Goal: Task Accomplishment & Management: Use online tool/utility

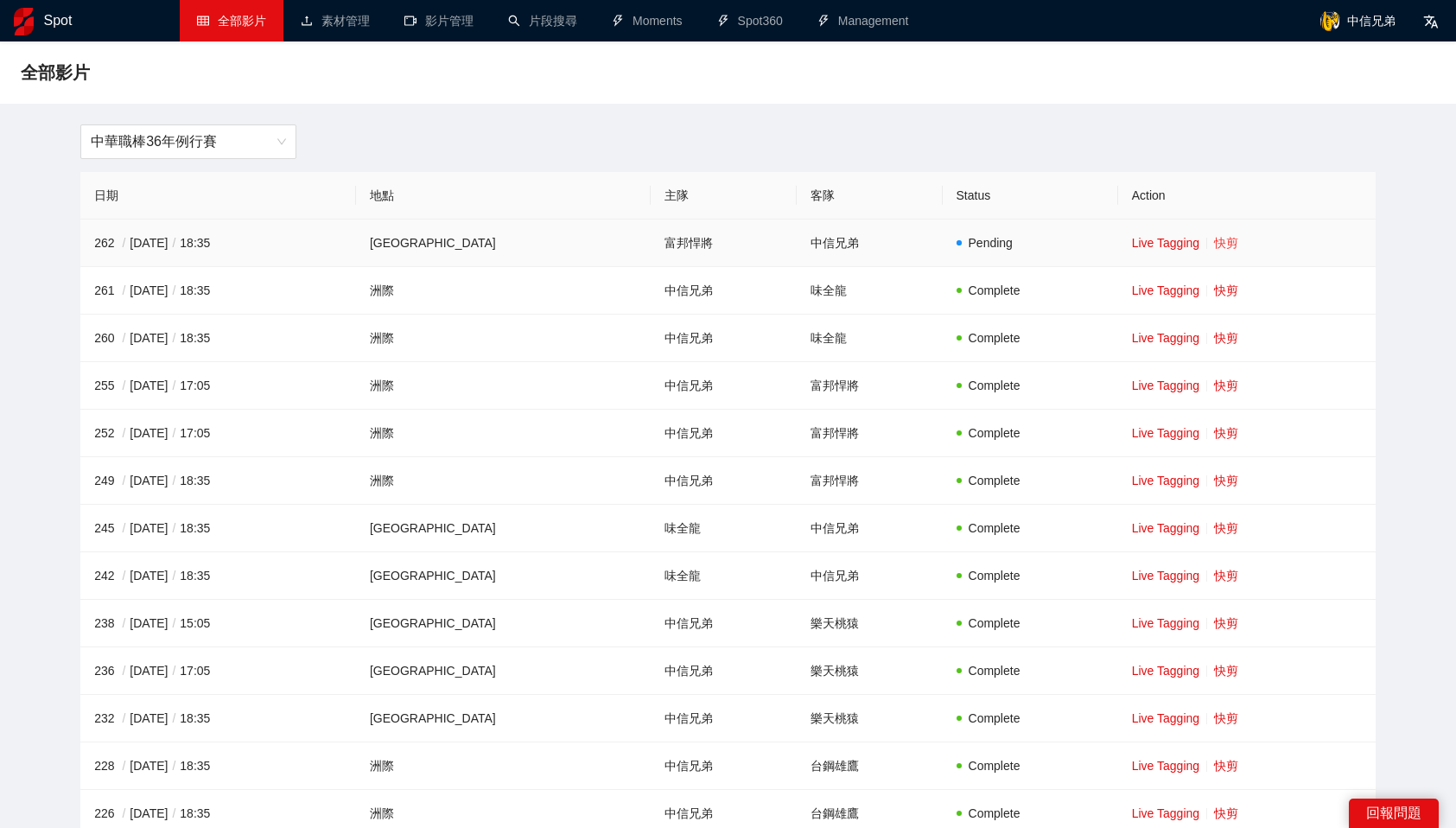
click at [1214, 242] on link "快剪" at bounding box center [1225, 242] width 24 height 13
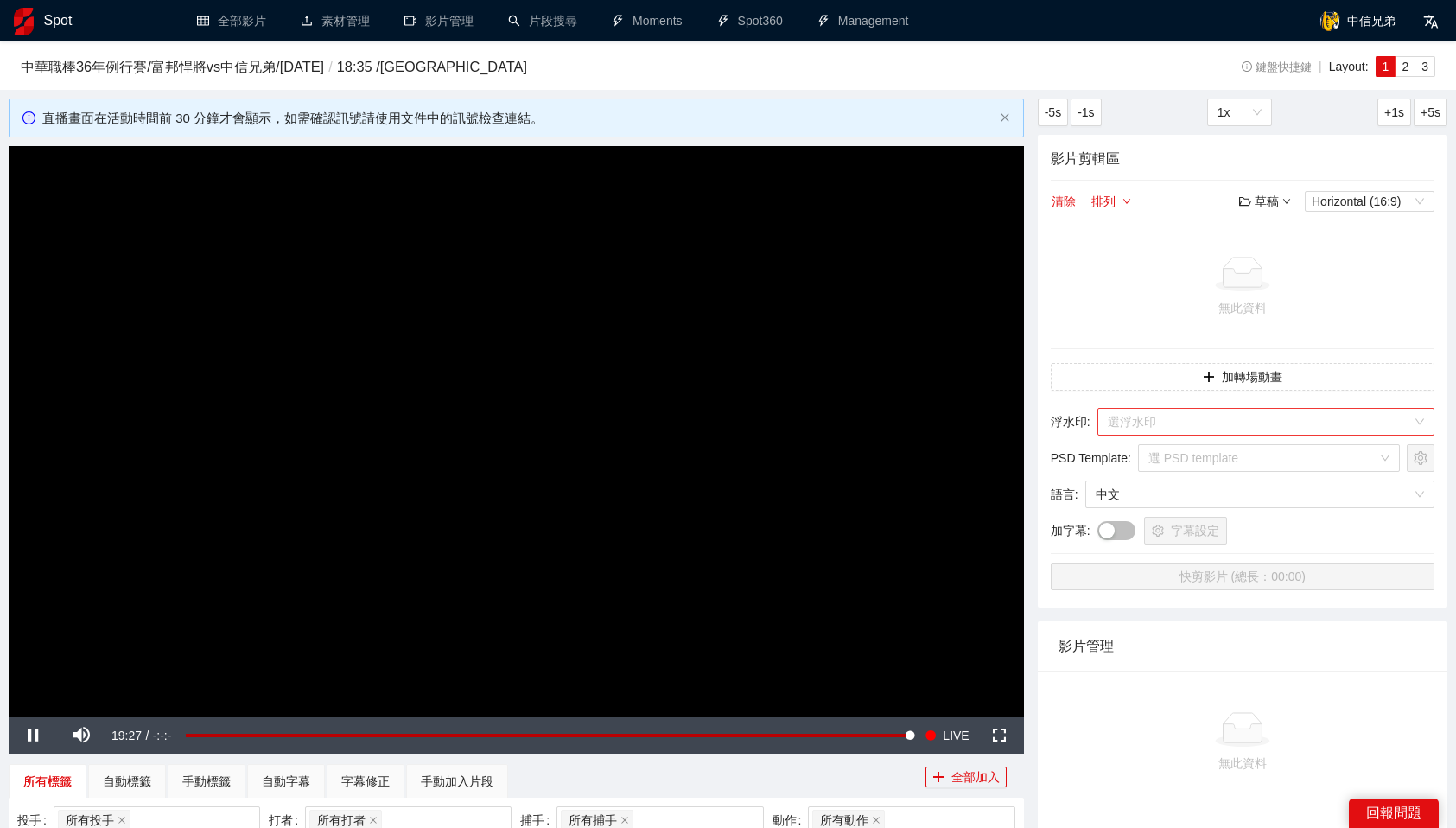
click at [1247, 416] on input "search" at bounding box center [1261, 422] width 305 height 26
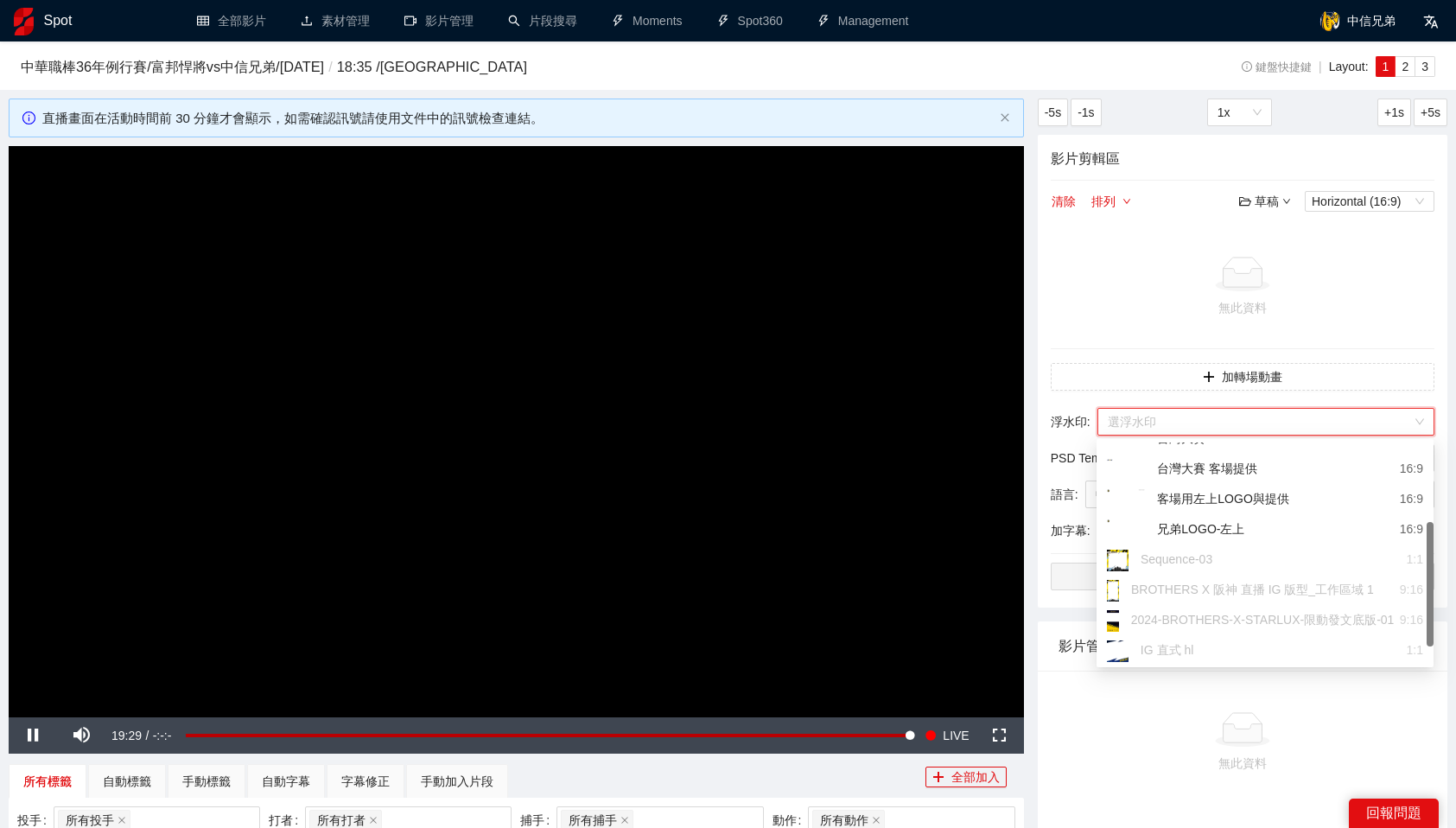
scroll to position [141, 0]
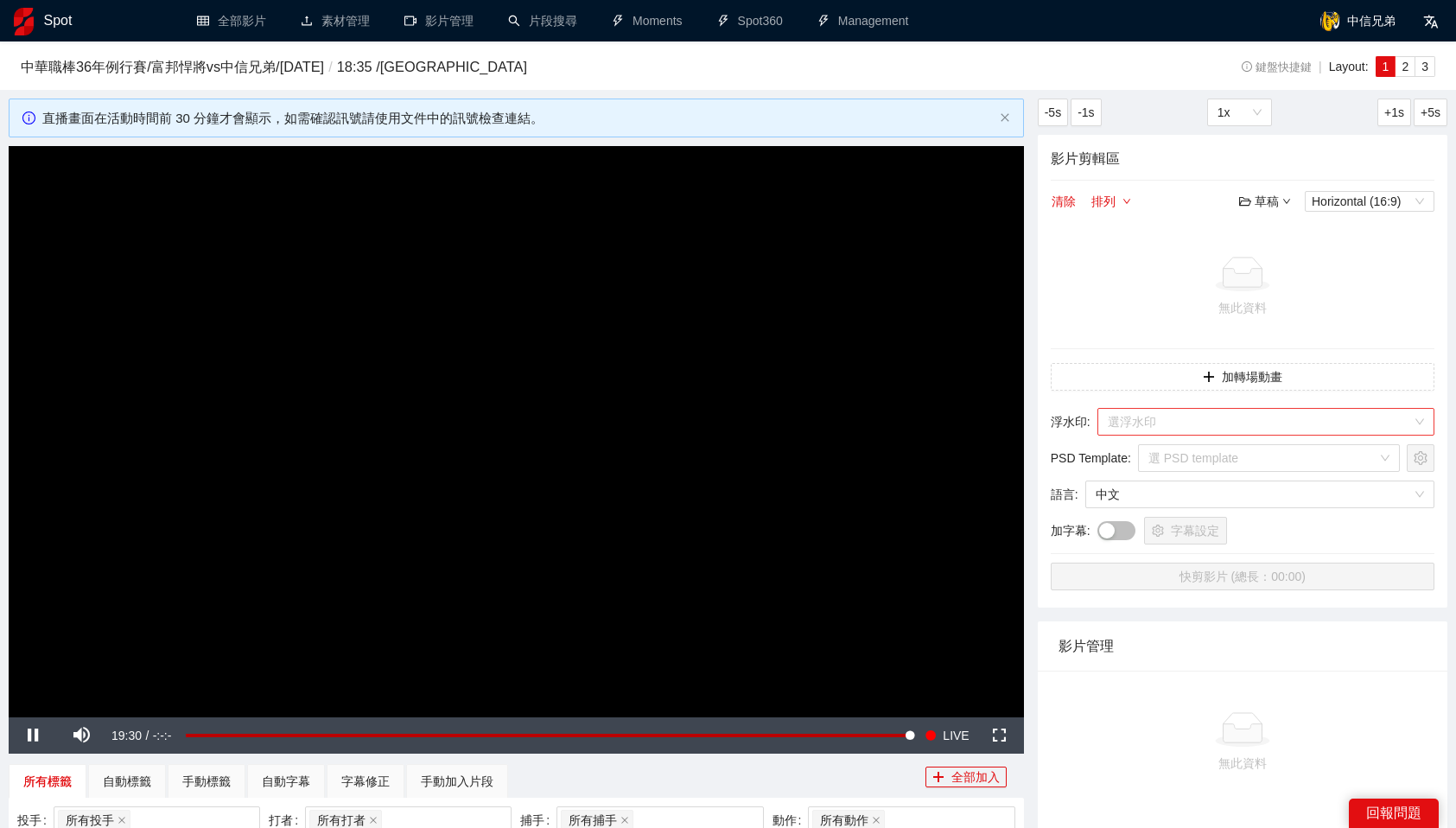
click at [1240, 420] on input "search" at bounding box center [1261, 422] width 305 height 26
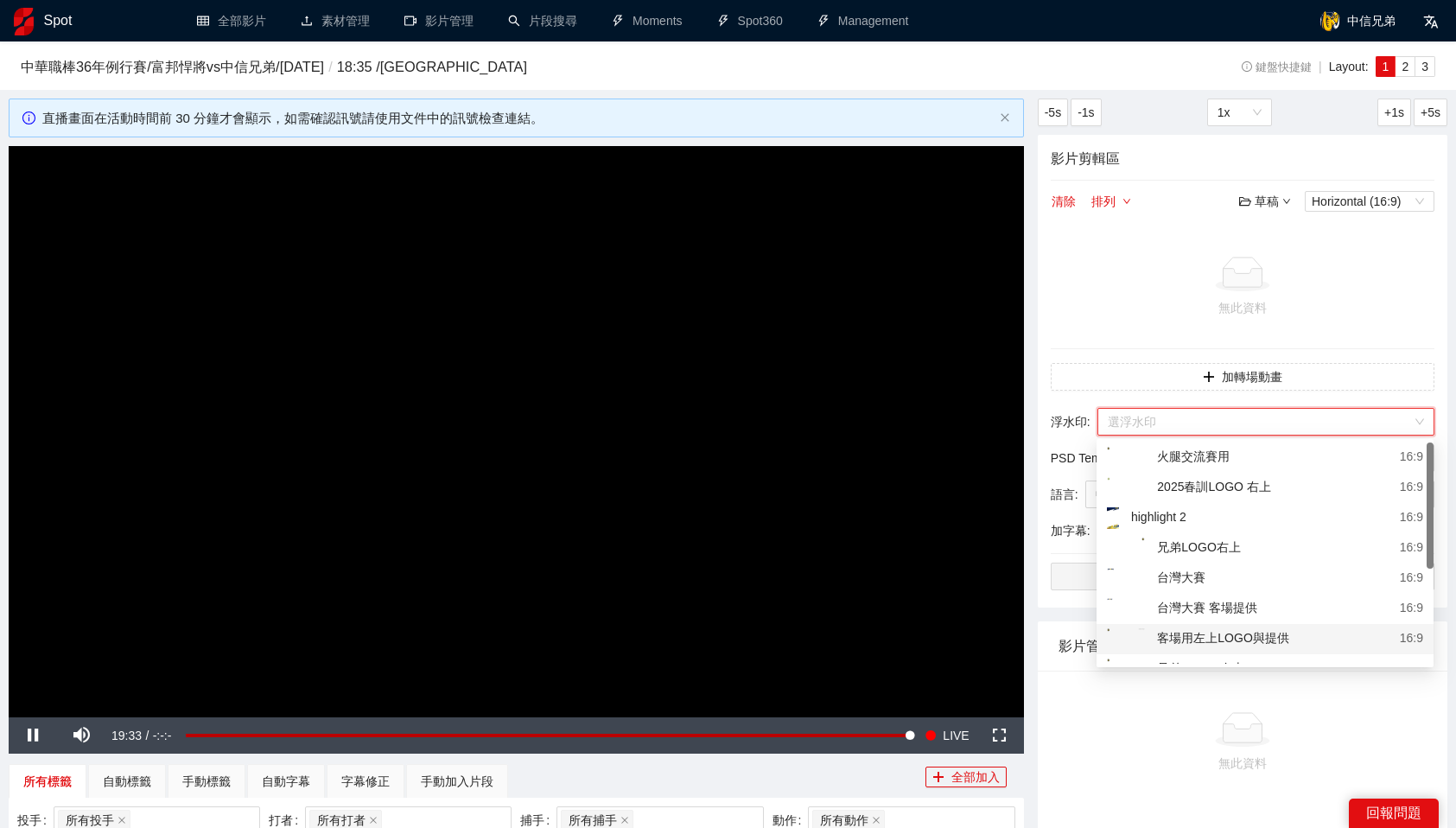
click at [1241, 646] on div "客場用左上LOGO與提供" at bounding box center [1198, 639] width 182 height 22
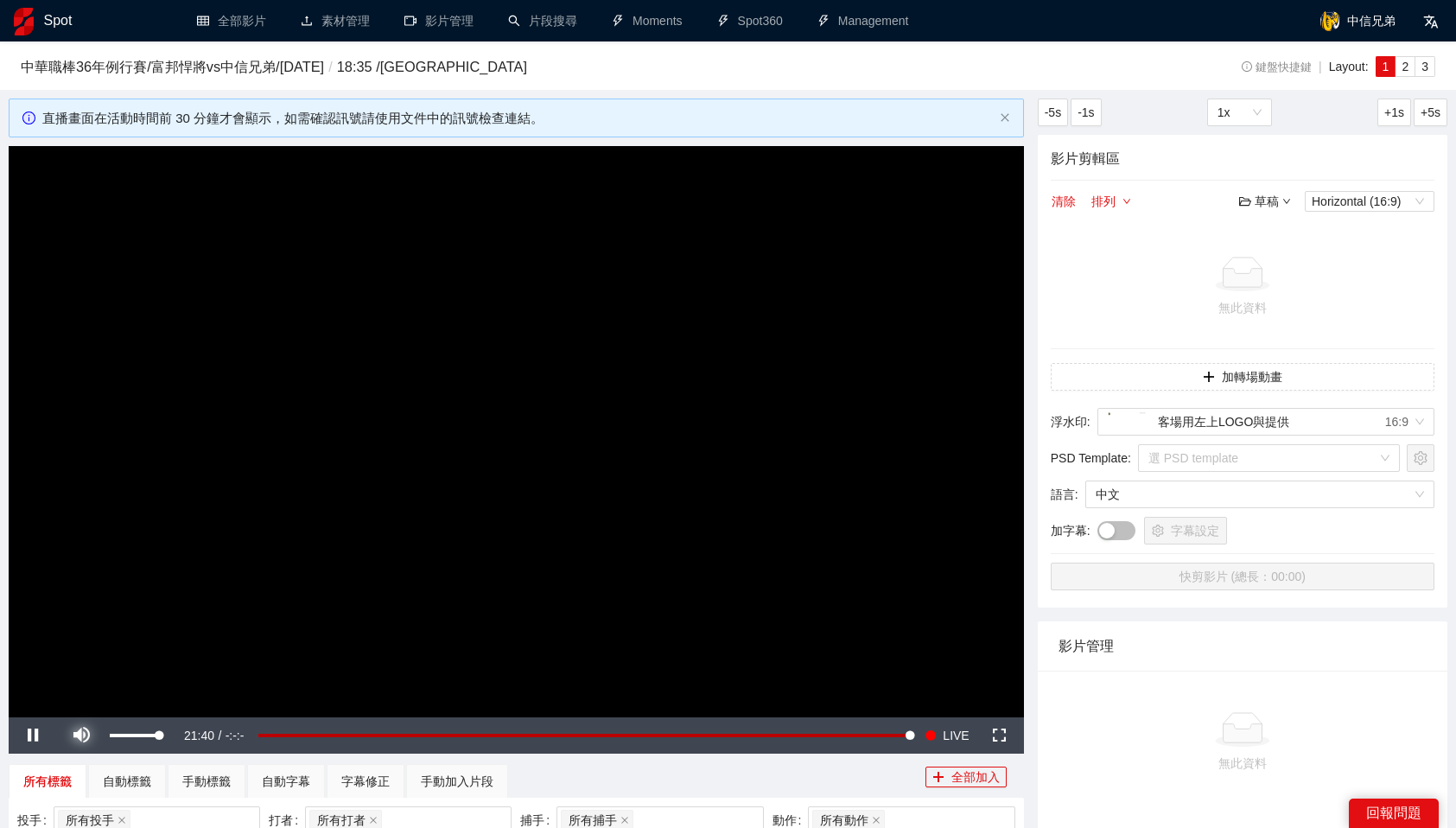
click at [81, 736] on span "Video Player" at bounding box center [81, 736] width 0 height 0
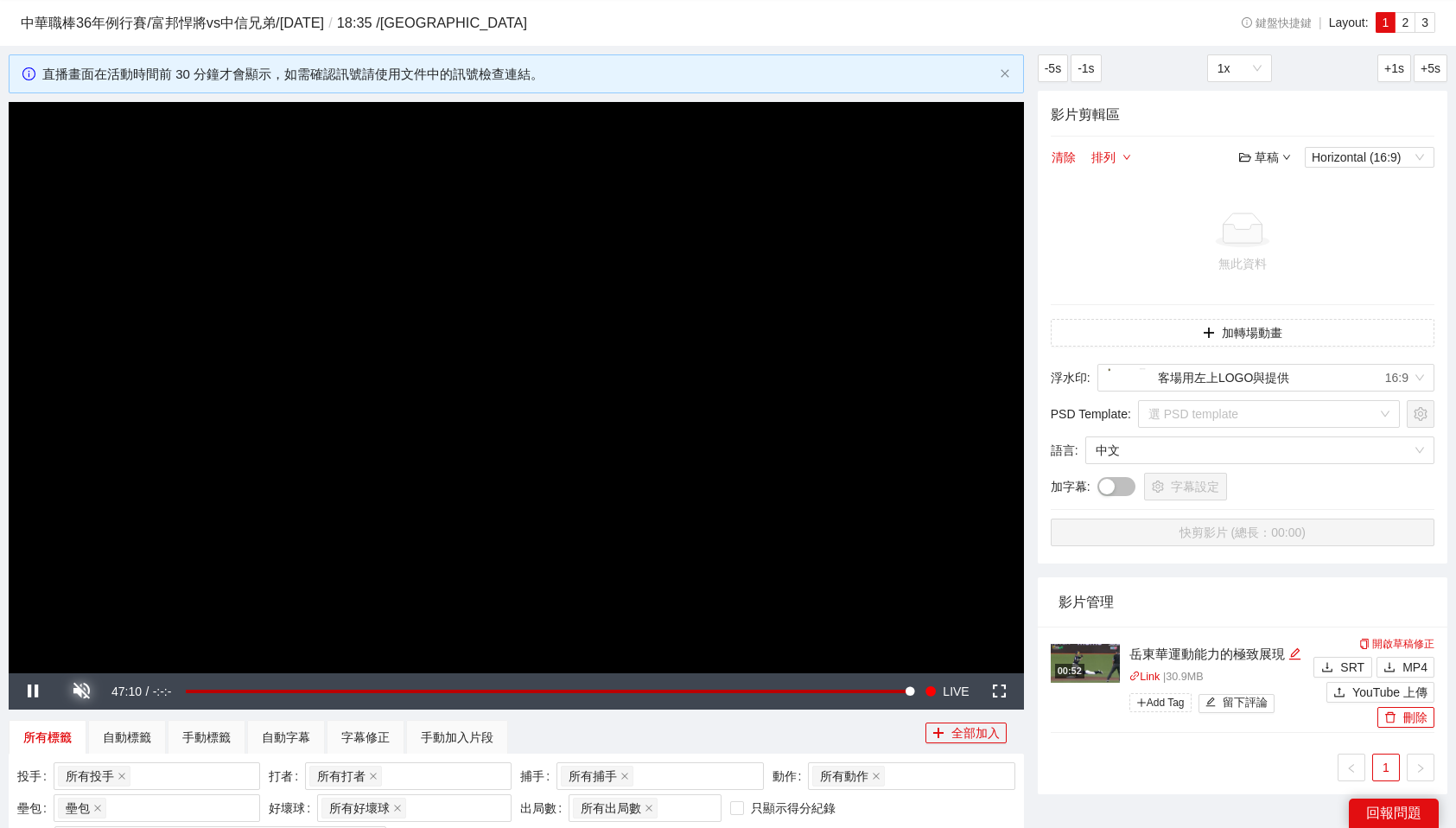
scroll to position [72, 0]
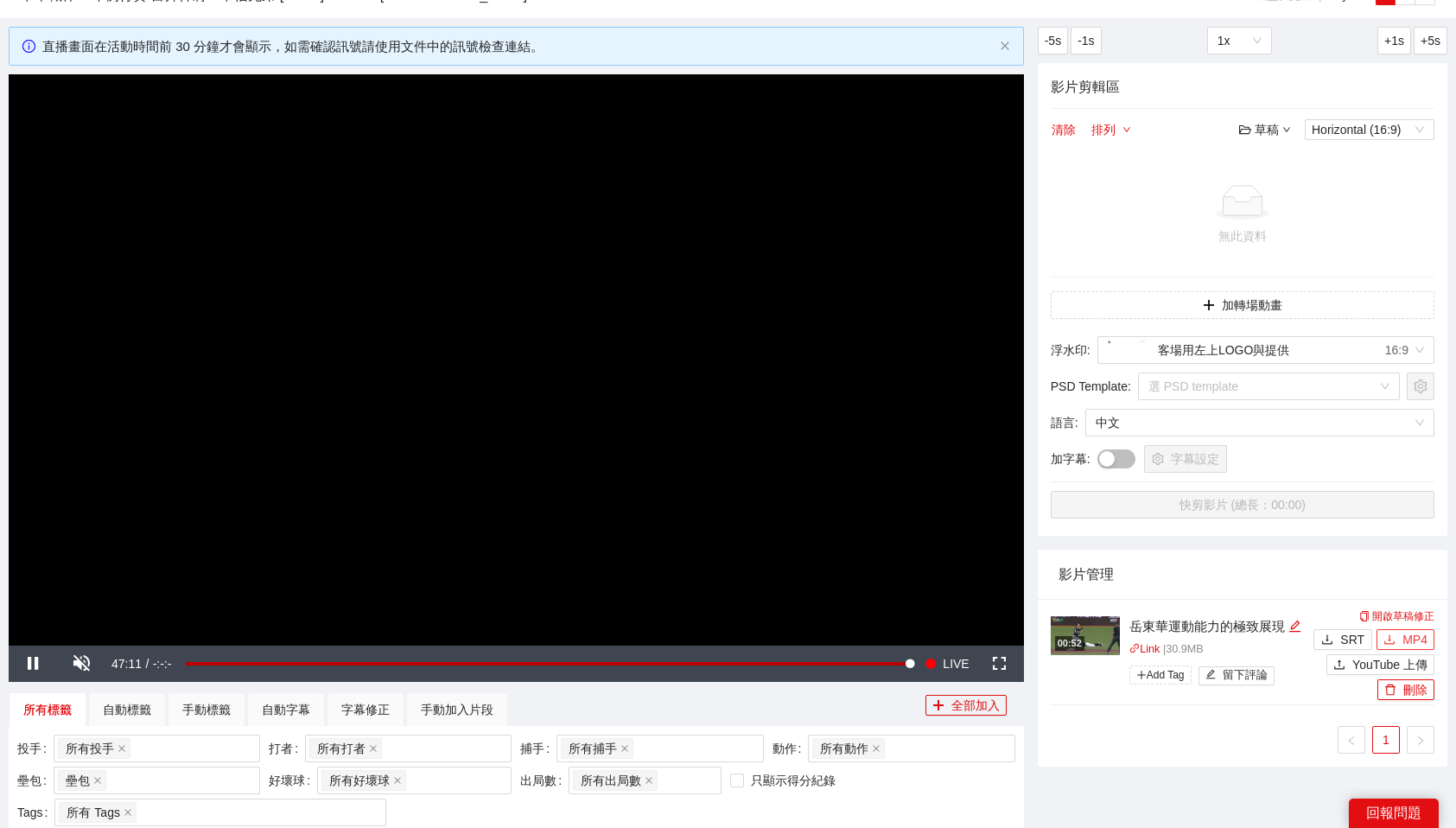
click at [1402, 644] on span "MP4" at bounding box center [1415, 640] width 25 height 19
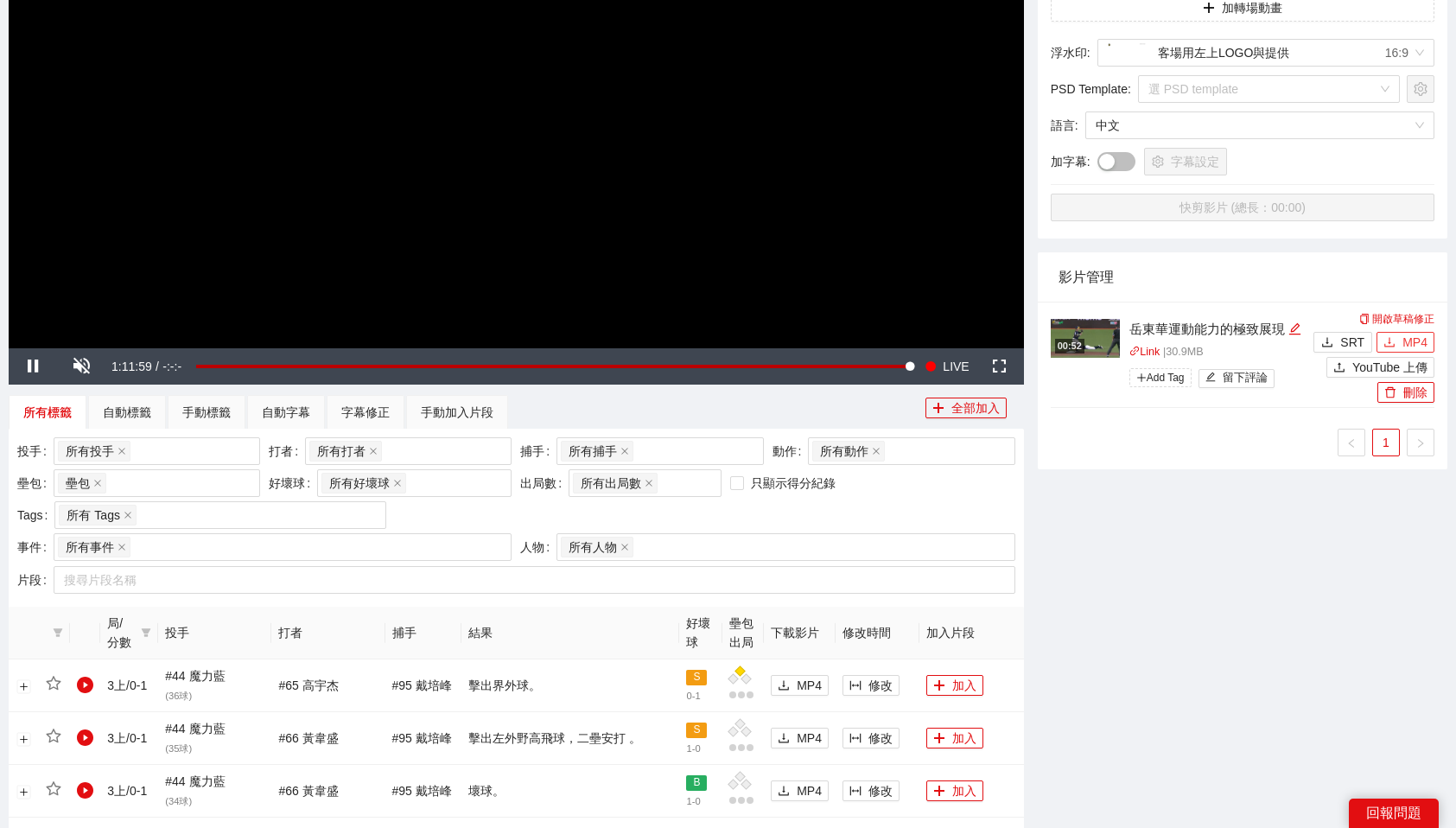
scroll to position [402, 0]
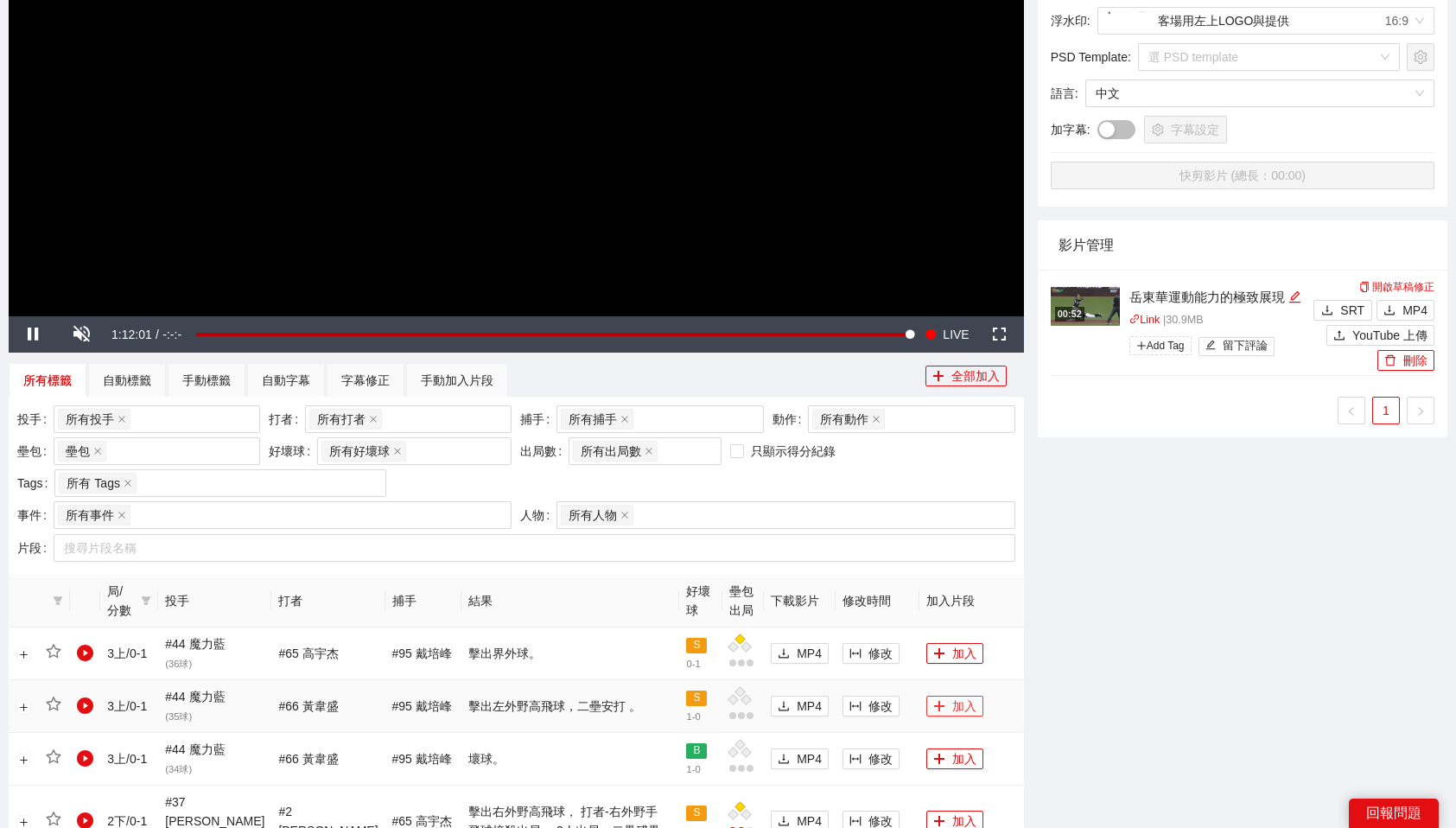
click at [952, 708] on button "加入" at bounding box center [955, 706] width 57 height 21
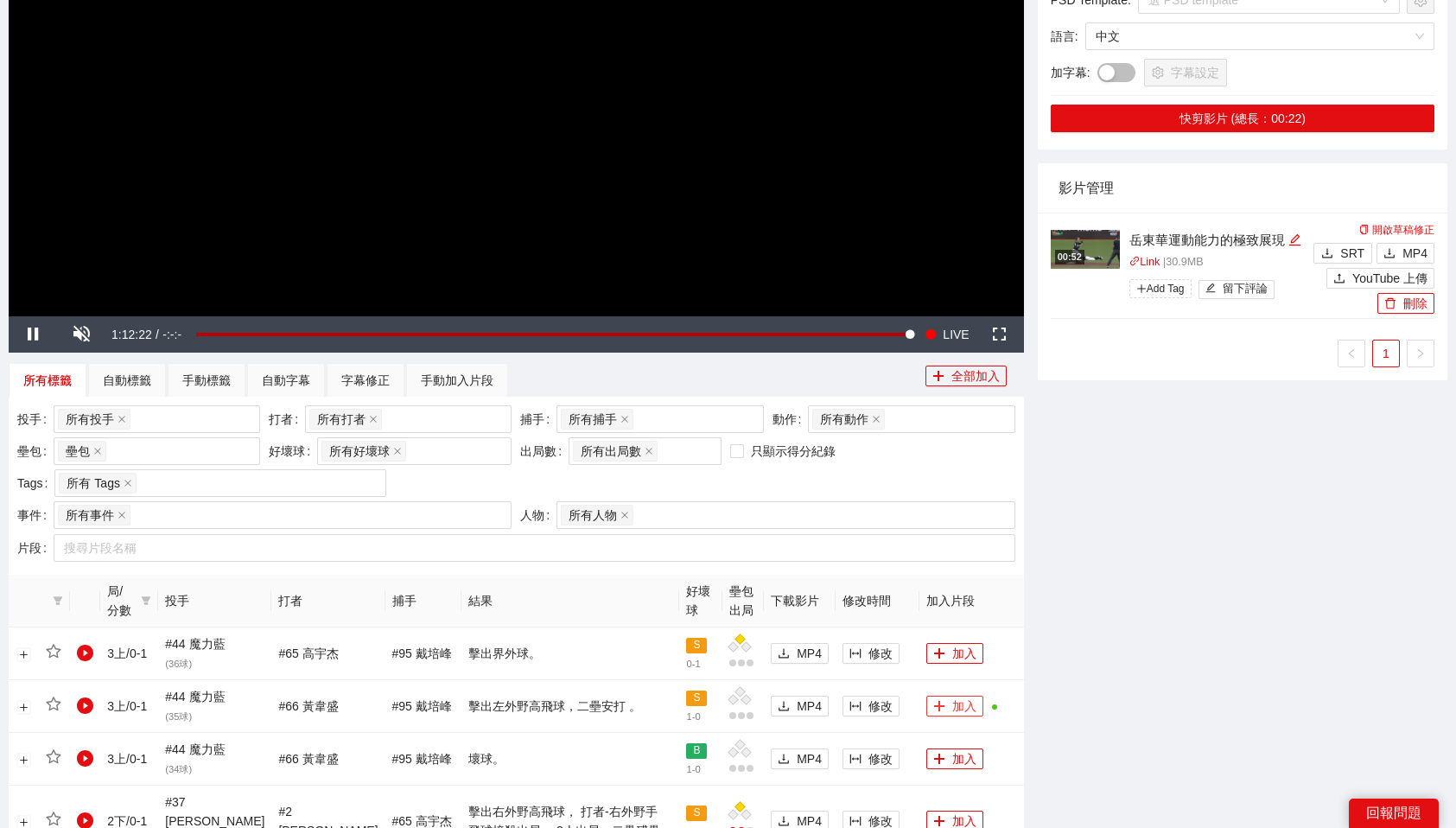
scroll to position [0, 0]
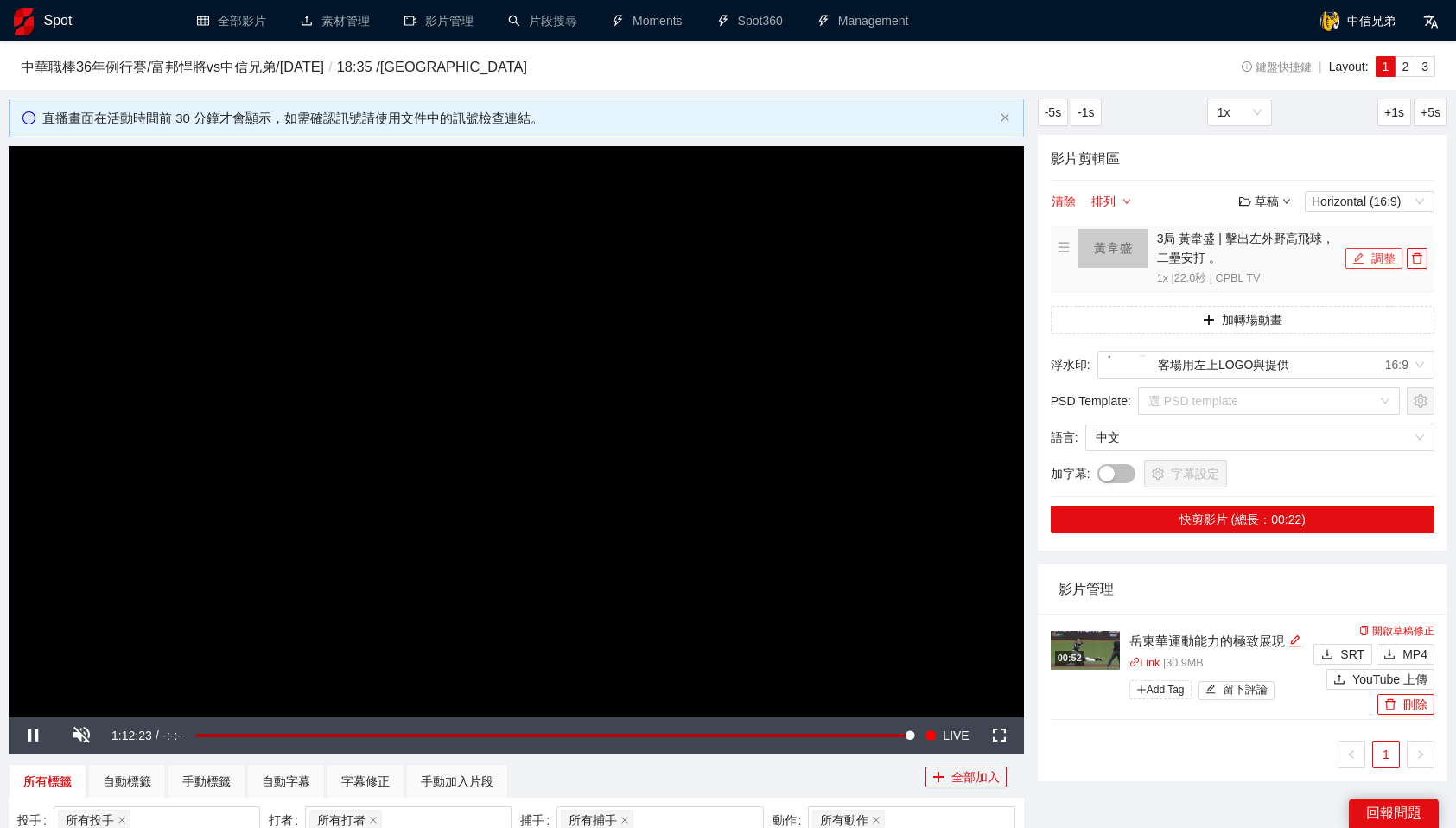
click at [1371, 253] on button "調整" at bounding box center [1375, 259] width 57 height 21
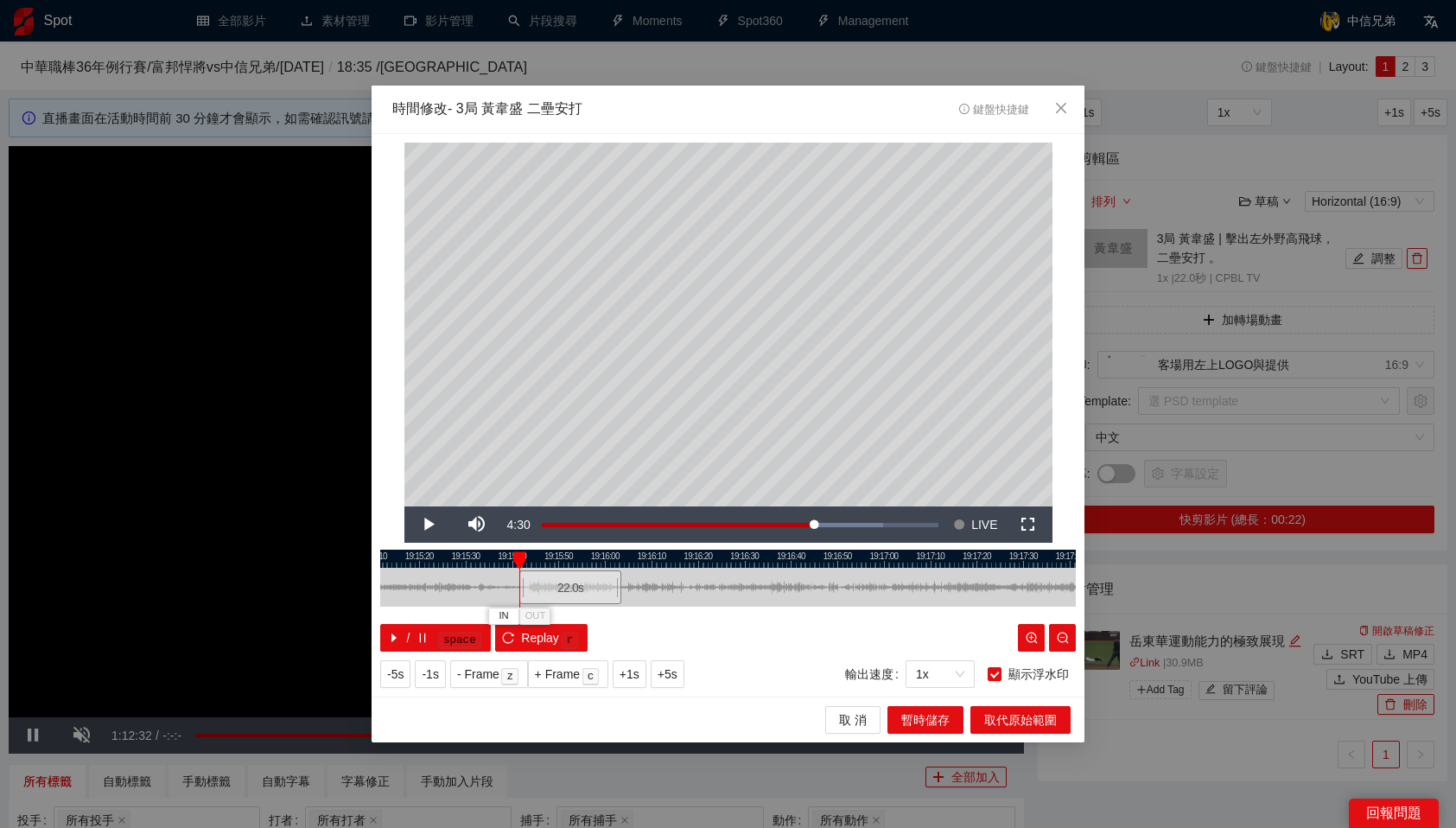
drag, startPoint x: 749, startPoint y: 584, endPoint x: 580, endPoint y: 598, distance: 169.6
click at [580, 598] on div "22.0 s" at bounding box center [570, 586] width 102 height 34
click at [579, 597] on div "22.0 s" at bounding box center [572, 586] width 102 height 34
drag, startPoint x: 553, startPoint y: 561, endPoint x: 689, endPoint y: 561, distance: 136.0
click at [689, 561] on div at bounding box center [685, 561] width 12 height 17
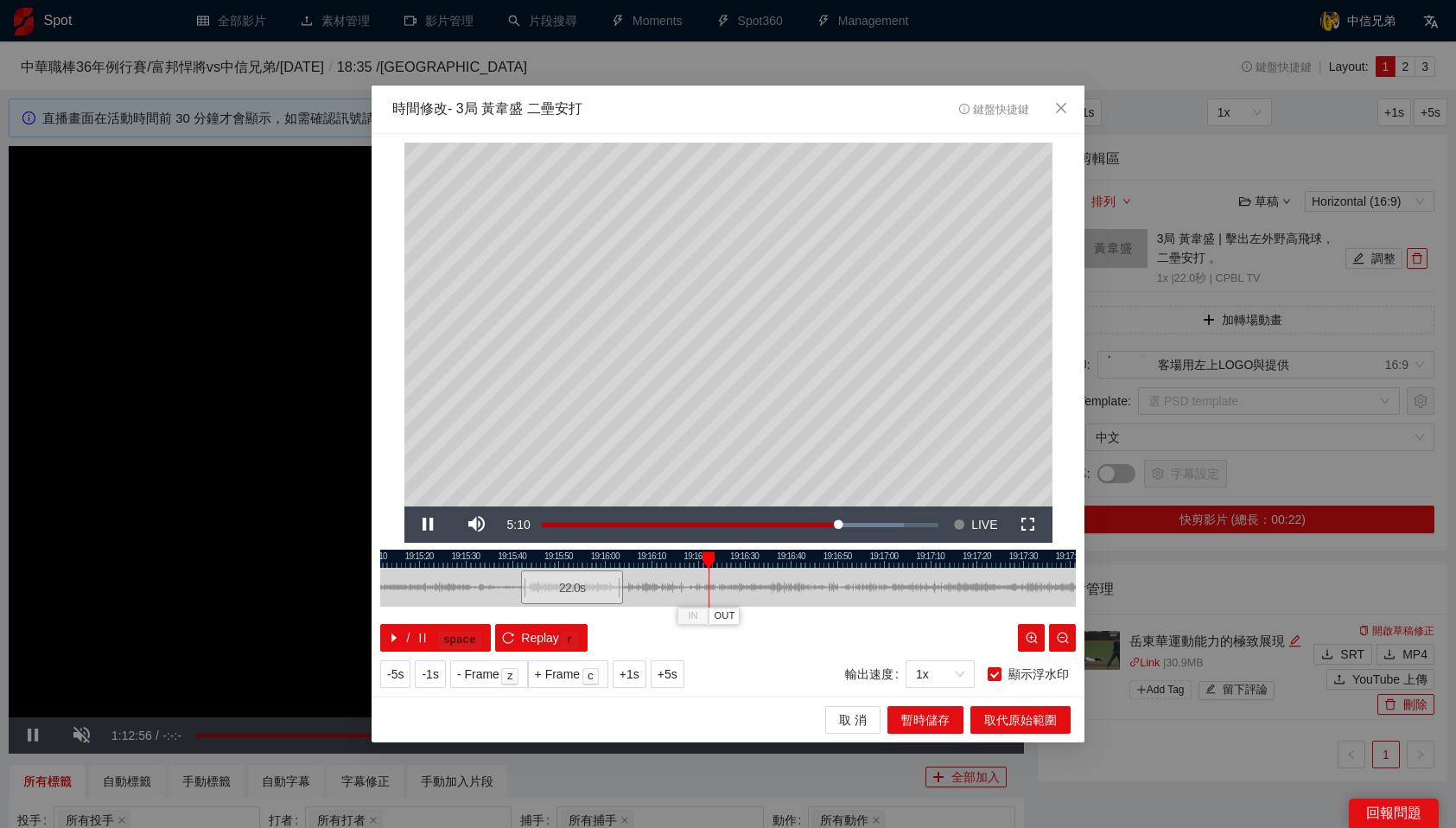
click at [679, 560] on div at bounding box center [728, 559] width 695 height 18
click at [686, 560] on div at bounding box center [686, 561] width 12 height 17
click at [679, 556] on div at bounding box center [728, 559] width 695 height 18
click at [710, 612] on span "OUT" at bounding box center [705, 616] width 21 height 15
click at [937, 721] on span "暫時儲存" at bounding box center [925, 721] width 49 height 19
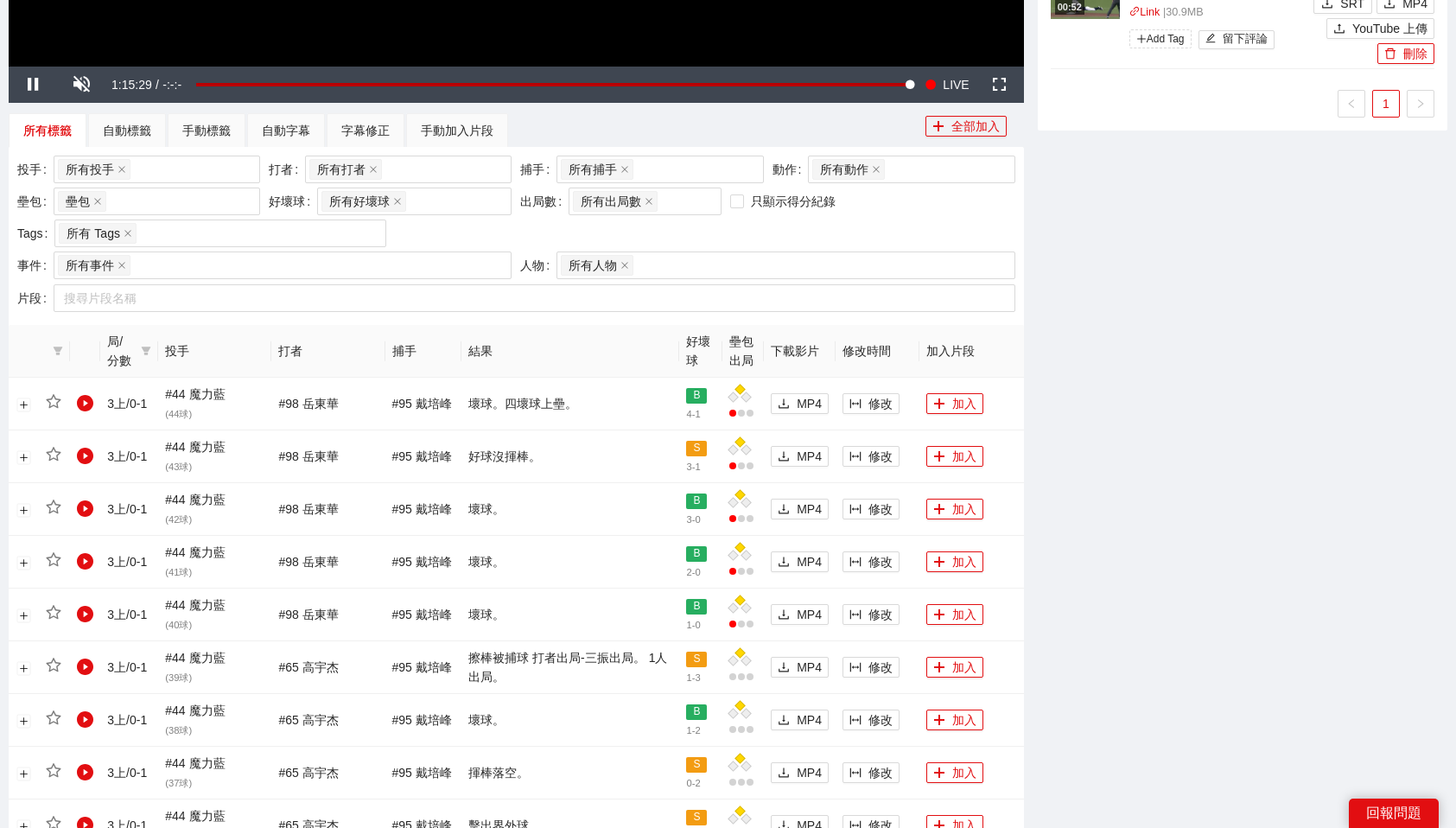
scroll to position [652, 0]
click at [951, 405] on button "加入" at bounding box center [955, 403] width 57 height 21
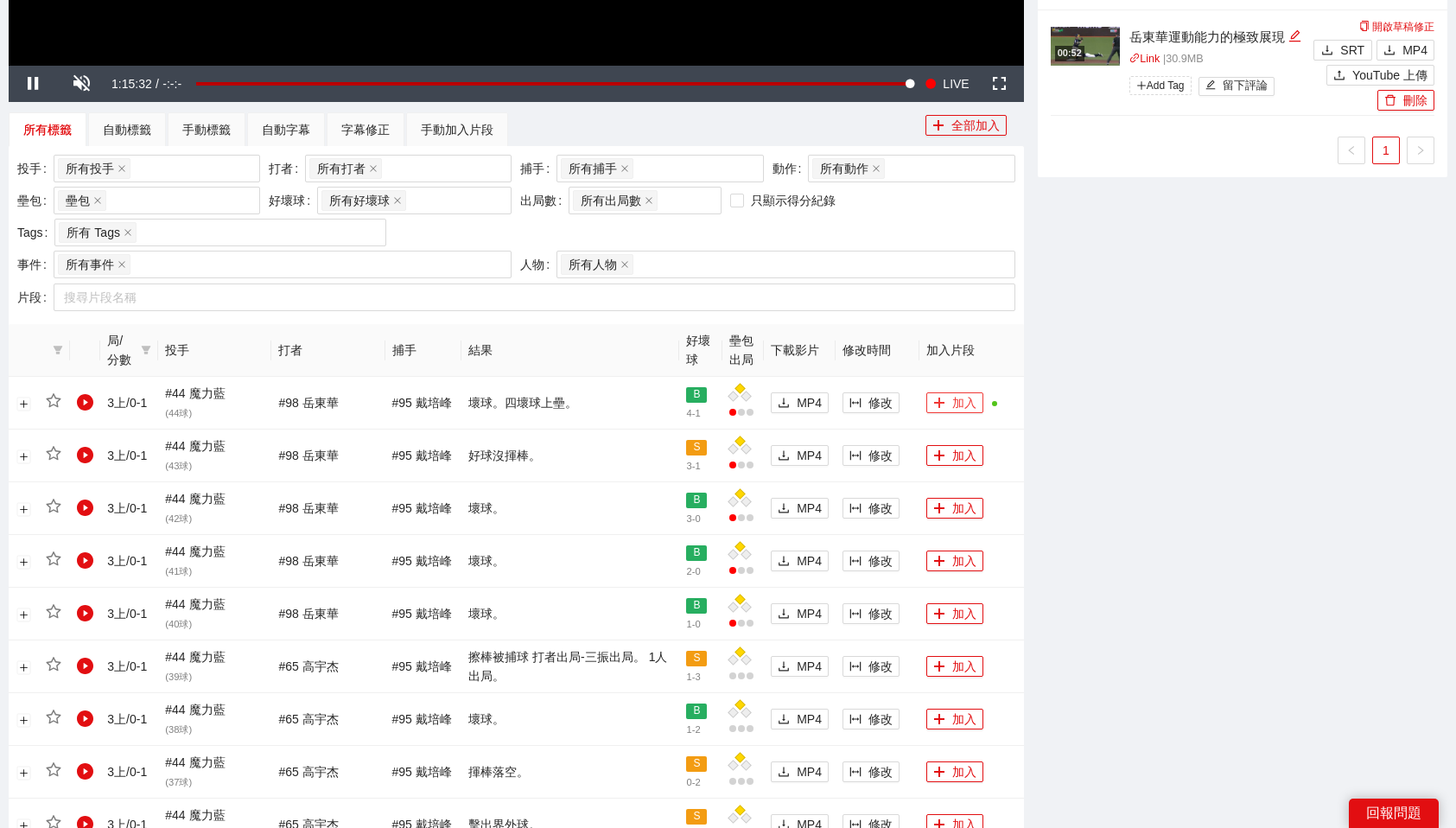
scroll to position [0, 0]
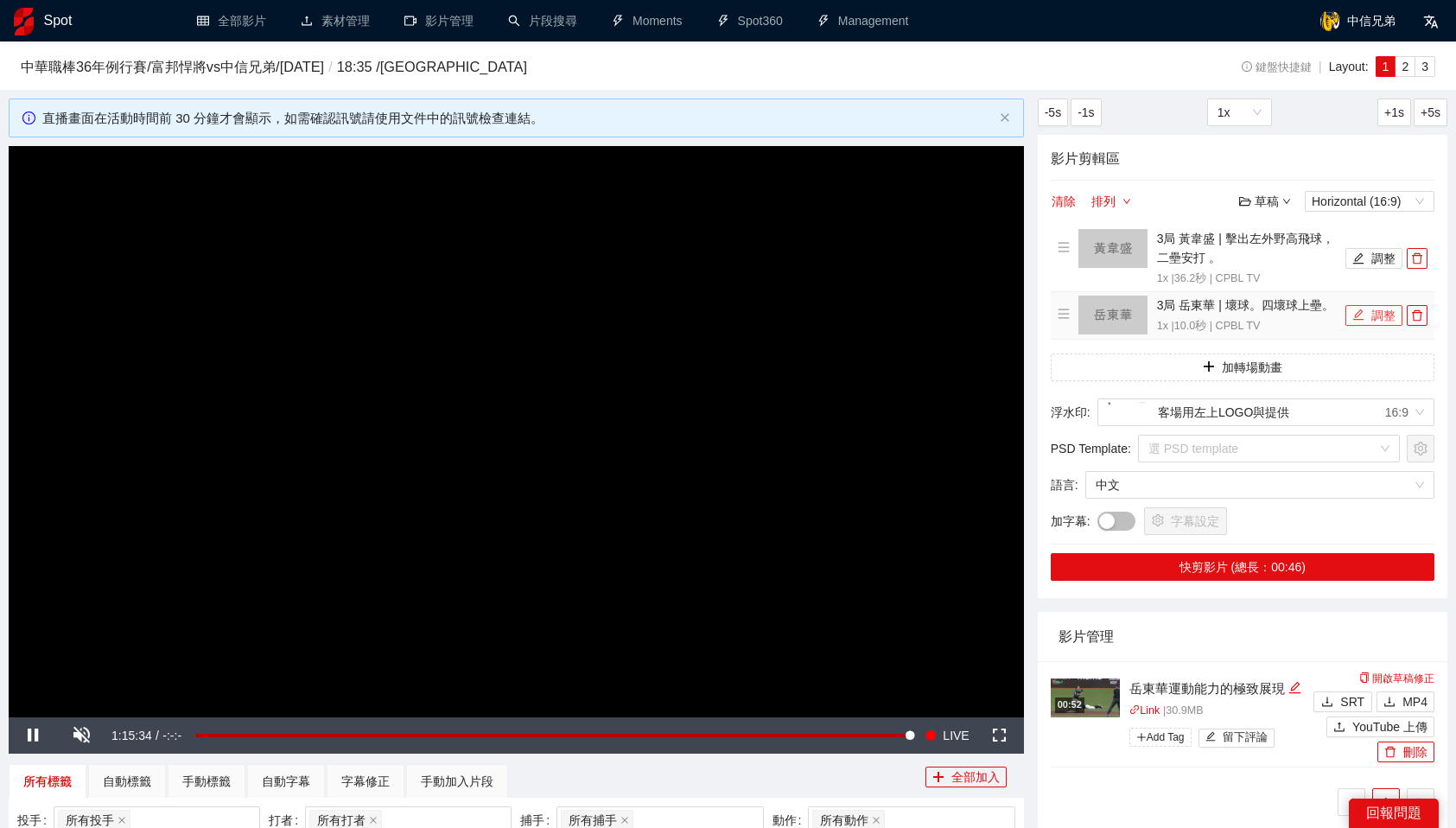
click at [1373, 310] on button "調整" at bounding box center [1375, 315] width 57 height 21
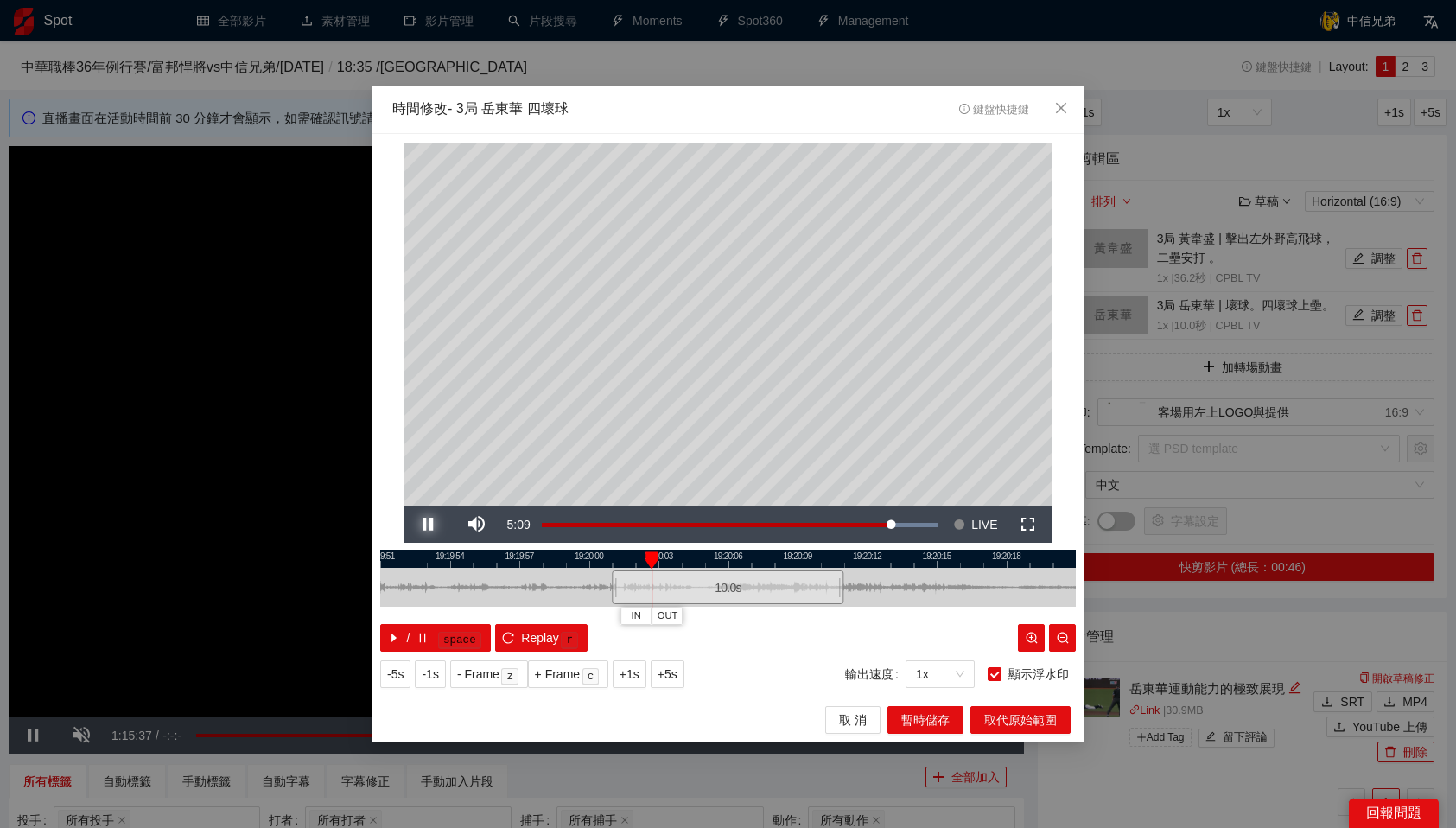
click at [428, 525] on span "Video Player" at bounding box center [428, 525] width 0 height 0
click at [650, 557] on div at bounding box center [651, 561] width 12 height 17
drag, startPoint x: 650, startPoint y: 557, endPoint x: 687, endPoint y: 556, distance: 37.0
click at [687, 556] on div at bounding box center [688, 561] width 12 height 17
click at [675, 616] on span "IN" at bounding box center [671, 616] width 10 height 15
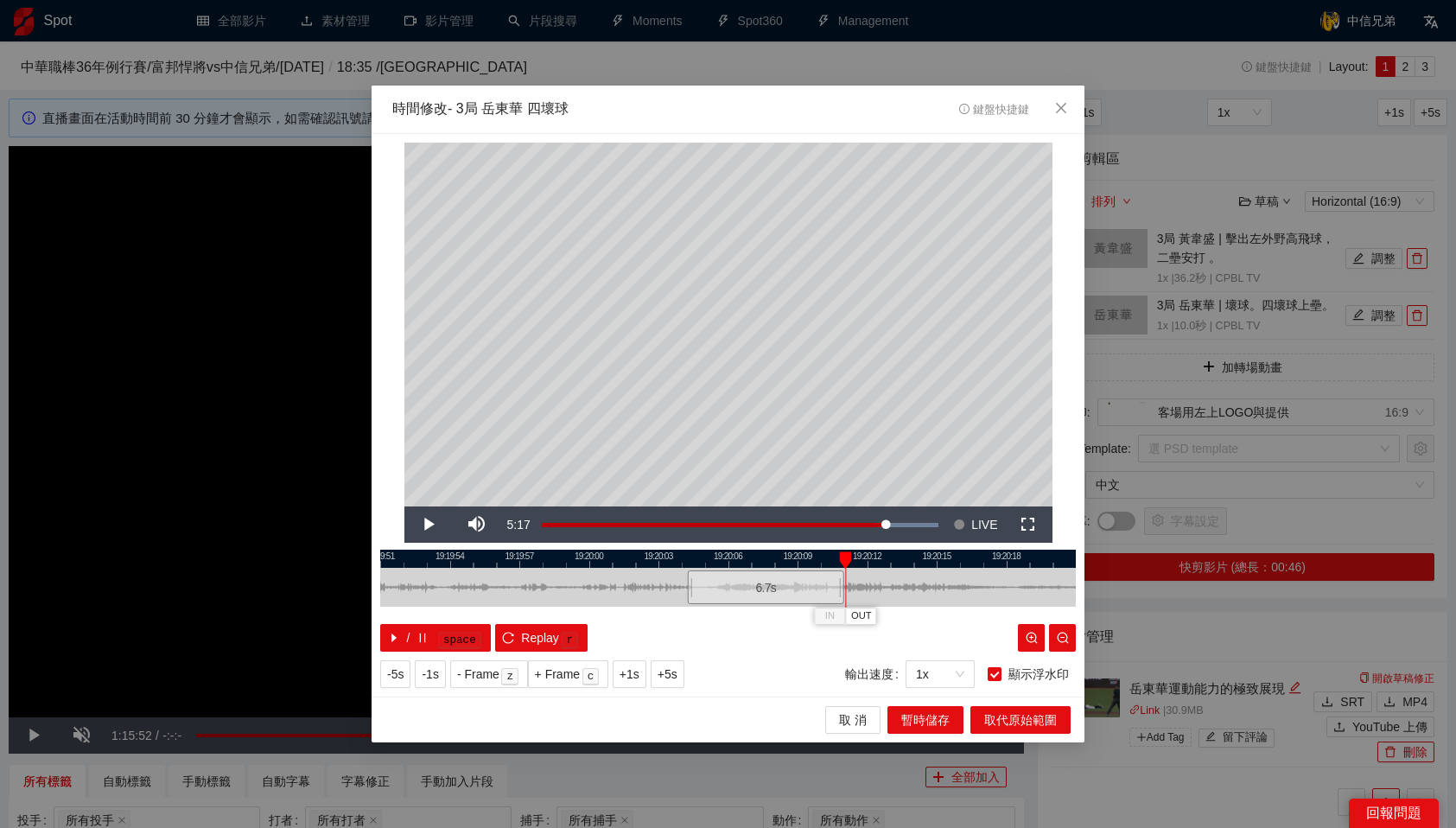
click at [776, 640] on div "/ space Replay r" at bounding box center [728, 637] width 695 height 28
click at [901, 614] on span "OUT" at bounding box center [904, 616] width 21 height 15
click at [926, 720] on span "暫時儲存" at bounding box center [925, 721] width 49 height 19
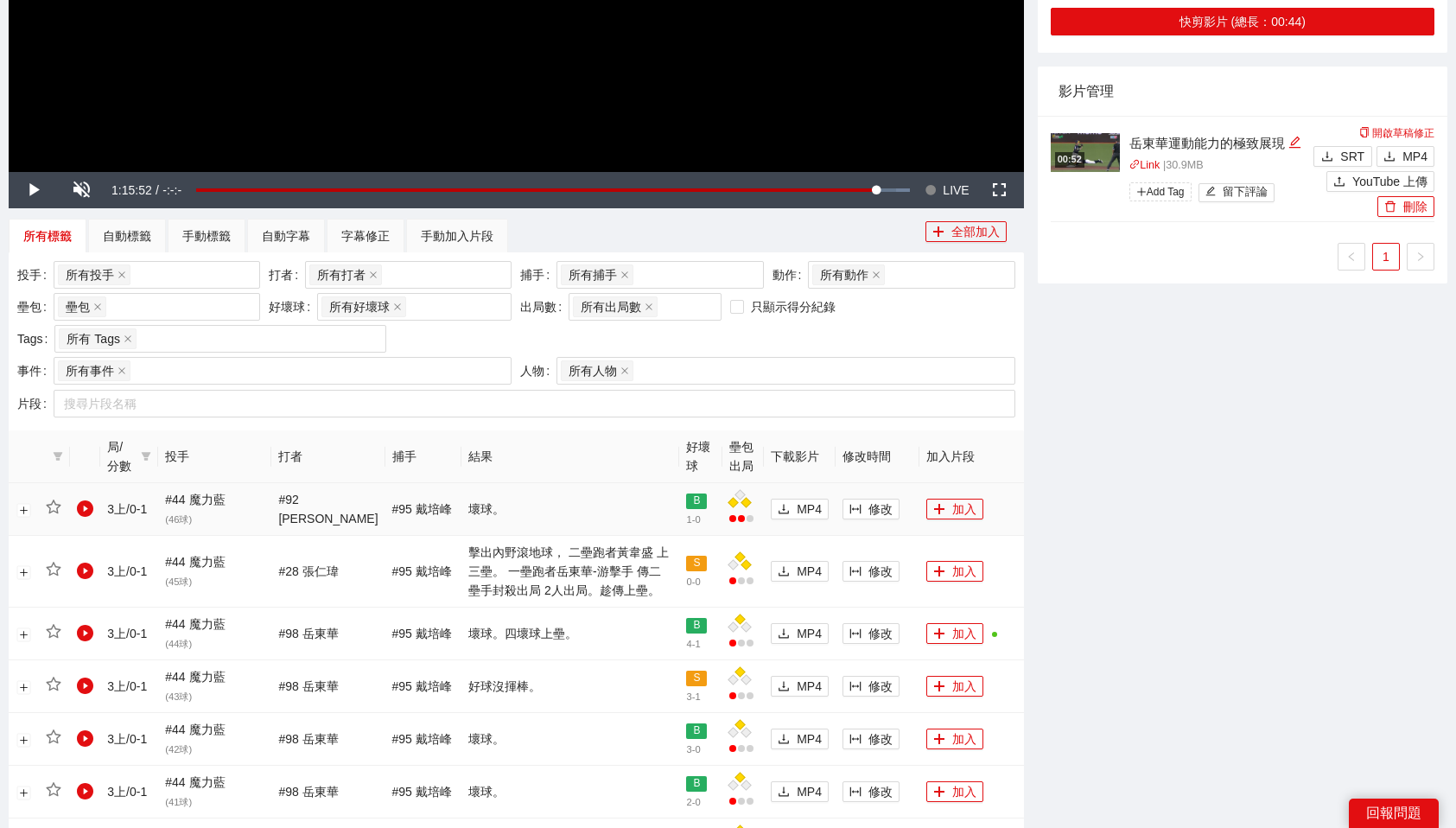
scroll to position [566, 0]
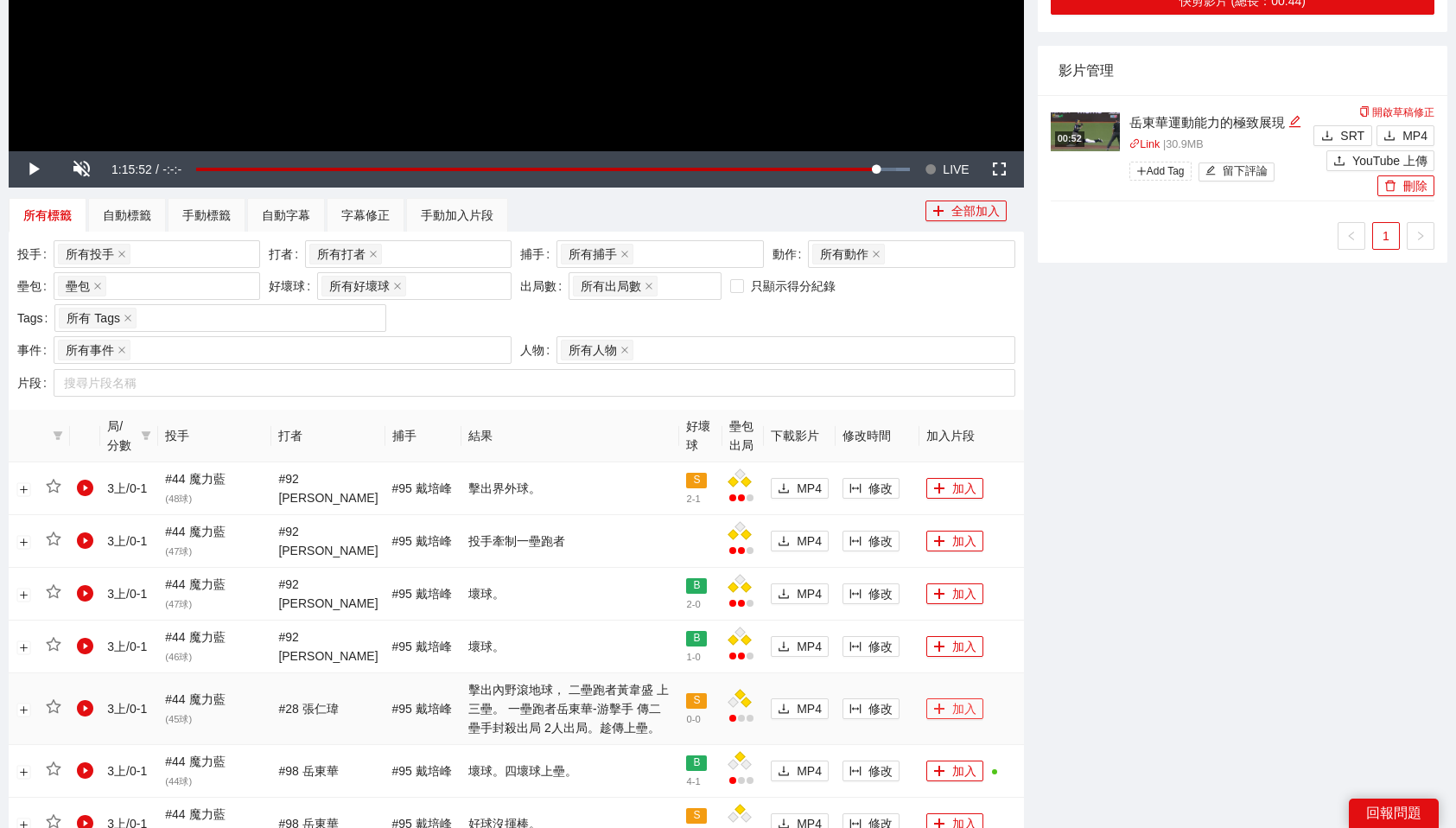
click at [959, 711] on button "加入" at bounding box center [955, 709] width 57 height 21
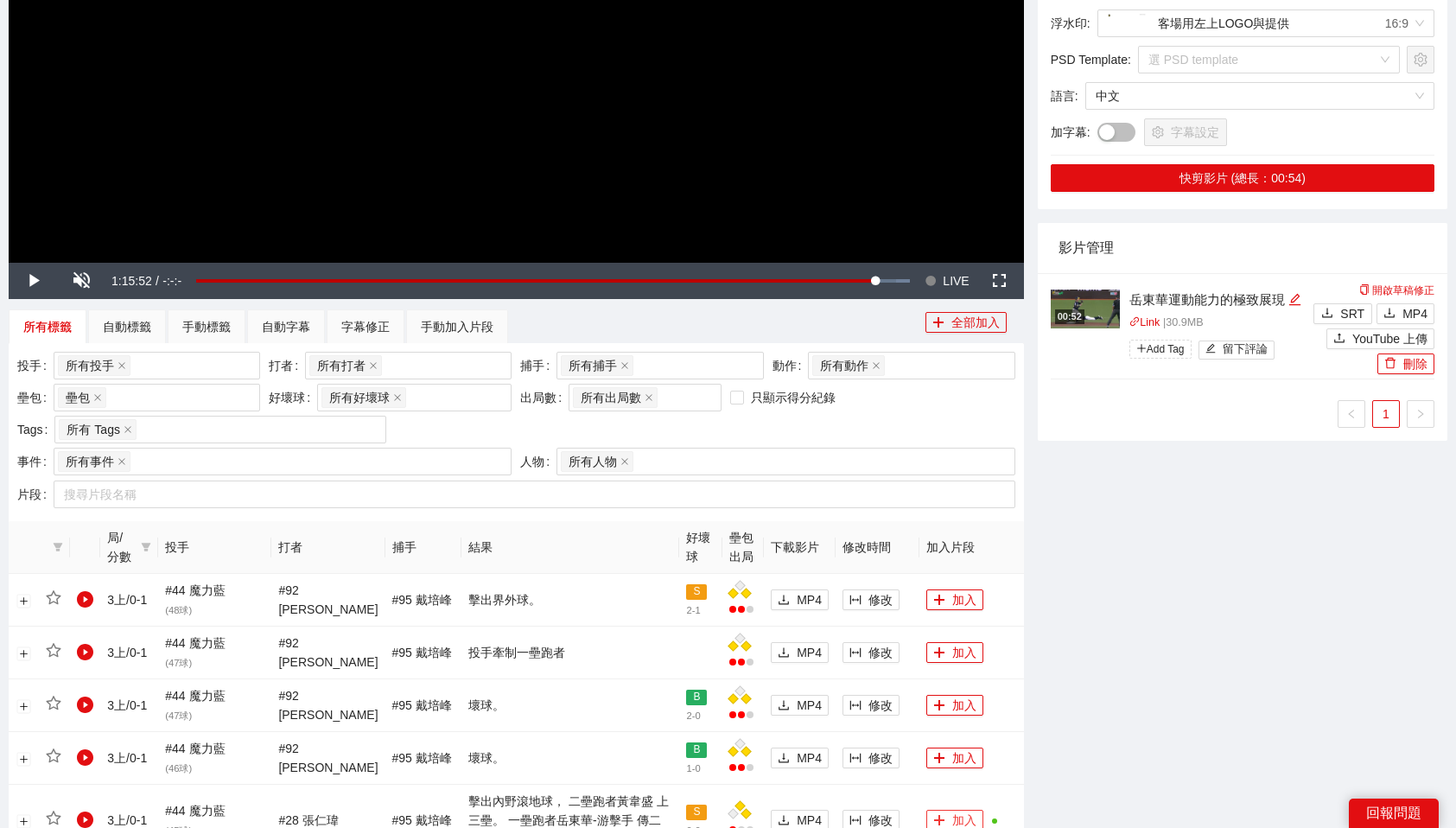
scroll to position [0, 0]
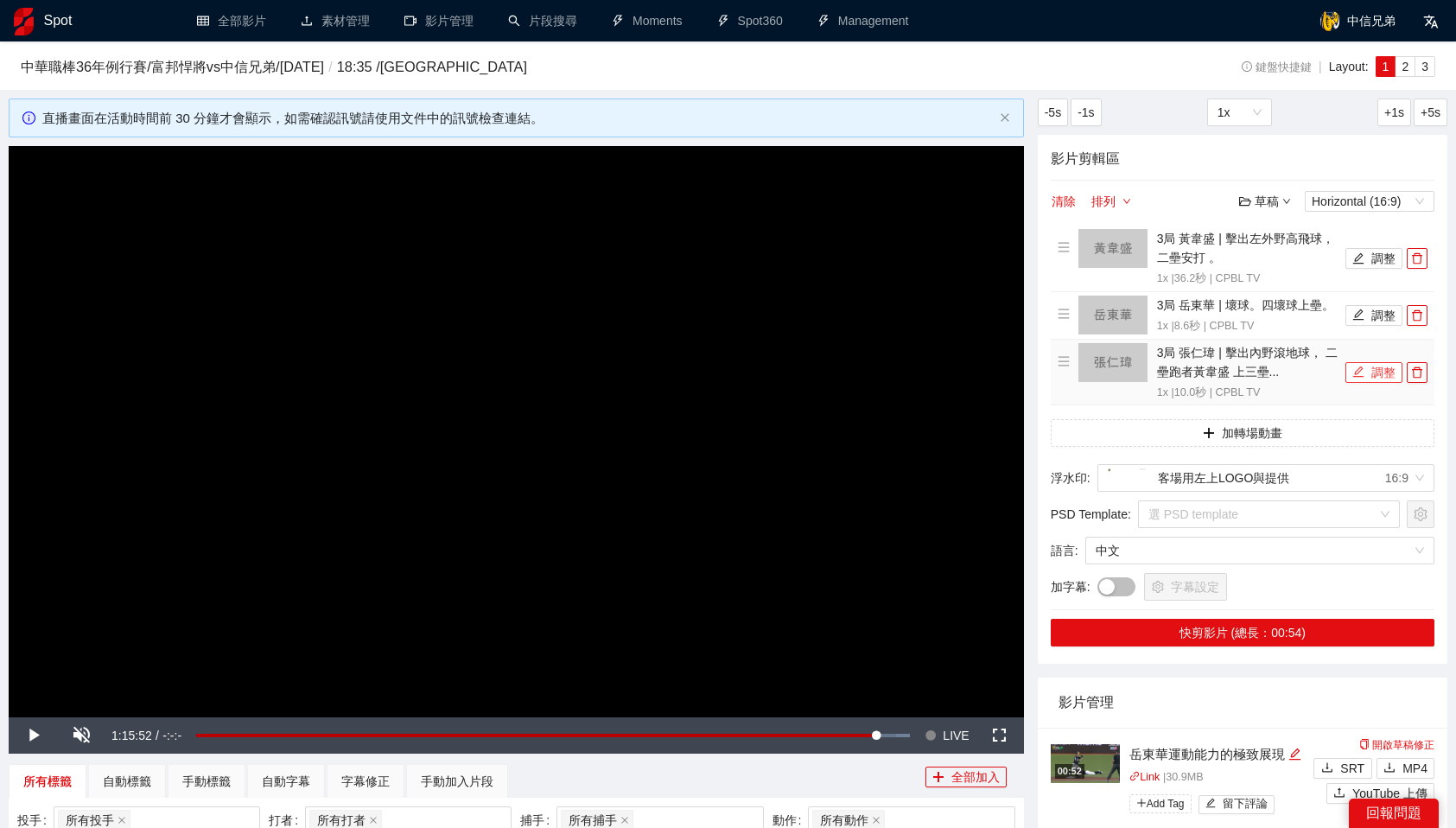
click at [1370, 374] on button "調整" at bounding box center [1375, 373] width 57 height 21
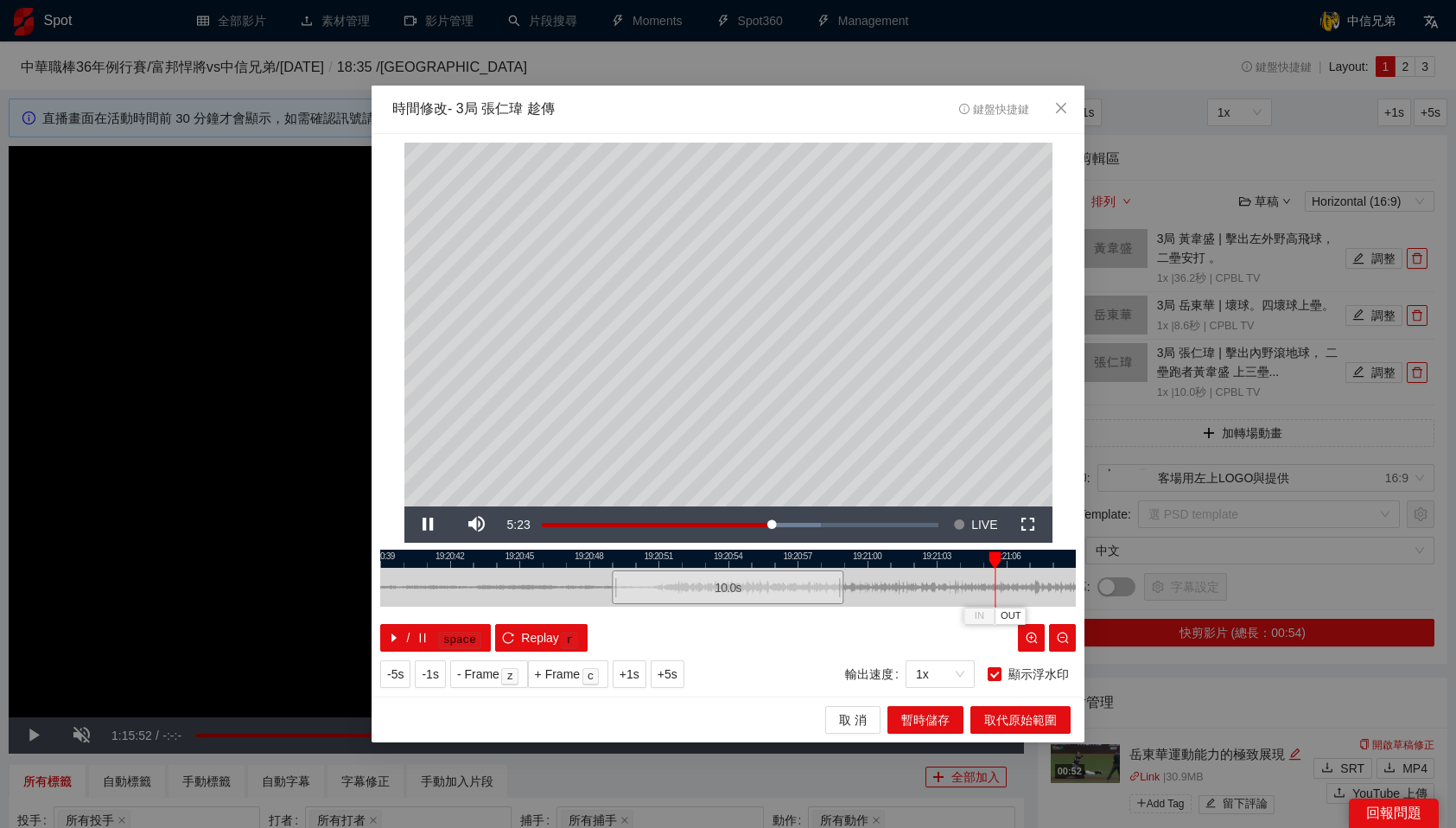
click at [822, 560] on div at bounding box center [728, 559] width 695 height 18
click at [867, 619] on span "OUT" at bounding box center [862, 616] width 21 height 15
click at [932, 719] on span "暫時儲存" at bounding box center [925, 721] width 49 height 19
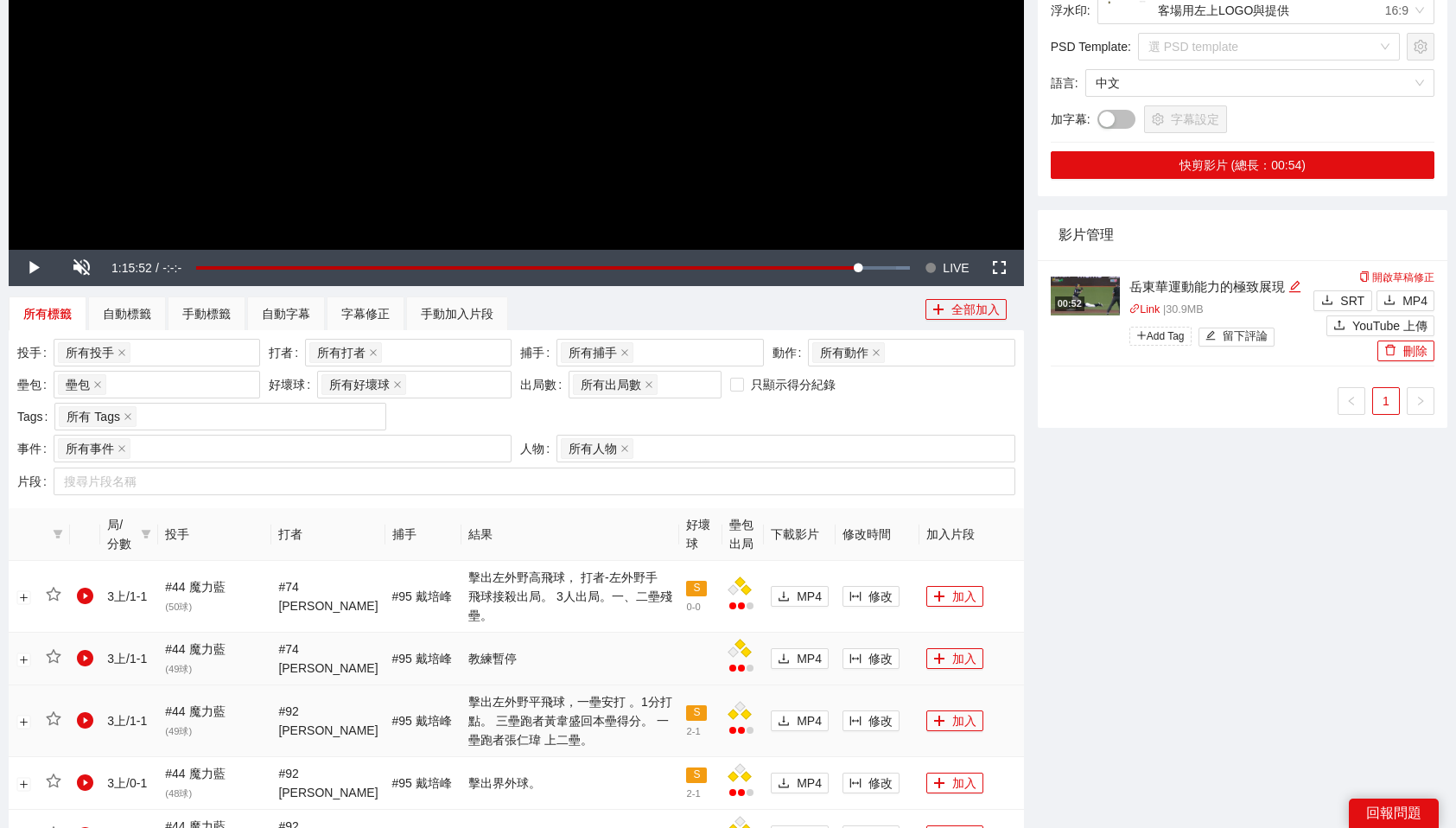
scroll to position [487, 0]
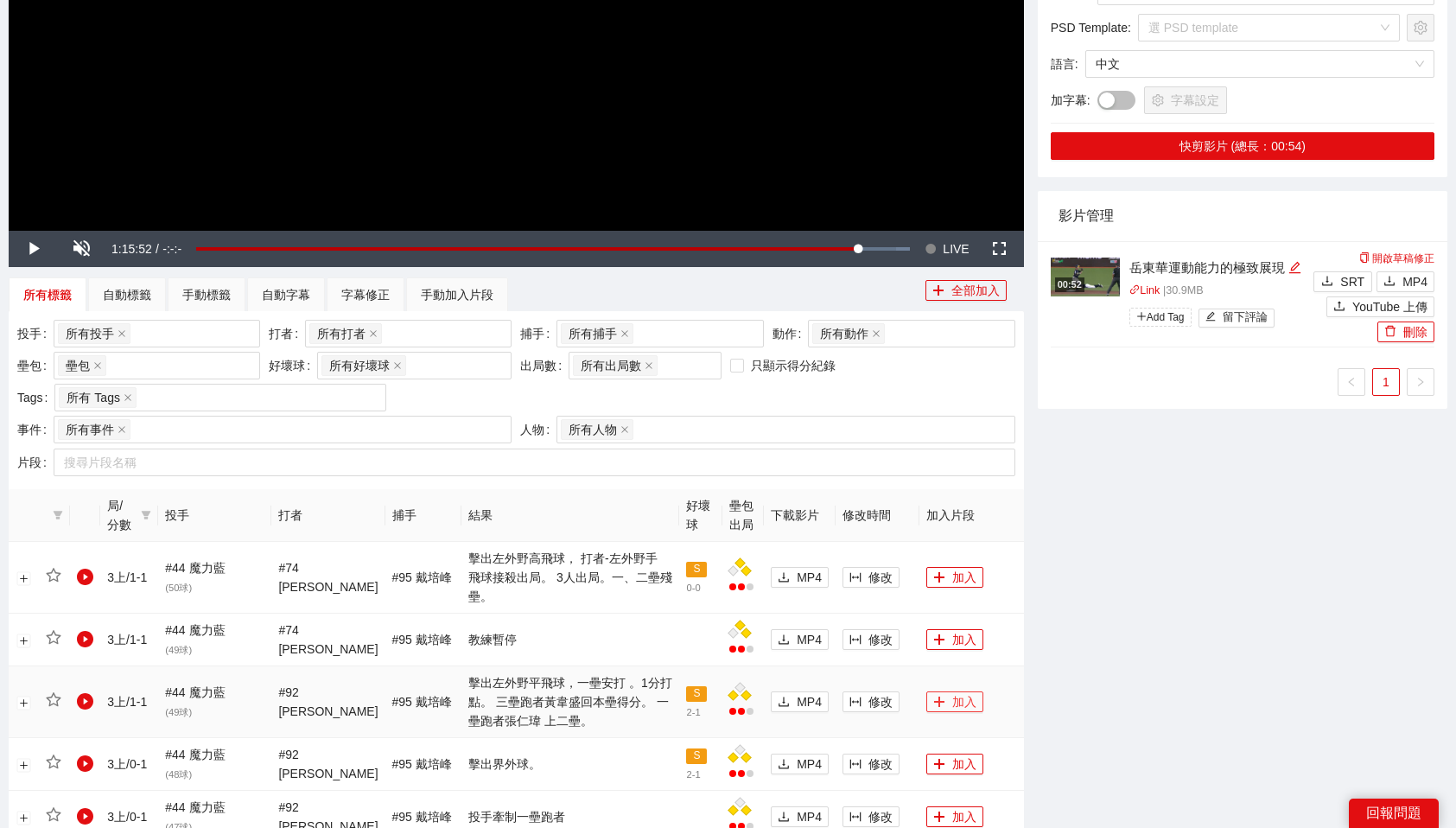
click at [958, 692] on button "加入" at bounding box center [955, 702] width 57 height 21
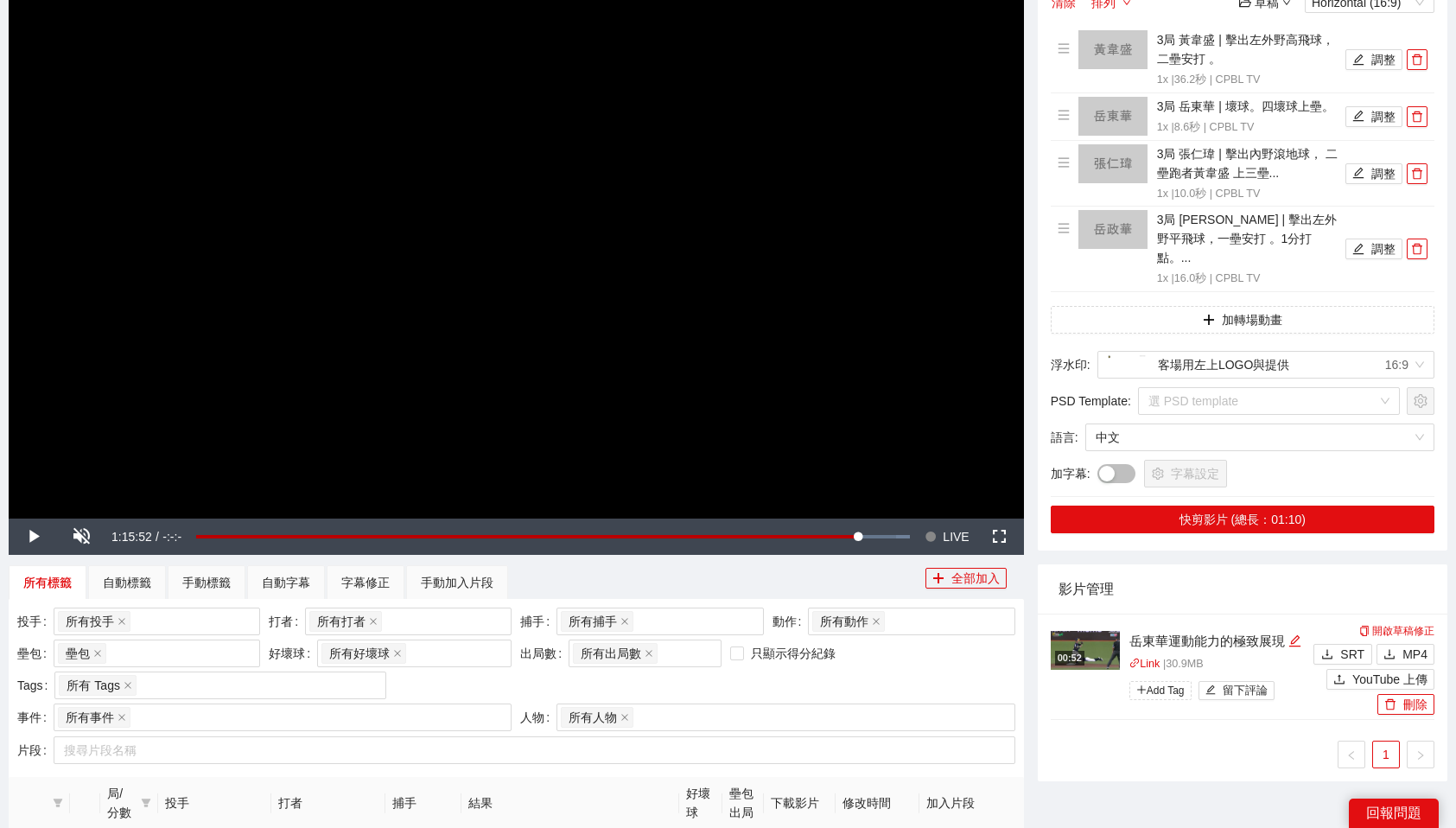
scroll to position [0, 0]
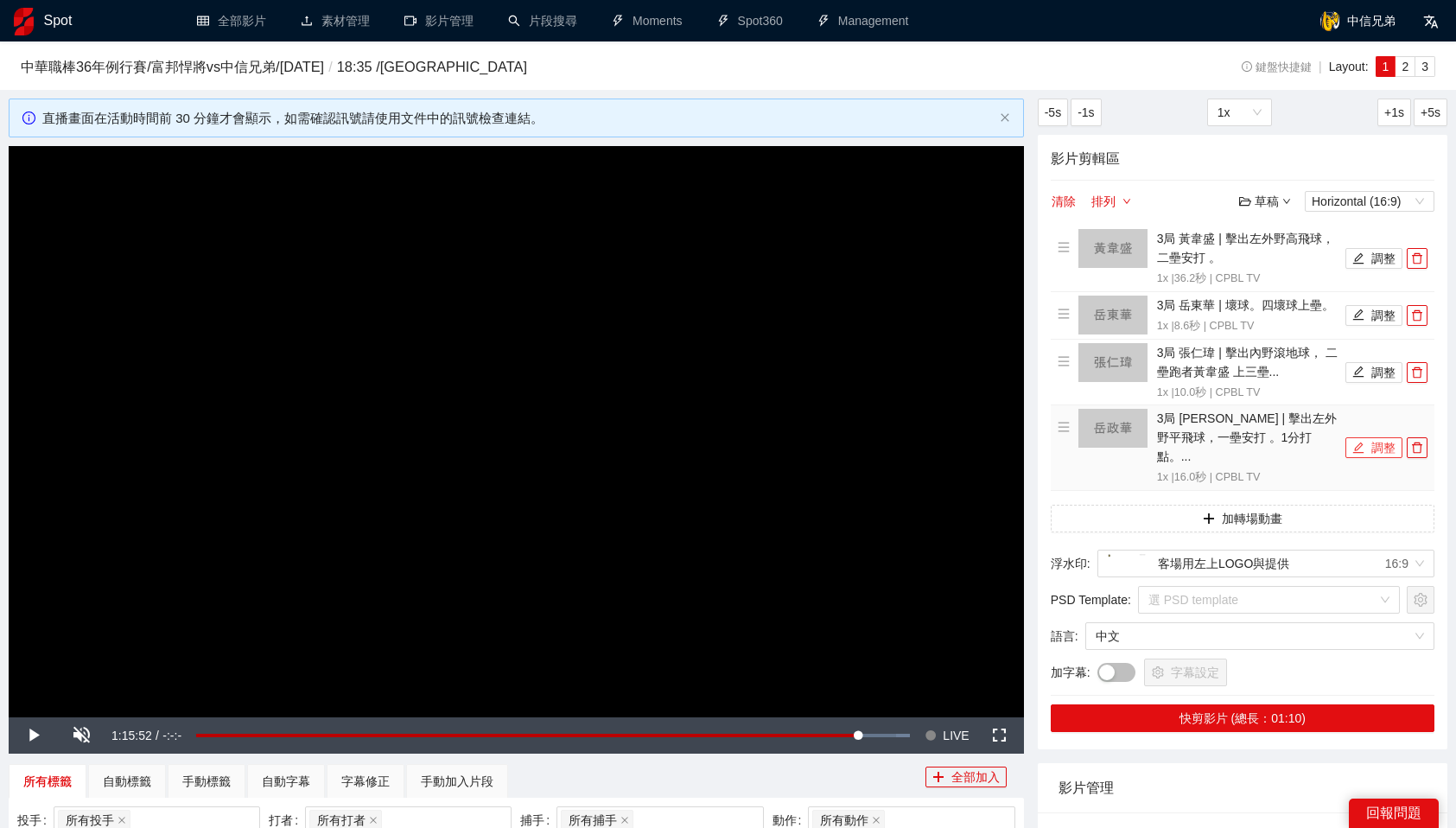
click at [1379, 437] on button "調整" at bounding box center [1375, 448] width 57 height 21
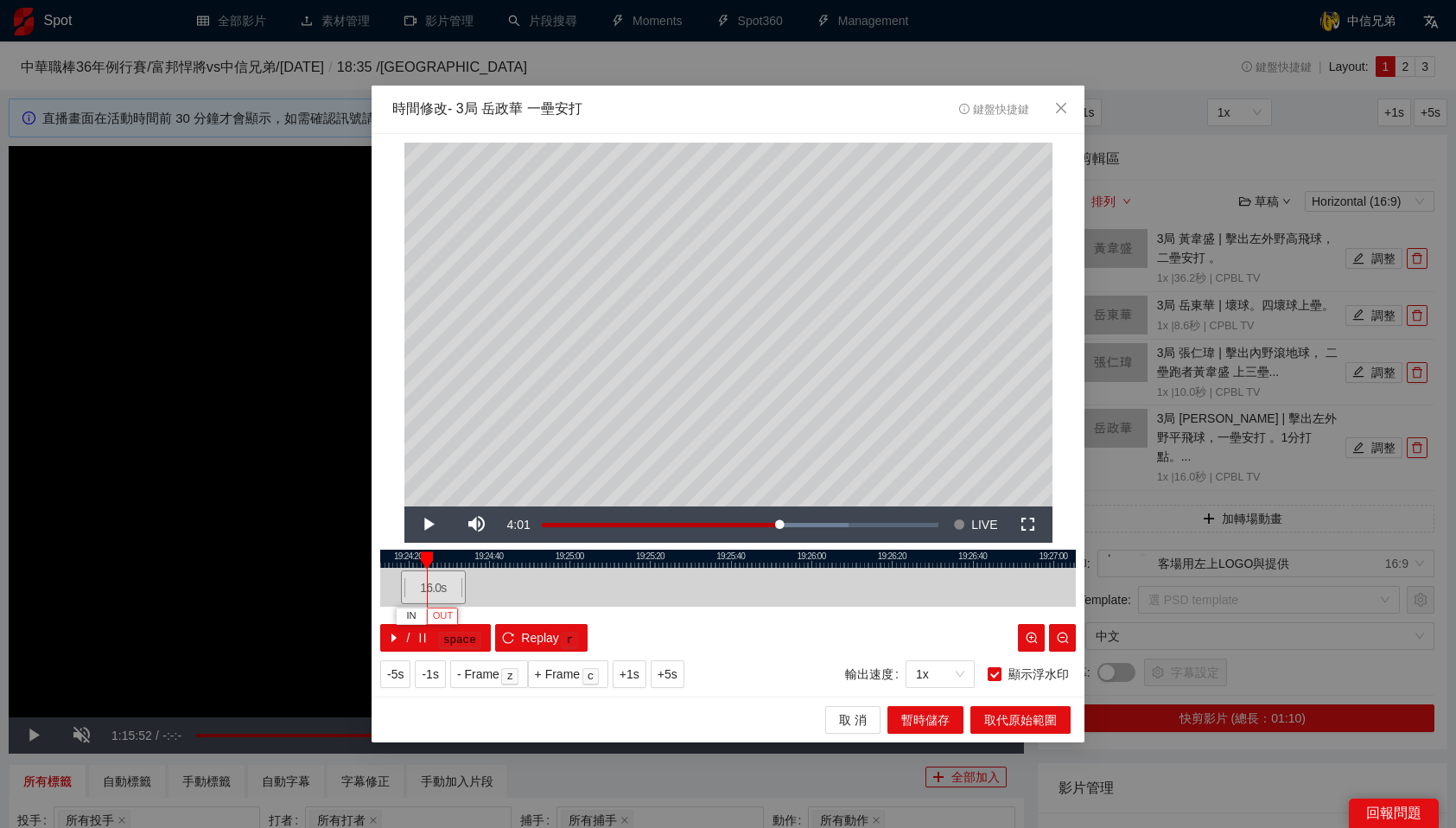
drag, startPoint x: 720, startPoint y: 591, endPoint x: 431, endPoint y: 622, distance: 290.7
click at [431, 622] on div "19:24:00 19:24:20 19:24:40 19:25:00 19:25:20 19:25:40 19:26:00 19:26:20 19:26:4…" at bounding box center [728, 601] width 695 height 102
drag, startPoint x: 445, startPoint y: 588, endPoint x: 437, endPoint y: 590, distance: 8.2
click at [437, 590] on div "16.0 s" at bounding box center [425, 586] width 65 height 34
drag, startPoint x: 411, startPoint y: 561, endPoint x: 545, endPoint y: 561, distance: 134.0
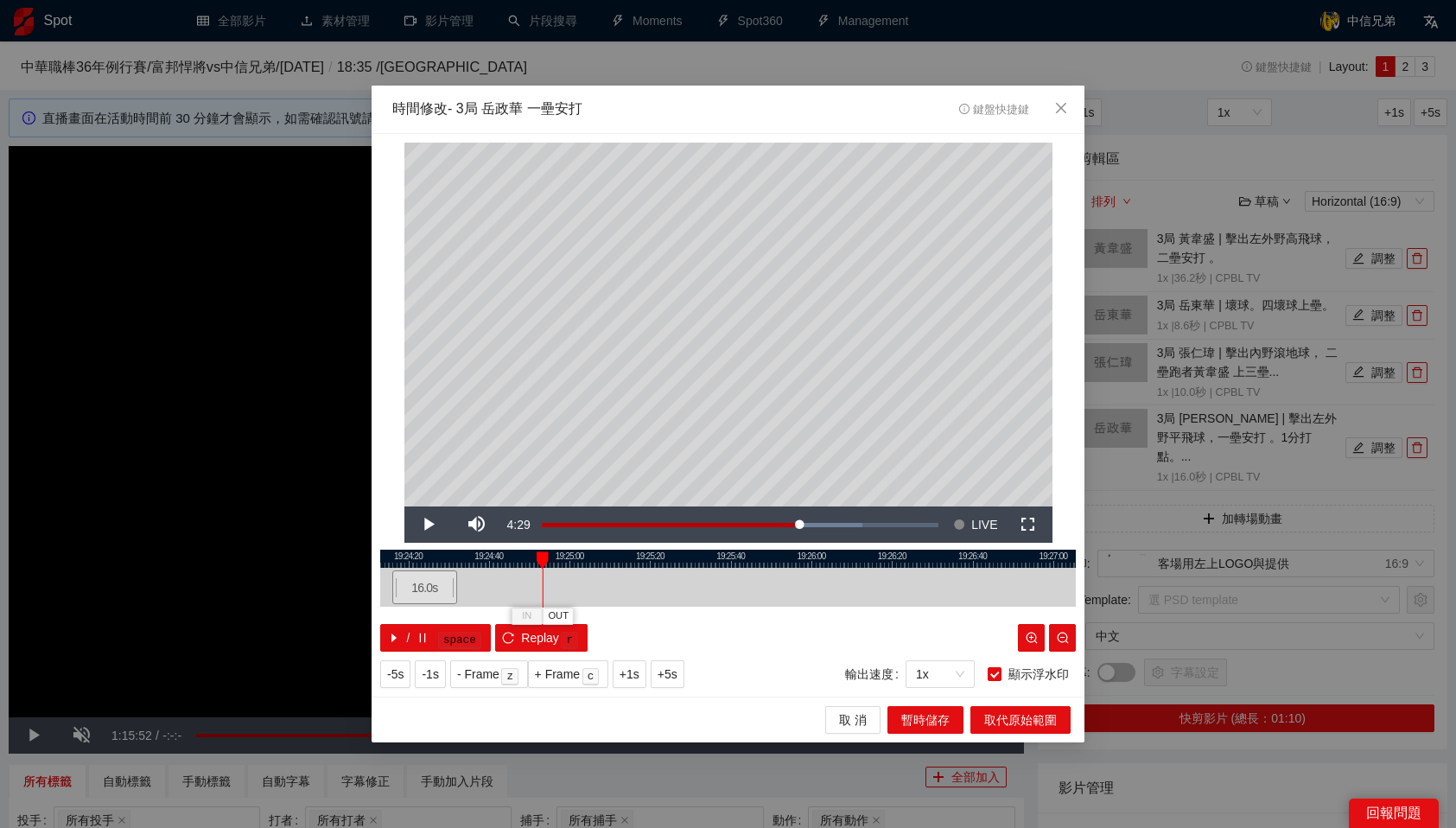
click at [545, 561] on div at bounding box center [542, 561] width 12 height 17
click at [579, 614] on span "OUT" at bounding box center [575, 616] width 21 height 15
click at [934, 720] on span "暫時儲存" at bounding box center [925, 721] width 49 height 19
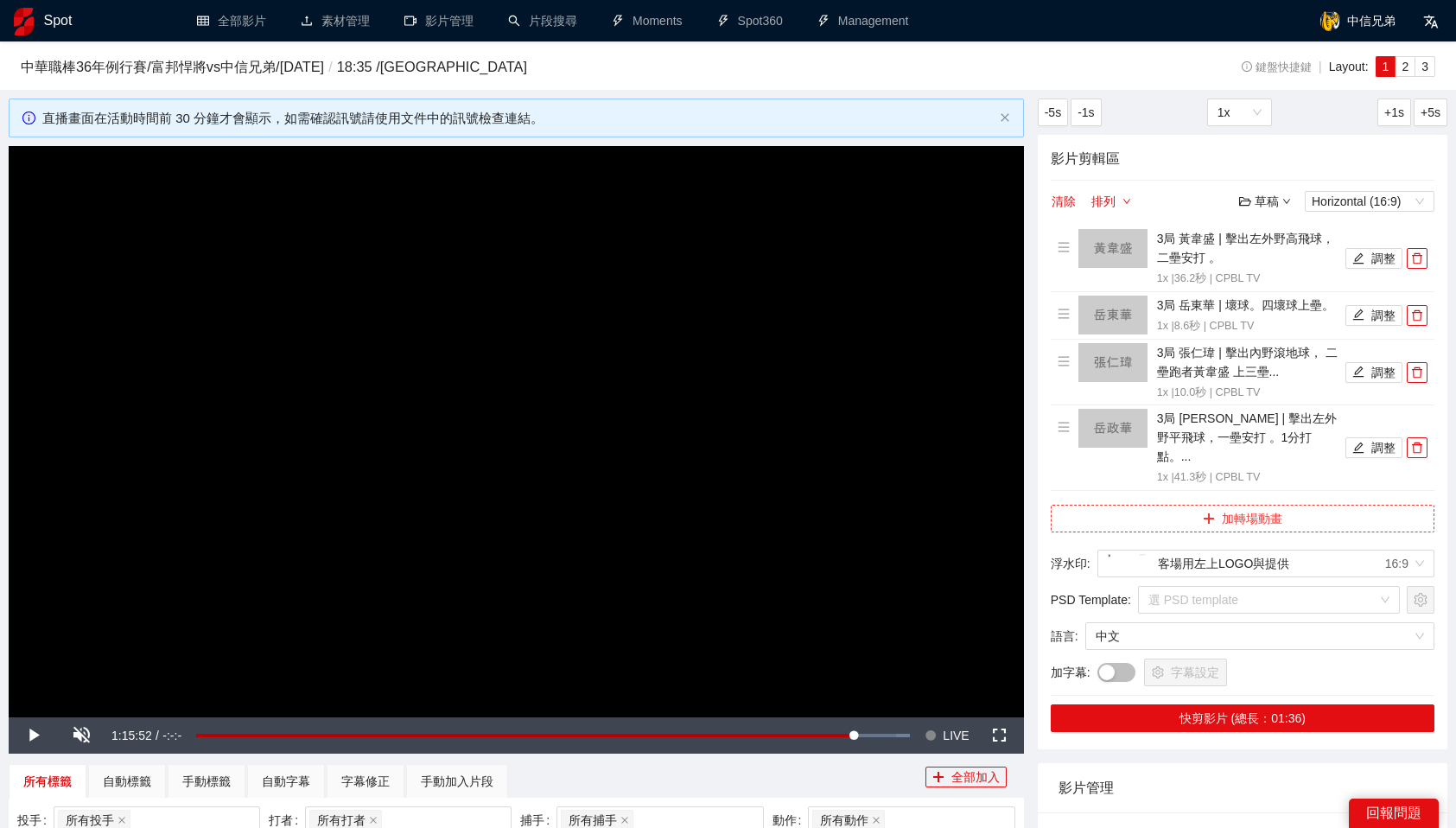
click at [1236, 505] on button "加轉場動畫" at bounding box center [1242, 518] width 384 height 28
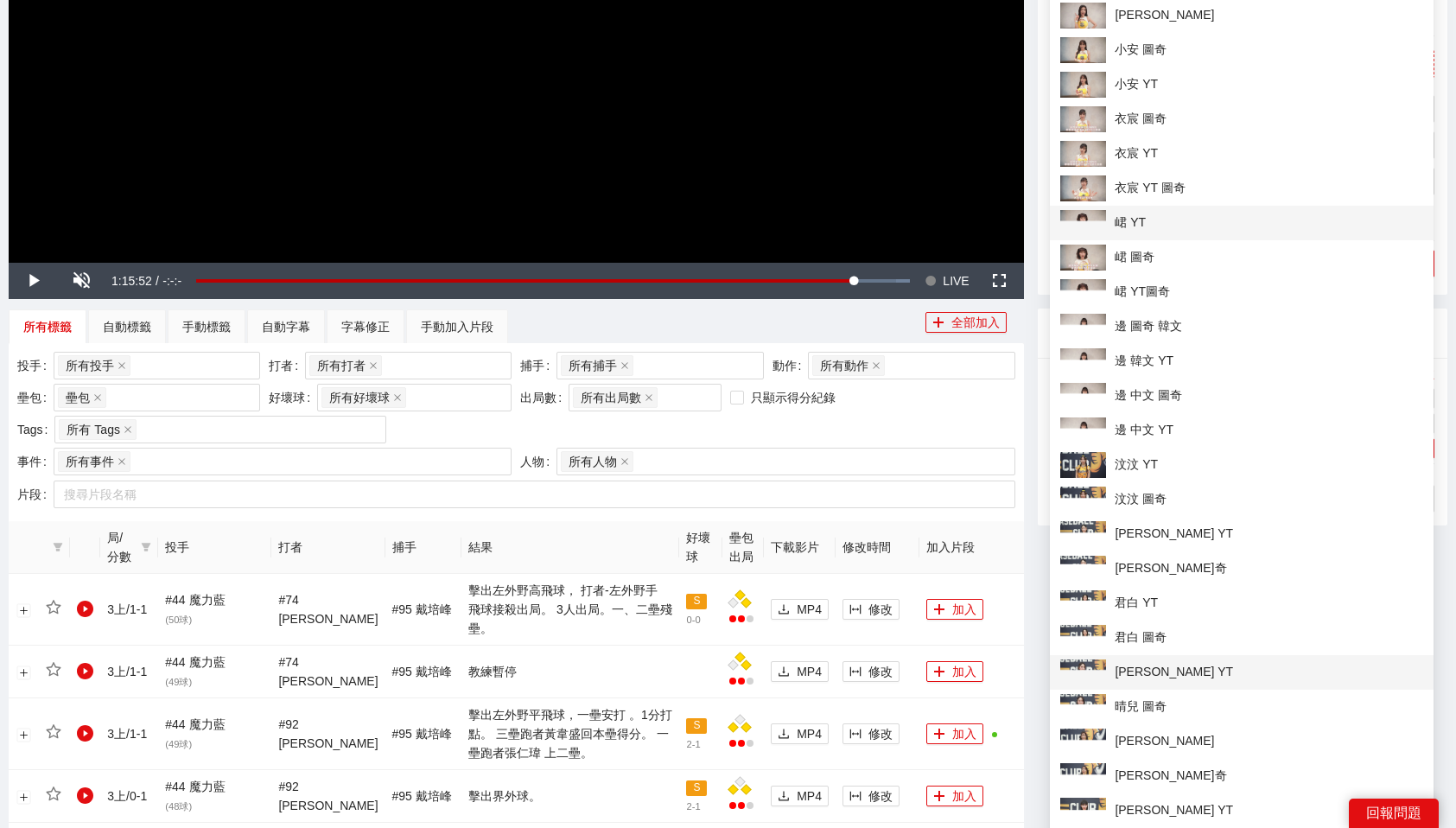
scroll to position [454, 0]
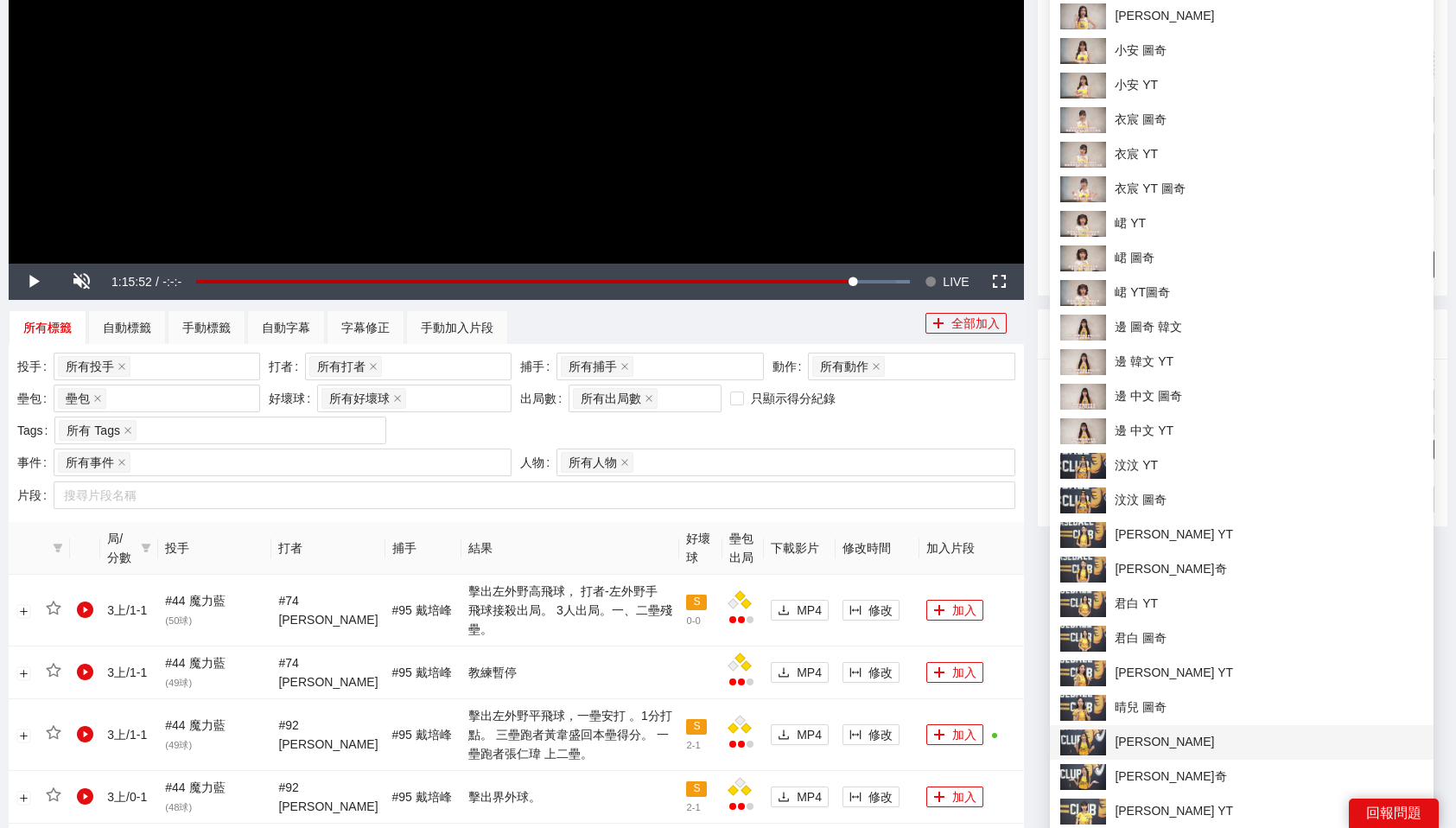
click at [1137, 730] on span "[PERSON_NAME]" at bounding box center [1241, 742] width 363 height 26
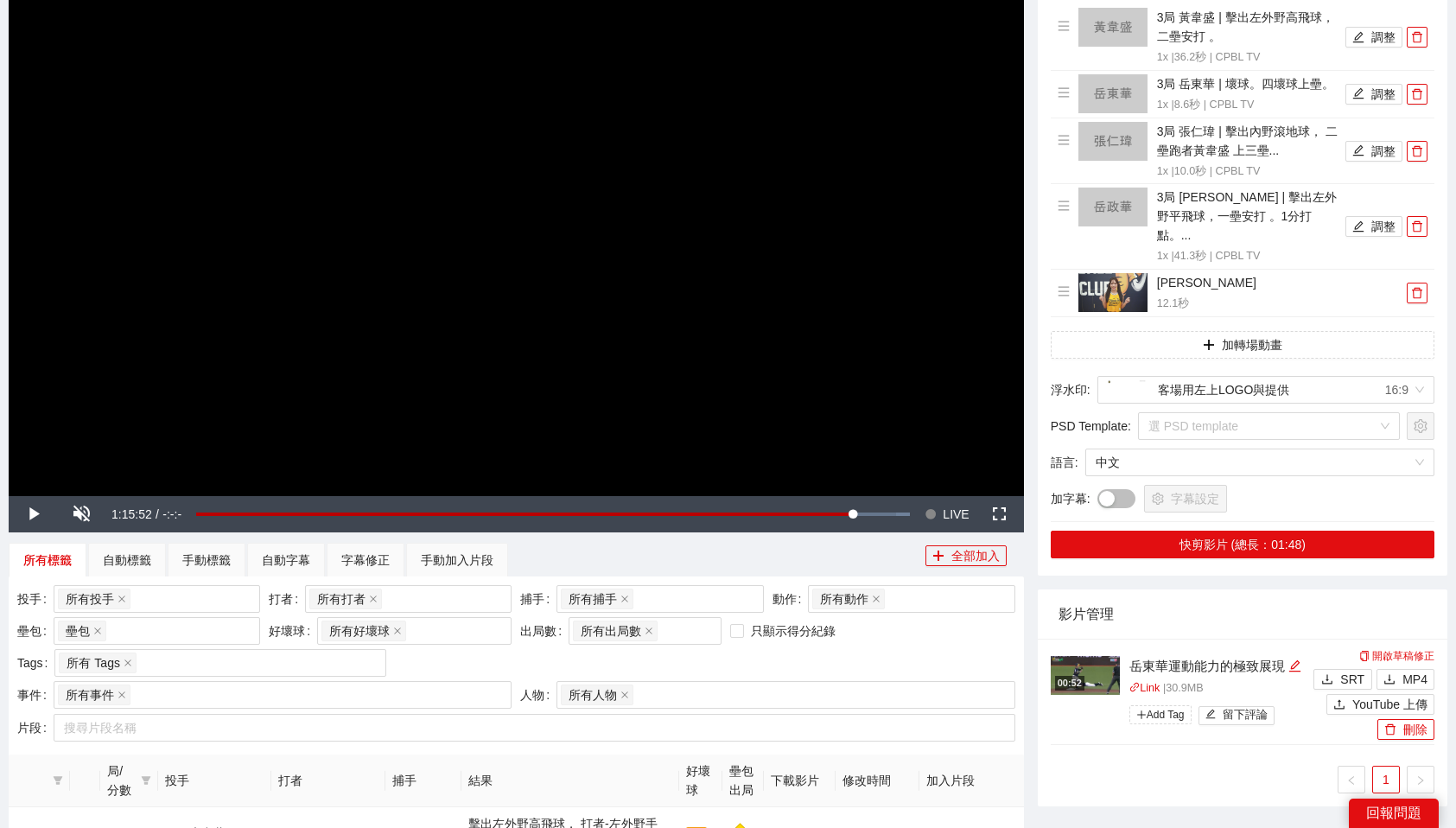
scroll to position [191, 0]
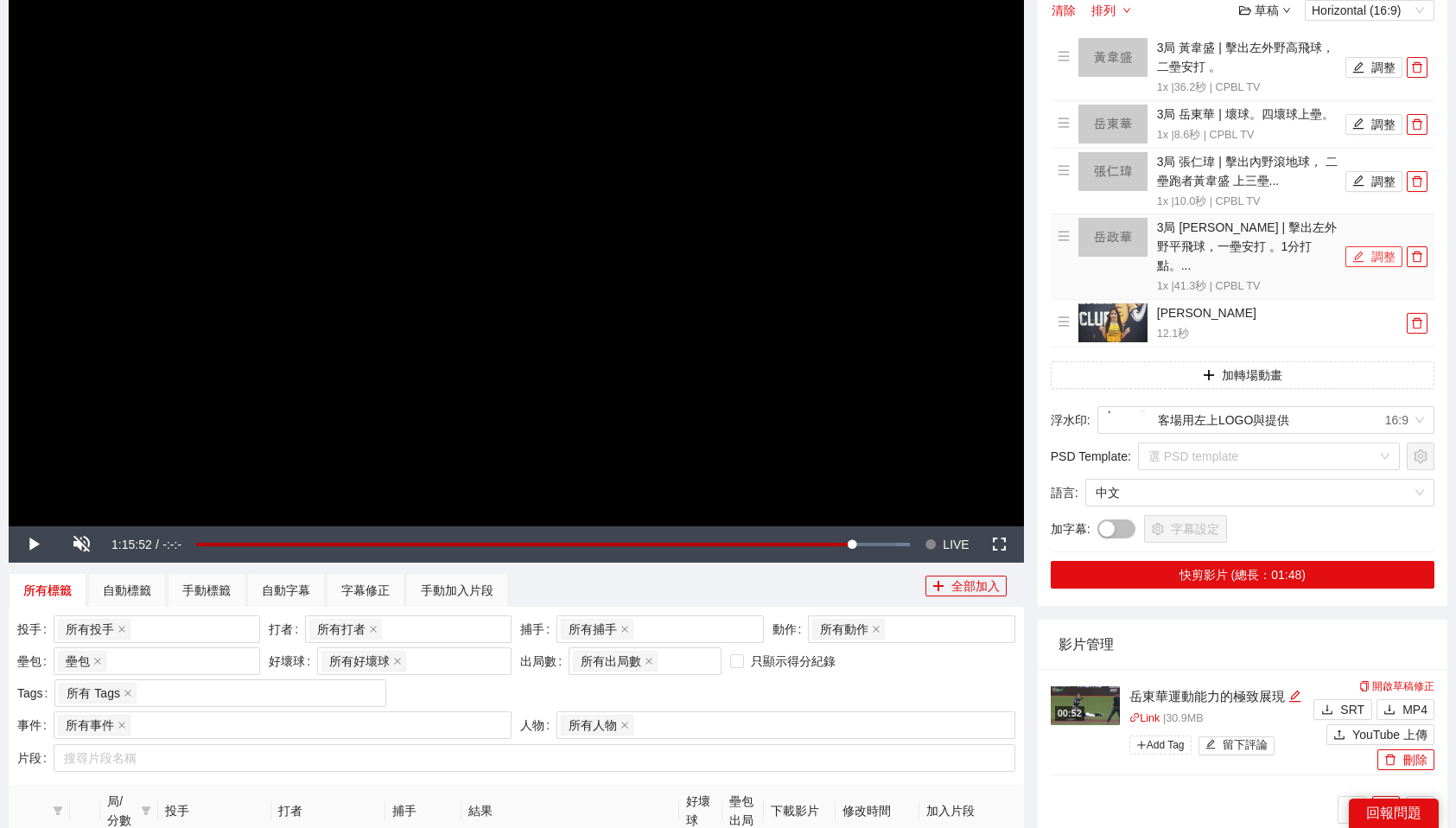
click at [1367, 247] on button "調整" at bounding box center [1375, 257] width 57 height 21
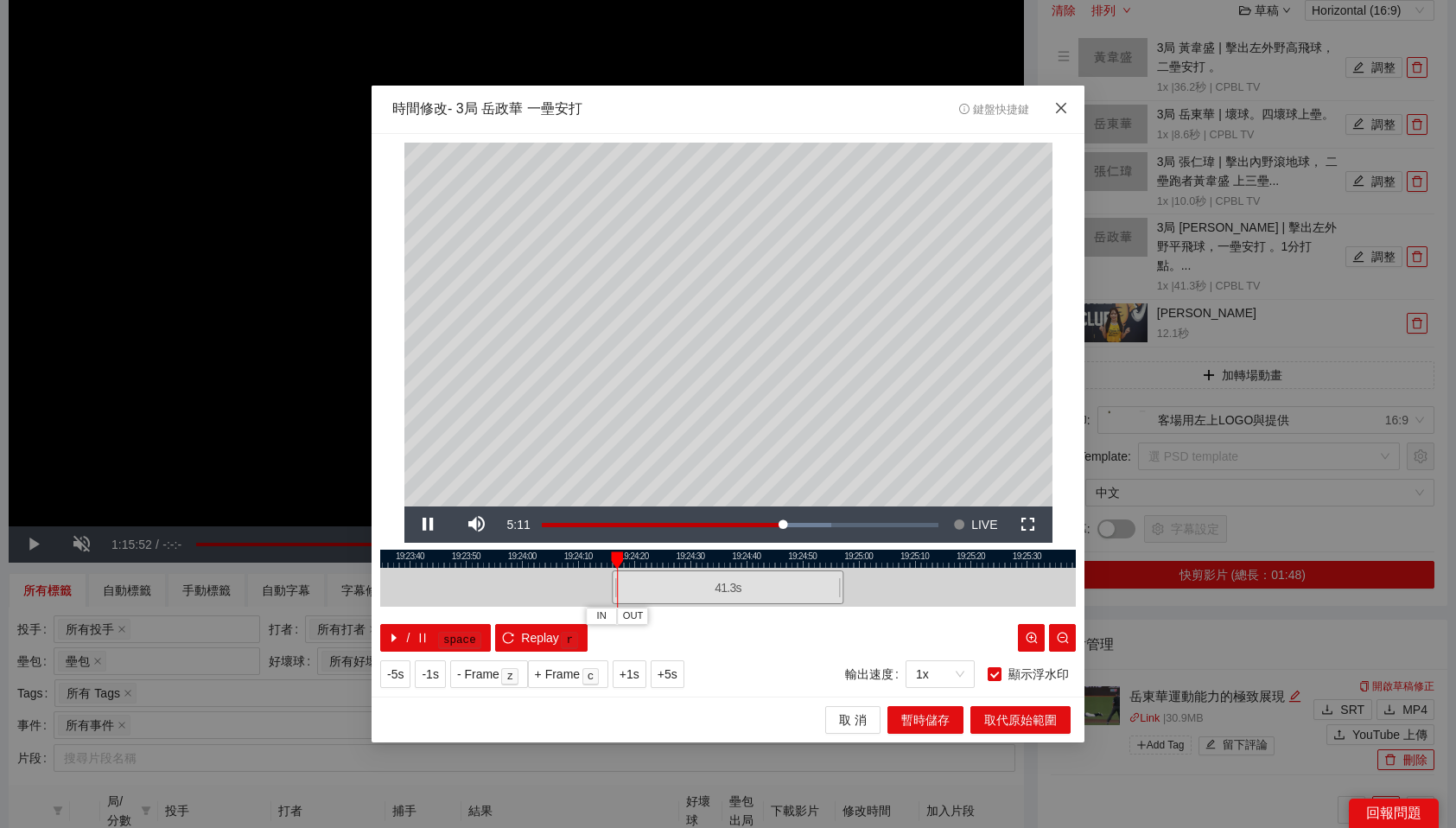
click at [1053, 109] on span "Close" at bounding box center [1060, 108] width 47 height 47
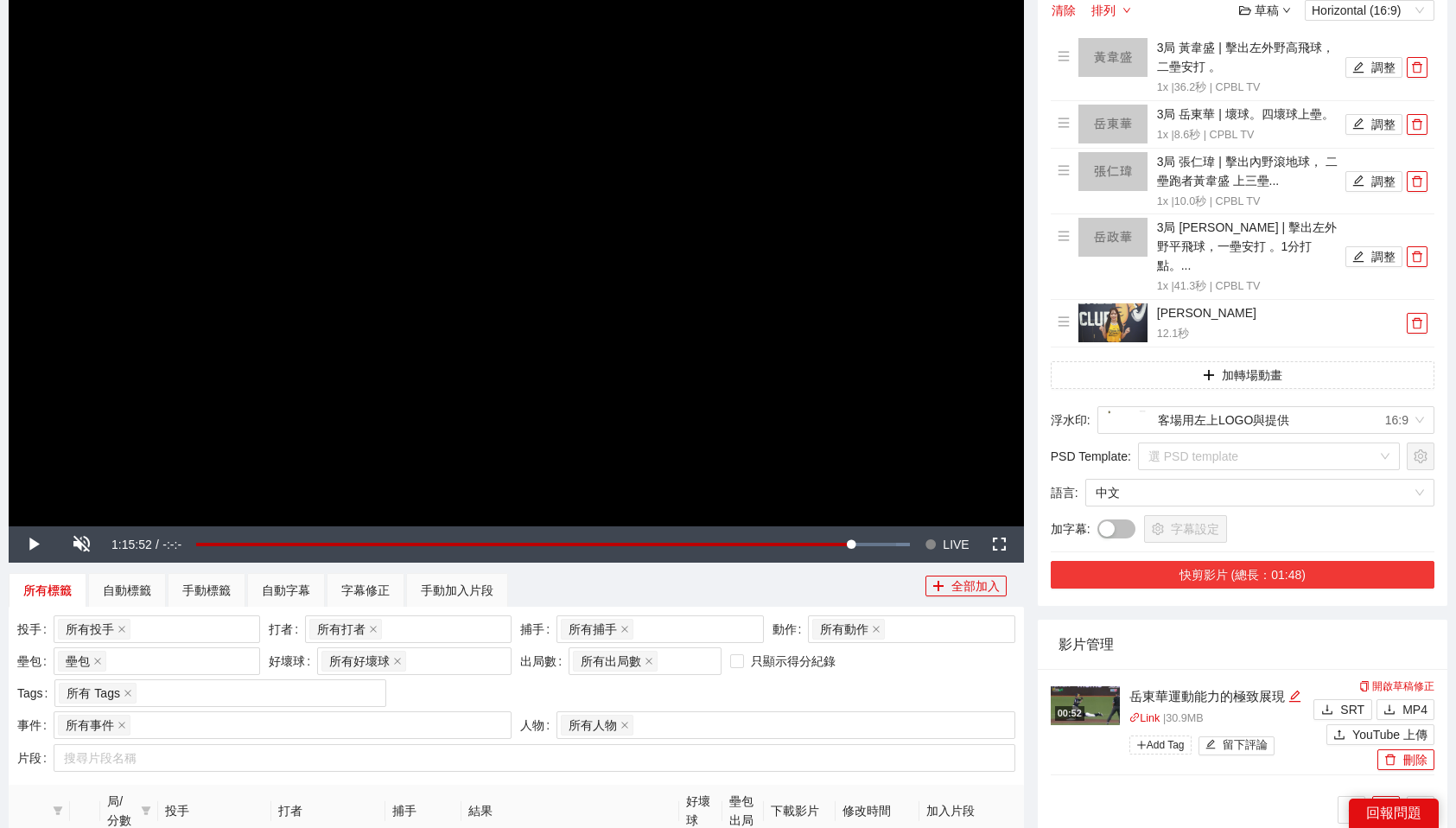
click at [1241, 561] on button "快剪影片 (總長：01:48)" at bounding box center [1242, 574] width 384 height 28
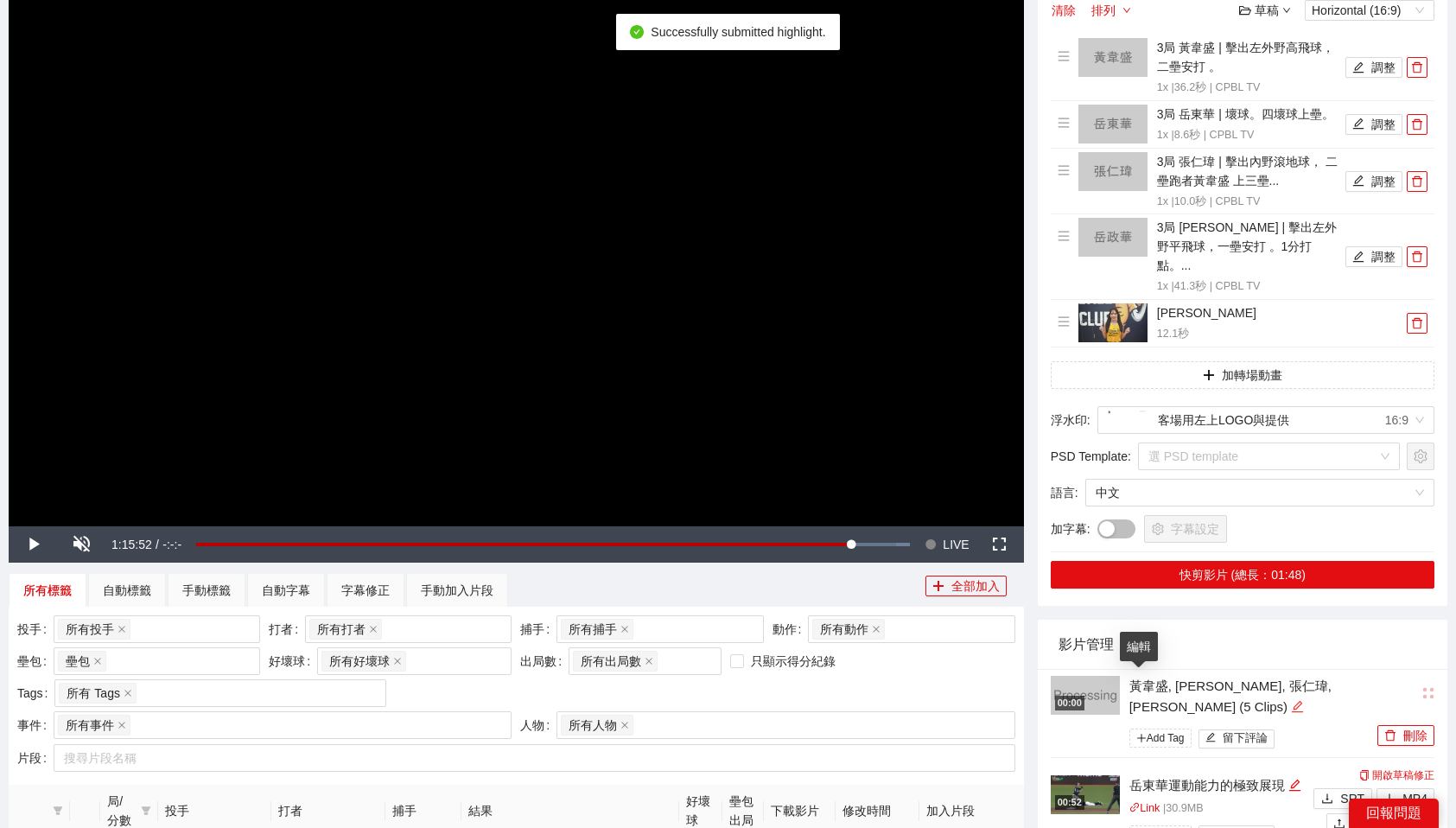
click at [1291, 701] on icon "edit" at bounding box center [1298, 707] width 13 height 13
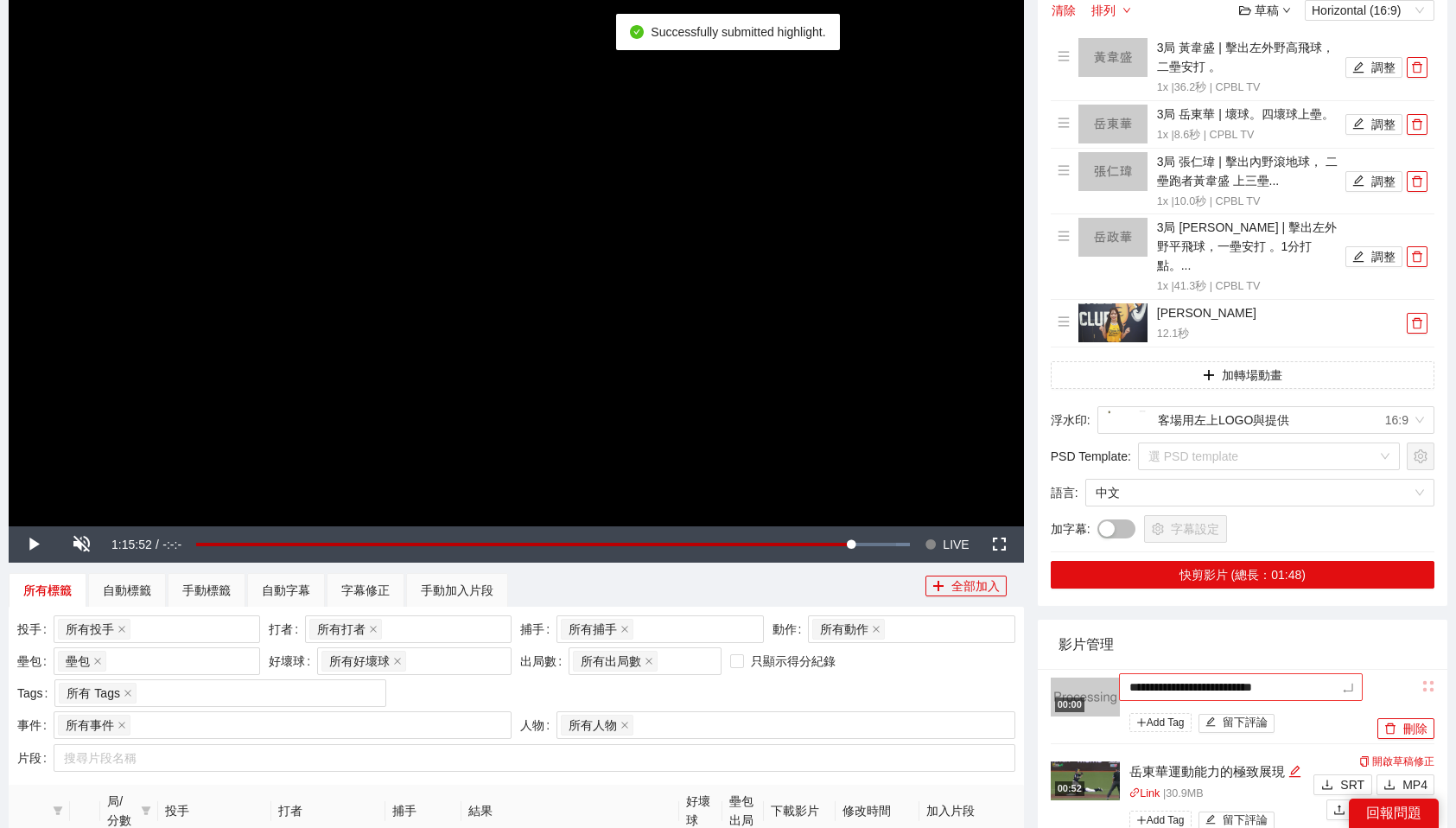
click at [1185, 674] on textarea "**********" at bounding box center [1240, 687] width 243 height 28
type textarea "*"
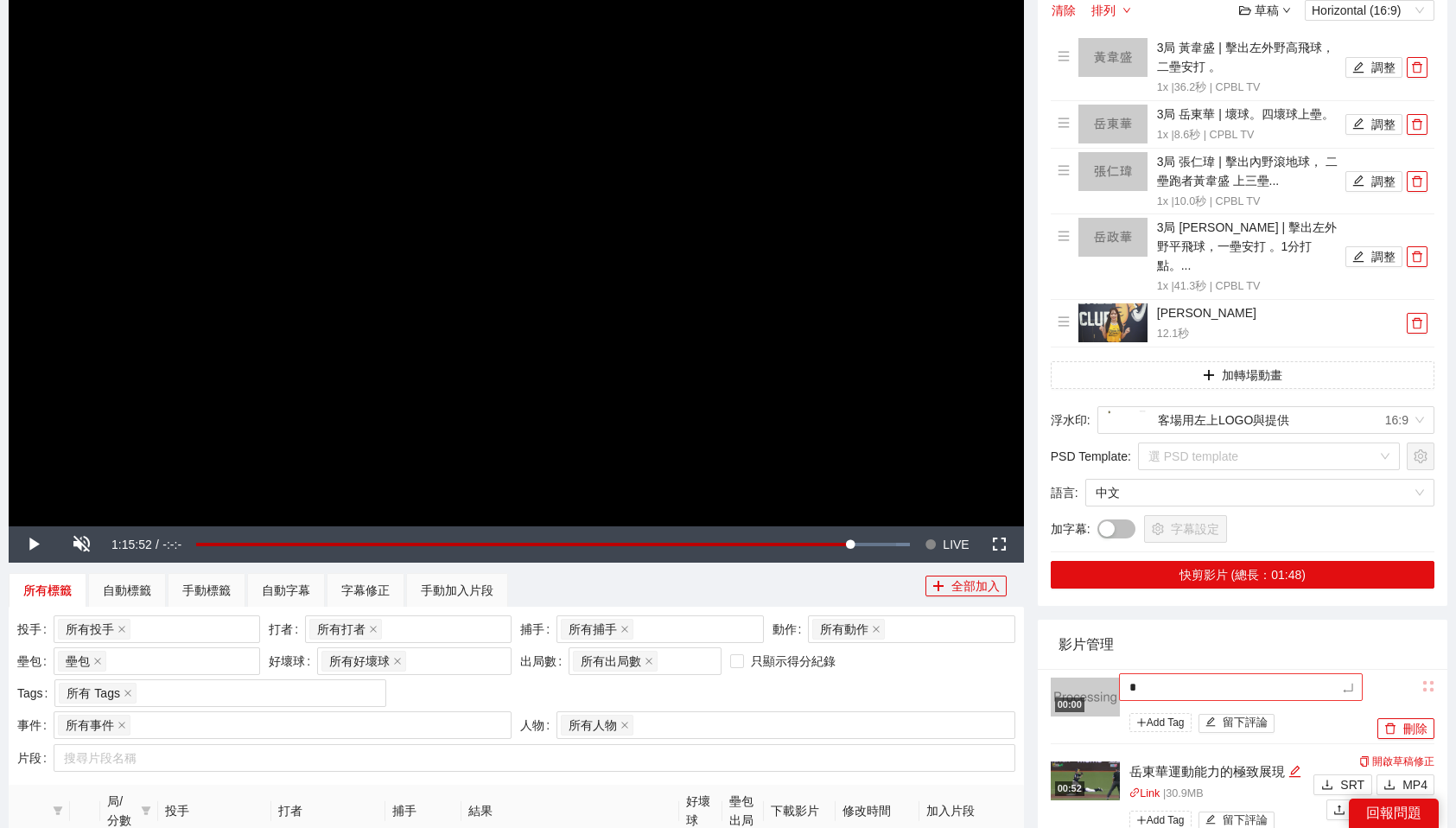
type textarea "**"
type textarea "*"
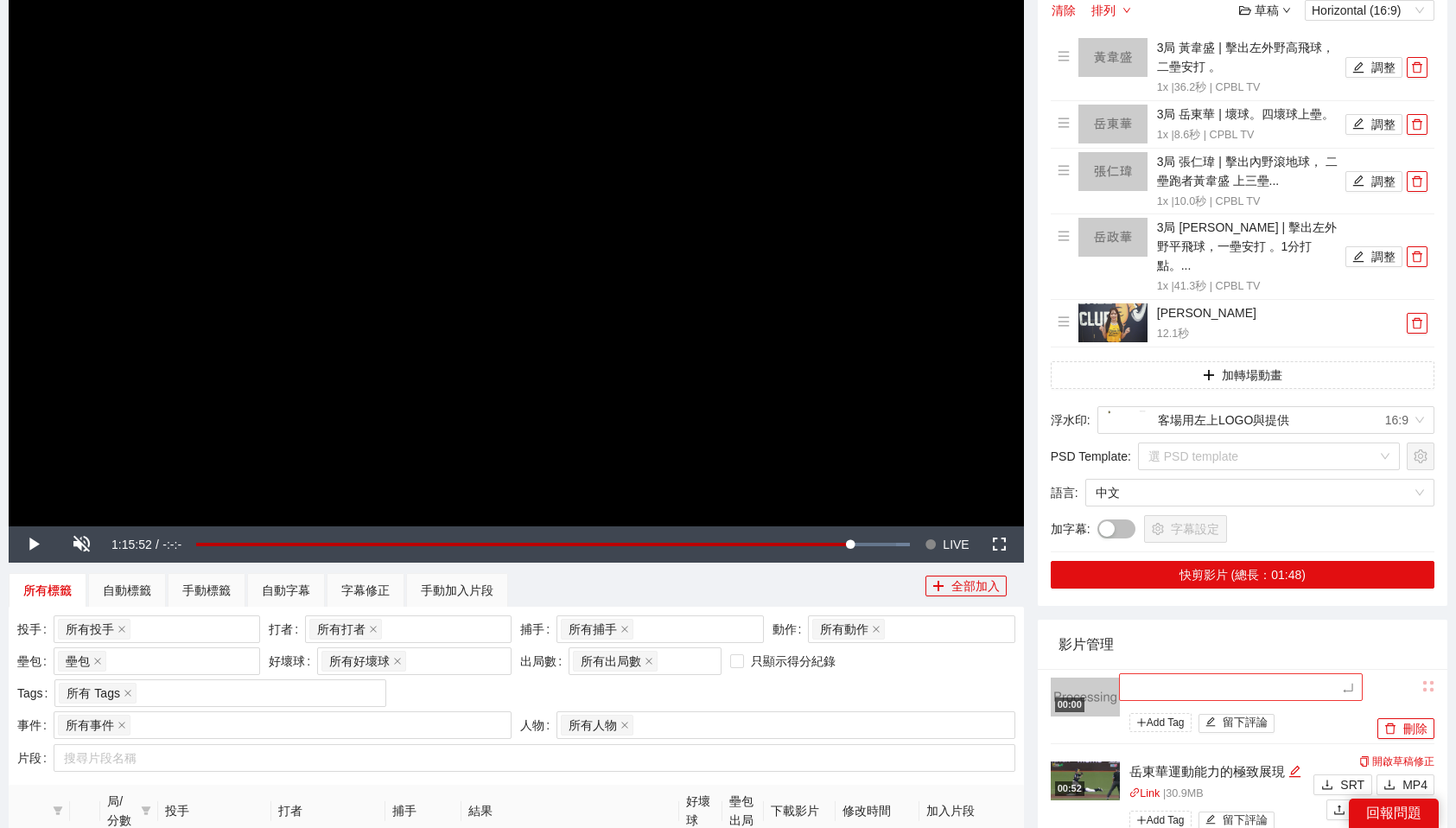
type textarea "*"
type textarea "**"
type textarea "***"
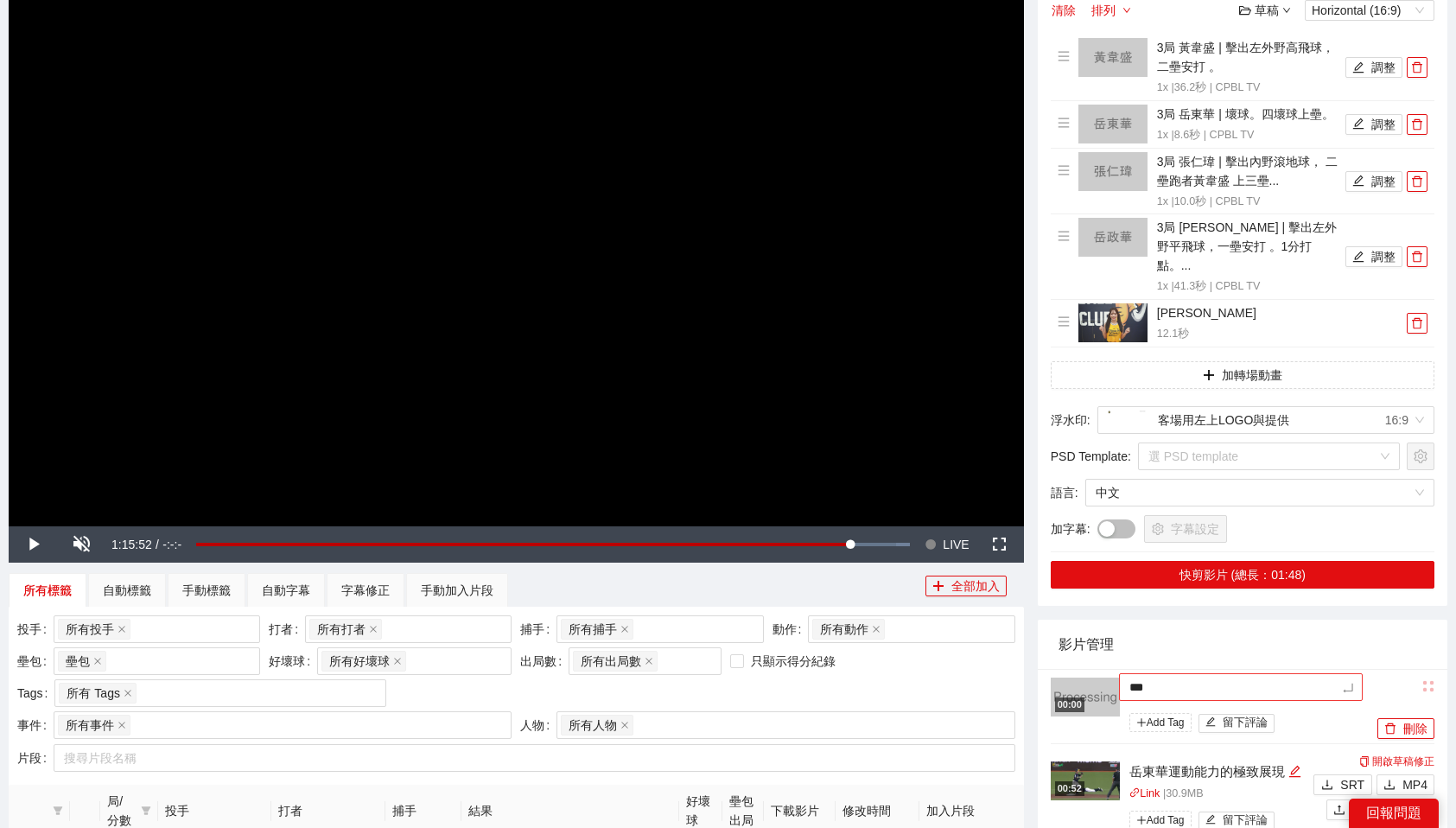
type textarea "**"
type textarea "***"
type textarea "****"
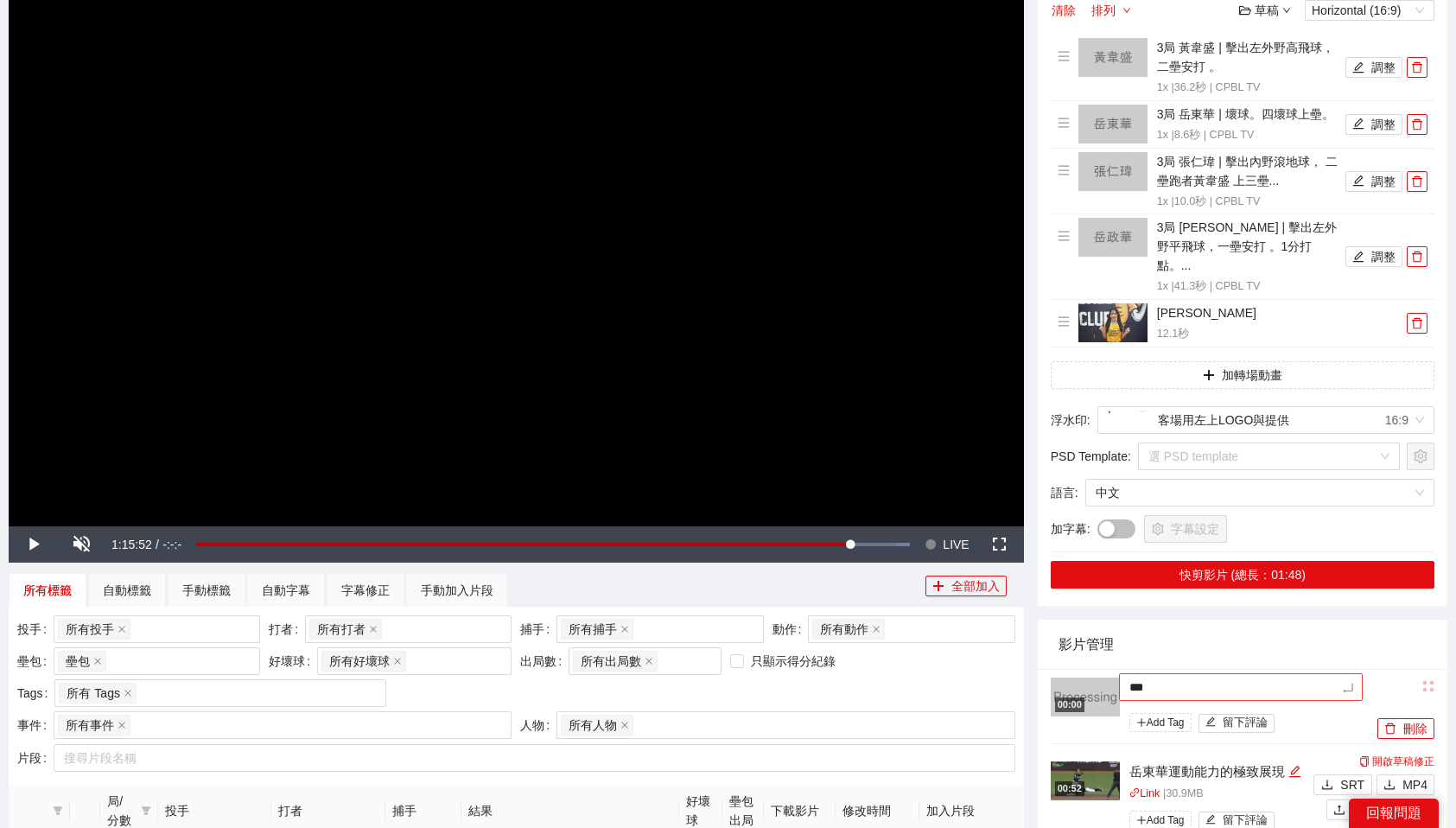
type textarea "****"
type textarea "*****"
type textarea "****"
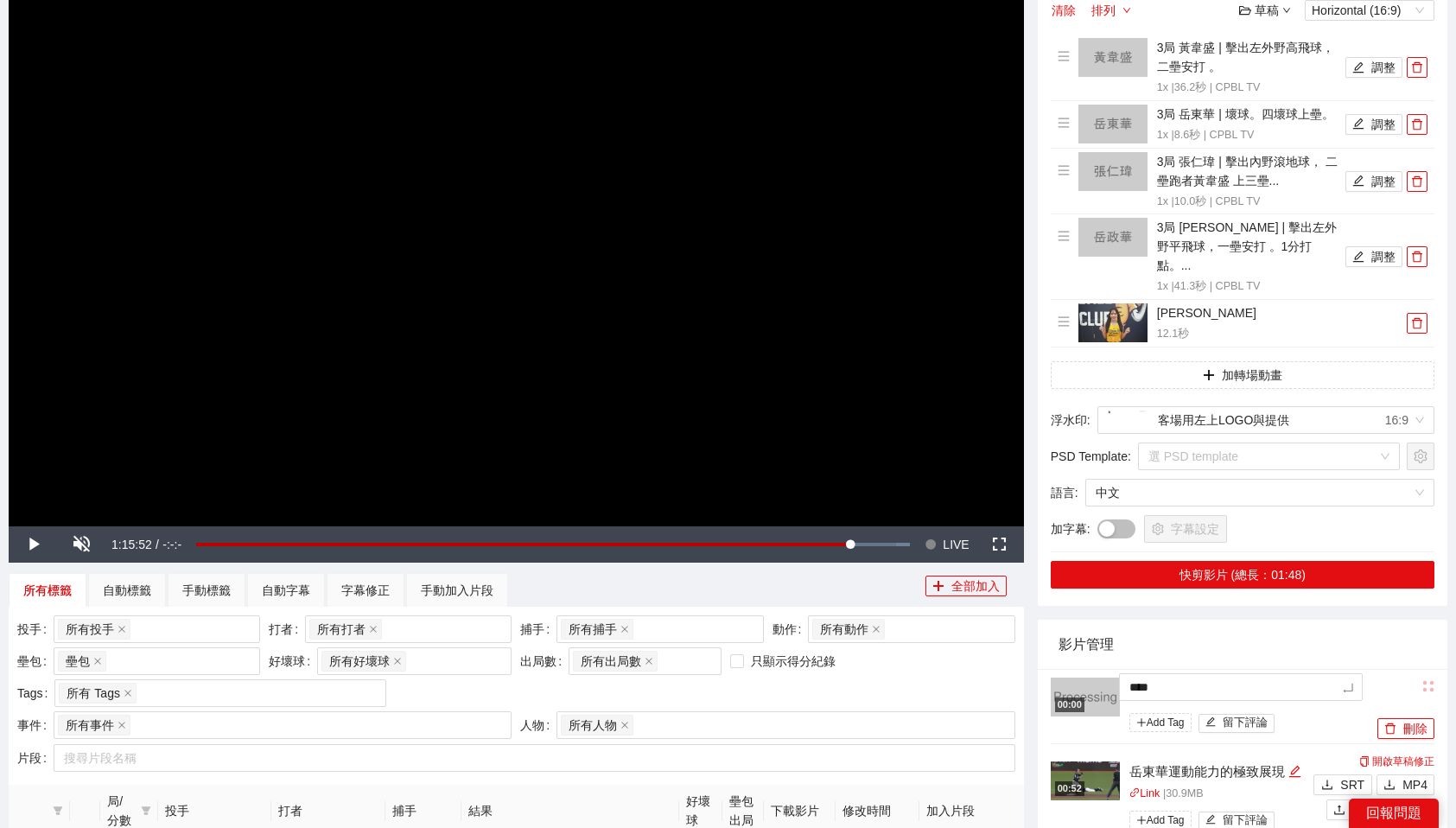
click at [1220, 632] on div "影片管理" at bounding box center [1242, 644] width 368 height 49
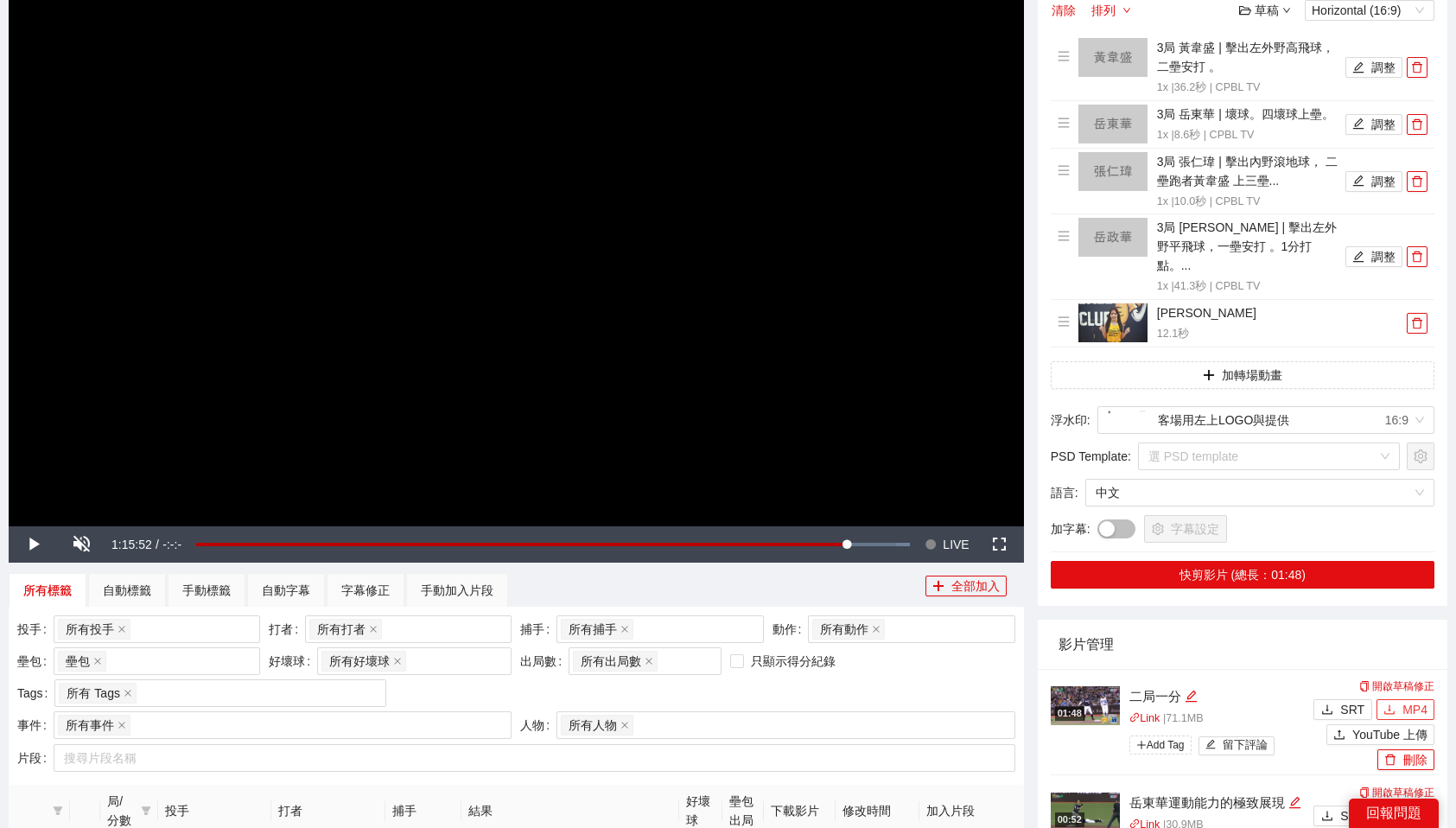
click at [1399, 700] on button "MP4" at bounding box center [1405, 710] width 57 height 21
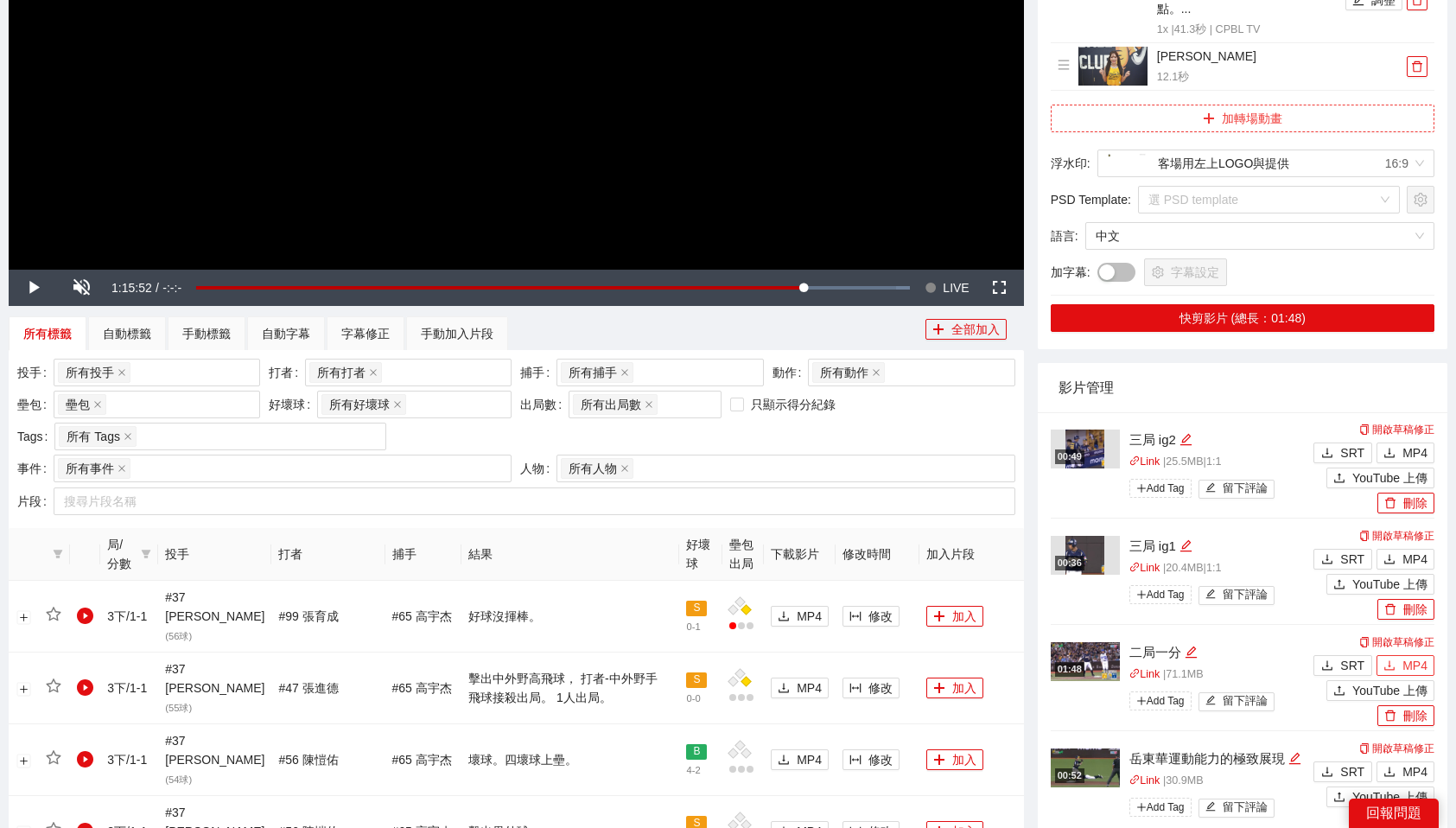
scroll to position [458, 0]
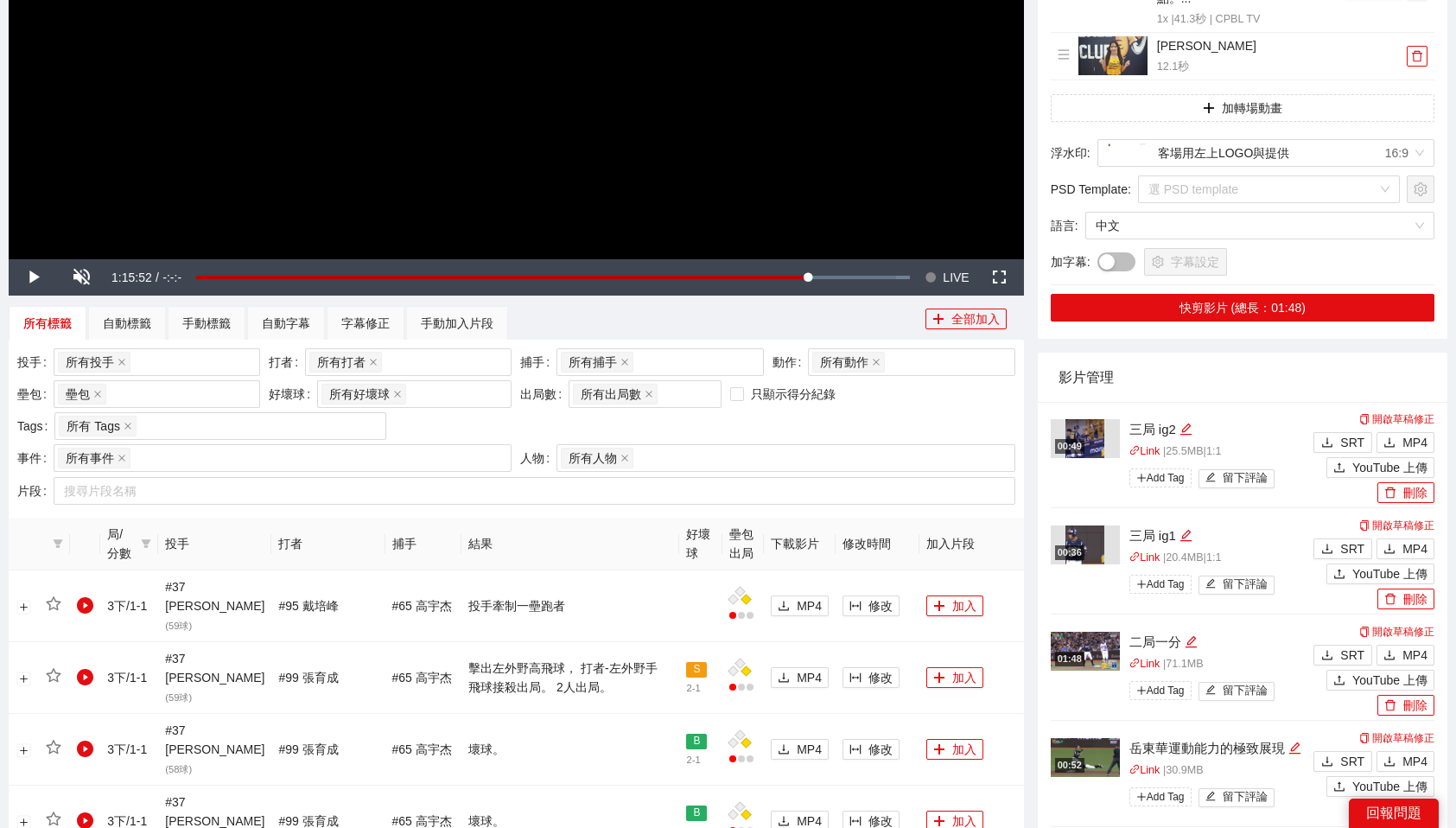
click at [1138, 632] on div "二局一分" at bounding box center [1219, 642] width 180 height 21
click at [1194, 635] on icon "edit" at bounding box center [1192, 642] width 13 height 13
click at [1144, 626] on textarea "****" at bounding box center [1209, 639] width 180 height 28
type textarea "***"
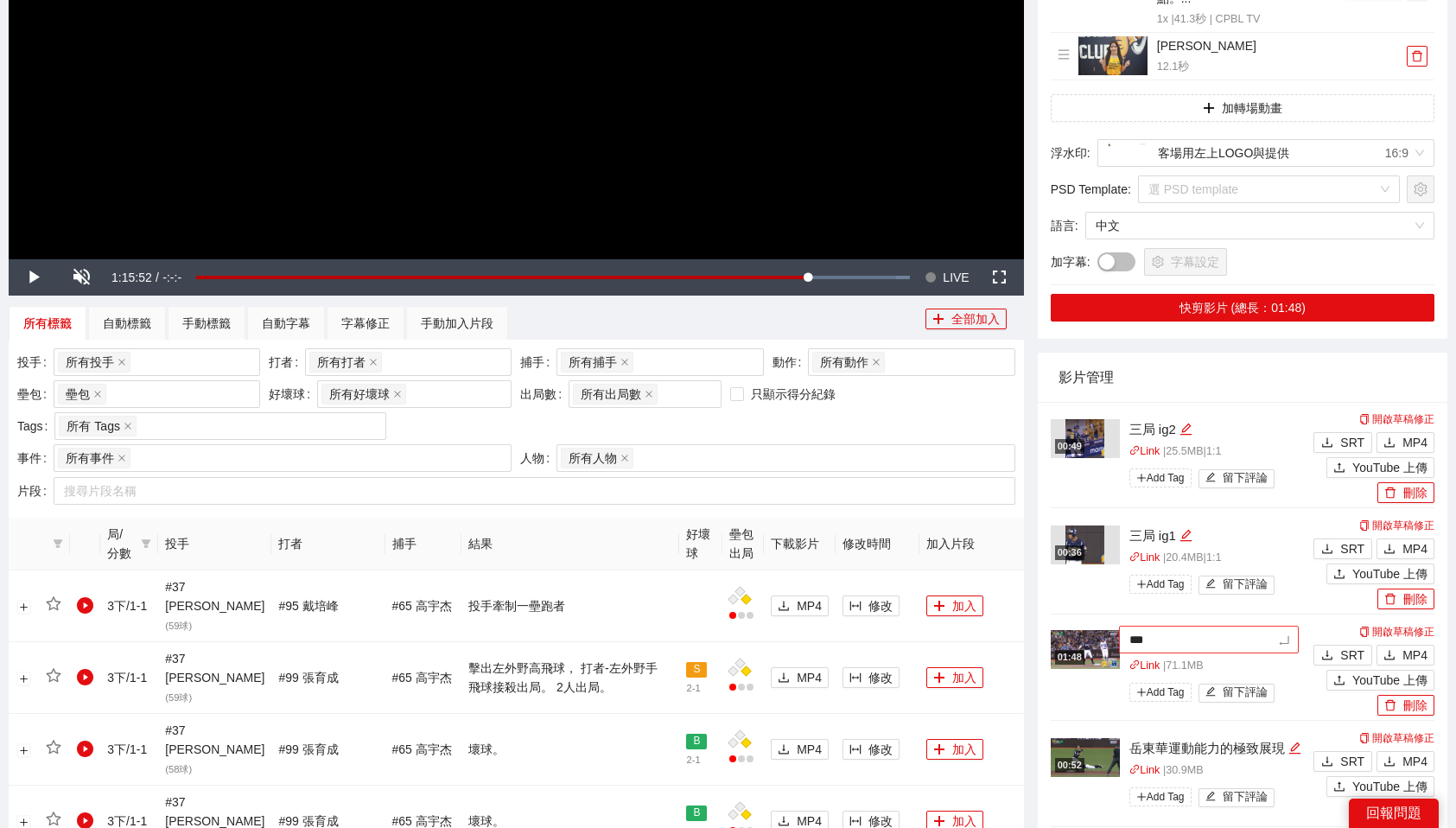
type textarea "****"
type textarea "*****"
type textarea "****"
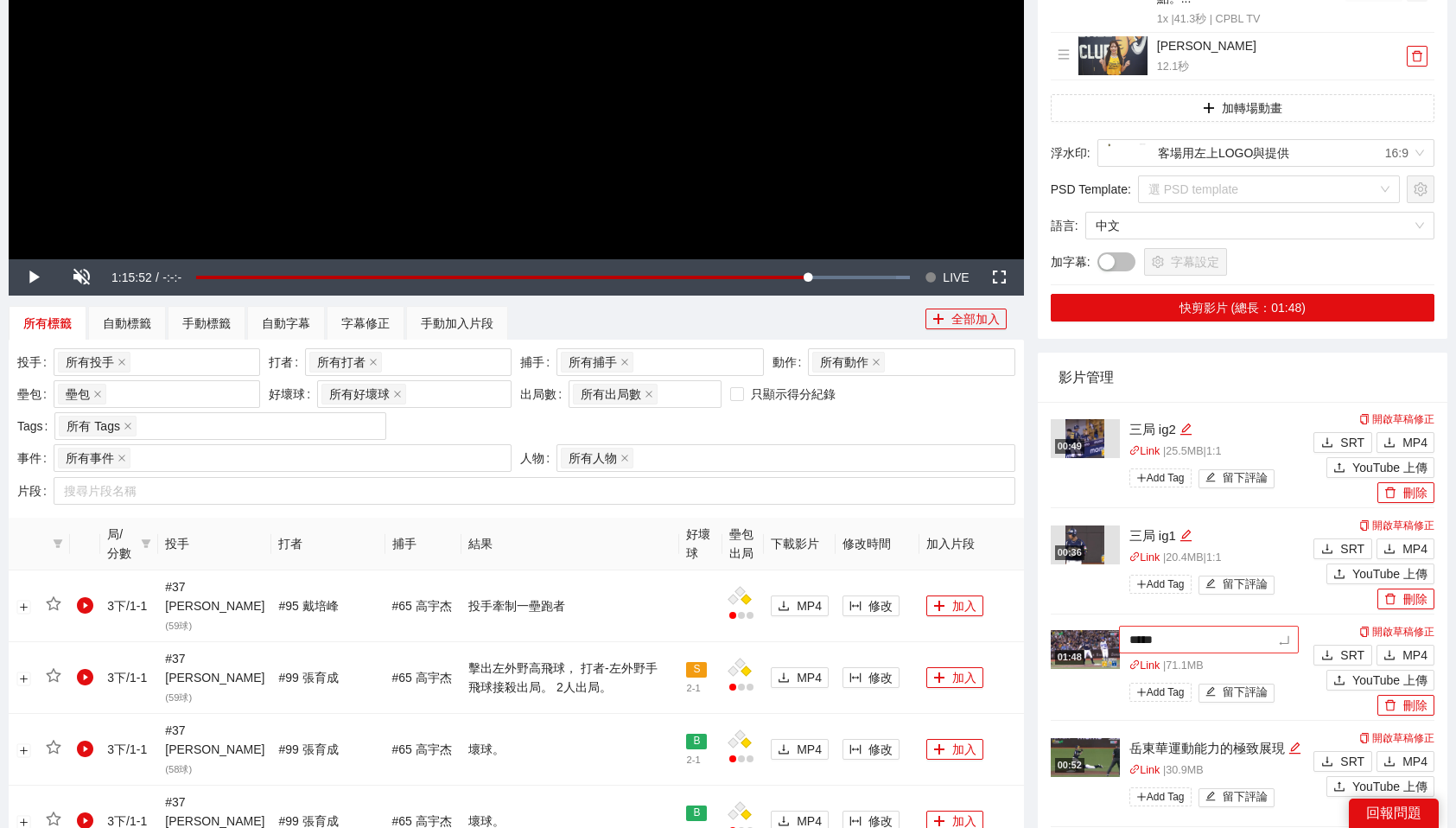
type textarea "****"
click at [1002, 558] on th "加入片段" at bounding box center [971, 543] width 104 height 53
click at [942, 274] on button "Seek to live, currently behind live LIVE" at bounding box center [946, 278] width 57 height 36
click at [33, 278] on span "Video Player" at bounding box center [33, 278] width 0 height 0
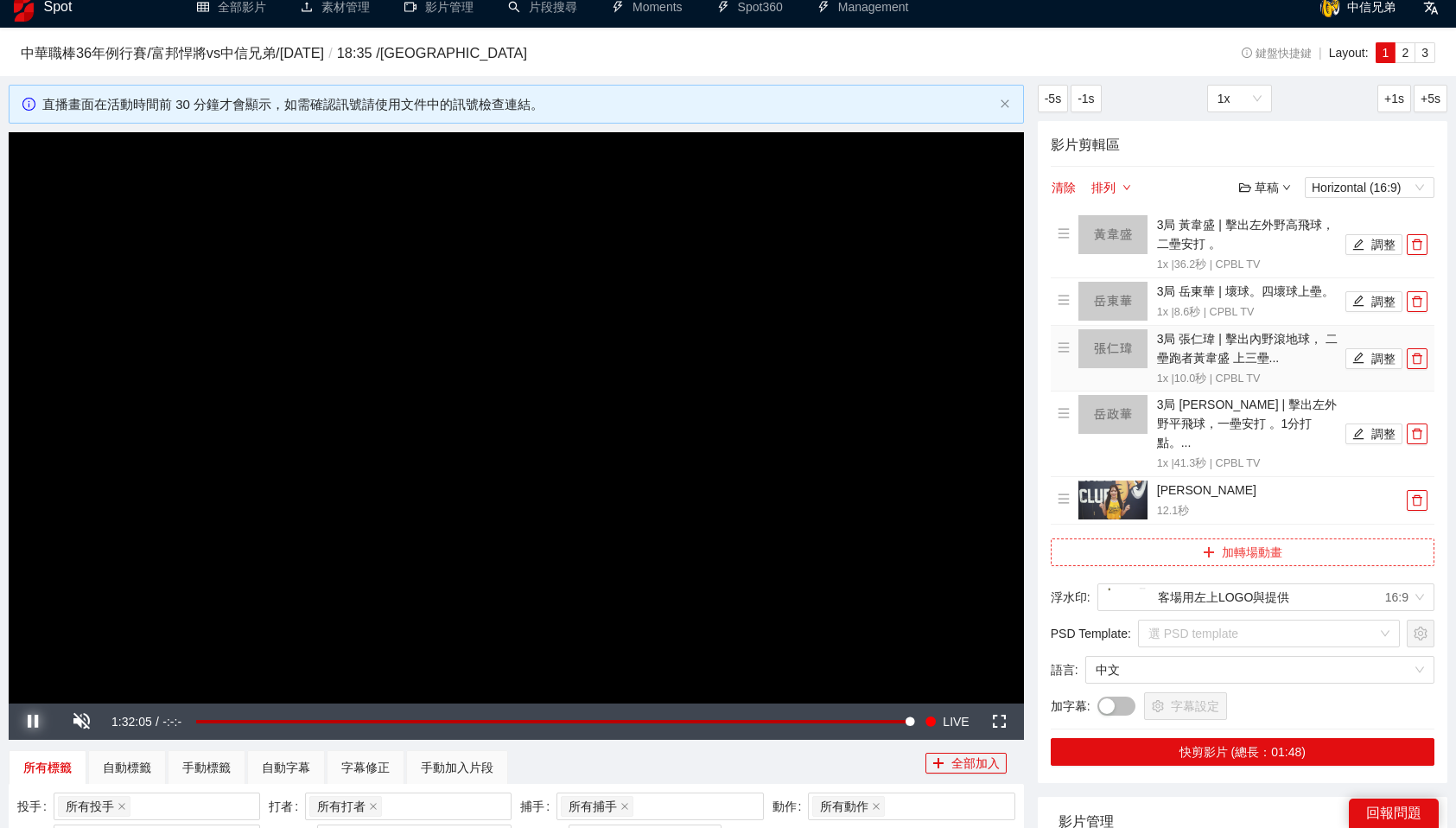
scroll to position [4, 0]
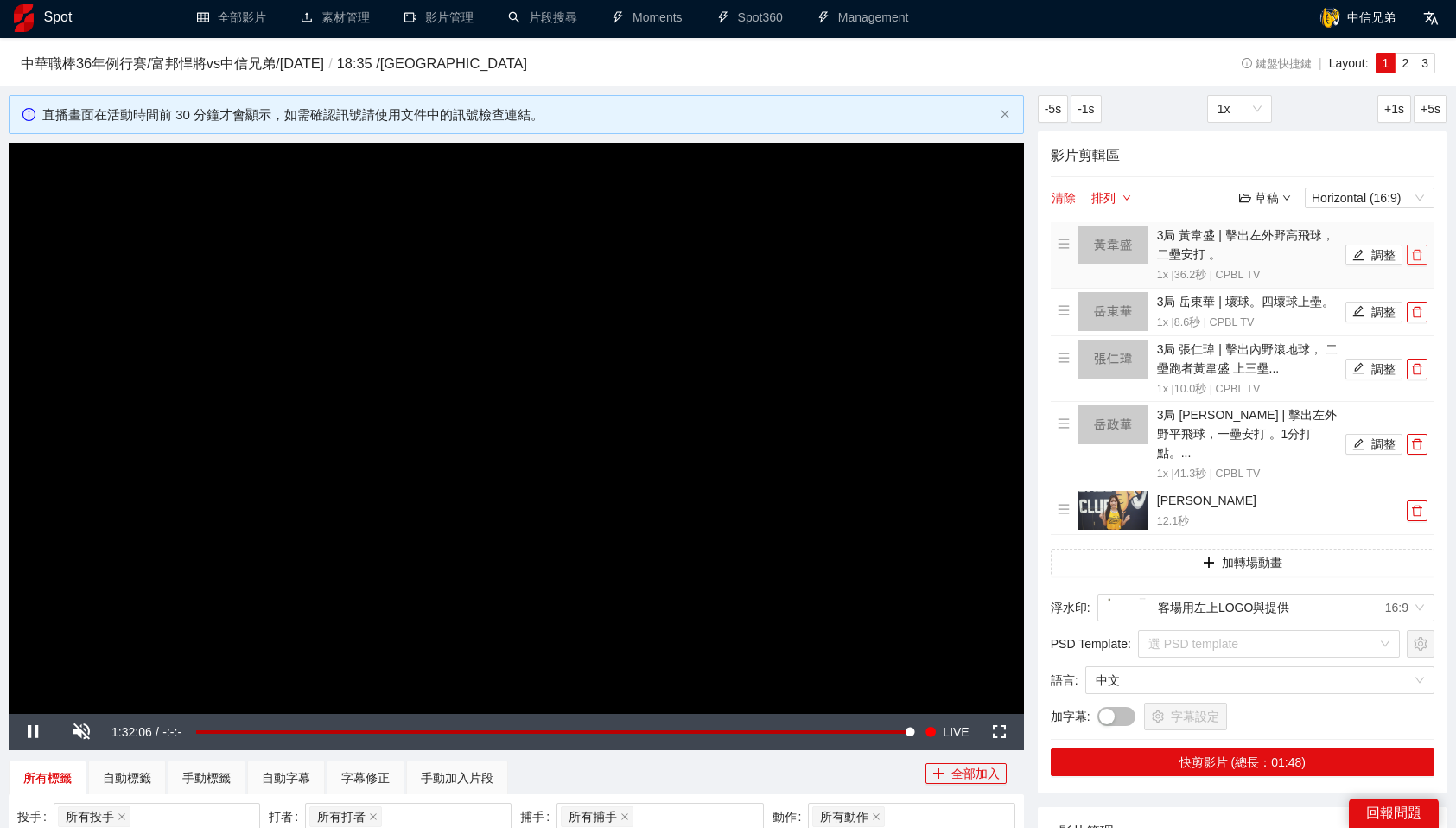
click at [1417, 248] on button "button" at bounding box center [1418, 255] width 21 height 21
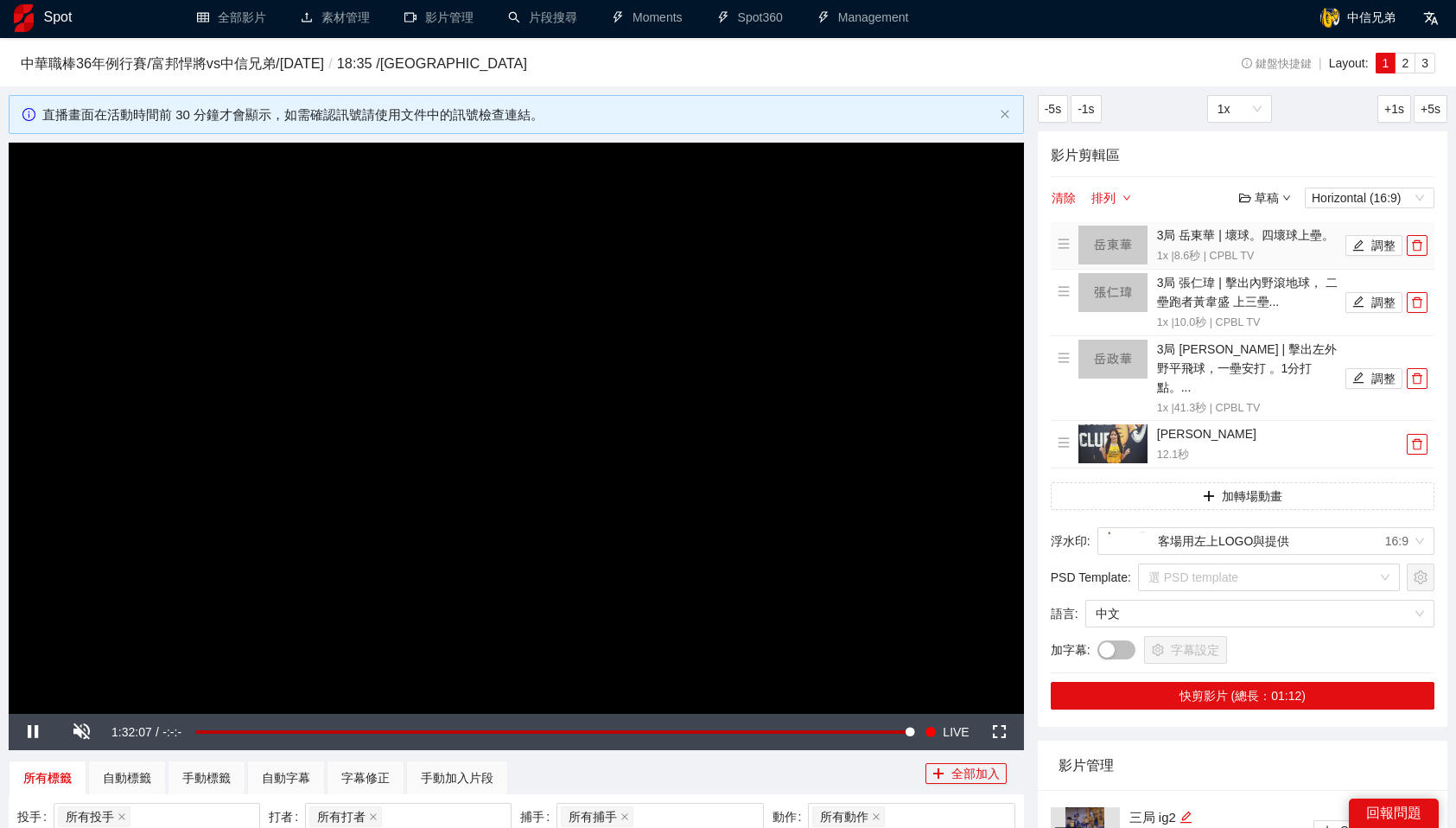
click at [1417, 248] on icon "delete" at bounding box center [1417, 245] width 12 height 12
click at [1417, 292] on button "button" at bounding box center [1418, 303] width 21 height 21
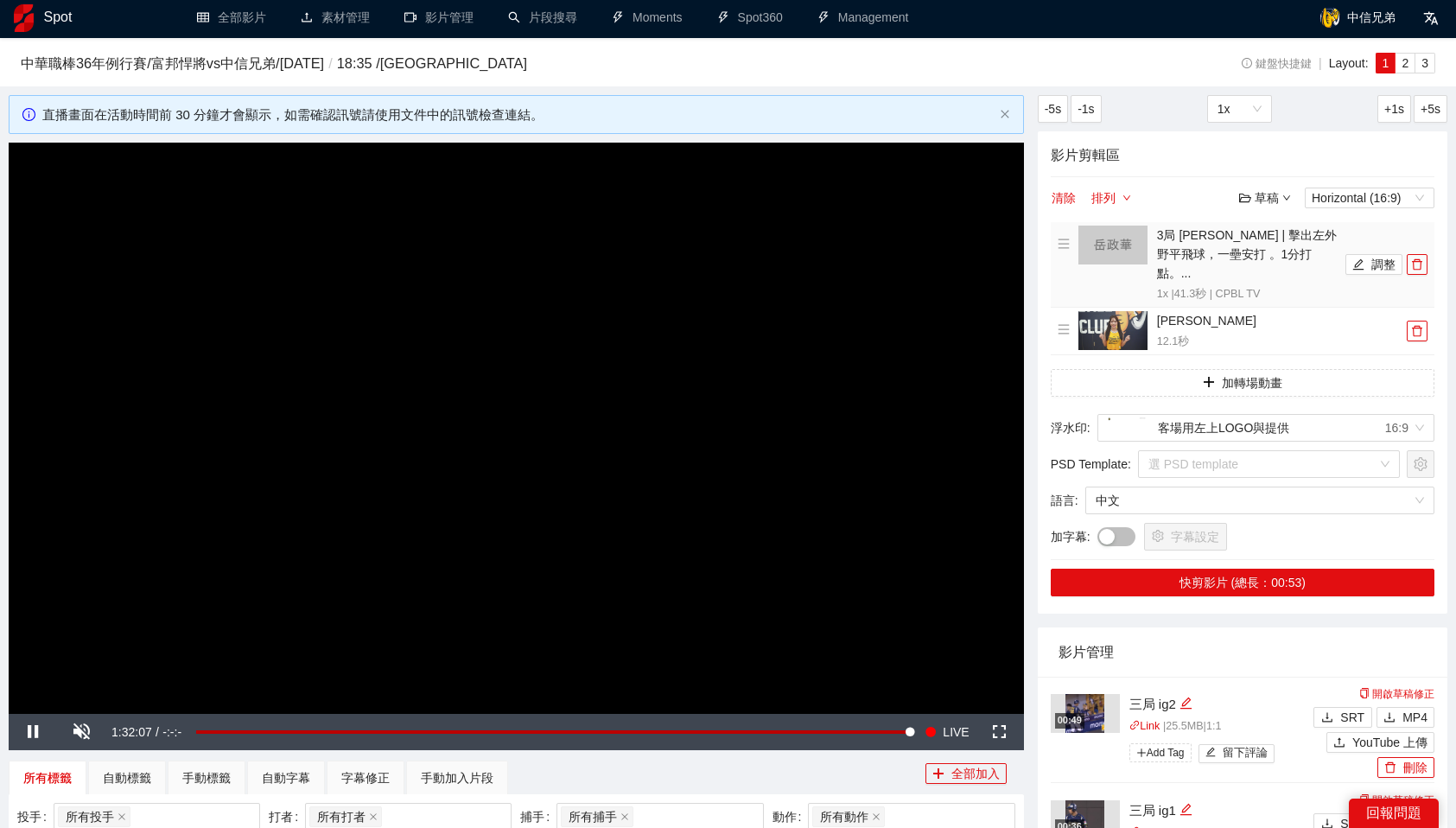
click at [1417, 254] on button "button" at bounding box center [1418, 264] width 21 height 21
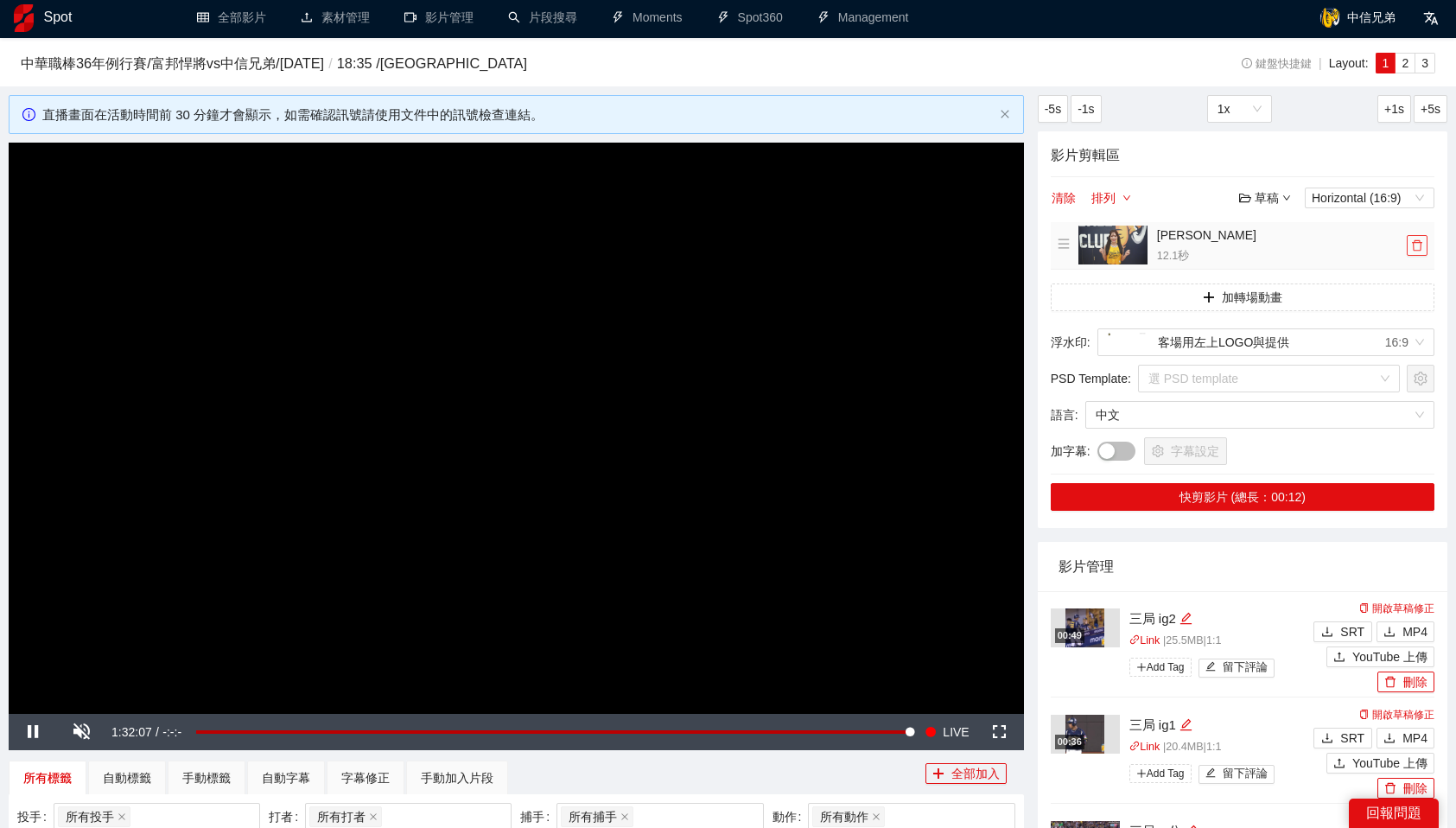
click at [1417, 248] on icon "delete" at bounding box center [1417, 245] width 12 height 12
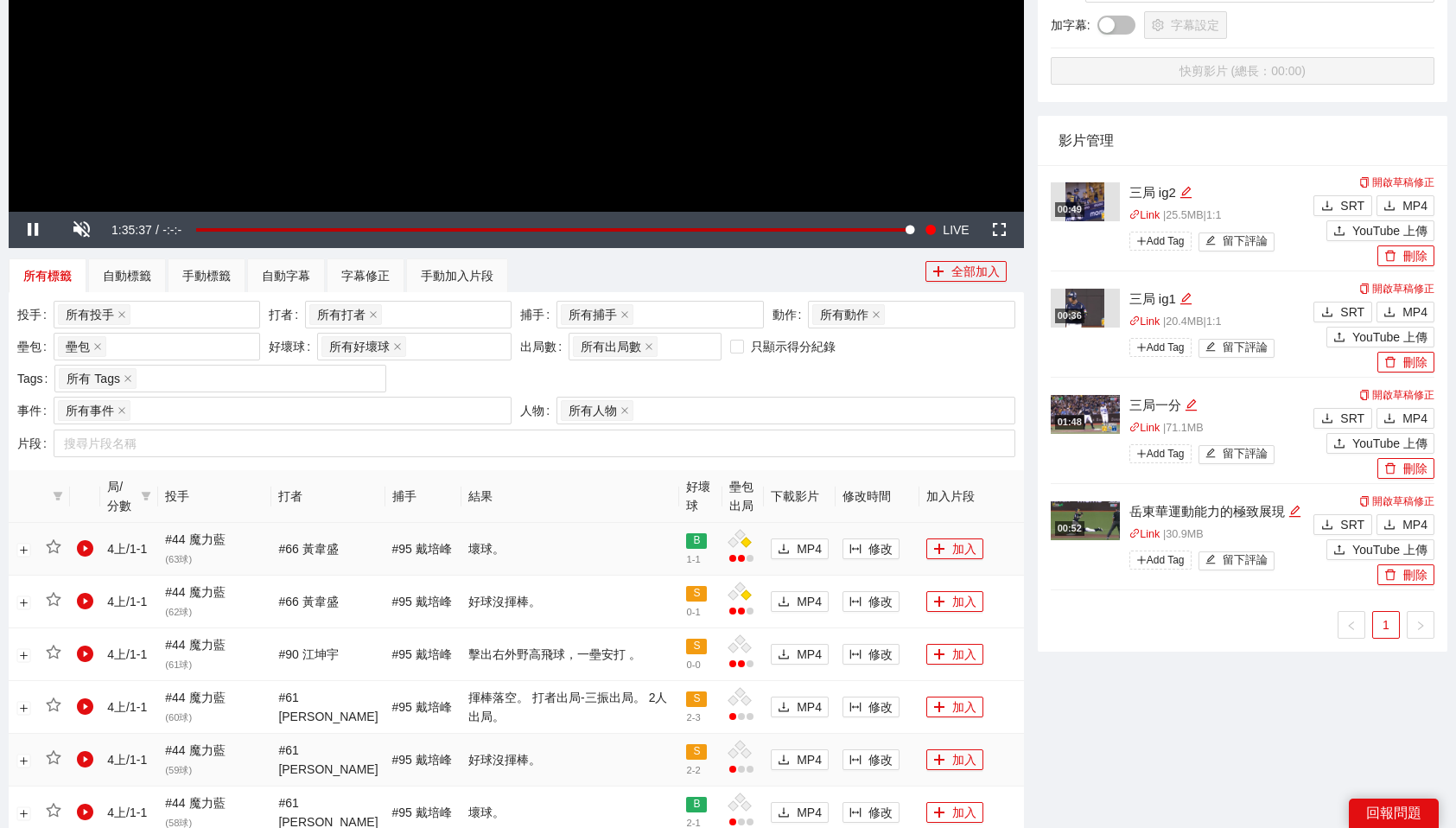
scroll to position [518, 0]
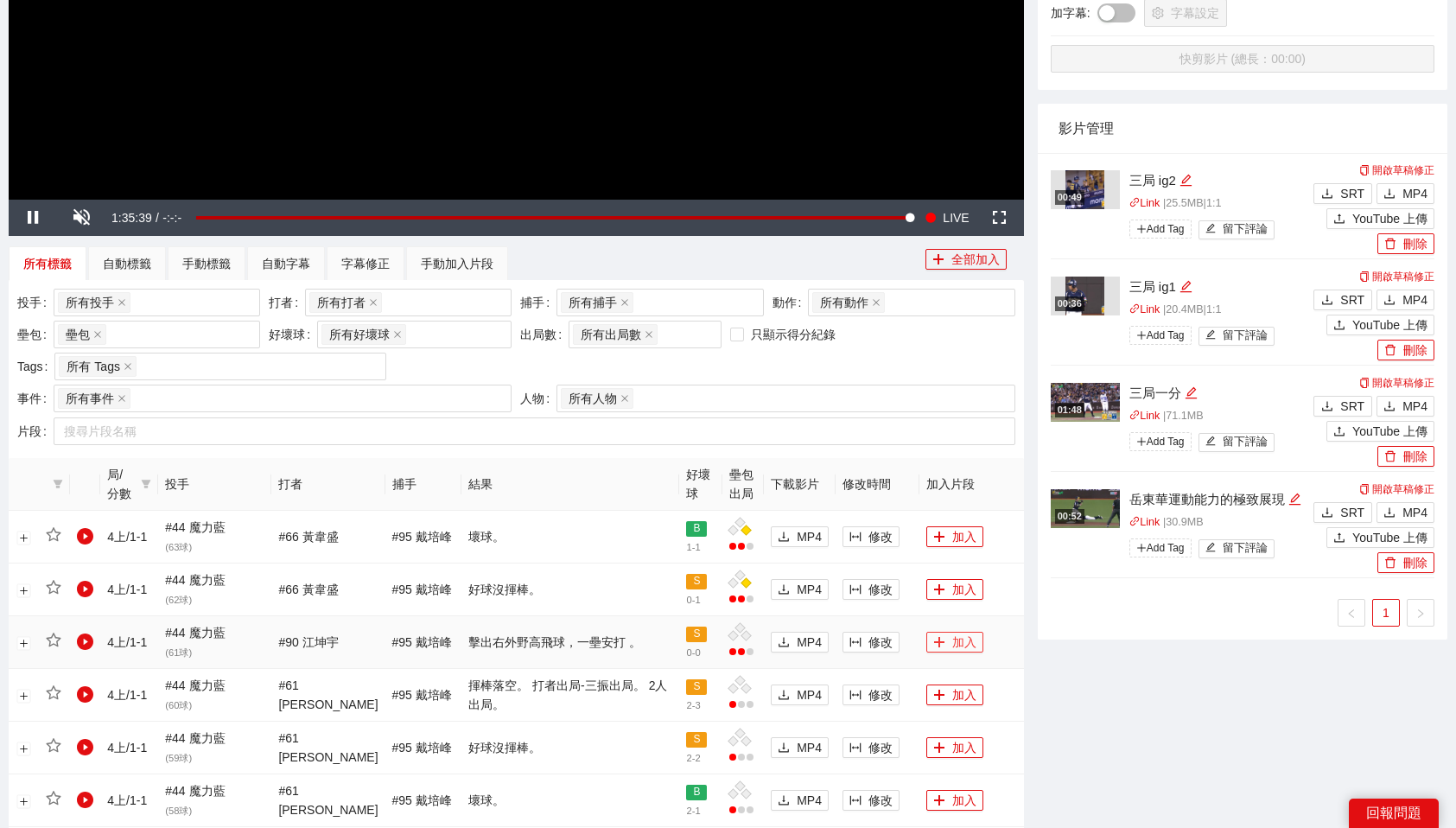
click at [933, 644] on icon "plus" at bounding box center [939, 642] width 12 height 12
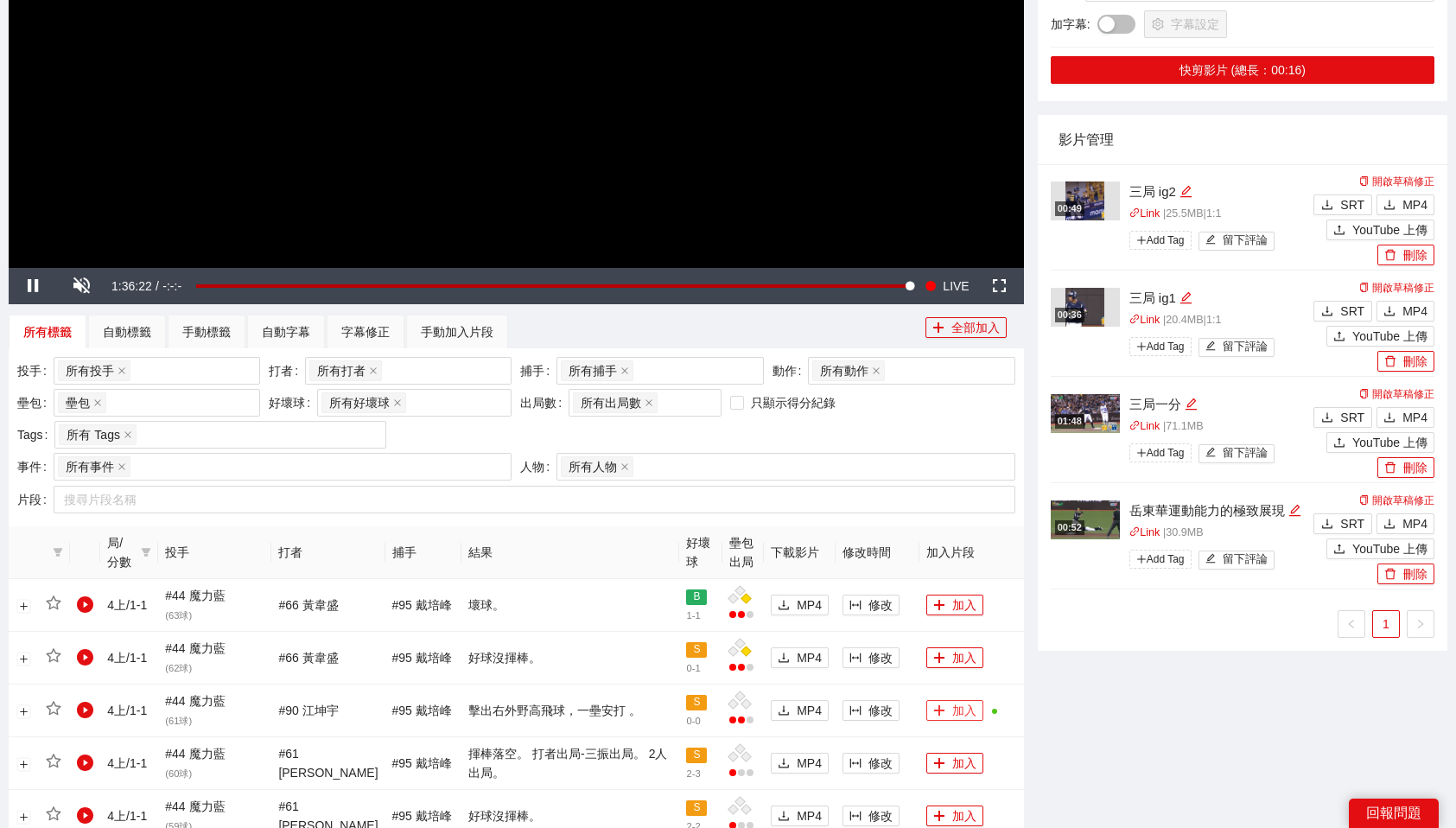
scroll to position [0, 0]
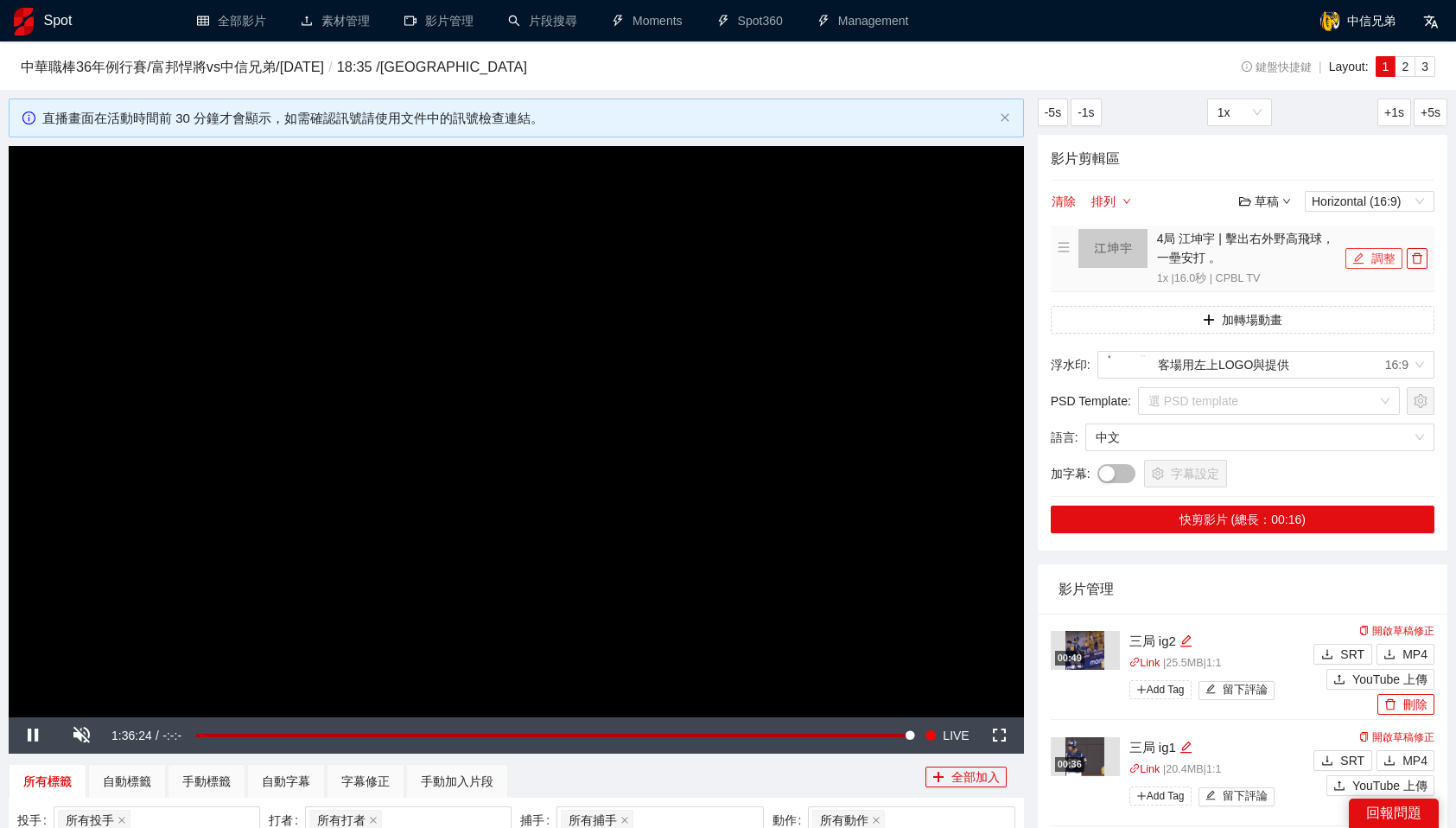
click at [1383, 257] on button "調整" at bounding box center [1375, 259] width 57 height 21
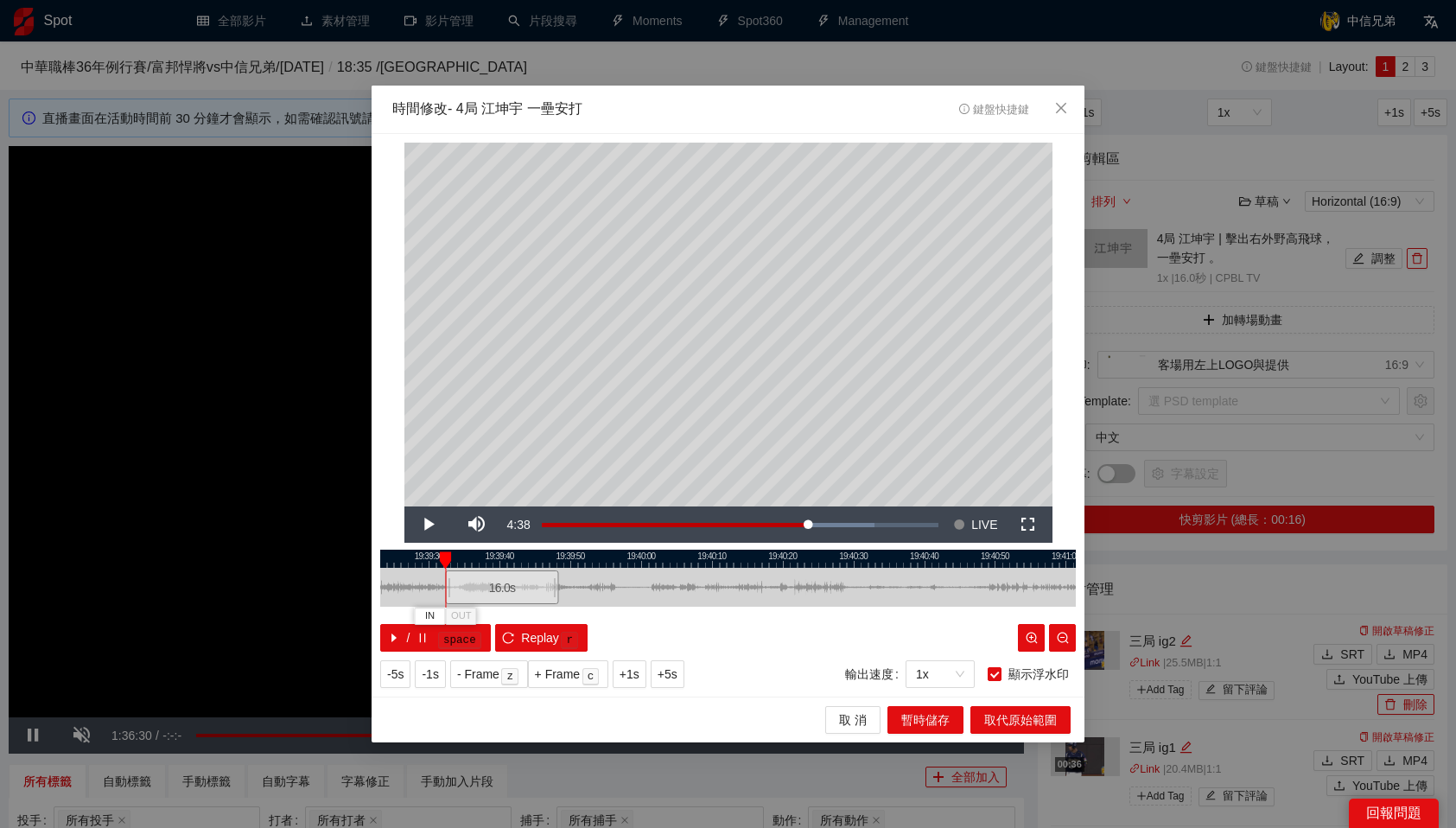
drag, startPoint x: 711, startPoint y: 589, endPoint x: 493, endPoint y: 594, distance: 218.1
click at [493, 594] on div "16.0 s" at bounding box center [502, 586] width 113 height 34
drag, startPoint x: 481, startPoint y: 552, endPoint x: 640, endPoint y: 561, distance: 159.3
click at [640, 561] on div at bounding box center [645, 561] width 12 height 17
click at [694, 618] on span "OUT" at bounding box center [692, 616] width 21 height 15
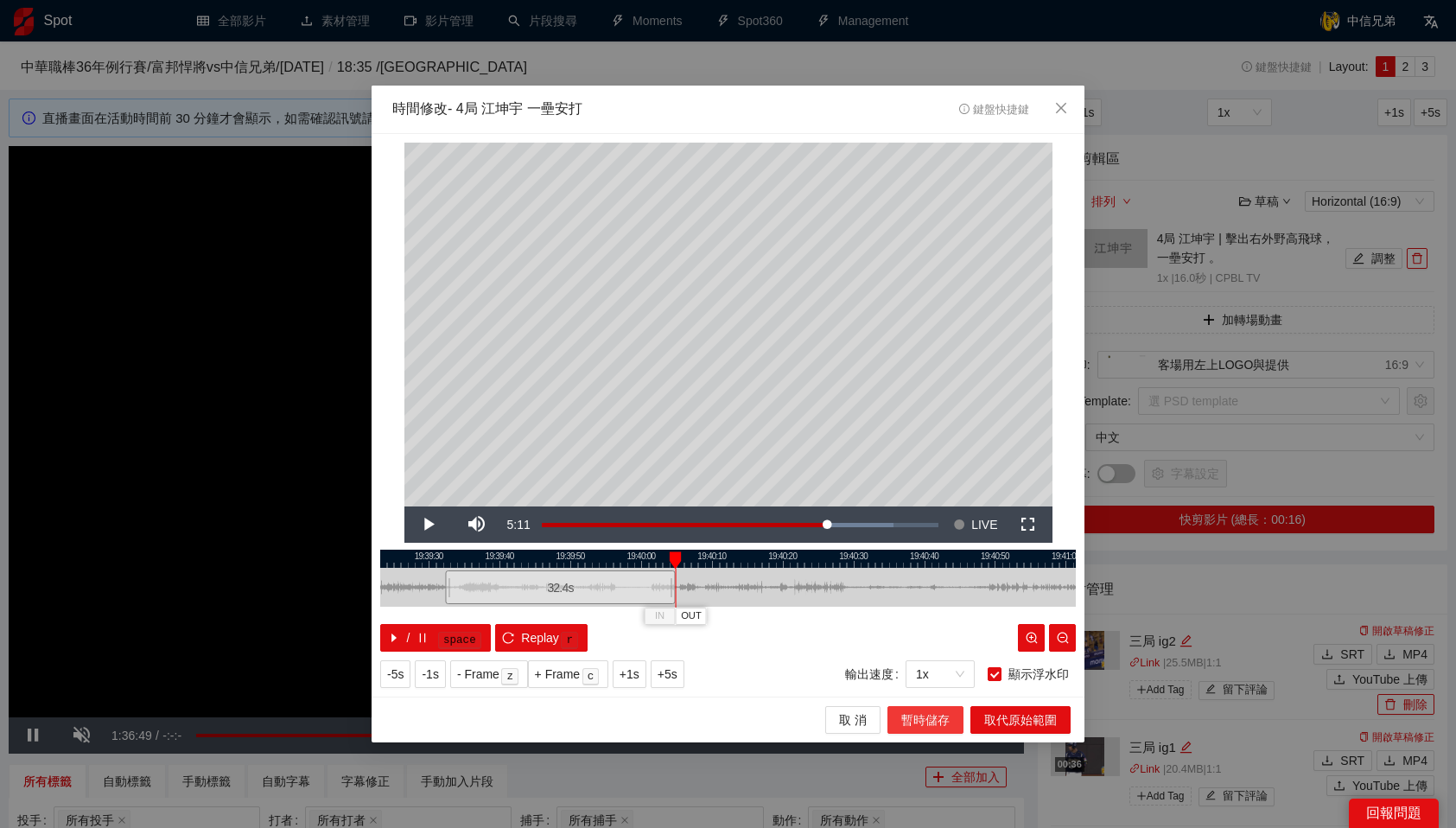
click at [921, 727] on span "暫時儲存" at bounding box center [925, 721] width 49 height 19
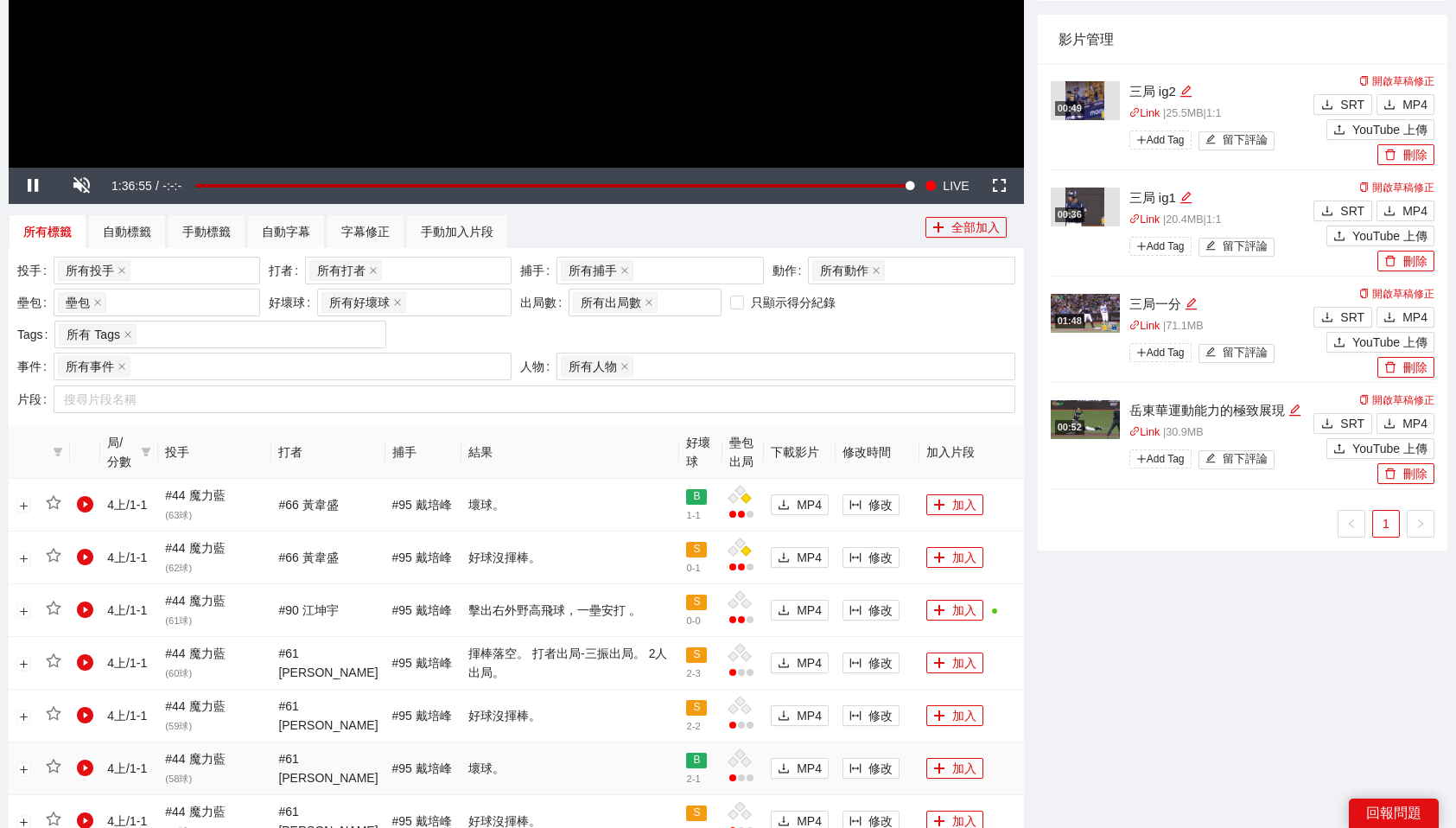
scroll to position [549, 0]
click at [1108, 632] on div "-5s -1s 1x +1s +5s 影片剪輯區 清除 排列 草稿 Horizontal (16:9) 4局 江坤宇 | 擊出右外野高飛球，一壘安打 。 1x…" at bounding box center [1242, 643] width 423 height 2187
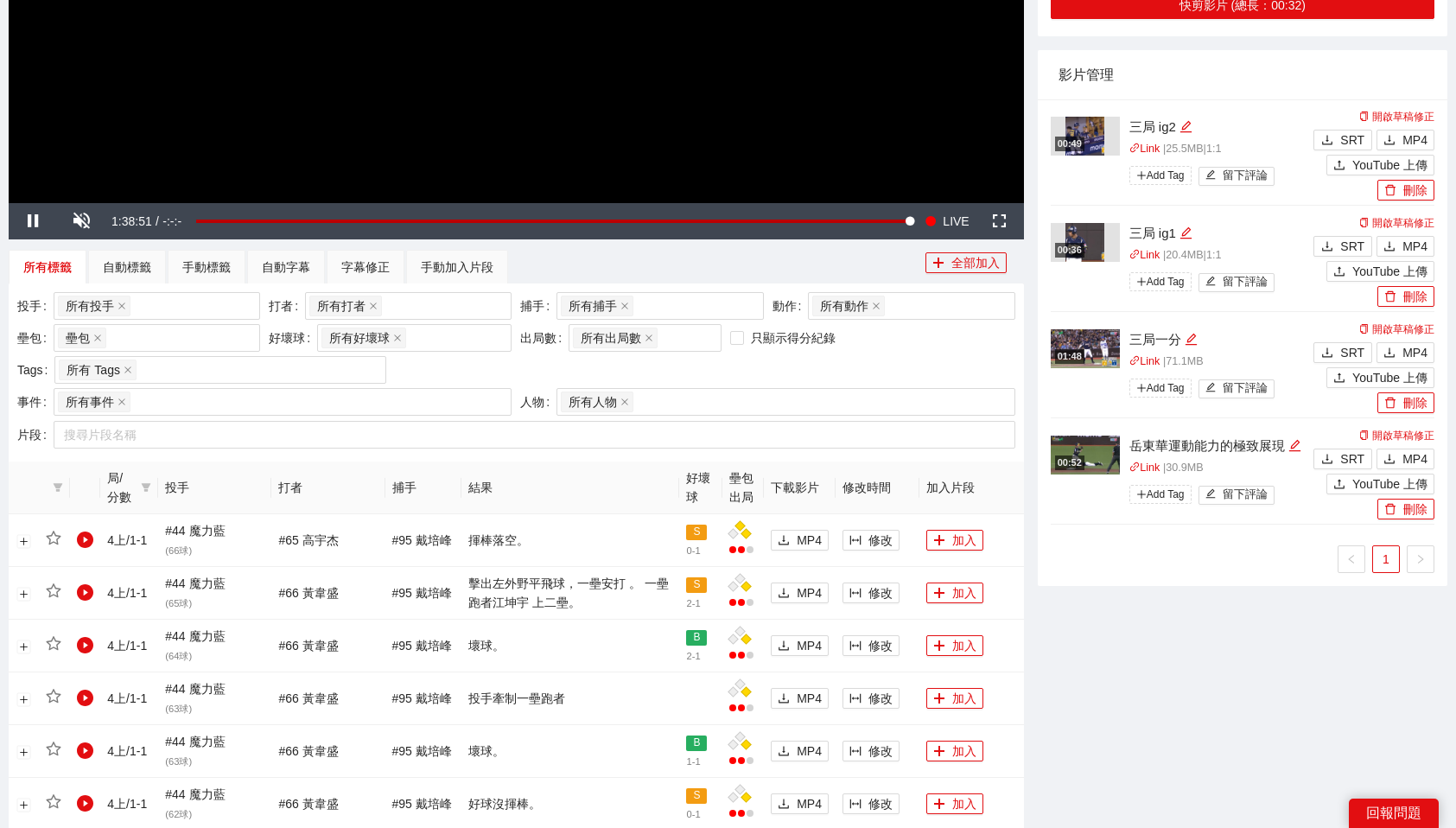
scroll to position [512, 0]
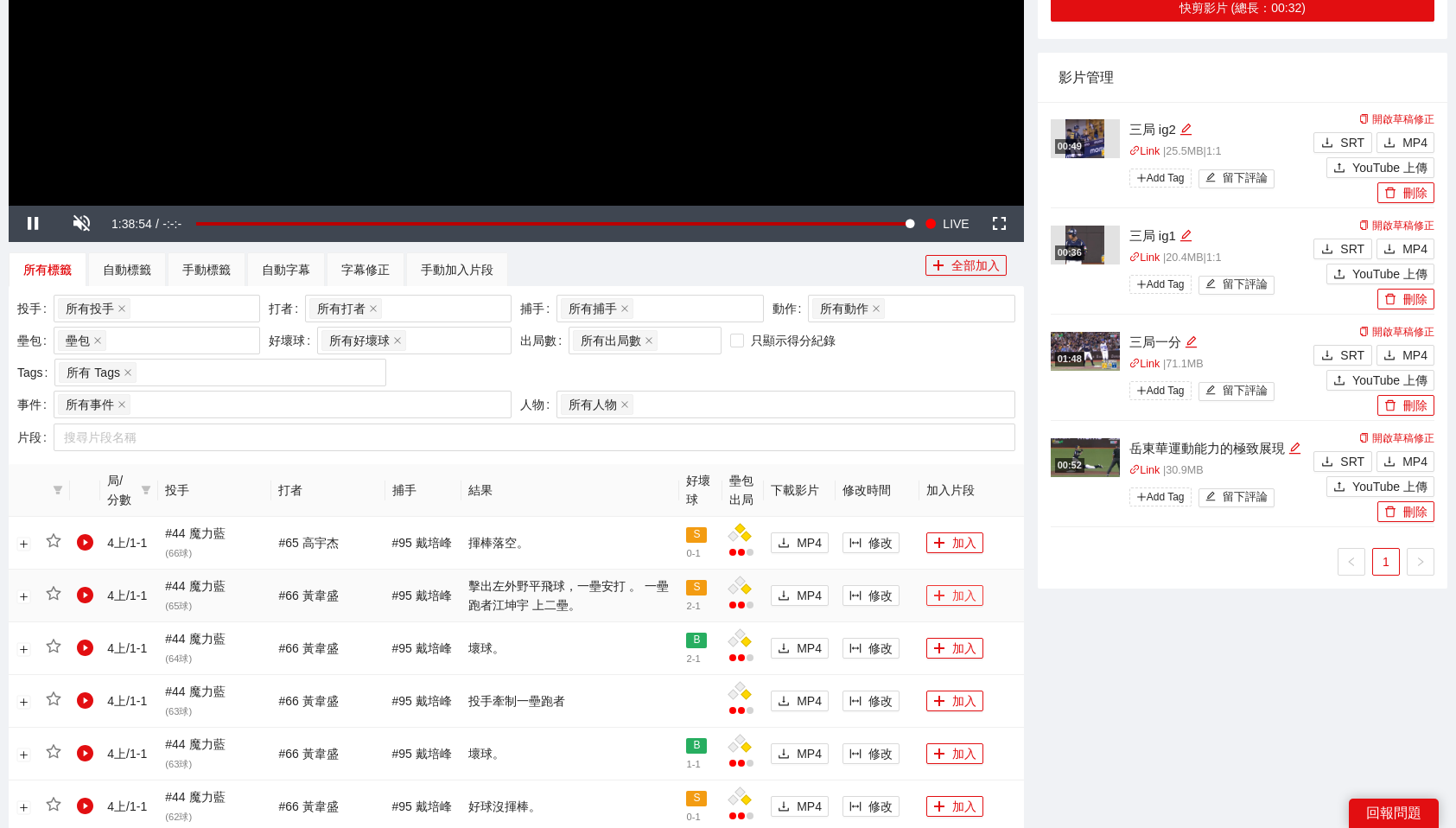
click at [947, 596] on button "加入" at bounding box center [955, 596] width 57 height 21
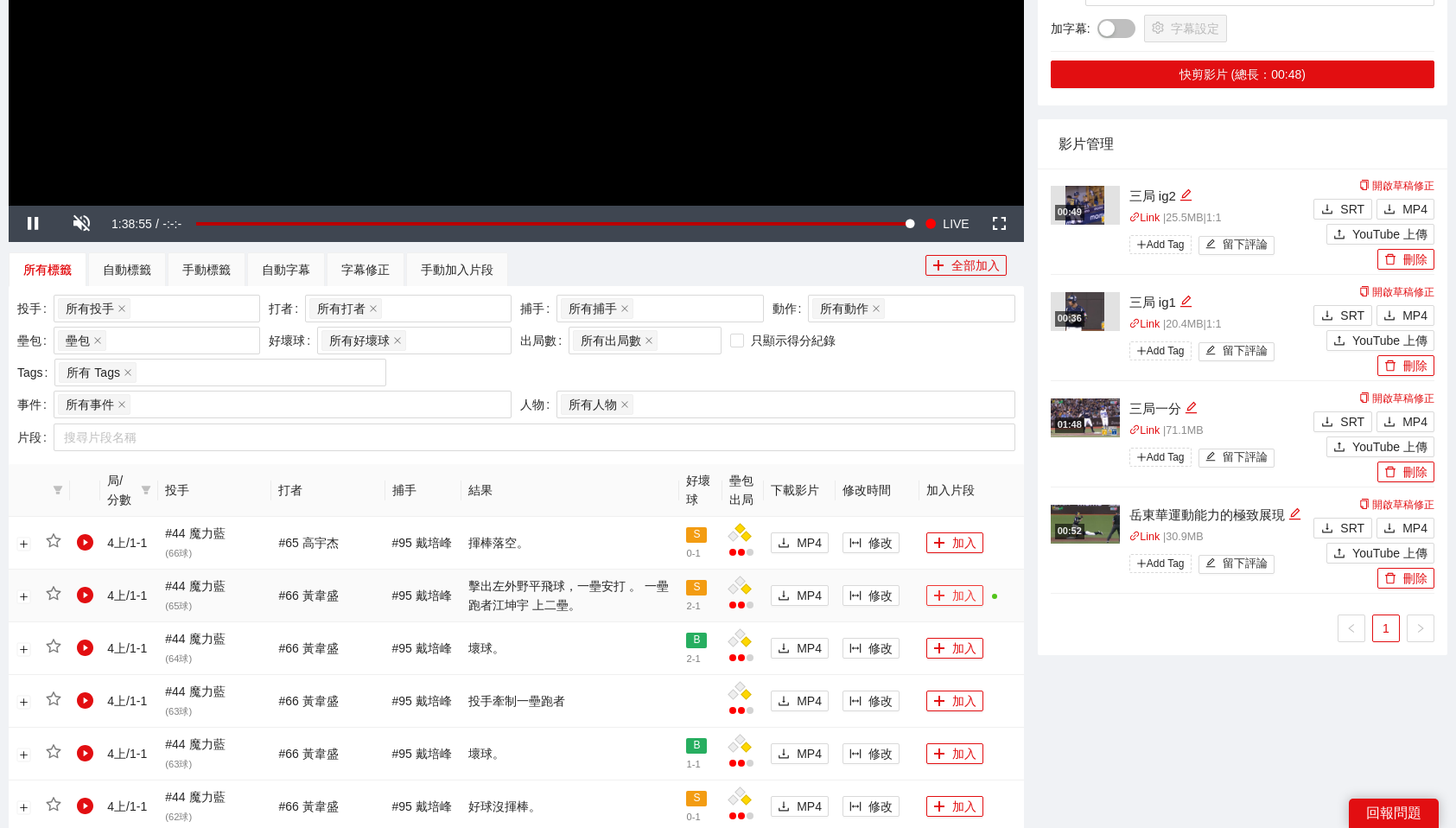
scroll to position [0, 0]
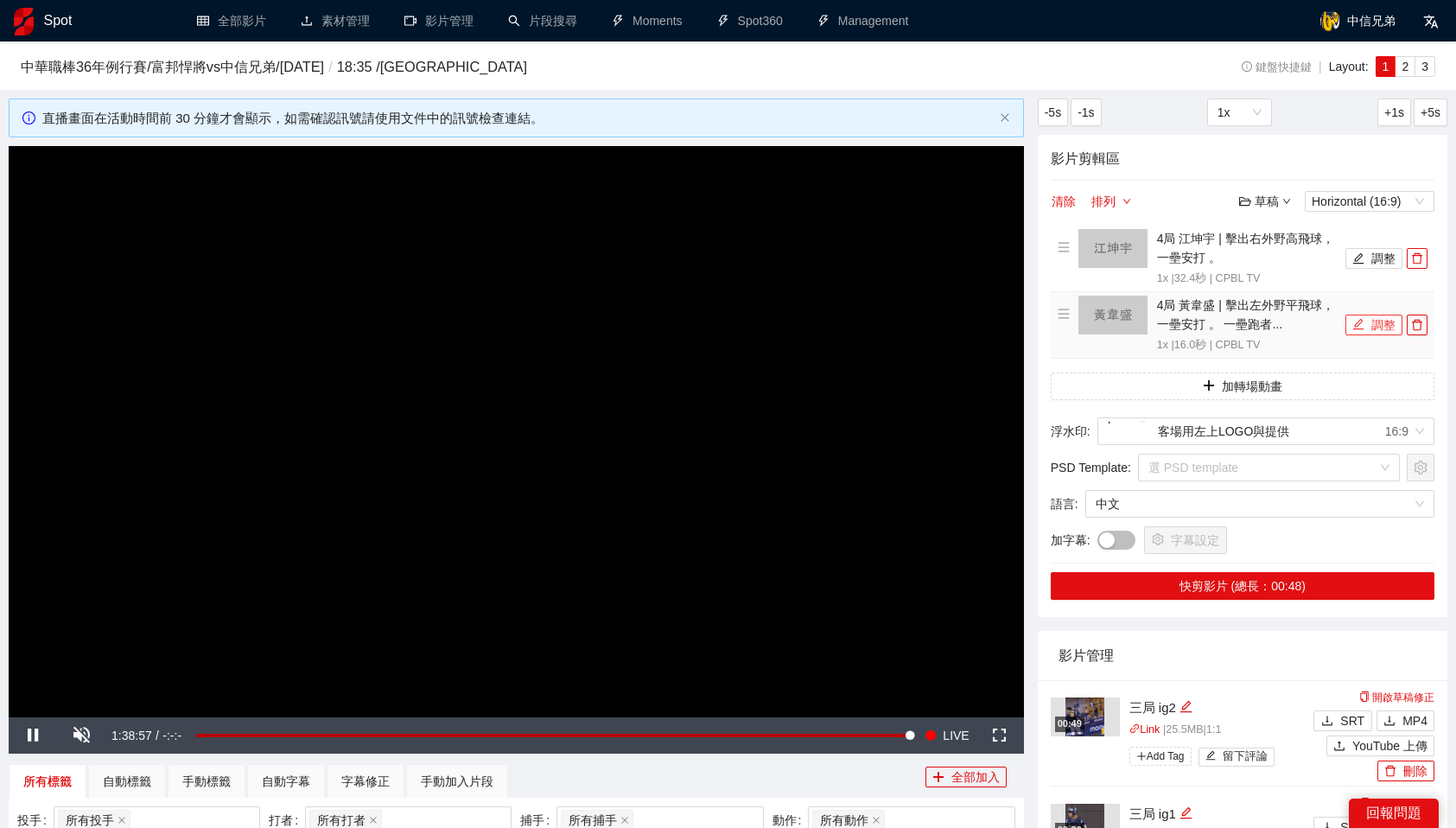
click at [1373, 327] on button "調整" at bounding box center [1375, 325] width 57 height 21
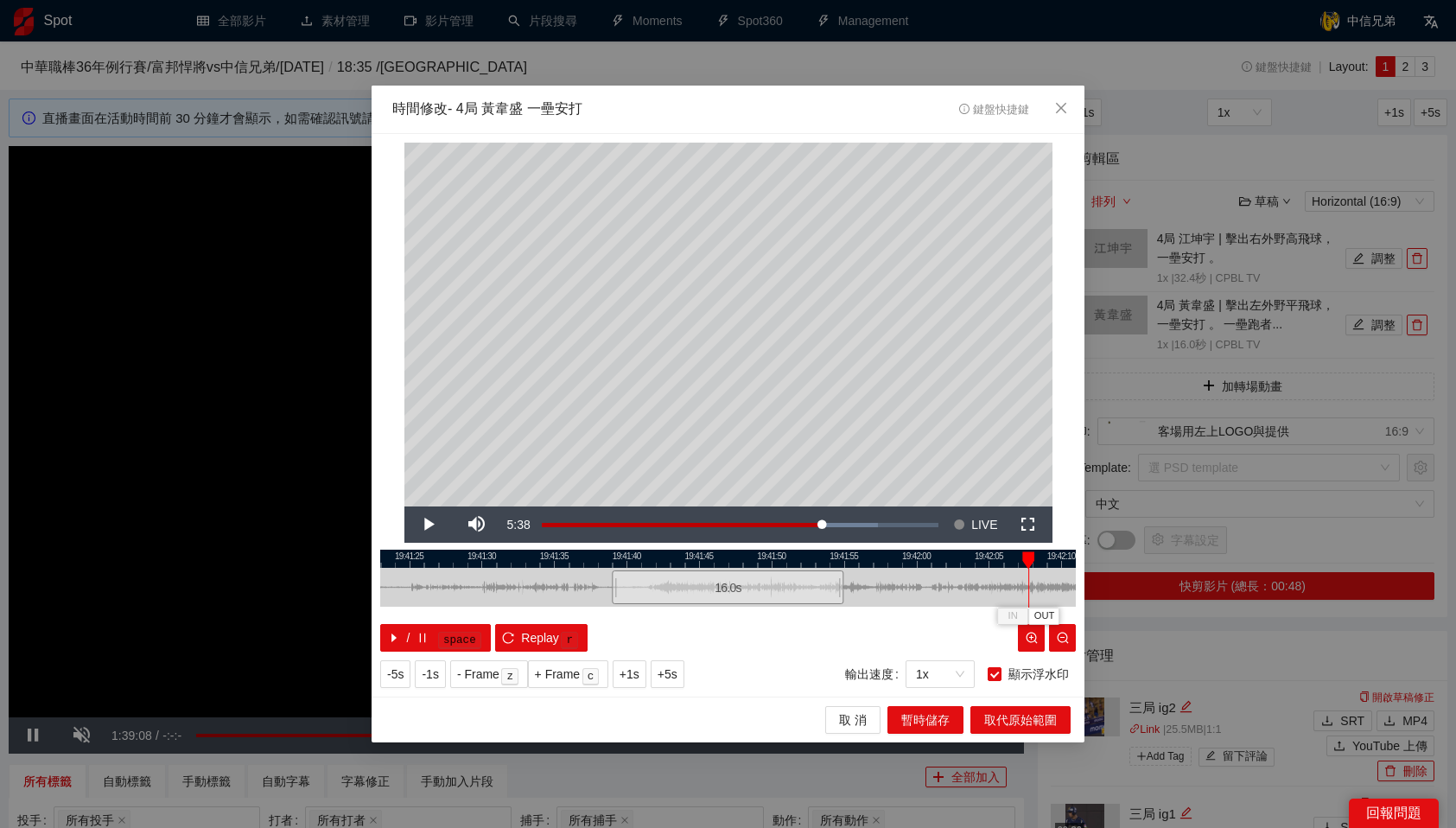
drag, startPoint x: 712, startPoint y: 559, endPoint x: 1027, endPoint y: 561, distance: 315.0
click at [1027, 561] on div at bounding box center [1028, 561] width 12 height 17
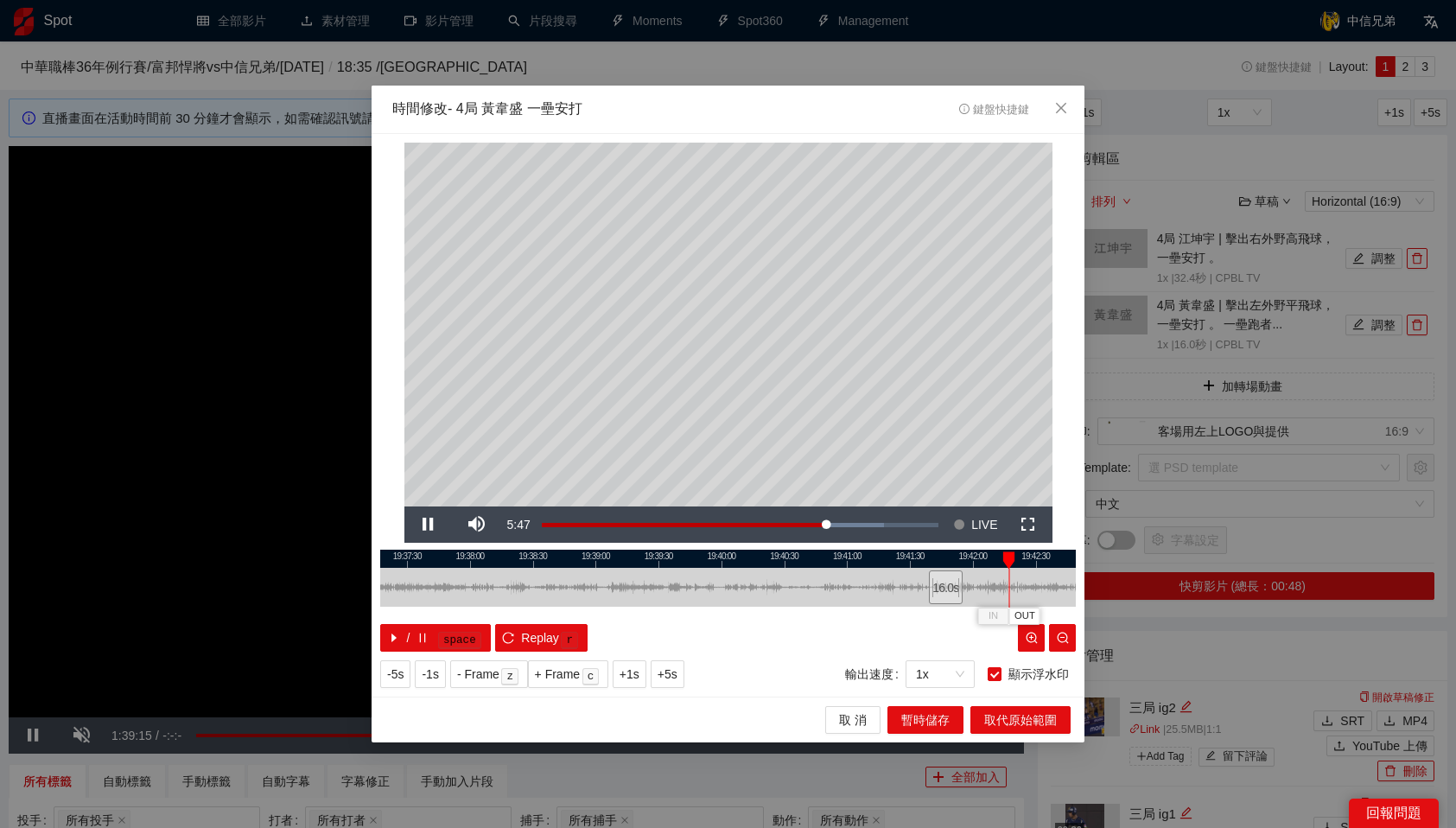
drag, startPoint x: 989, startPoint y: 560, endPoint x: 1010, endPoint y: 560, distance: 21.0
click at [1010, 560] on div at bounding box center [1009, 561] width 12 height 17
click at [1026, 614] on span "OUT" at bounding box center [1029, 616] width 21 height 15
click at [996, 561] on div at bounding box center [728, 559] width 695 height 18
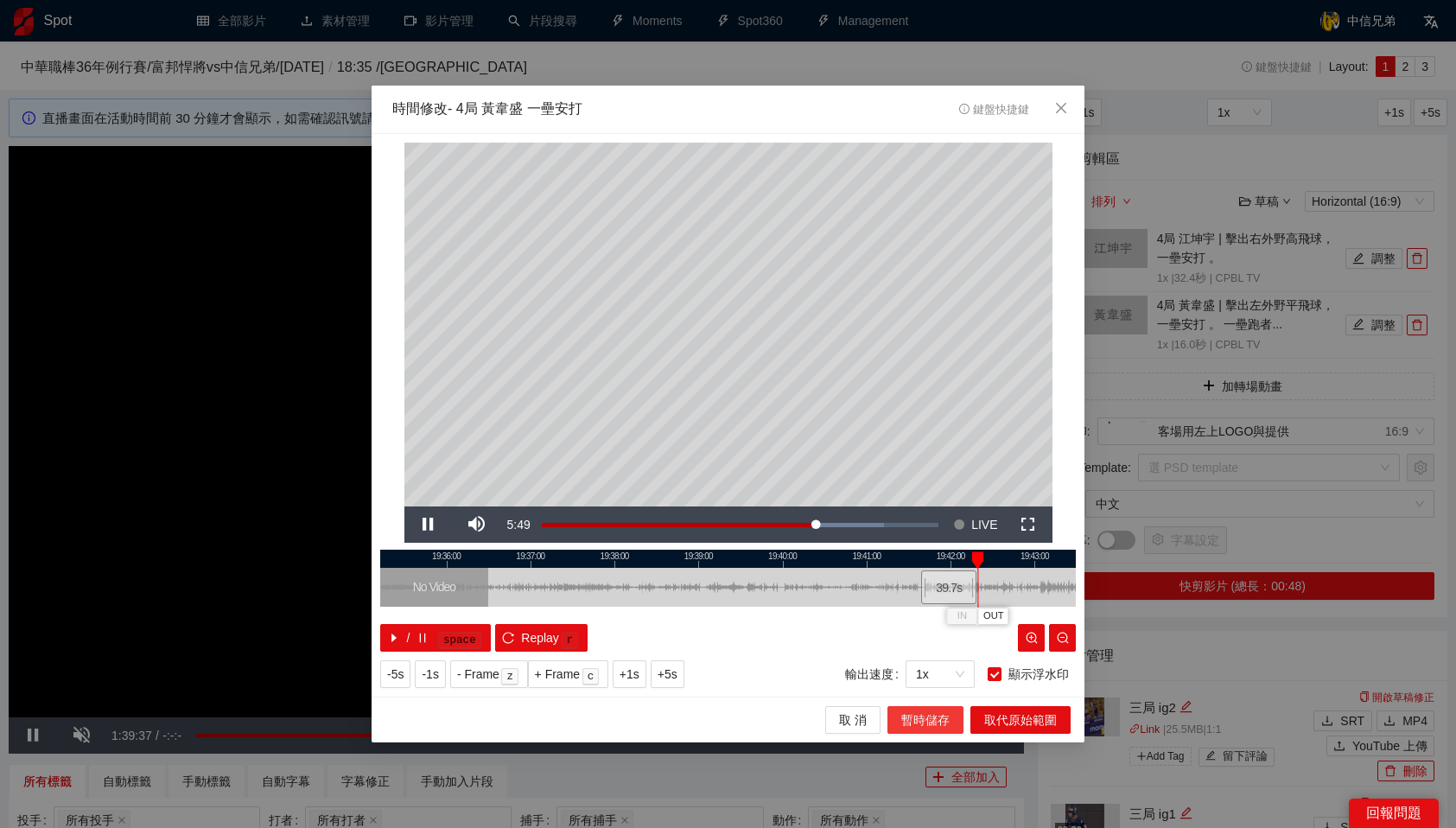
click at [938, 718] on span "暫時儲存" at bounding box center [925, 721] width 49 height 19
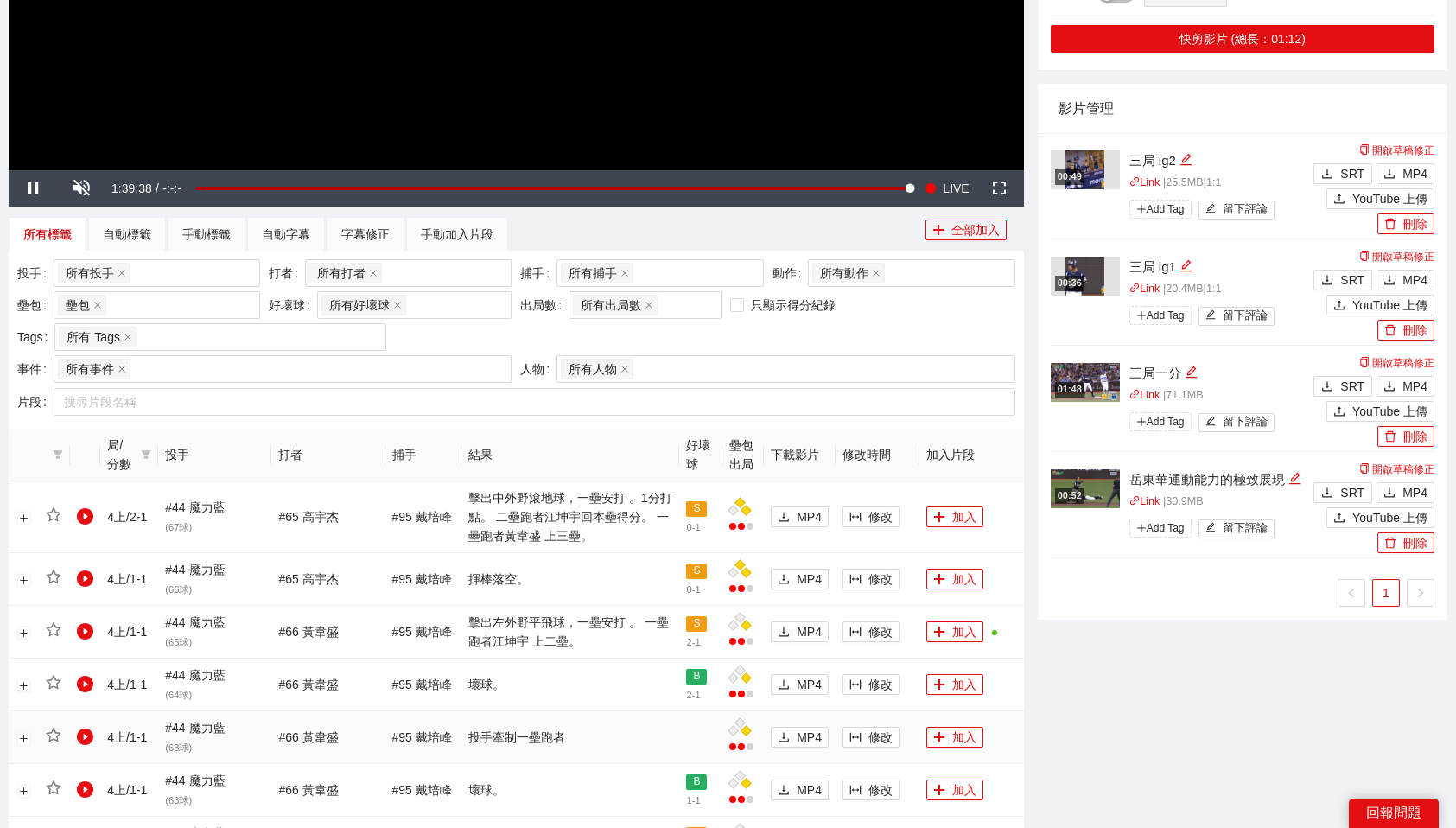
scroll to position [545, 0]
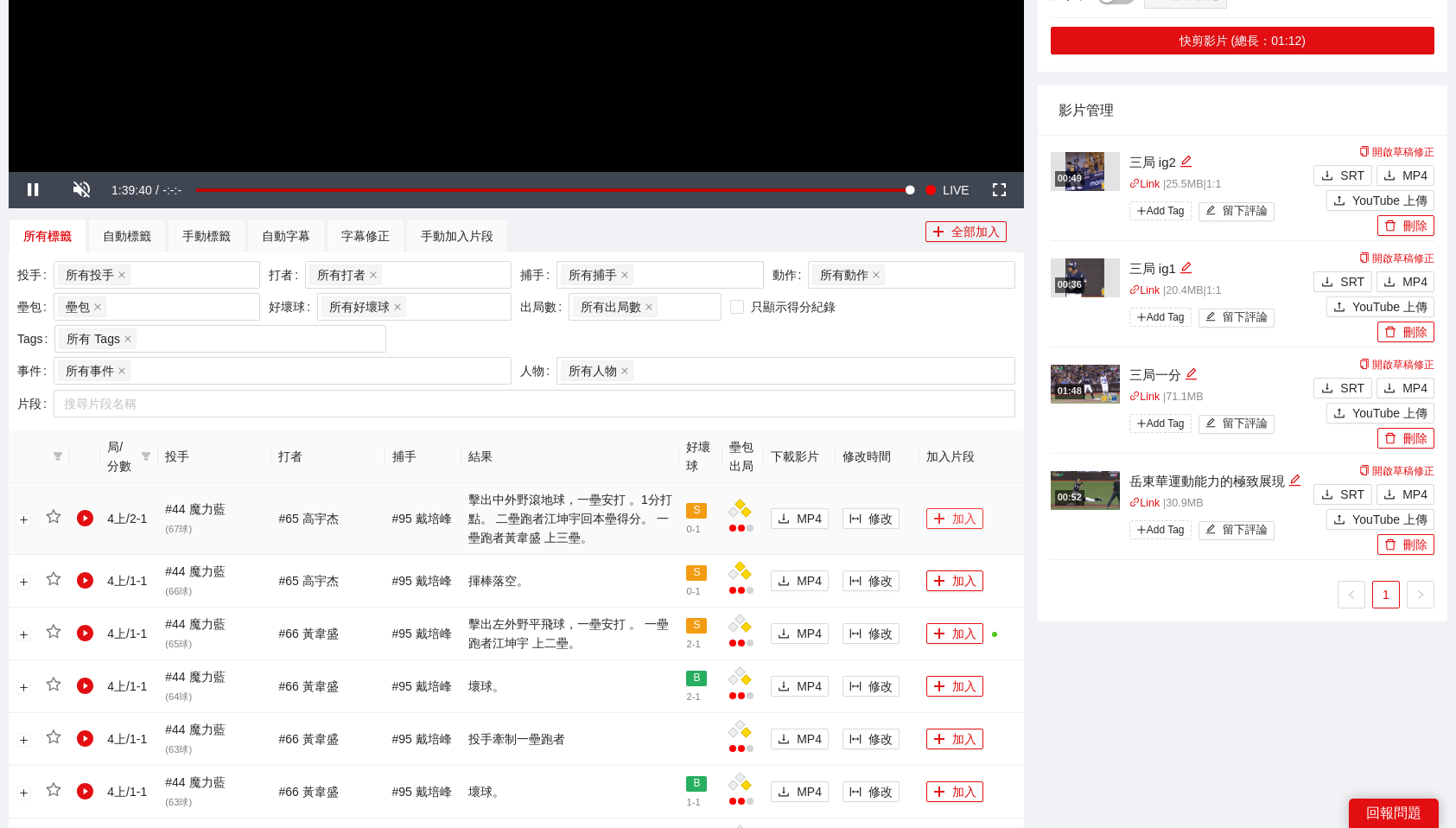
click at [939, 518] on button "加入" at bounding box center [955, 518] width 57 height 21
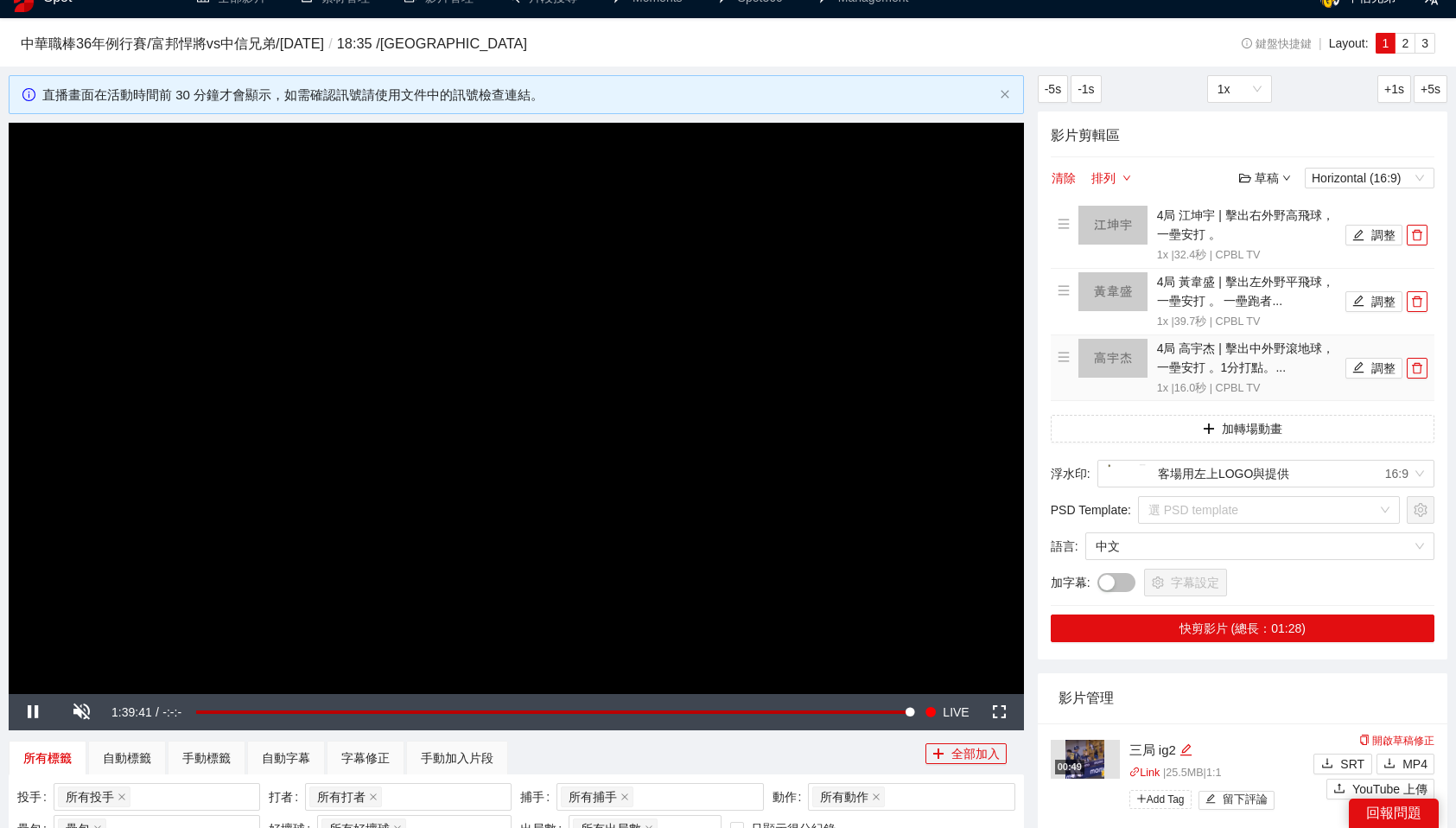
scroll to position [0, 0]
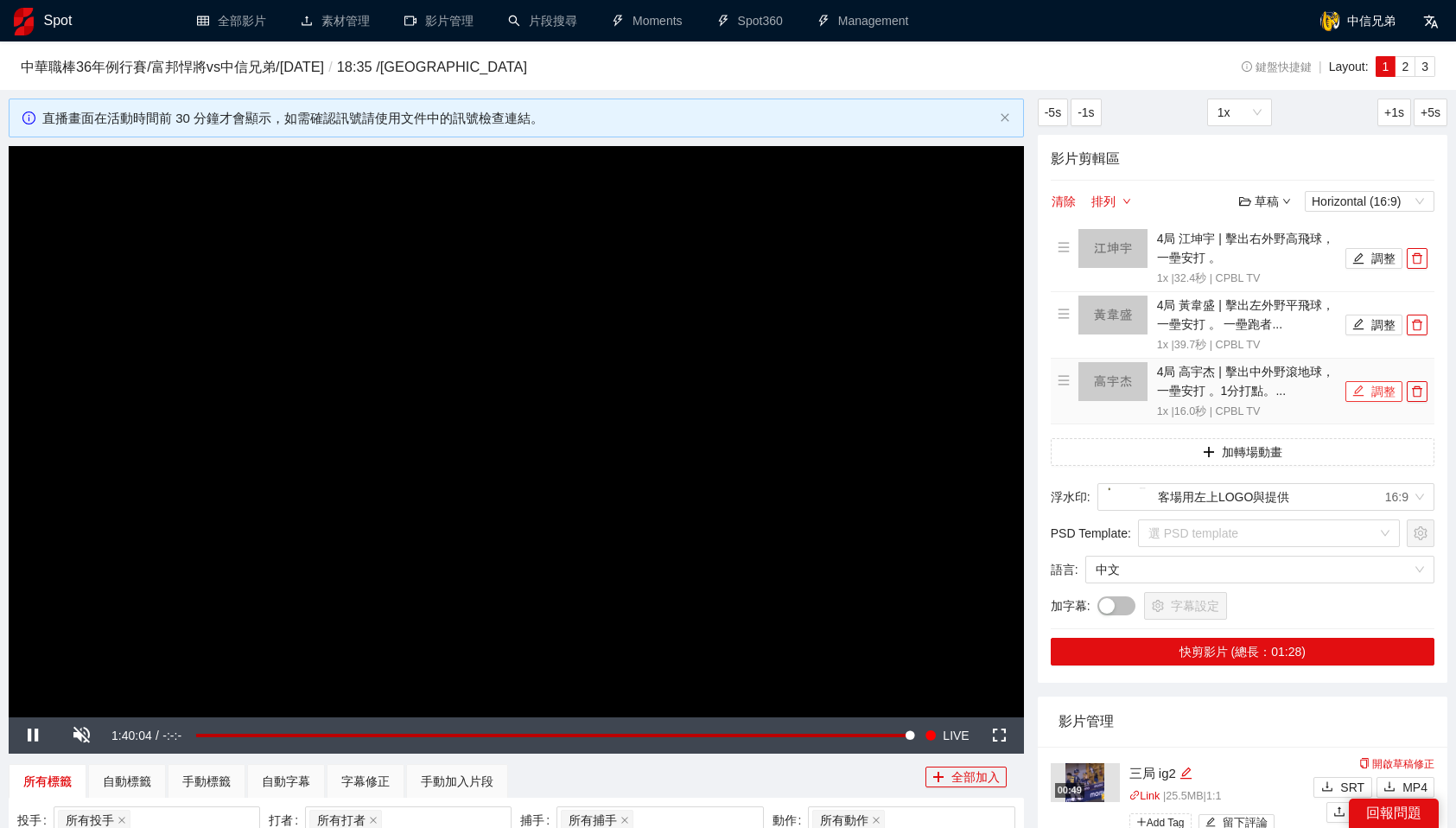
click at [1363, 391] on icon "edit" at bounding box center [1358, 390] width 12 height 12
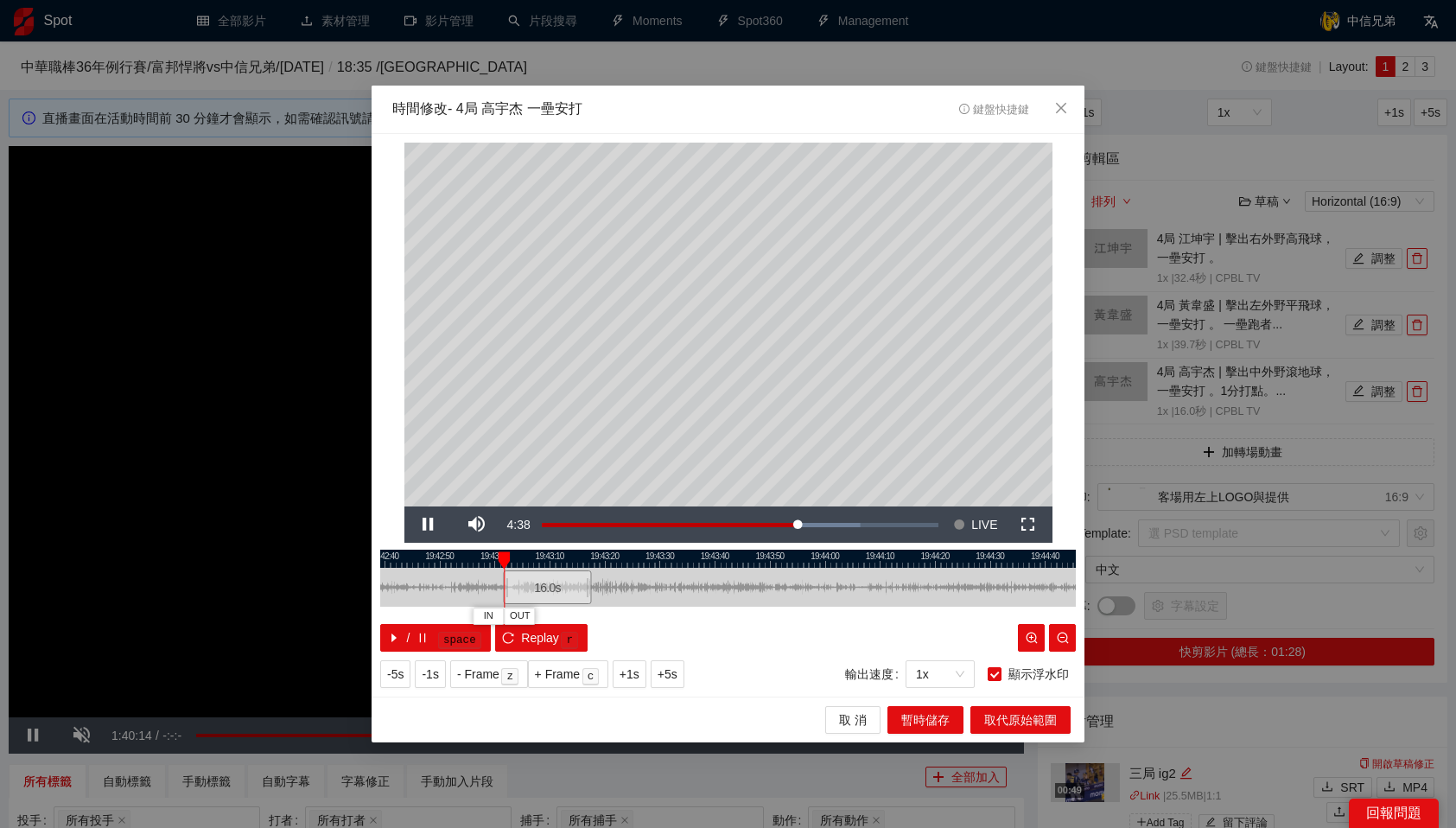
drag, startPoint x: 713, startPoint y: 591, endPoint x: 557, endPoint y: 596, distance: 156.1
click at [557, 596] on div "16.0 s" at bounding box center [547, 586] width 88 height 34
drag, startPoint x: 569, startPoint y: 557, endPoint x: 617, endPoint y: 556, distance: 48.0
click at [617, 556] on div at bounding box center [619, 561] width 12 height 17
drag, startPoint x: 658, startPoint y: 560, endPoint x: 727, endPoint y: 566, distance: 69.3
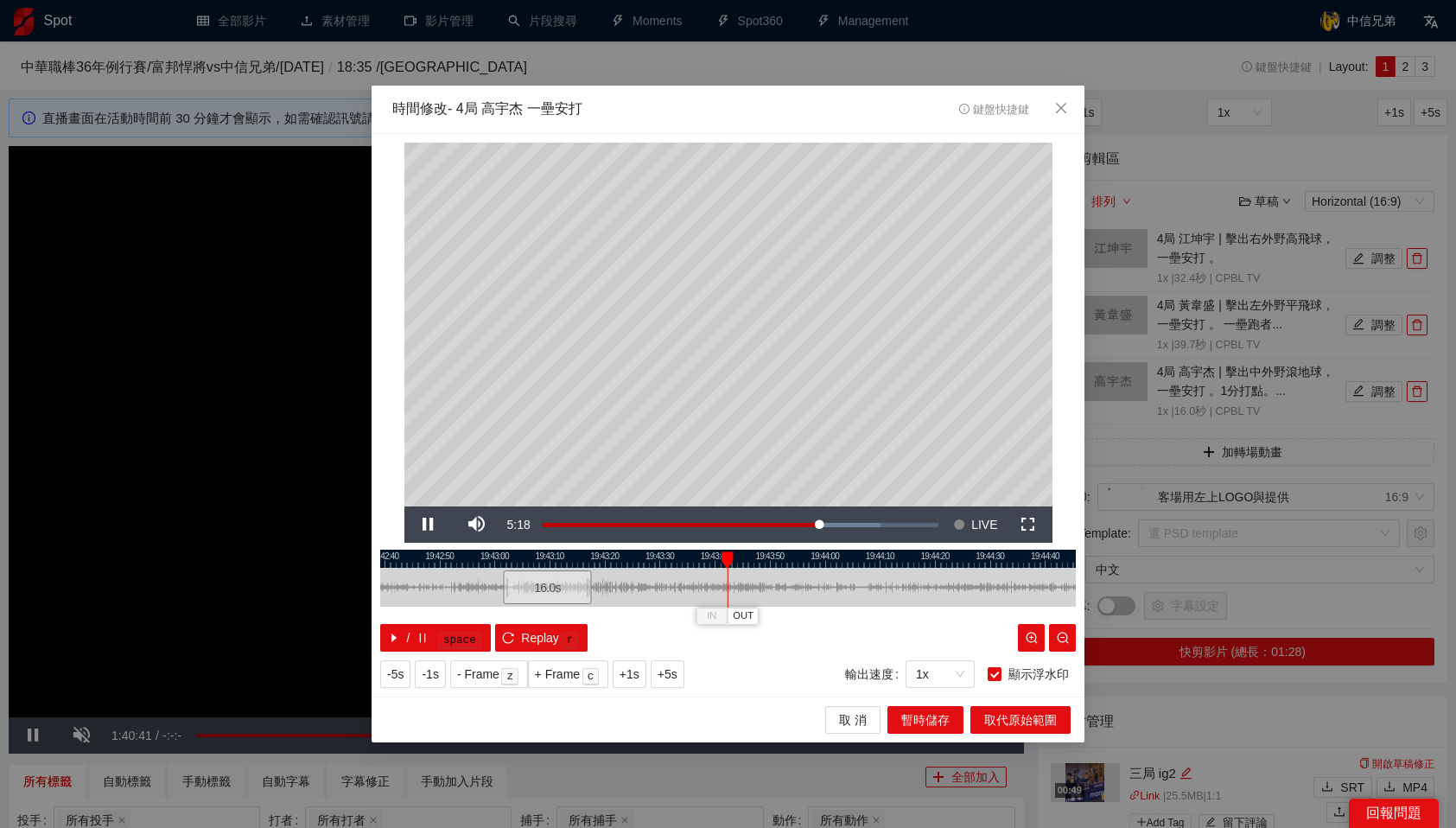
click at [727, 566] on div at bounding box center [727, 561] width 12 height 17
click at [717, 557] on div at bounding box center [728, 559] width 695 height 18
click at [708, 557] on div at bounding box center [728, 559] width 695 height 18
drag, startPoint x: 708, startPoint y: 557, endPoint x: 672, endPoint y: 561, distance: 36.2
click at [672, 561] on div at bounding box center [672, 561] width 12 height 17
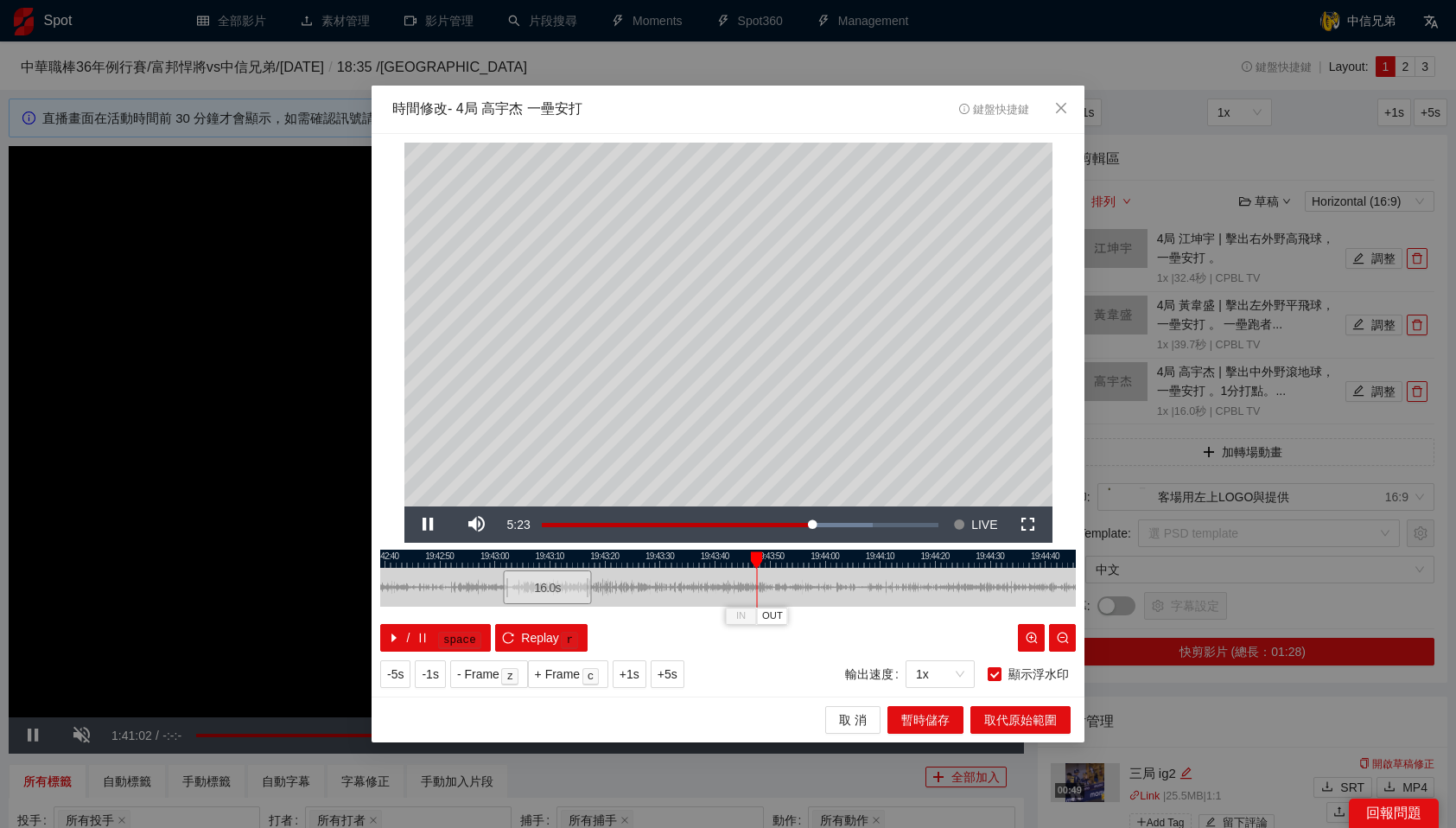
drag, startPoint x: 698, startPoint y: 557, endPoint x: 755, endPoint y: 555, distance: 57.0
click at [755, 555] on div at bounding box center [757, 561] width 12 height 17
drag, startPoint x: 805, startPoint y: 551, endPoint x: 861, endPoint y: 550, distance: 56.0
click at [861, 550] on div "19:42:30 19:42:40 19:42:50 19:43:00 19:43:10 19:43:20 19:43:30 19:43:40 19:43:5…" at bounding box center [728, 601] width 695 height 102
drag, startPoint x: 875, startPoint y: 555, endPoint x: 887, endPoint y: 555, distance: 12.0
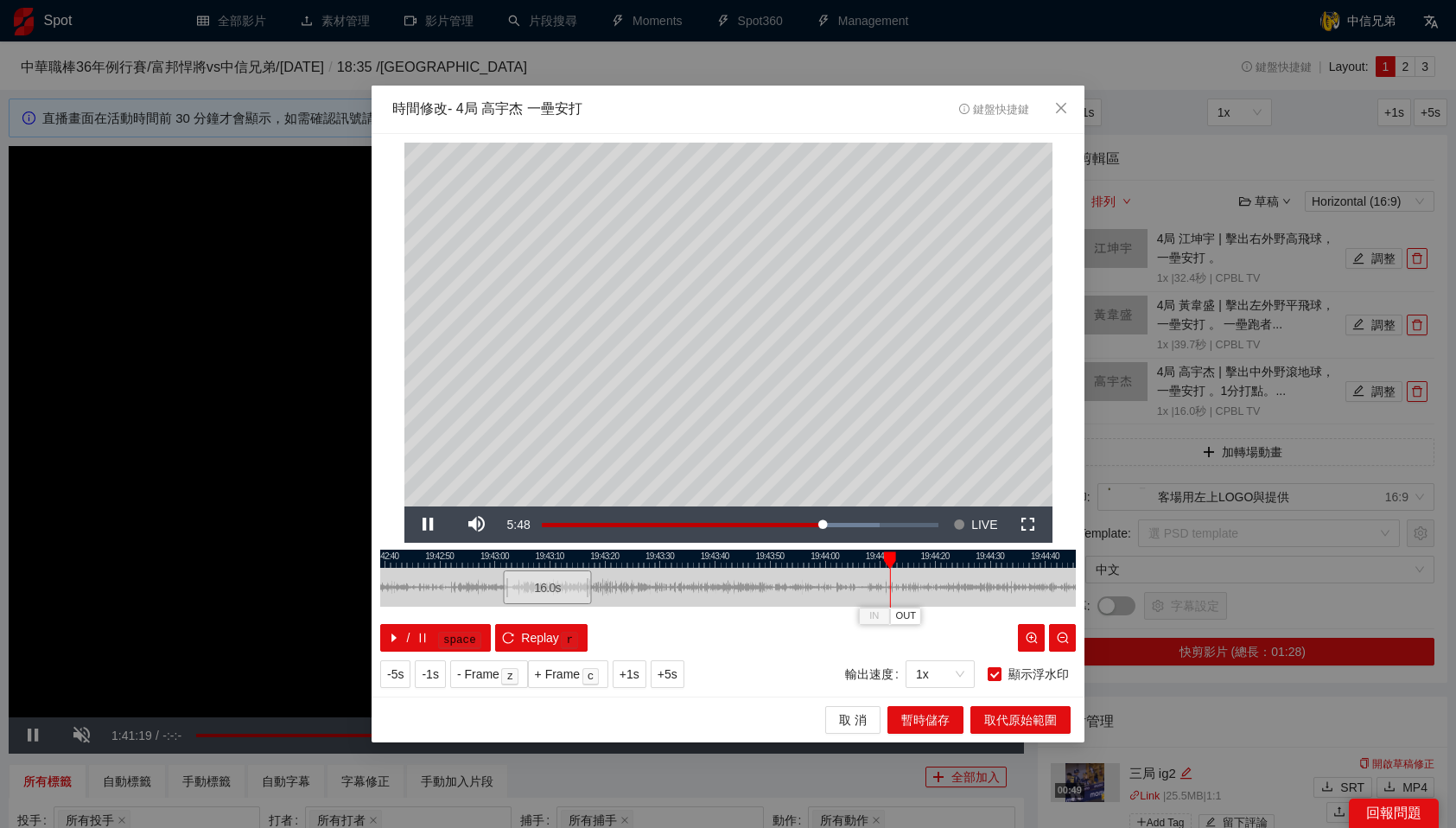
click at [887, 555] on div at bounding box center [890, 561] width 12 height 17
click at [899, 555] on div "19:42:30 19:42:40 19:42:50 19:43:00 19:43:10 19:43:20 19:43:30 19:43:40 19:43:5…" at bounding box center [728, 601] width 695 height 102
drag, startPoint x: 915, startPoint y: 556, endPoint x: 579, endPoint y: 565, distance: 336.1
click at [579, 565] on div "19:42:30 19:42:40 19:42:50 19:43:00 19:43:10 19:43:20 19:43:30 19:43:40 19:43:5…" at bounding box center [728, 601] width 695 height 102
click at [640, 617] on button "OUT" at bounding box center [629, 615] width 31 height 16
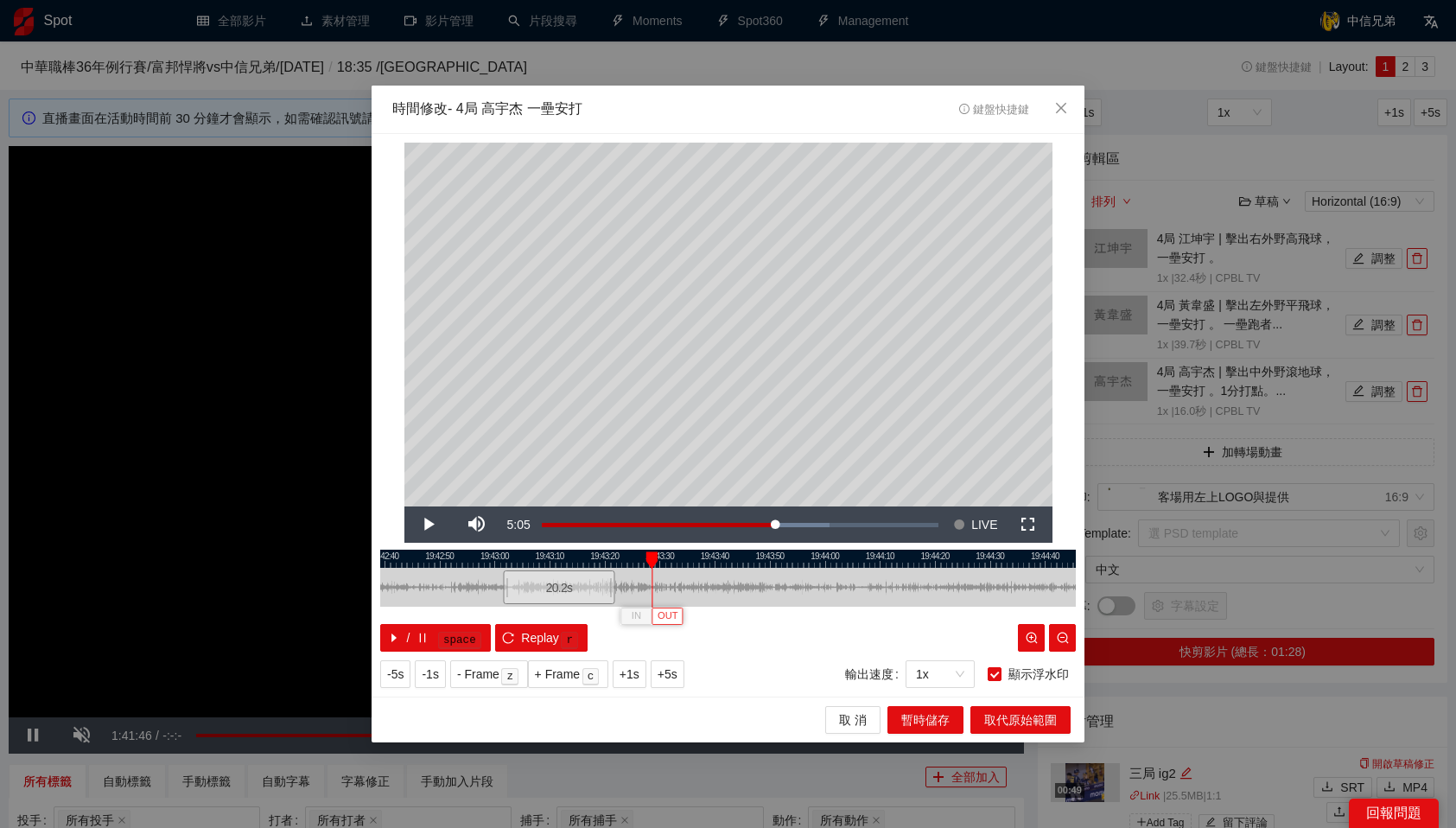
click at [675, 622] on span "OUT" at bounding box center [669, 616] width 21 height 15
click at [938, 719] on span "暫時儲存" at bounding box center [925, 721] width 49 height 19
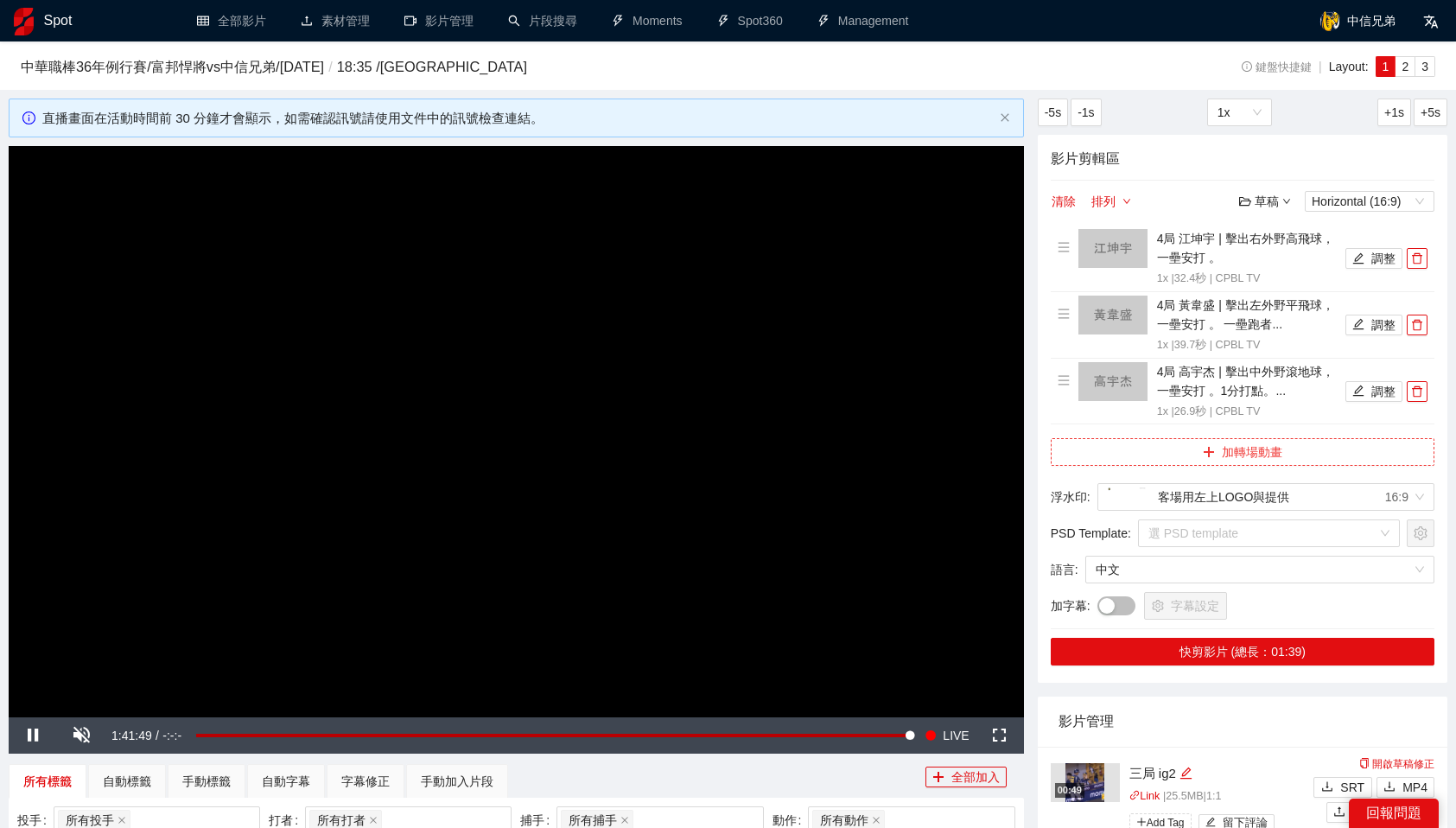
click at [1320, 449] on button "加轉場動畫" at bounding box center [1242, 451] width 384 height 28
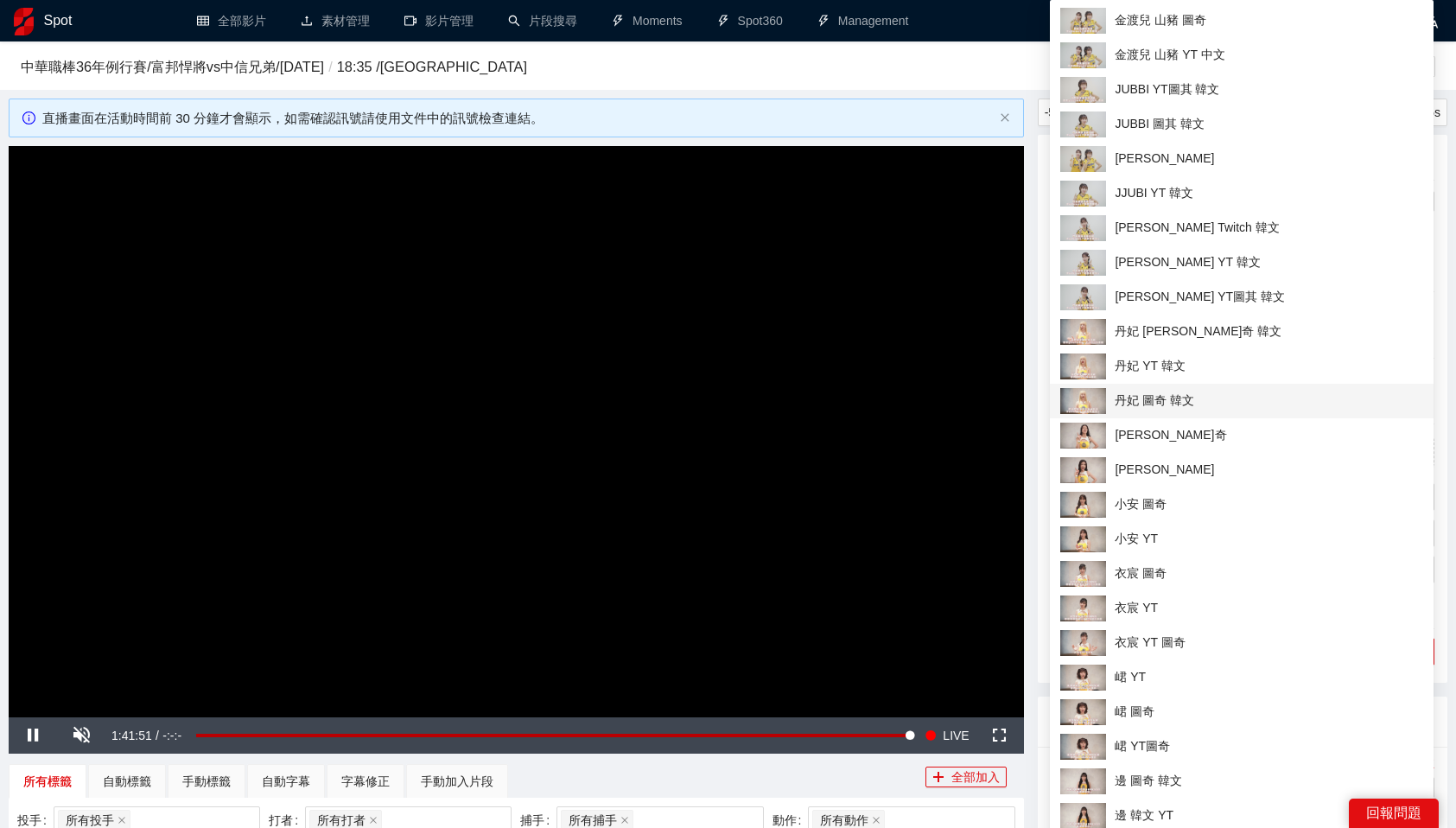
click at [1168, 401] on span "丹妃 圖奇 韓文" at bounding box center [1241, 401] width 363 height 26
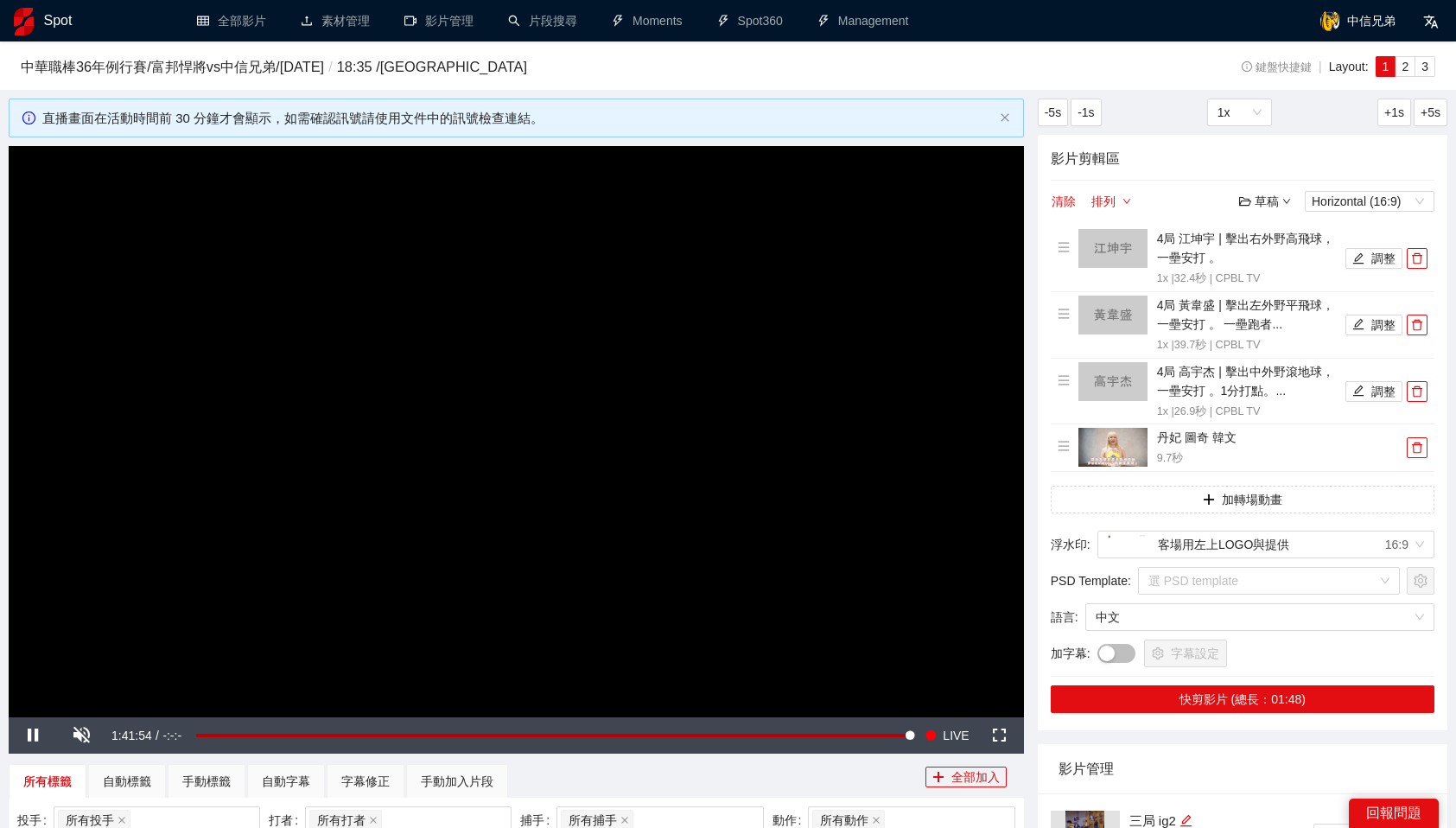
scroll to position [105, 0]
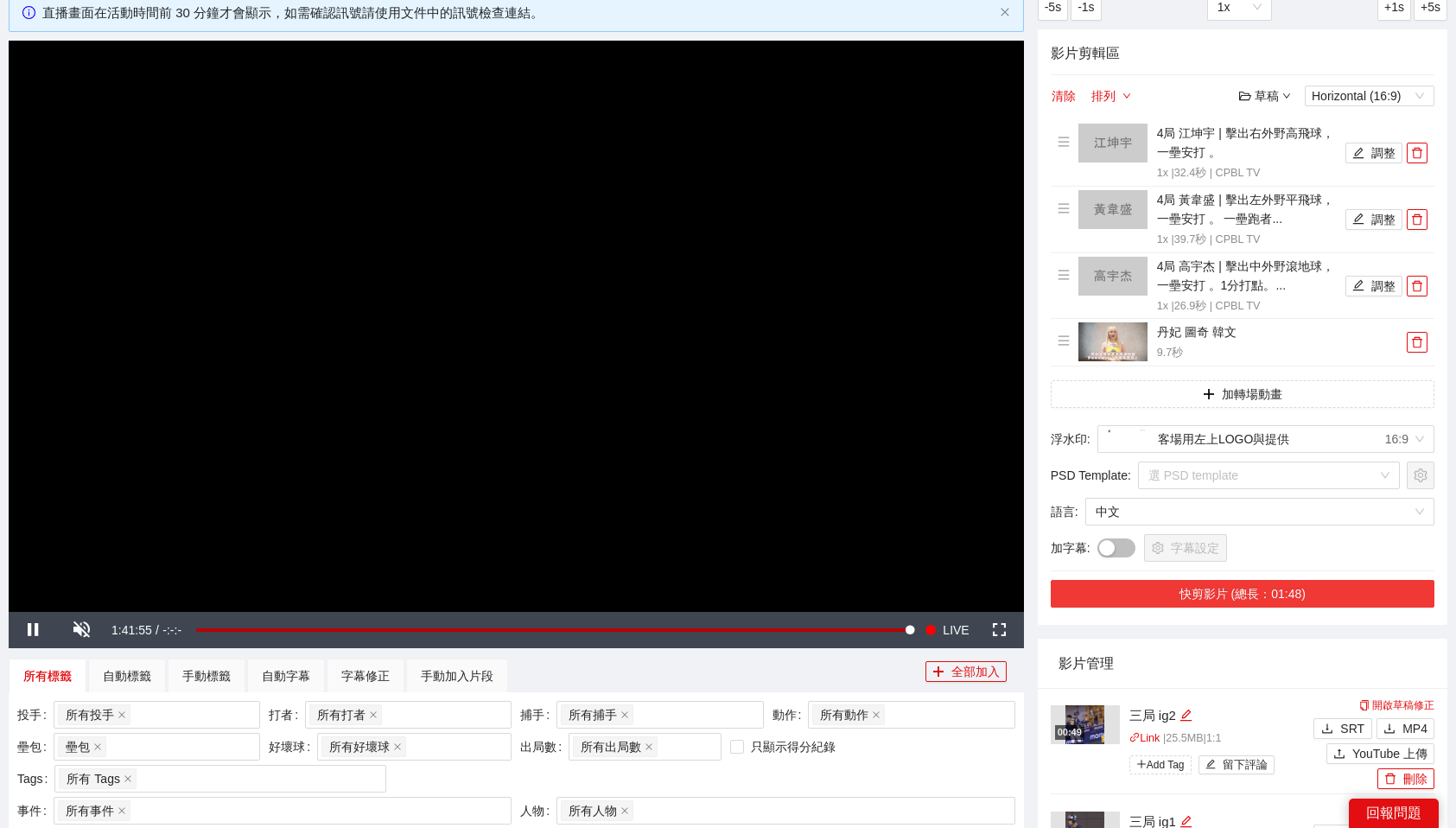
click at [1313, 600] on button "快剪影片 (總長：01:48)" at bounding box center [1242, 593] width 384 height 28
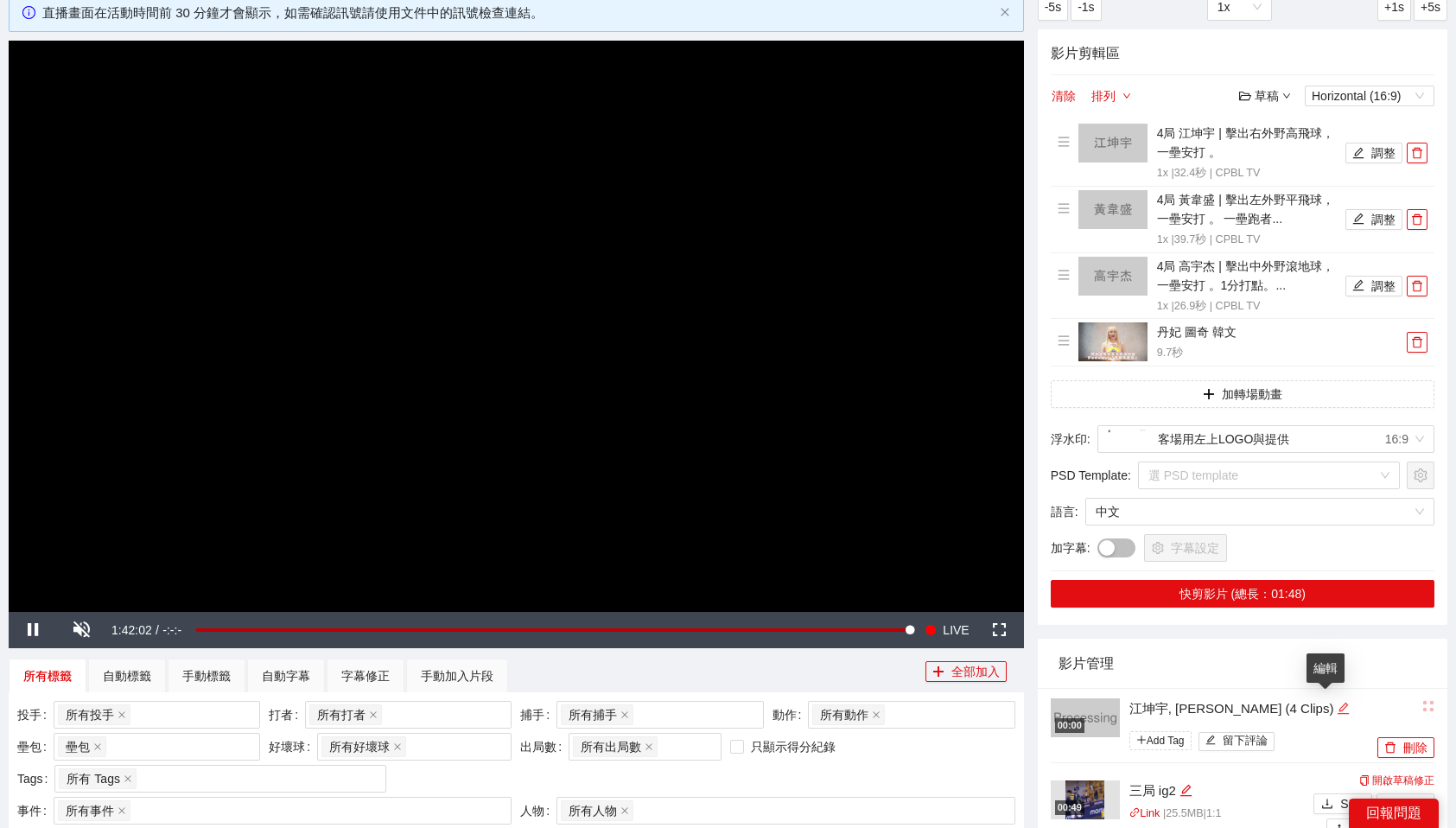
click at [1337, 702] on div "編輯" at bounding box center [1344, 709] width 13 height 21
click at [1248, 698] on textarea "**********" at bounding box center [1240, 706] width 243 height 28
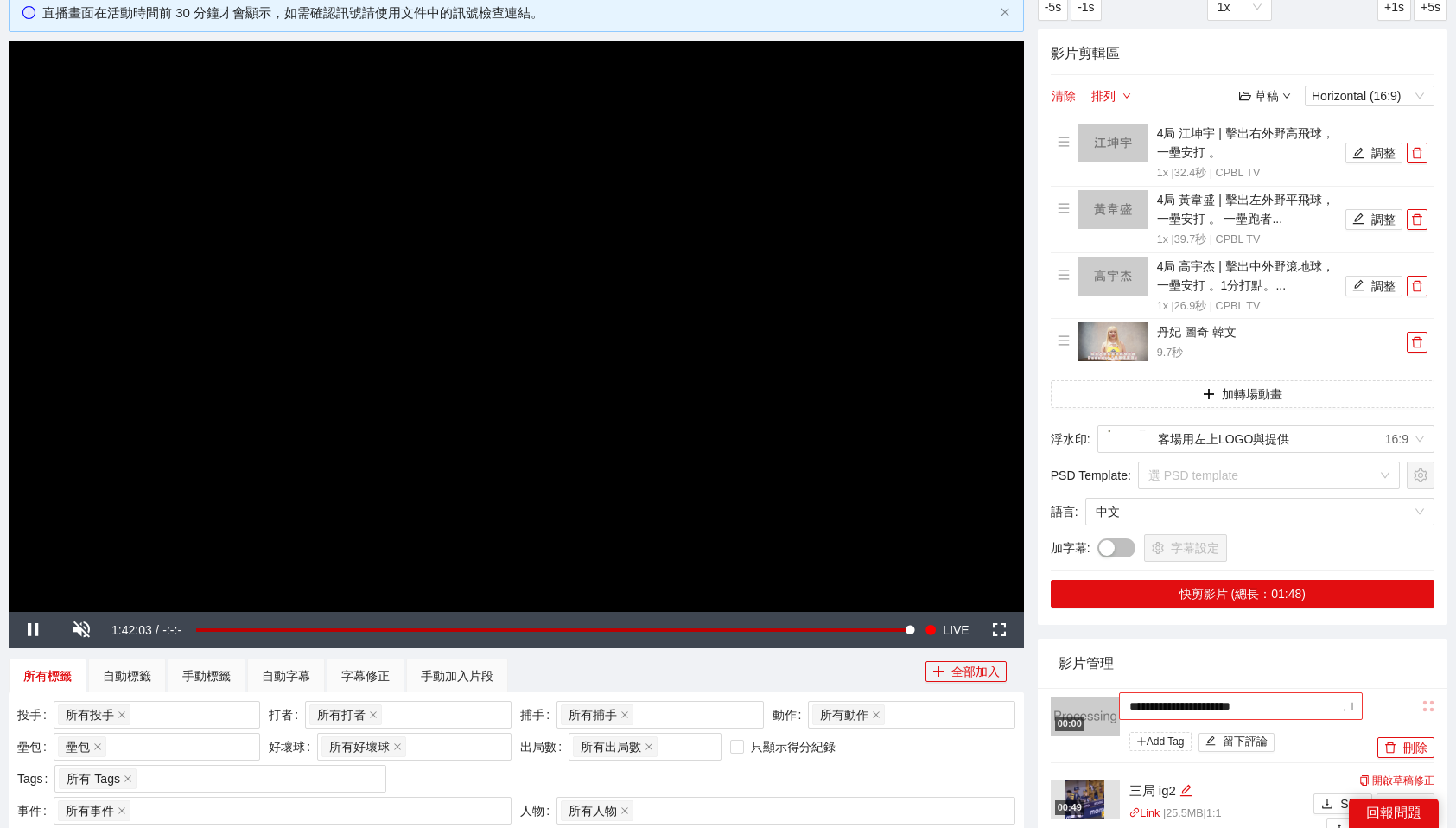
type textarea "*"
type textarea "**"
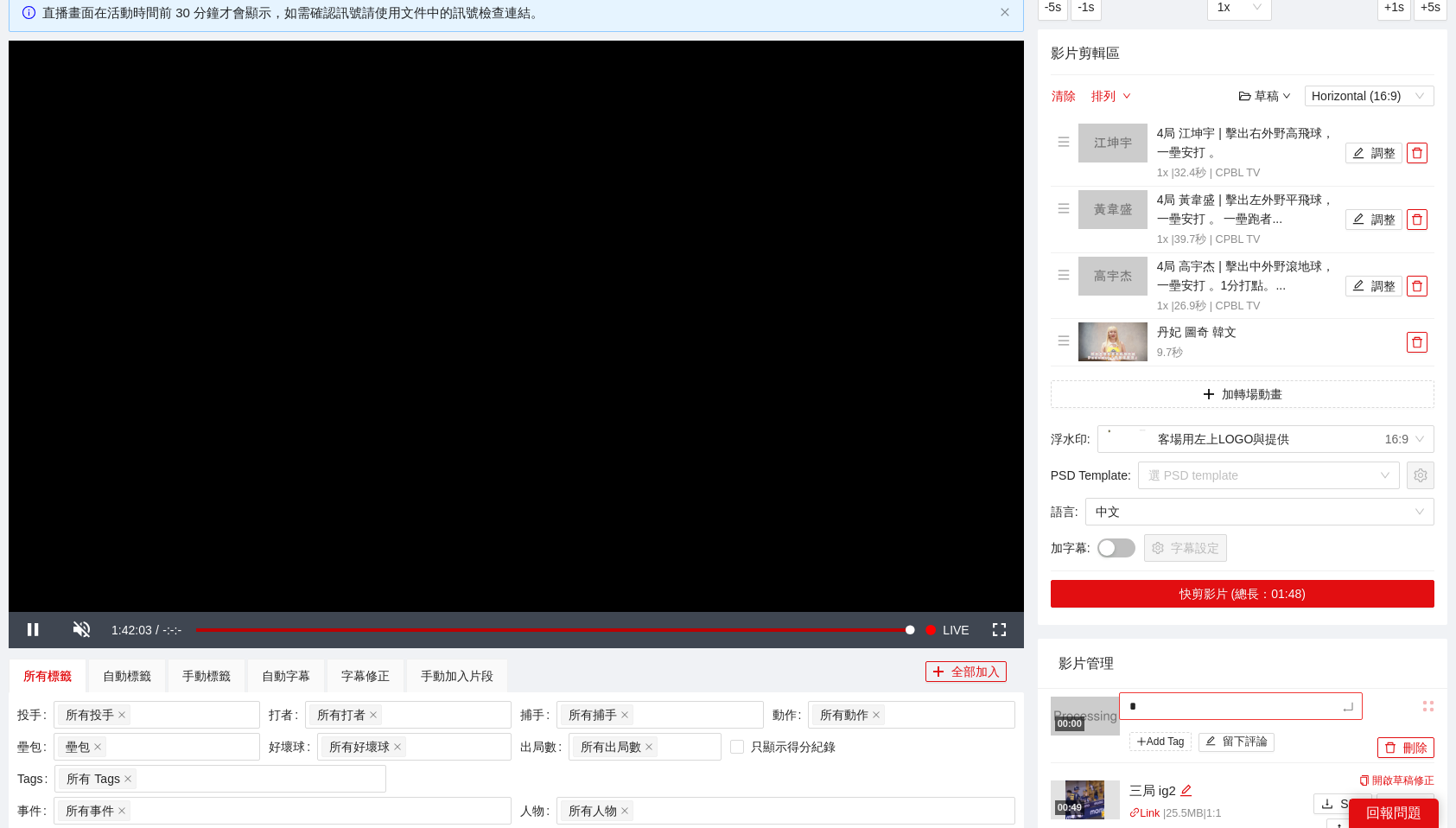
type textarea "**"
type textarea "***"
type textarea "**"
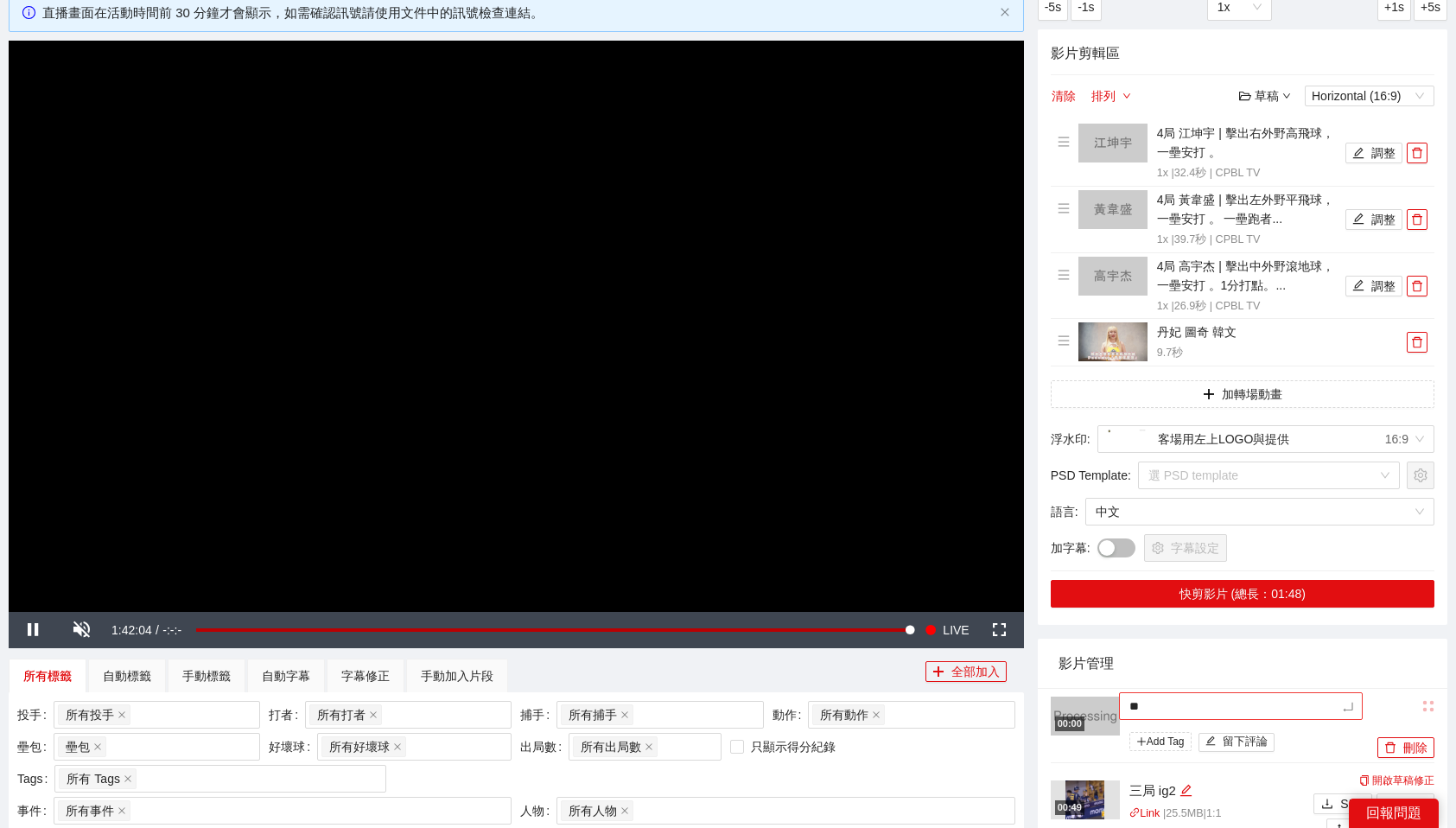
type textarea "***"
type textarea "****"
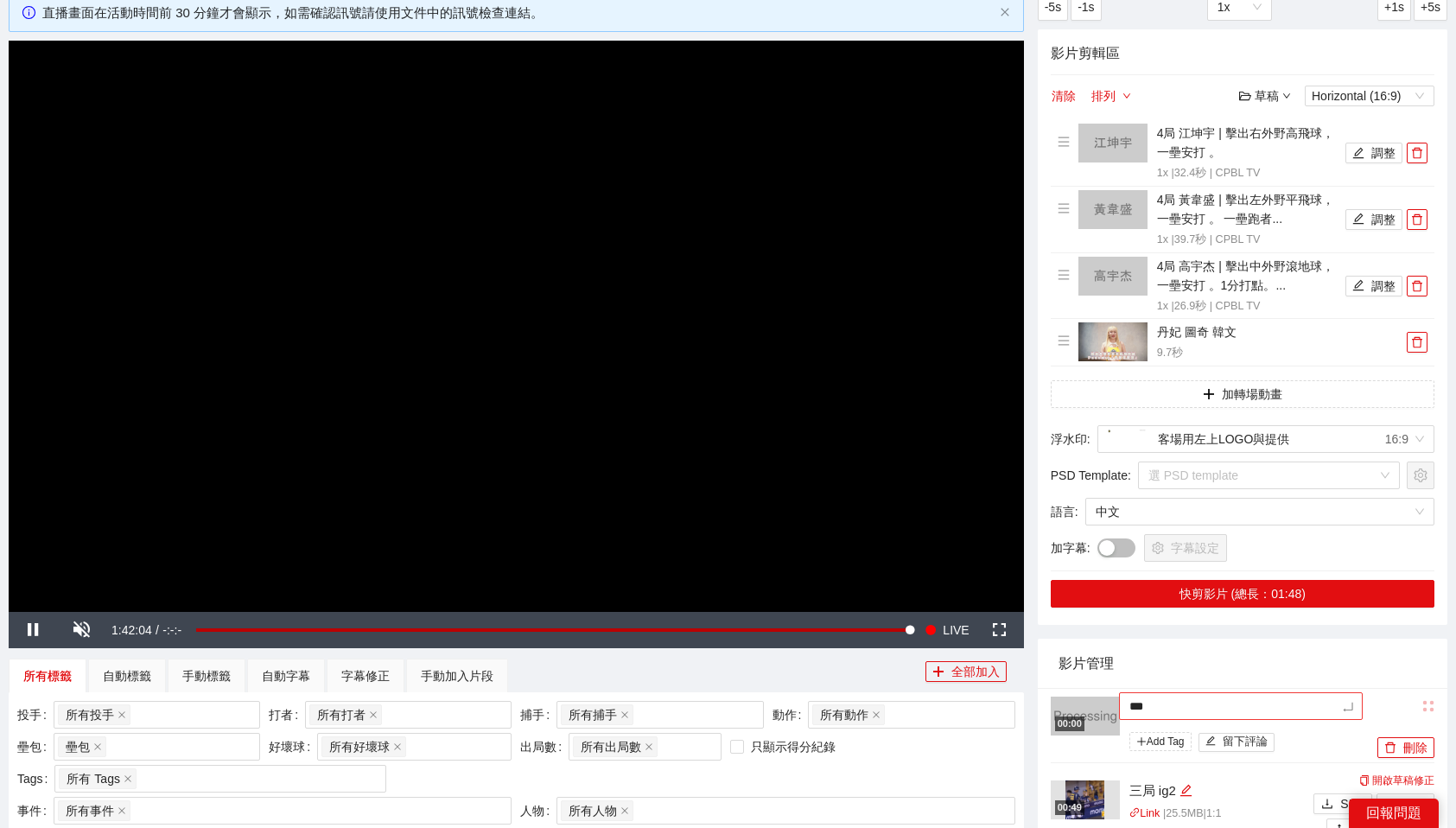
type textarea "****"
type textarea "*****"
type textarea "****"
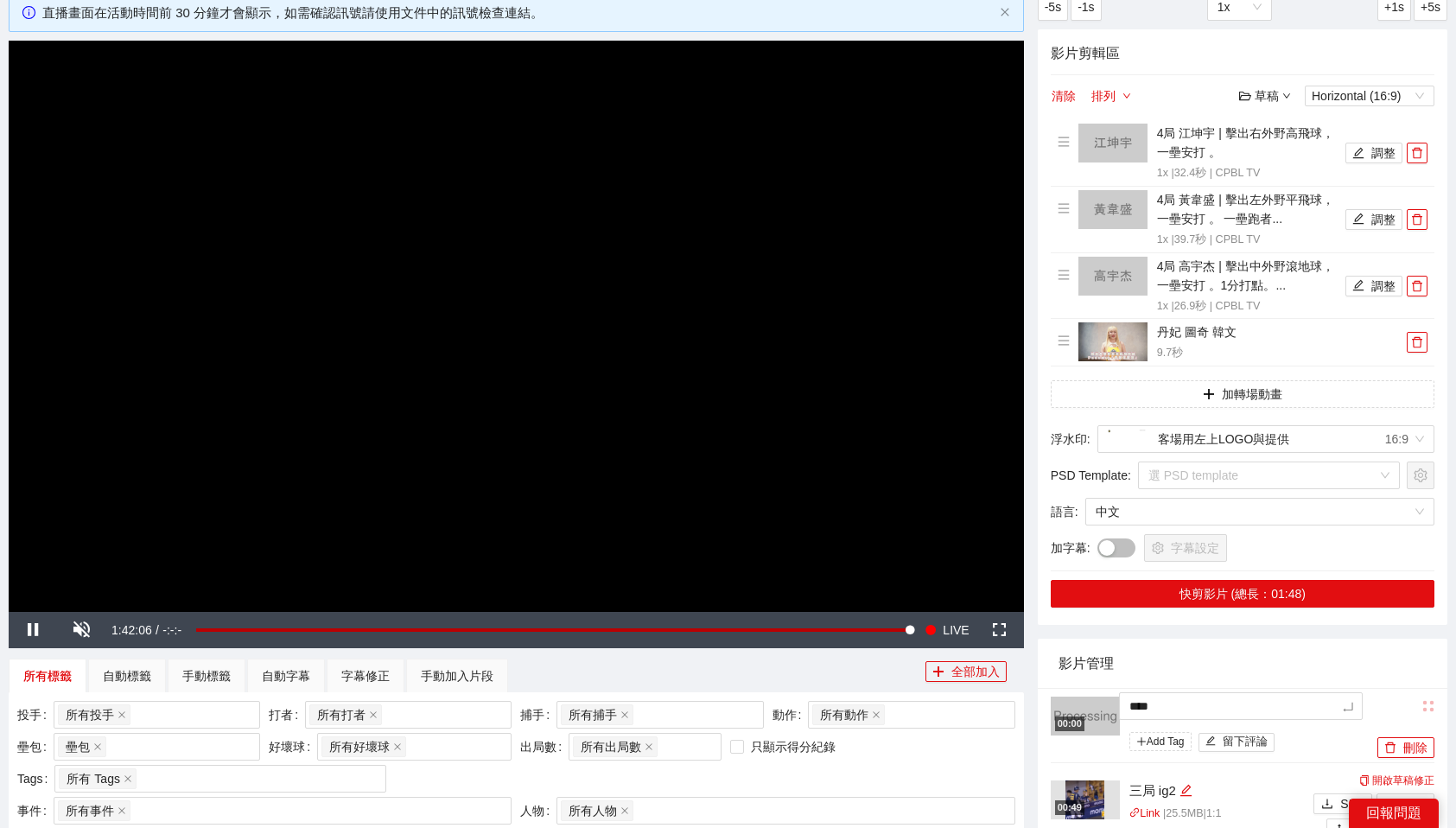
click at [1268, 670] on div "影片管理" at bounding box center [1242, 663] width 368 height 49
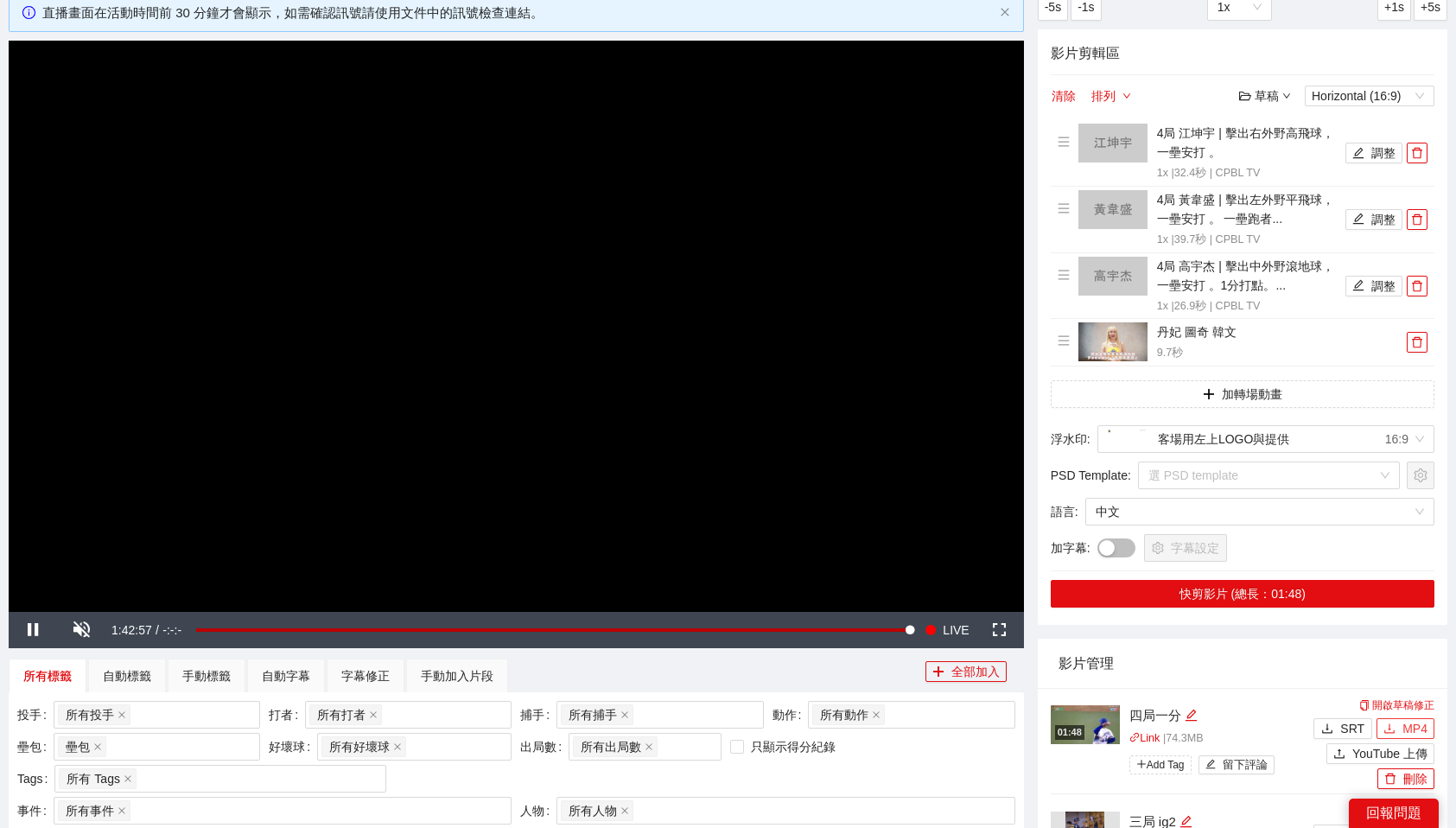
click at [1417, 727] on span "MP4" at bounding box center [1415, 729] width 25 height 19
click at [1276, 659] on div "影片管理" at bounding box center [1242, 663] width 368 height 49
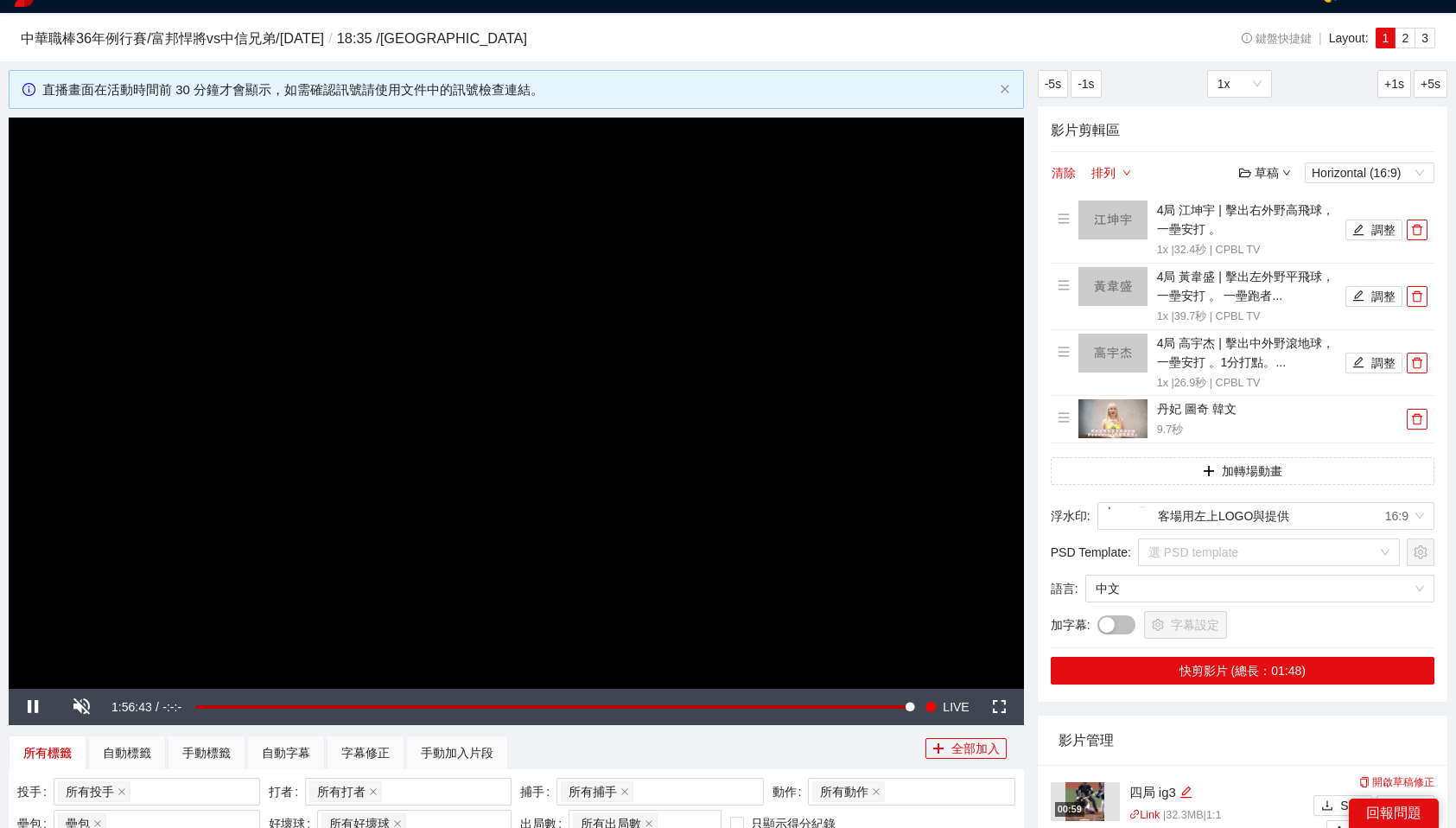
scroll to position [16, 0]
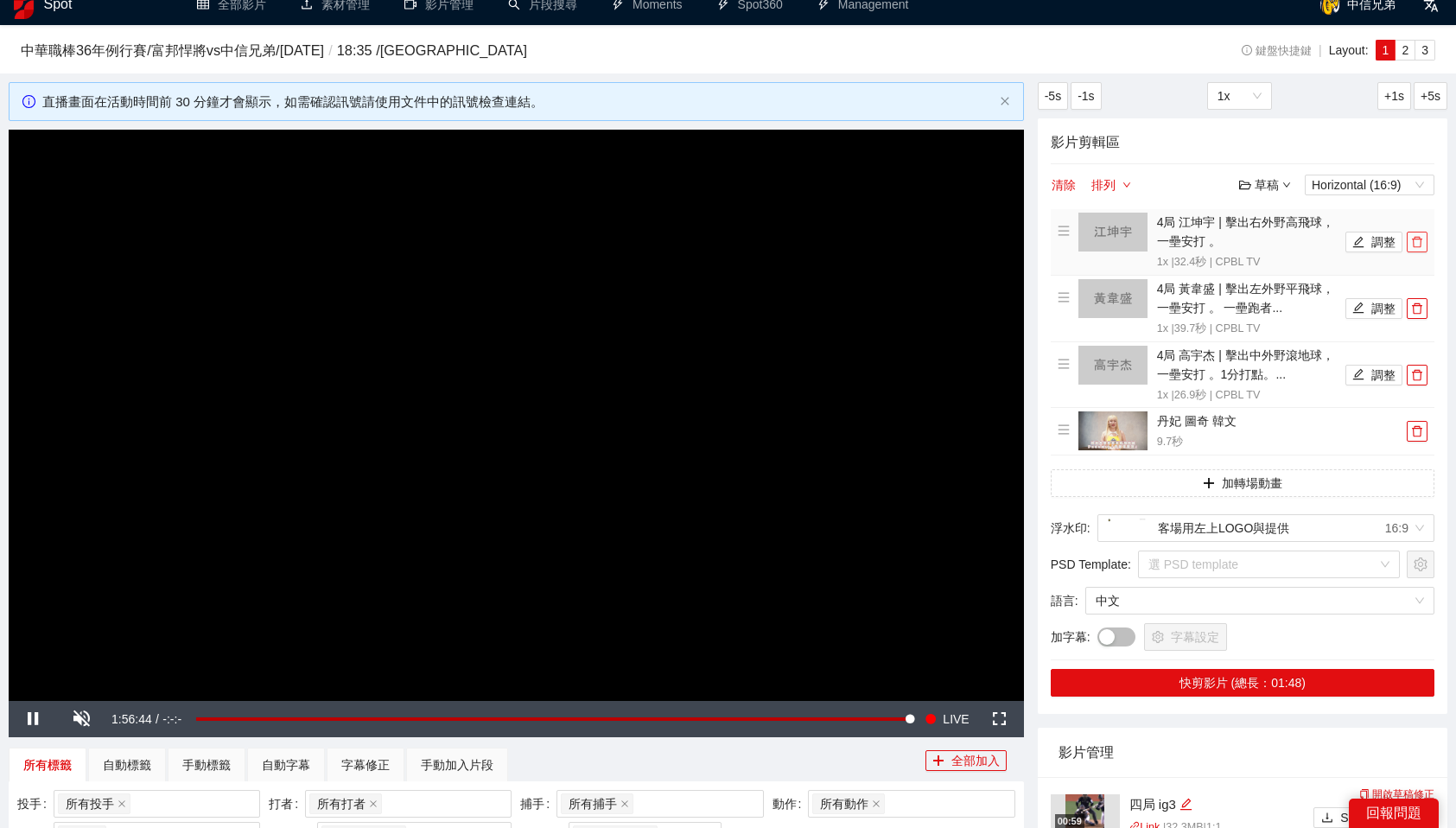
click at [1419, 239] on icon "delete" at bounding box center [1417, 242] width 11 height 12
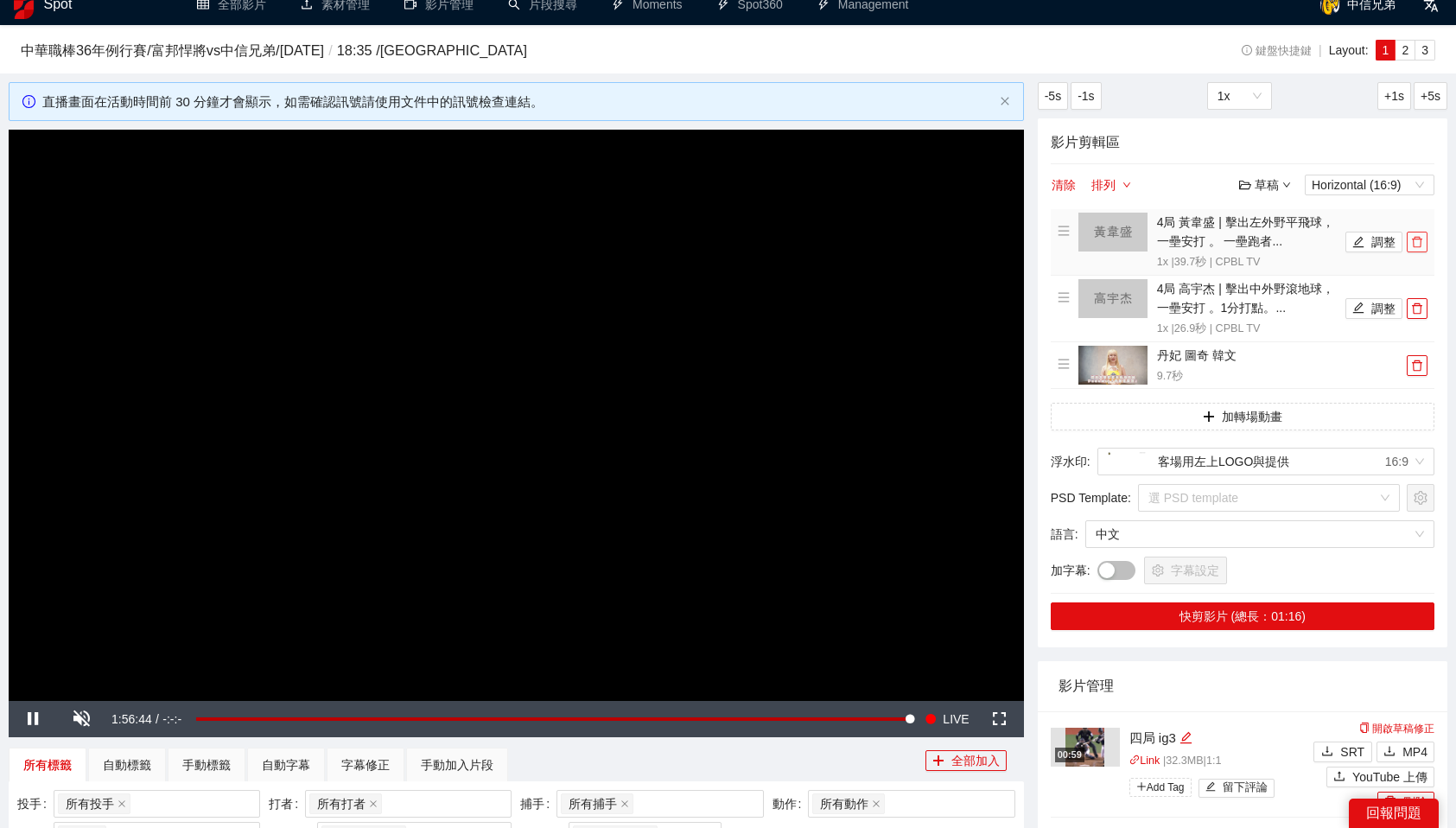
click at [1419, 239] on icon "delete" at bounding box center [1417, 242] width 11 height 12
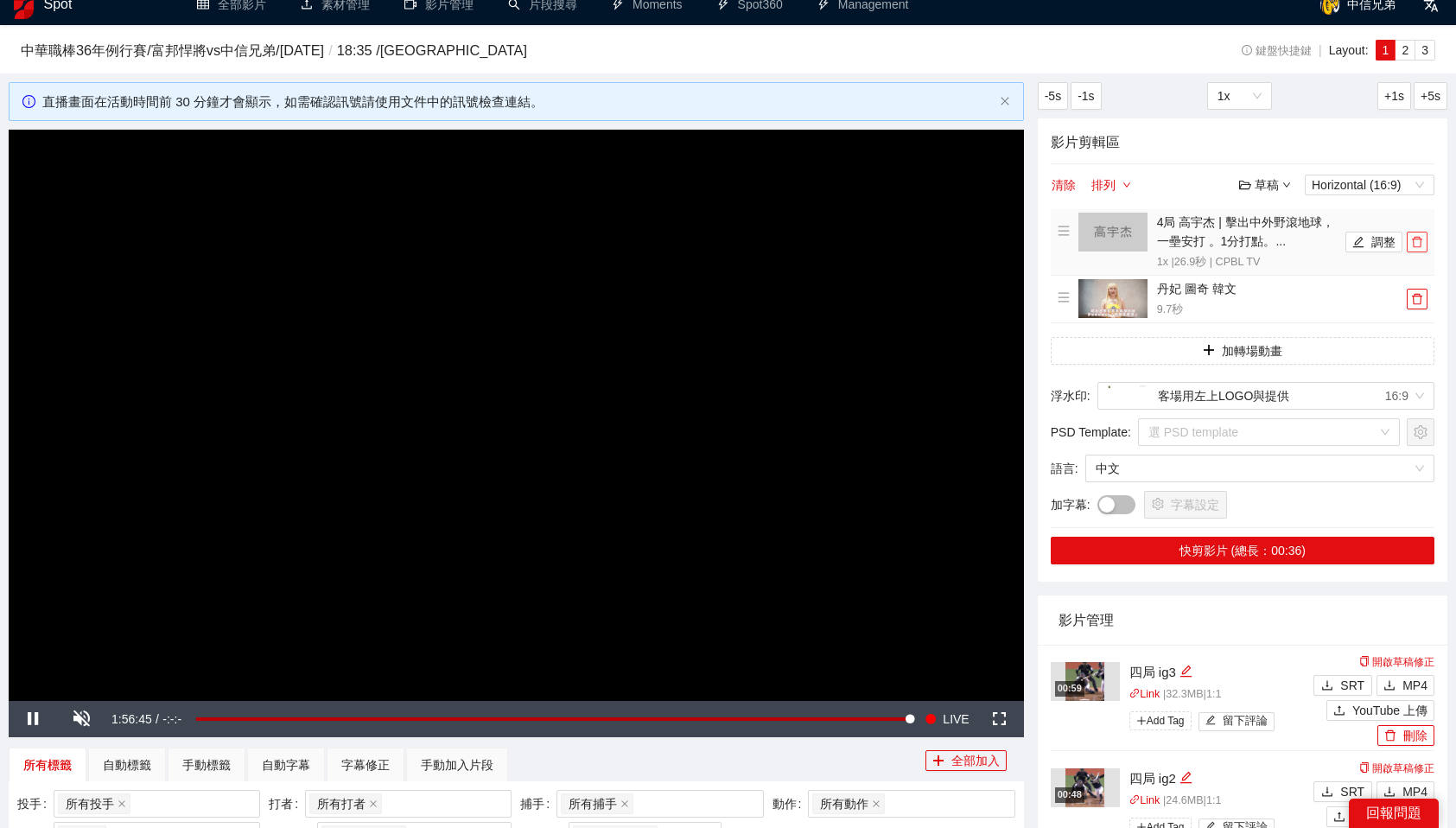
click at [1419, 239] on icon "delete" at bounding box center [1417, 242] width 11 height 12
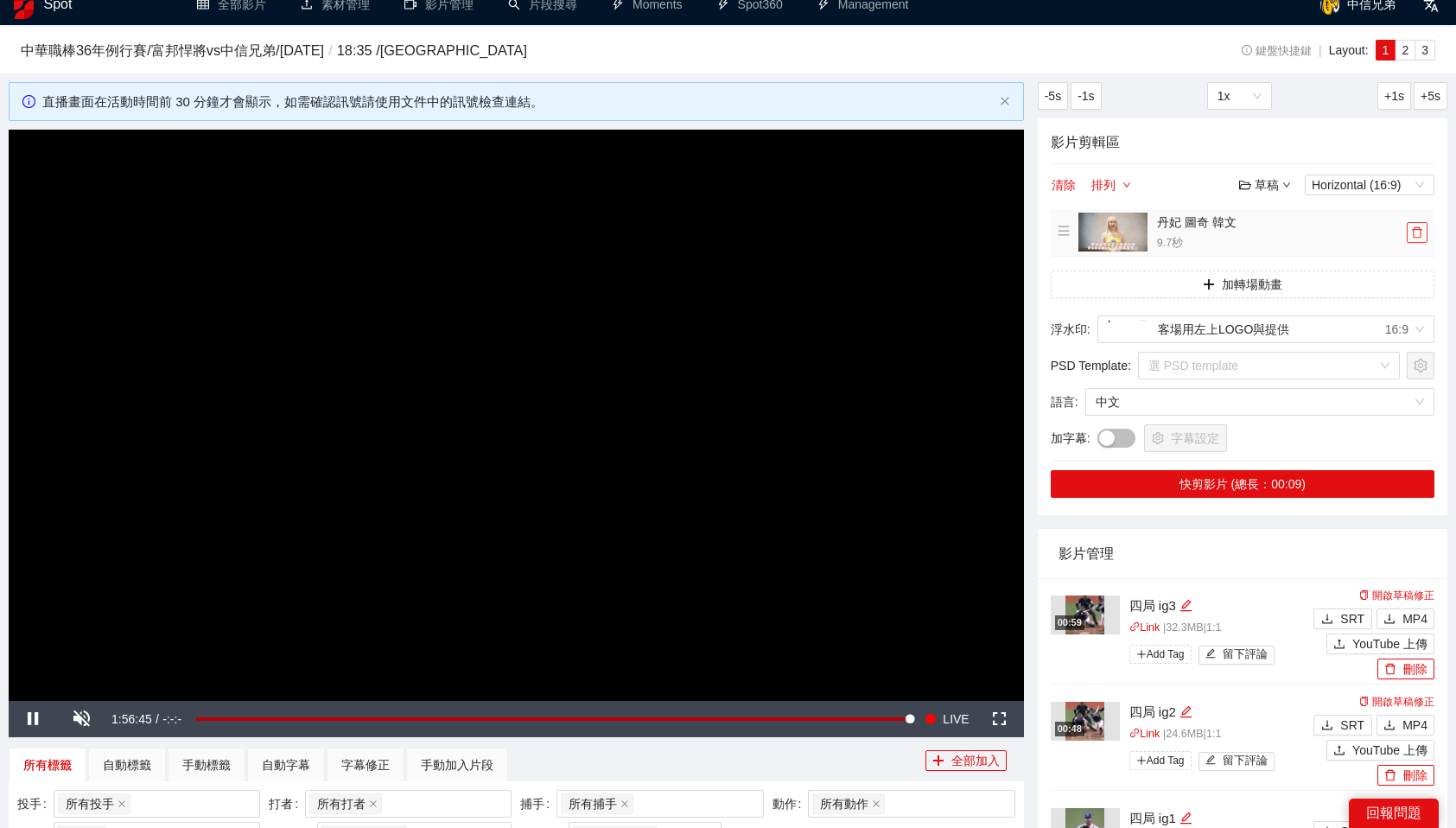
click at [1419, 239] on button "button" at bounding box center [1418, 233] width 21 height 21
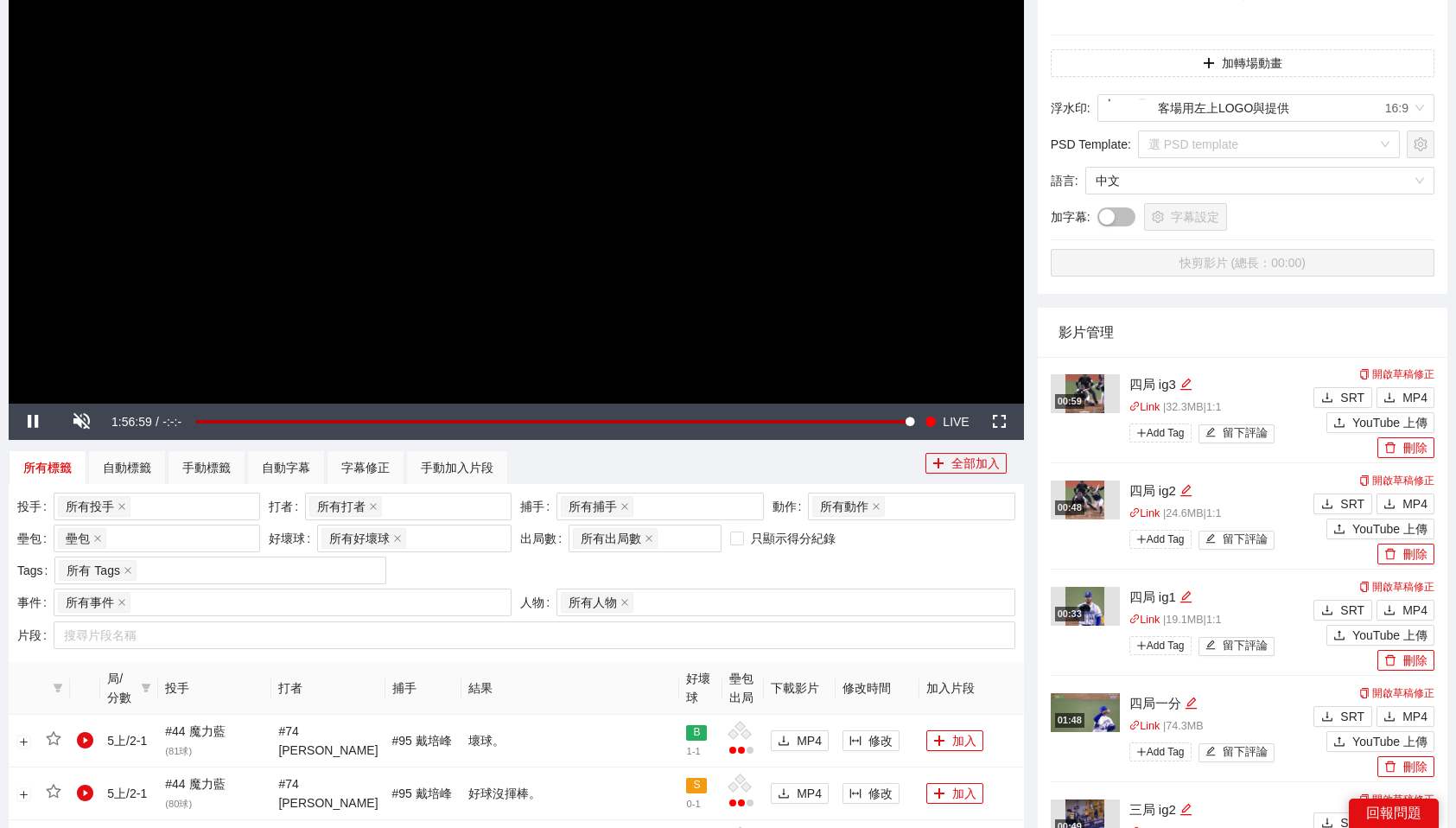
scroll to position [323, 0]
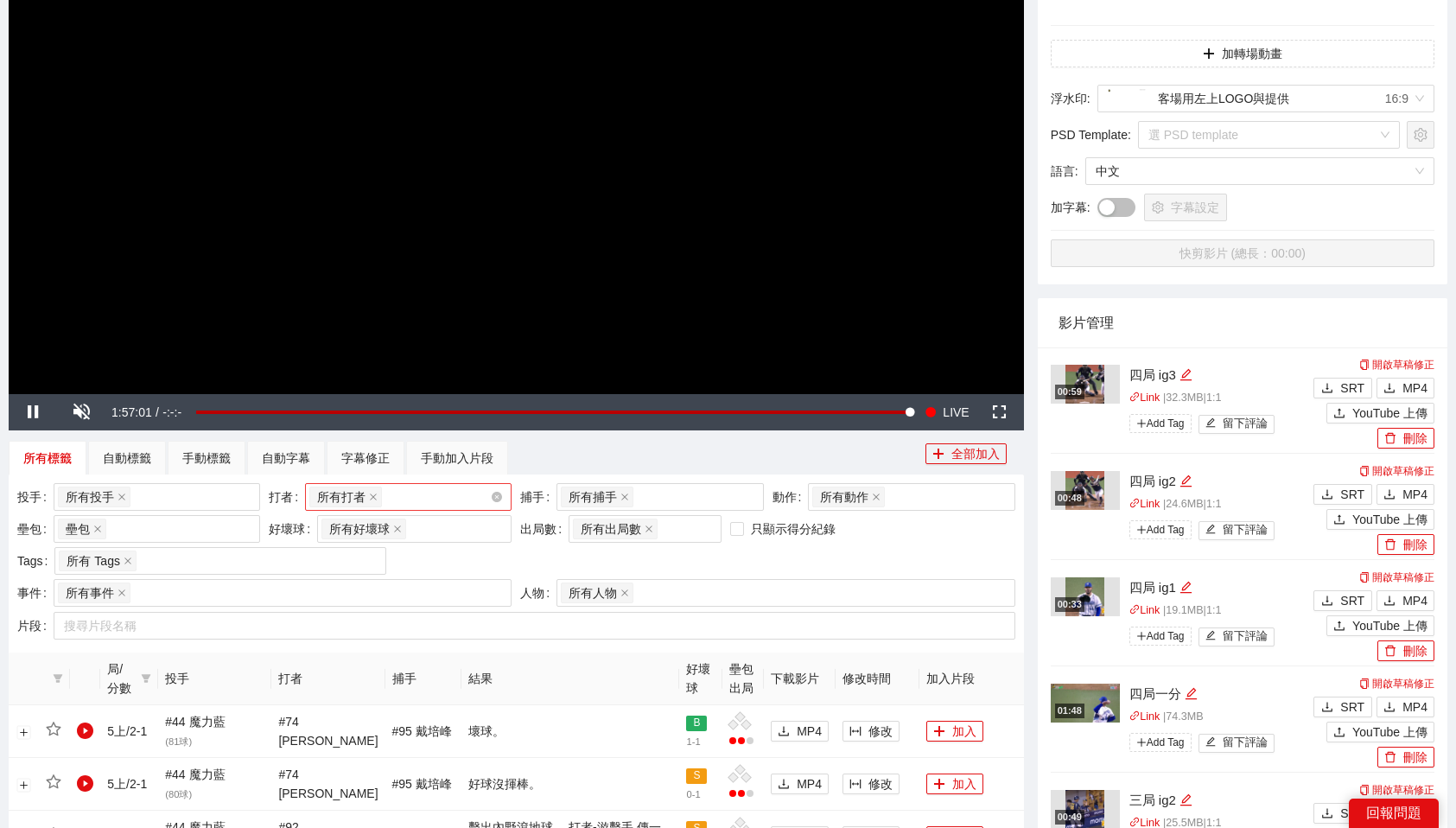
click at [473, 494] on div "所有打者 + 0 ..." at bounding box center [399, 496] width 181 height 24
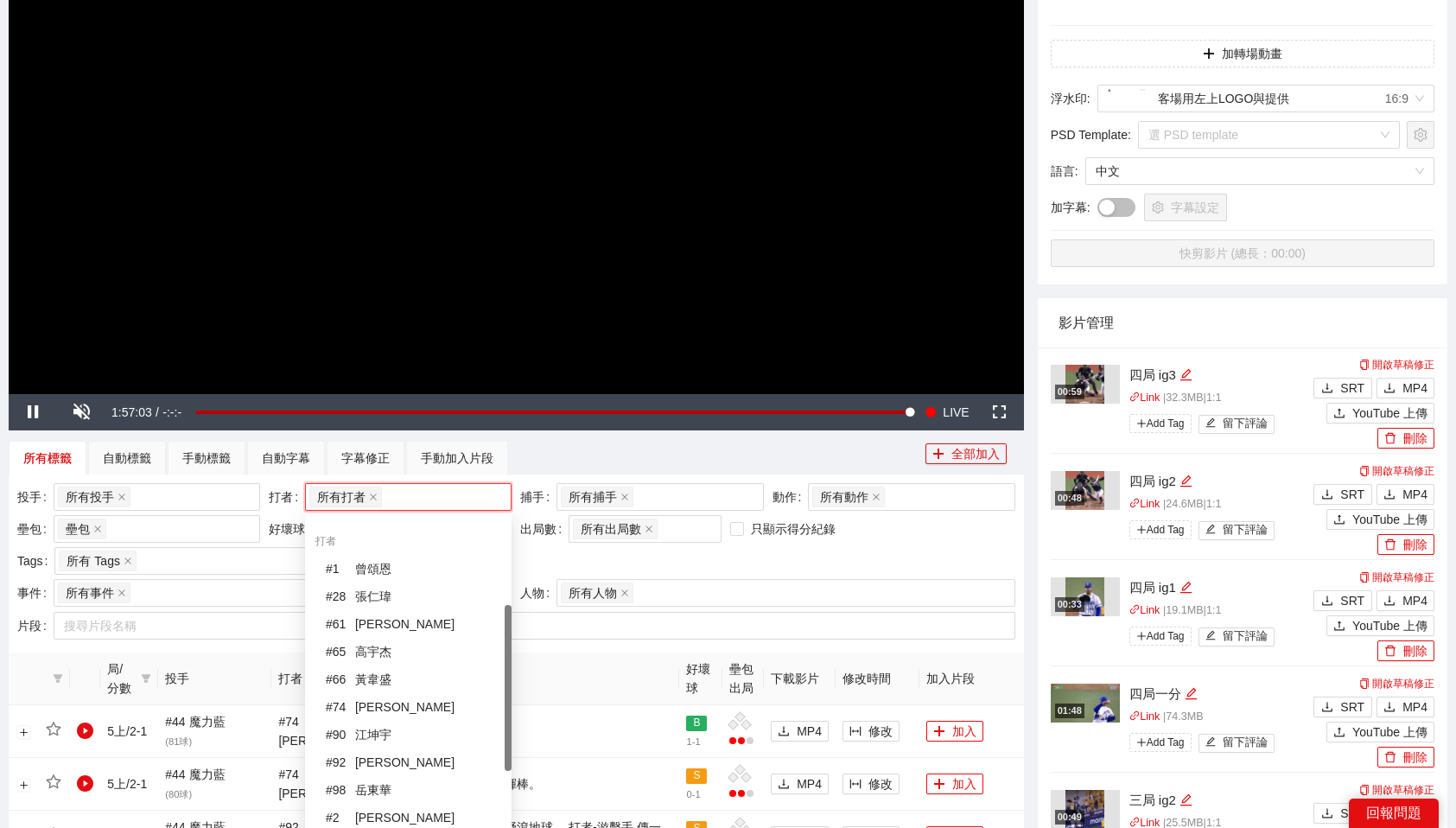
scroll to position [186, 0]
click at [390, 677] on div "# 66 黃韋盛" at bounding box center [413, 678] width 175 height 19
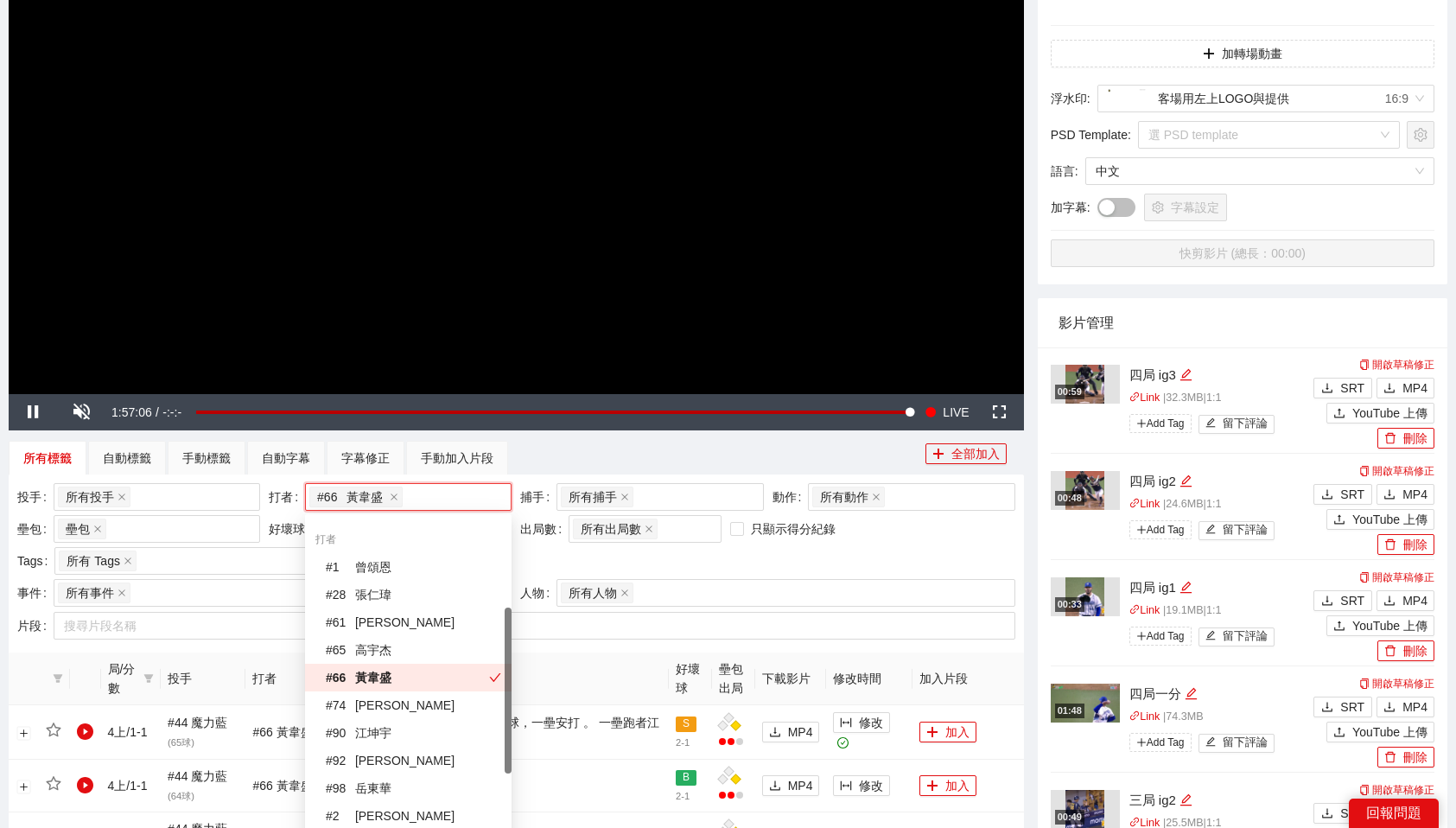
click at [609, 651] on div "投手 所有投手 + 0 ... 打者 # 66 黃韋盛 + 0 ... 捕手 所有捕手 + 0 ... 動作 所有動作 壘包 壘包 好壞球 所有好壞球 出局數…" at bounding box center [516, 564] width 1015 height 178
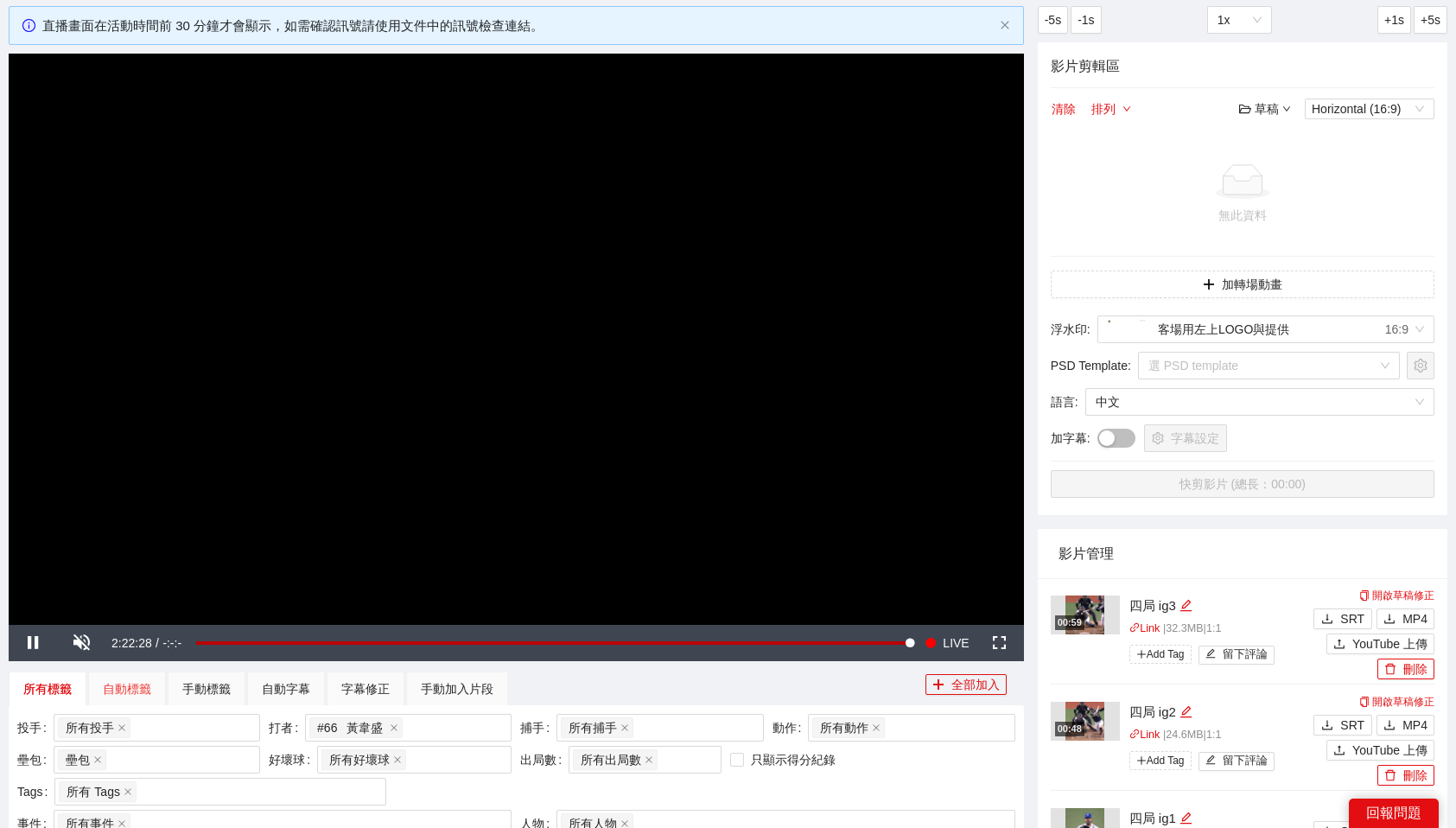
scroll to position [128, 0]
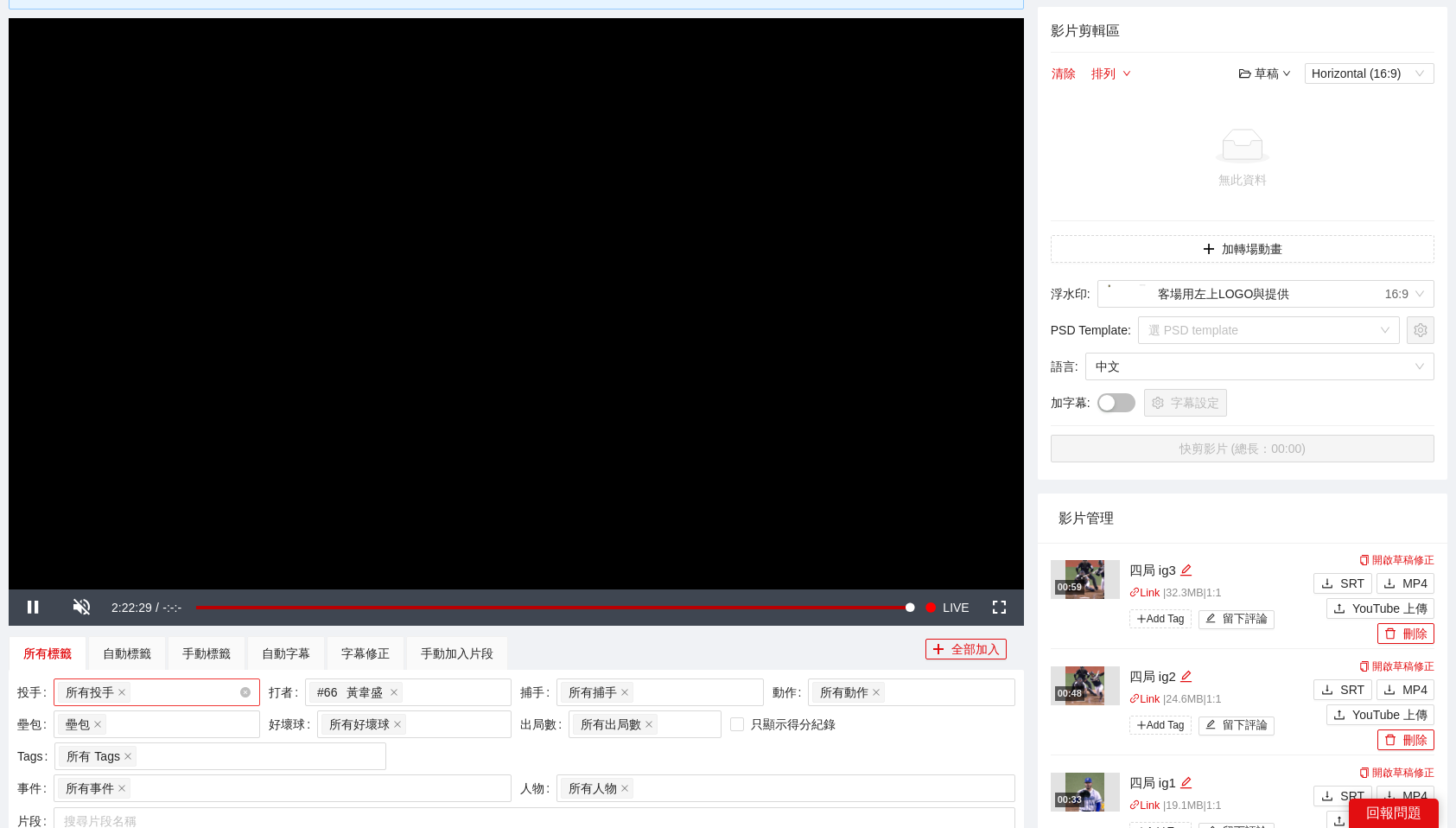
click at [193, 690] on div "所有投手 + 0 ..." at bounding box center [148, 692] width 181 height 24
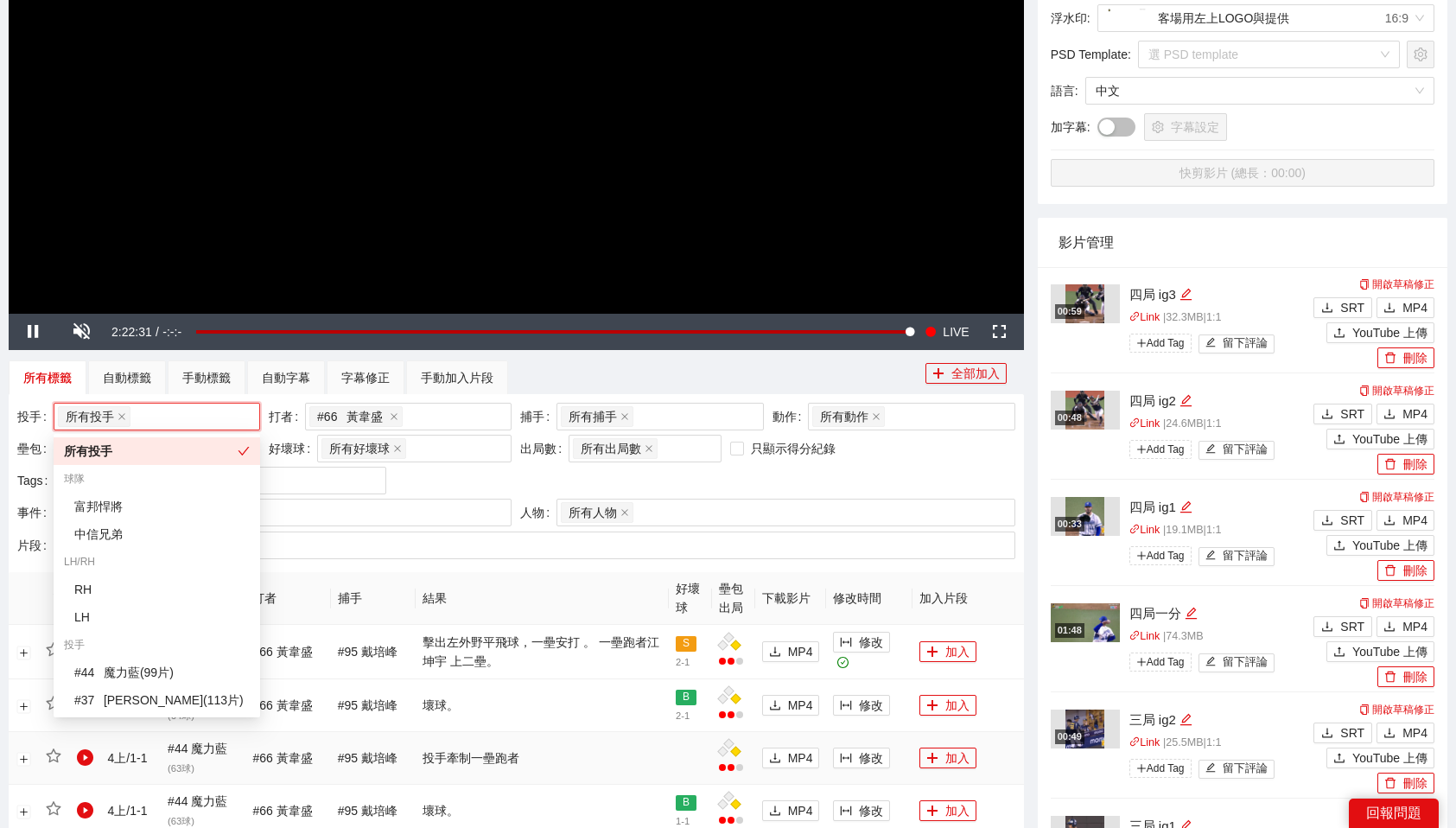
scroll to position [403, 0]
click at [182, 693] on div "# 37 [PERSON_NAME] ( 113 片 )" at bounding box center [162, 701] width 175 height 19
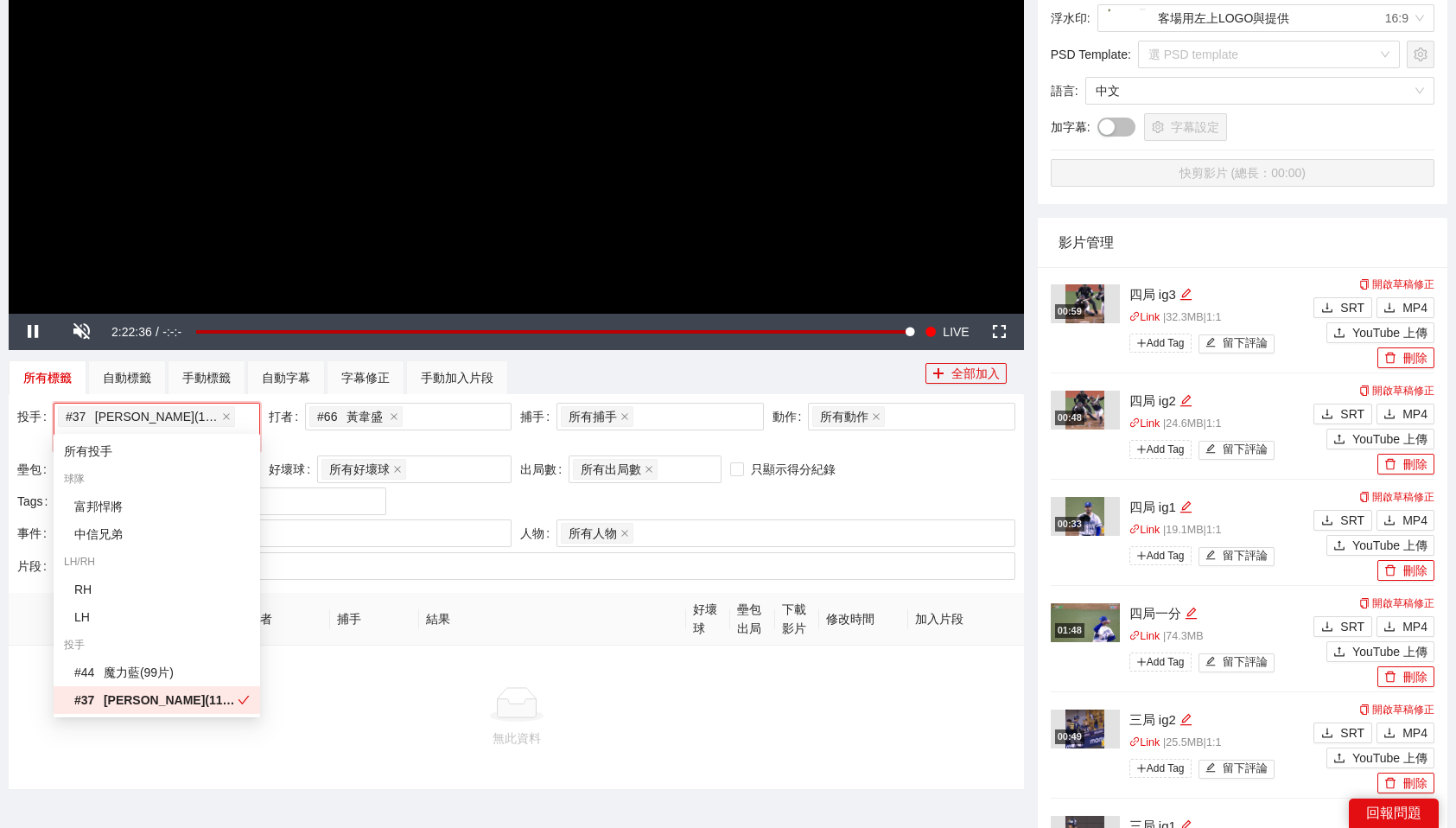
click at [377, 728] on div "無此資料" at bounding box center [515, 738] width 988 height 19
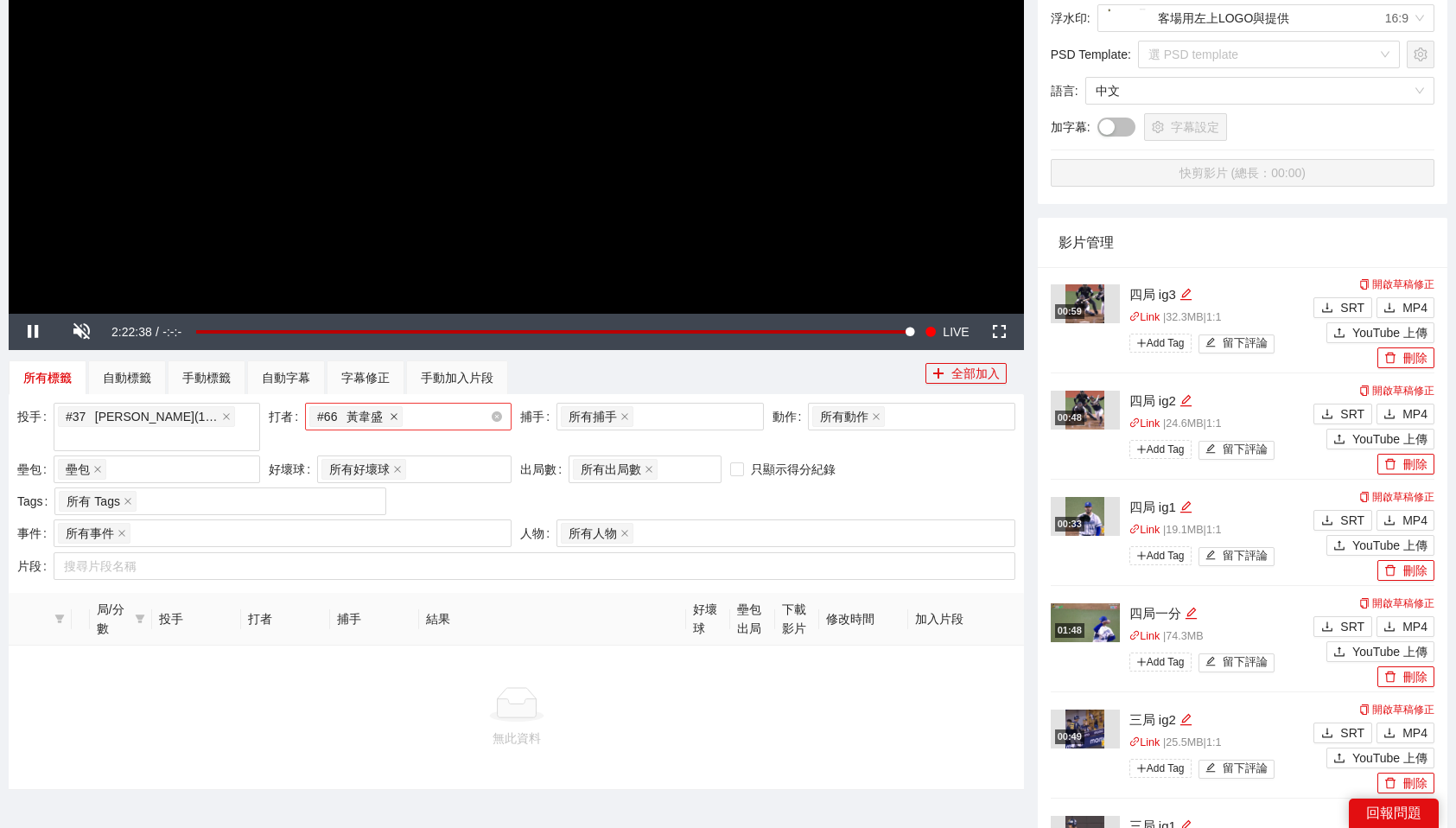
click at [393, 421] on span at bounding box center [394, 417] width 9 height 19
click at [450, 415] on div at bounding box center [399, 417] width 181 height 21
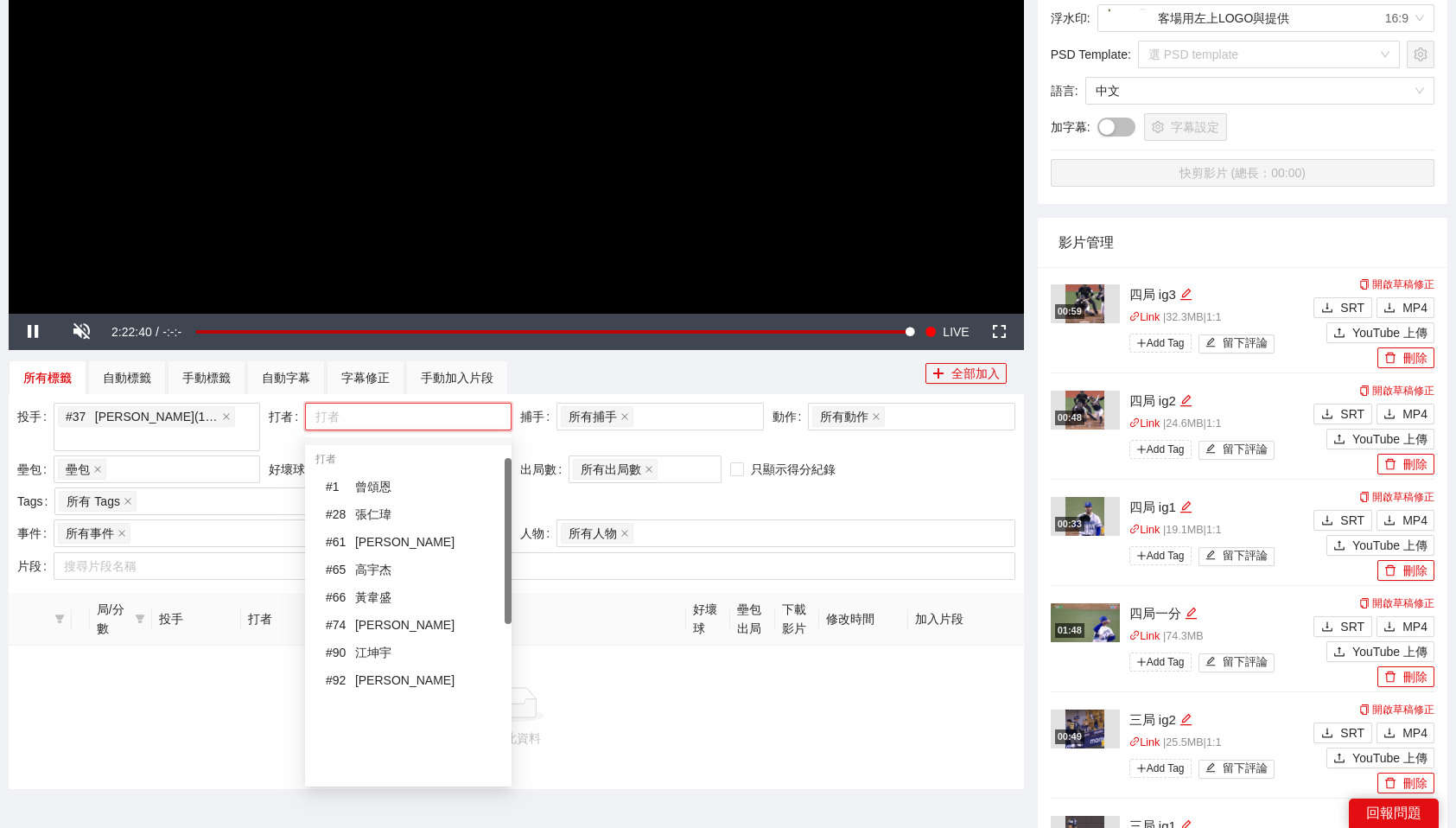
scroll to position [0, 0]
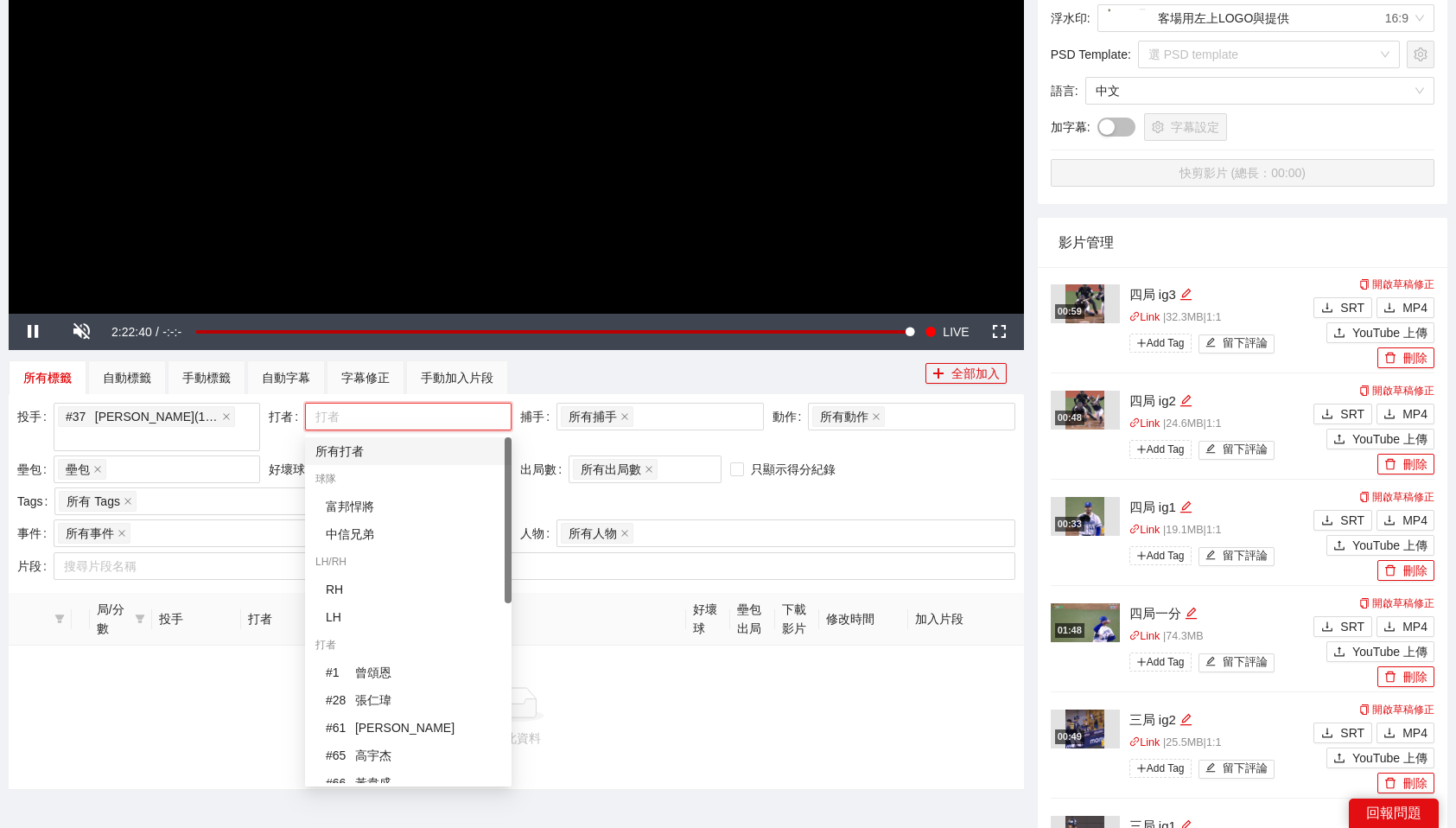
click at [356, 442] on div "所有打者" at bounding box center [408, 451] width 186 height 19
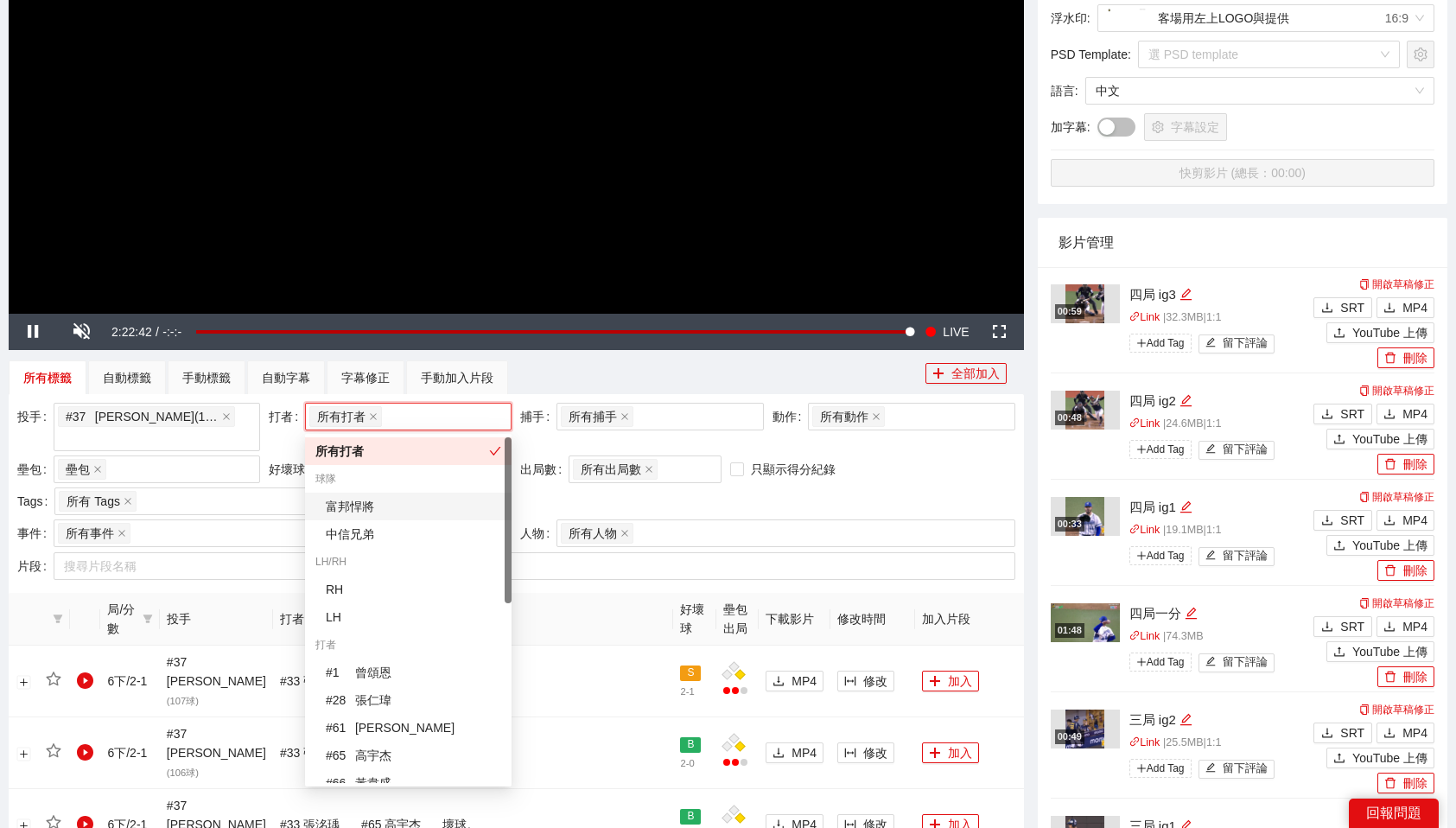
click at [894, 471] on div "投手 # 37 [PERSON_NAME] ( 113 片 ) + 0 ... 打者 所有打者 + 0 ... 捕手 所有捕手 + 0 ... 動作 所有動作…" at bounding box center [516, 461] width 1007 height 117
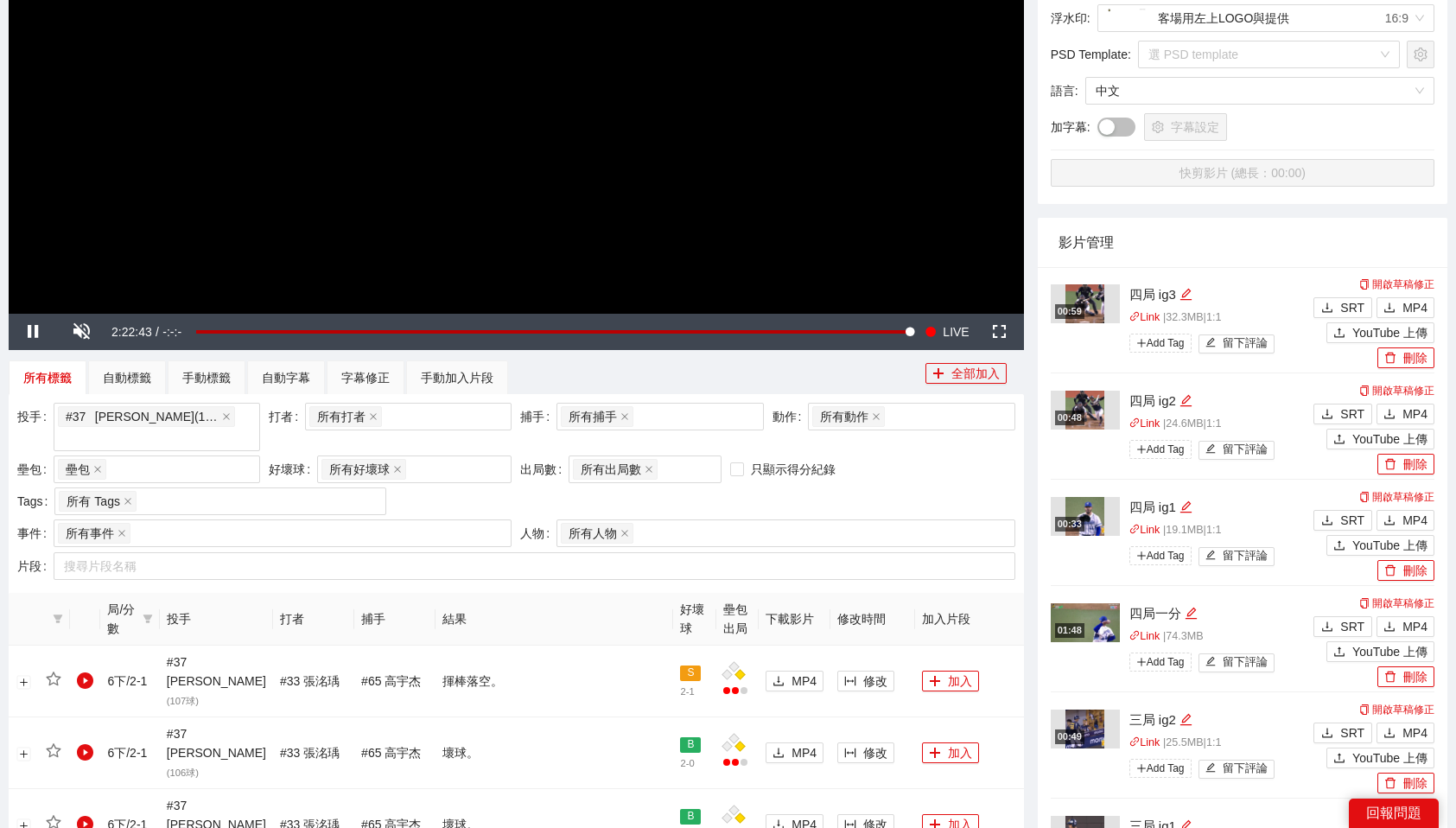
scroll to position [1453, 0]
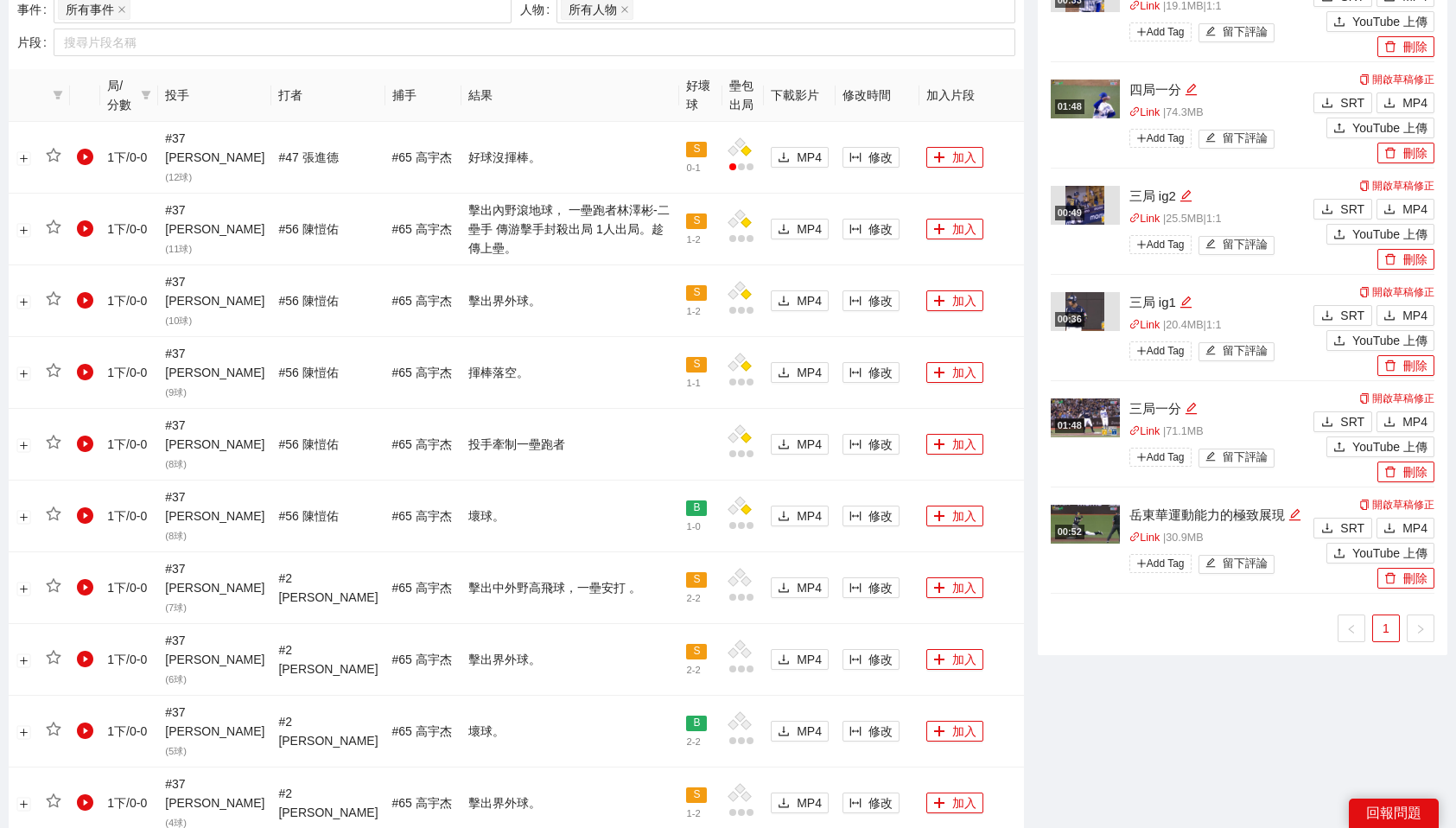
scroll to position [906, 0]
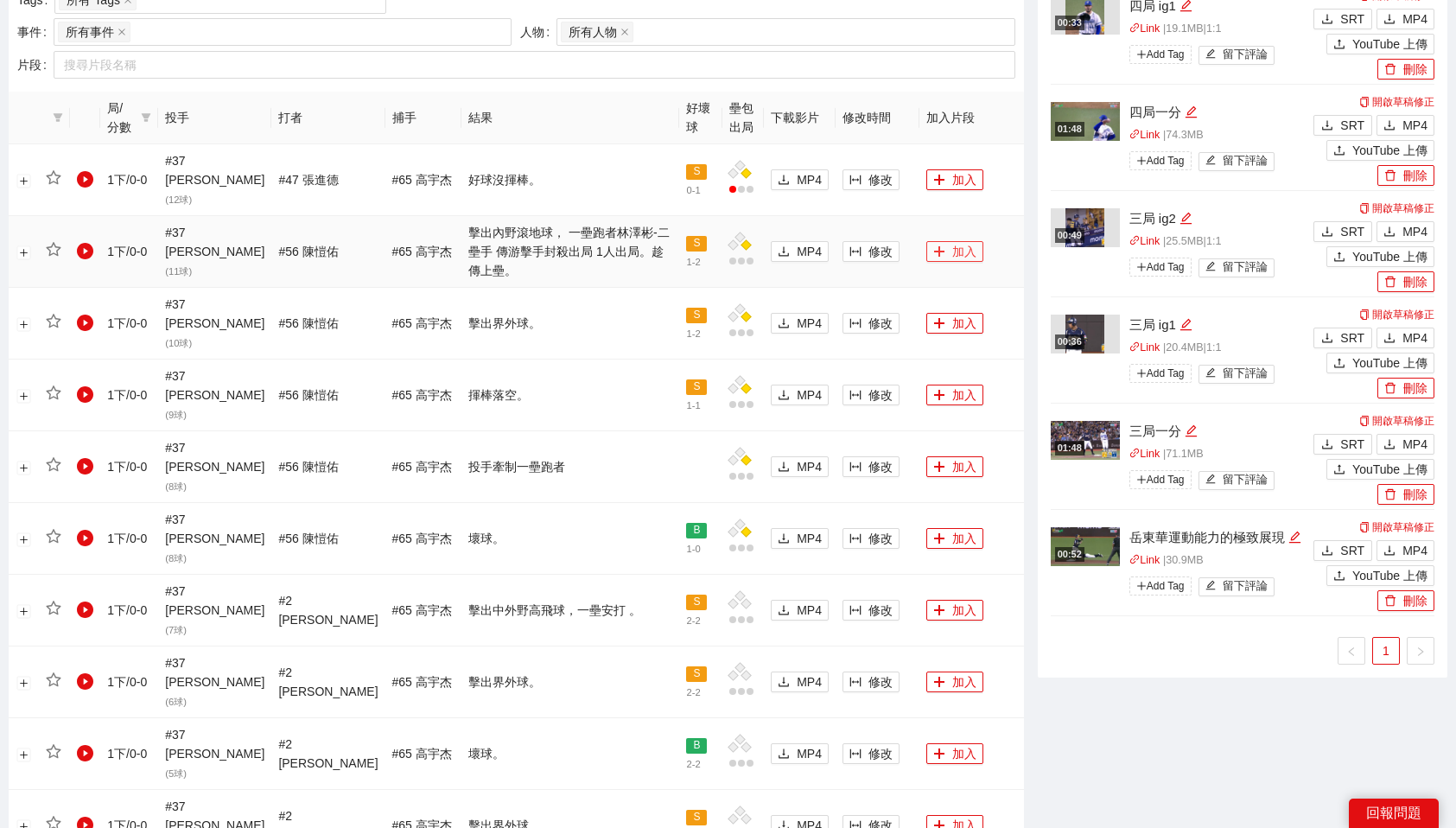
click at [933, 245] on icon "plus" at bounding box center [939, 251] width 12 height 12
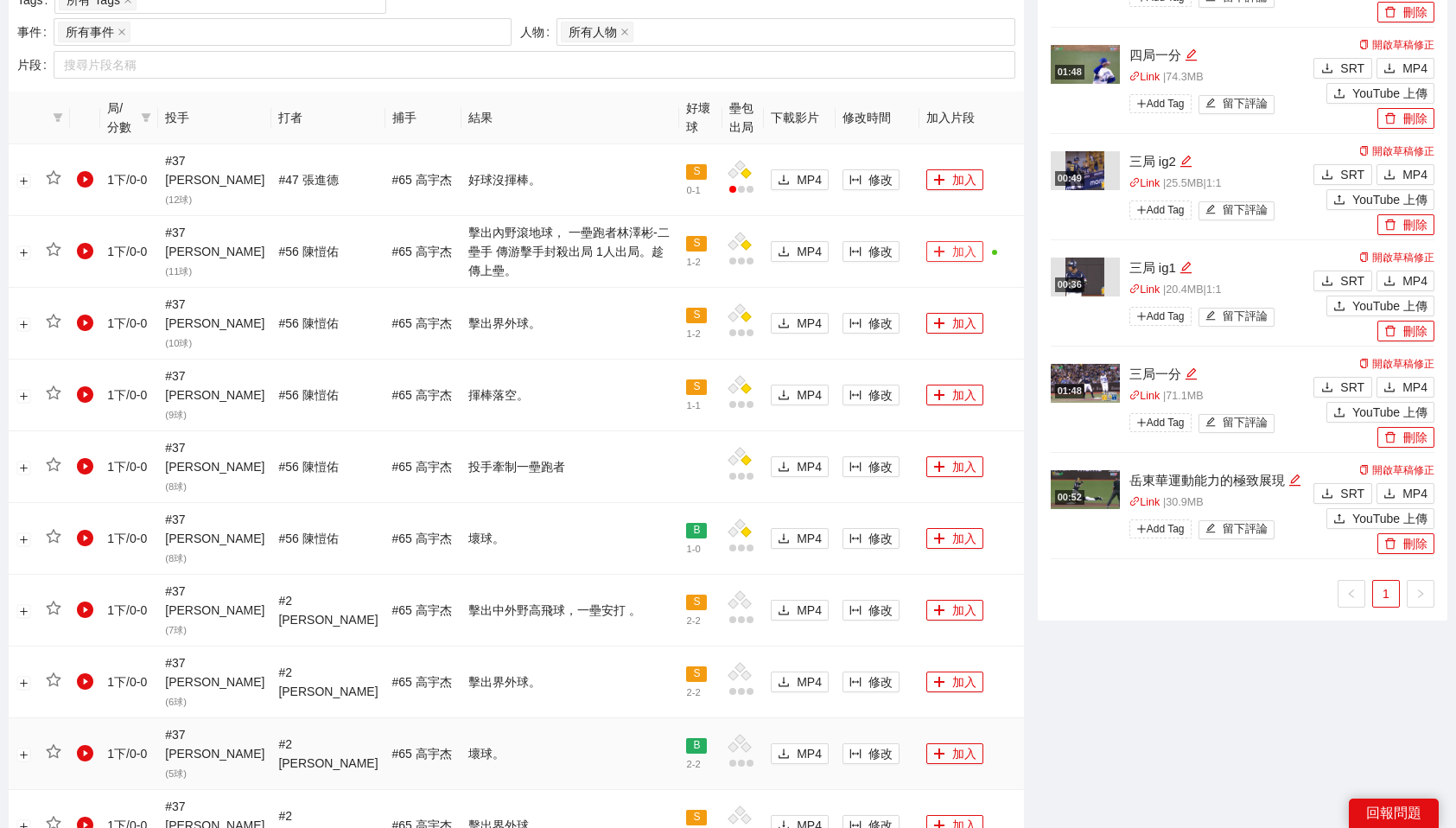
scroll to position [1083, 0]
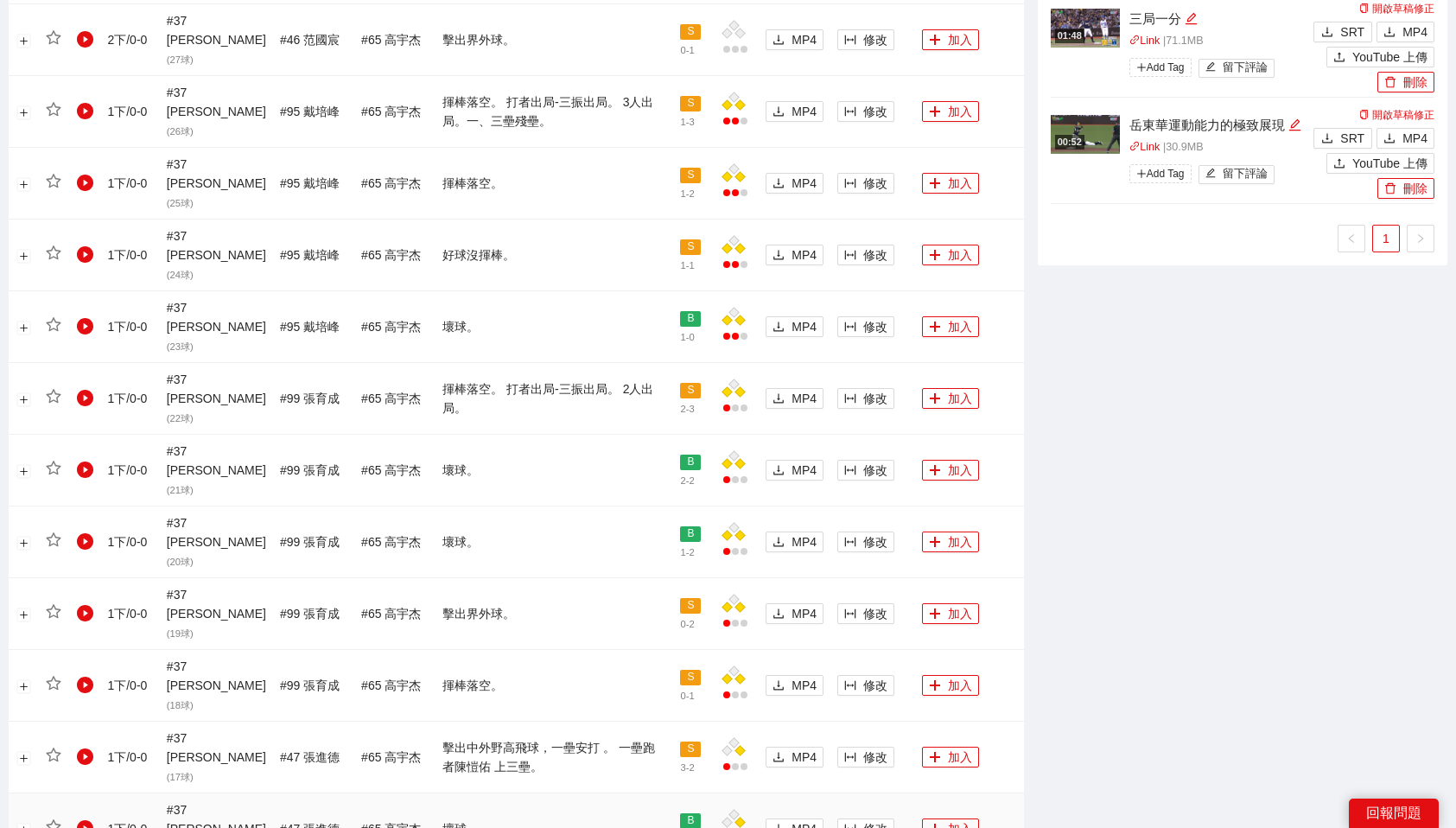
scroll to position [1241, 0]
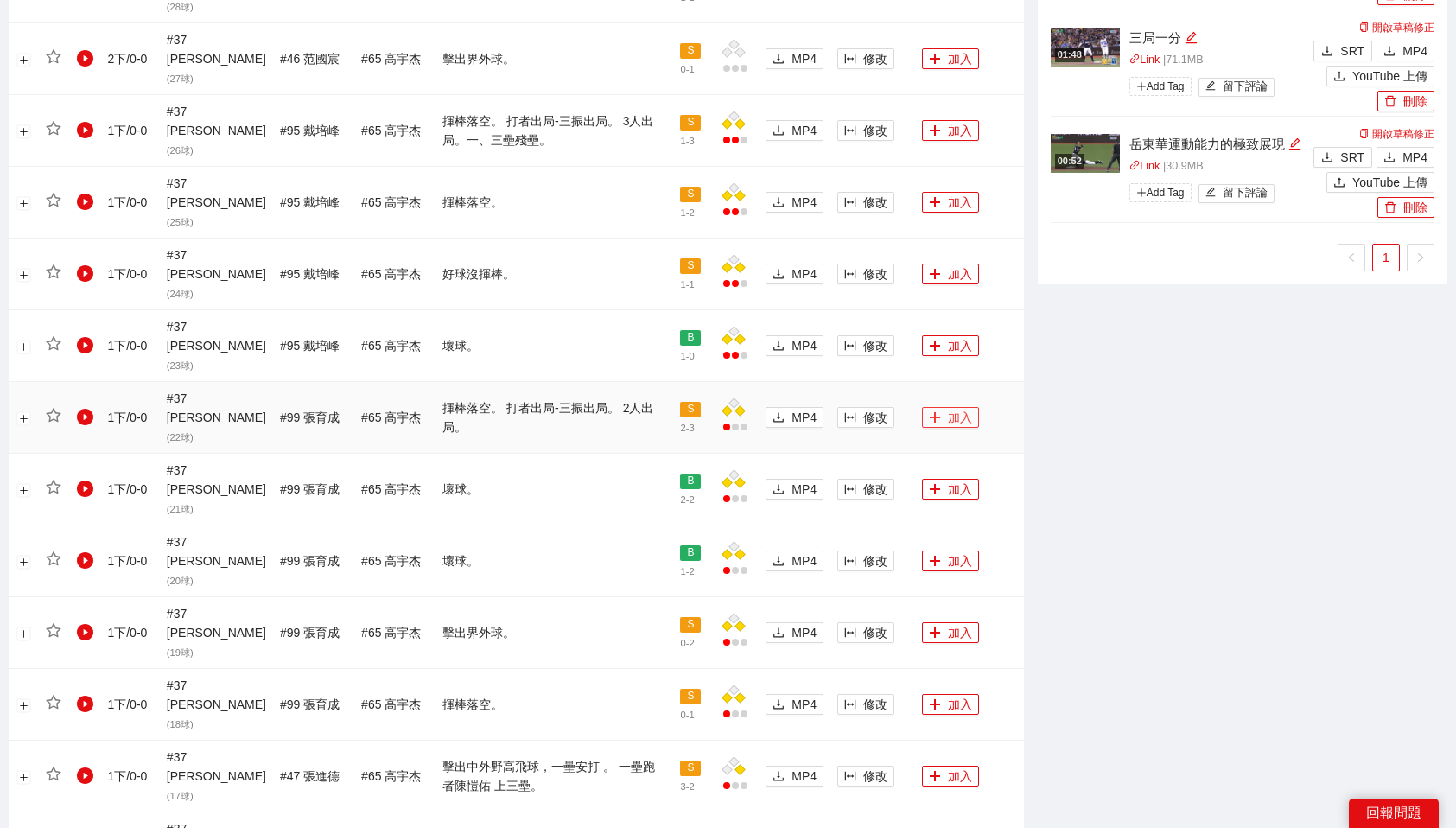
click at [931, 411] on icon "plus" at bounding box center [935, 417] width 12 height 12
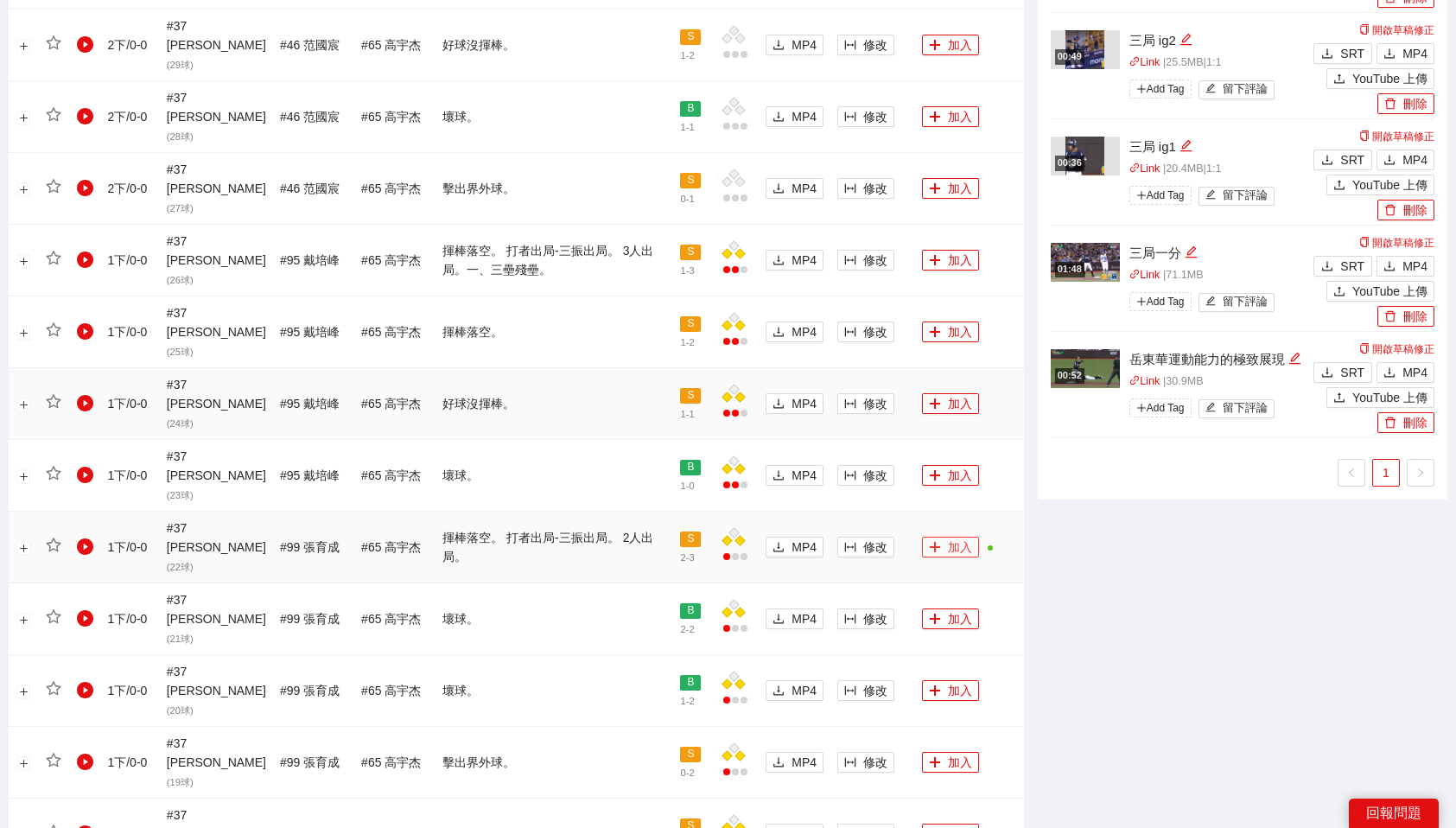
scroll to position [1102, 0]
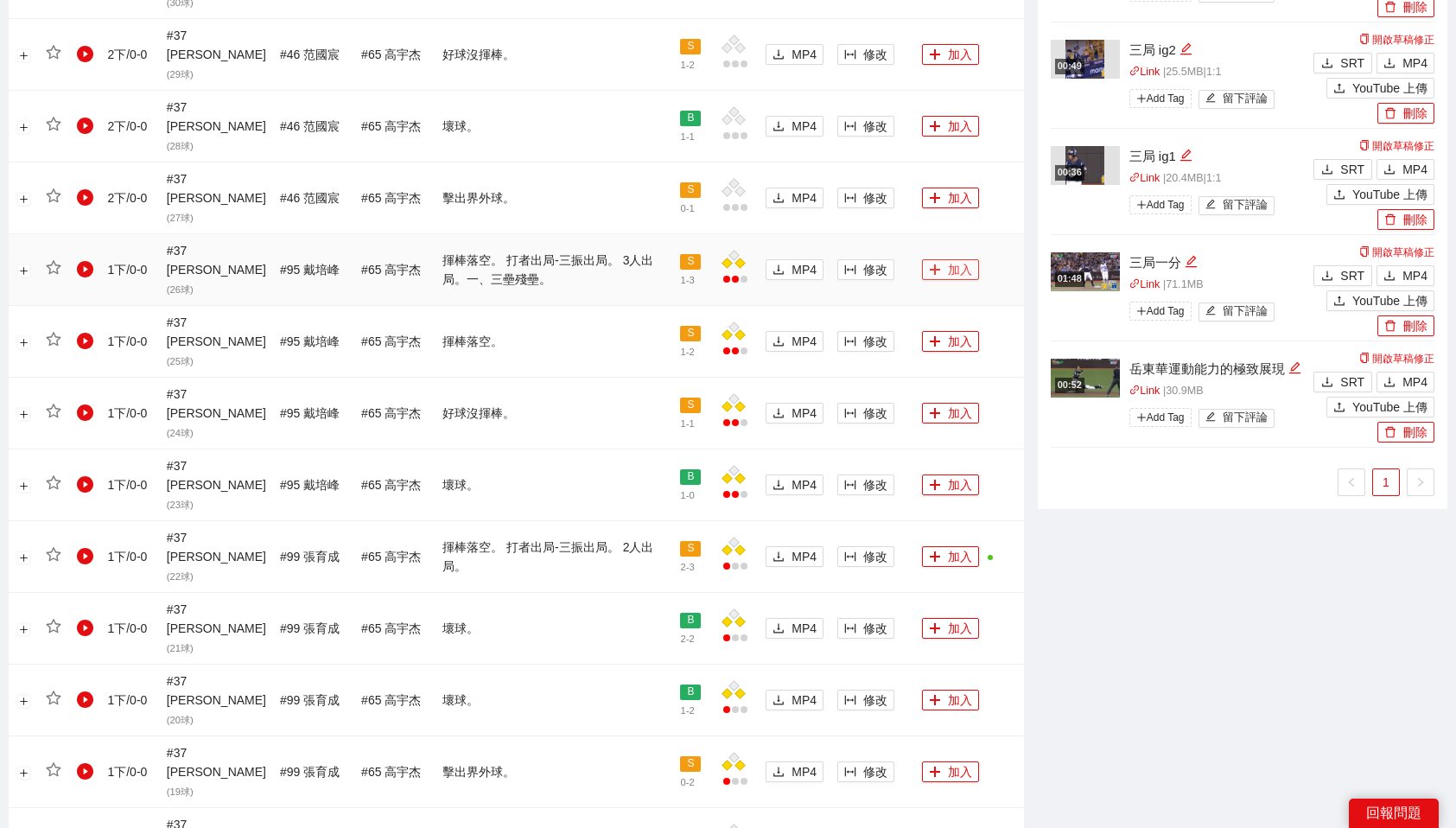
click at [945, 260] on button "加入" at bounding box center [951, 270] width 57 height 21
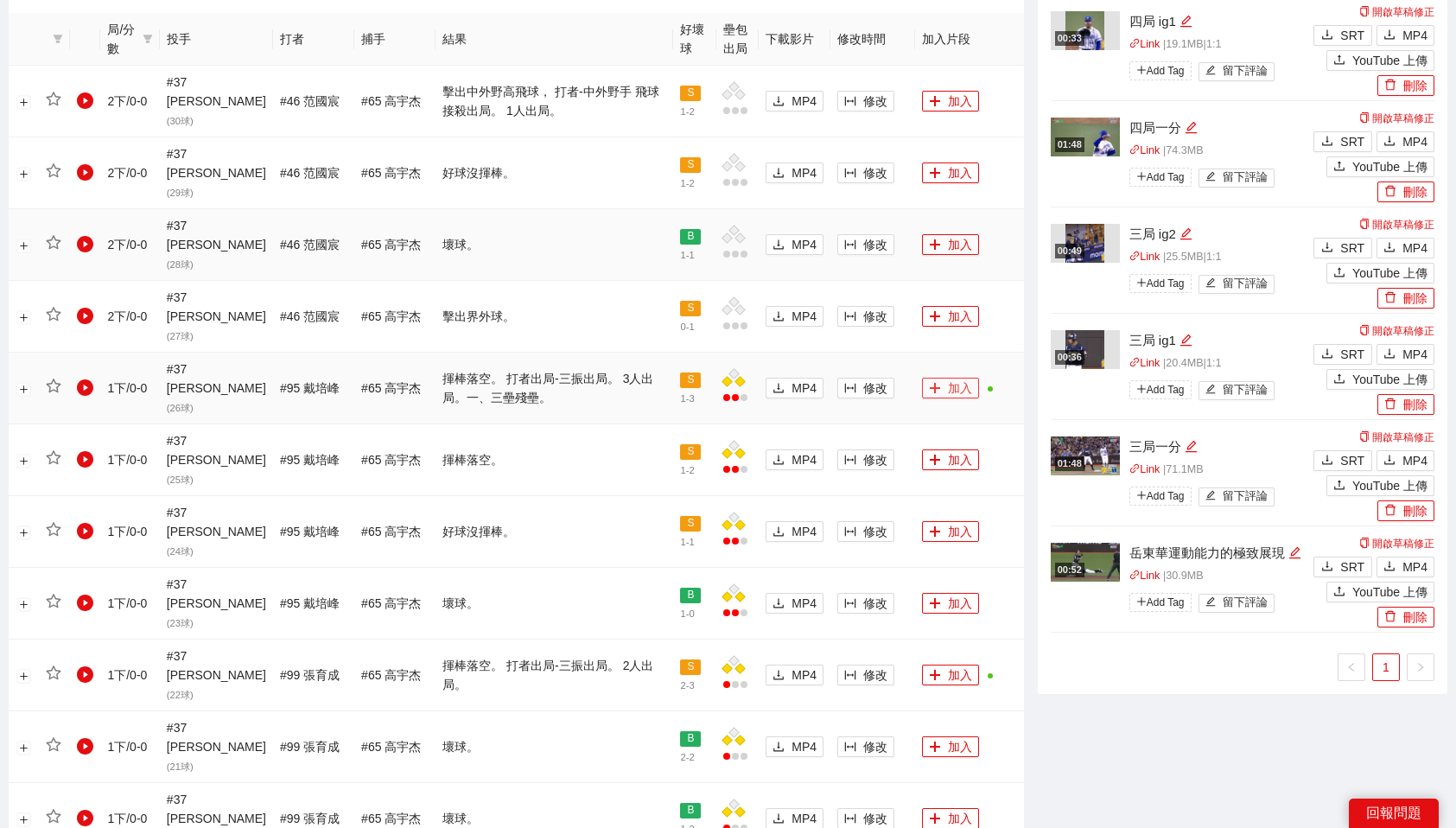
scroll to position [954, 0]
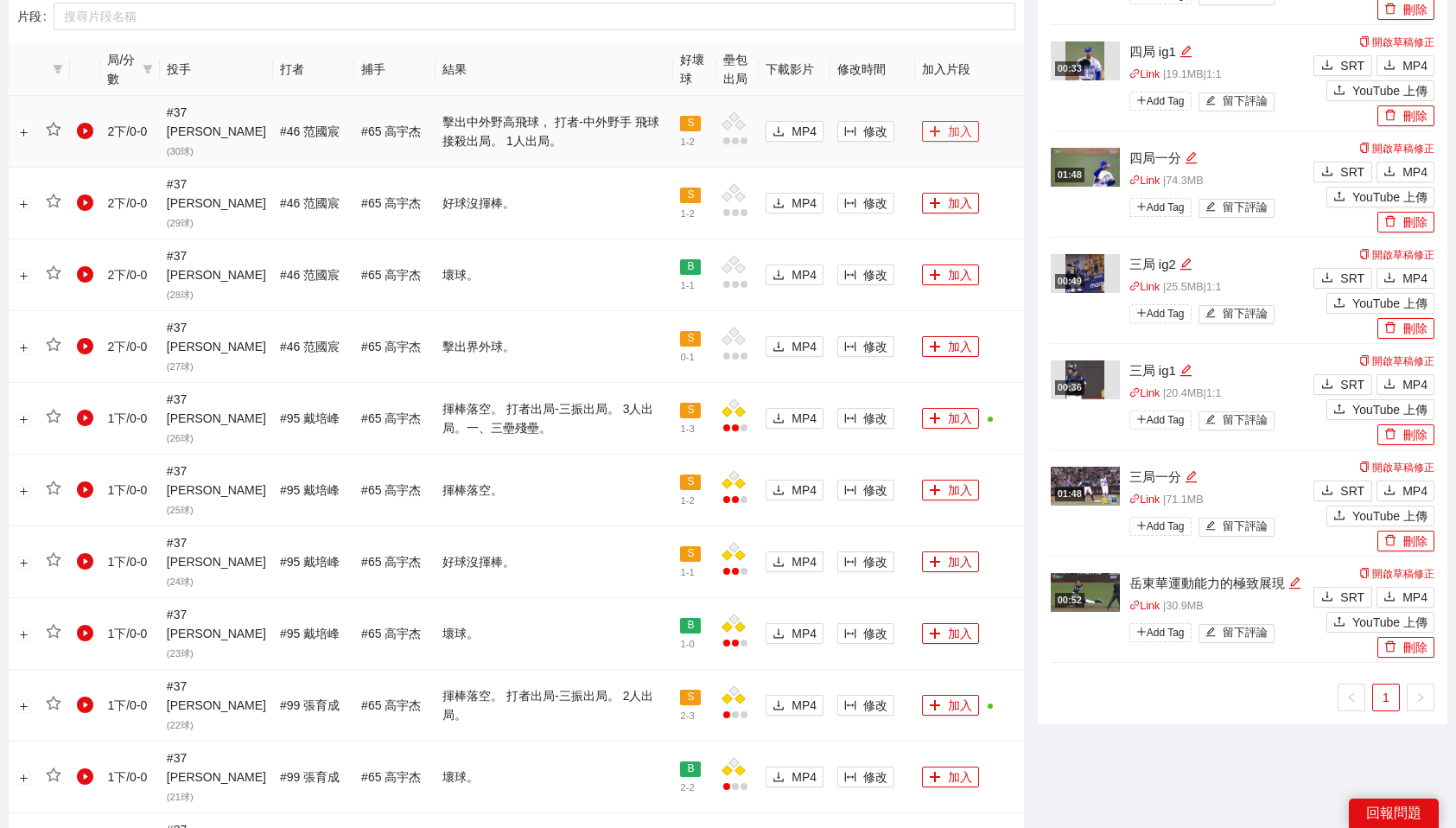
click at [951, 121] on button "加入" at bounding box center [951, 131] width 57 height 21
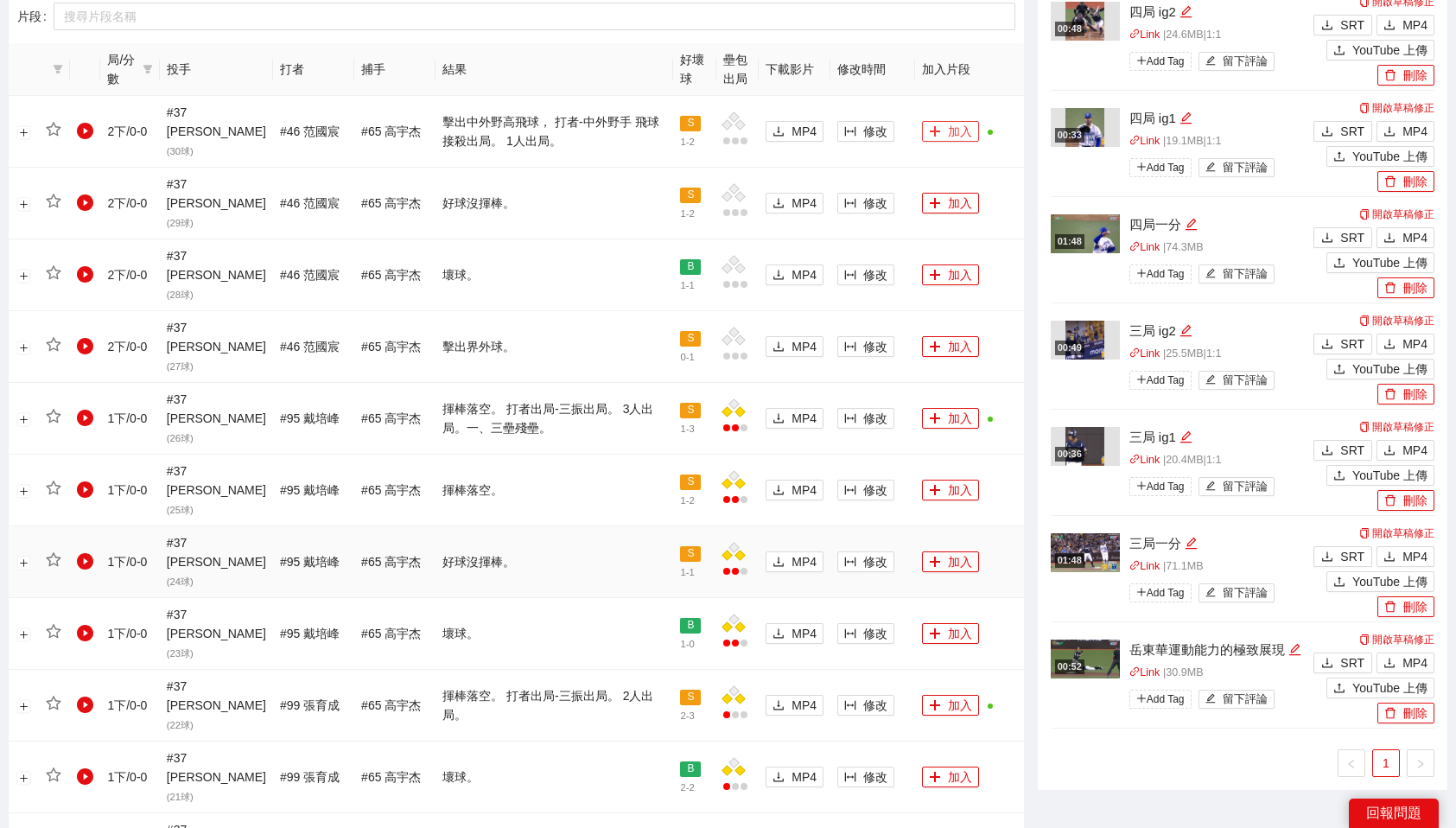
scroll to position [1453, 0]
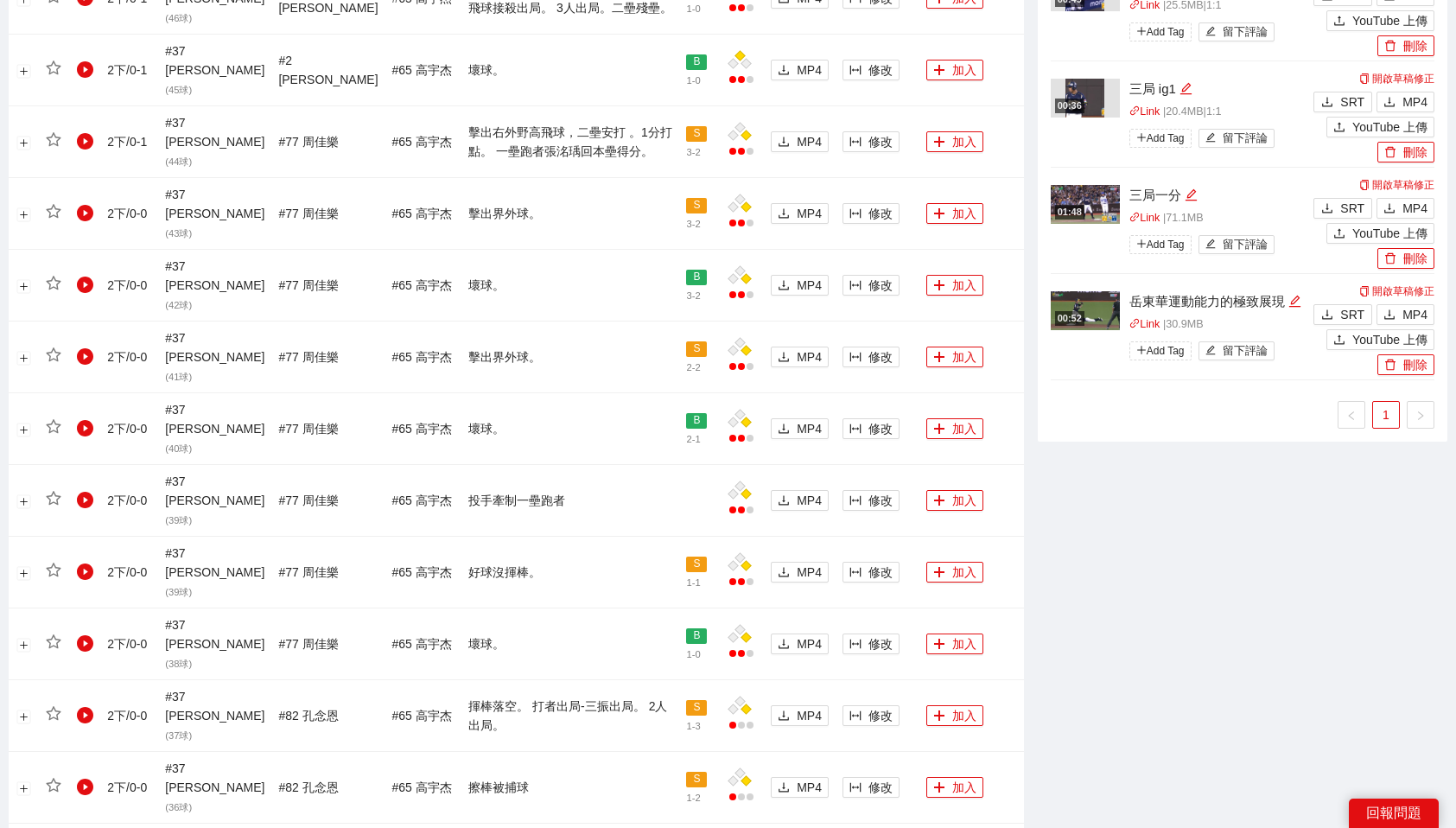
scroll to position [1266, 0]
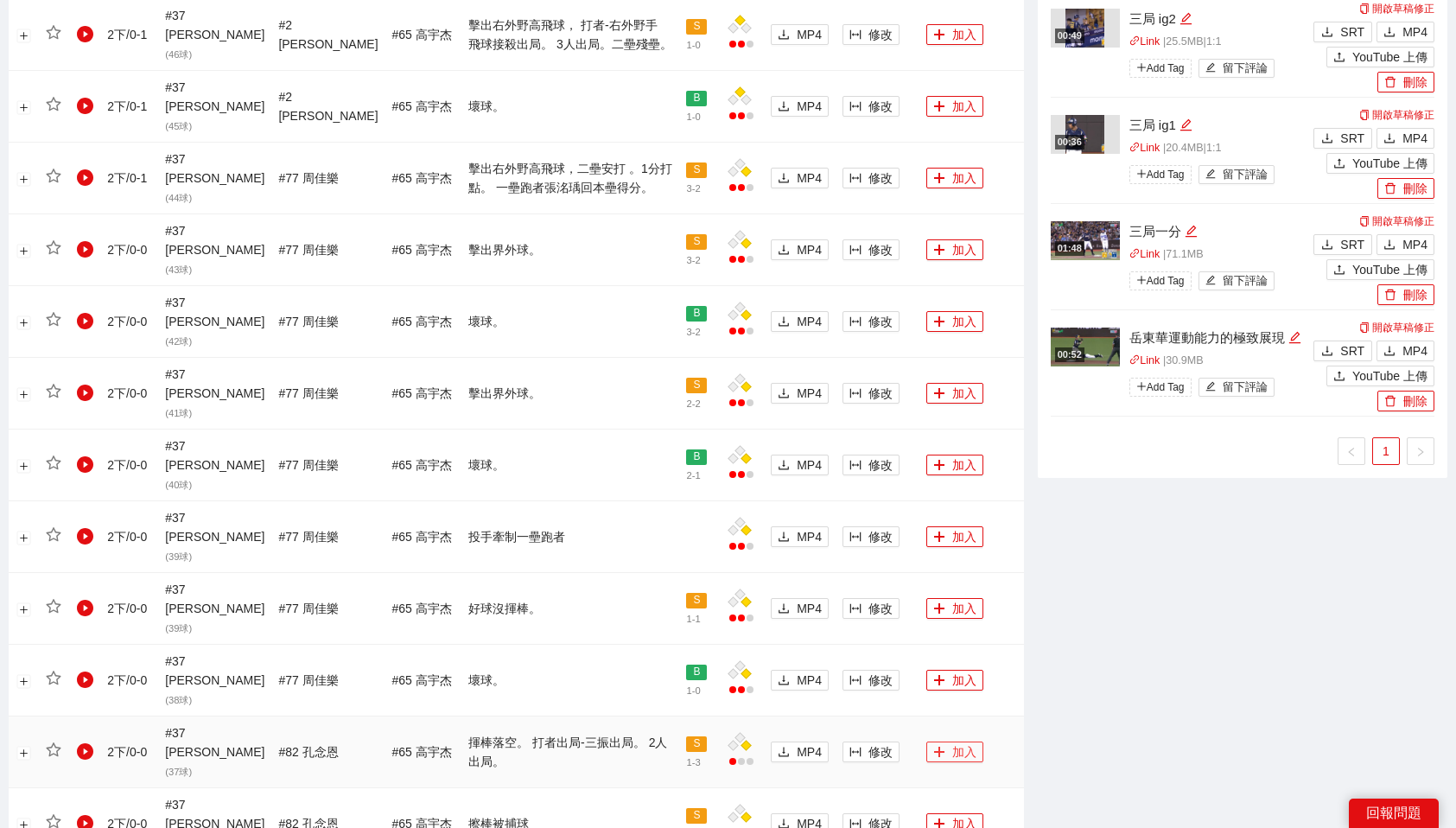
click at [949, 742] on button "加入" at bounding box center [955, 752] width 57 height 21
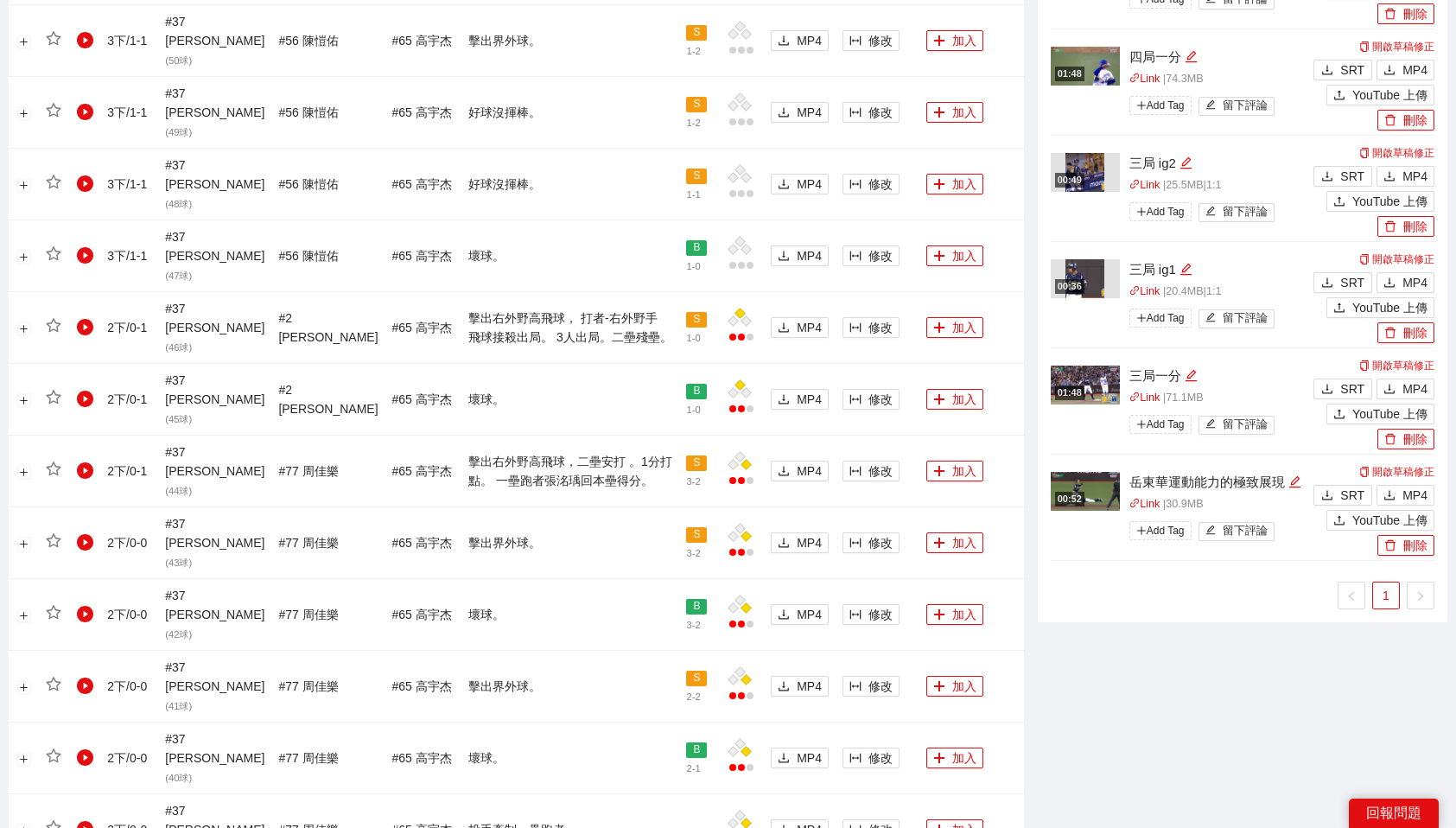
scroll to position [1206, 0]
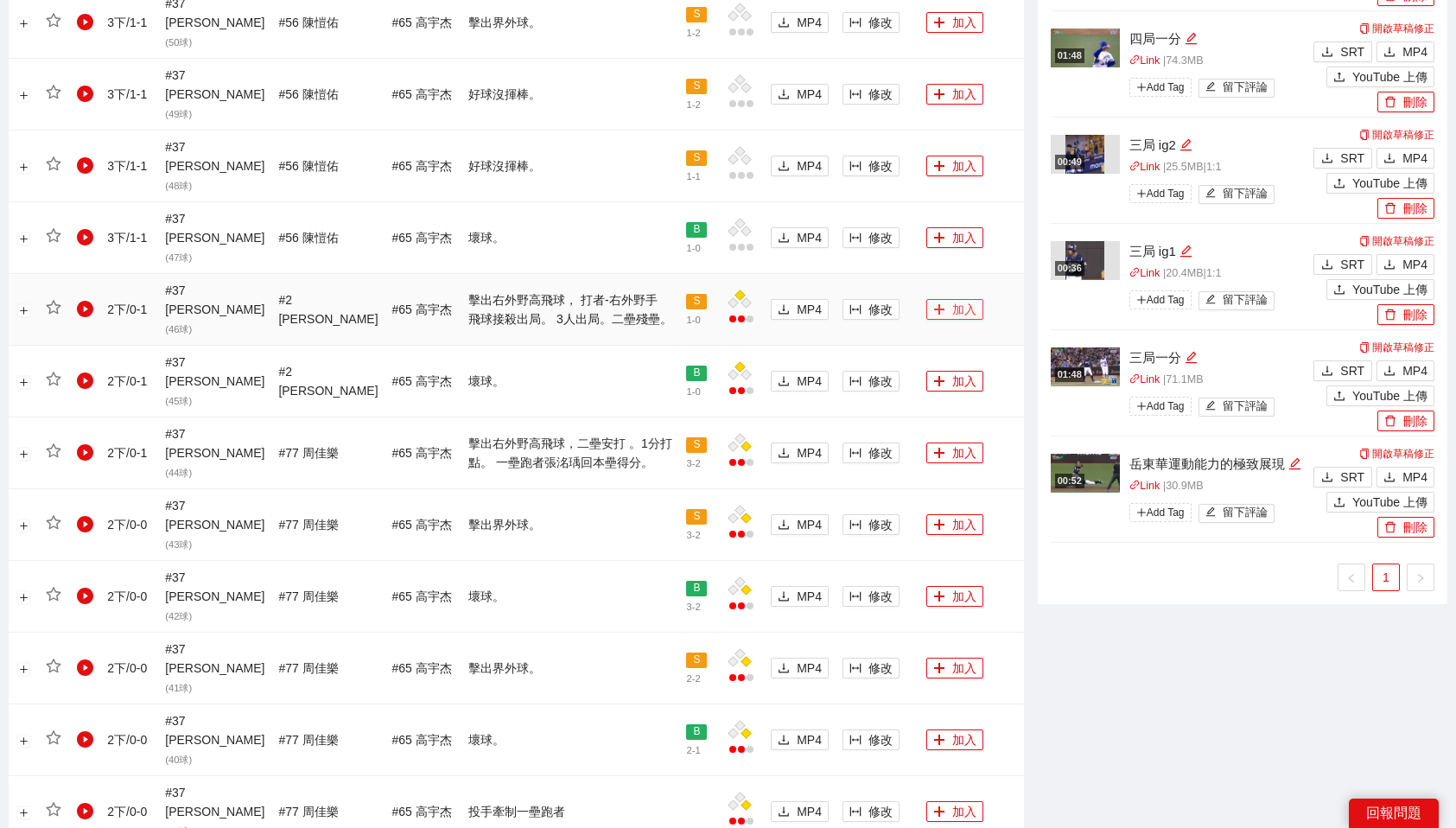
click at [941, 299] on button "加入" at bounding box center [955, 310] width 57 height 21
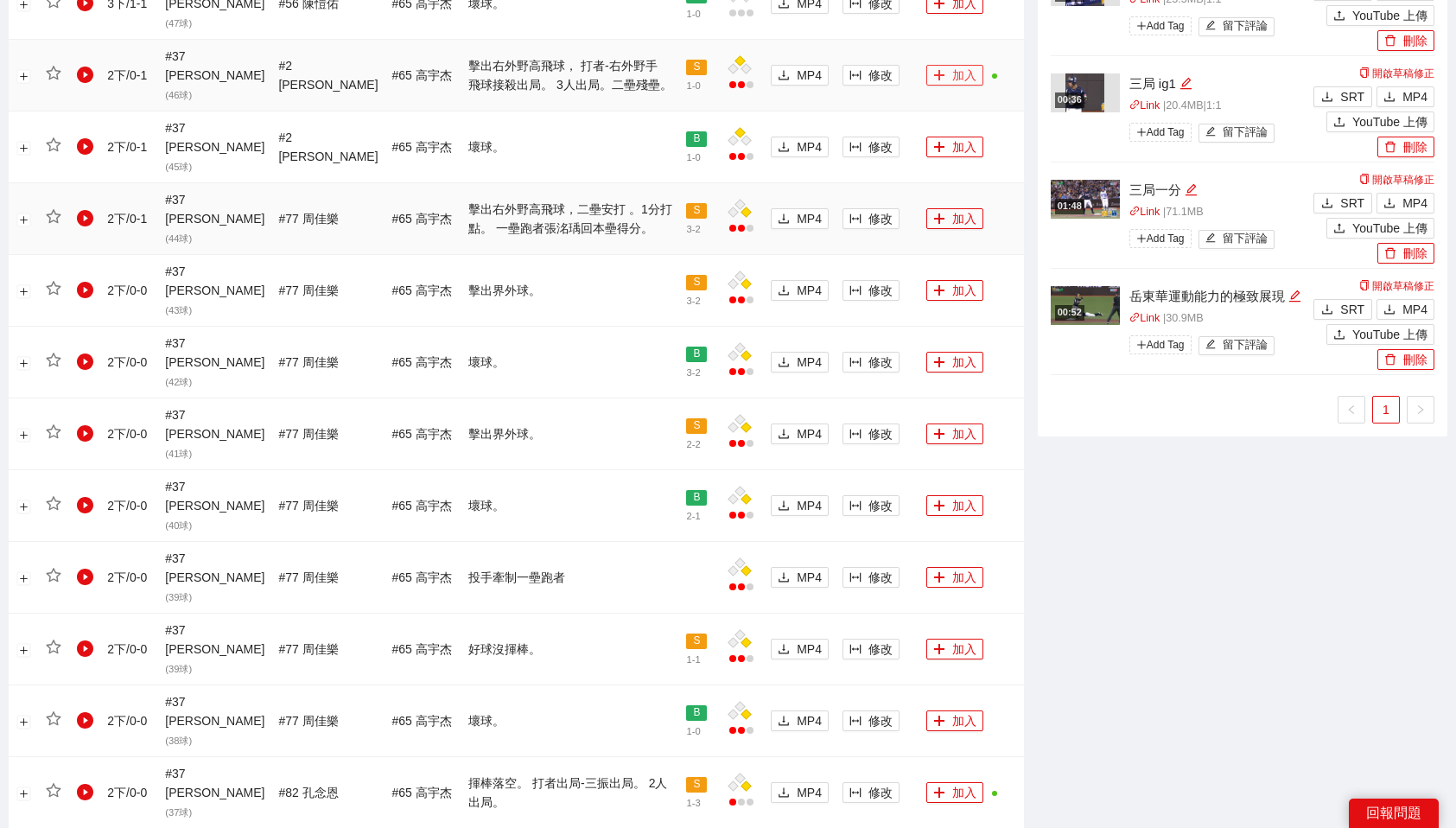
scroll to position [1453, 0]
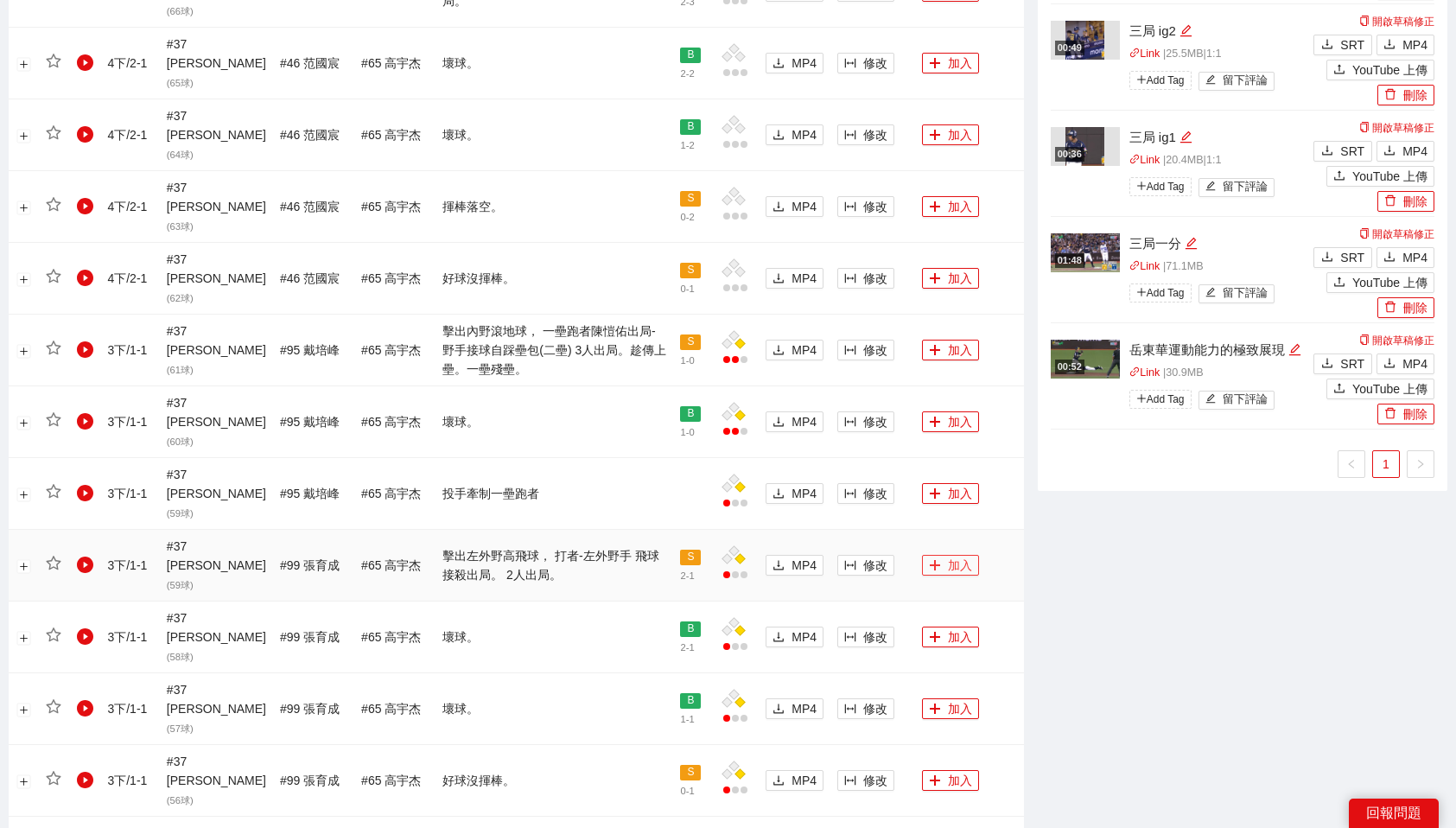
click at [956, 555] on button "加入" at bounding box center [951, 565] width 57 height 21
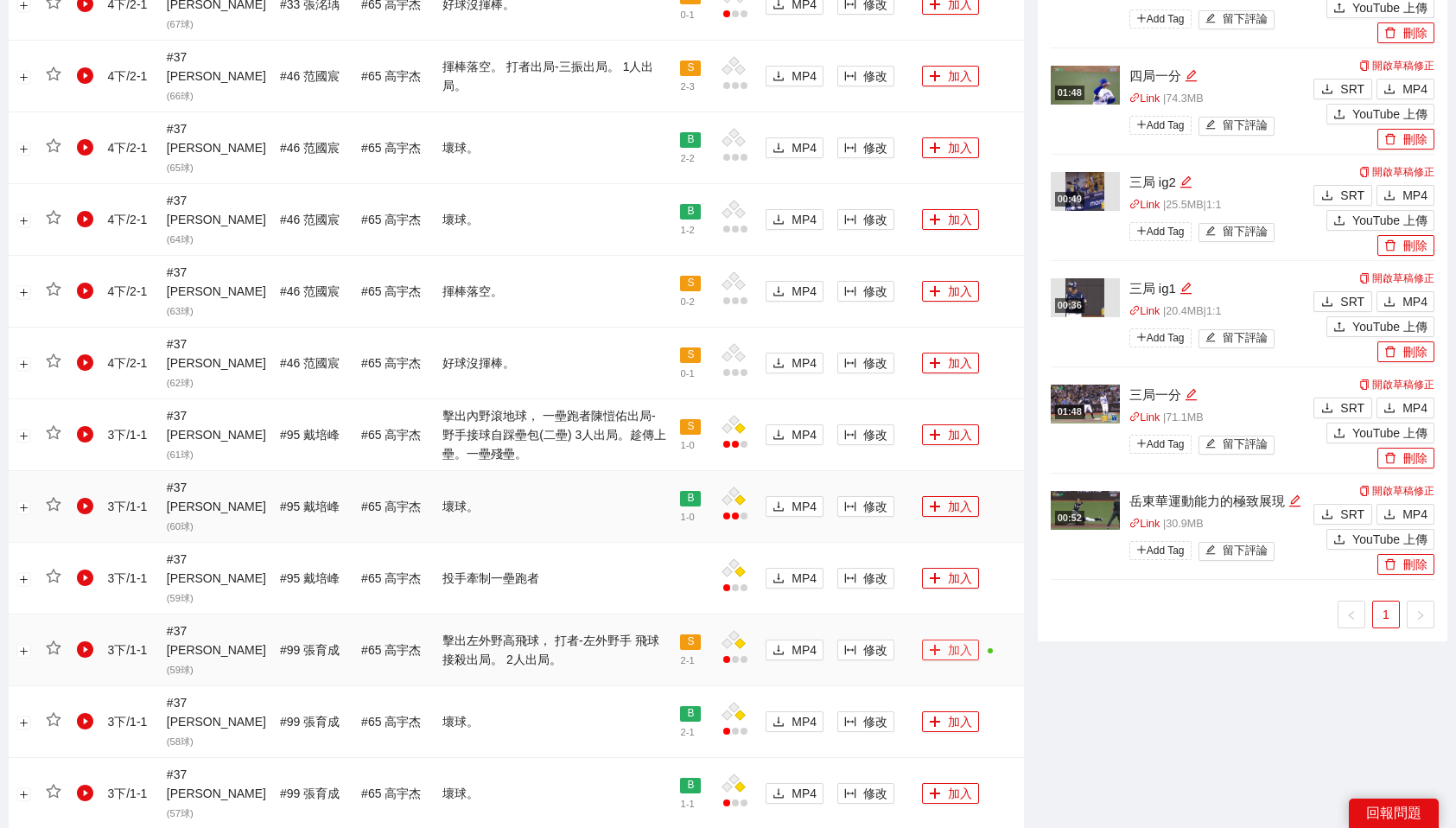
scroll to position [1365, 0]
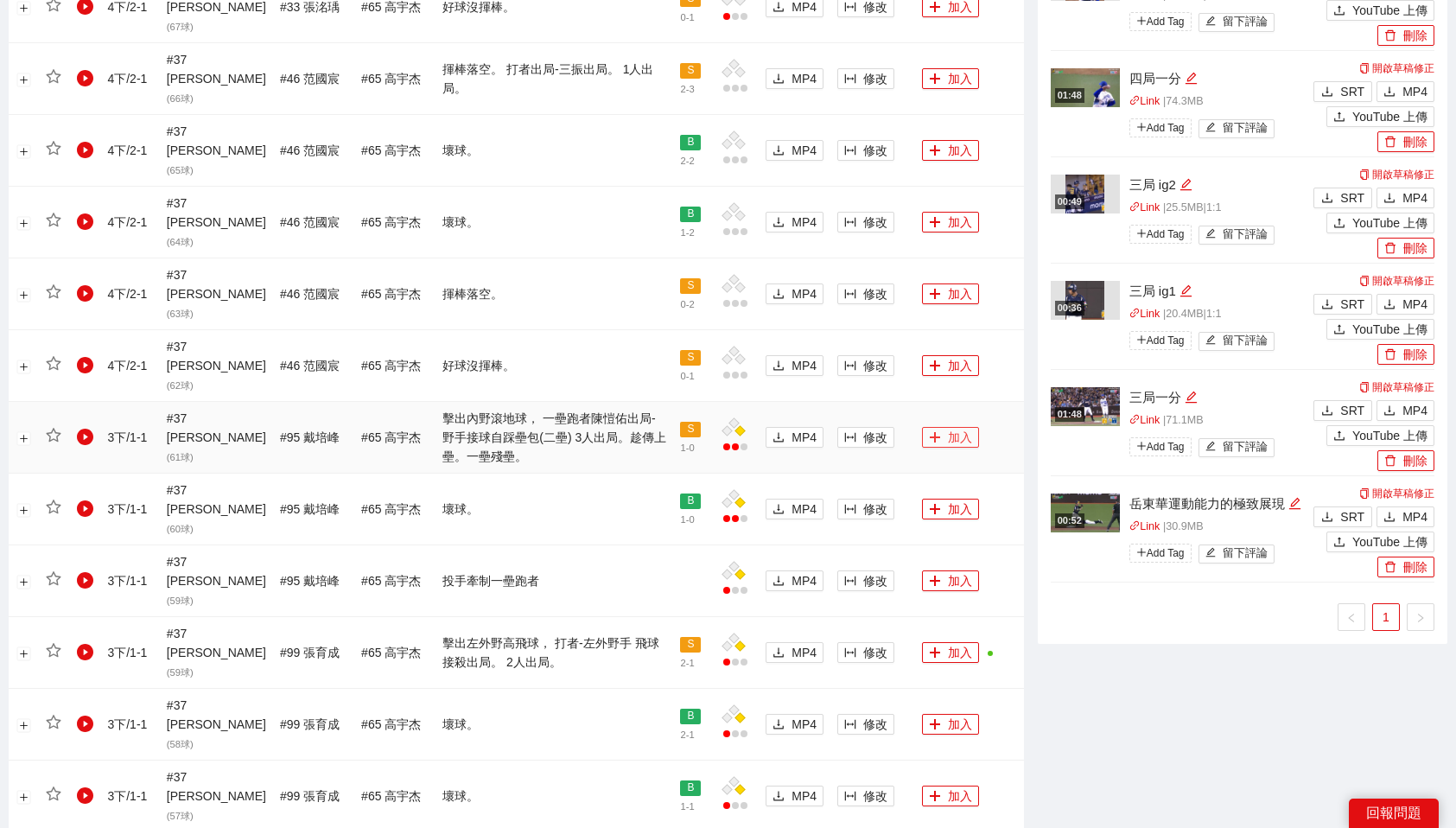
click at [966, 427] on button "加入" at bounding box center [951, 438] width 57 height 21
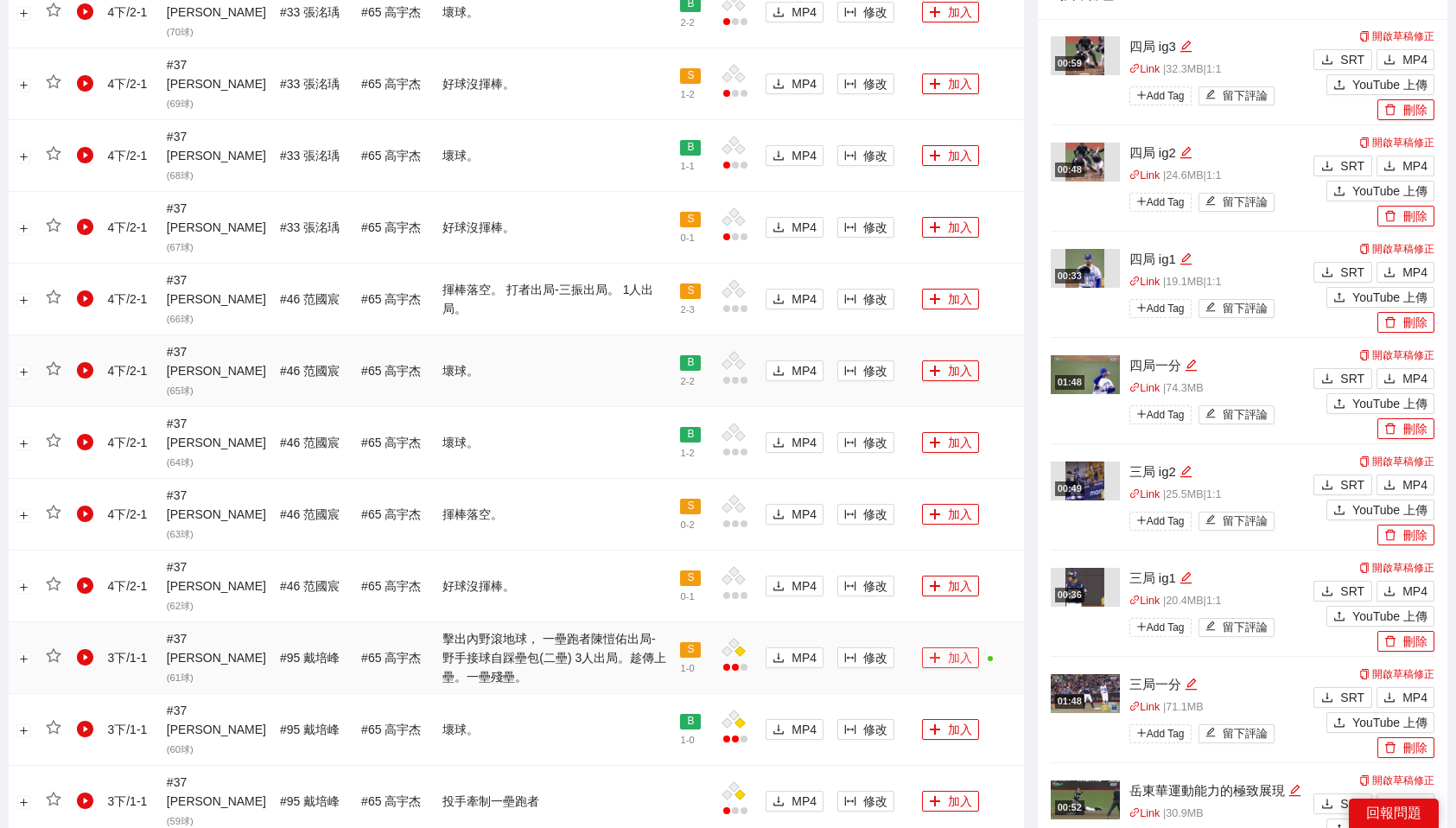
scroll to position [1133, 0]
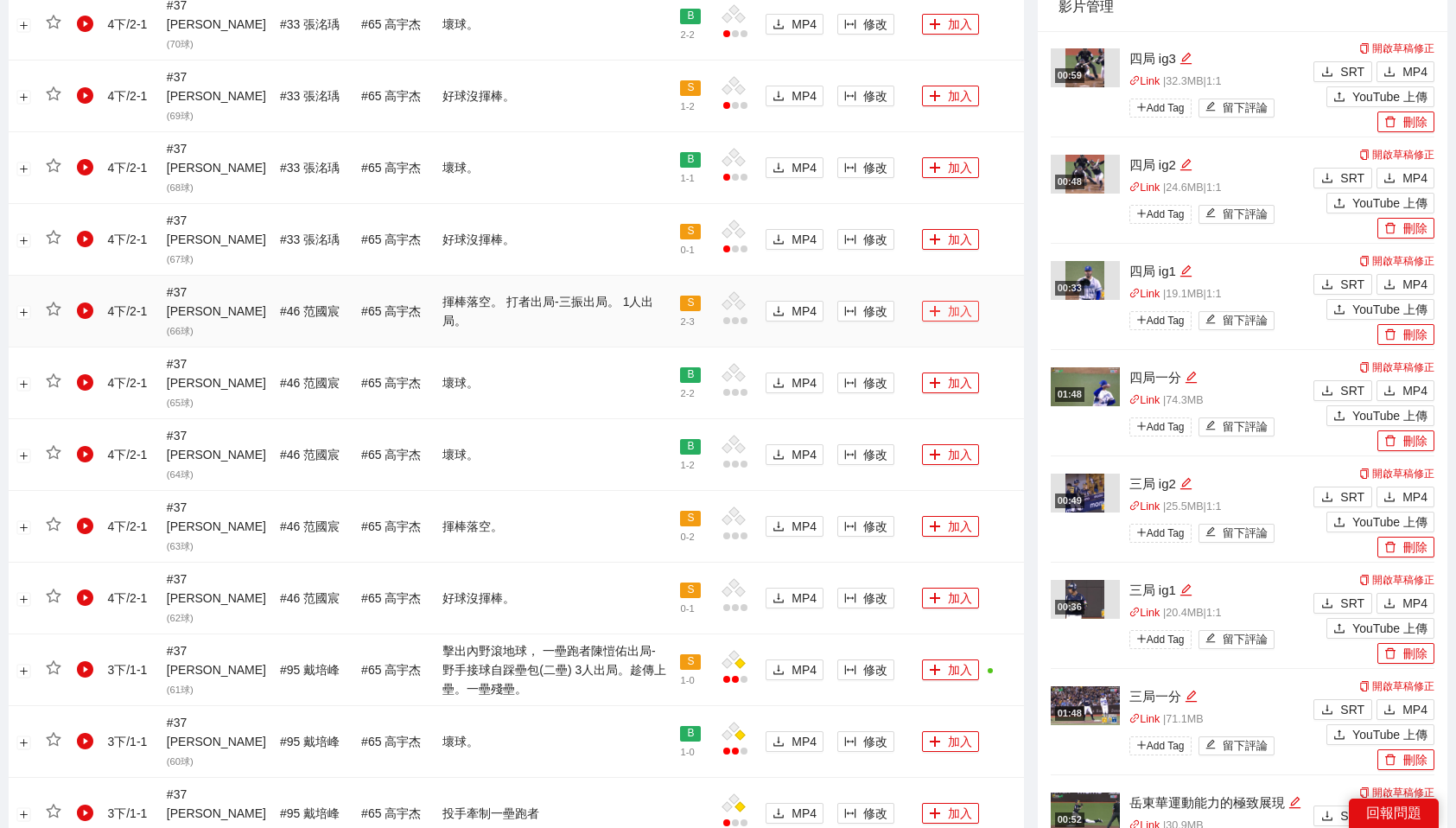
click at [941, 301] on button "加入" at bounding box center [951, 311] width 57 height 21
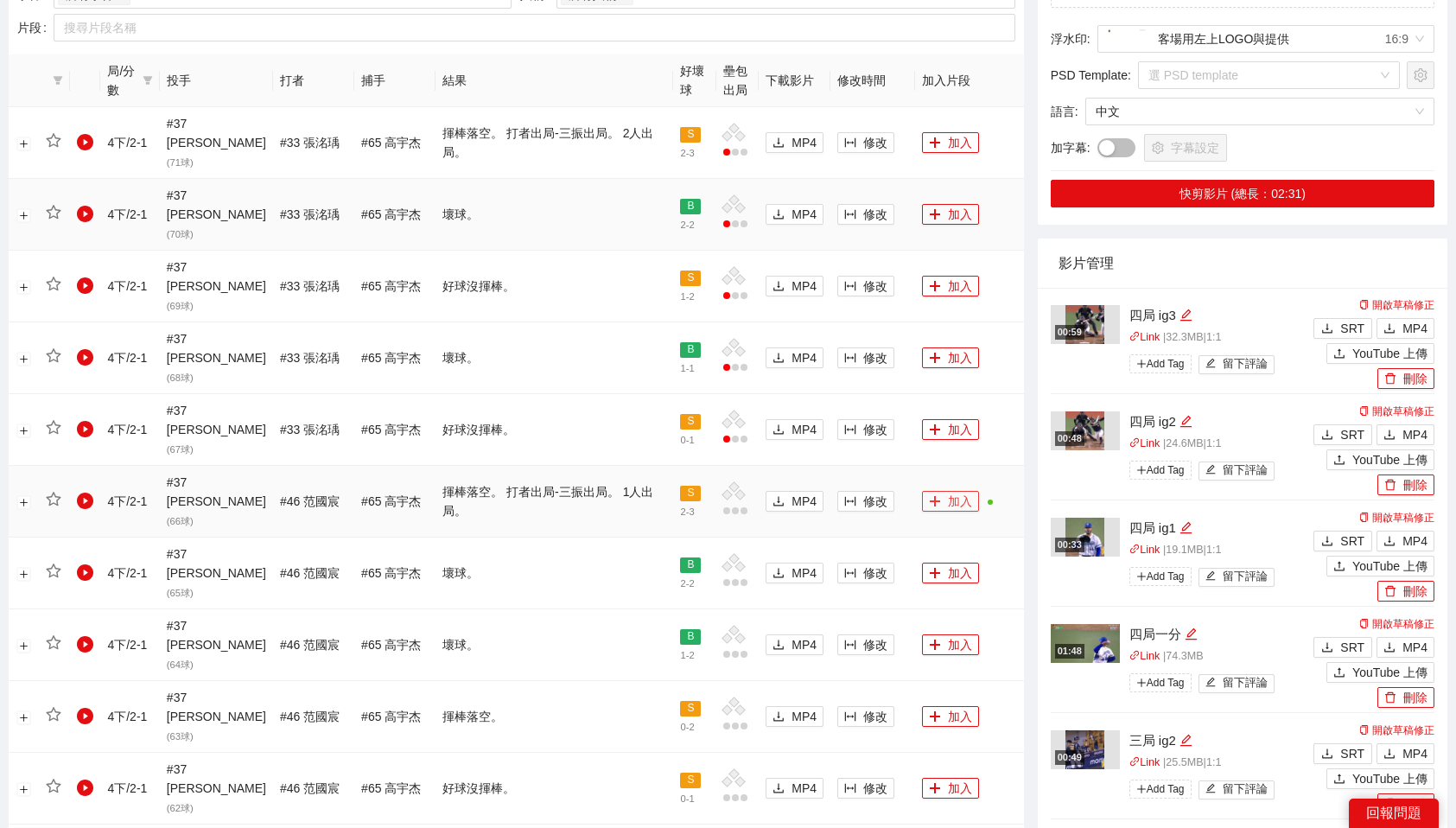
scroll to position [941, 0]
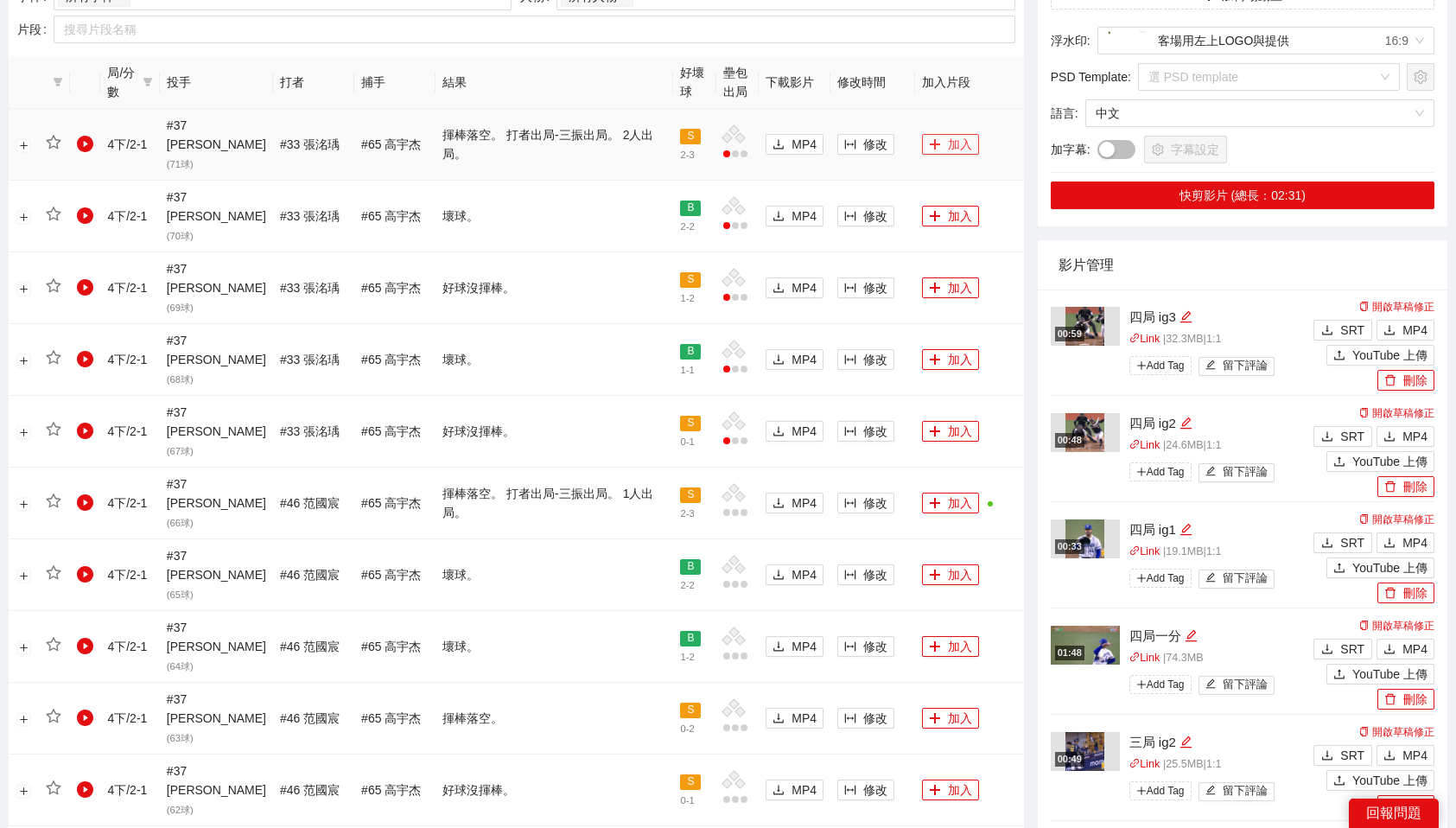
click at [942, 134] on button "加入" at bounding box center [951, 145] width 57 height 21
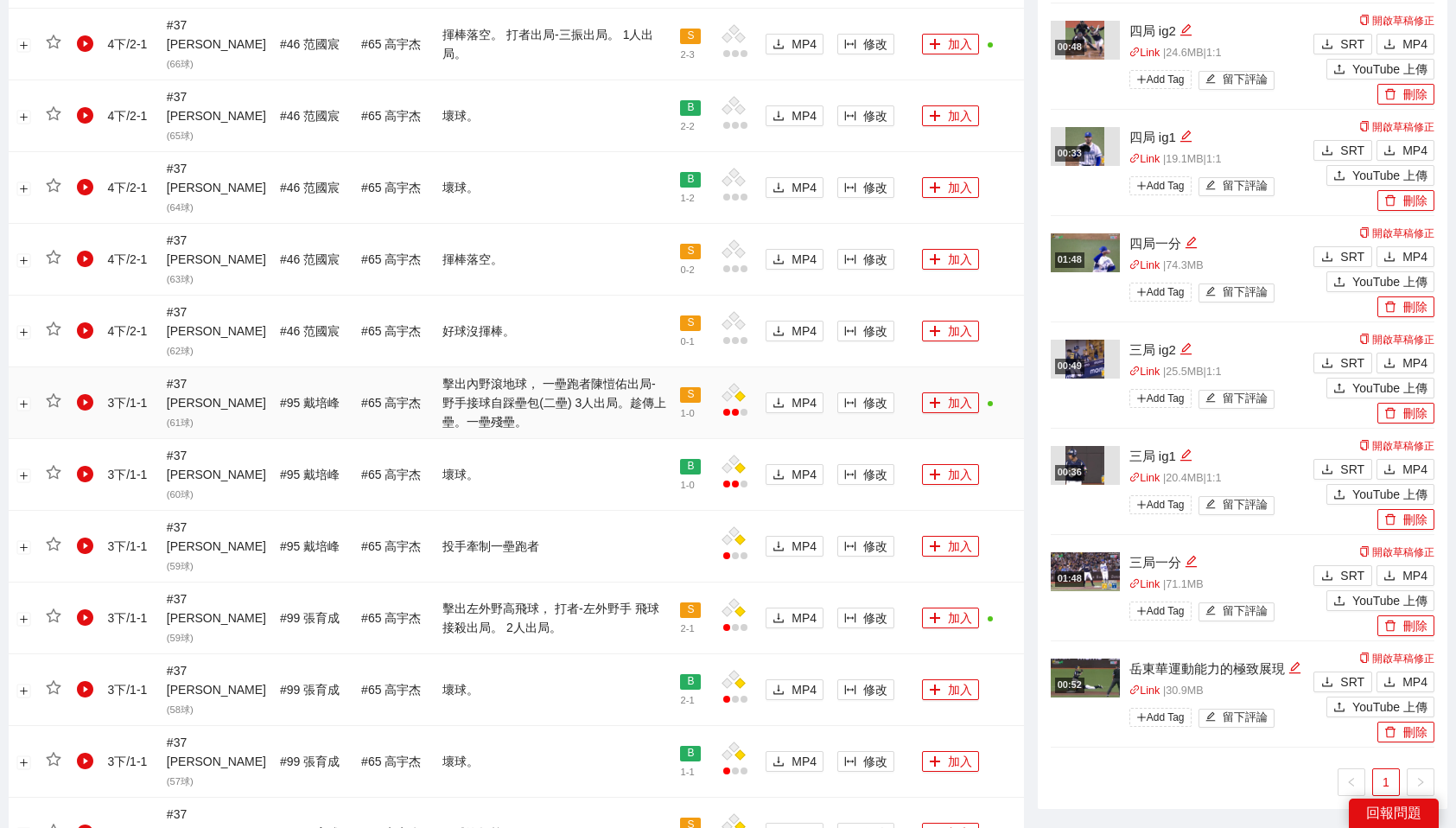
scroll to position [1504, 0]
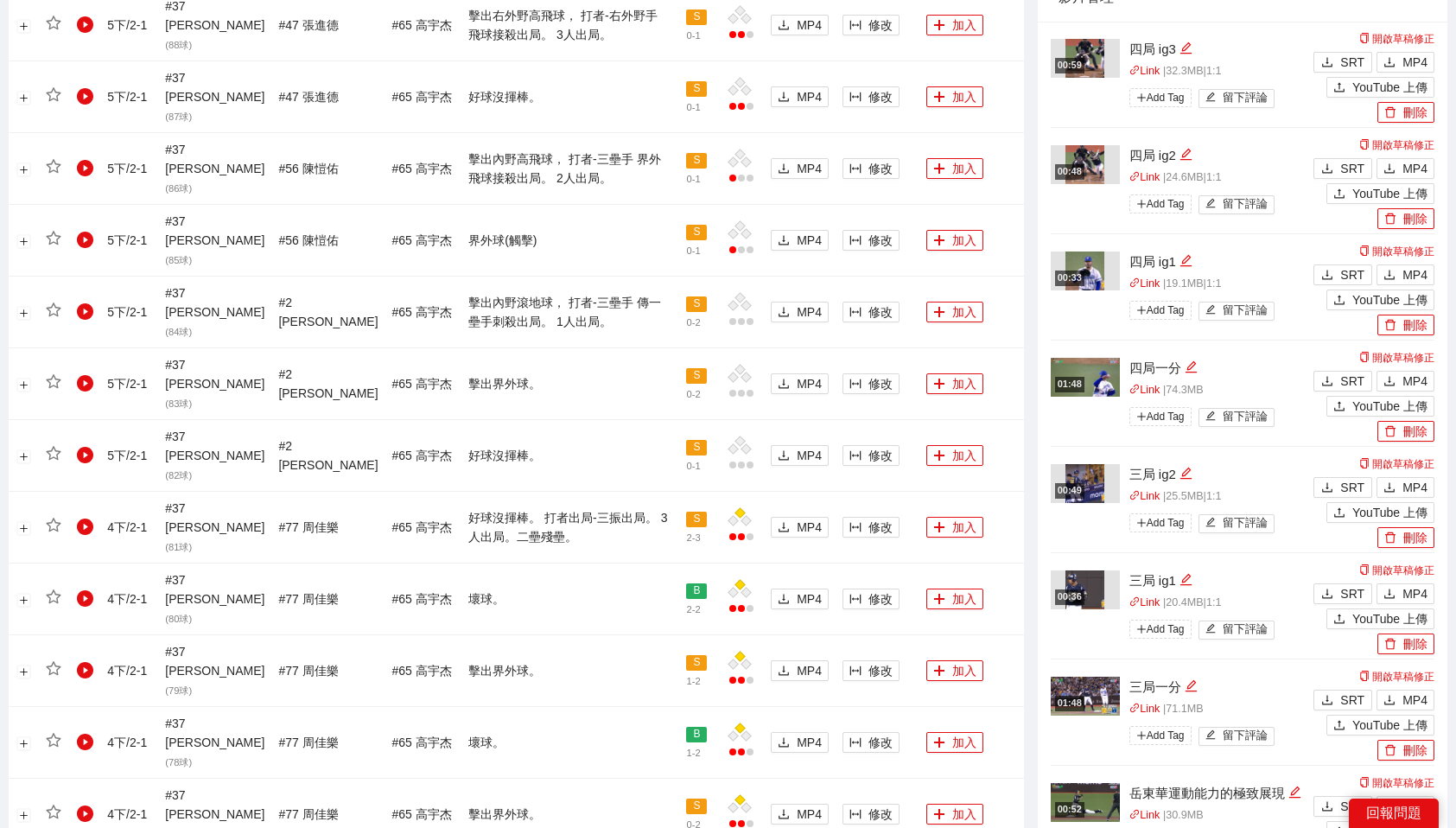
scroll to position [1270, 0]
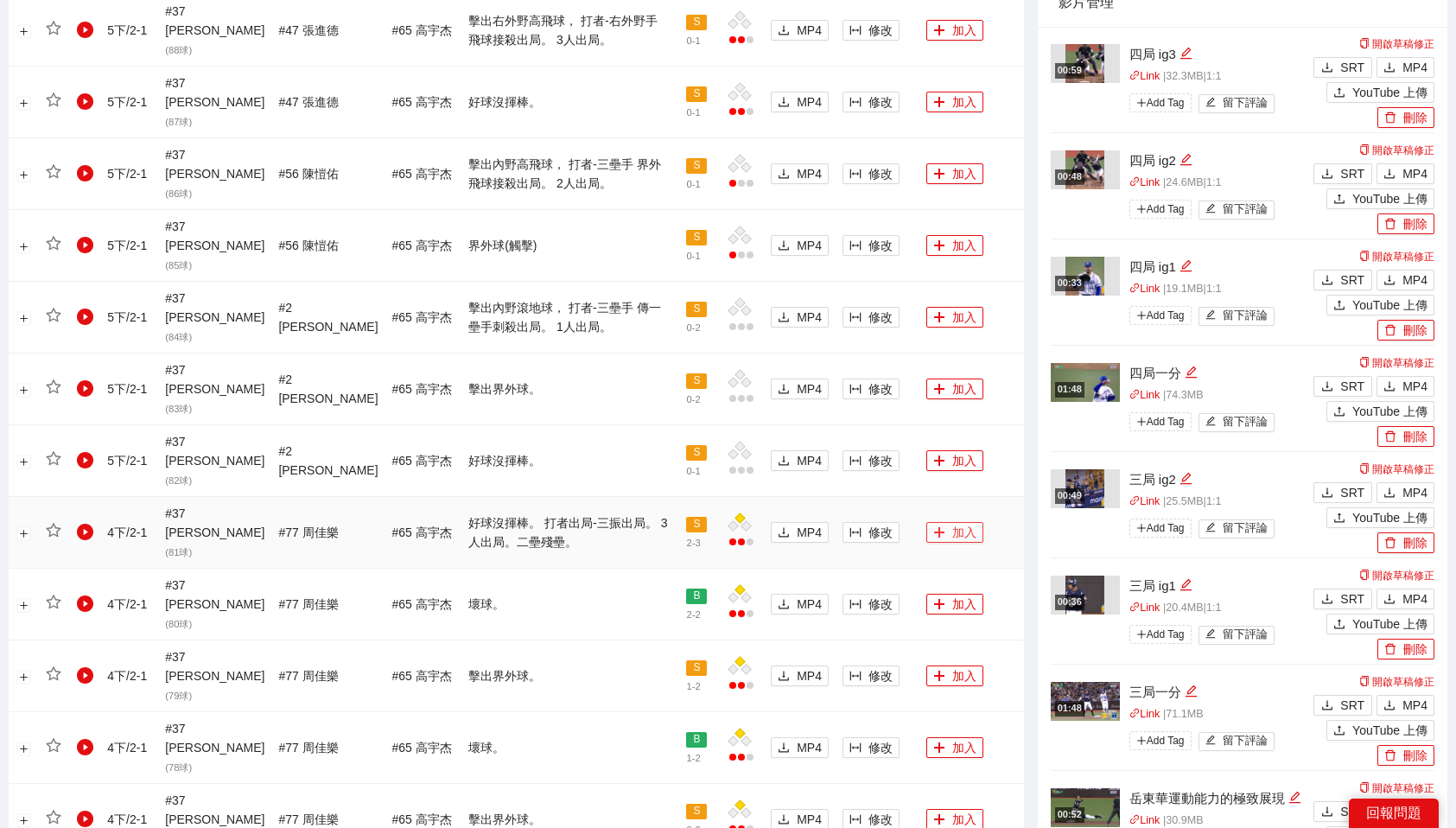
click at [954, 522] on button "加入" at bounding box center [955, 533] width 57 height 21
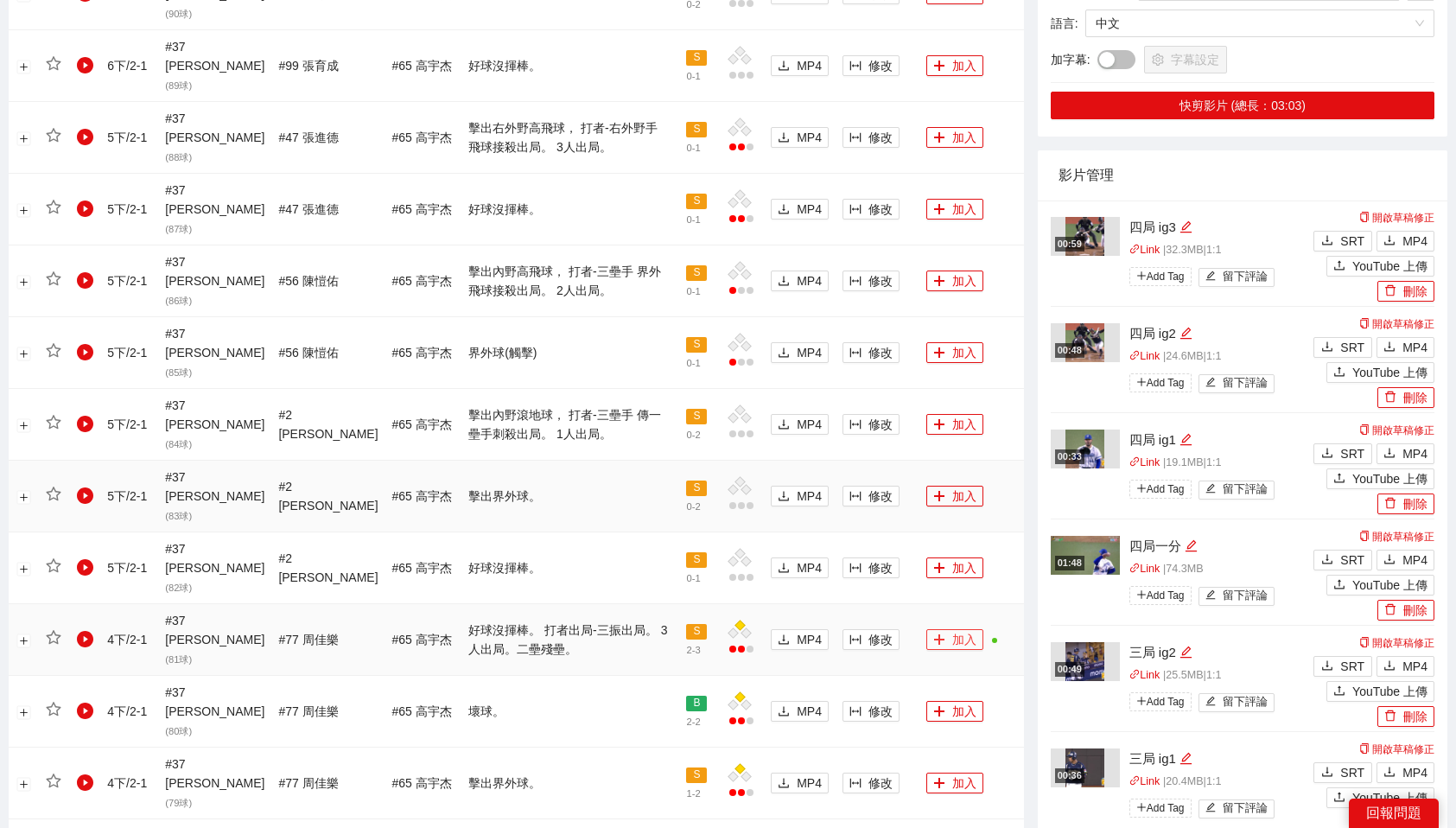
scroll to position [1162, 0]
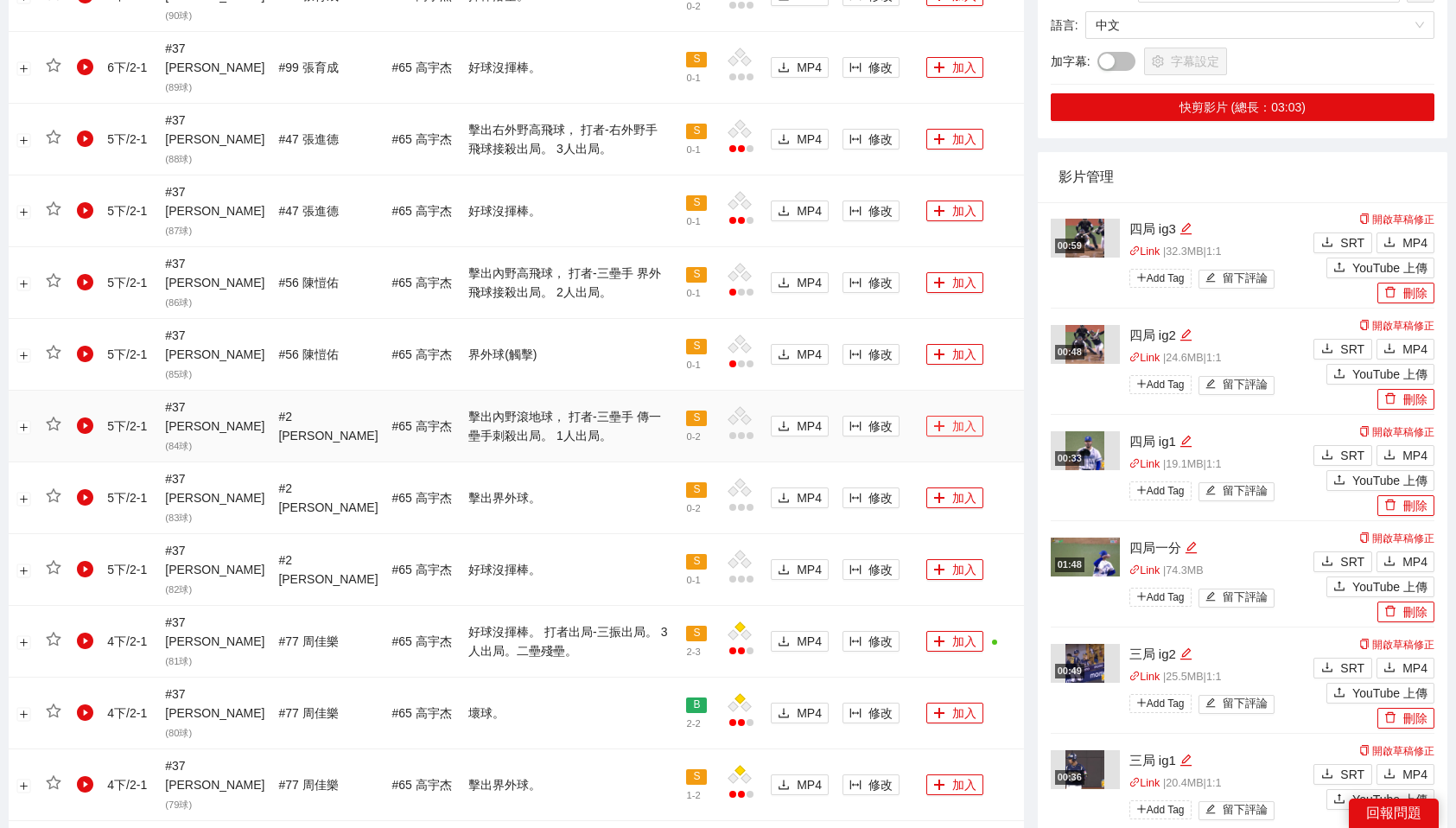
click at [949, 416] on button "加入" at bounding box center [955, 426] width 57 height 21
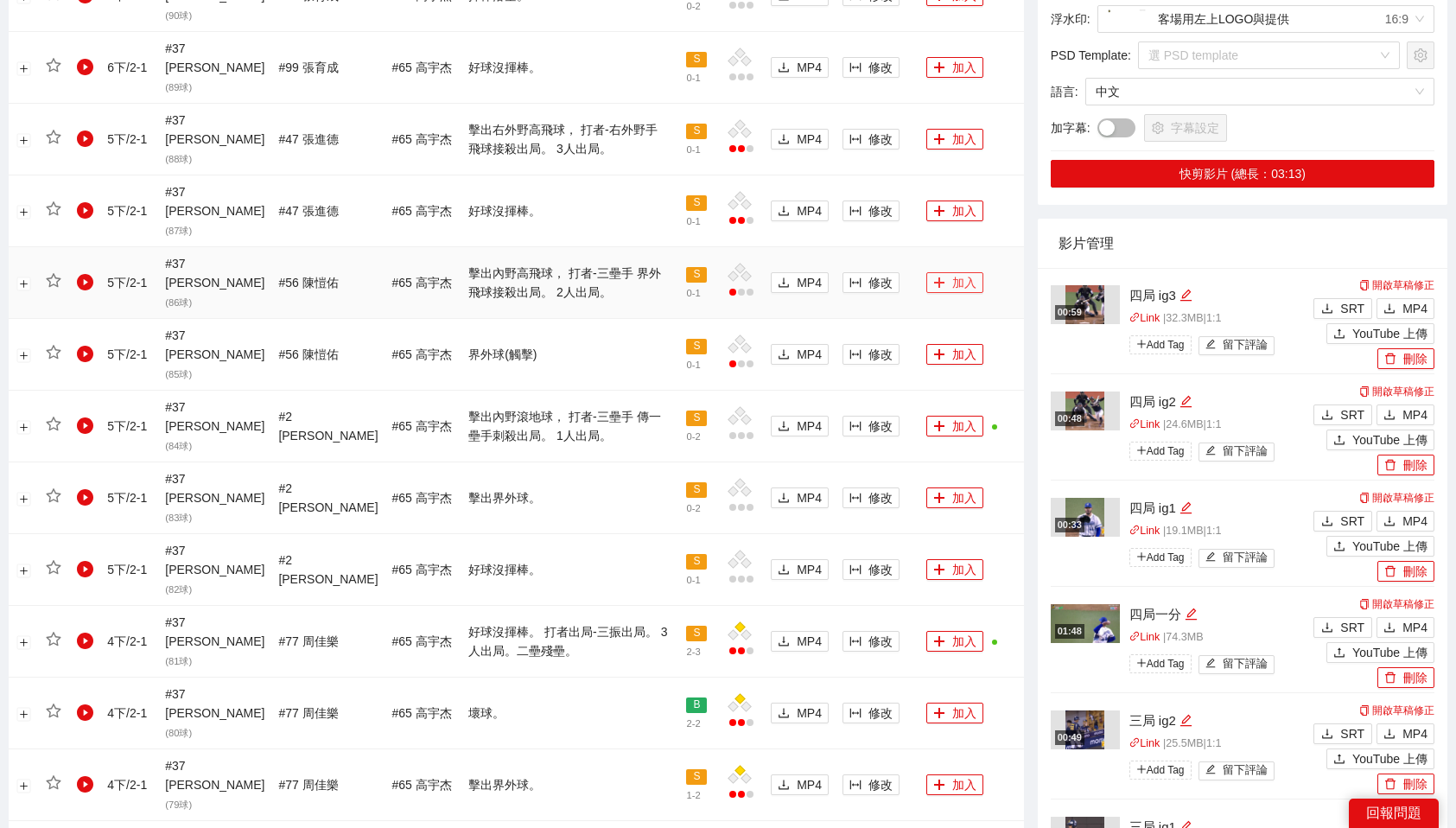
click at [959, 272] on button "加入" at bounding box center [955, 283] width 57 height 21
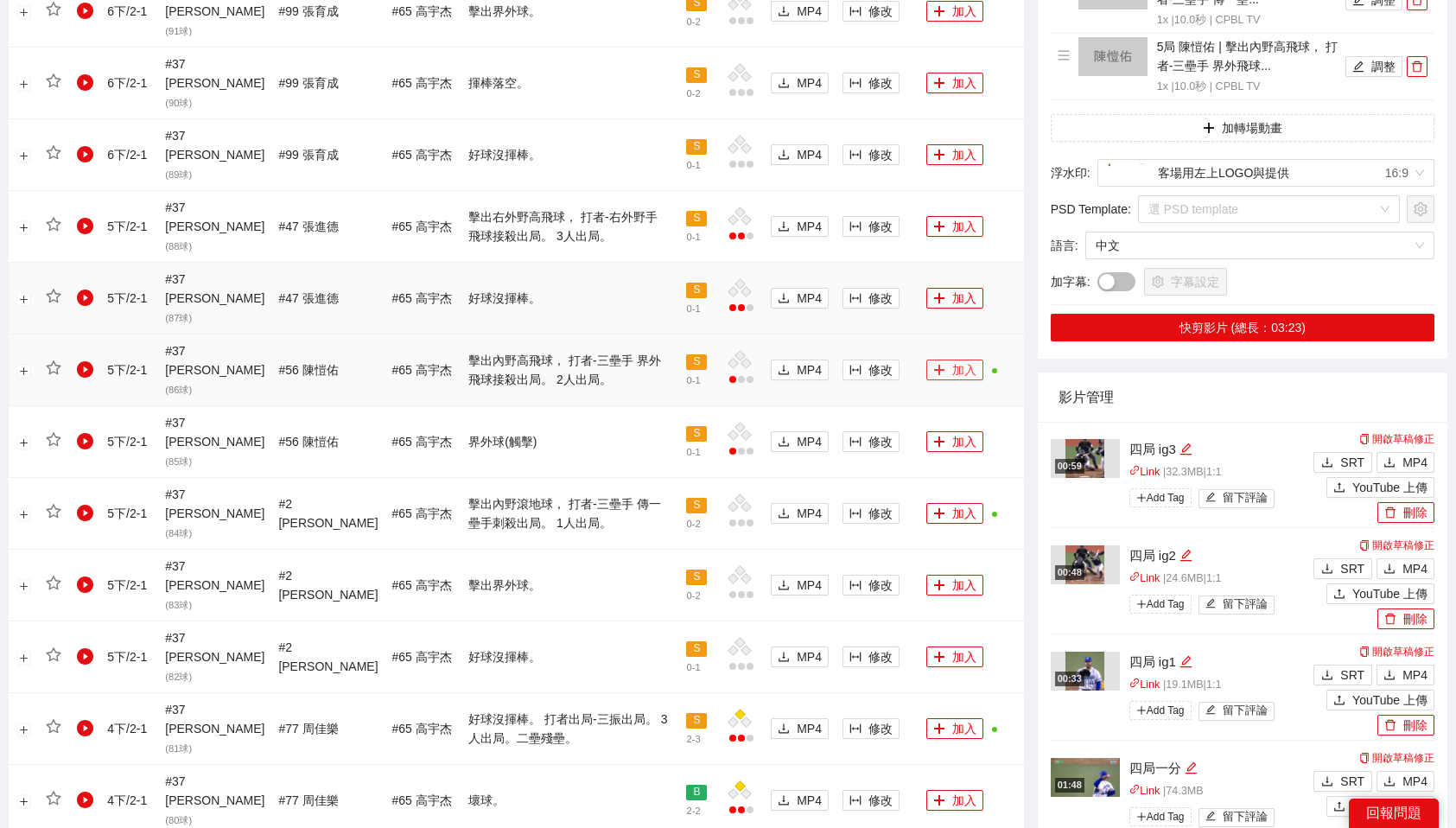
scroll to position [1046, 0]
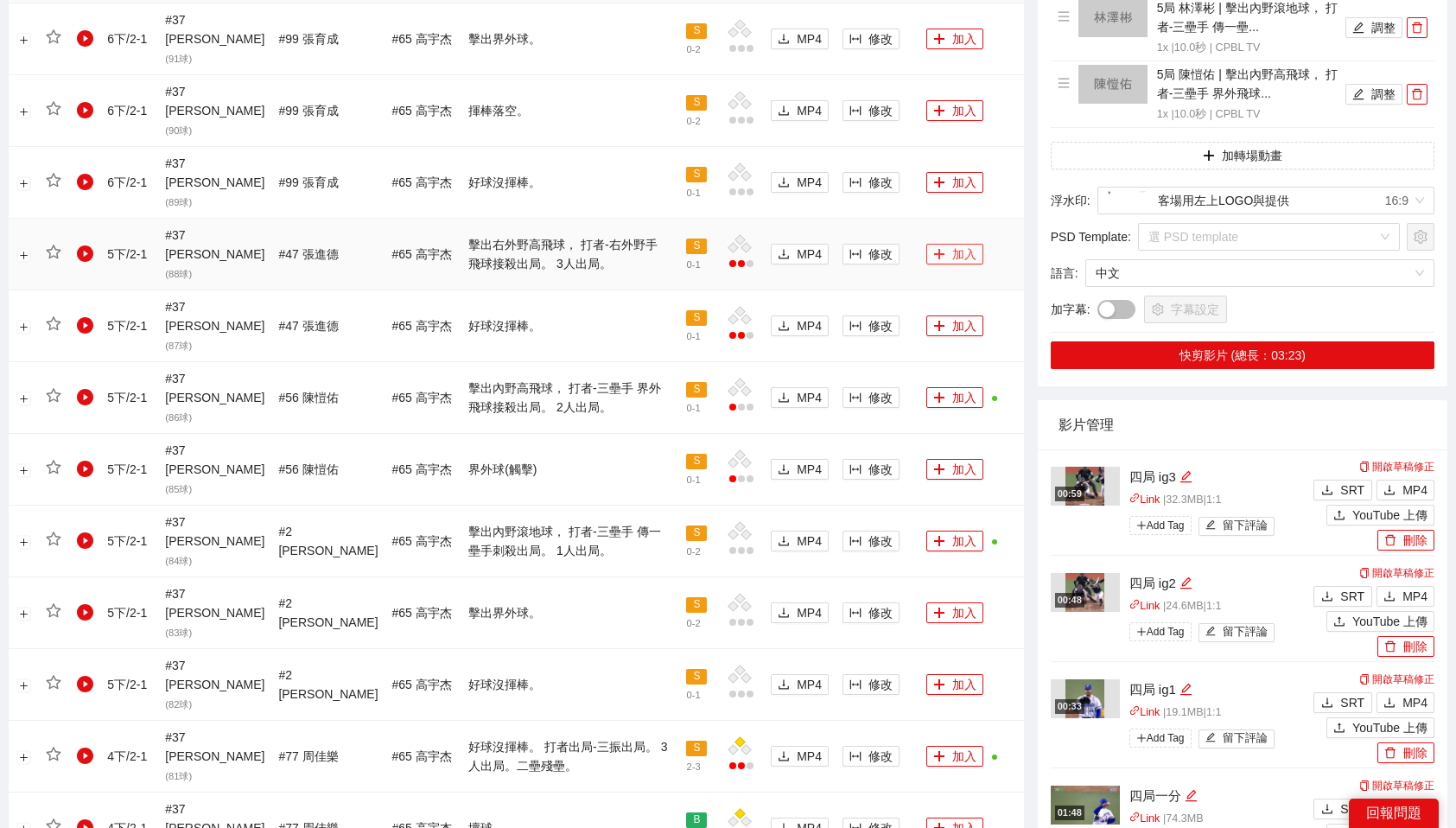
click at [970, 243] on button "加入" at bounding box center [955, 254] width 57 height 21
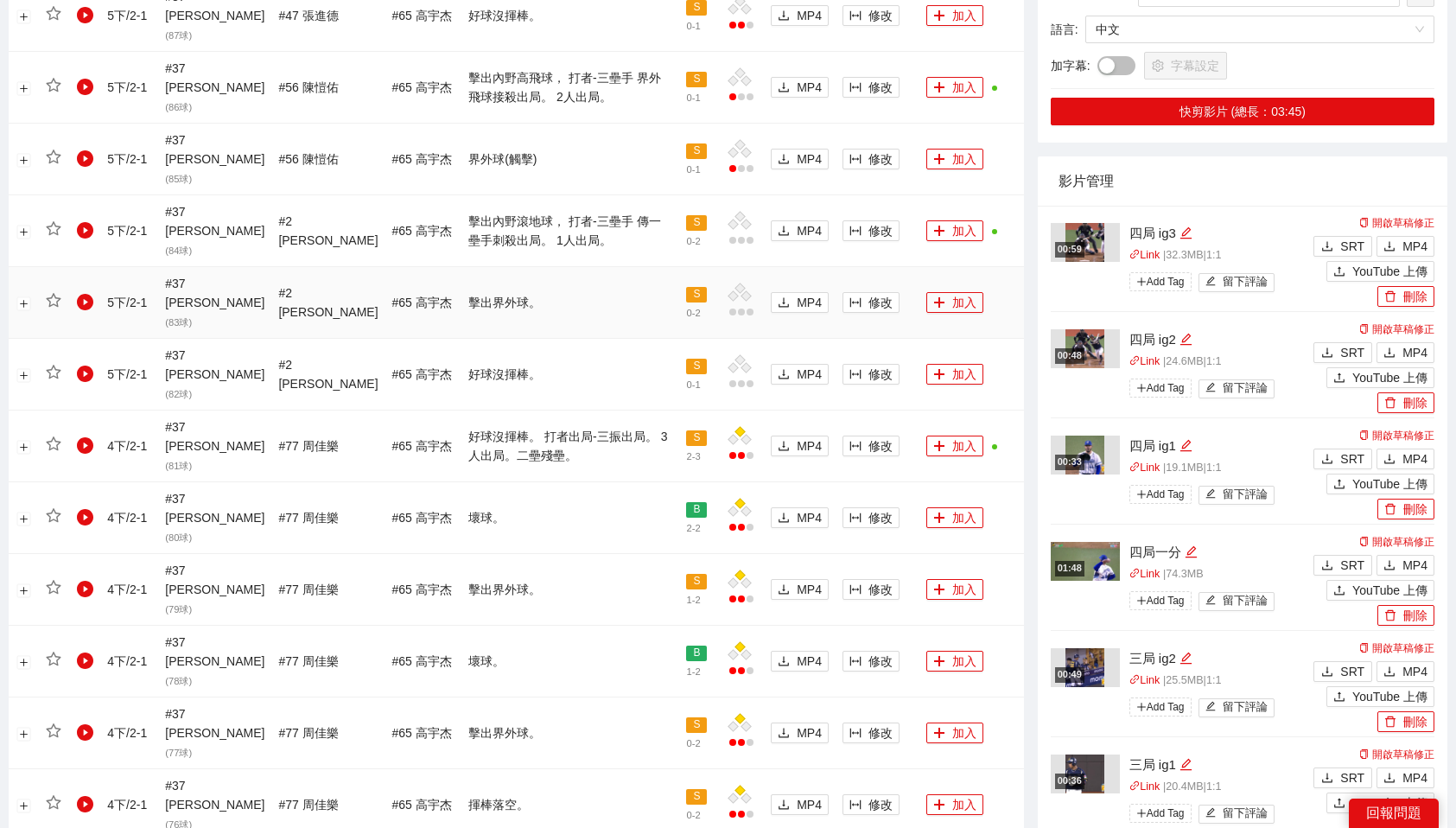
scroll to position [1452, 0]
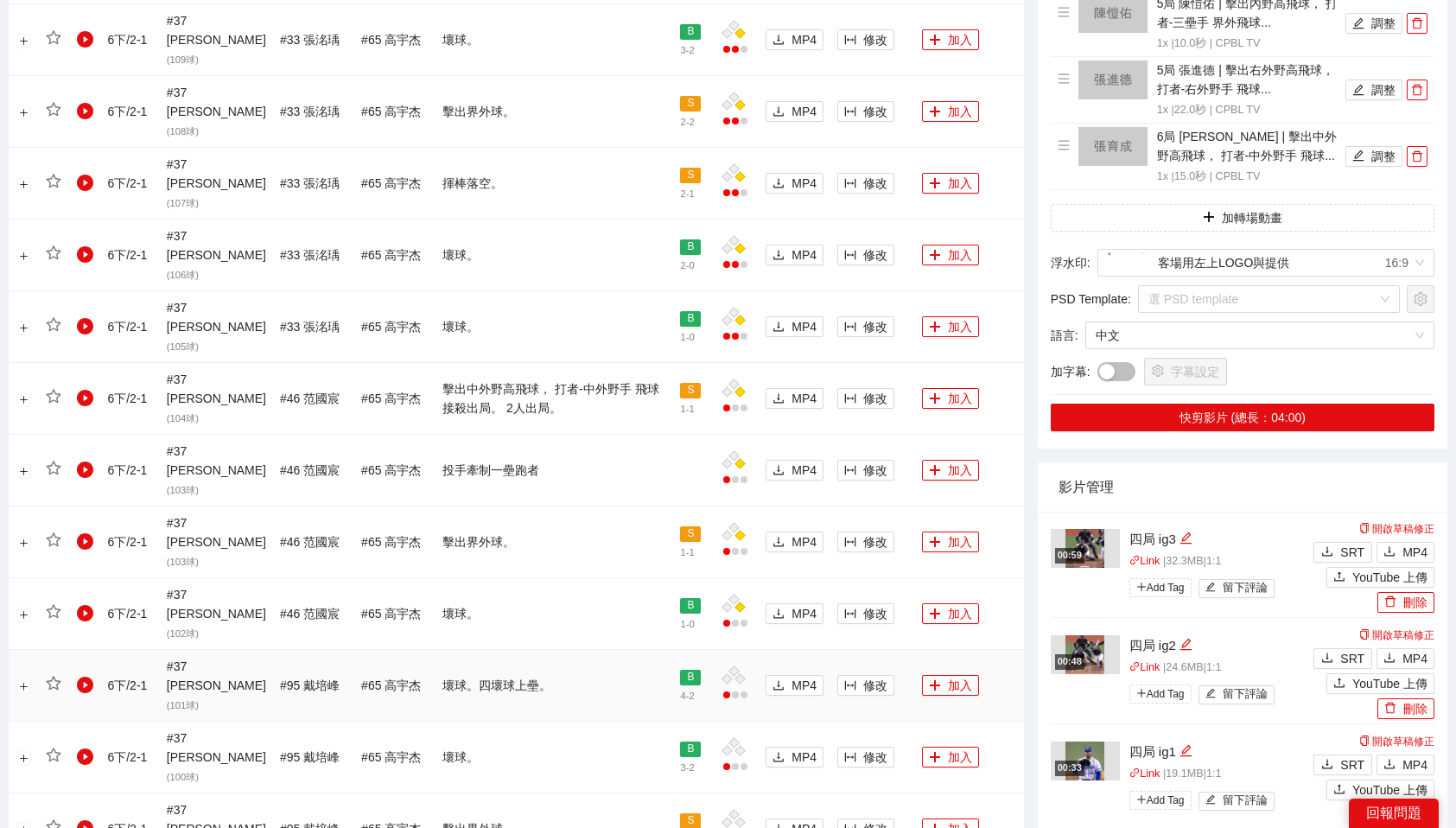
scroll to position [1090, 0]
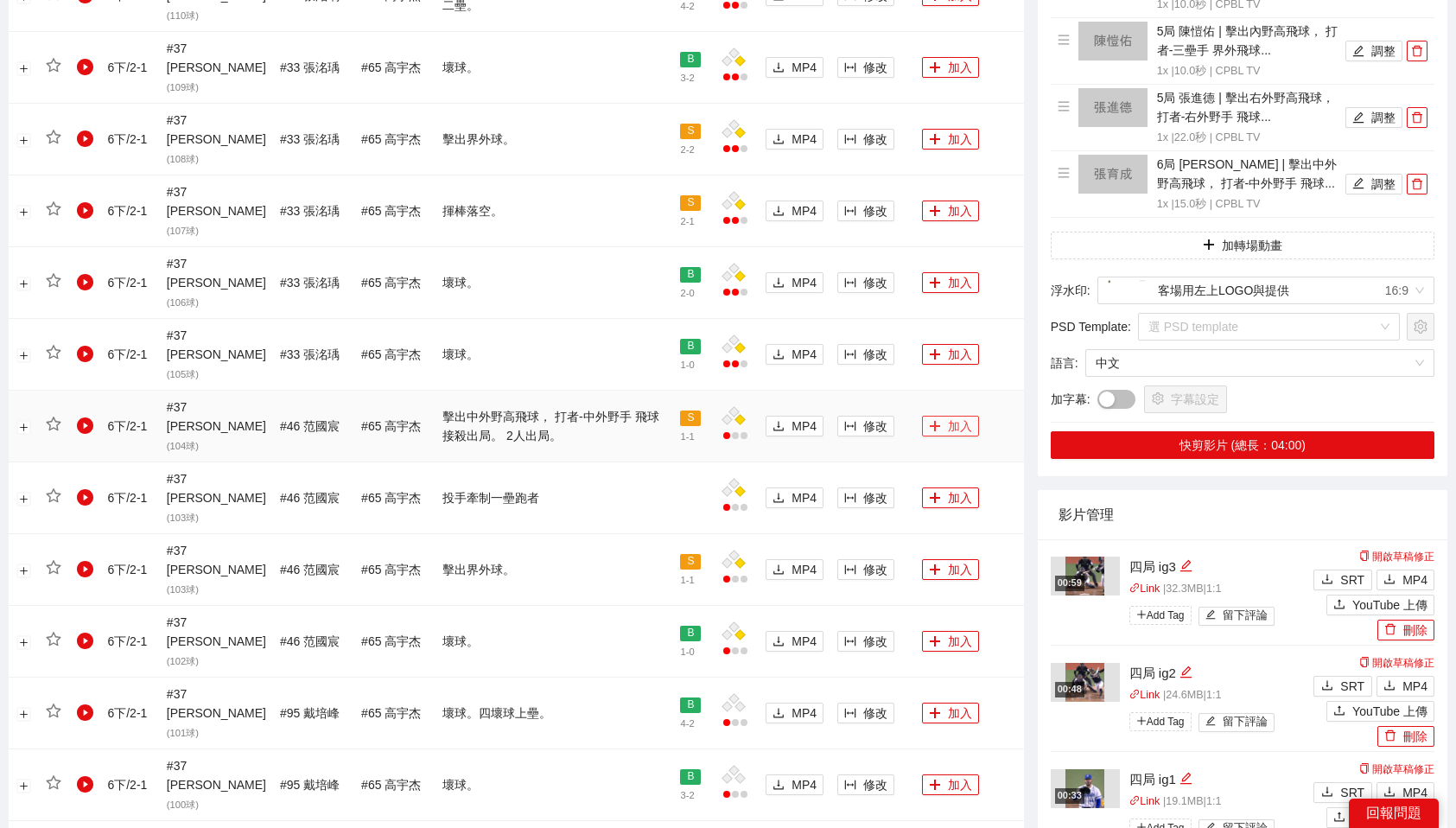
click at [973, 416] on button "加入" at bounding box center [951, 426] width 57 height 21
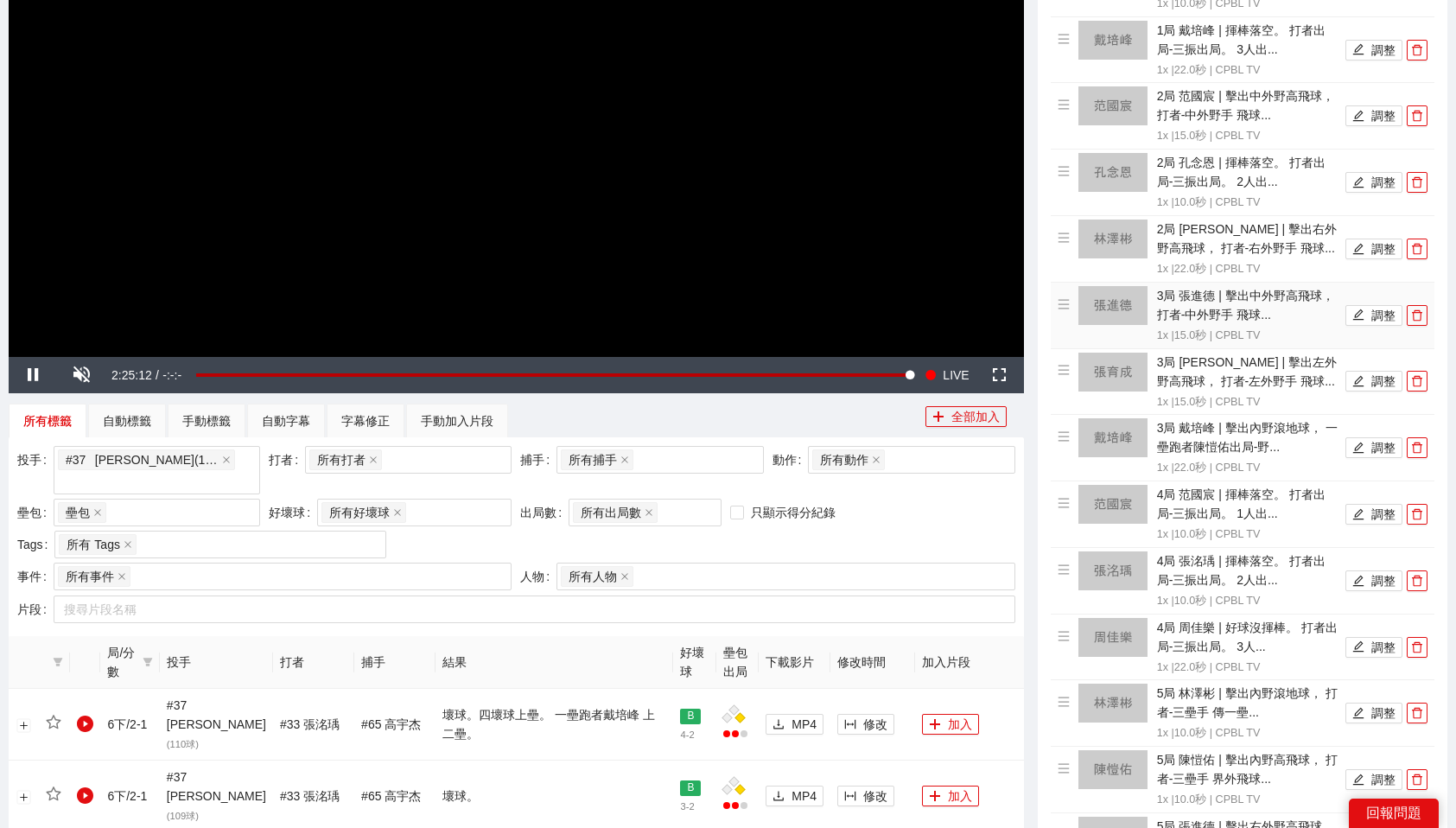
scroll to position [370, 0]
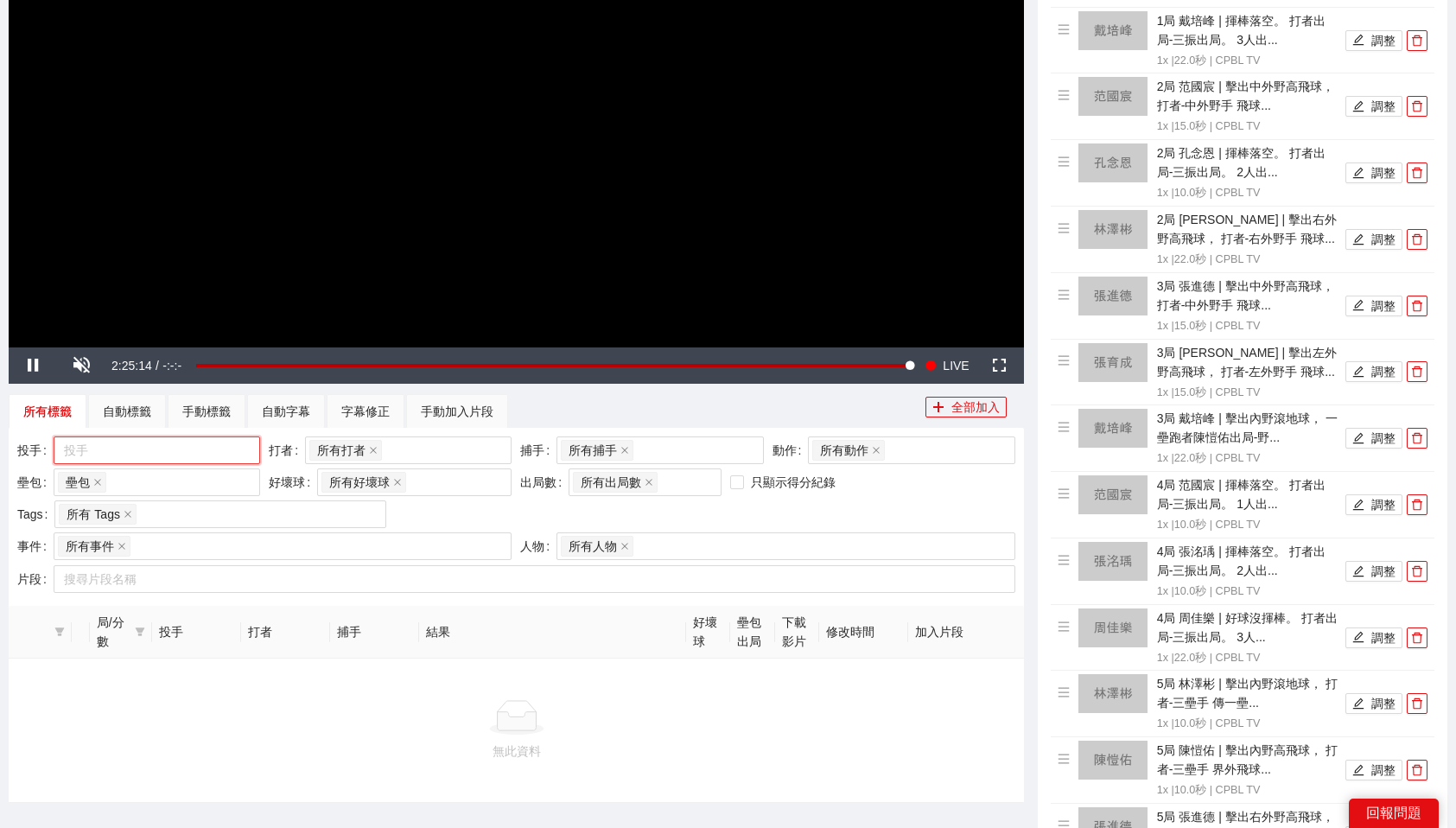
click at [187, 454] on div at bounding box center [148, 450] width 181 height 21
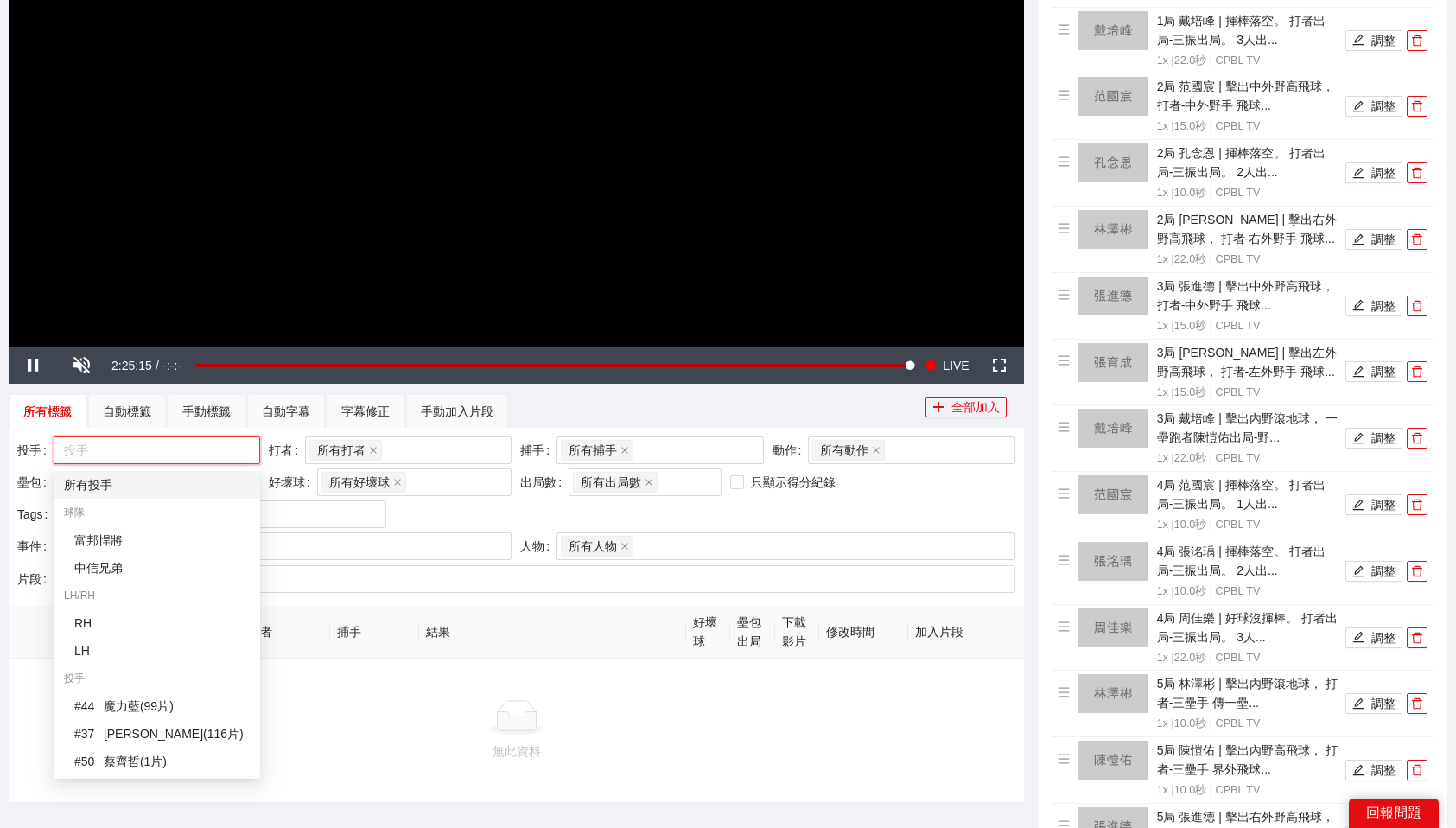
click at [86, 486] on div "所有投手" at bounding box center [157, 485] width 186 height 19
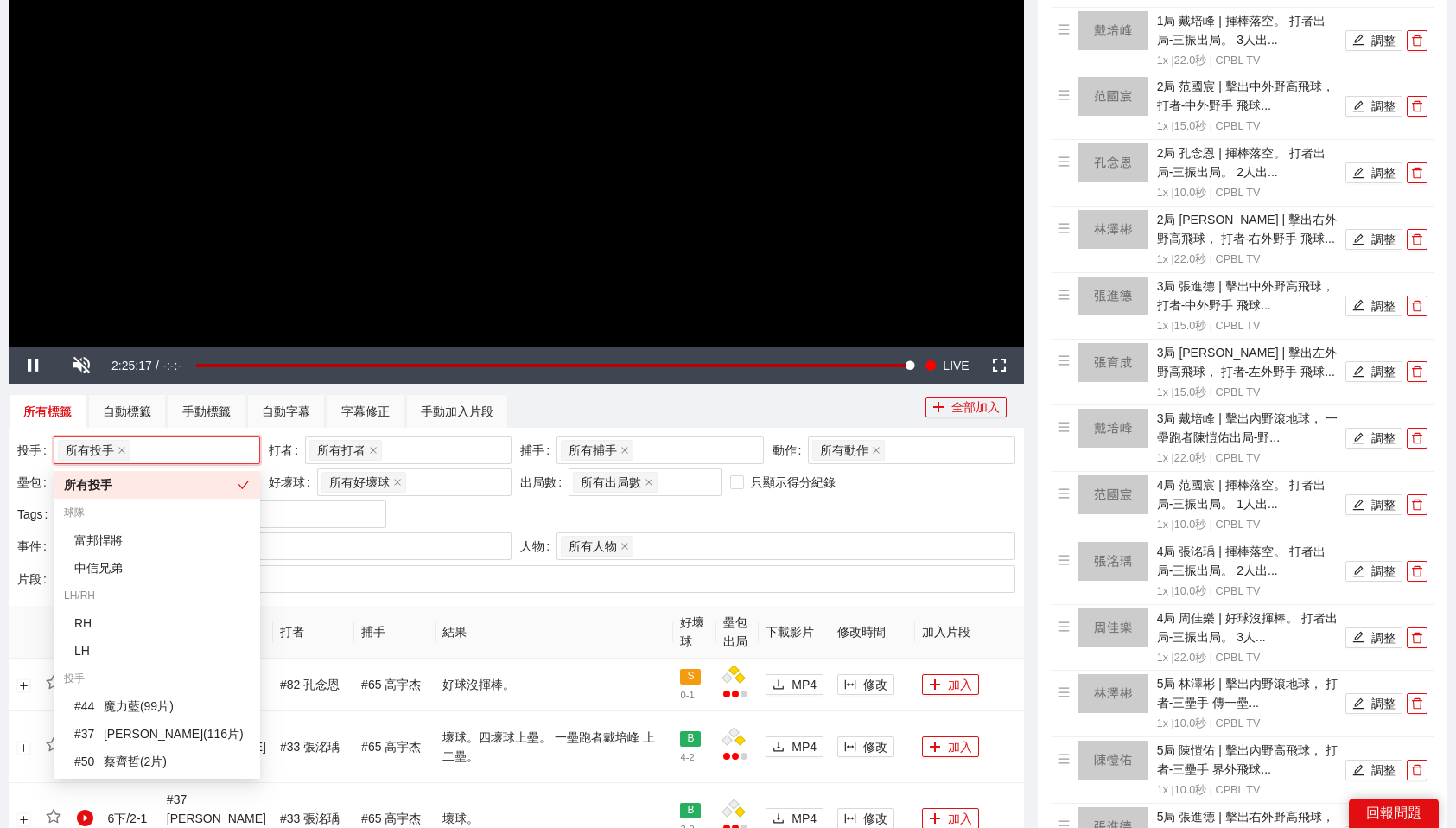
click at [596, 615] on th "結果" at bounding box center [555, 632] width 238 height 53
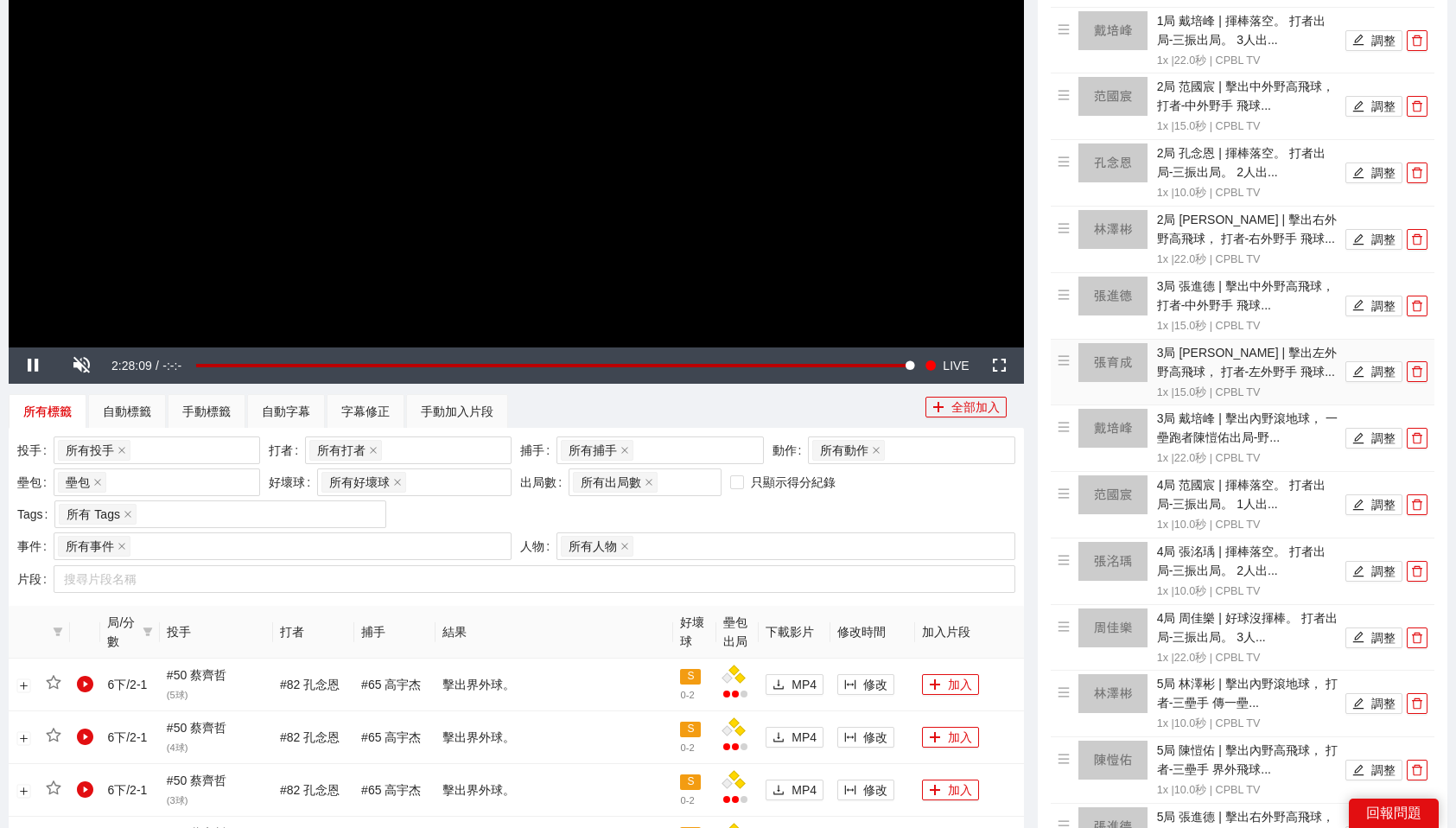
scroll to position [0, 0]
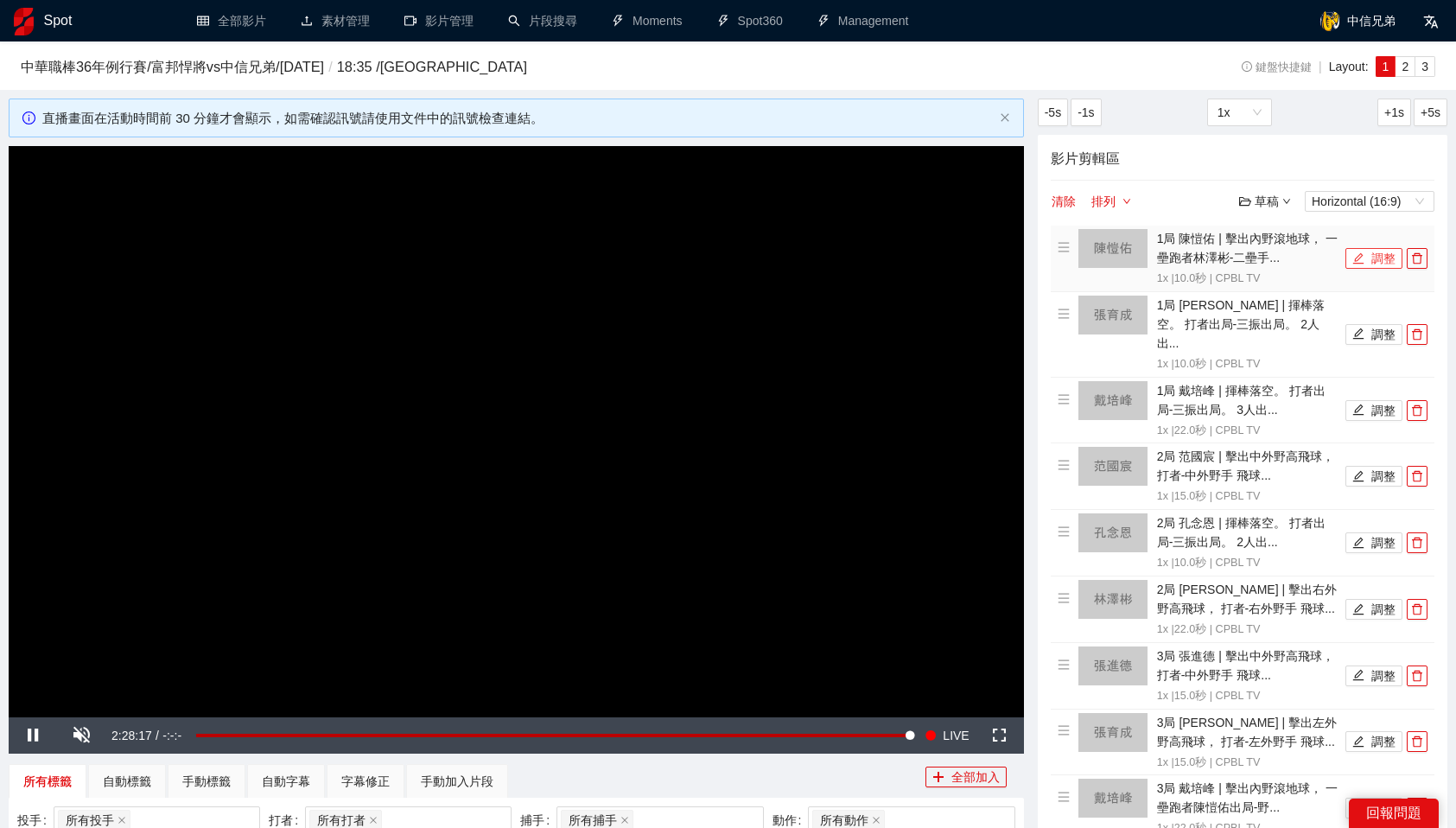
click at [1381, 261] on button "調整" at bounding box center [1375, 259] width 57 height 21
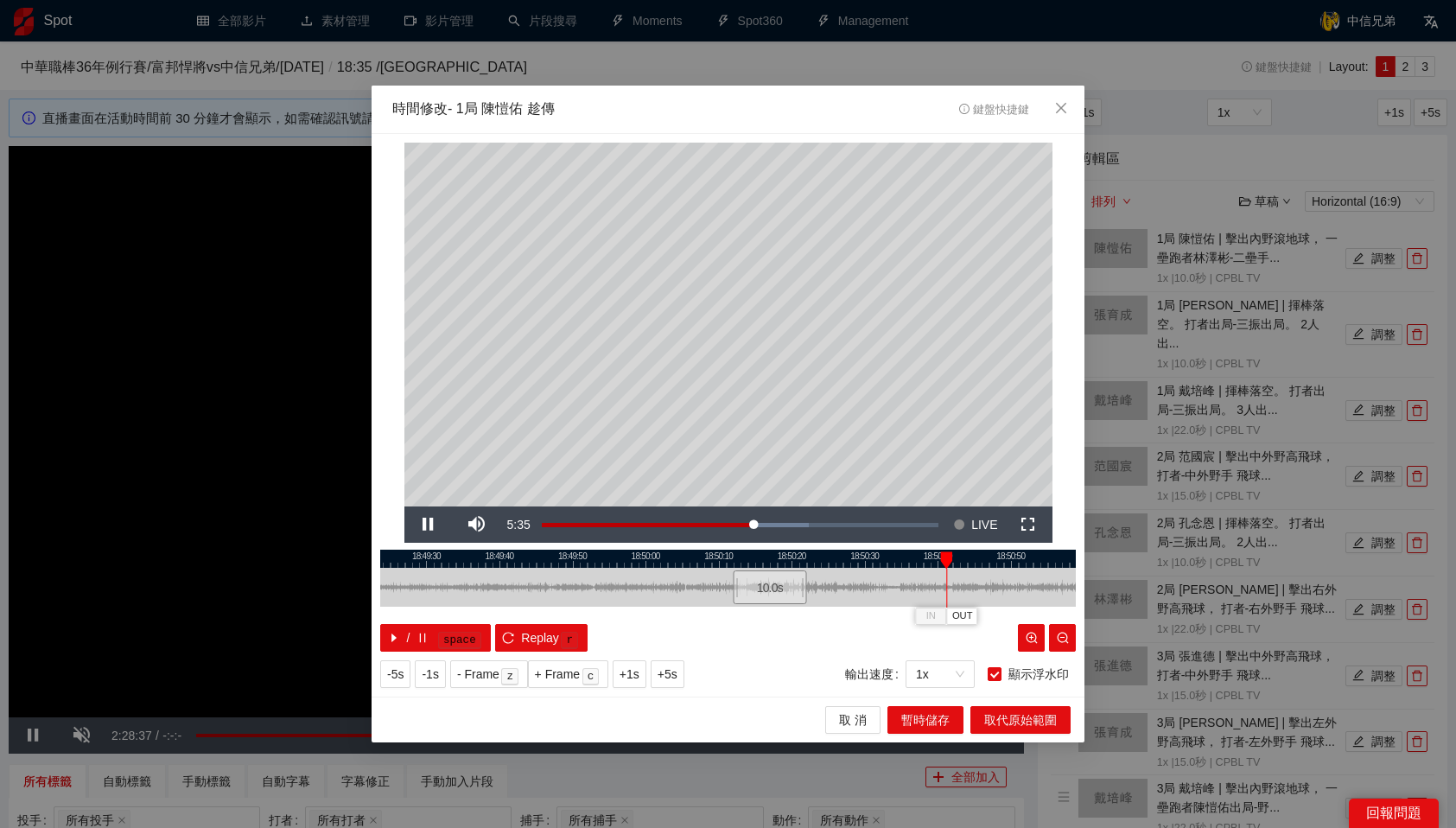
drag, startPoint x: 830, startPoint y: 553, endPoint x: 941, endPoint y: 556, distance: 111.0
click at [941, 556] on div at bounding box center [946, 561] width 12 height 17
click at [940, 552] on div at bounding box center [728, 559] width 695 height 18
click at [937, 560] on div at bounding box center [728, 559] width 695 height 18
click at [968, 616] on span "OUT" at bounding box center [963, 616] width 21 height 15
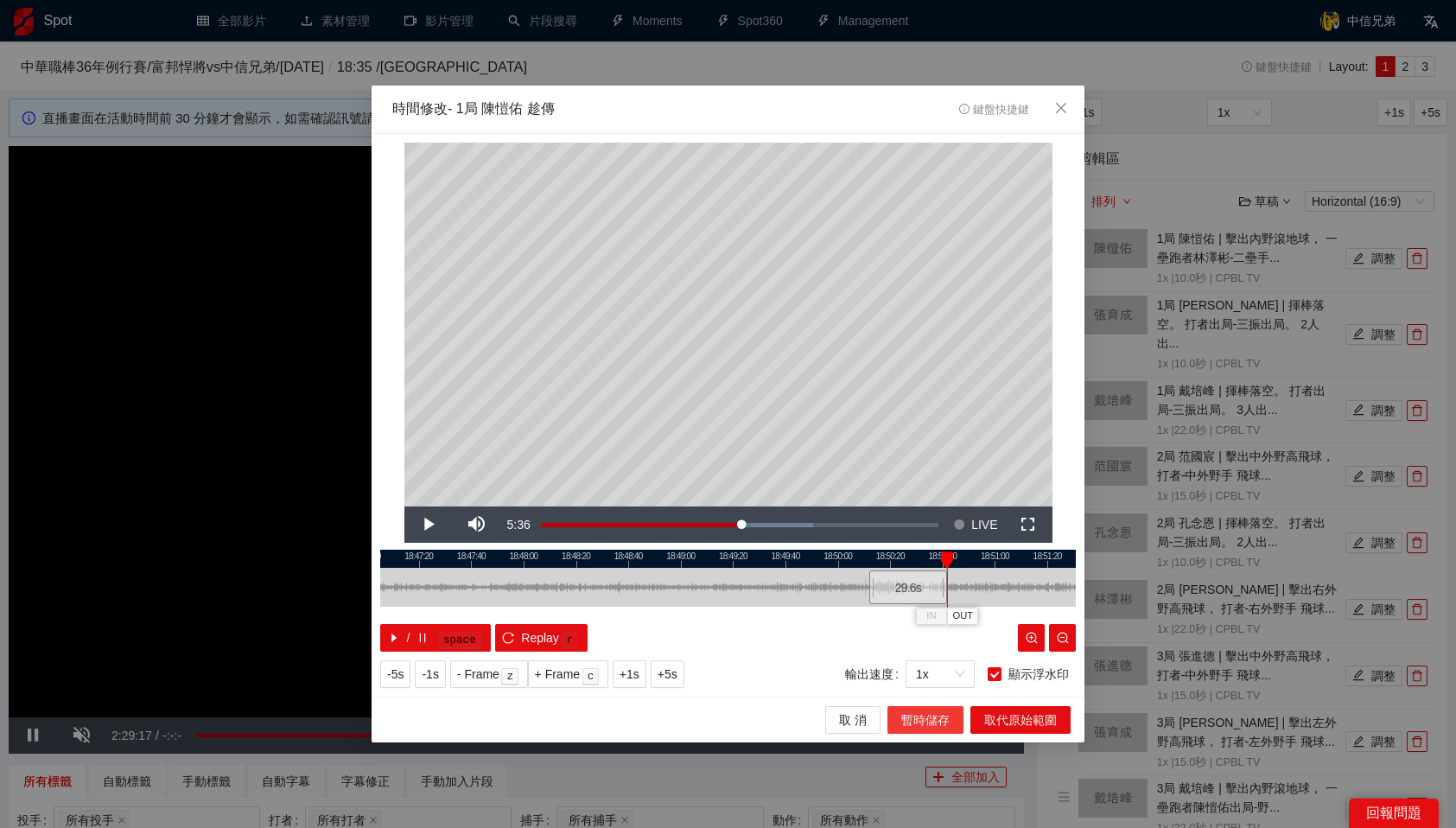
click at [944, 714] on span "暫時儲存" at bounding box center [925, 721] width 49 height 19
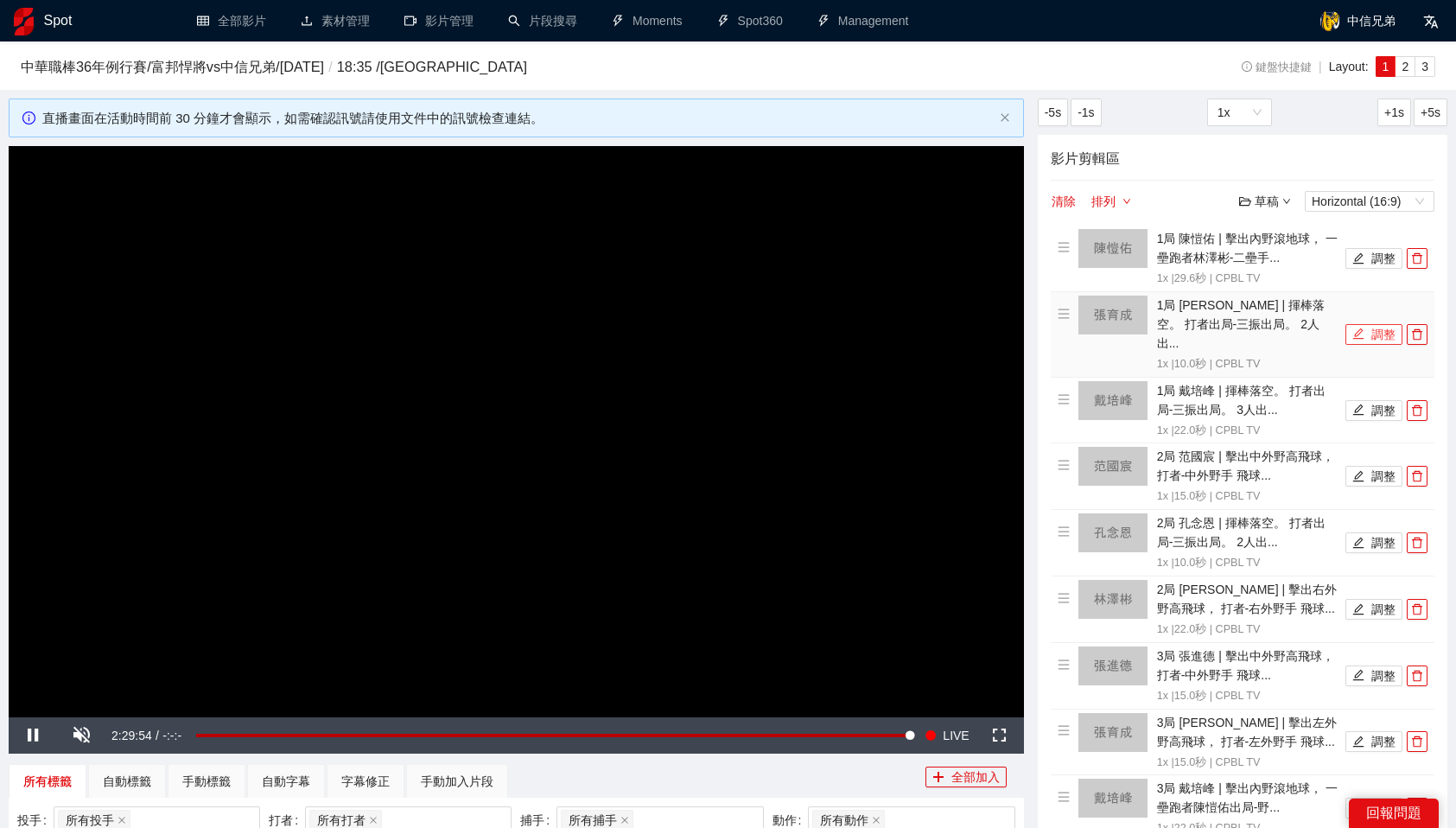
click at [1362, 328] on icon "edit" at bounding box center [1358, 334] width 12 height 12
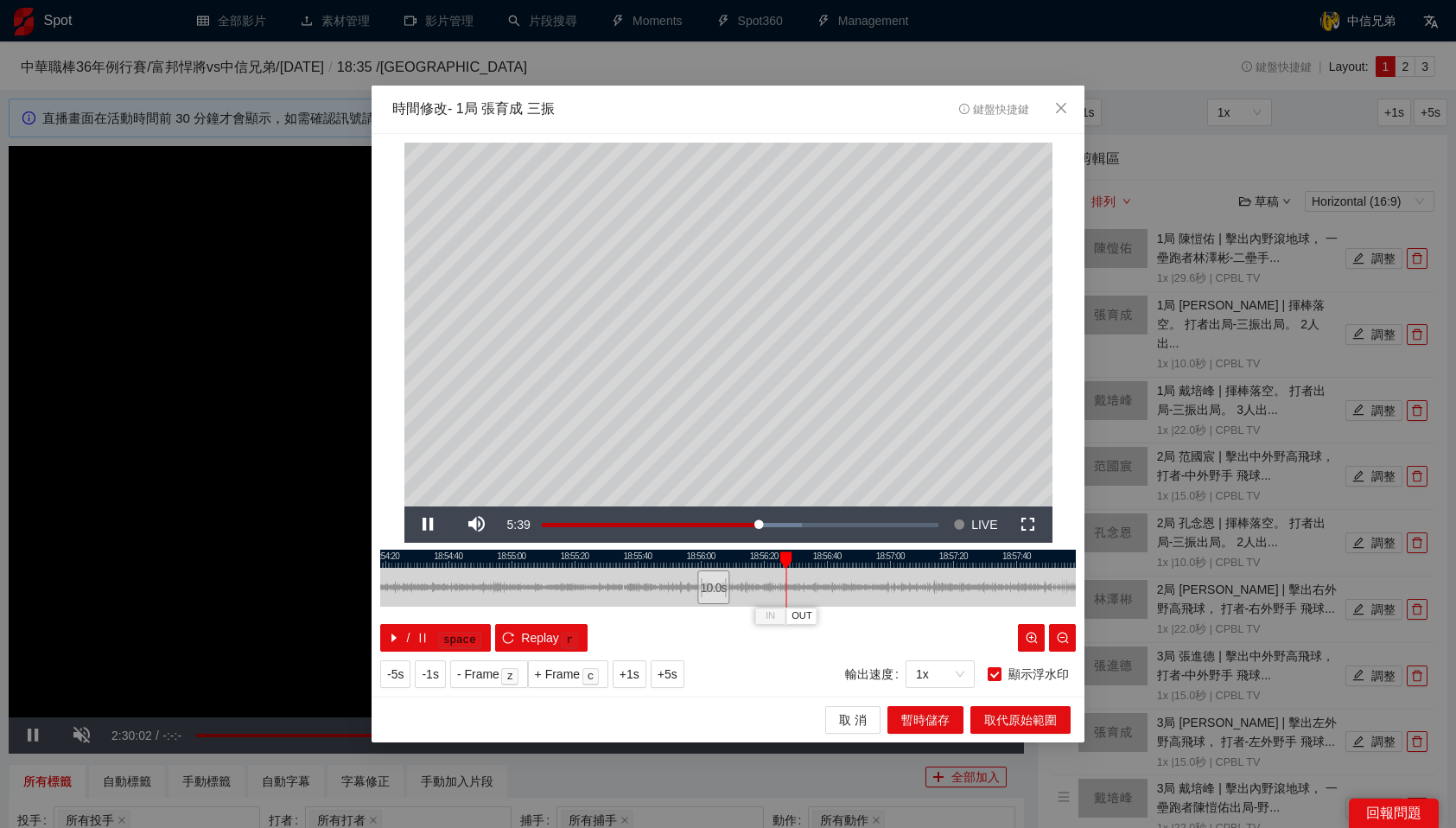
drag, startPoint x: 711, startPoint y: 560, endPoint x: 786, endPoint y: 563, distance: 75.1
click at [786, 563] on div at bounding box center [786, 561] width 12 height 17
click at [807, 612] on span "OUT" at bounding box center [804, 616] width 21 height 15
click at [922, 725] on span "暫時儲存" at bounding box center [925, 721] width 49 height 19
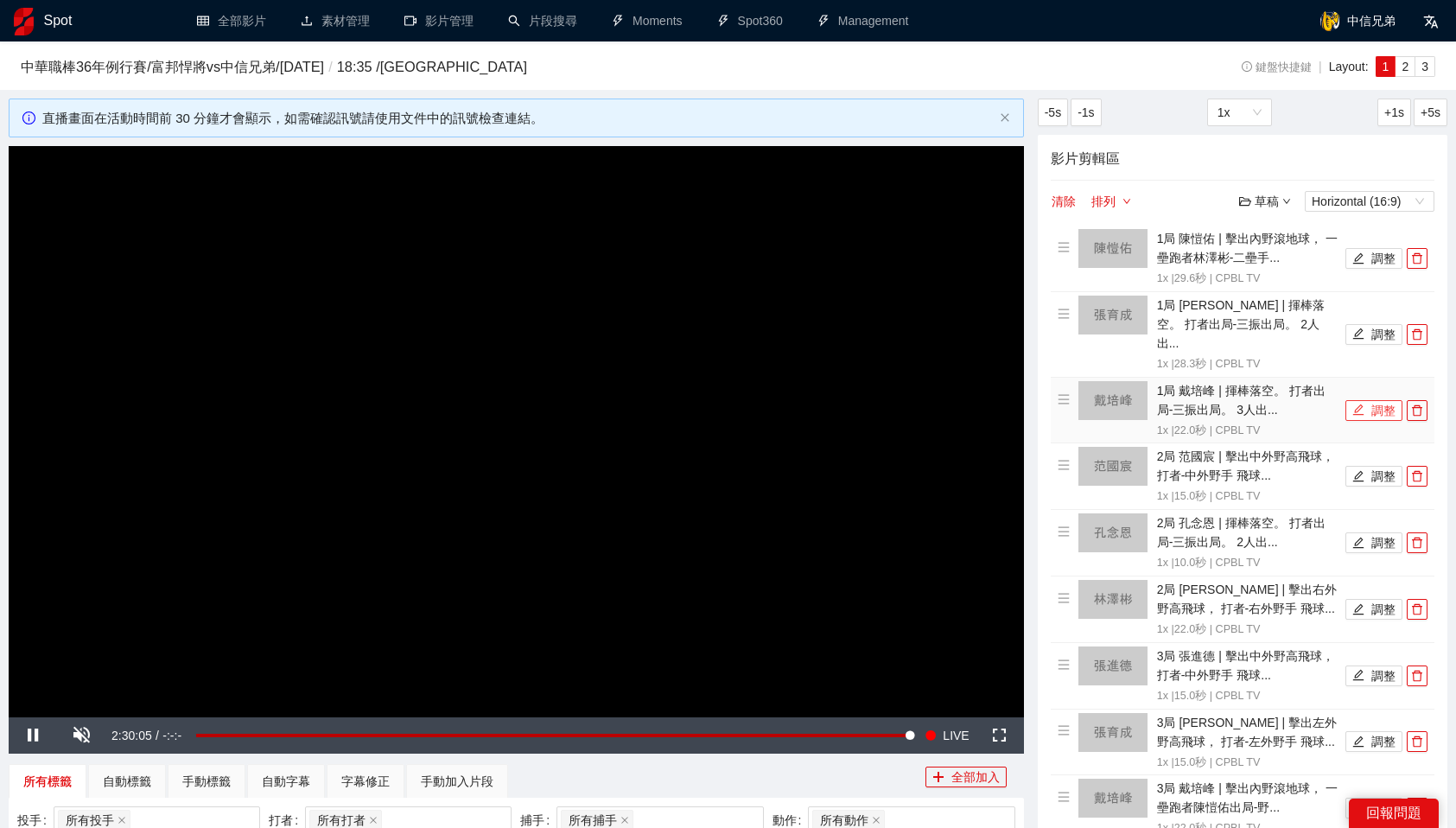
click at [1361, 403] on icon "edit" at bounding box center [1358, 409] width 12 height 12
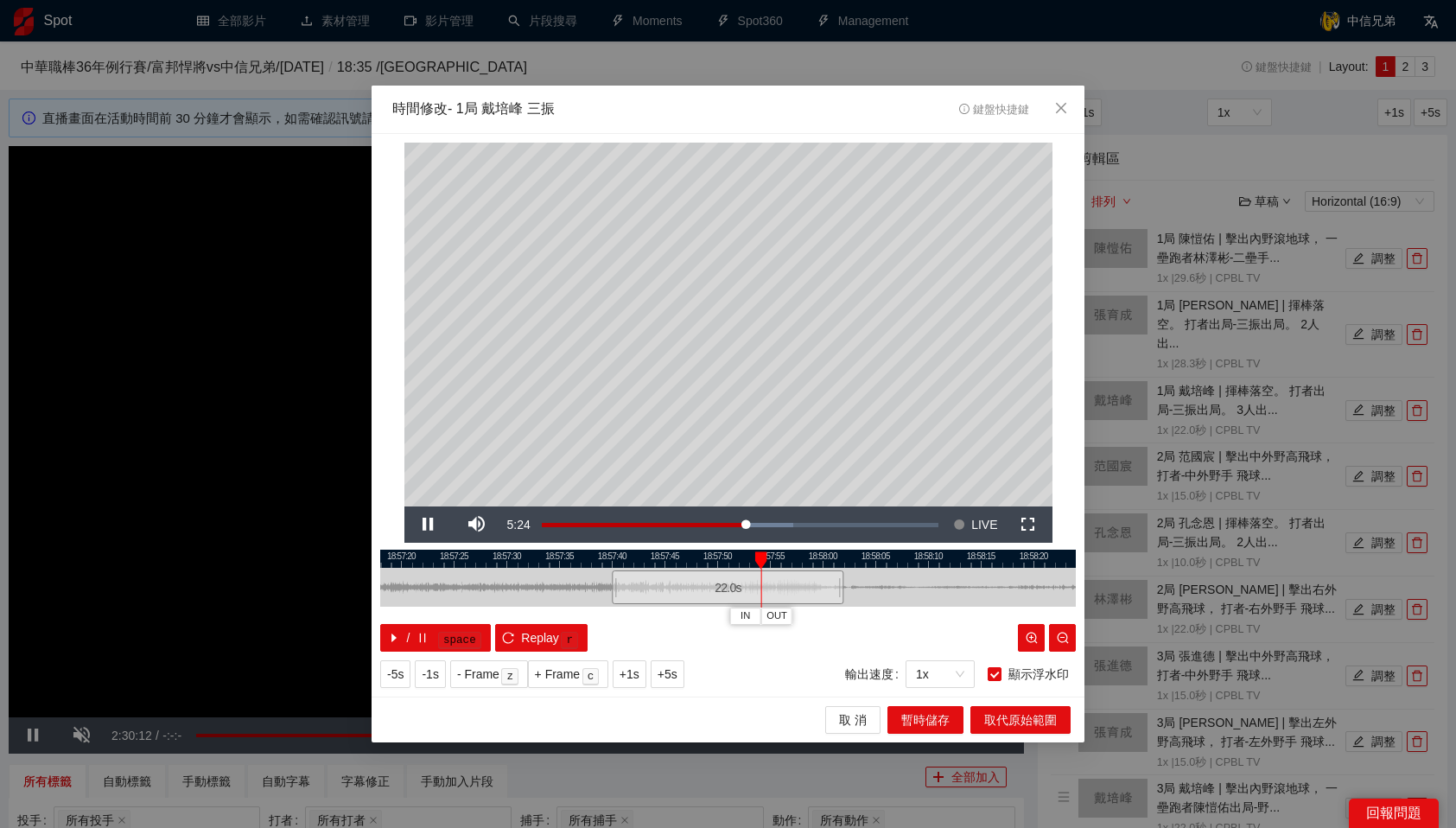
drag, startPoint x: 631, startPoint y: 552, endPoint x: 758, endPoint y: 558, distance: 127.1
click at [758, 558] on div at bounding box center [761, 561] width 12 height 17
click at [795, 616] on span "OUT" at bounding box center [791, 616] width 21 height 15
click at [935, 723] on span "暫時儲存" at bounding box center [925, 721] width 49 height 19
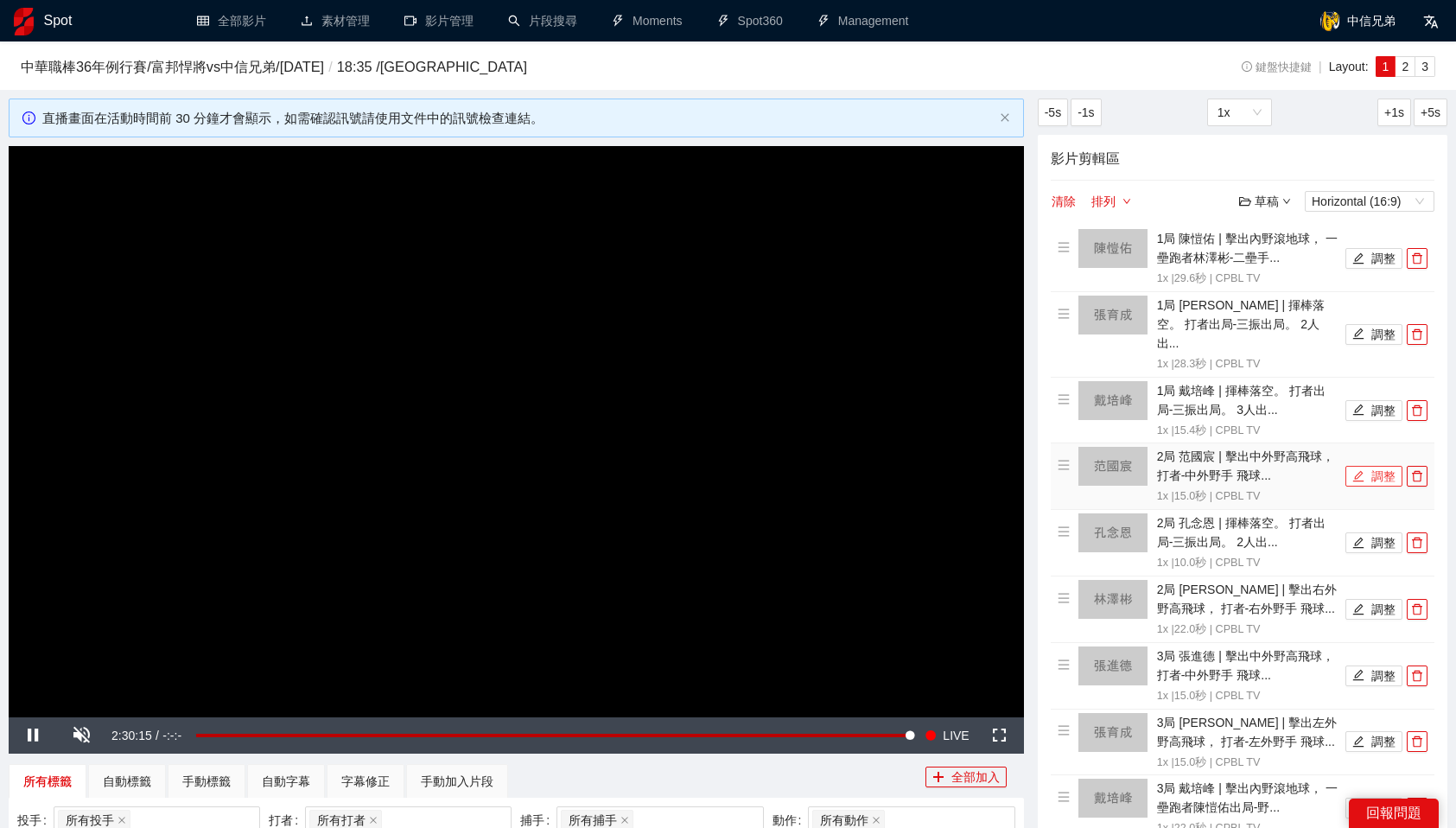
click at [1365, 466] on button "調整" at bounding box center [1375, 476] width 57 height 21
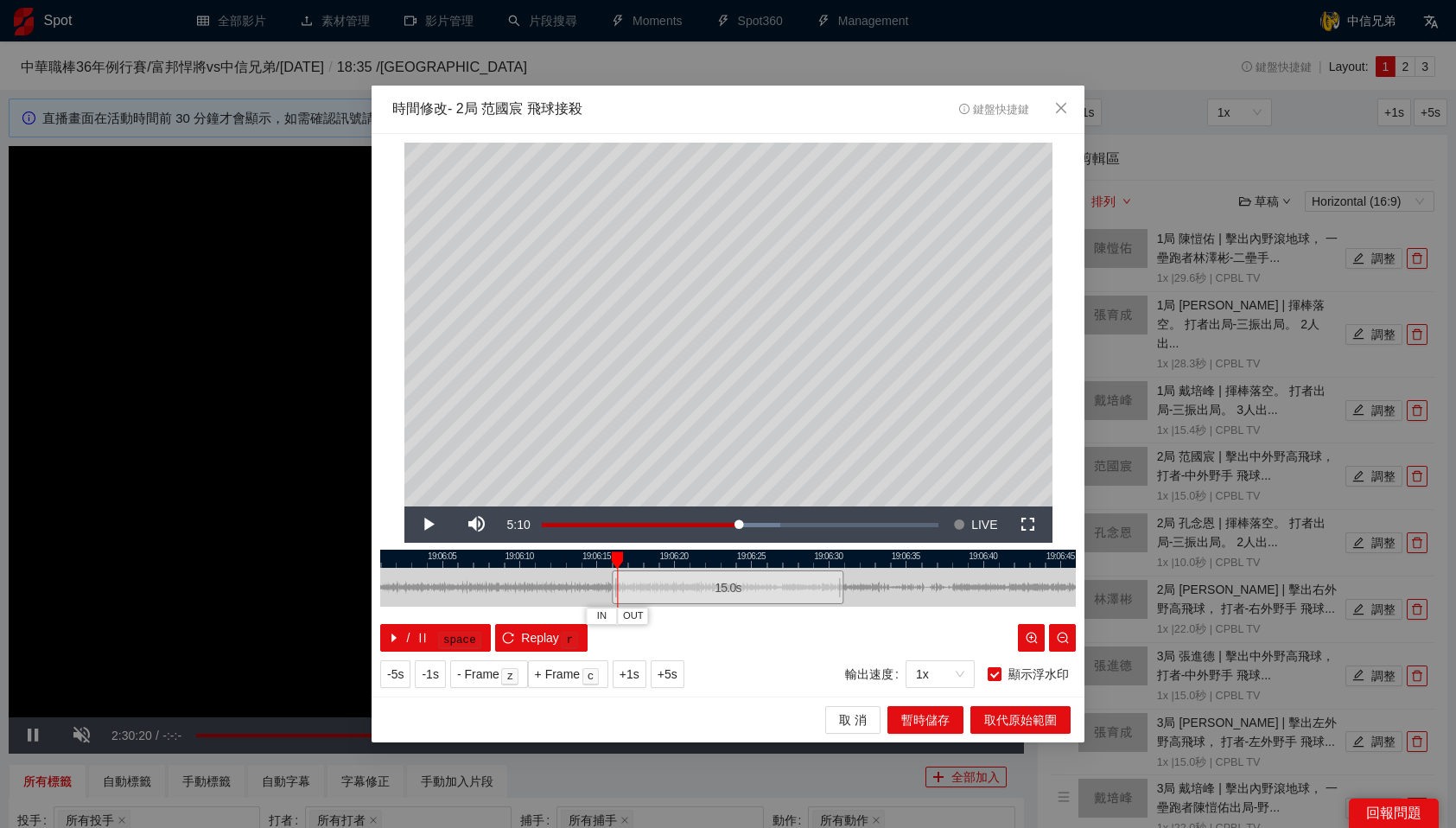
drag, startPoint x: 625, startPoint y: 557, endPoint x: 615, endPoint y: 558, distance: 10.0
click at [615, 558] on div at bounding box center [617, 561] width 12 height 17
click at [603, 617] on span "IN" at bounding box center [602, 616] width 10 height 15
drag, startPoint x: 677, startPoint y: 556, endPoint x: 772, endPoint y: 556, distance: 95.0
click at [772, 556] on div at bounding box center [768, 561] width 12 height 17
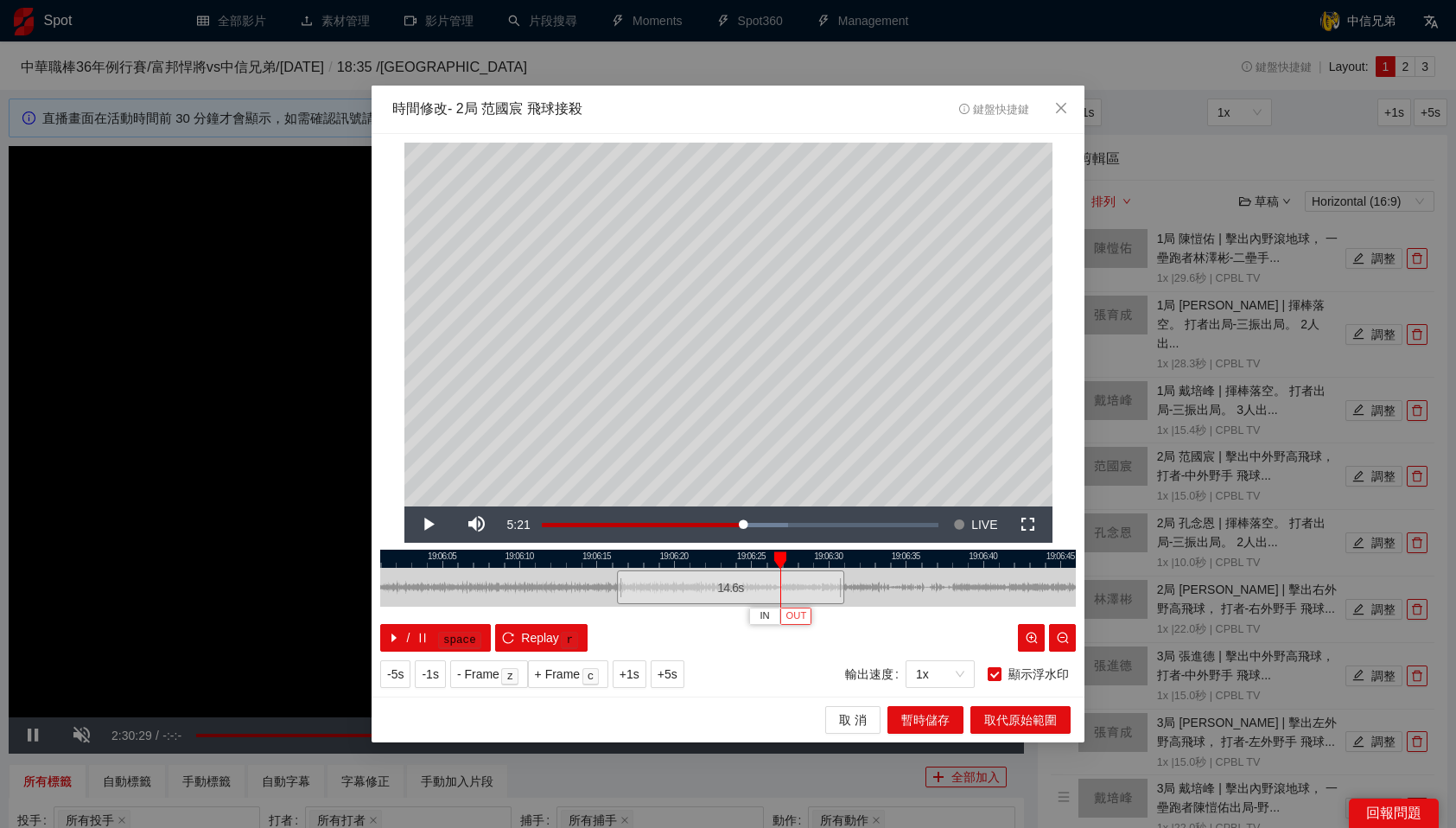
click at [806, 615] on span "OUT" at bounding box center [797, 616] width 21 height 15
click at [929, 727] on span "暫時儲存" at bounding box center [925, 721] width 49 height 19
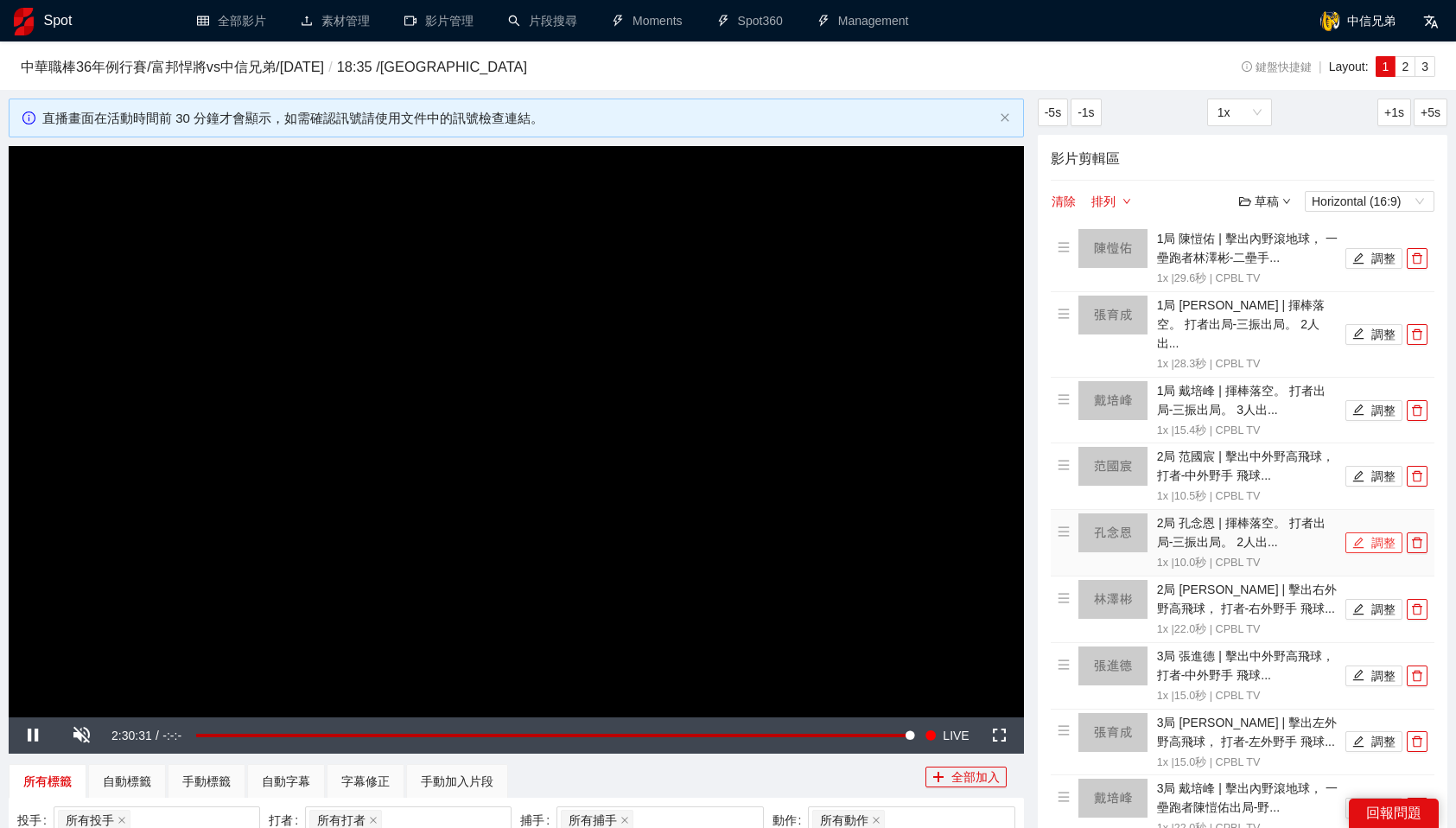
click at [1381, 533] on button "調整" at bounding box center [1375, 543] width 57 height 21
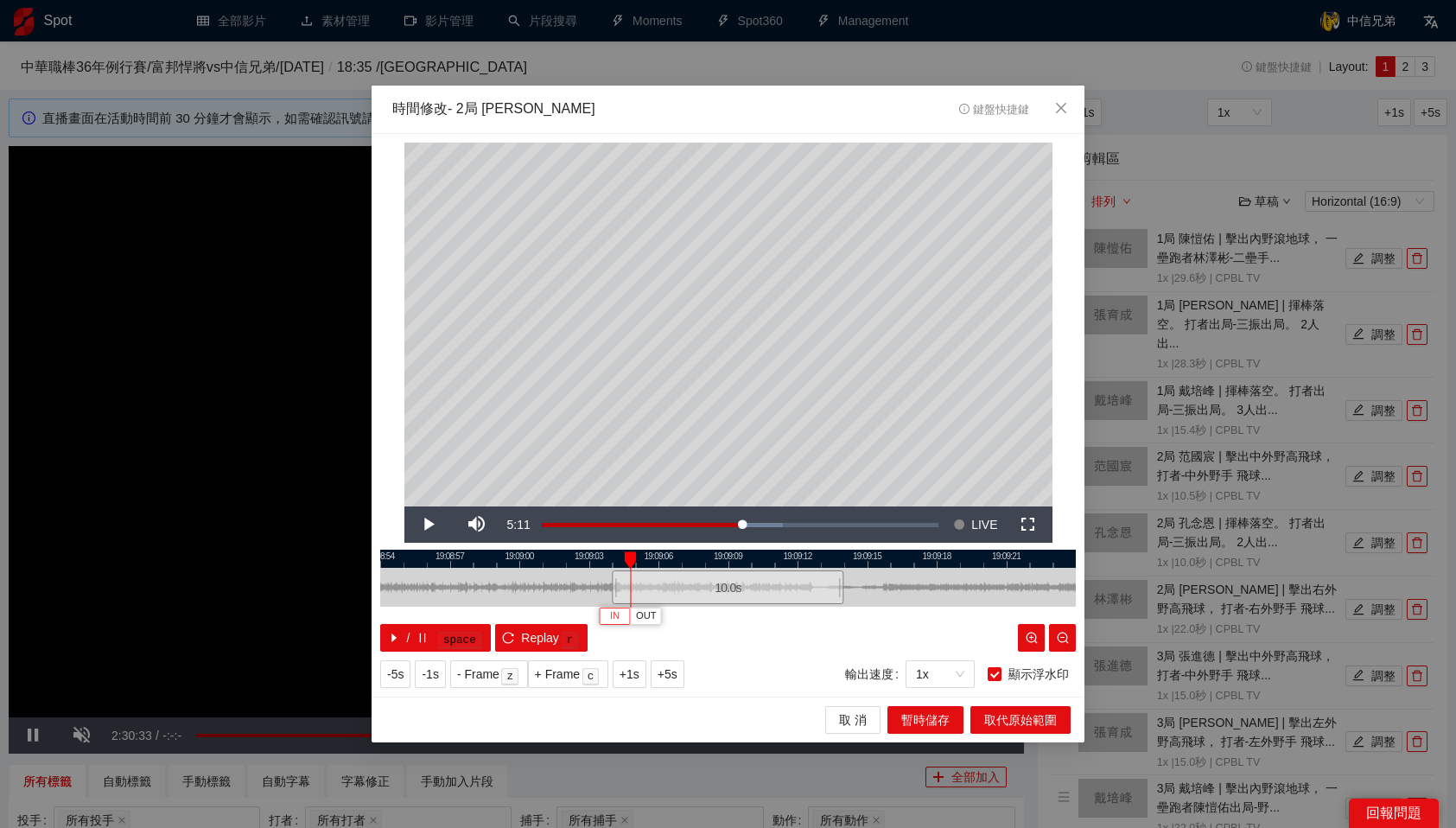
click at [623, 614] on button "IN" at bounding box center [614, 615] width 31 height 16
drag, startPoint x: 709, startPoint y: 556, endPoint x: 562, endPoint y: 567, distance: 147.4
click at [562, 567] on div at bounding box center [581, 559] width 695 height 18
drag, startPoint x: 613, startPoint y: 556, endPoint x: 985, endPoint y: 542, distance: 372.3
click at [985, 542] on div "**********" at bounding box center [728, 416] width 713 height 564
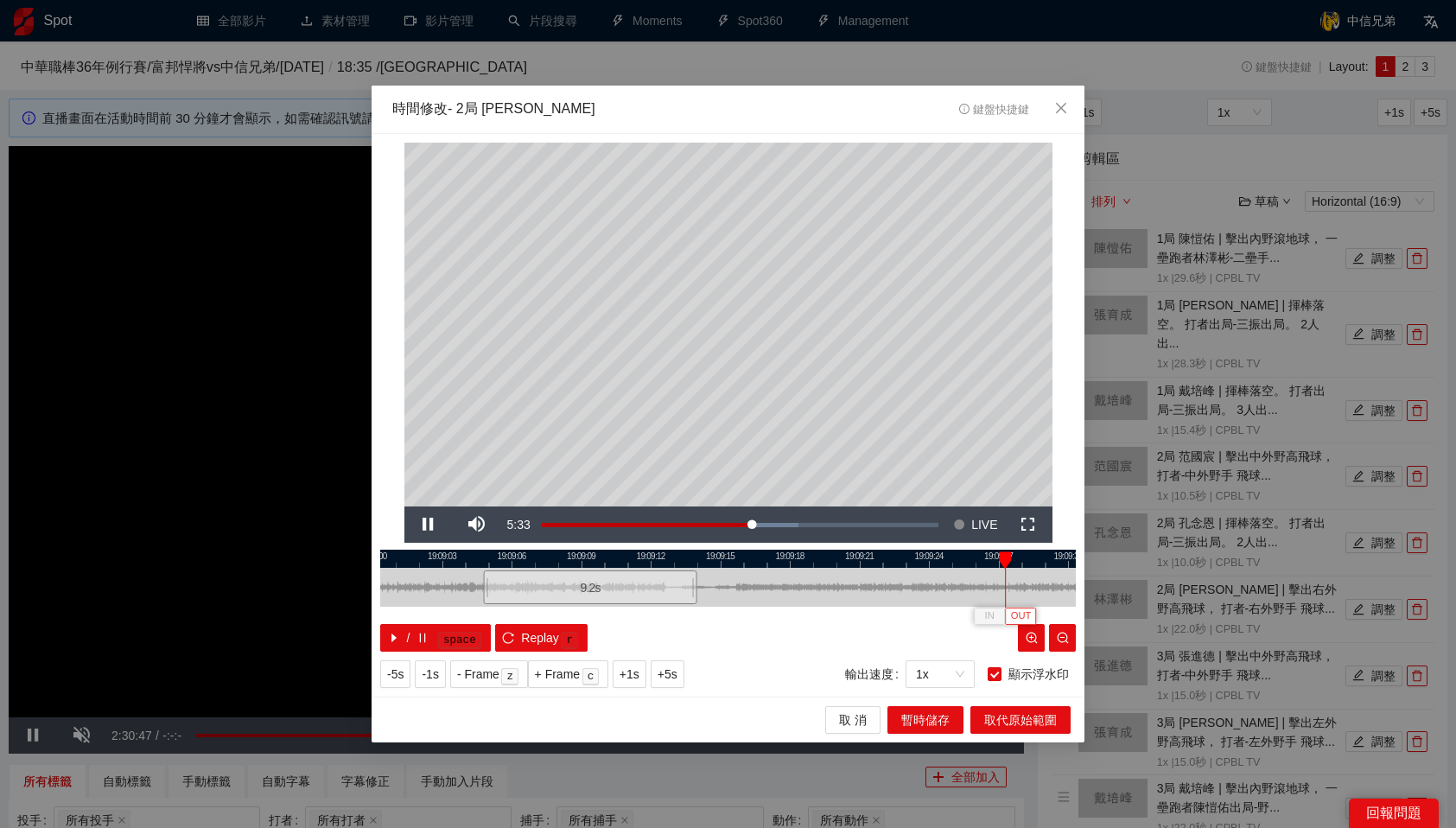
click at [1021, 613] on span "OUT" at bounding box center [1021, 616] width 21 height 15
click at [923, 724] on span "暫時儲存" at bounding box center [925, 721] width 49 height 19
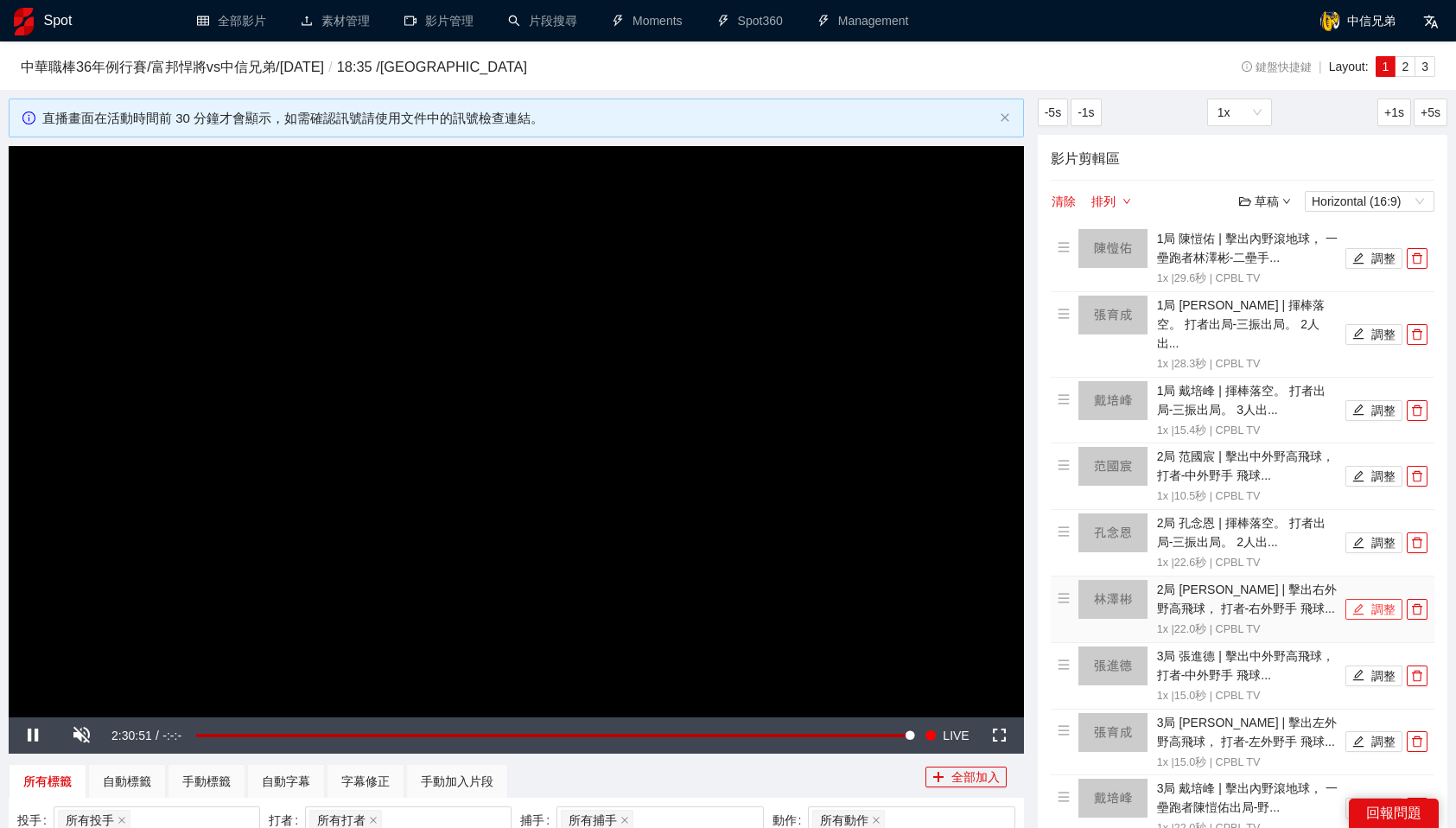
click at [1370, 599] on button "調整" at bounding box center [1375, 610] width 57 height 21
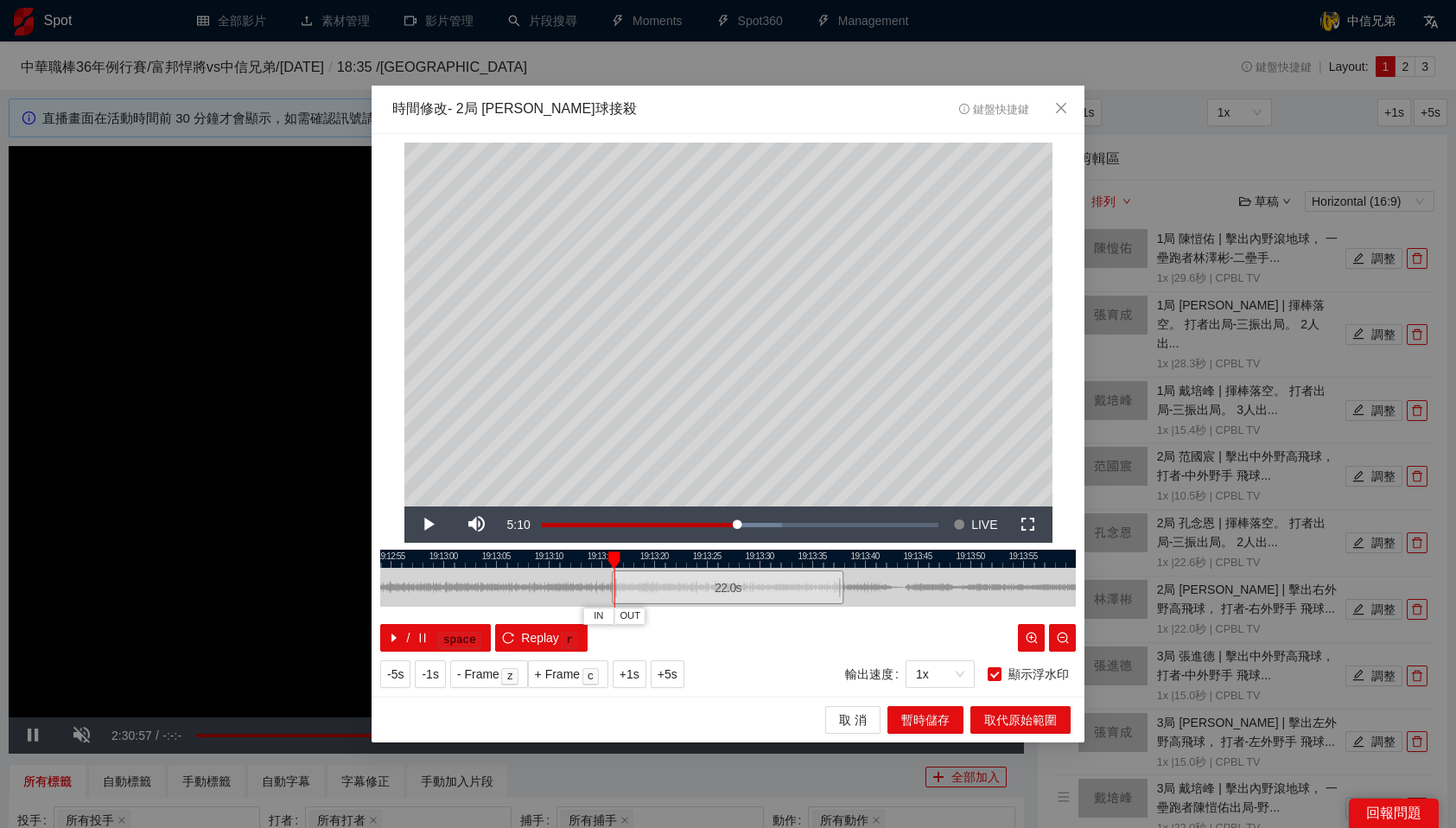
drag, startPoint x: 635, startPoint y: 555, endPoint x: 609, endPoint y: 558, distance: 26.2
click at [609, 558] on div at bounding box center [614, 561] width 12 height 17
drag, startPoint x: 663, startPoint y: 558, endPoint x: 739, endPoint y: 559, distance: 76.0
click at [739, 559] on div at bounding box center [743, 561] width 12 height 17
click at [784, 618] on span "OUT" at bounding box center [783, 616] width 21 height 15
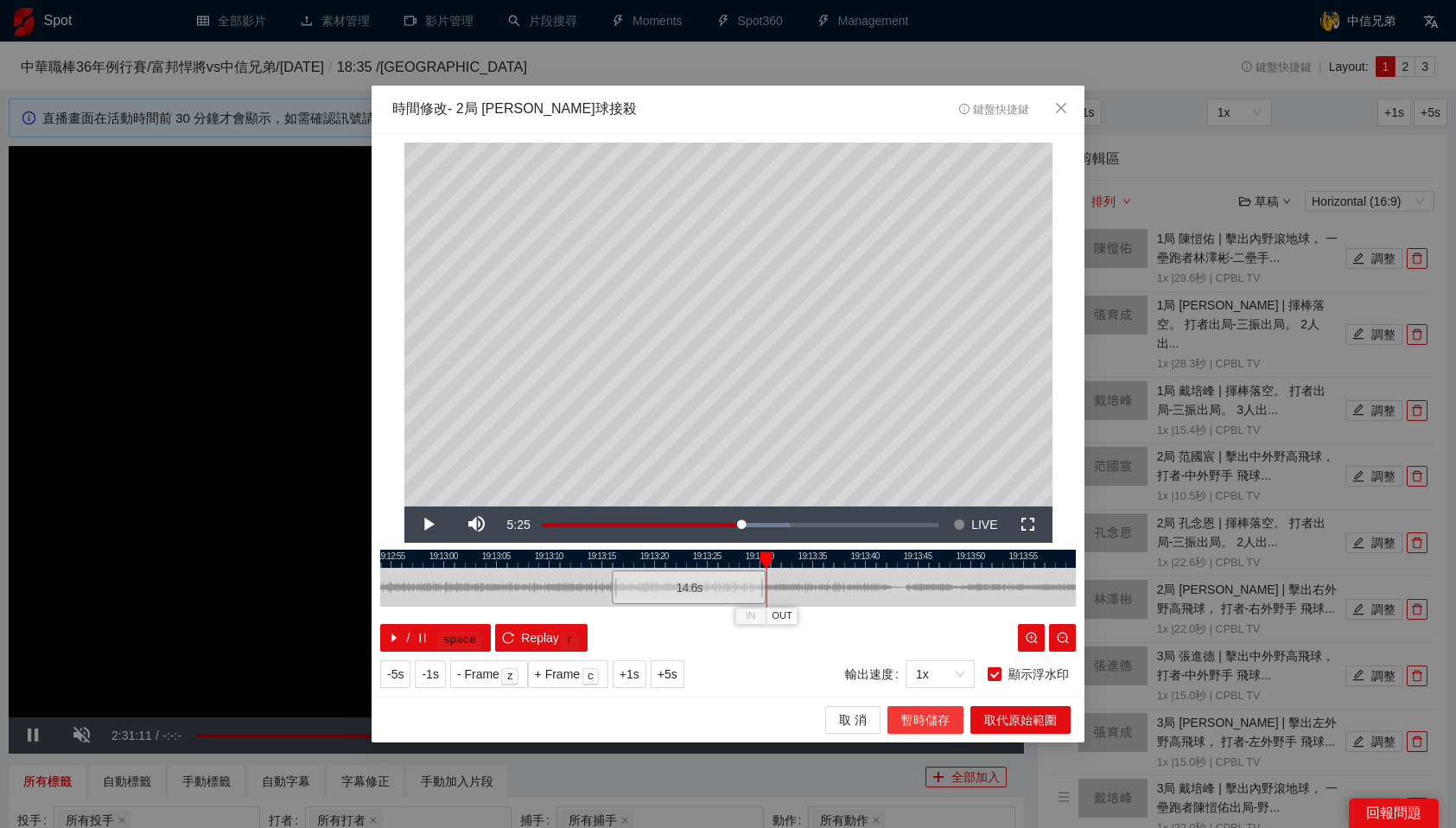
click at [931, 715] on span "暫時儲存" at bounding box center [925, 721] width 49 height 19
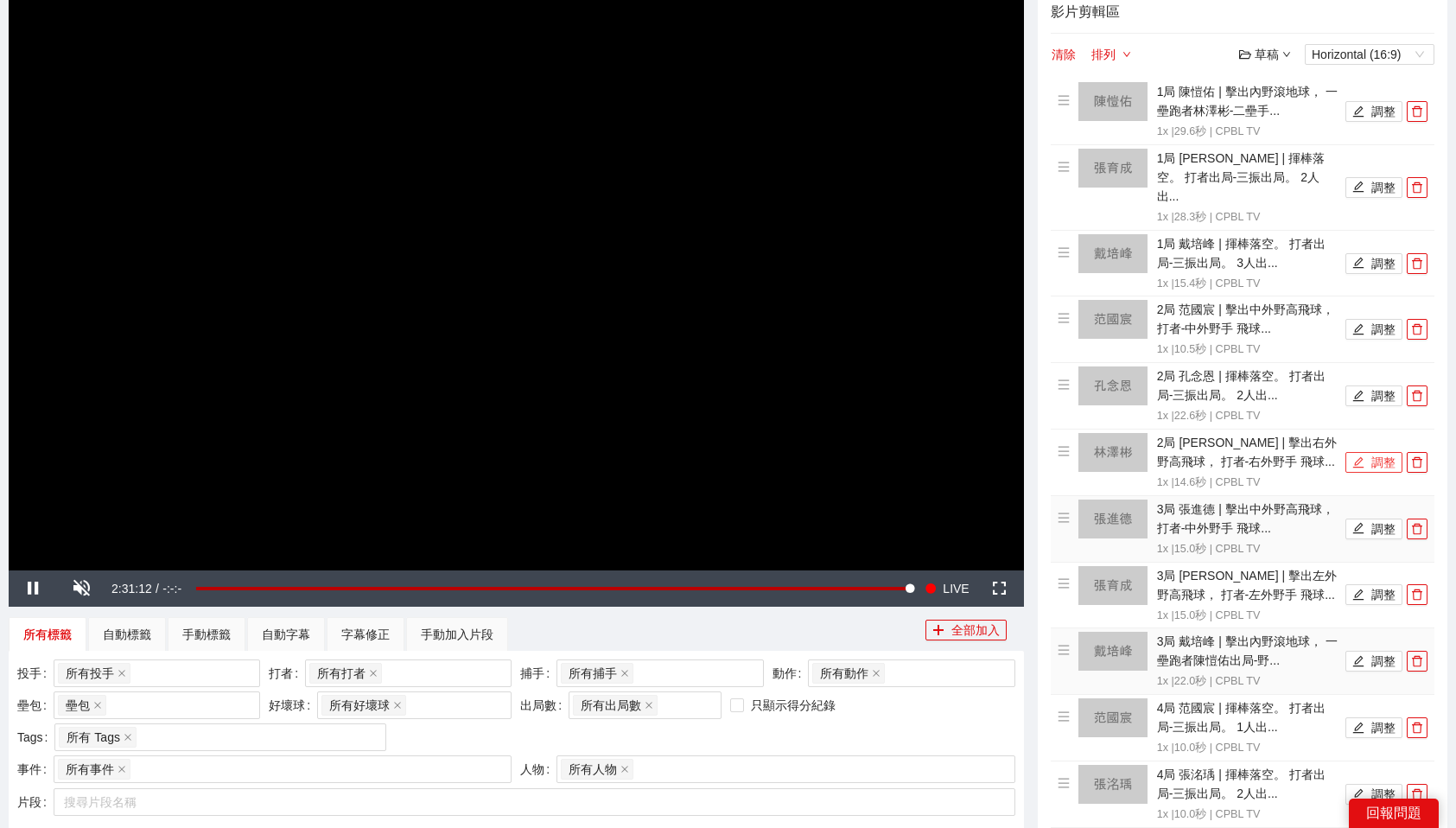
scroll to position [157, 0]
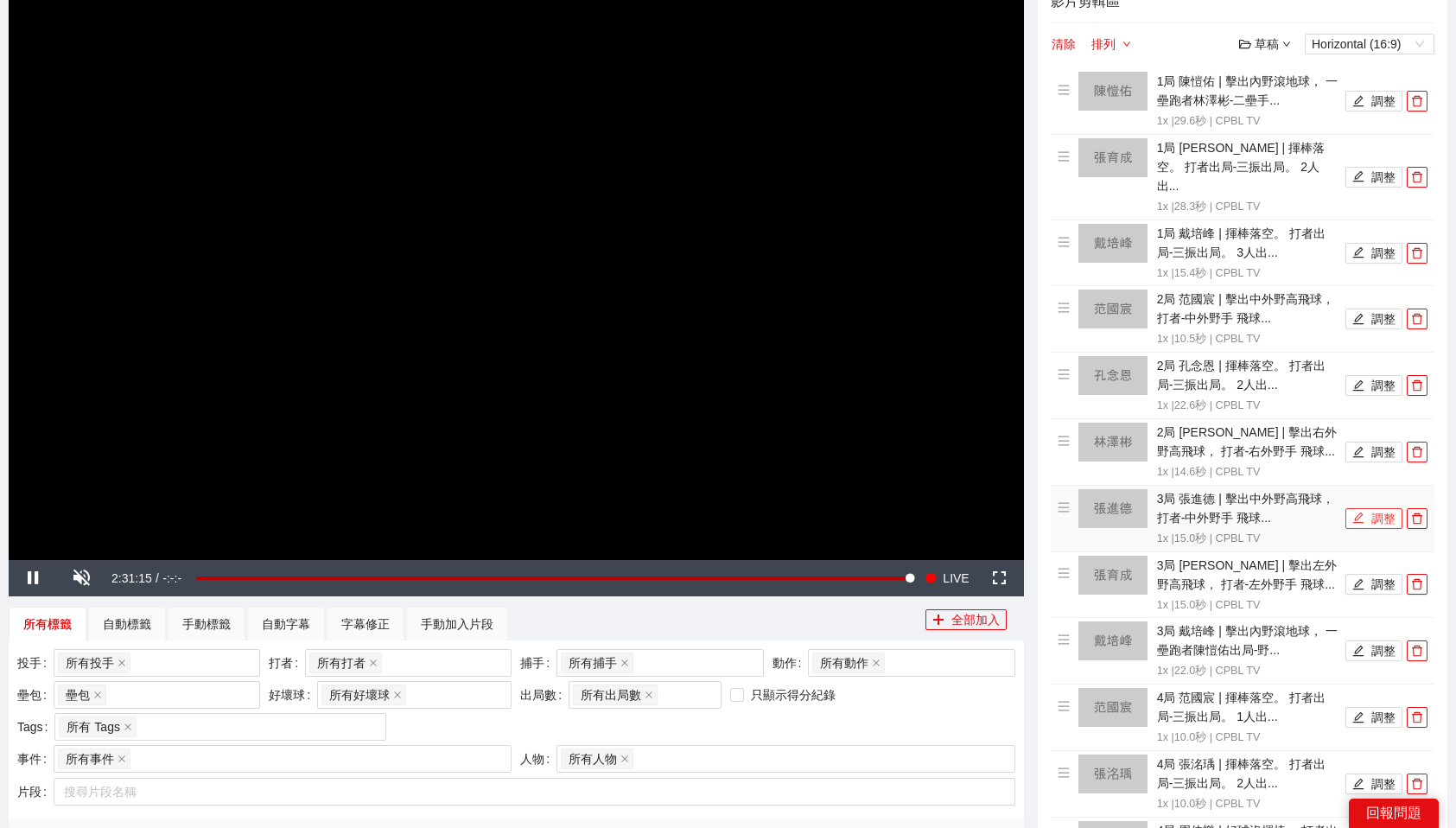
click at [1378, 508] on button "調整" at bounding box center [1375, 518] width 57 height 21
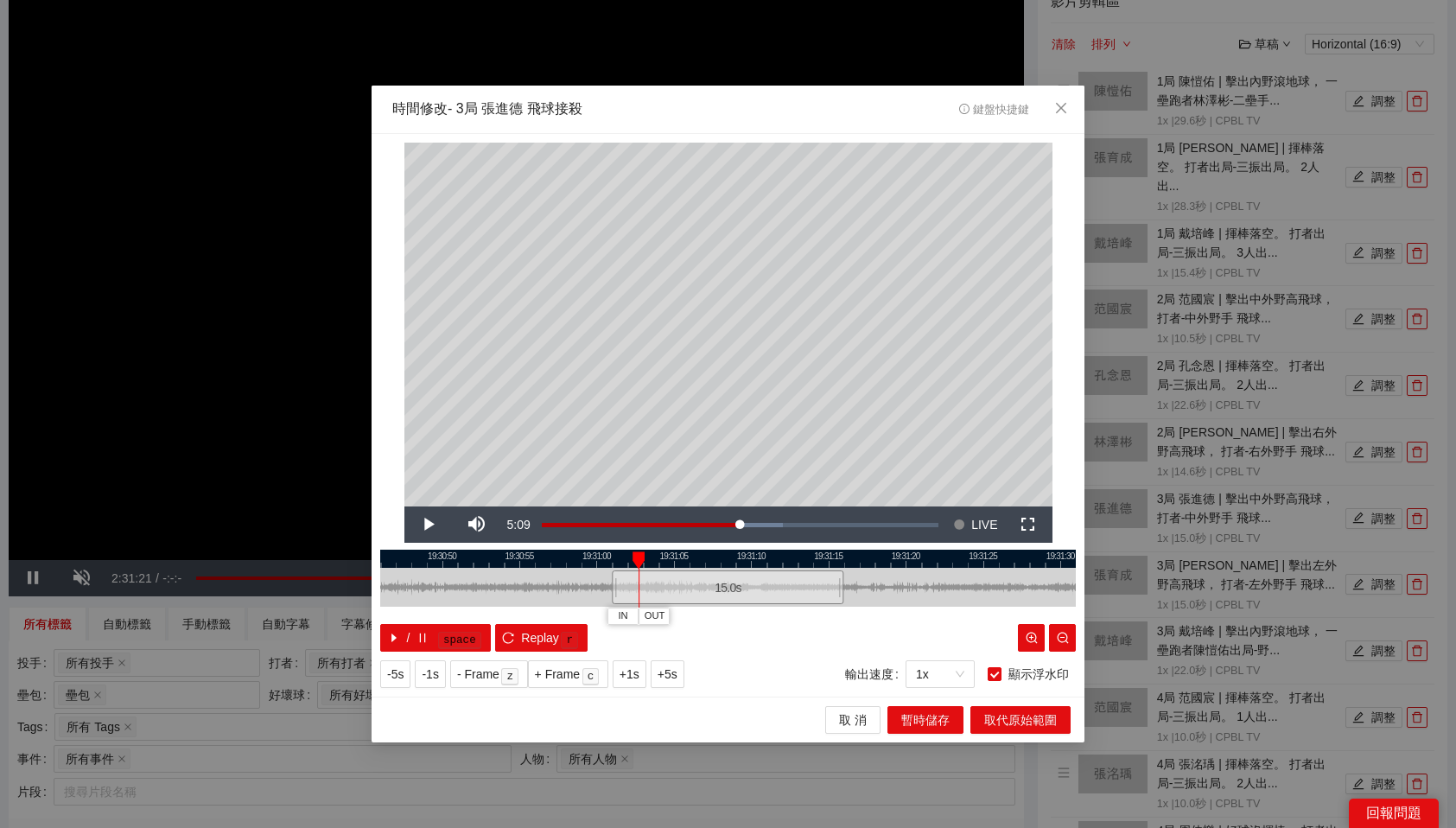
click at [635, 558] on div at bounding box center [638, 561] width 12 height 17
drag, startPoint x: 635, startPoint y: 558, endPoint x: 713, endPoint y: 554, distance: 78.1
click at [713, 554] on div at bounding box center [716, 561] width 12 height 17
click at [788, 612] on span "OUT" at bounding box center [790, 616] width 21 height 15
click at [921, 724] on span "暫時儲存" at bounding box center [925, 721] width 49 height 19
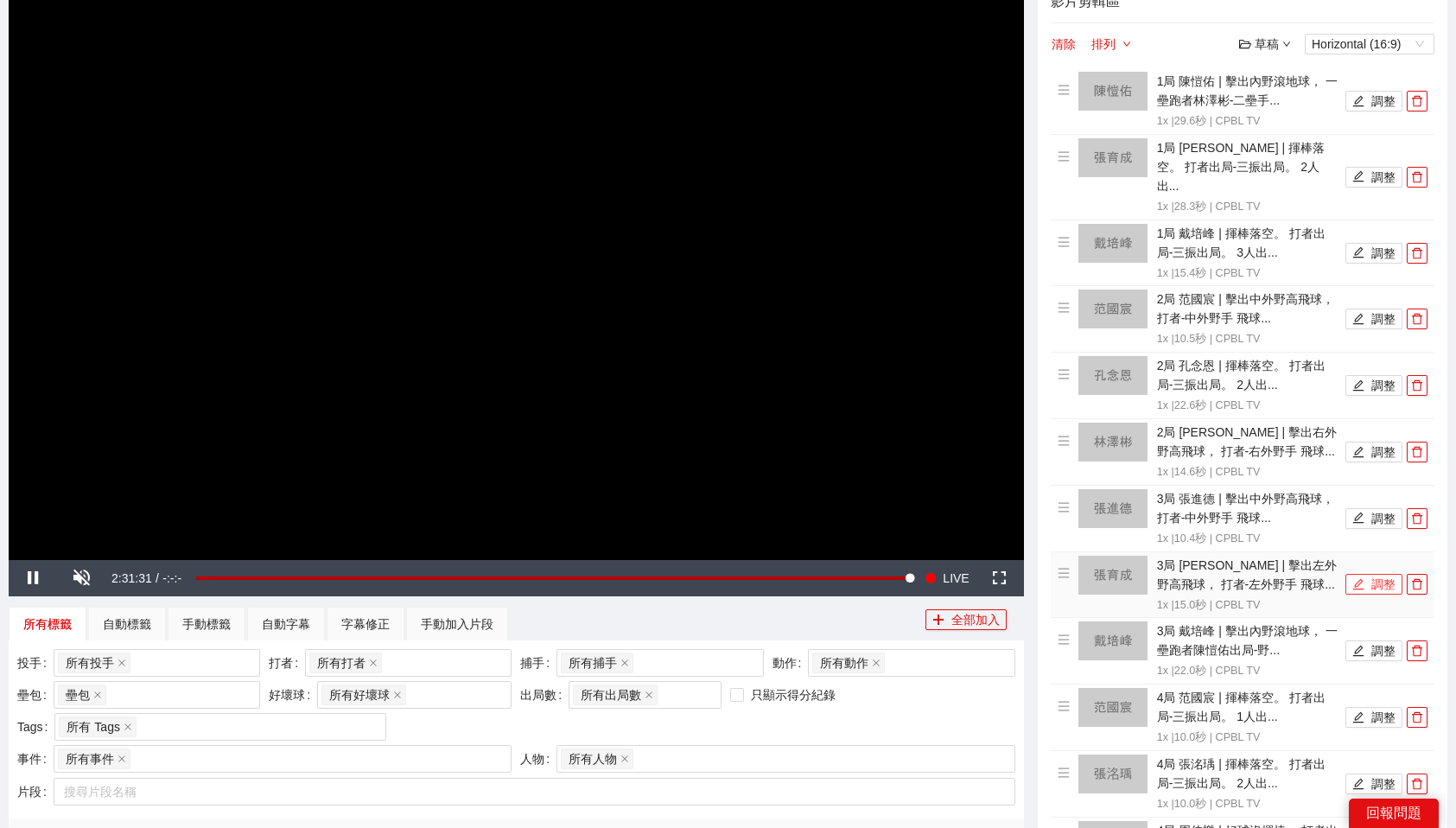
click at [1378, 574] on button "調整" at bounding box center [1375, 585] width 57 height 21
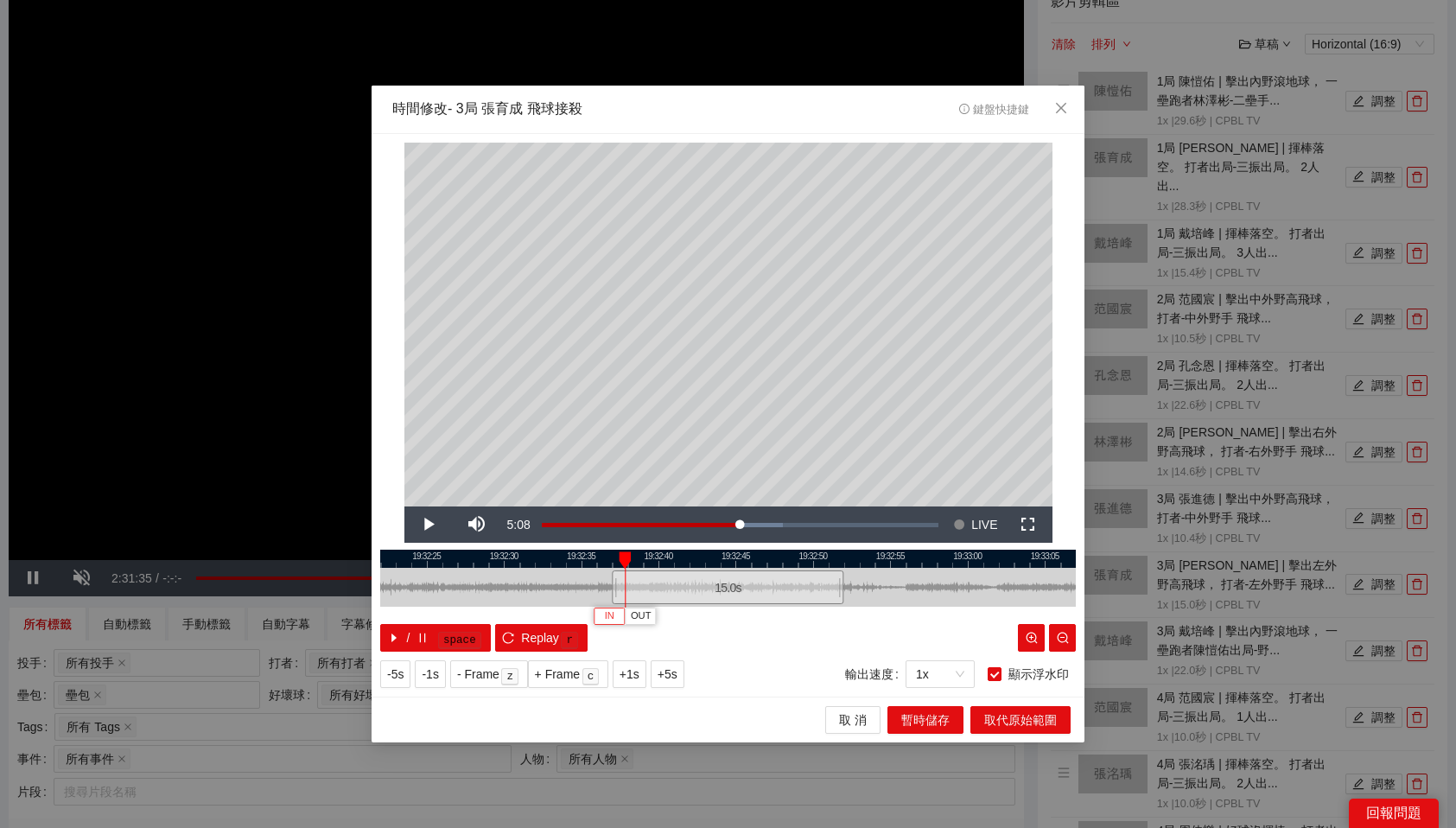
click at [617, 615] on button "IN" at bounding box center [609, 615] width 31 height 16
click at [770, 561] on div at bounding box center [728, 559] width 695 height 18
click at [751, 556] on div at bounding box center [728, 559] width 695 height 18
click at [755, 561] on div at bounding box center [728, 559] width 695 height 18
click at [803, 614] on span "OUT" at bounding box center [794, 616] width 21 height 15
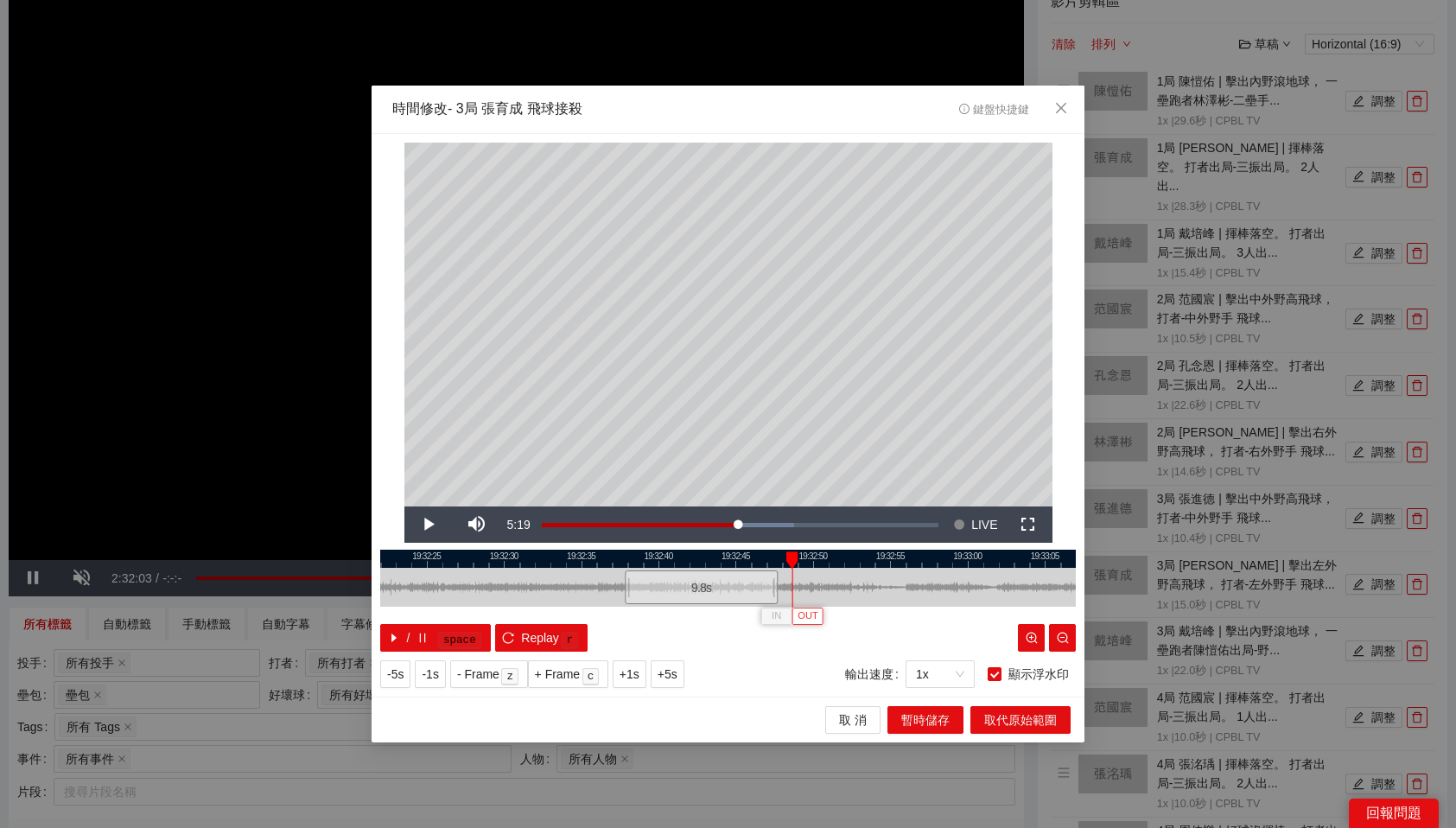
click at [814, 617] on span "OUT" at bounding box center [808, 616] width 21 height 15
click at [915, 711] on span "暫時儲存" at bounding box center [925, 721] width 49 height 19
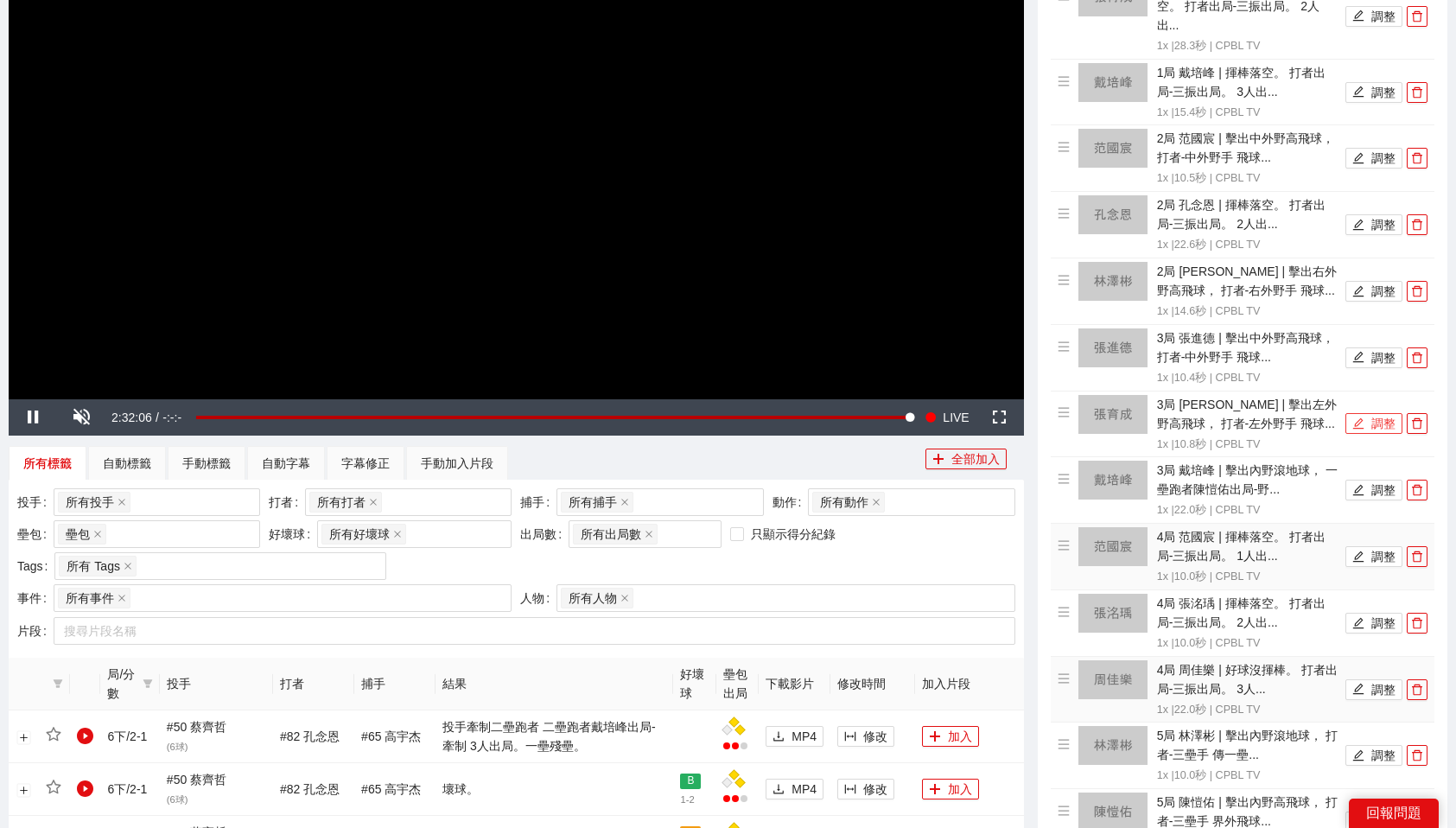
scroll to position [332, 0]
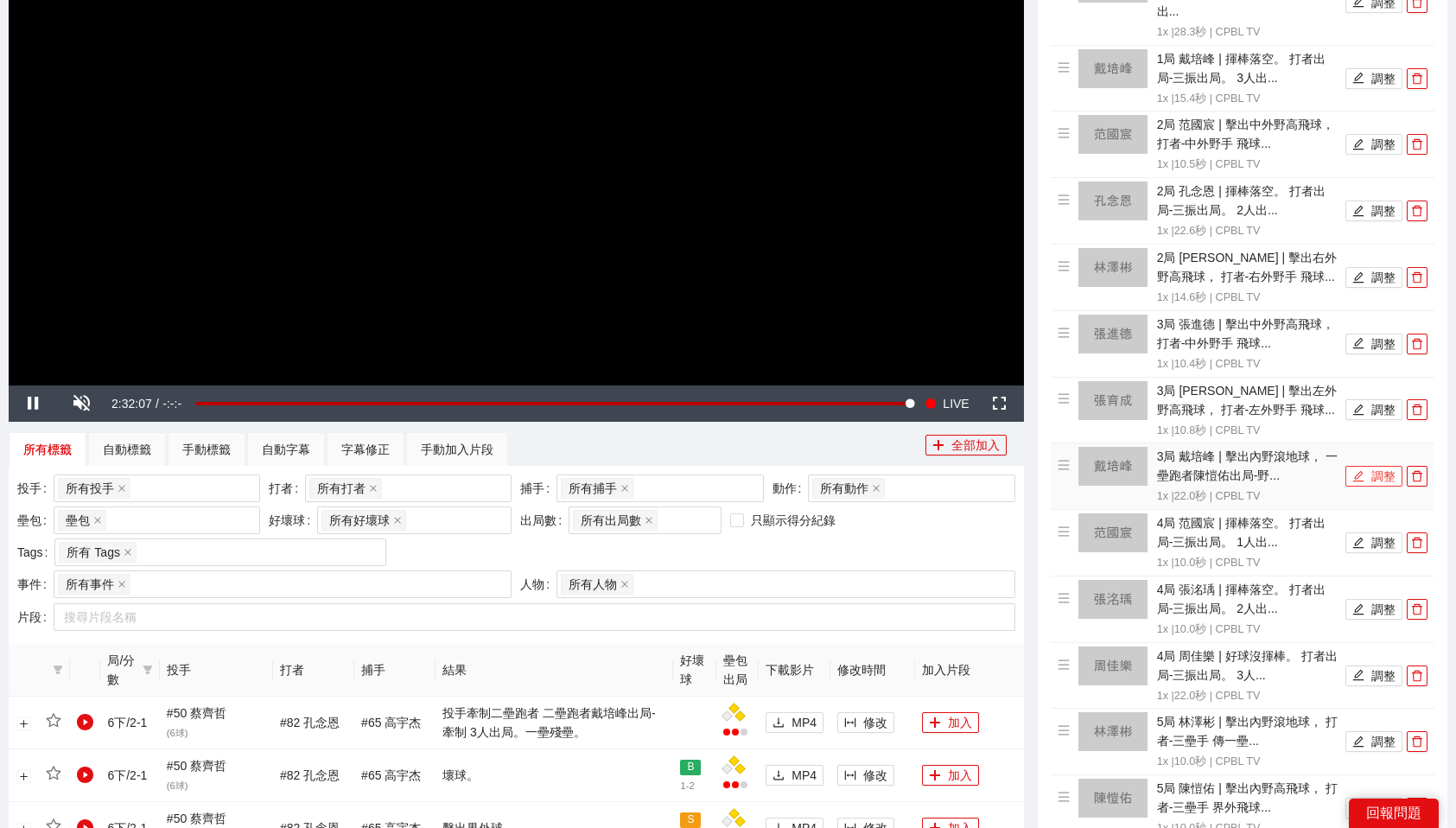
click at [1371, 466] on button "調整" at bounding box center [1375, 476] width 57 height 21
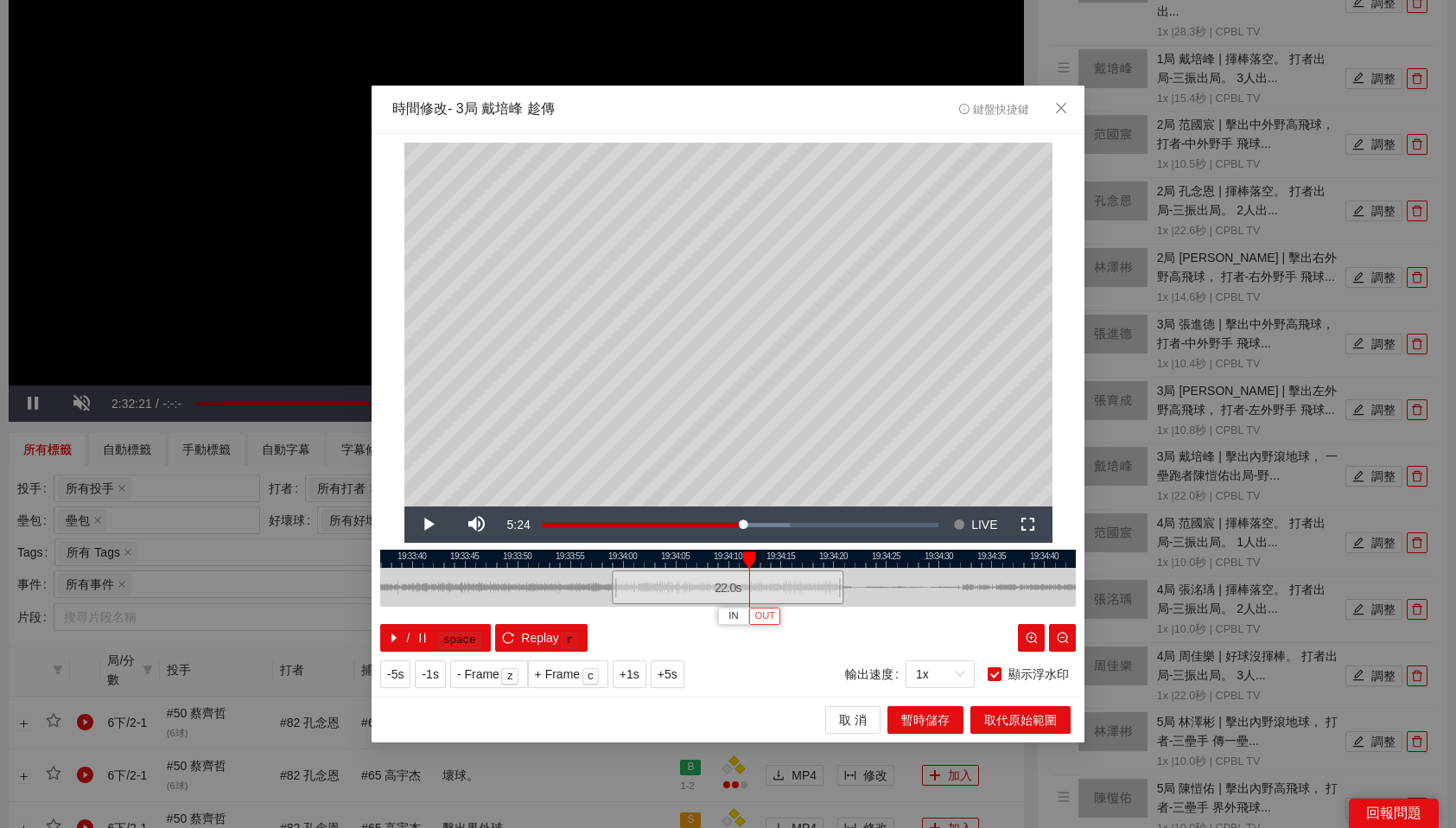
click at [764, 616] on span "OUT" at bounding box center [765, 616] width 21 height 15
click at [706, 553] on div at bounding box center [728, 559] width 695 height 18
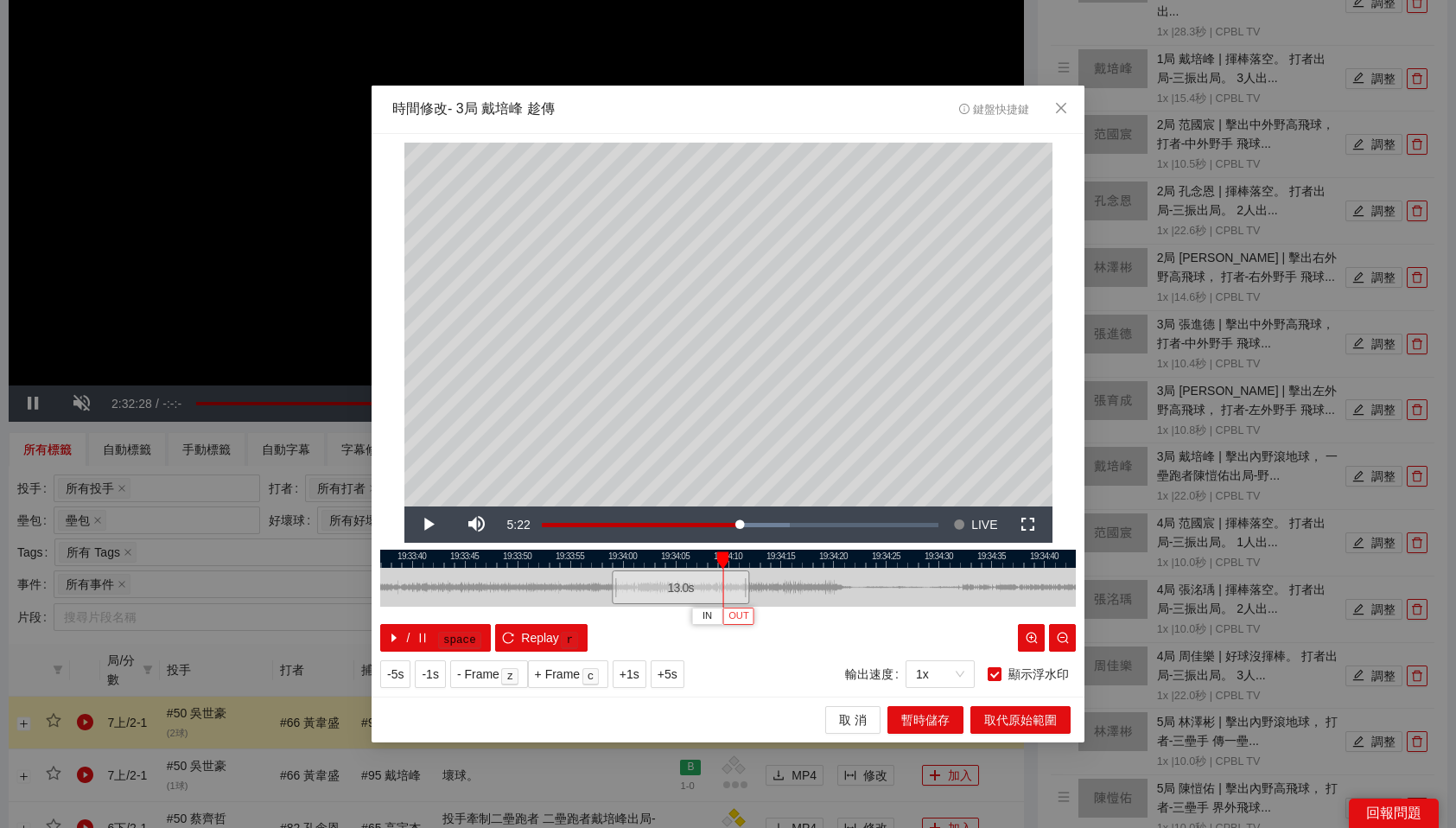
click at [746, 614] on span "OUT" at bounding box center [739, 616] width 21 height 15
click at [945, 718] on span "暫時儲存" at bounding box center [925, 721] width 49 height 19
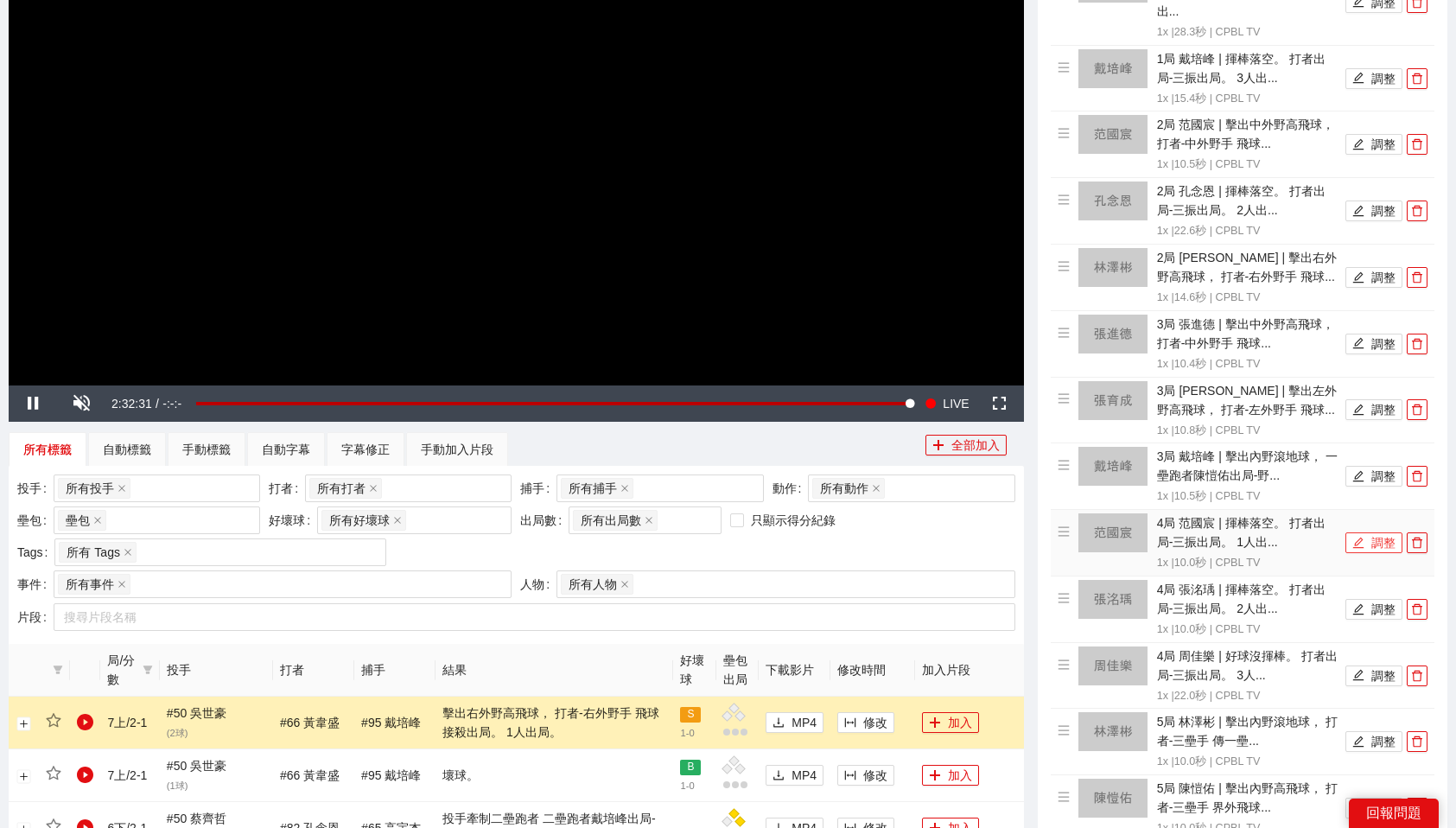
click at [1389, 533] on button "調整" at bounding box center [1375, 543] width 57 height 21
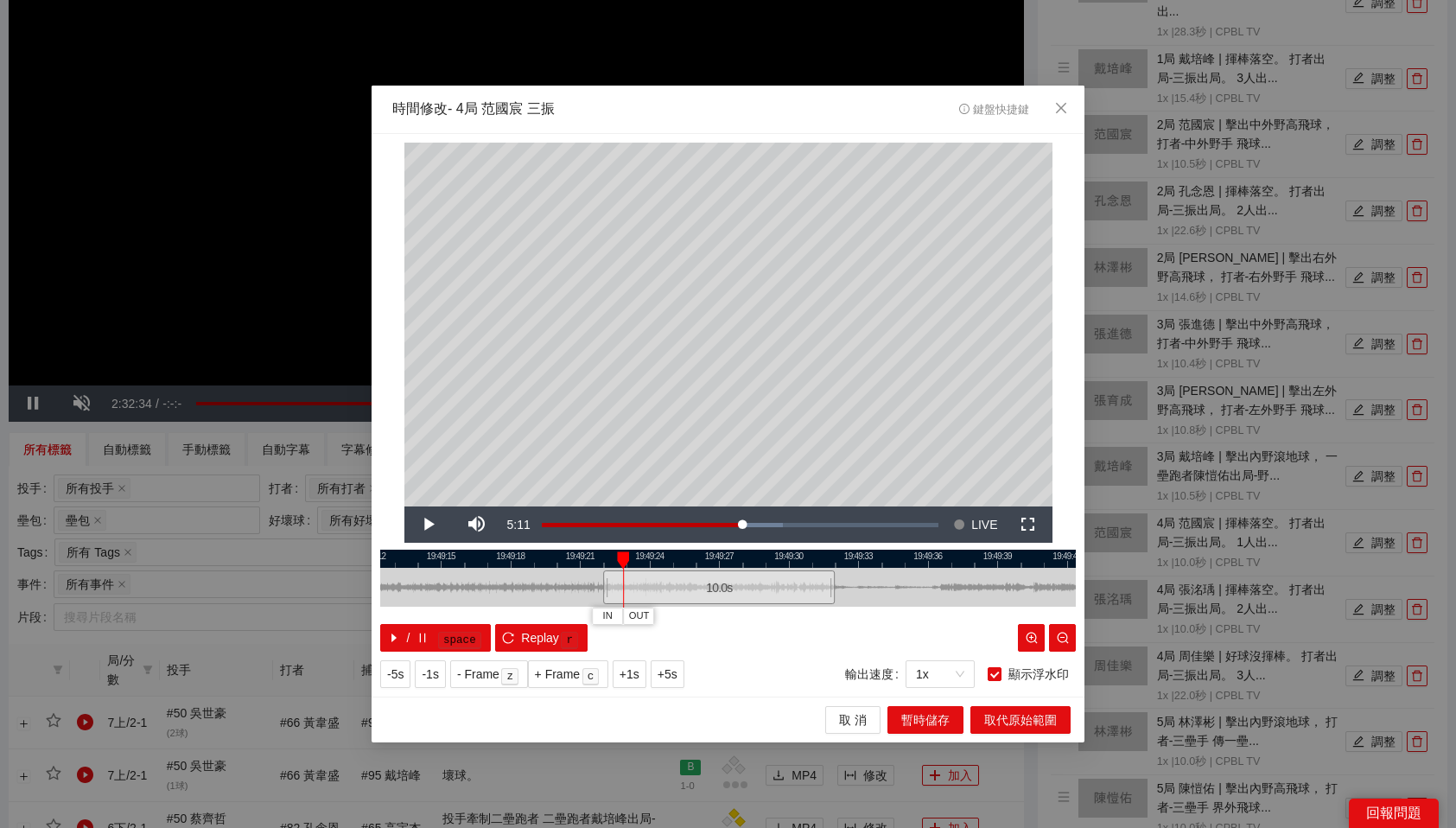
drag, startPoint x: 607, startPoint y: 552, endPoint x: 599, endPoint y: 554, distance: 8.2
click at [599, 554] on div at bounding box center [719, 559] width 695 height 18
drag, startPoint x: 626, startPoint y: 556, endPoint x: 593, endPoint y: 558, distance: 33.1
click at [593, 558] on div at bounding box center [590, 561] width 12 height 17
drag, startPoint x: 680, startPoint y: 558, endPoint x: 1002, endPoint y: 557, distance: 322.0
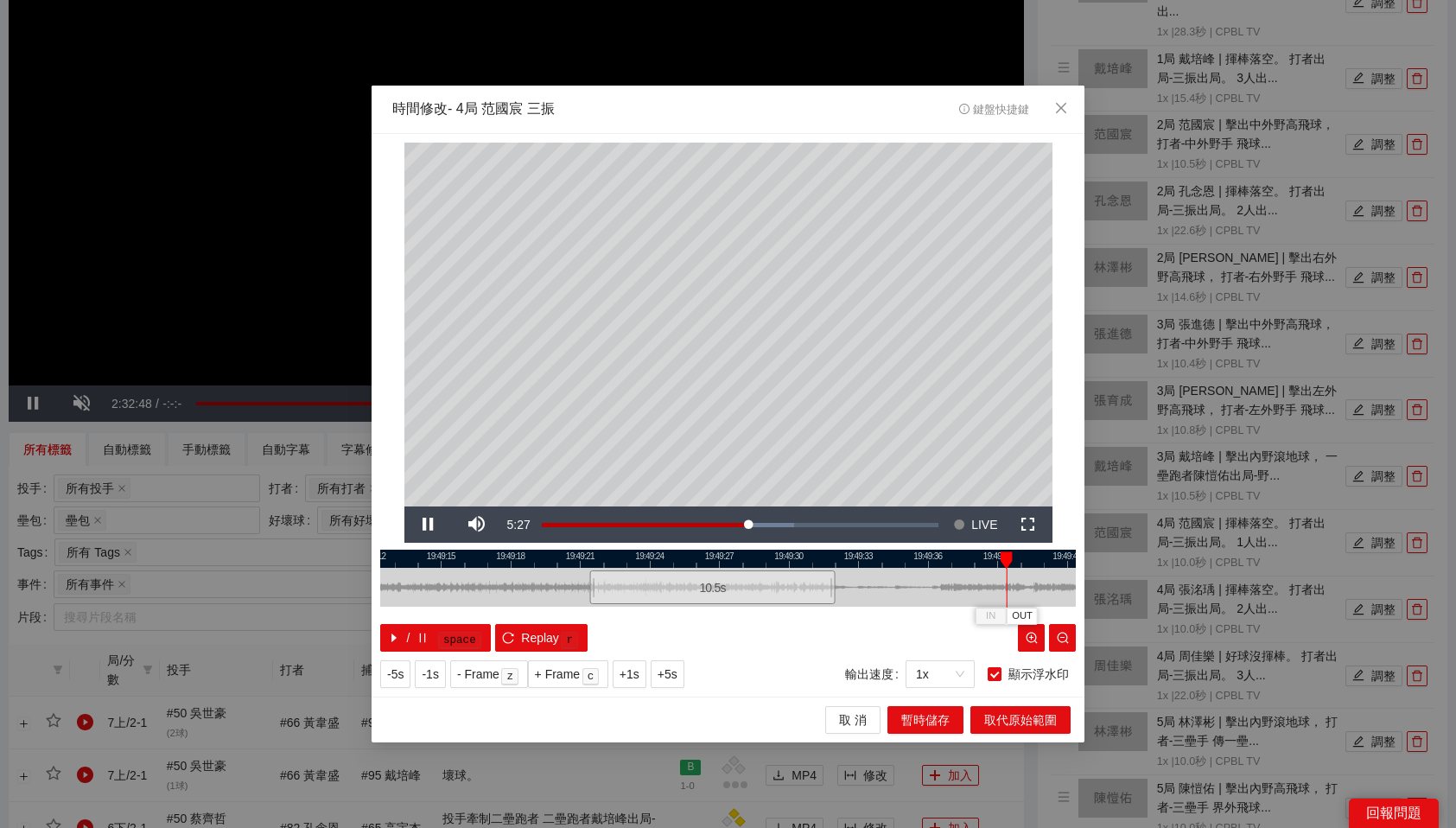
click at [1002, 557] on div "19:49:12 19:49:15 19:49:18 19:49:21 19:49:24 19:49:27 19:49:30 19:49:33 19:49:3…" at bounding box center [728, 601] width 695 height 102
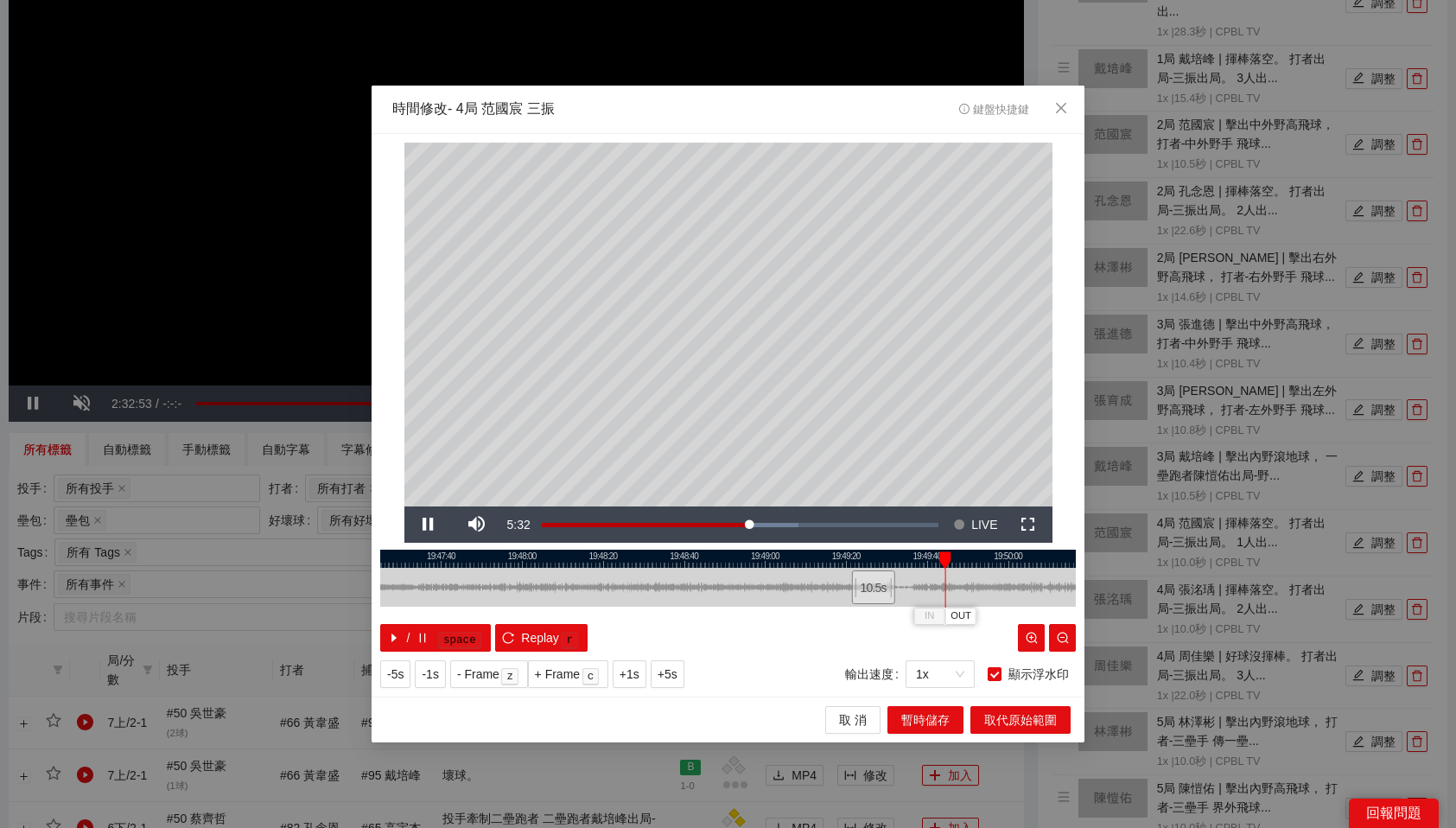
click at [921, 559] on div at bounding box center [728, 559] width 695 height 18
click at [946, 621] on span "OUT" at bounding box center [941, 616] width 21 height 15
click at [941, 720] on span "暫時儲存" at bounding box center [925, 721] width 49 height 19
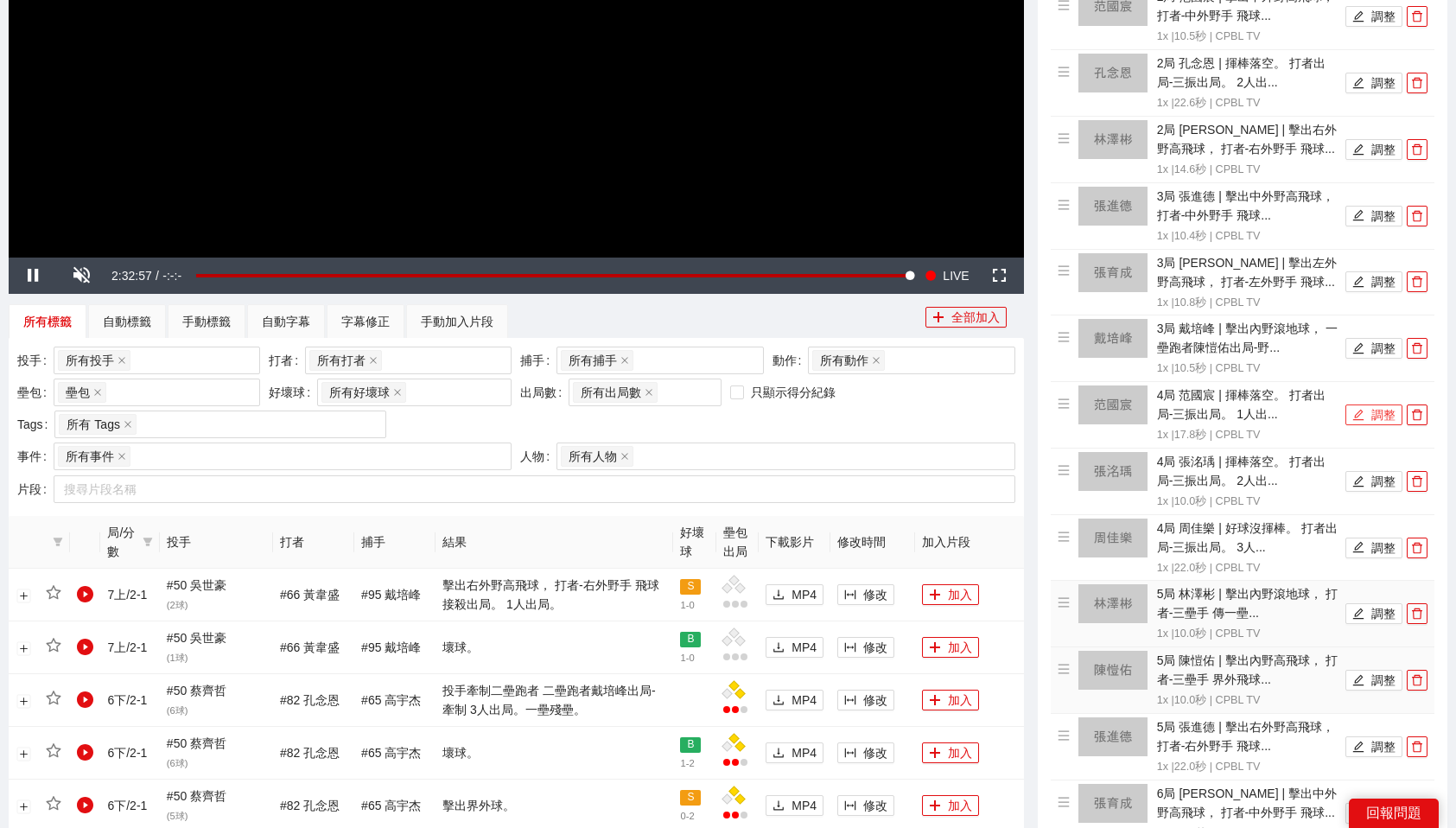
scroll to position [491, 0]
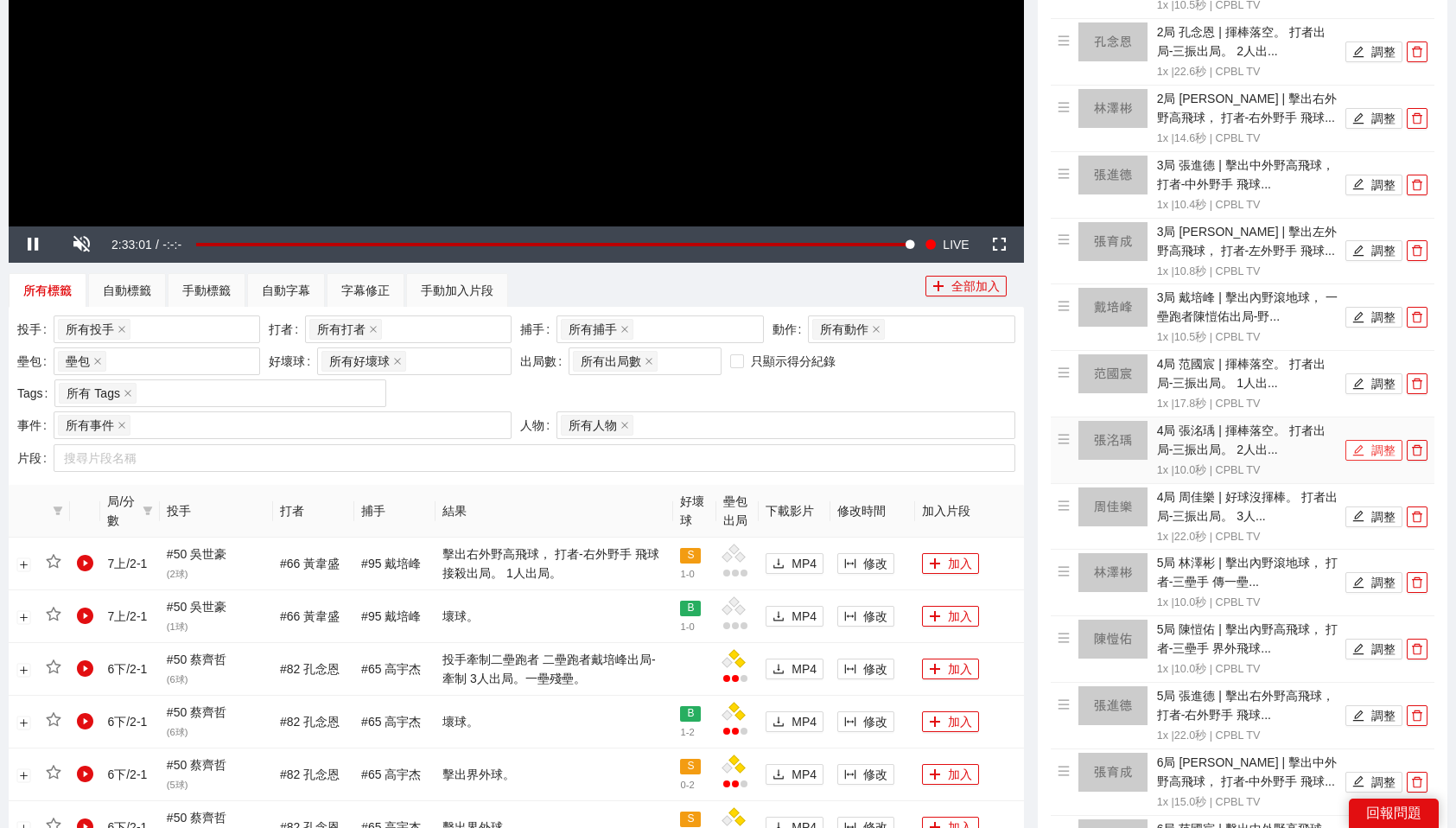
click at [1373, 440] on button "調整" at bounding box center [1375, 450] width 57 height 21
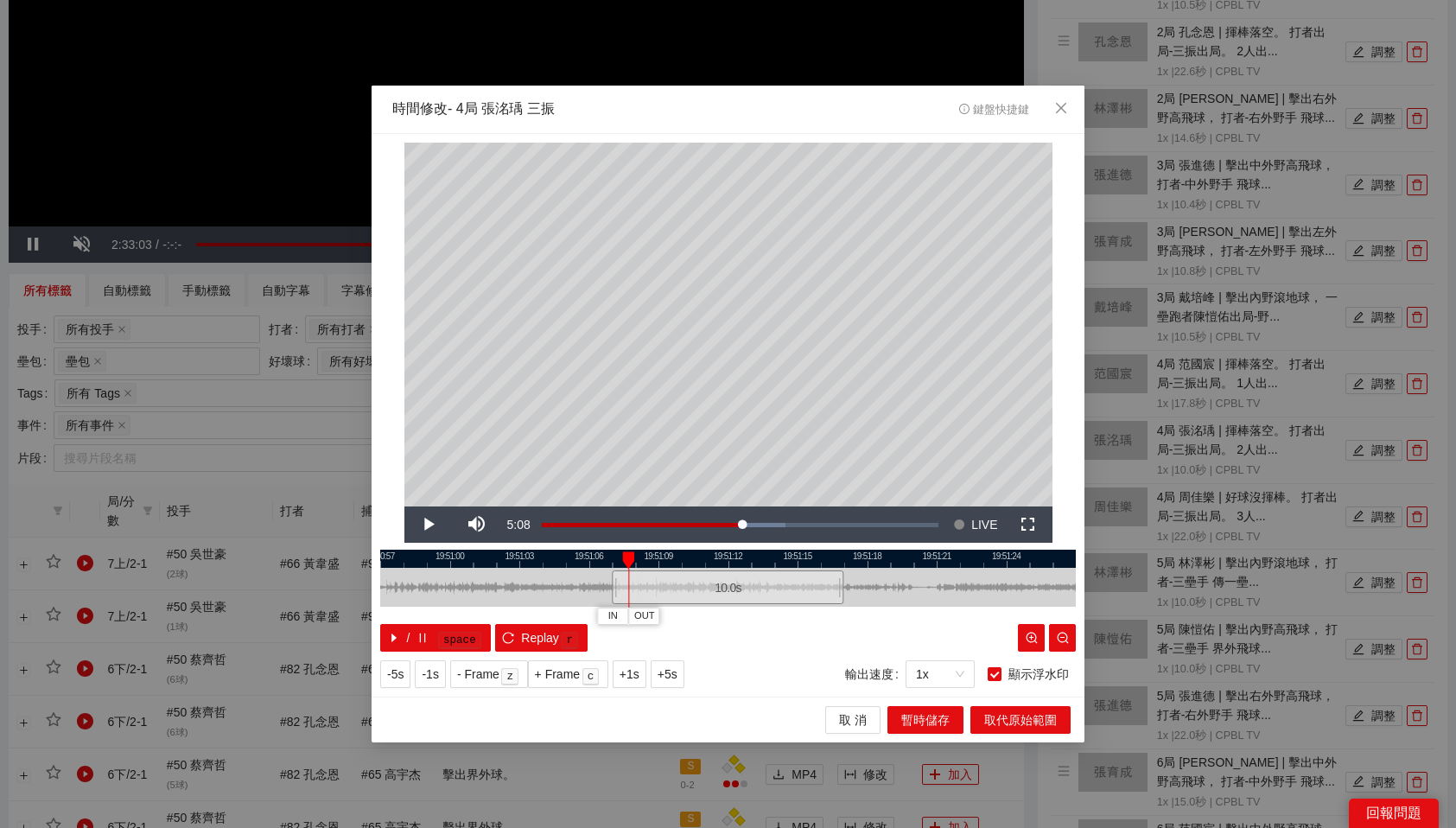
click at [604, 558] on div at bounding box center [728, 559] width 695 height 18
click at [599, 610] on button "IN" at bounding box center [589, 615] width 31 height 16
click at [1072, 480] on div "**********" at bounding box center [728, 416] width 713 height 564
drag, startPoint x: 695, startPoint y: 556, endPoint x: 1014, endPoint y: 551, distance: 319.0
click at [1014, 551] on div "19:50:57 19:51:00 19:51:03 19:51:06 19:51:09 19:51:12 19:51:15 19:51:18 19:51:2…" at bounding box center [728, 601] width 695 height 102
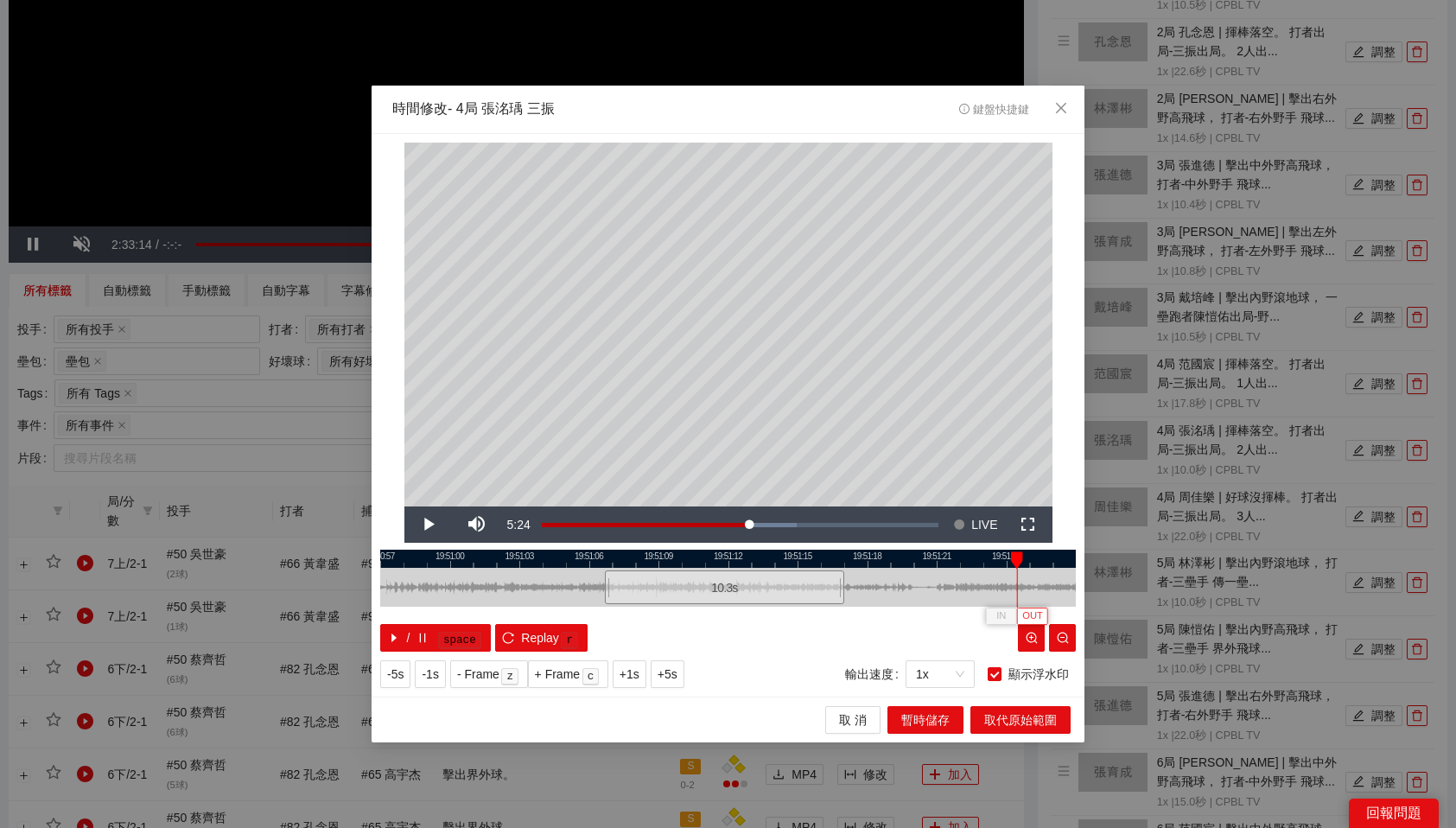
click at [1034, 610] on span "OUT" at bounding box center [1033, 616] width 21 height 15
click at [941, 718] on span "暫時儲存" at bounding box center [925, 721] width 49 height 19
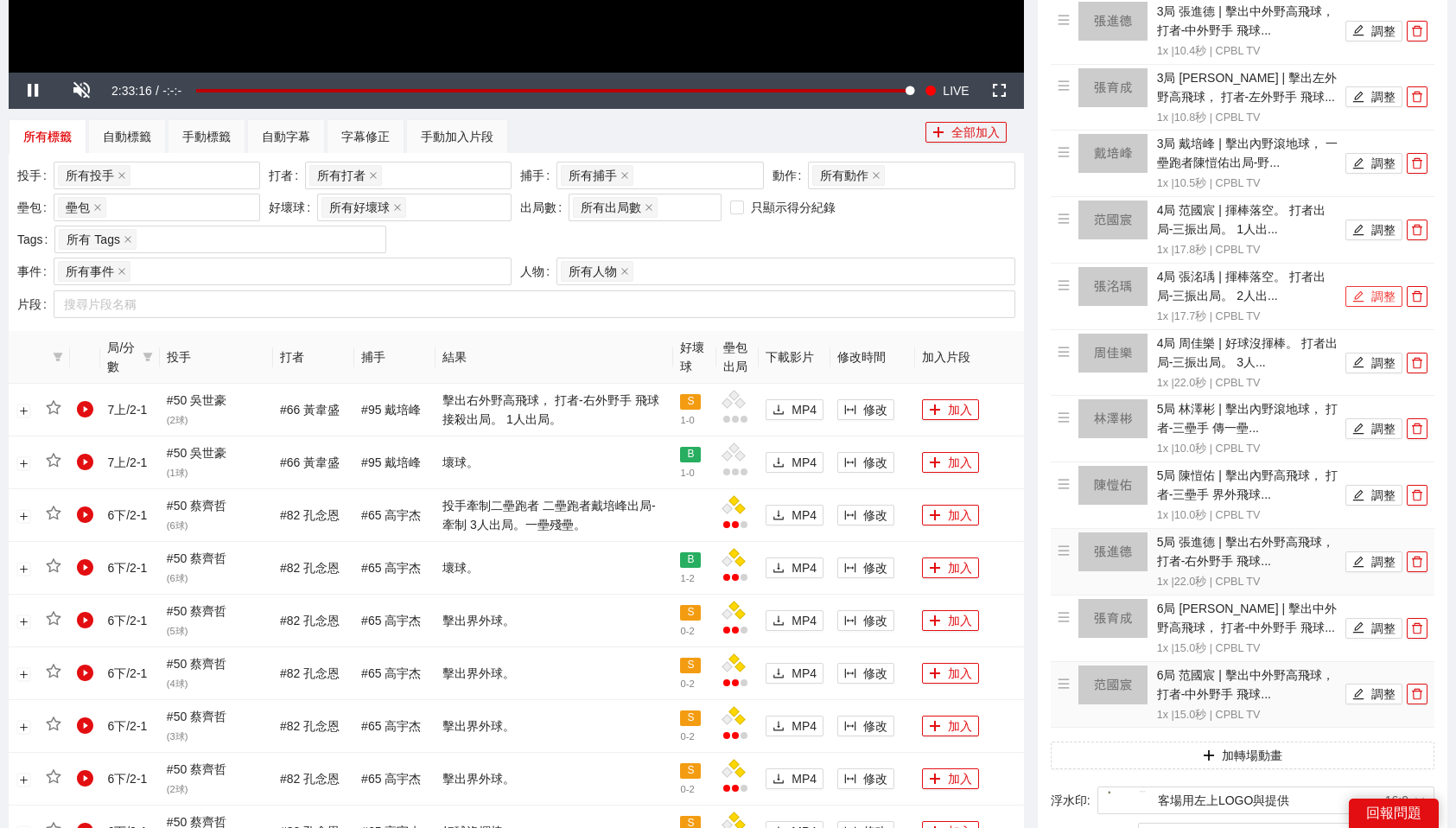
scroll to position [684, 0]
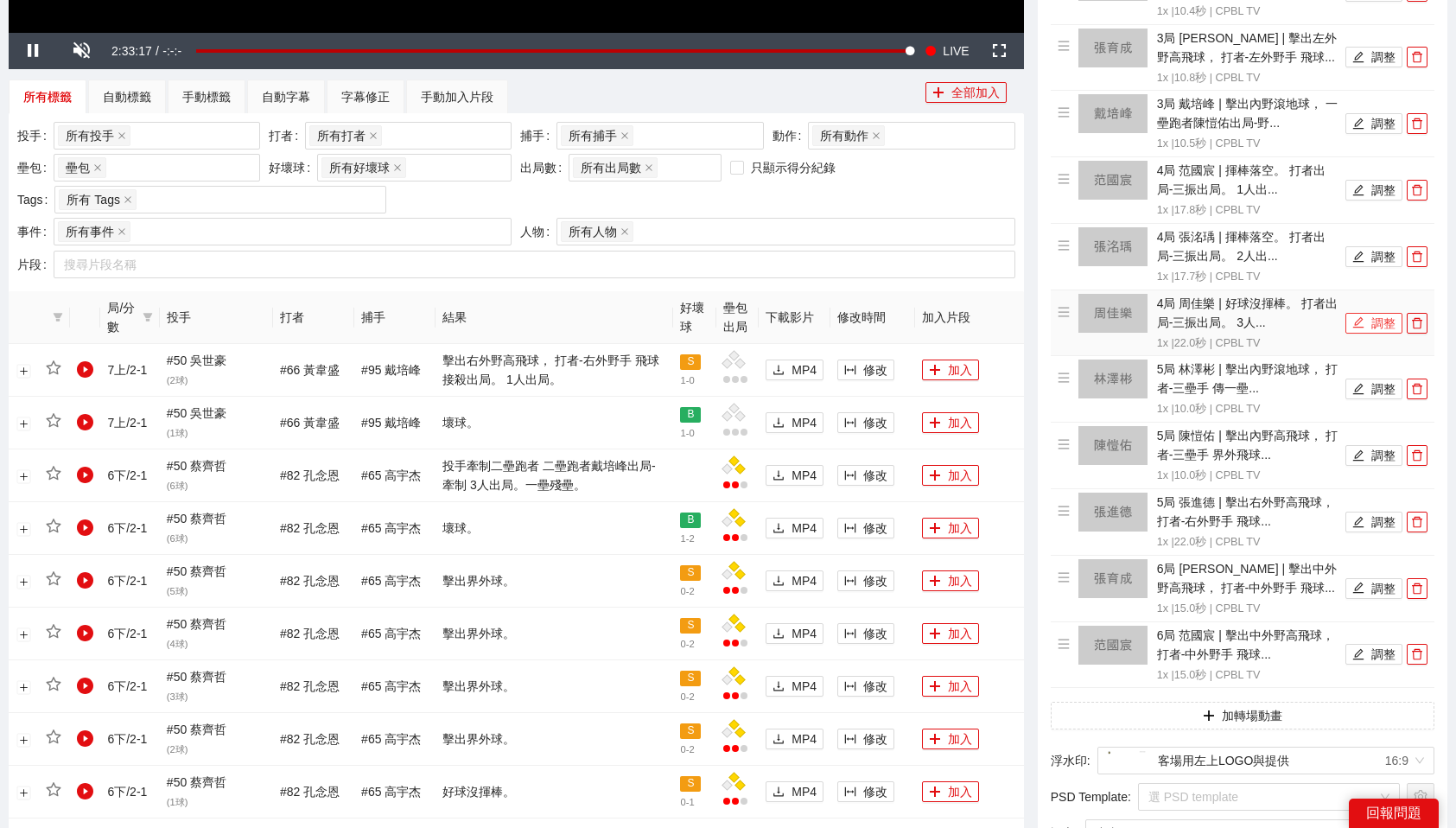
click at [1376, 313] on button "調整" at bounding box center [1375, 324] width 57 height 21
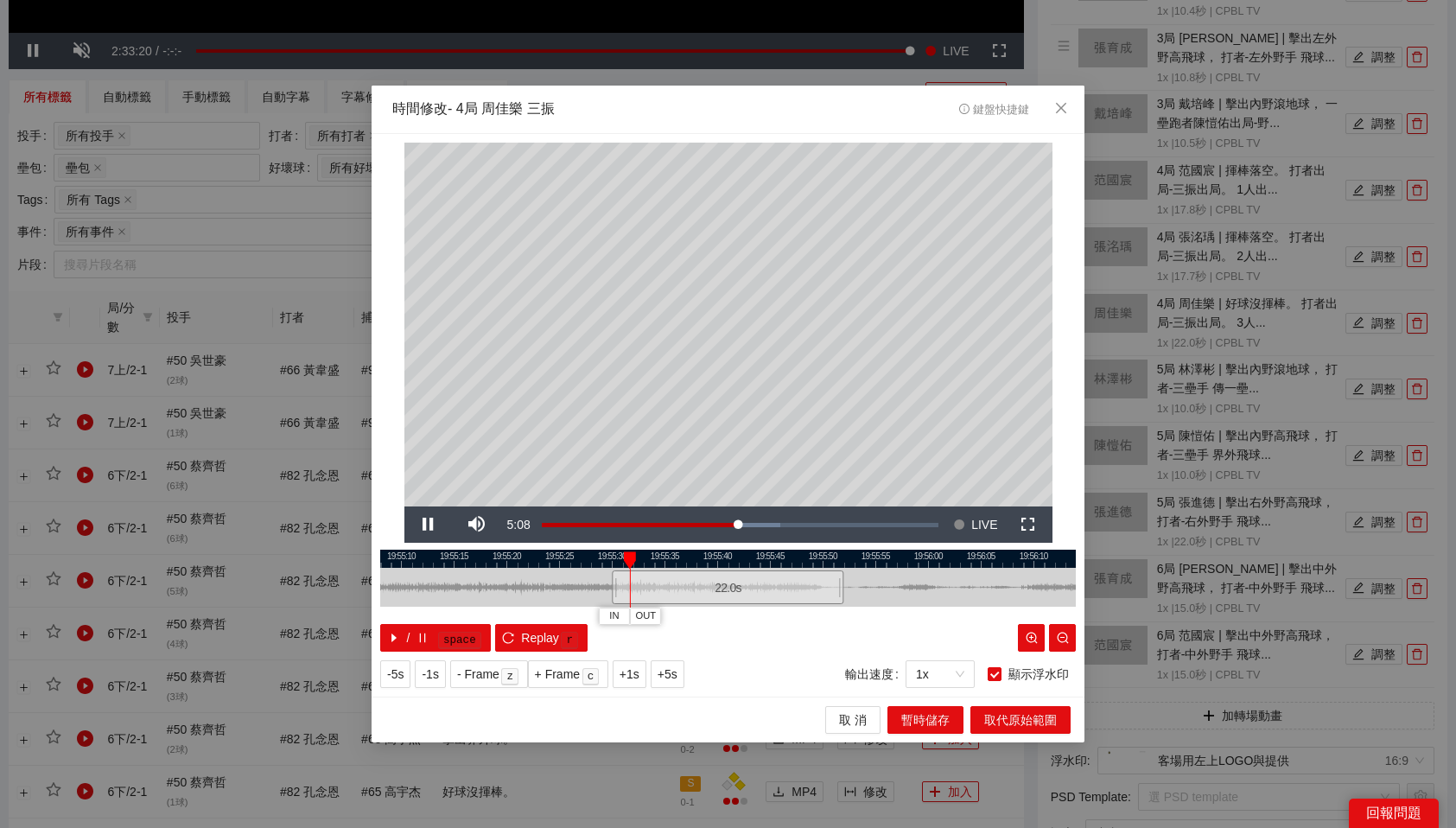
click at [609, 555] on div at bounding box center [728, 559] width 695 height 18
drag, startPoint x: 648, startPoint y: 560, endPoint x: 853, endPoint y: 552, distance: 205.2
click at [853, 552] on div at bounding box center [851, 561] width 12 height 17
click at [876, 614] on span "OUT" at bounding box center [874, 616] width 21 height 15
click at [937, 722] on span "暫時儲存" at bounding box center [925, 721] width 49 height 19
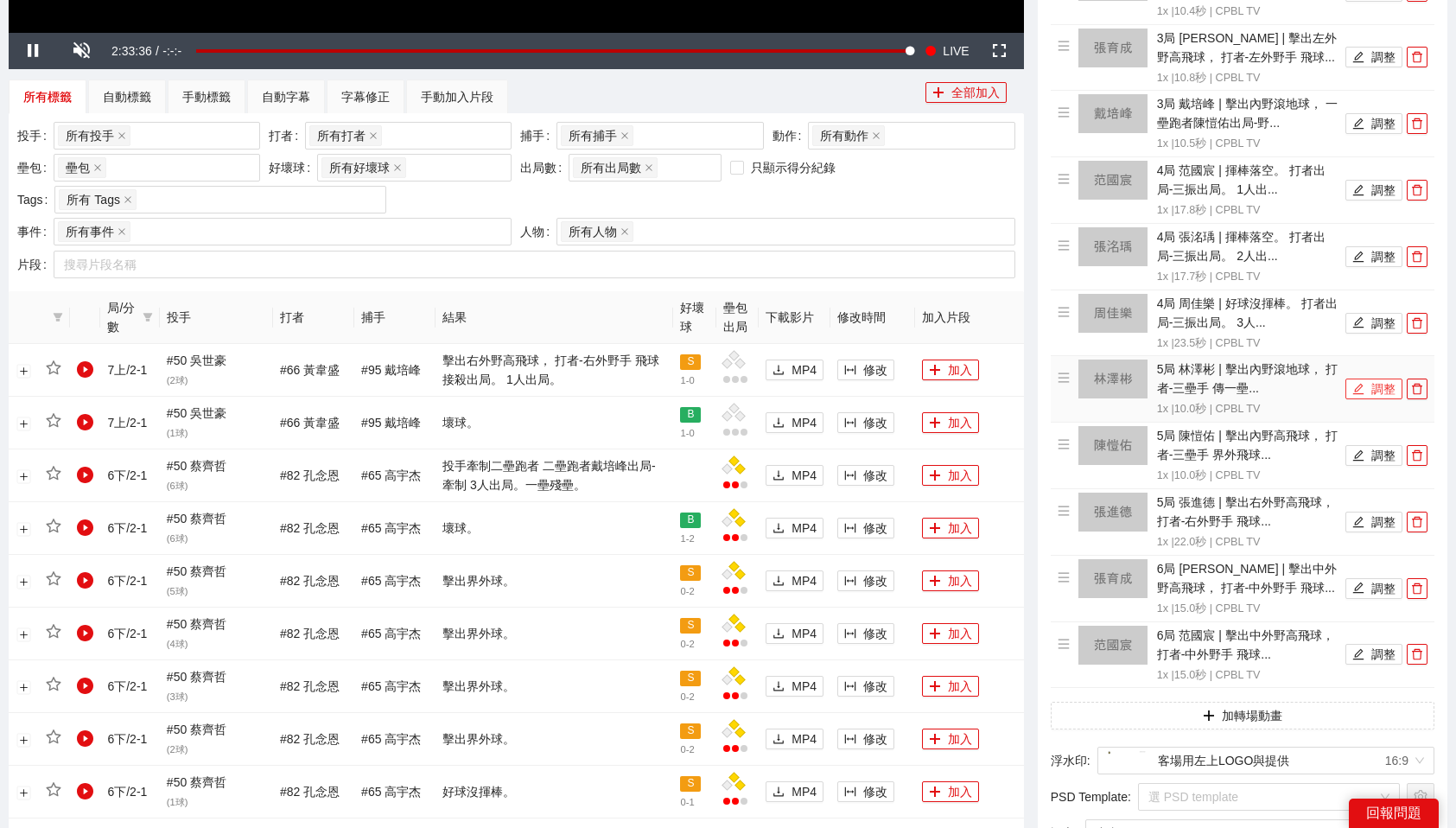
click at [1373, 379] on button "調整" at bounding box center [1375, 389] width 57 height 21
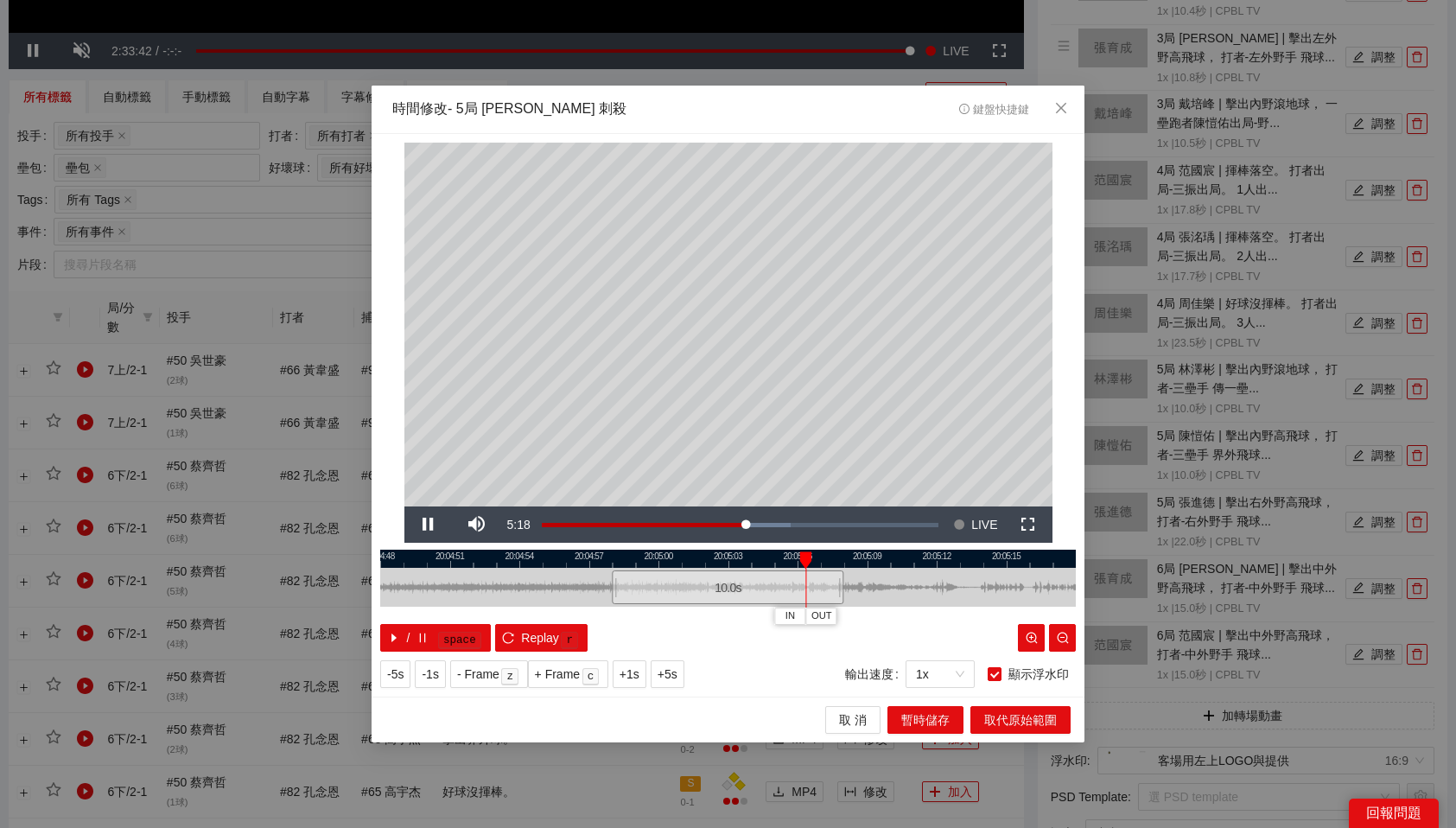
drag, startPoint x: 626, startPoint y: 552, endPoint x: 804, endPoint y: 558, distance: 178.1
click at [804, 558] on div at bounding box center [805, 561] width 12 height 17
click at [796, 556] on div at bounding box center [728, 559] width 695 height 18
click at [766, 563] on div at bounding box center [728, 559] width 695 height 18
click at [852, 617] on span "OUT" at bounding box center [849, 616] width 21 height 15
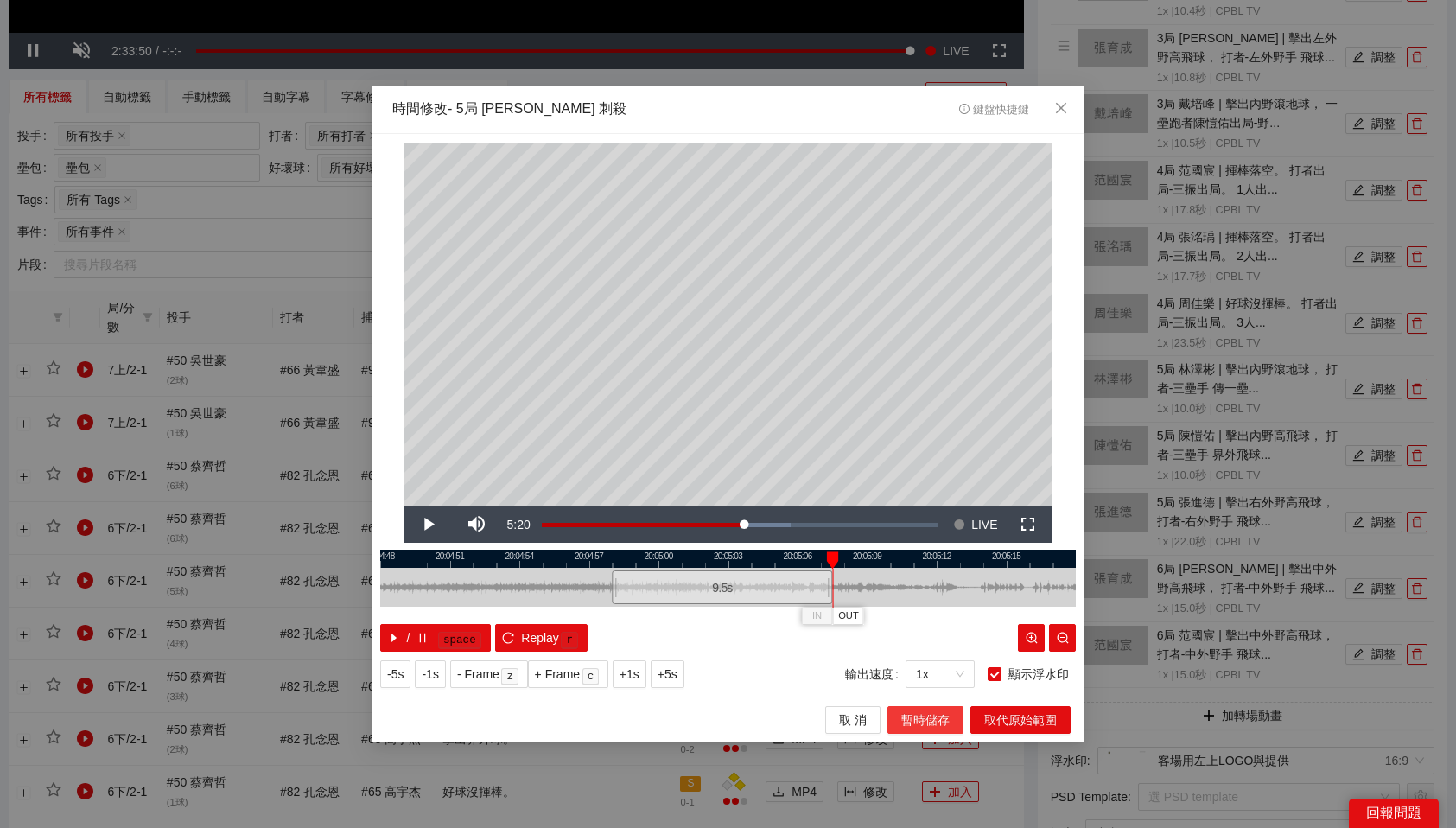
click at [911, 721] on span "暫時儲存" at bounding box center [925, 721] width 49 height 19
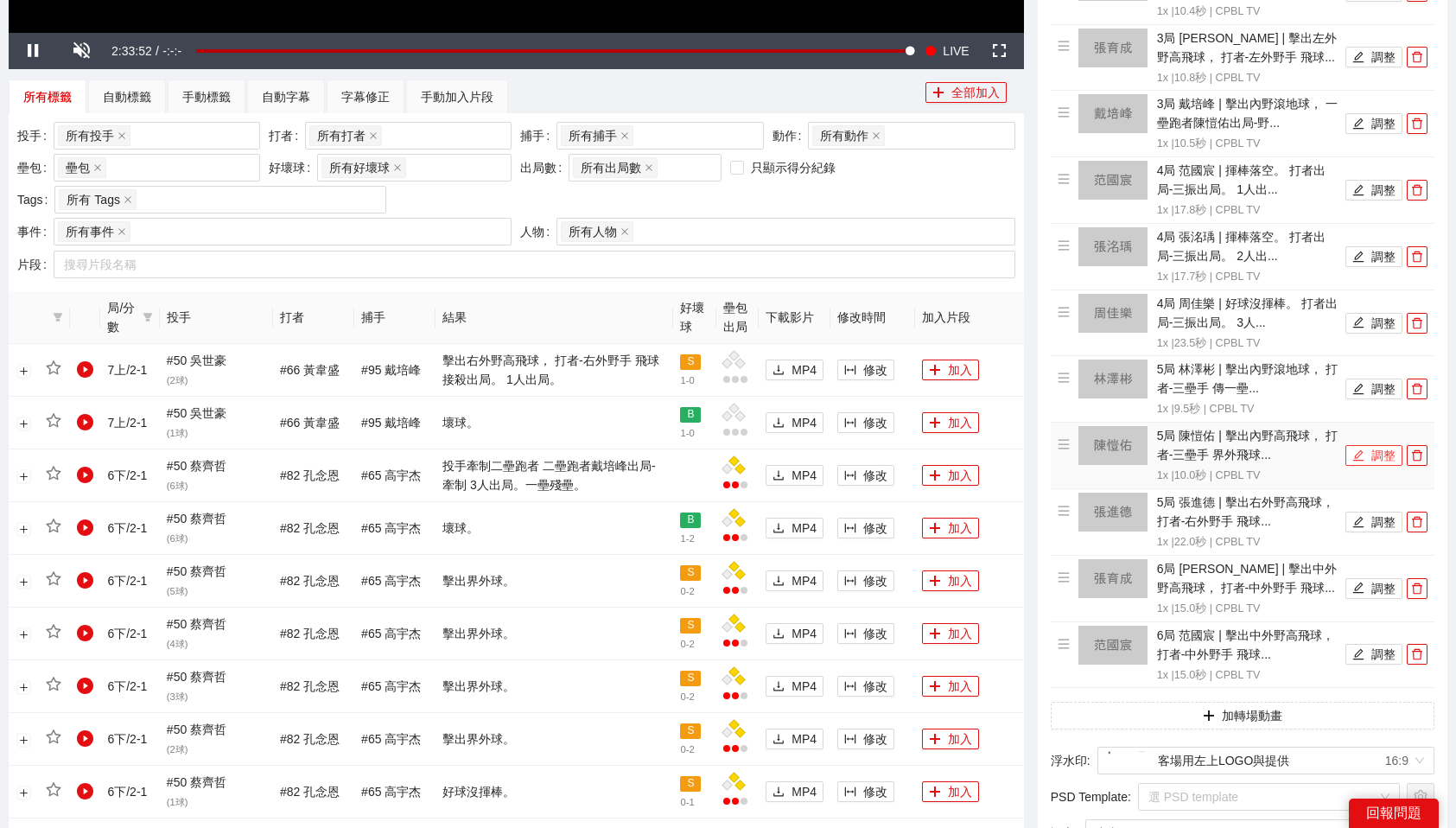
click at [1376, 446] on button "調整" at bounding box center [1375, 456] width 57 height 21
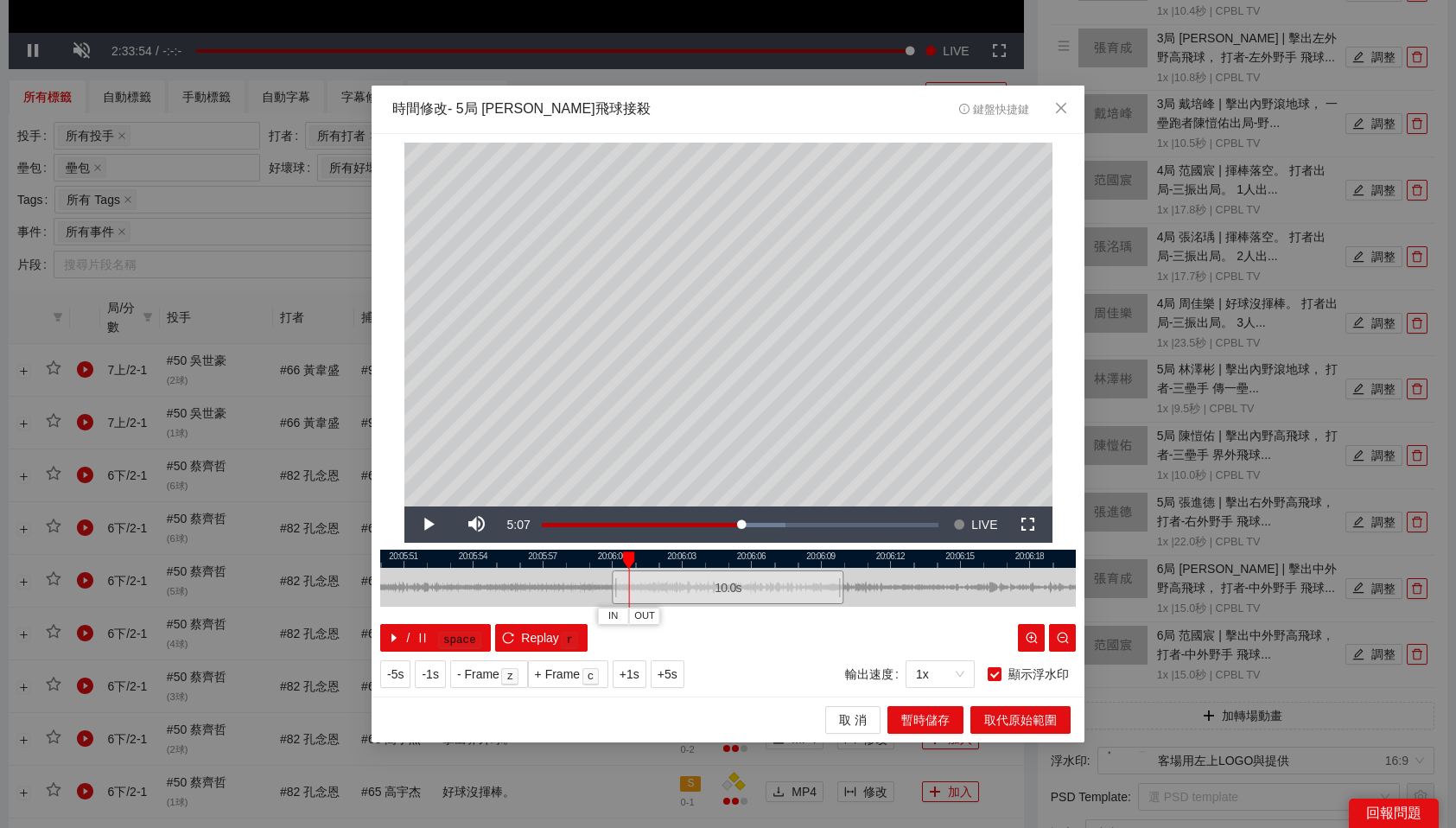
click at [606, 556] on div at bounding box center [728, 559] width 695 height 18
click at [598, 620] on button "IN" at bounding box center [591, 615] width 31 height 16
drag, startPoint x: 677, startPoint y: 561, endPoint x: 762, endPoint y: 558, distance: 85.1
click at [762, 558] on div "20:05:48 20:05:51 20:05:54 20:05:57 20:06:00 20:06:03 20:06:06 20:06:09 20:06:1…" at bounding box center [728, 601] width 695 height 102
click at [841, 557] on div at bounding box center [728, 559] width 695 height 18
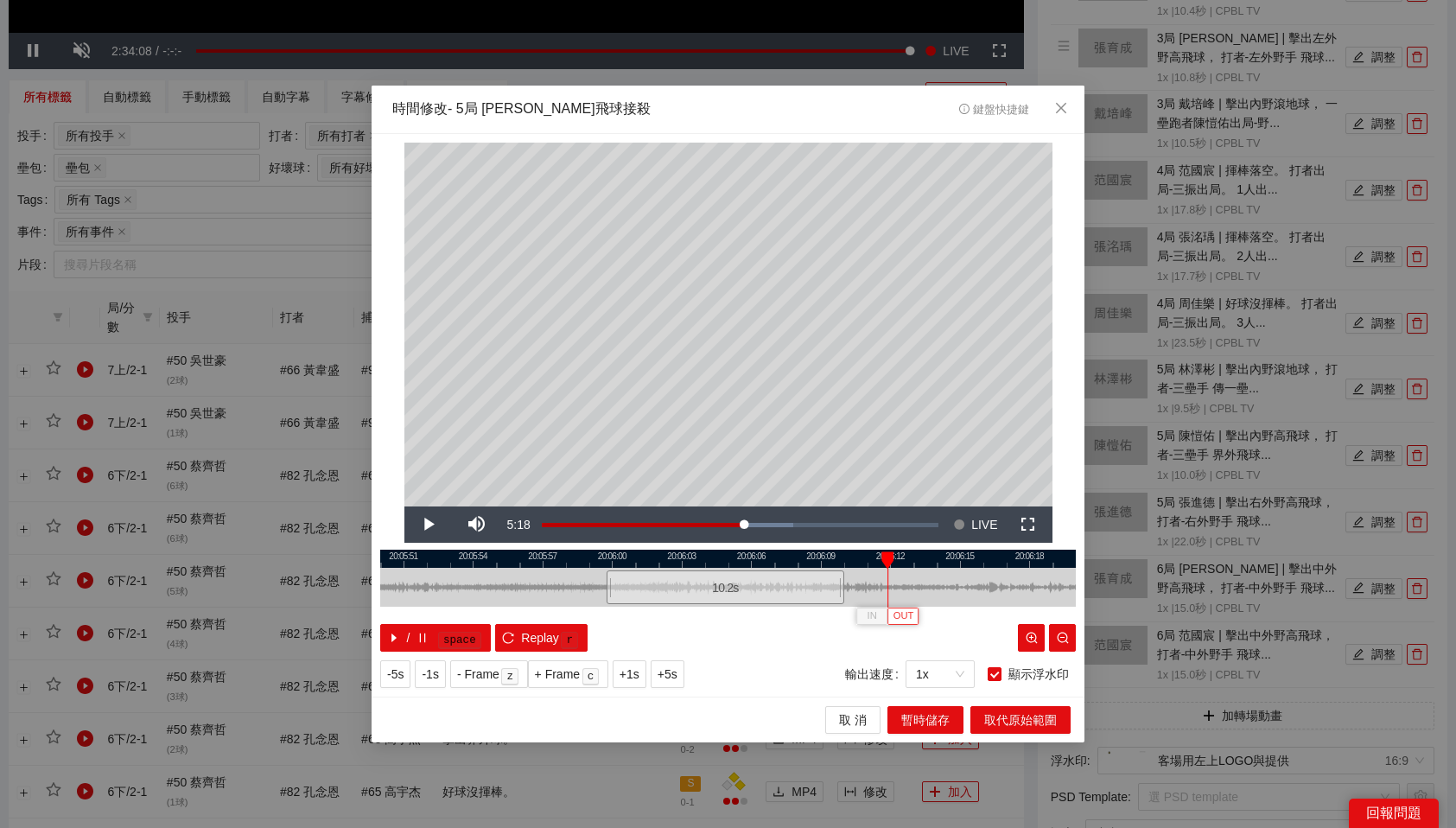
click at [903, 614] on span "OUT" at bounding box center [904, 616] width 21 height 15
click at [922, 717] on span "暫時儲存" at bounding box center [925, 721] width 49 height 19
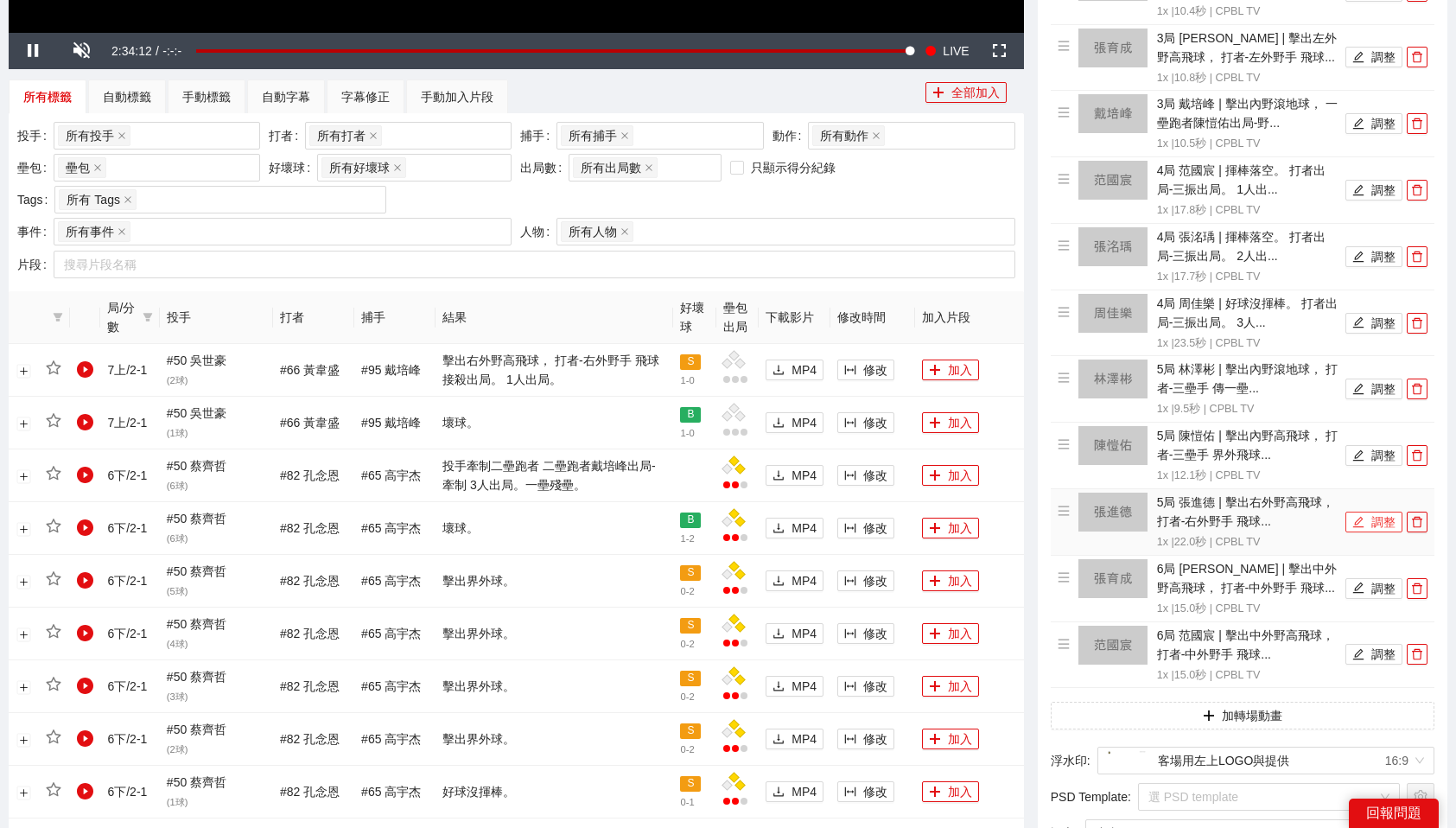
click at [1372, 512] on button "調整" at bounding box center [1375, 522] width 57 height 21
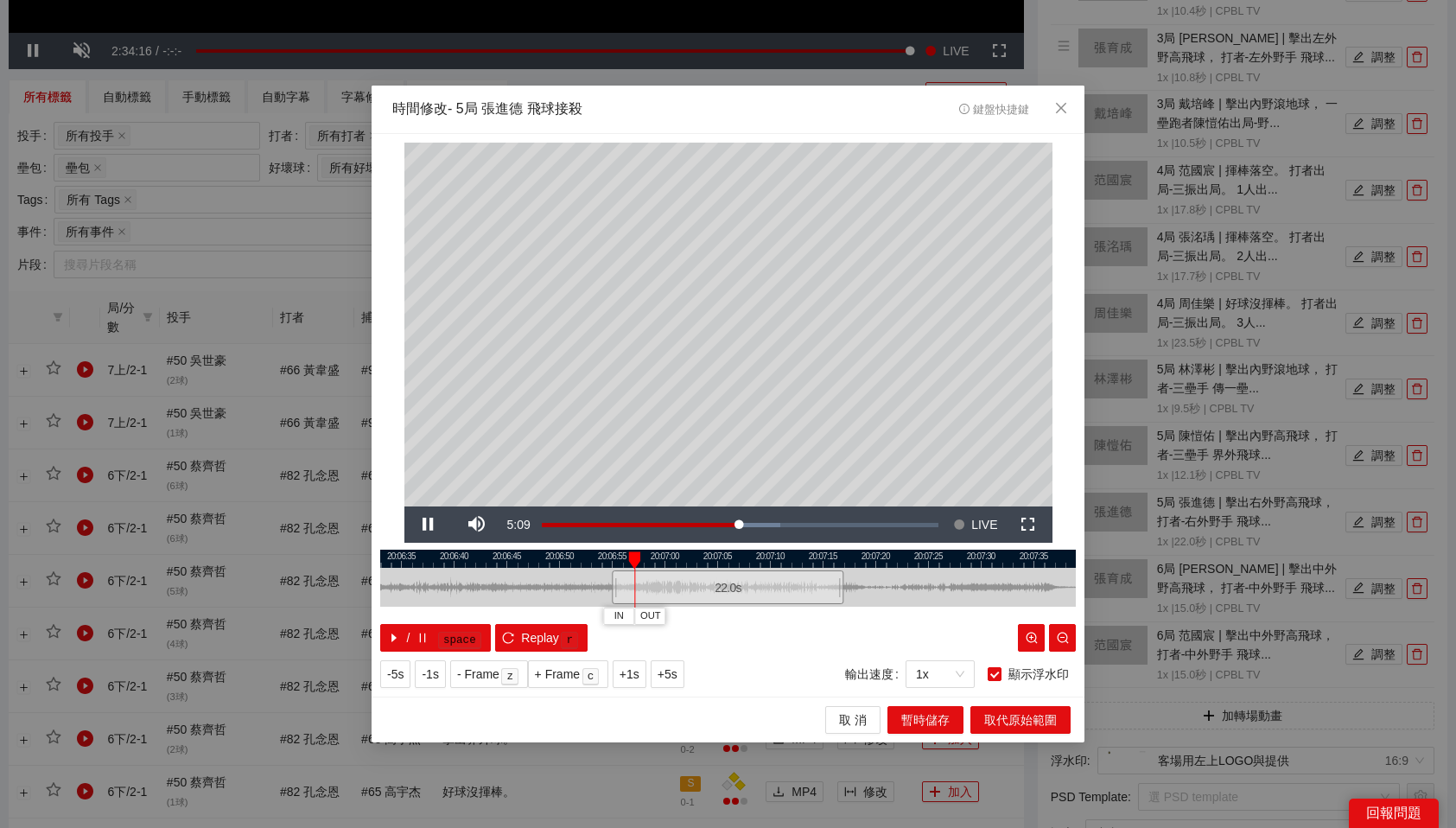
click at [613, 557] on div at bounding box center [728, 559] width 695 height 18
click at [840, 615] on span "OUT" at bounding box center [836, 616] width 21 height 15
click at [931, 712] on span "暫時儲存" at bounding box center [925, 721] width 49 height 19
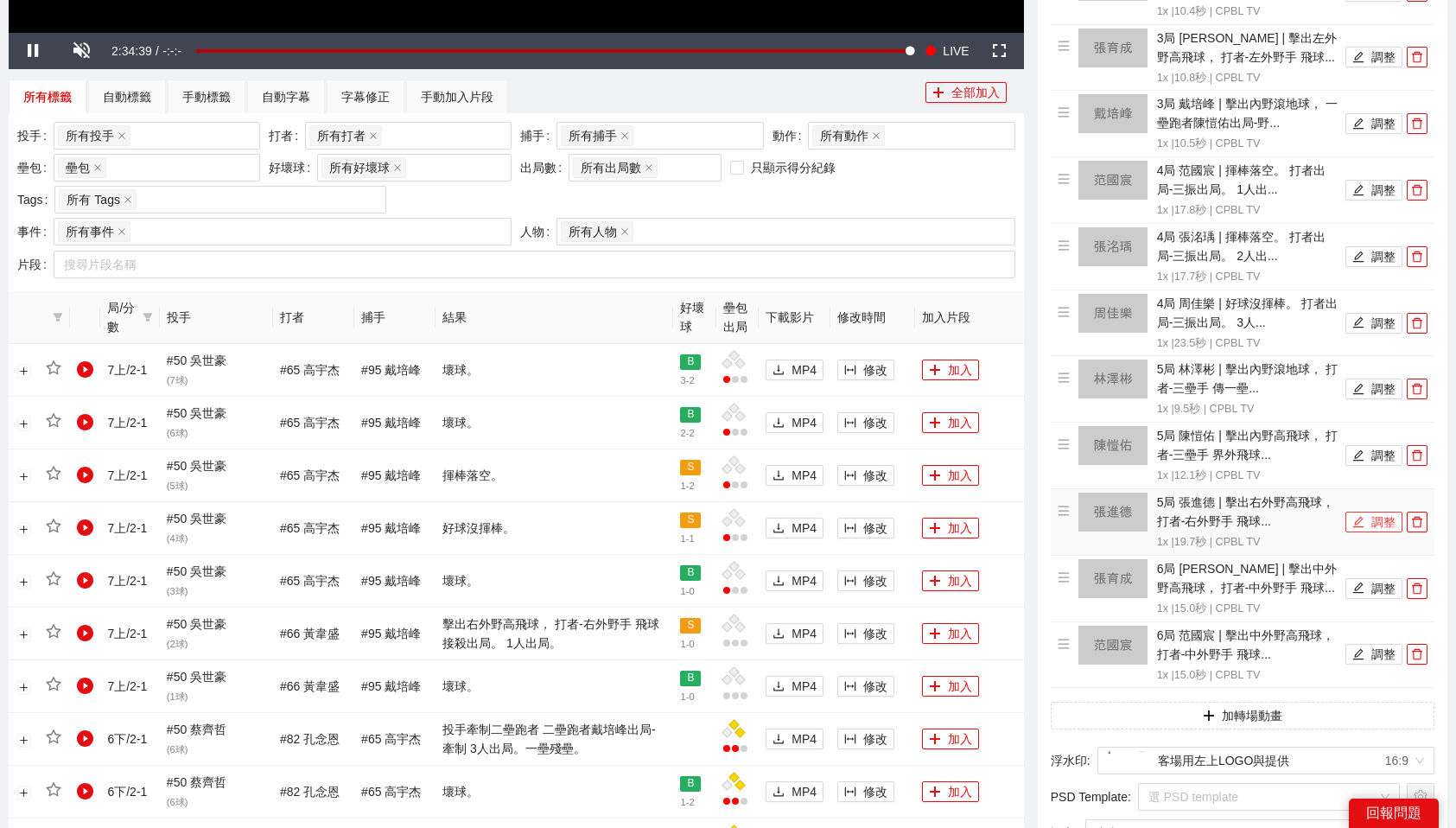
click at [1376, 512] on button "調整" at bounding box center [1375, 522] width 57 height 21
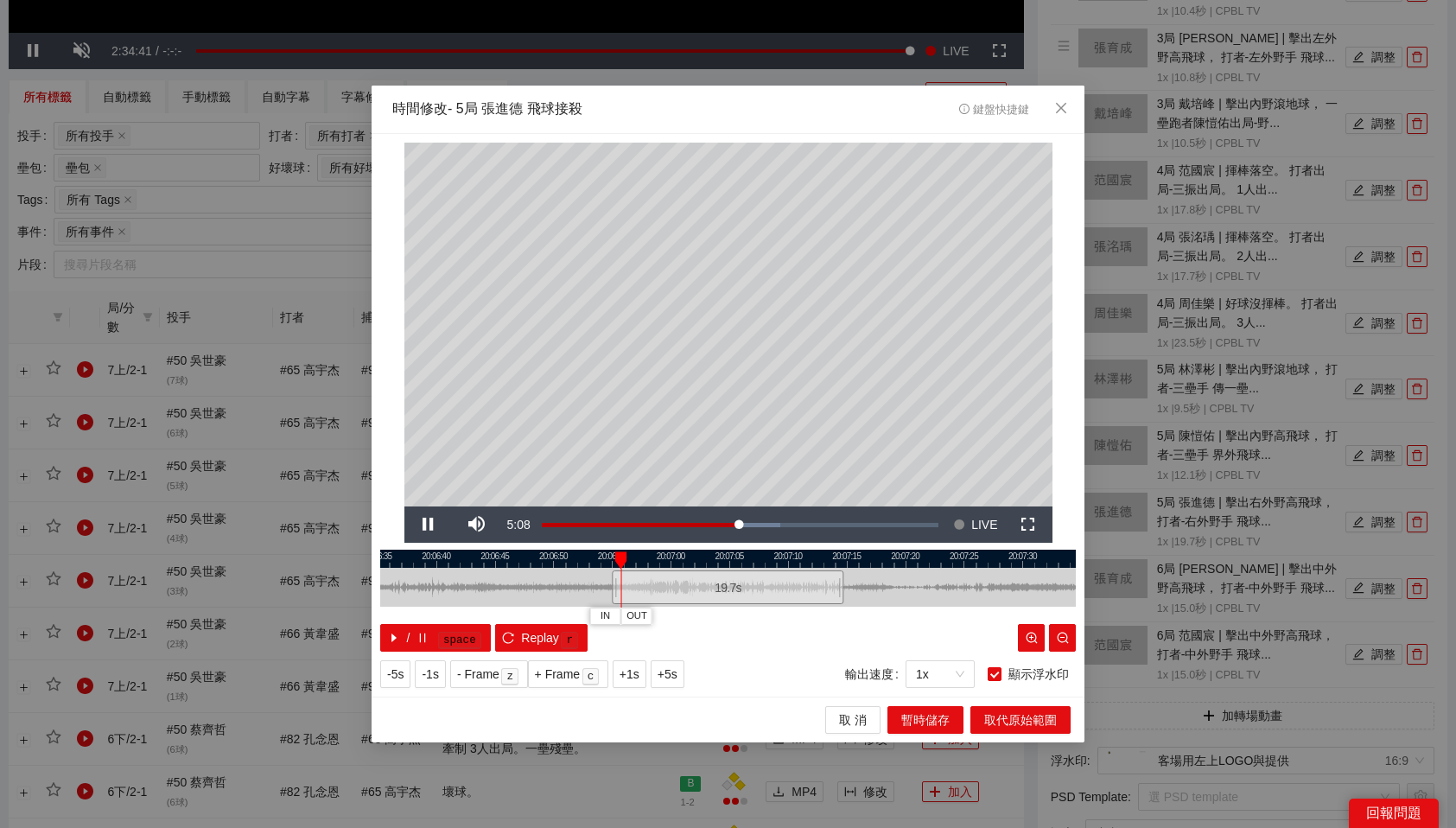
click at [839, 560] on div at bounding box center [728, 559] width 695 height 18
click at [874, 614] on span "OUT" at bounding box center [868, 616] width 21 height 15
click at [913, 718] on span "暫時儲存" at bounding box center [925, 721] width 49 height 19
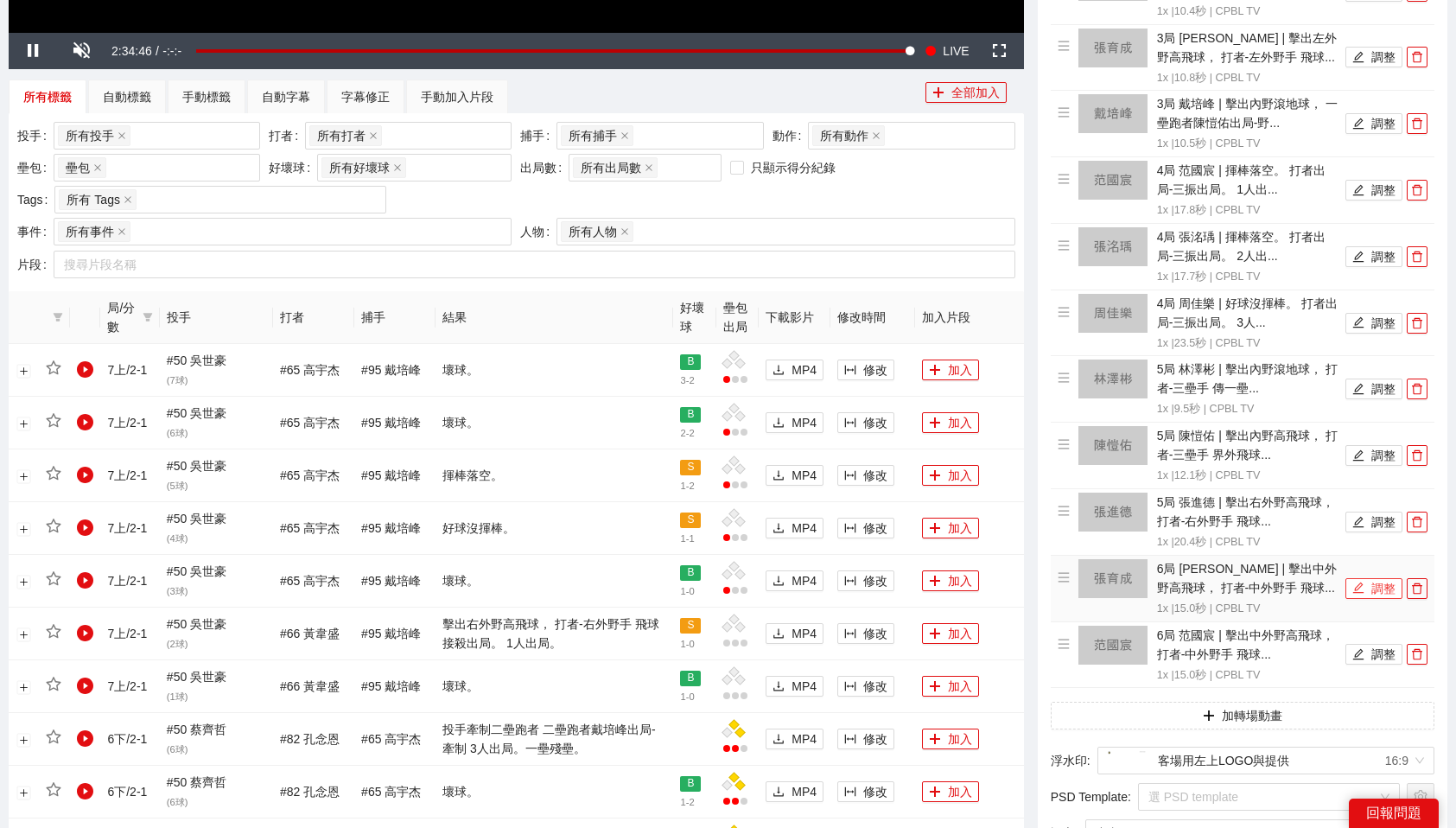
click at [1367, 579] on button "調整" at bounding box center [1375, 589] width 57 height 21
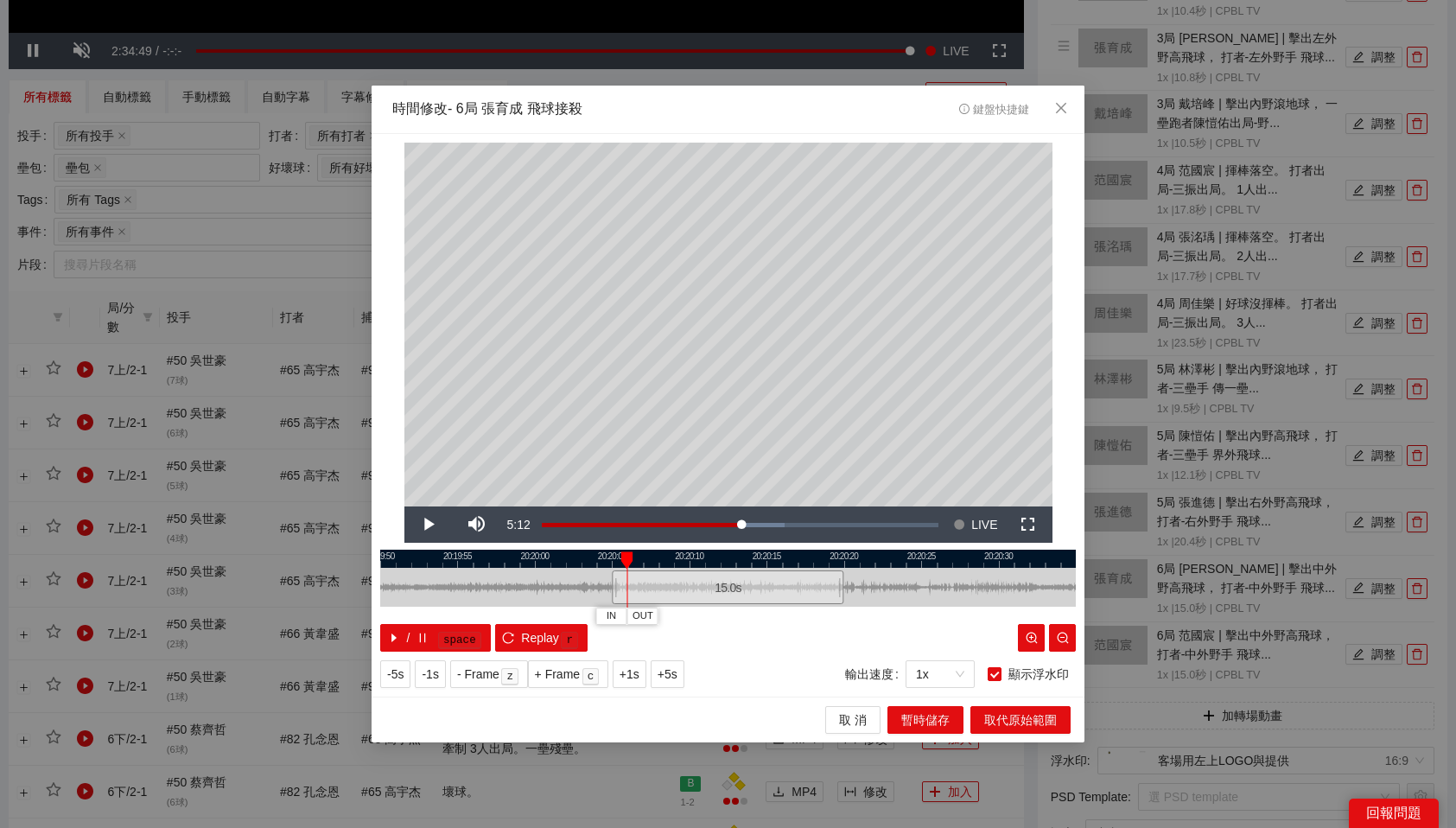
click at [610, 557] on div at bounding box center [728, 559] width 695 height 18
click at [593, 615] on span "IN" at bounding box center [594, 616] width 10 height 15
drag, startPoint x: 630, startPoint y: 556, endPoint x: 768, endPoint y: 557, distance: 138.0
click at [768, 557] on div at bounding box center [767, 561] width 12 height 17
click at [804, 616] on span "OUT" at bounding box center [800, 616] width 21 height 15
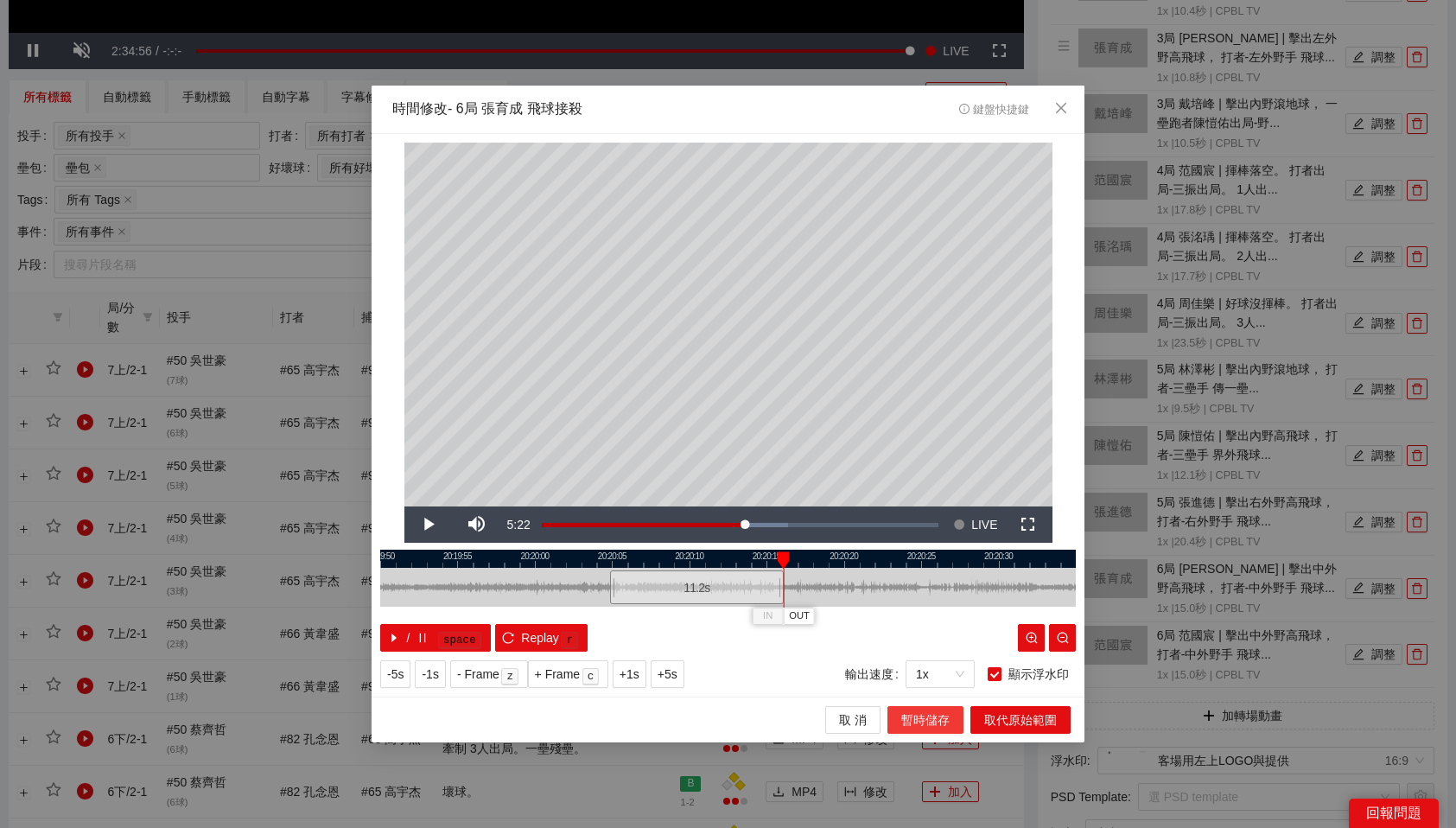
click at [935, 728] on span "暫時儲存" at bounding box center [925, 721] width 49 height 19
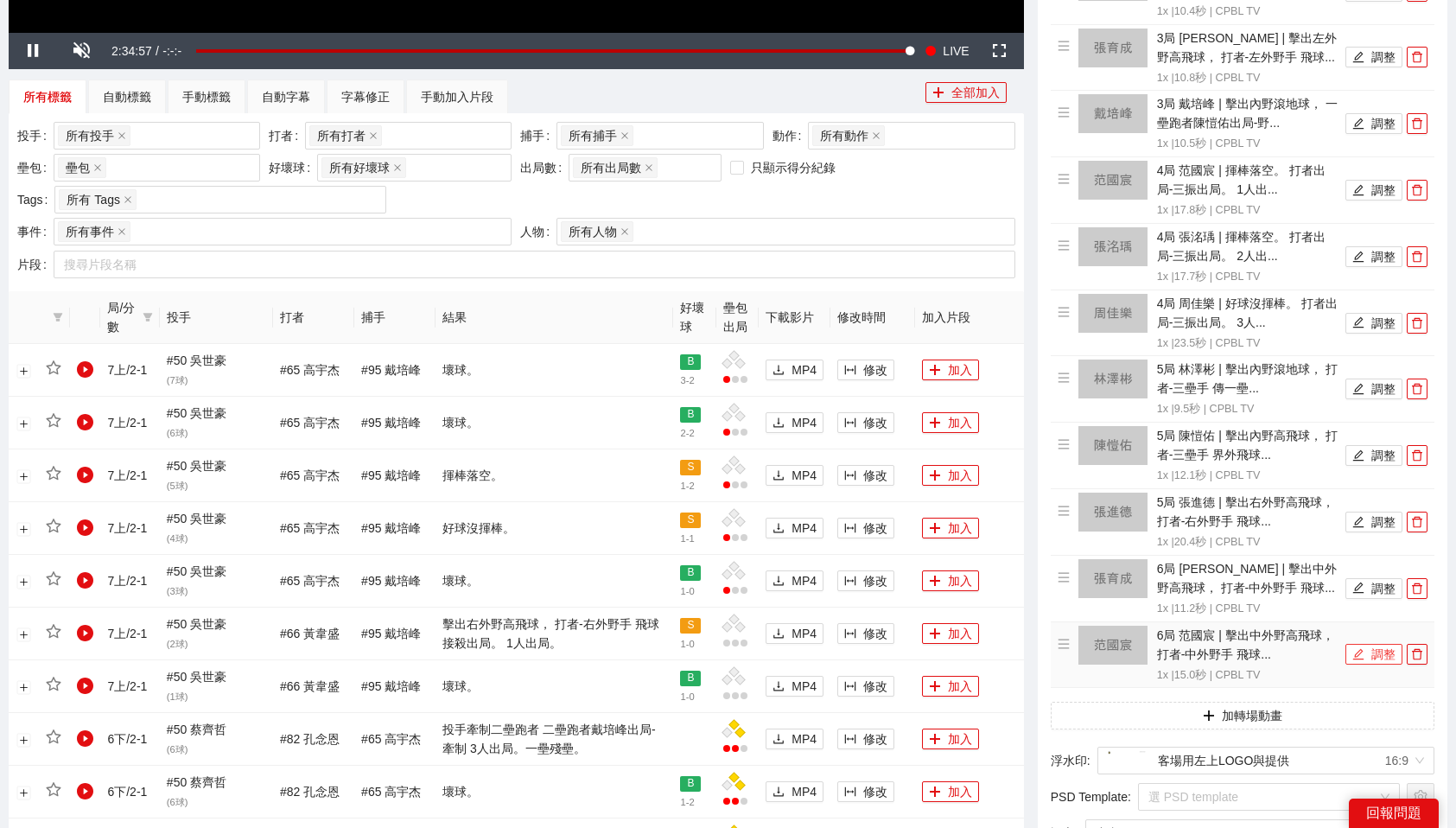
click at [1381, 644] on button "調整" at bounding box center [1375, 655] width 57 height 21
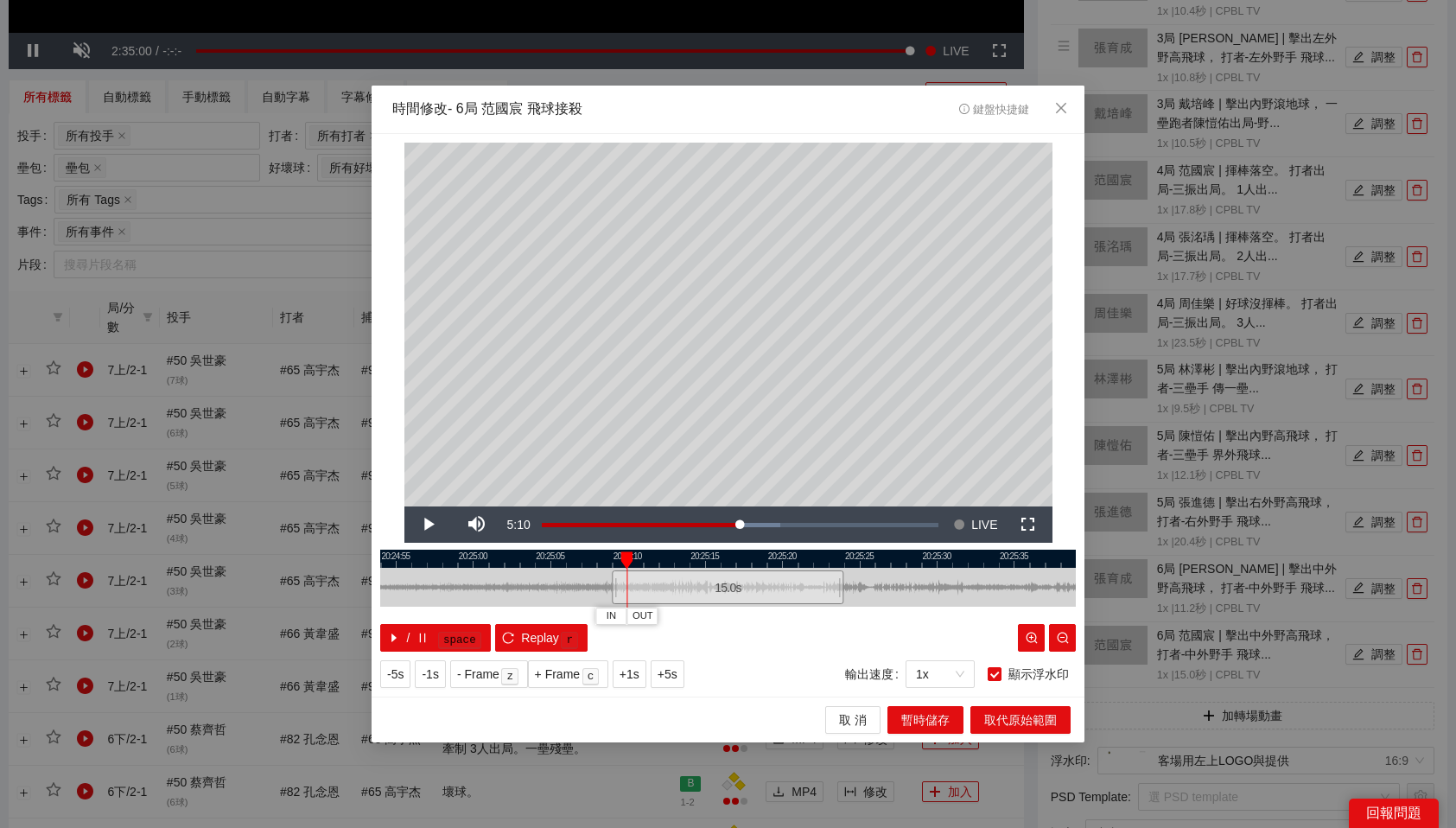
click at [610, 555] on div at bounding box center [728, 559] width 695 height 18
drag, startPoint x: 610, startPoint y: 555, endPoint x: 691, endPoint y: 551, distance: 81.1
click at [691, 551] on div "20:24:50 20:24:55 20:25:00 20:25:05 20:25:10 20:25:15 20:25:20 20:25:25 20:25:3…" at bounding box center [728, 601] width 695 height 102
click at [710, 562] on div at bounding box center [728, 559] width 695 height 18
click at [800, 566] on div at bounding box center [728, 559] width 695 height 18
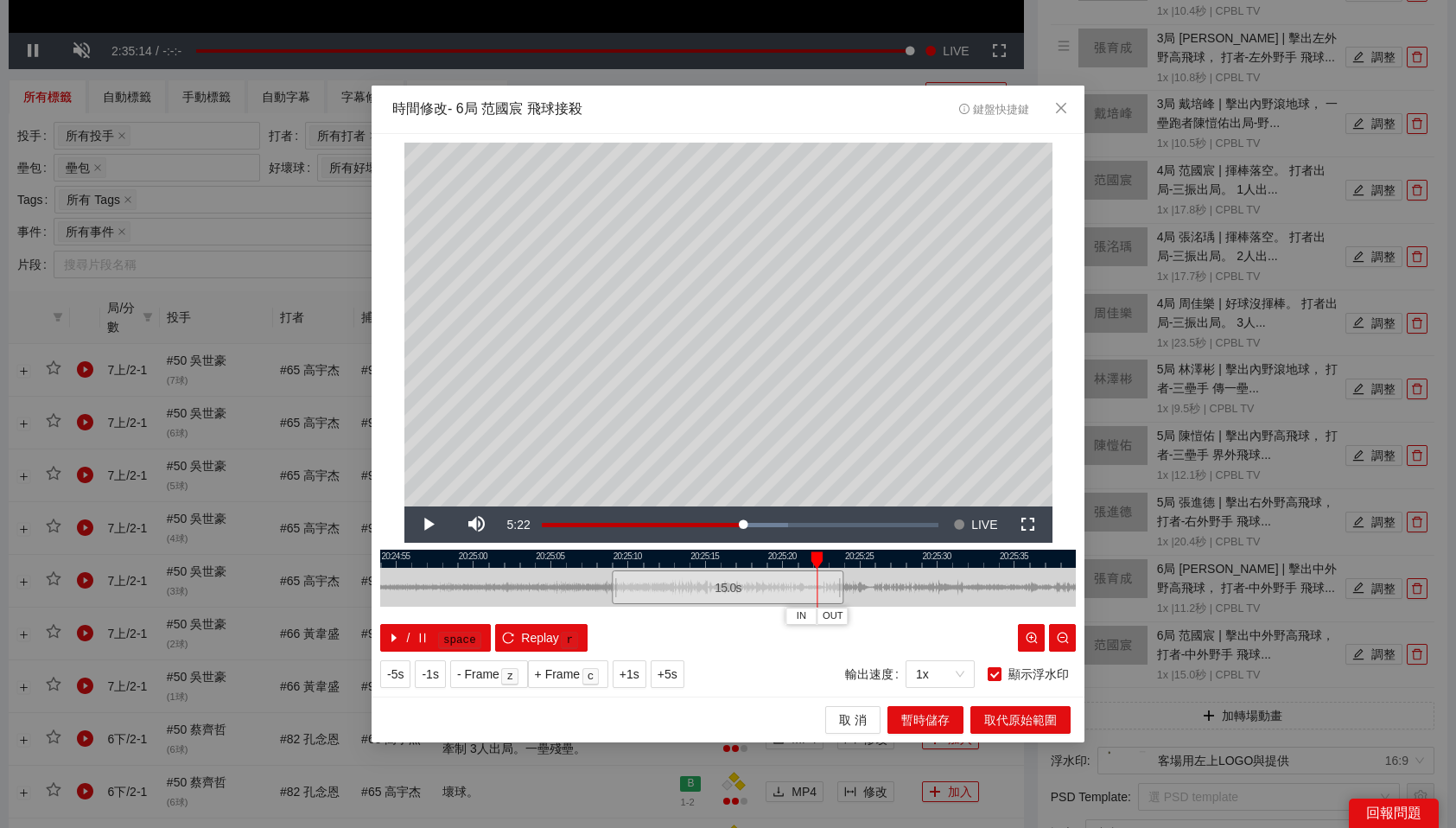
click at [780, 556] on div at bounding box center [728, 559] width 695 height 18
click at [834, 616] on span "OUT" at bounding box center [828, 616] width 21 height 15
click at [938, 720] on span "暫時儲存" at bounding box center [925, 721] width 49 height 19
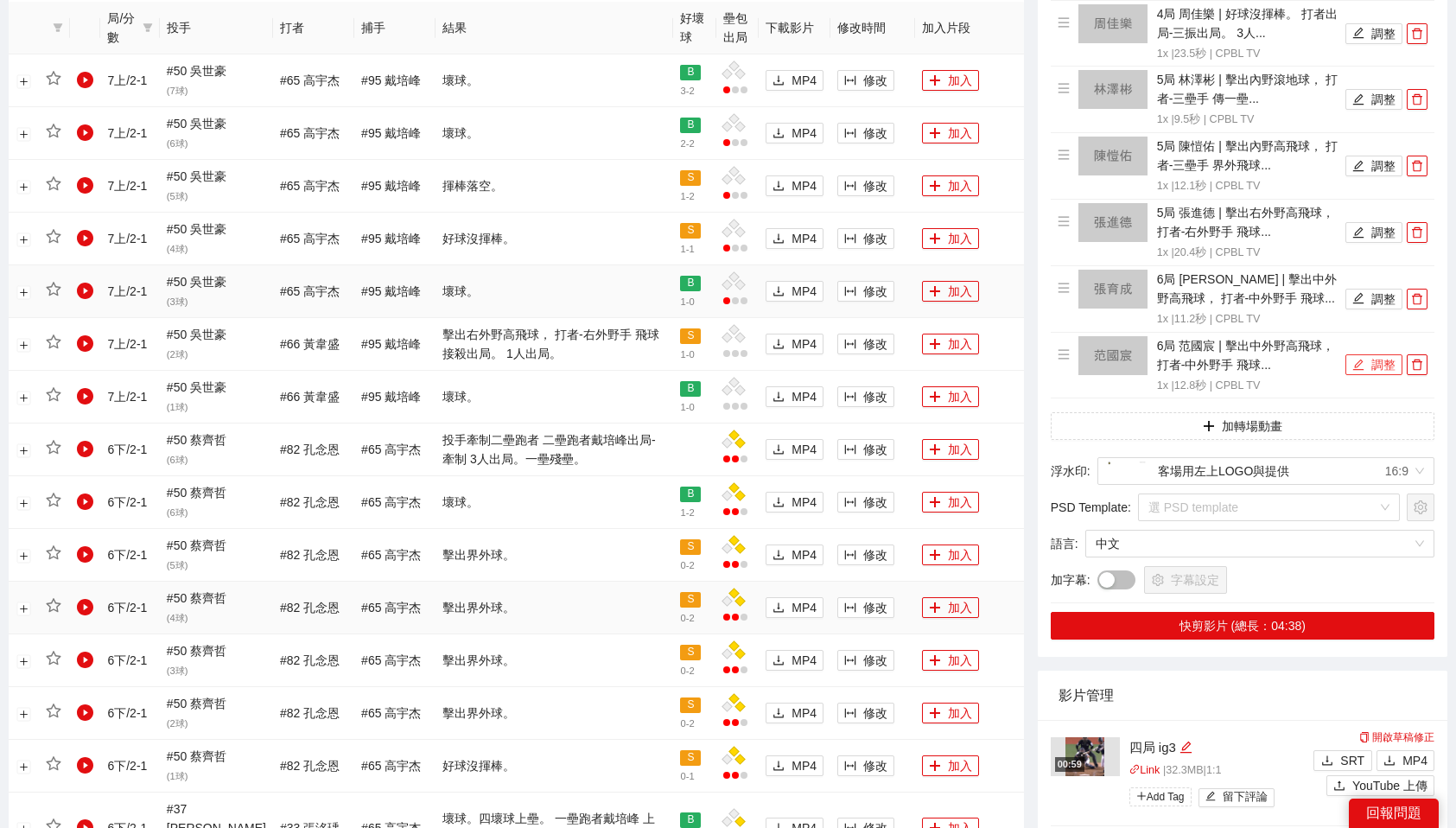
scroll to position [973, 0]
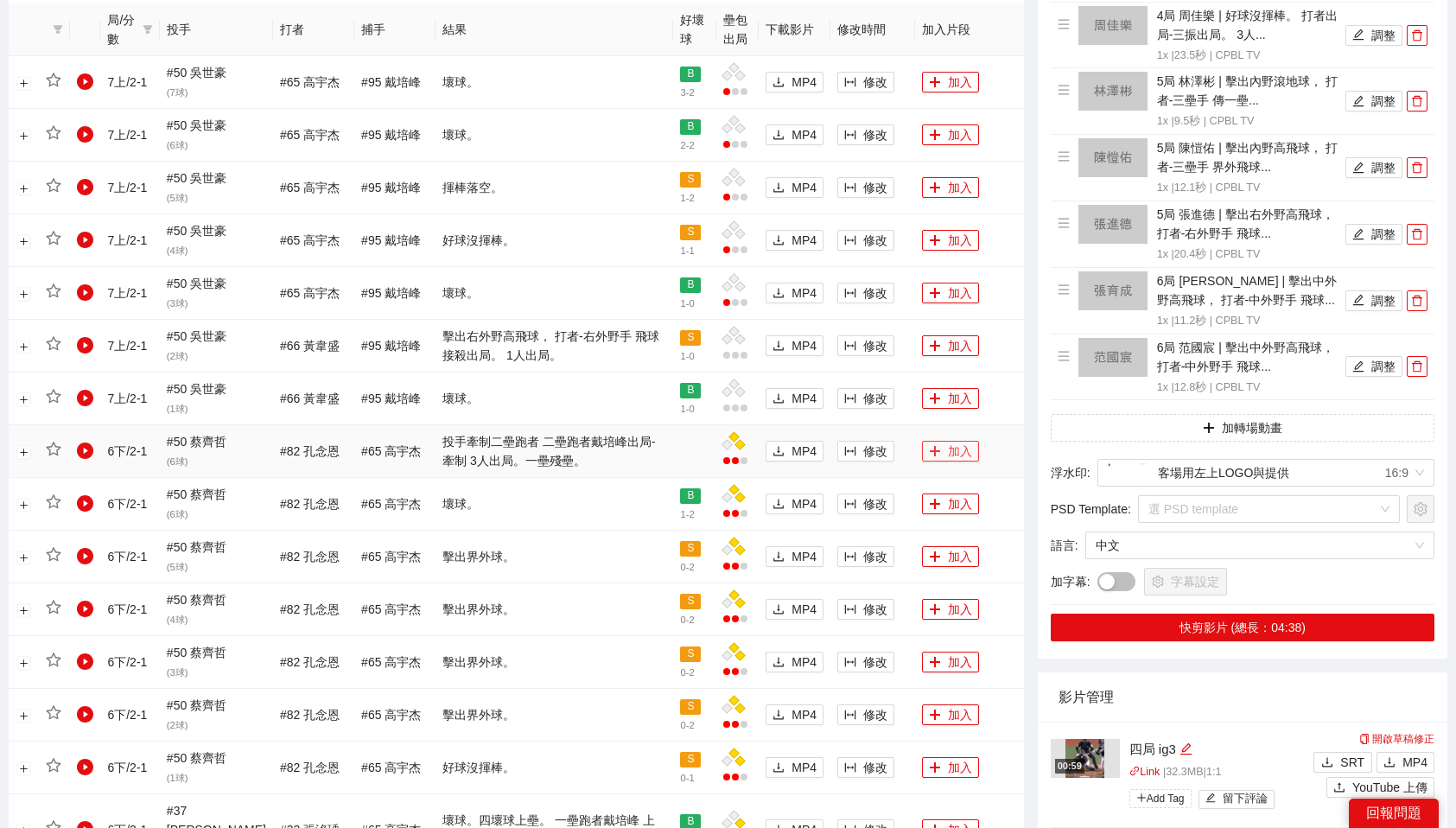
click at [944, 452] on button "加入" at bounding box center [951, 451] width 57 height 21
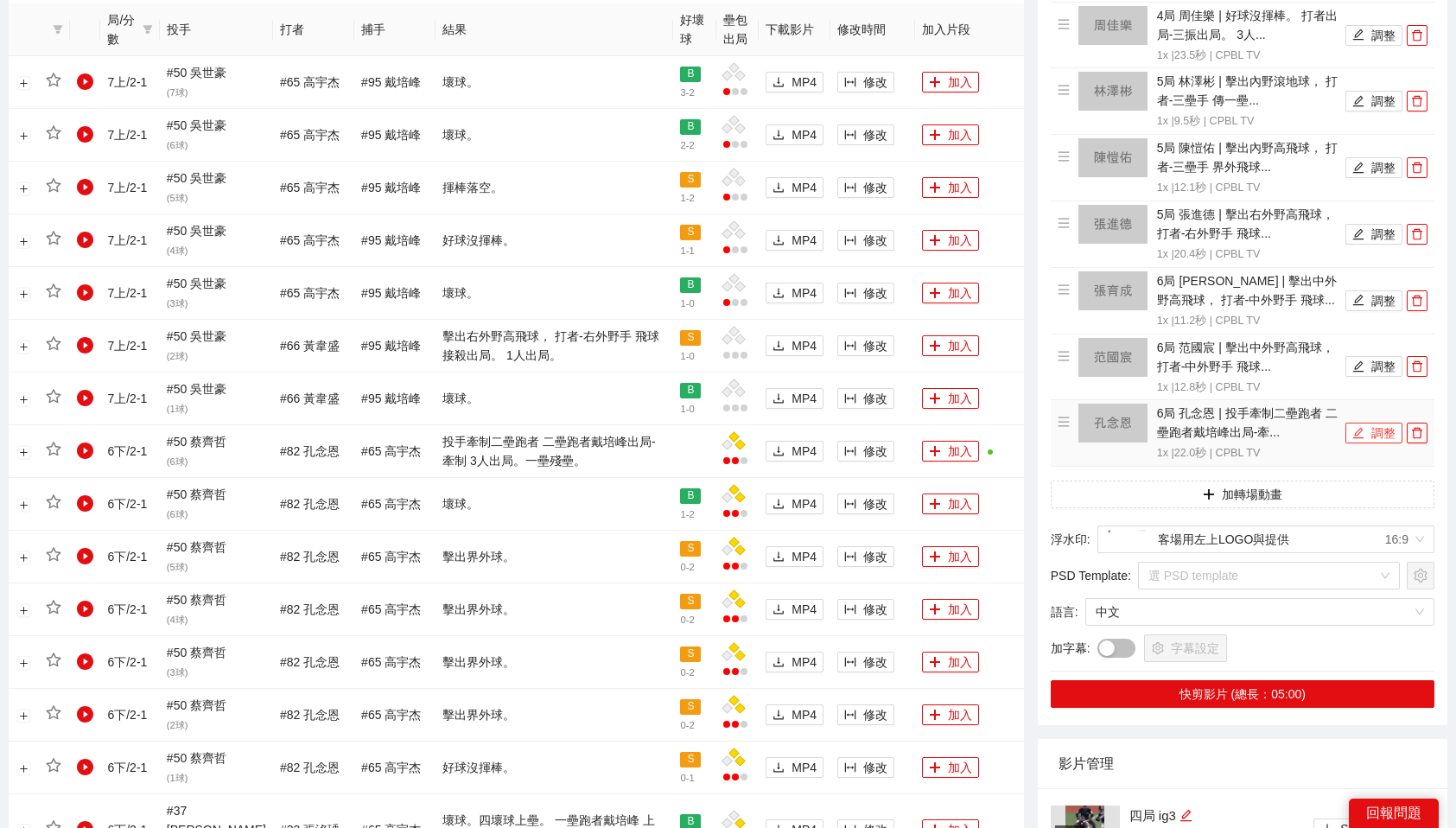
click at [1378, 423] on button "調整" at bounding box center [1375, 433] width 57 height 21
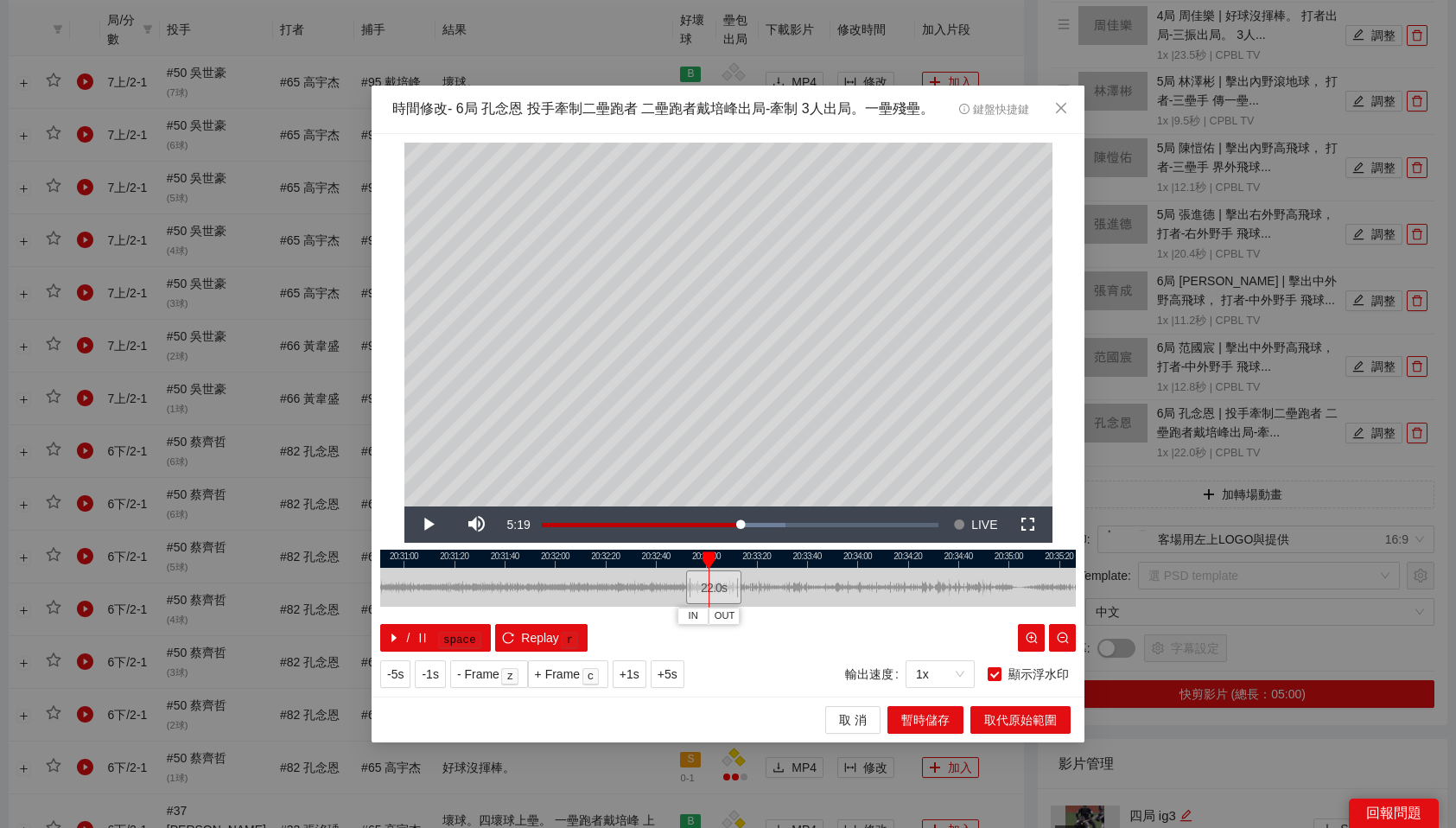
click at [706, 557] on div at bounding box center [708, 561] width 12 height 17
click at [1057, 106] on icon "close" at bounding box center [1061, 108] width 13 height 13
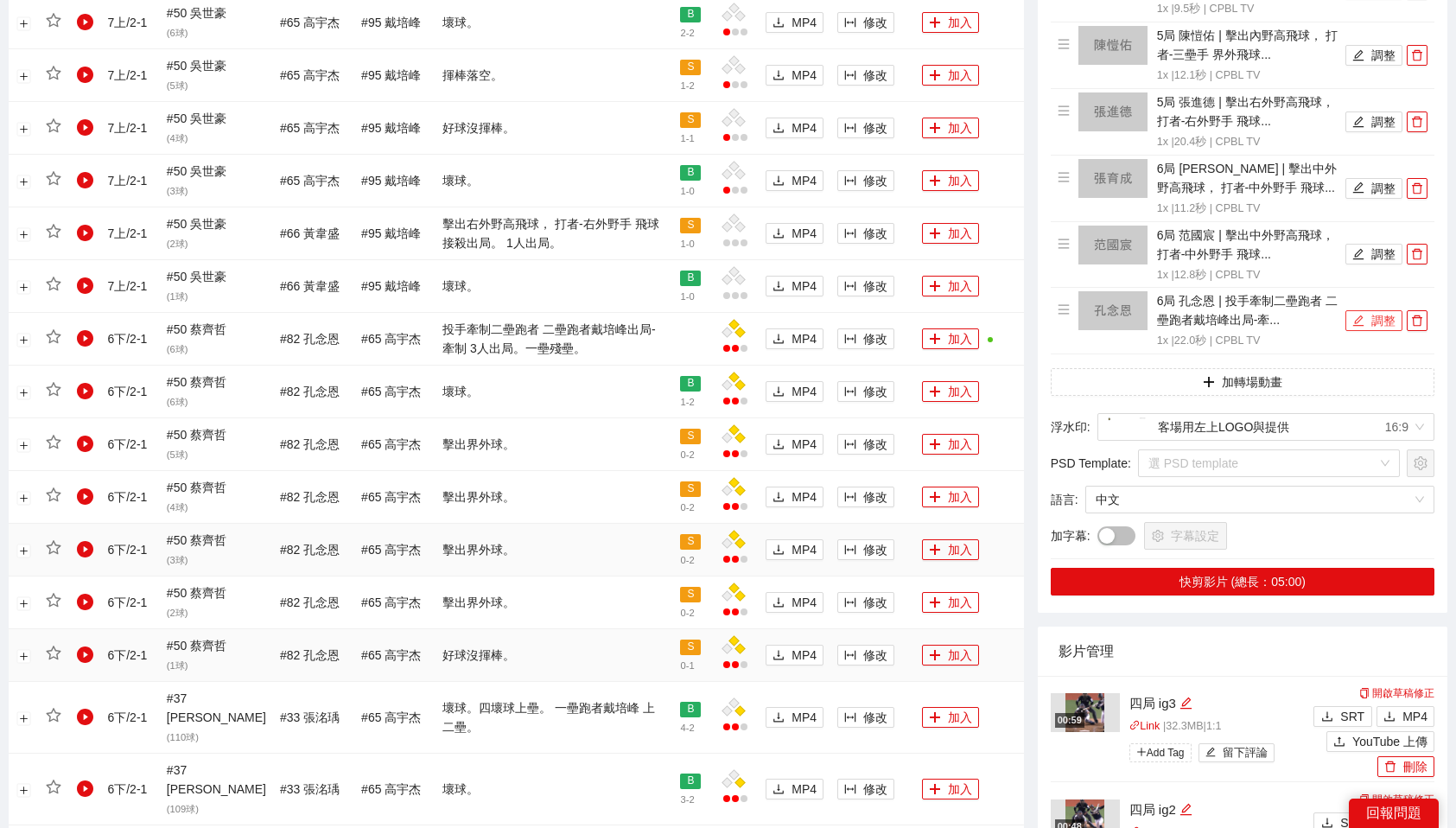
scroll to position [1087, 0]
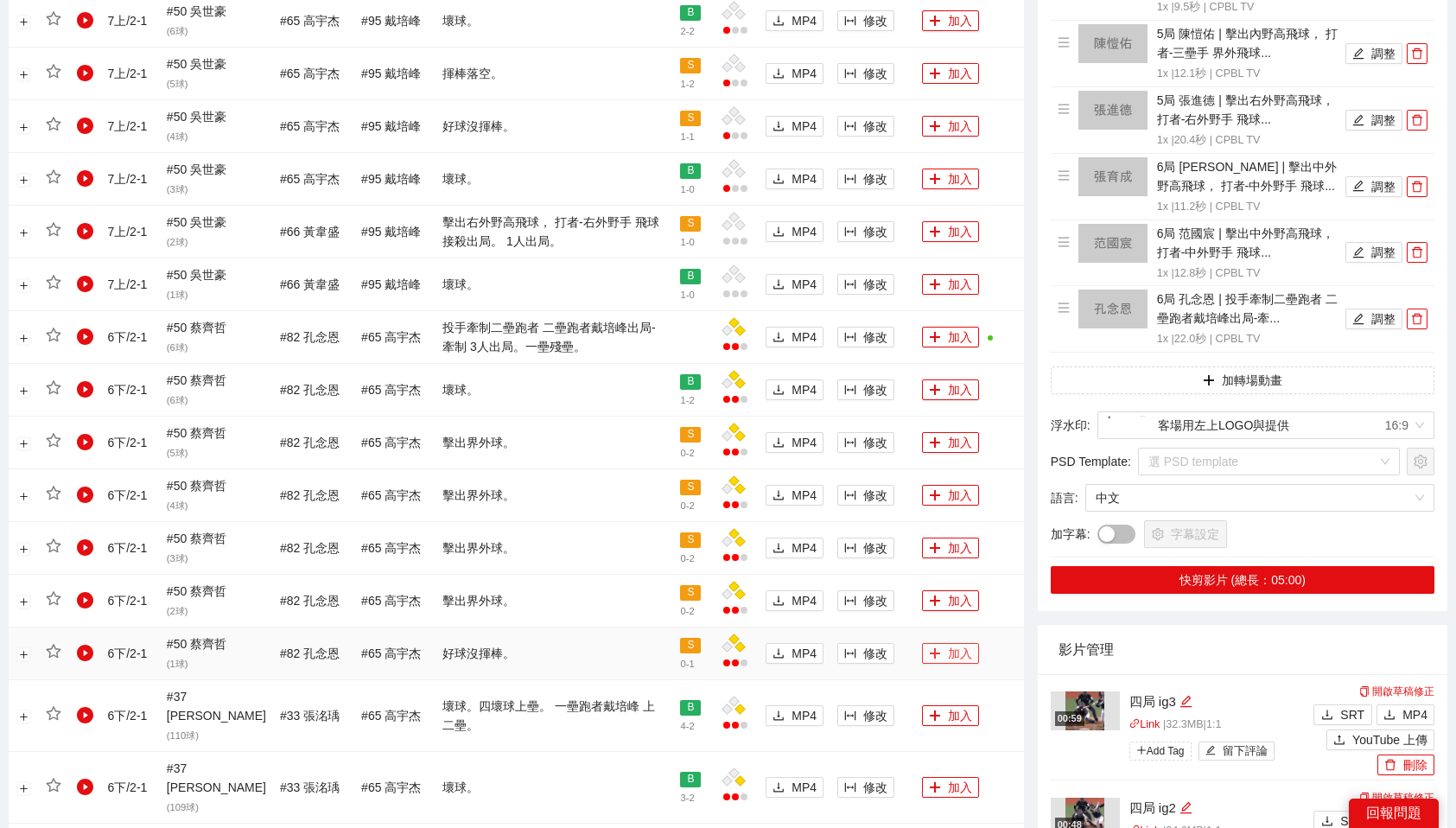
click at [944, 658] on button "加入" at bounding box center [951, 654] width 57 height 21
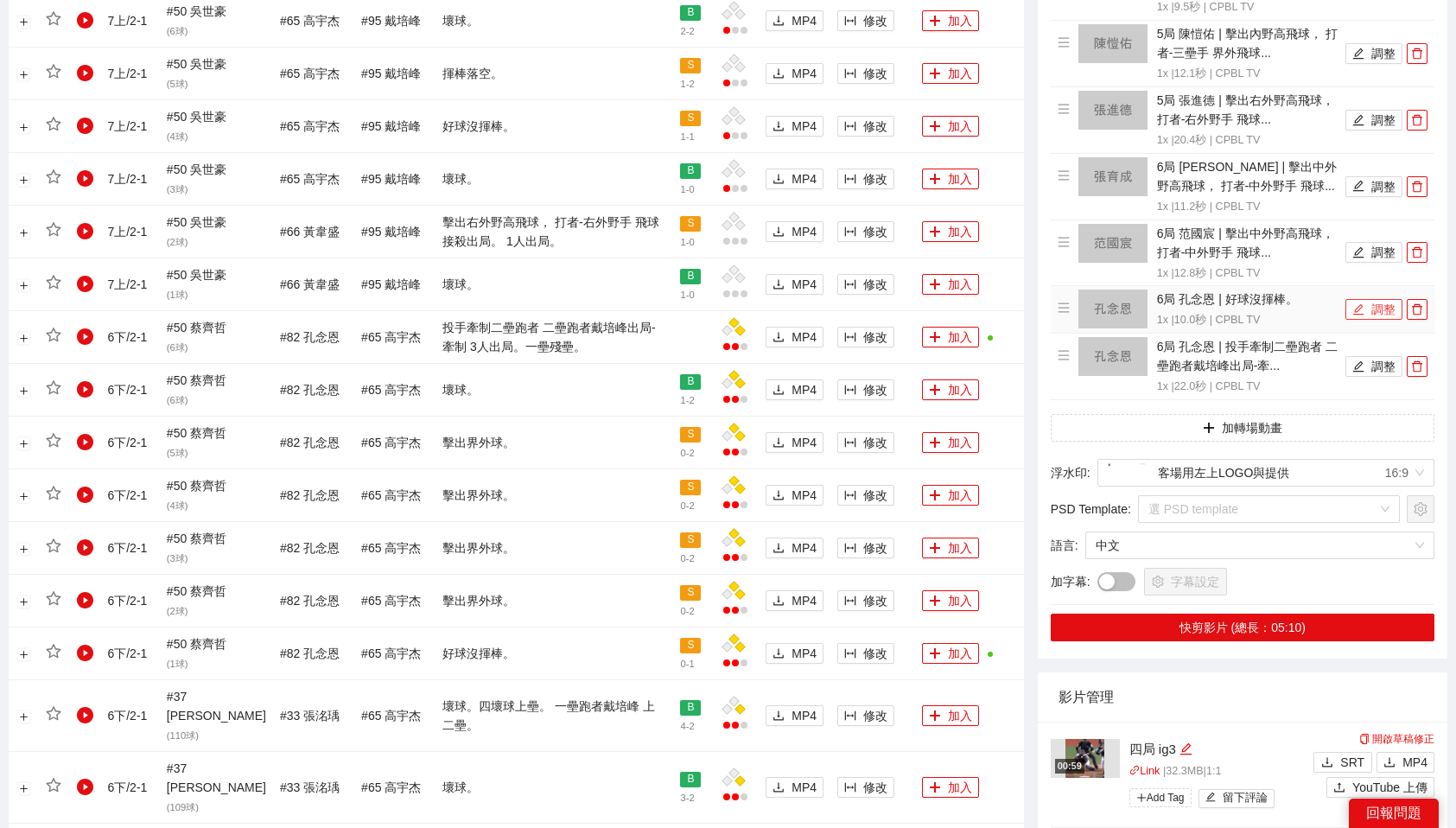
click at [1373, 299] on button "調整" at bounding box center [1375, 310] width 57 height 21
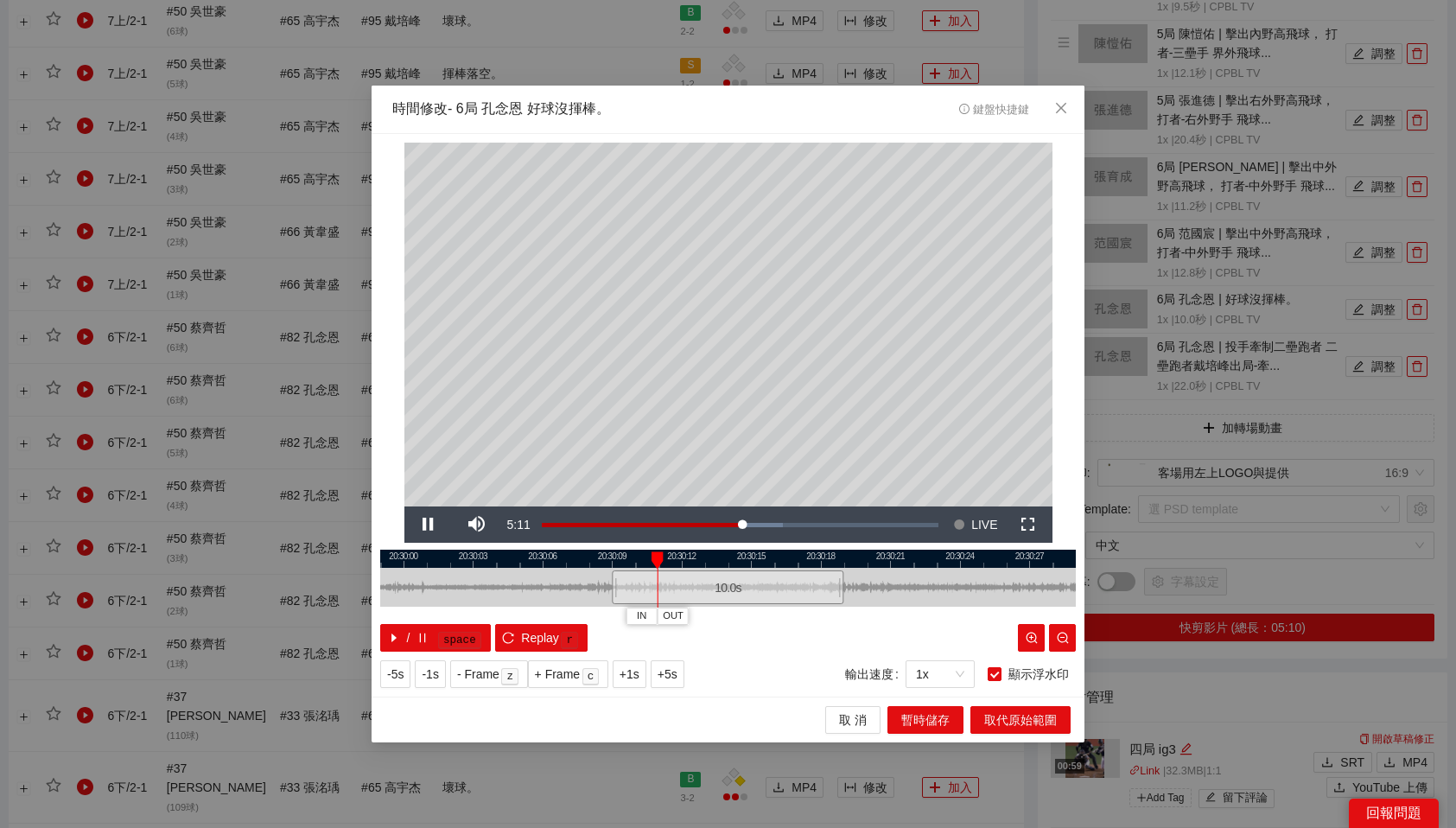
click at [444, 560] on div at bounding box center [728, 559] width 695 height 18
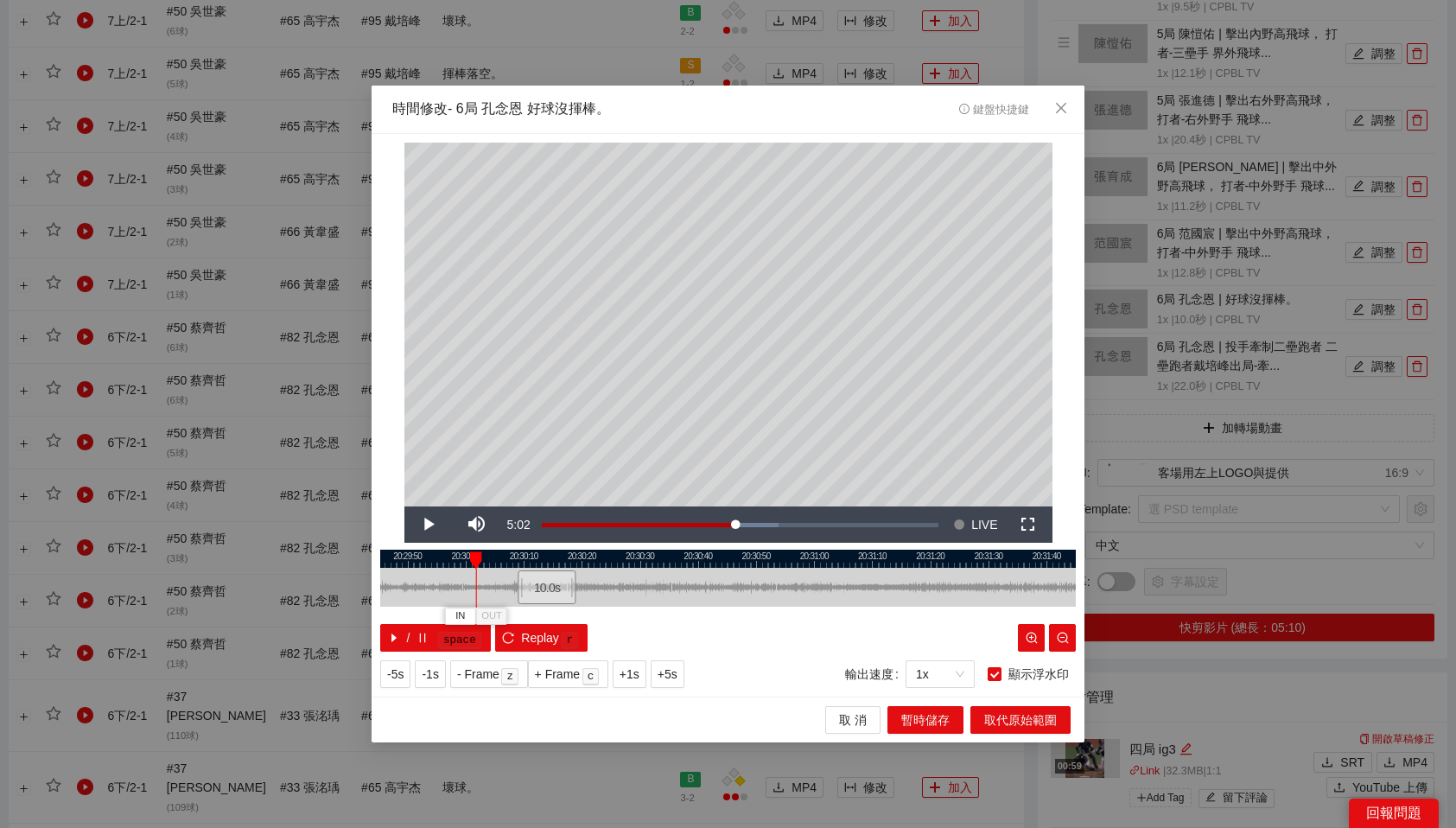
click at [444, 556] on div at bounding box center [728, 559] width 695 height 18
click at [412, 559] on div at bounding box center [728, 559] width 695 height 18
drag, startPoint x: 519, startPoint y: 587, endPoint x: 408, endPoint y: 594, distance: 111.2
click at [408, 594] on div "20:29:40 20:29:50 20:30:00 20:30:10 20:30:20 20:30:30 20:30:40 20:30:50 20:31:0…" at bounding box center [728, 601] width 695 height 102
click at [403, 619] on button "IN" at bounding box center [395, 615] width 31 height 16
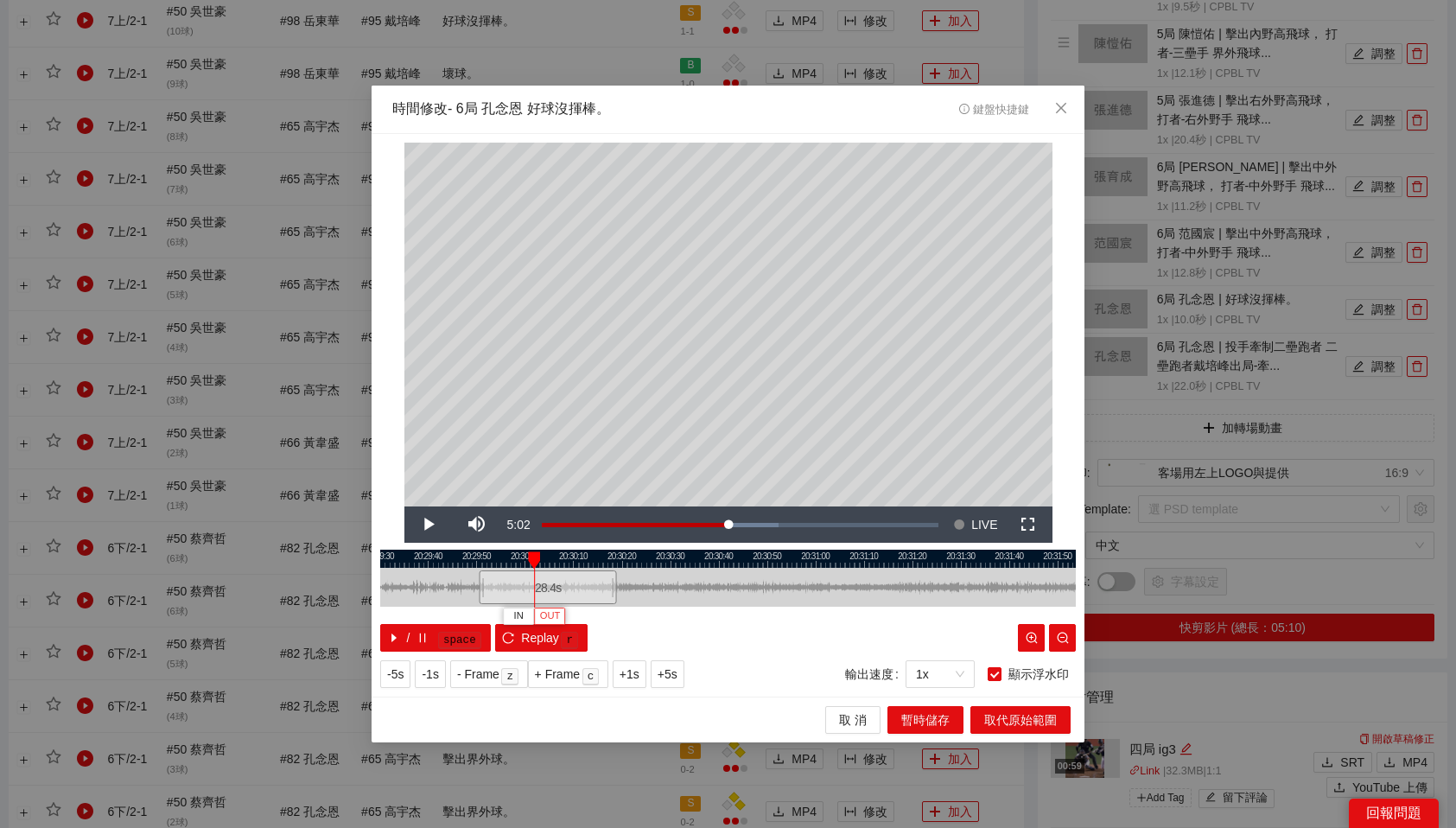
click at [545, 613] on span "OUT" at bounding box center [551, 616] width 21 height 15
click at [938, 720] on span "暫時儲存" at bounding box center [925, 721] width 49 height 19
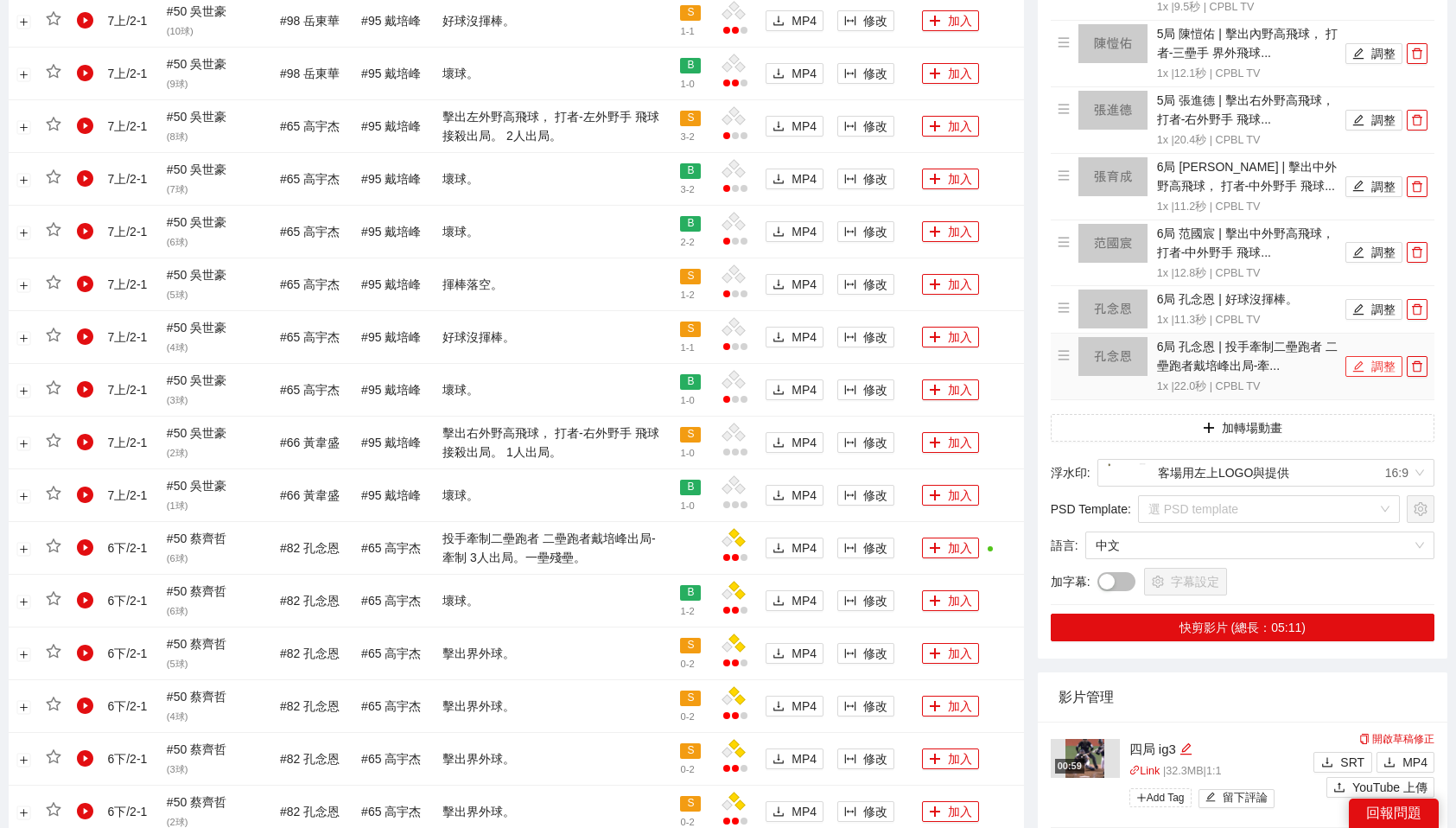
click at [1375, 356] on button "調整" at bounding box center [1375, 367] width 57 height 21
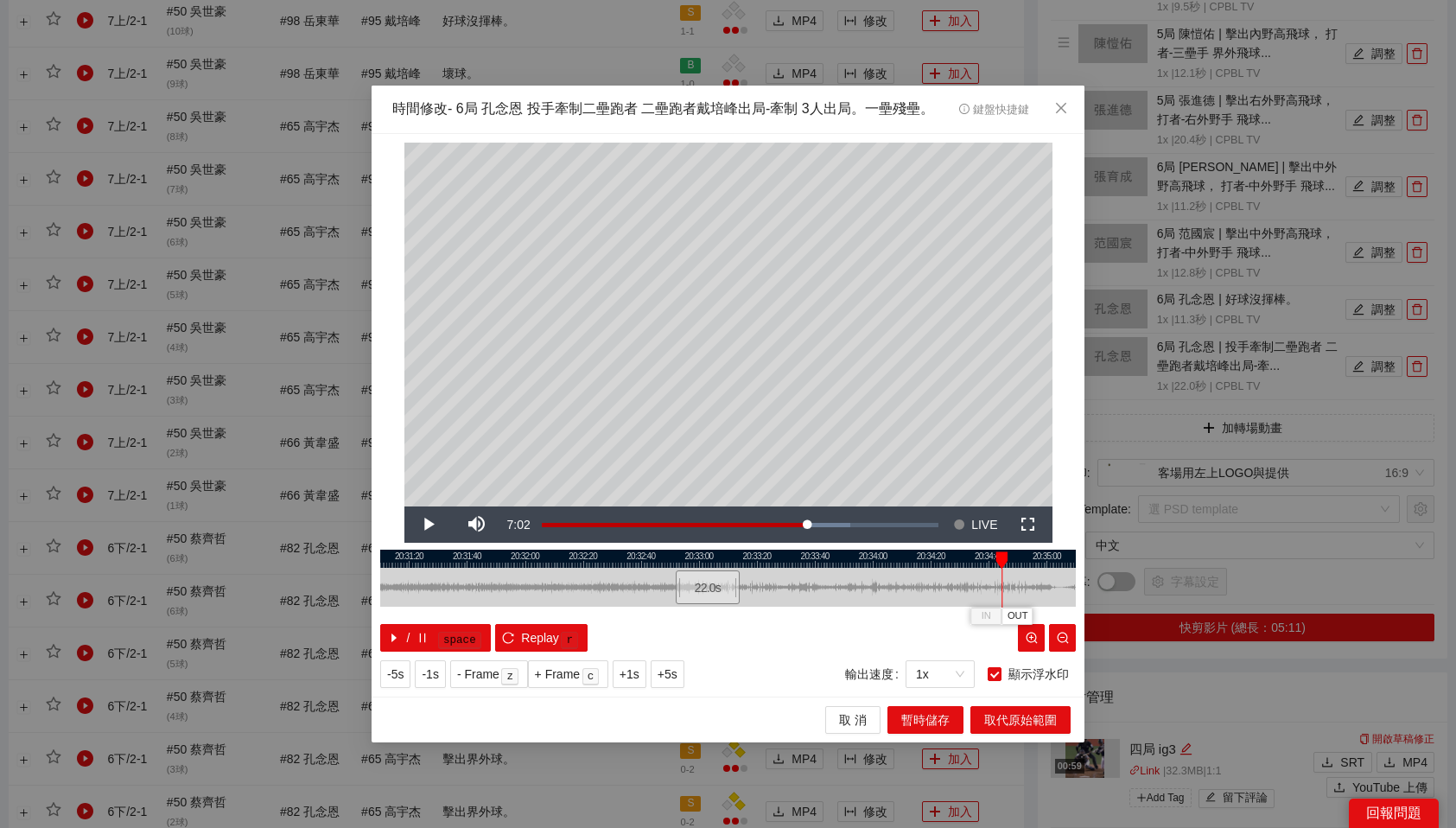
drag, startPoint x: 684, startPoint y: 557, endPoint x: 1000, endPoint y: 554, distance: 316.0
click at [1000, 554] on div at bounding box center [1001, 561] width 12 height 17
click at [949, 562] on div at bounding box center [728, 559] width 695 height 18
click at [967, 562] on div at bounding box center [728, 559] width 695 height 18
drag, startPoint x: 967, startPoint y: 562, endPoint x: 998, endPoint y: 561, distance: 31.0
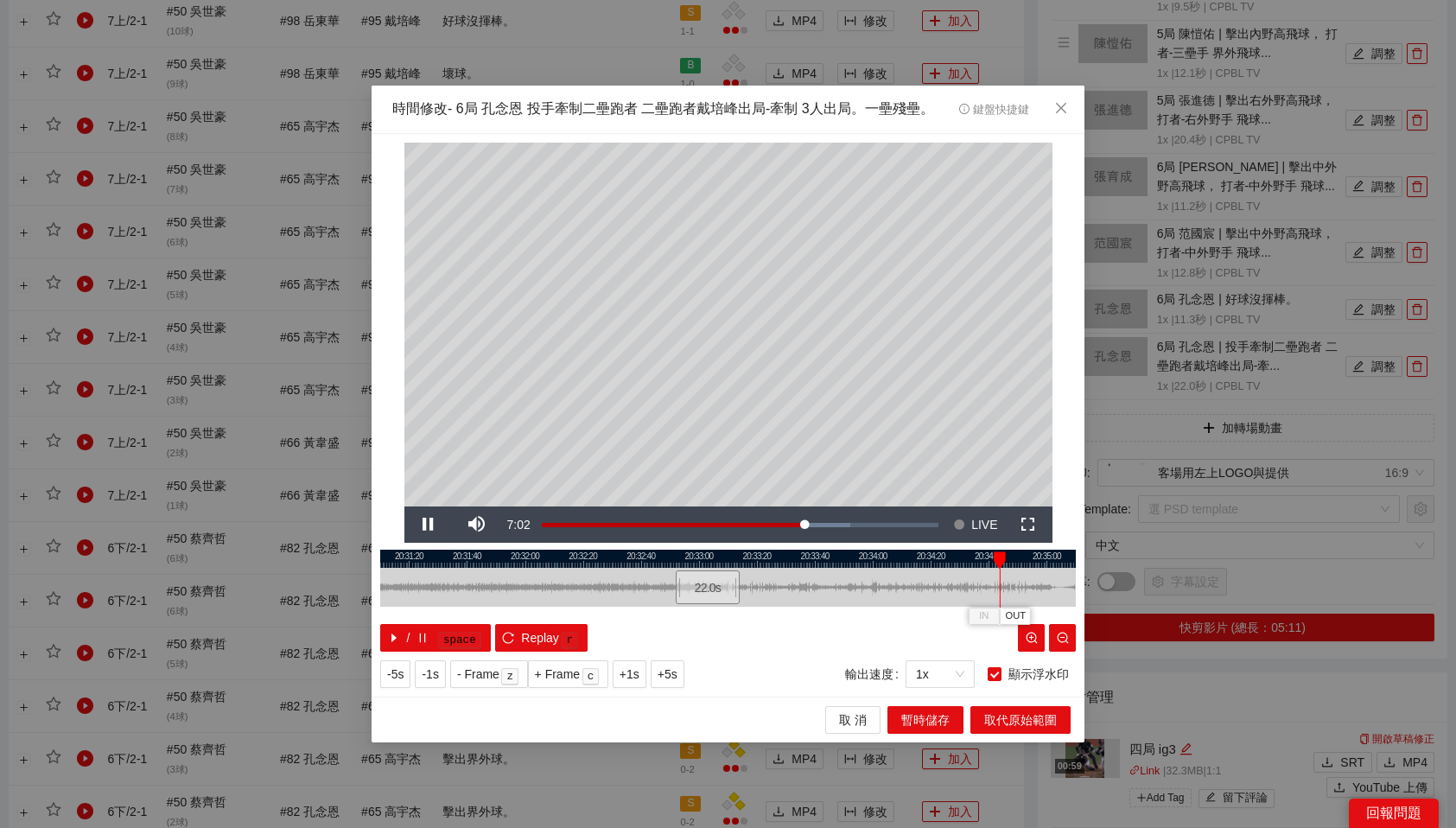
click at [998, 561] on div at bounding box center [999, 561] width 12 height 17
click at [1042, 614] on span "OUT" at bounding box center [1036, 616] width 21 height 15
click at [931, 721] on span "暫時儲存" at bounding box center [925, 721] width 49 height 19
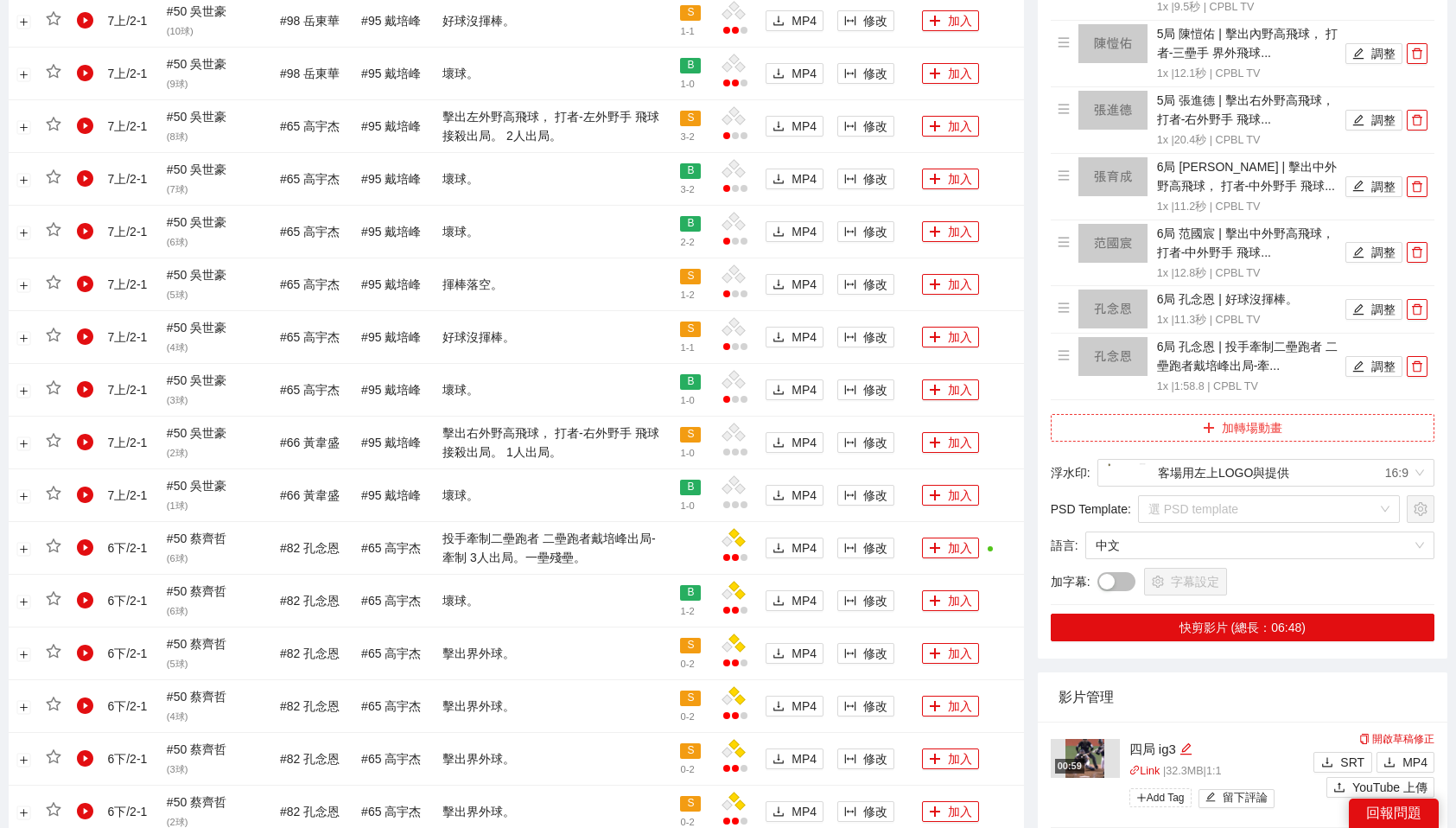
click at [1281, 414] on button "加轉場動畫" at bounding box center [1242, 427] width 384 height 28
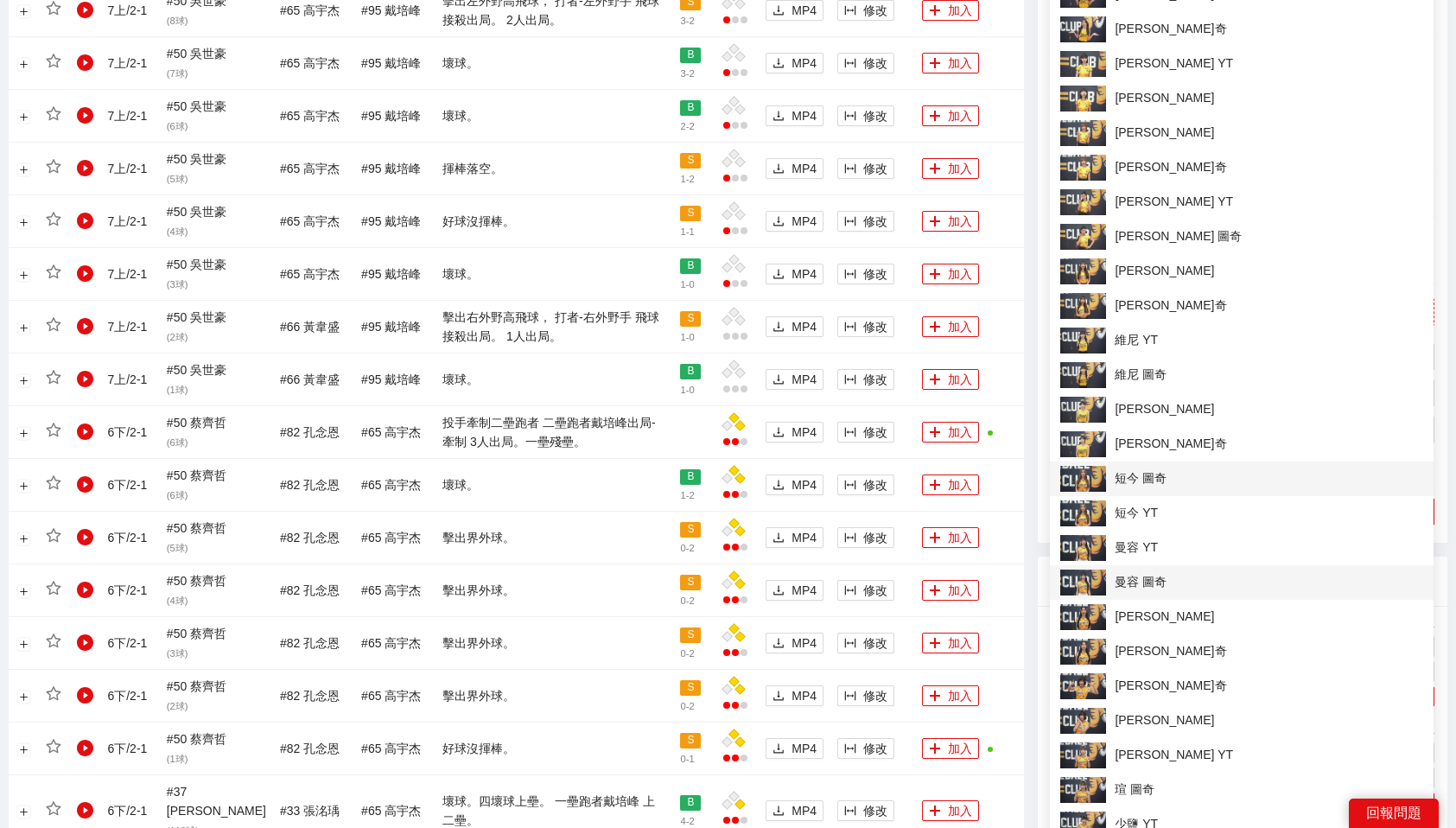
scroll to position [1209, 0]
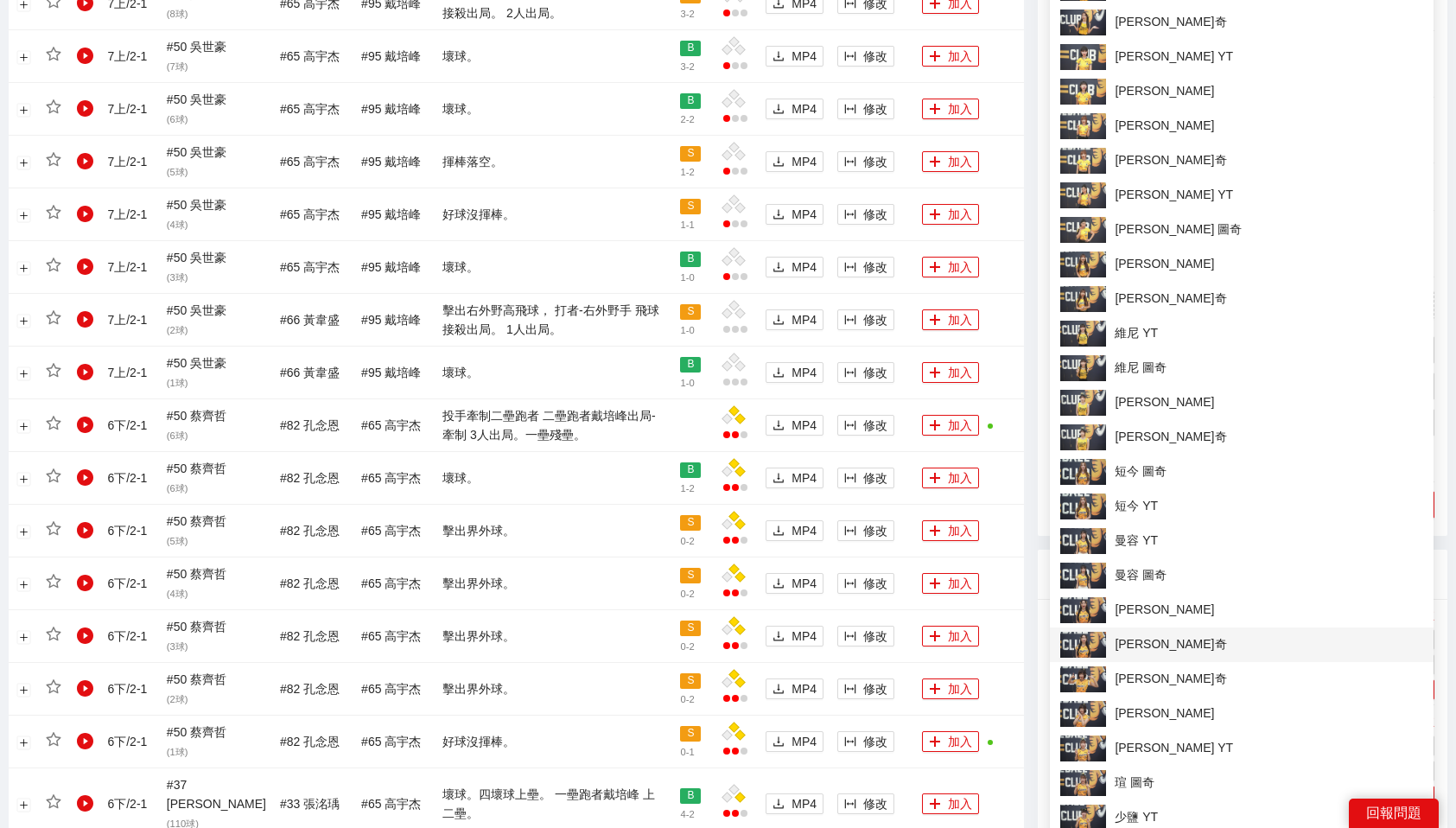
click at [1150, 649] on span "[PERSON_NAME]奇" at bounding box center [1241, 644] width 363 height 26
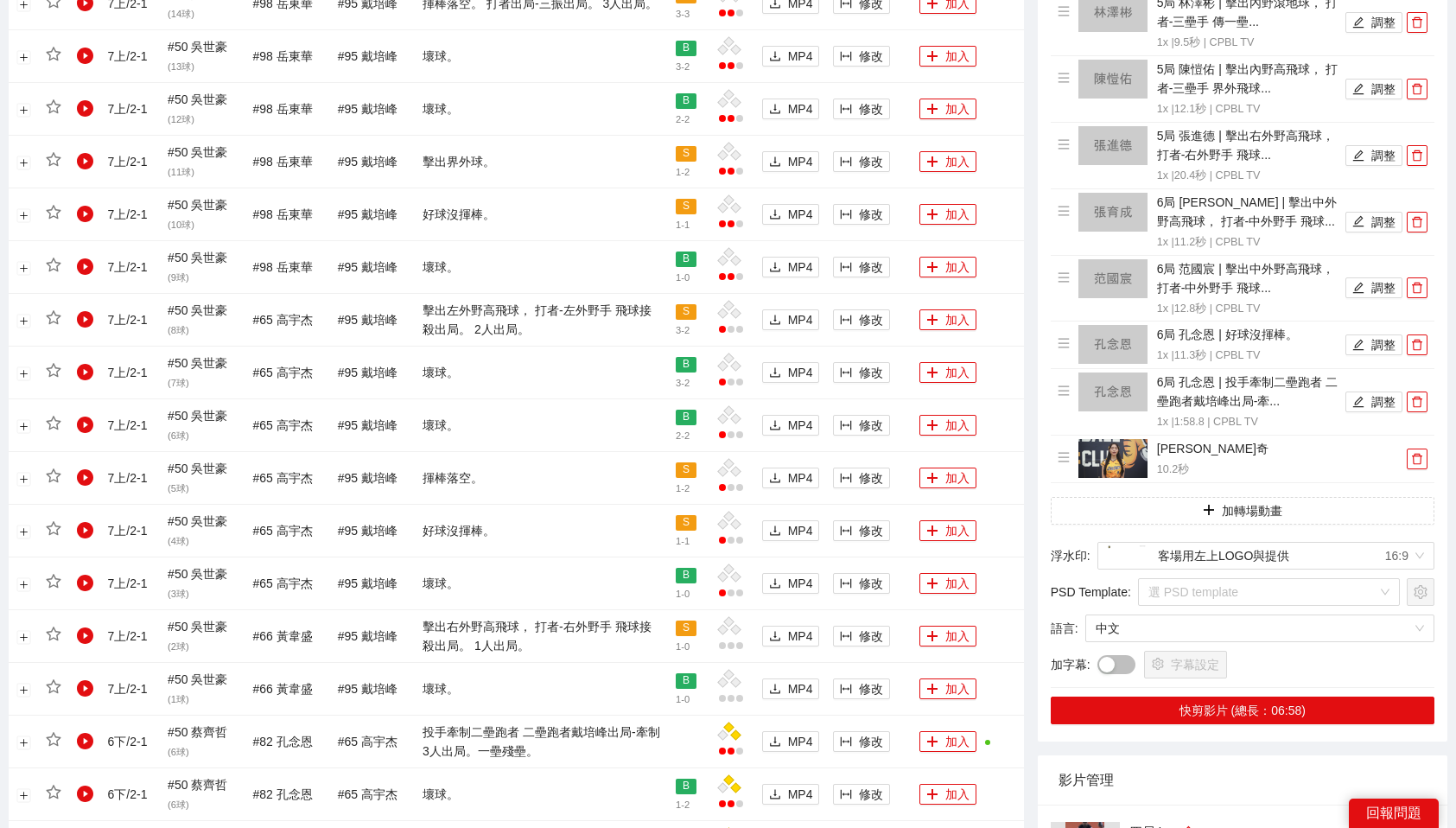
scroll to position [1064, 0]
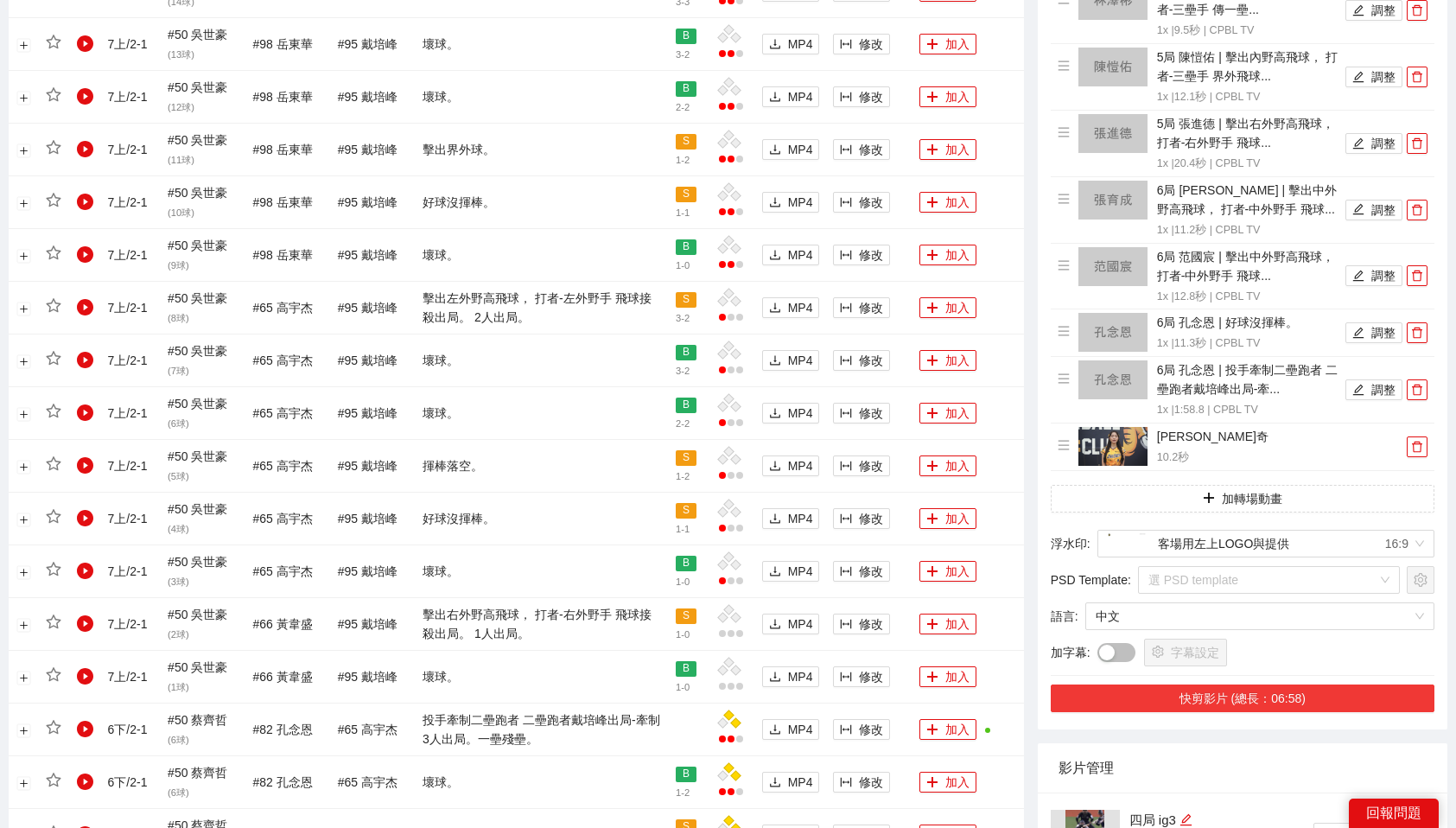
click at [1300, 689] on button "快剪影片 (總長：06:58)" at bounding box center [1242, 698] width 384 height 28
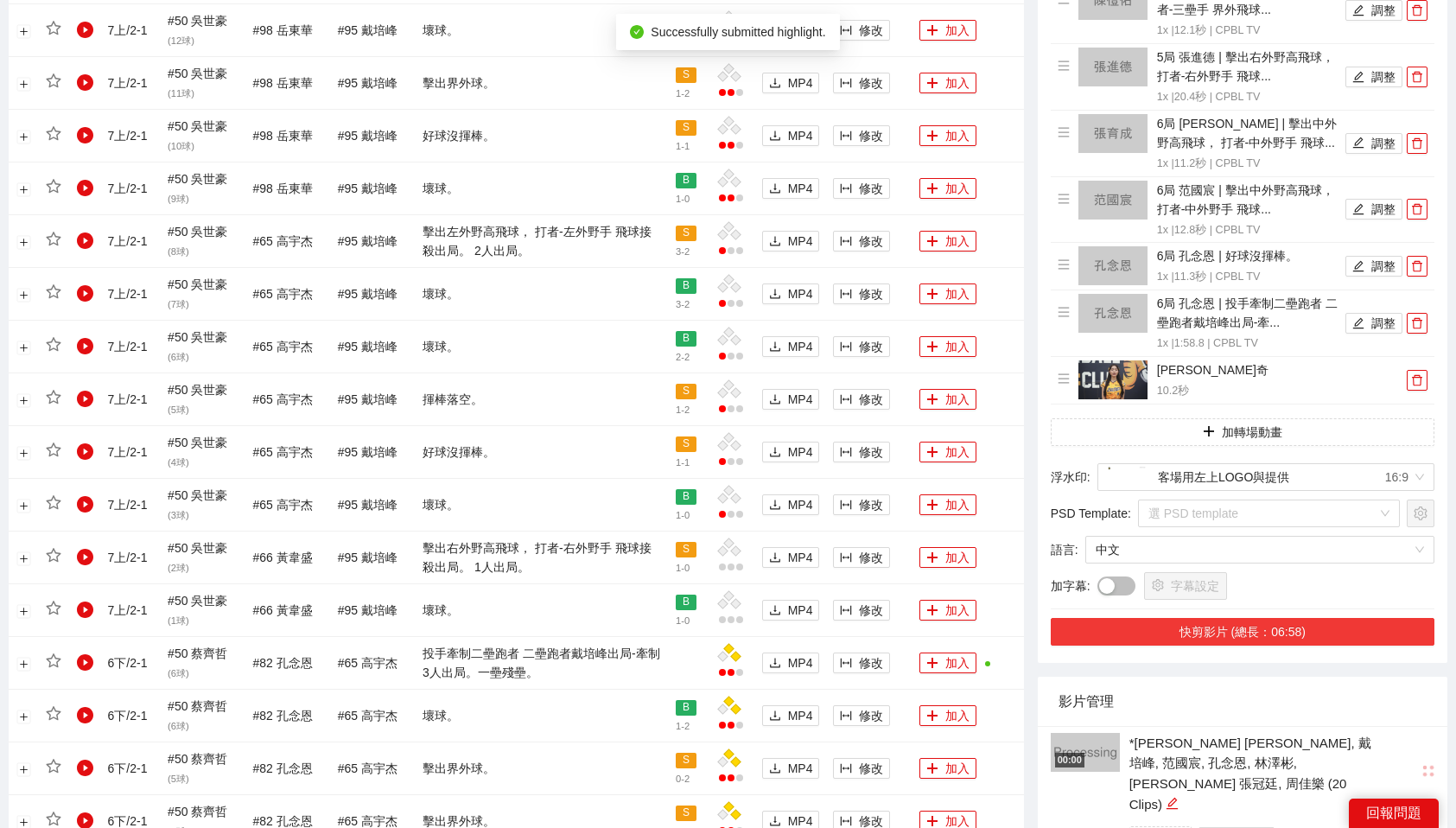
scroll to position [1147, 0]
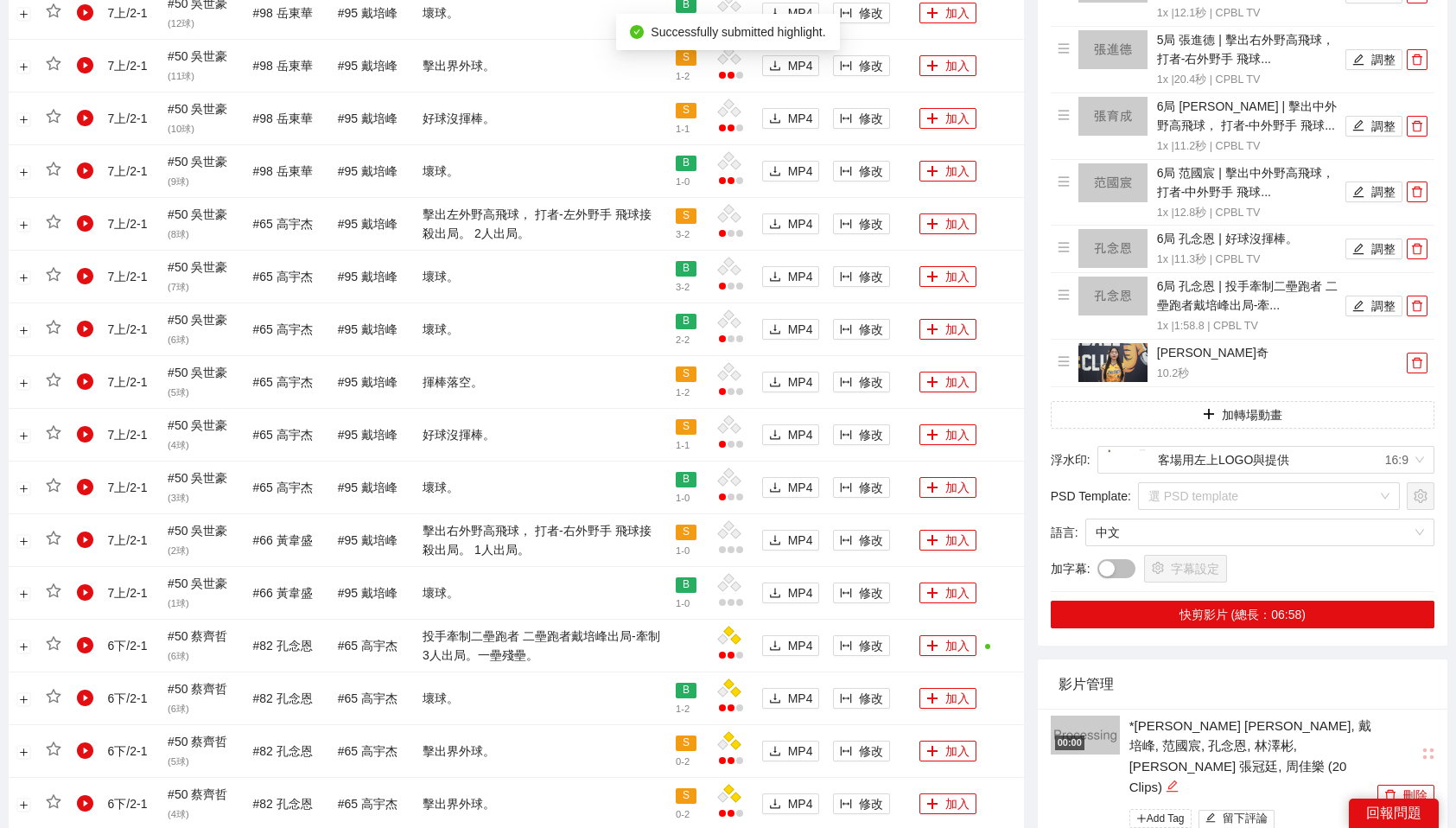
click at [1166, 780] on icon "edit" at bounding box center [1172, 787] width 13 height 13
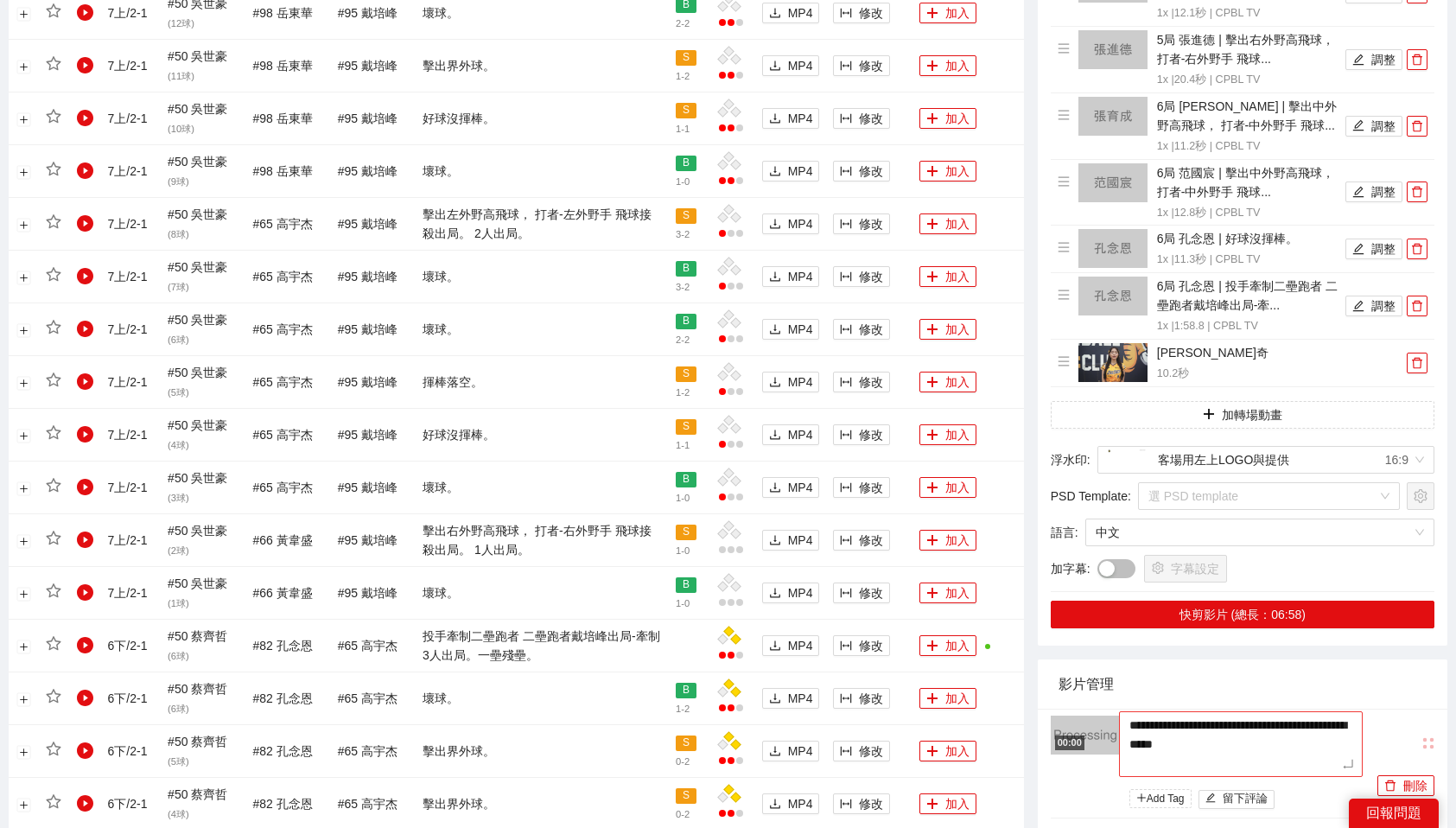
click at [1178, 728] on textarea "**********" at bounding box center [1240, 744] width 243 height 66
type textarea "*"
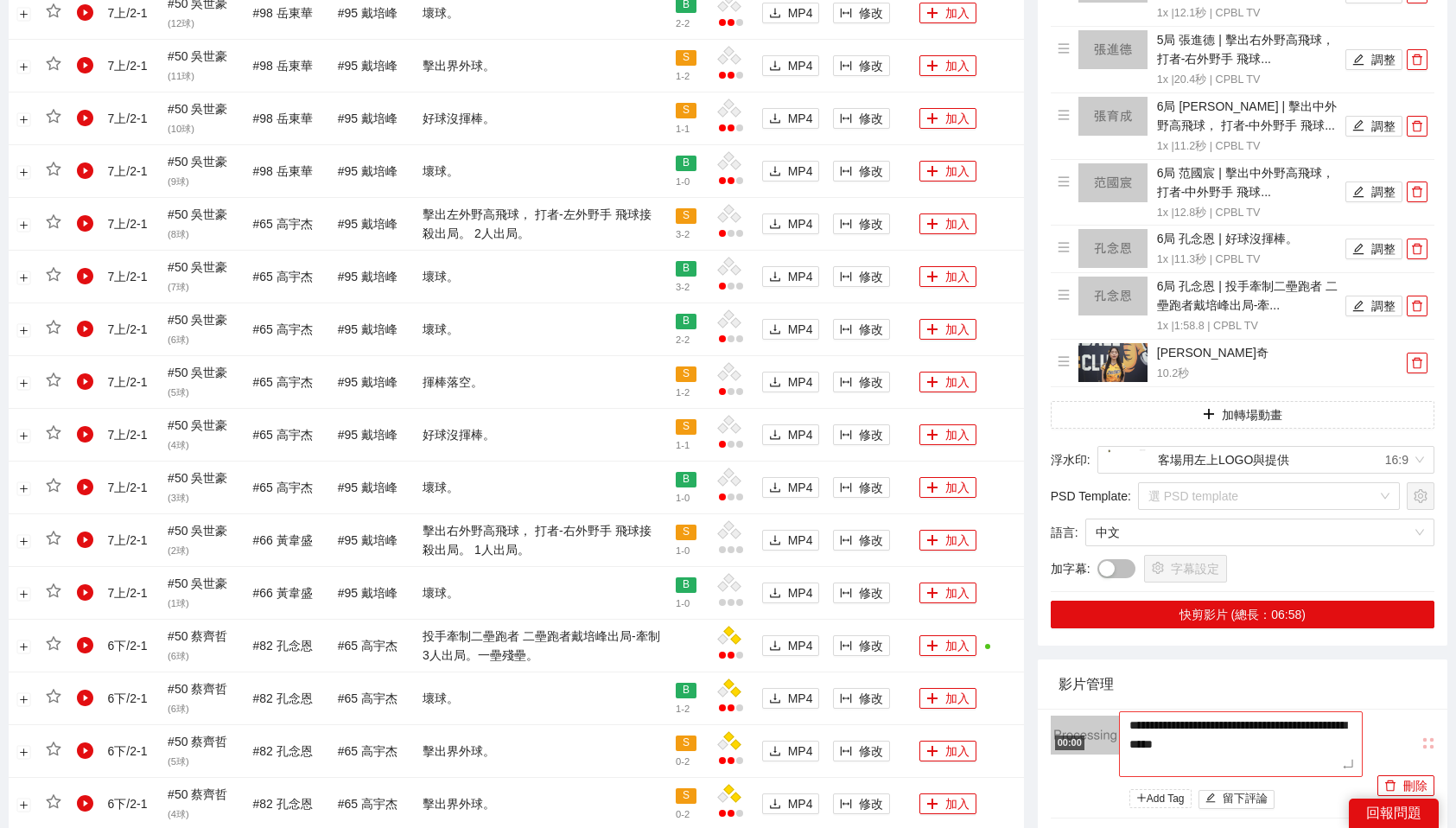
type textarea "*"
type textarea "**"
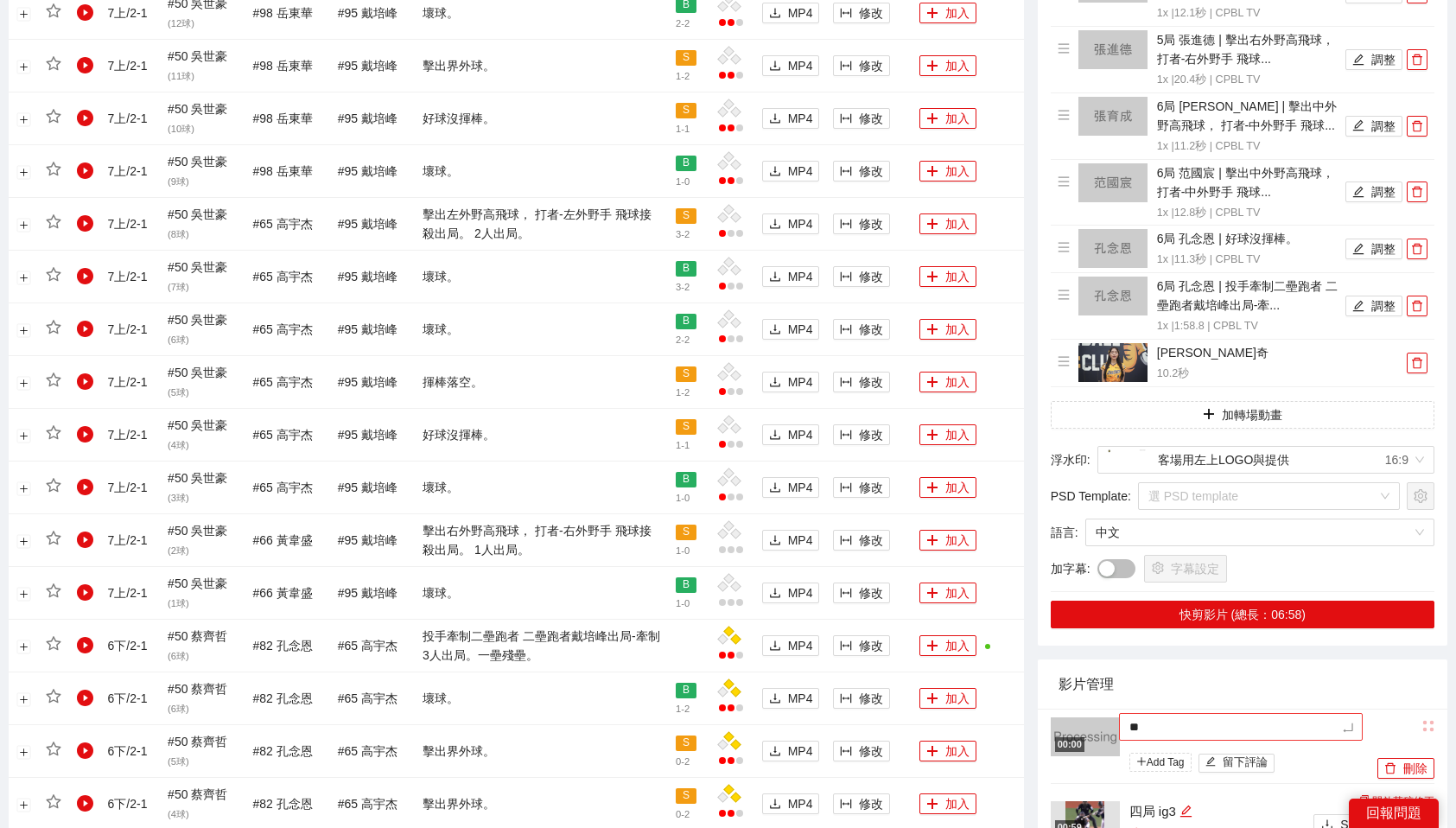
type textarea "*"
type textarea "**"
type textarea "***"
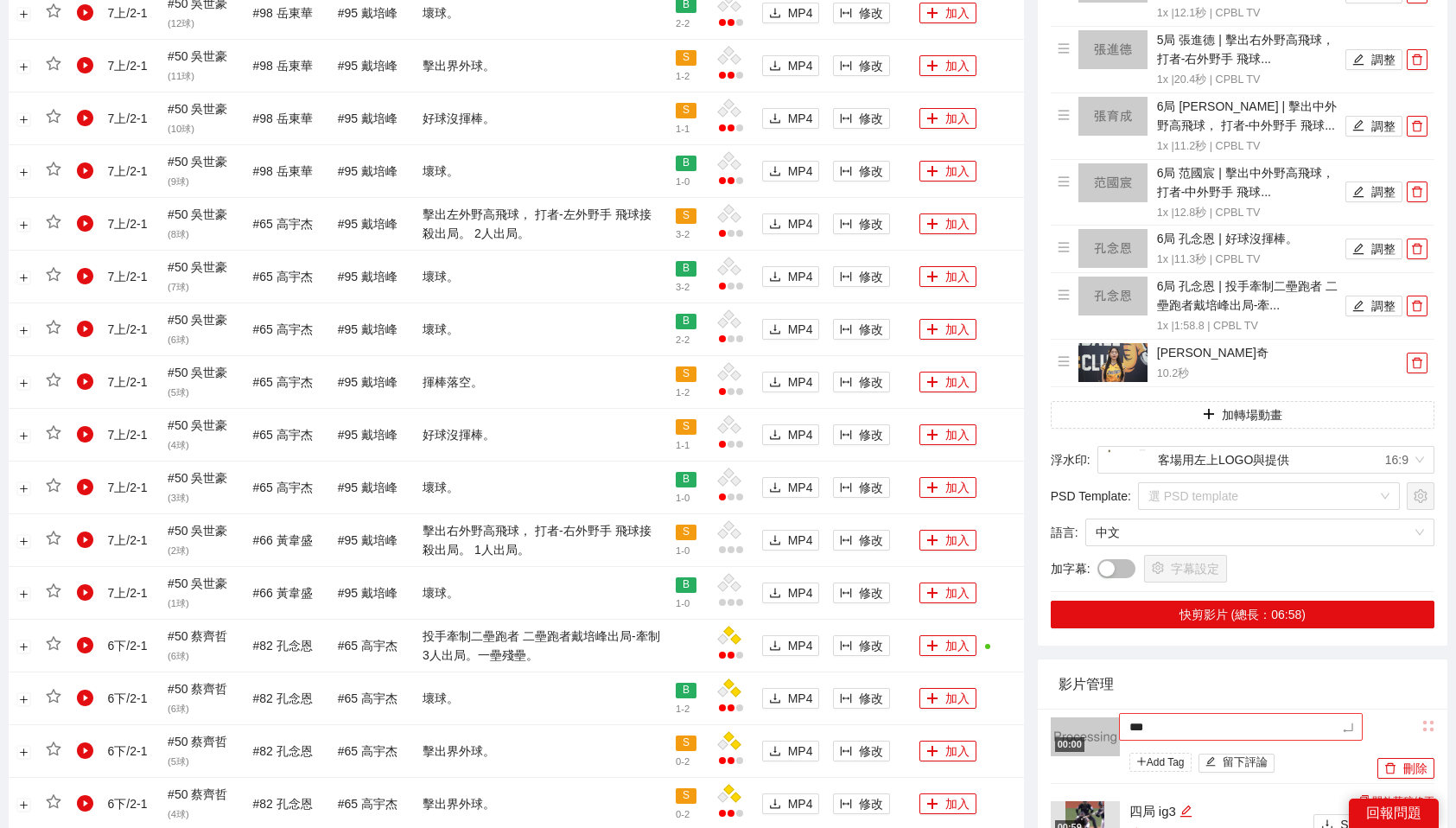
type textarea "****"
type textarea "**"
type textarea "***"
type textarea "****"
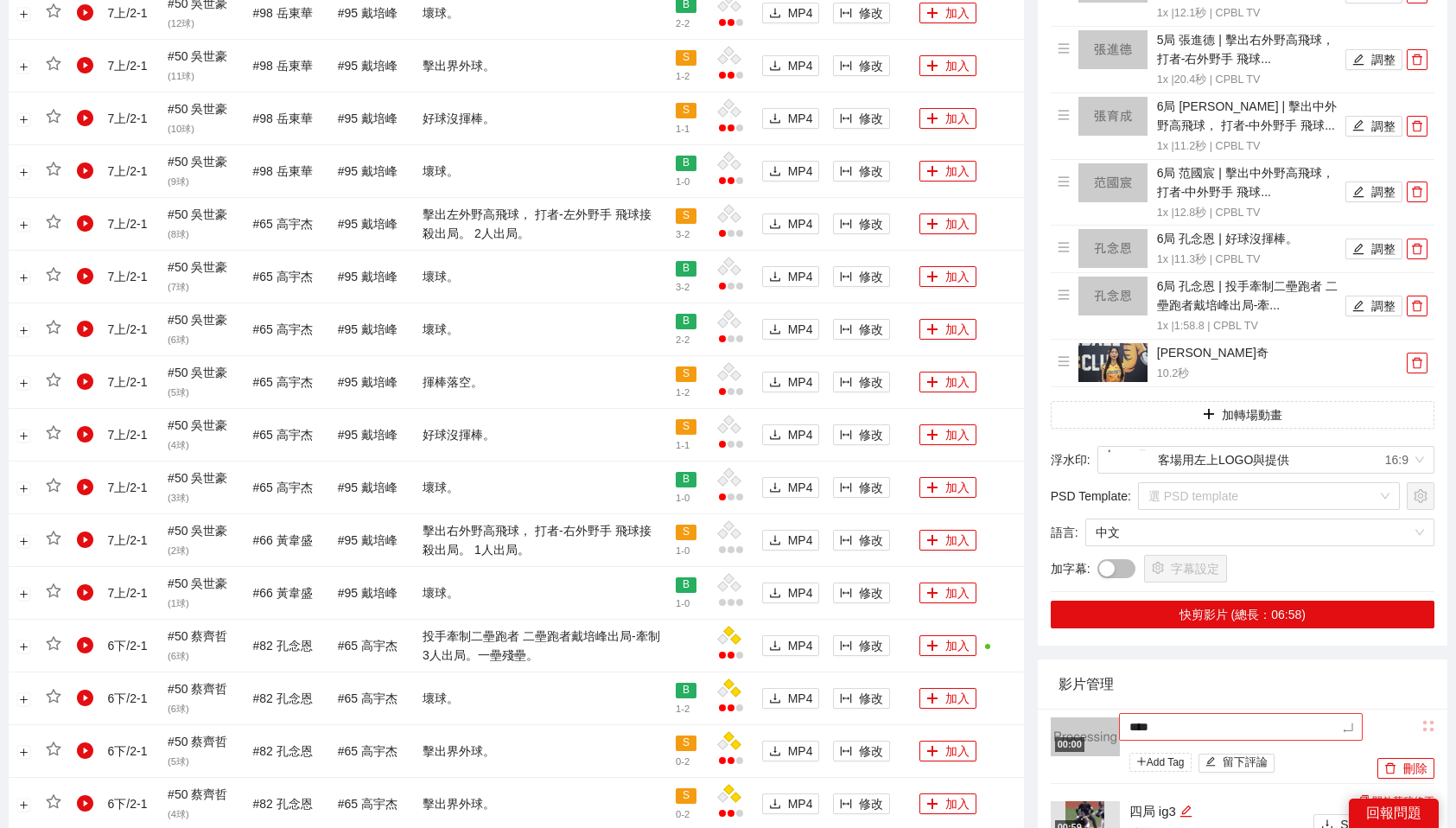
type textarea "*****"
type textarea "****"
type textarea "*****"
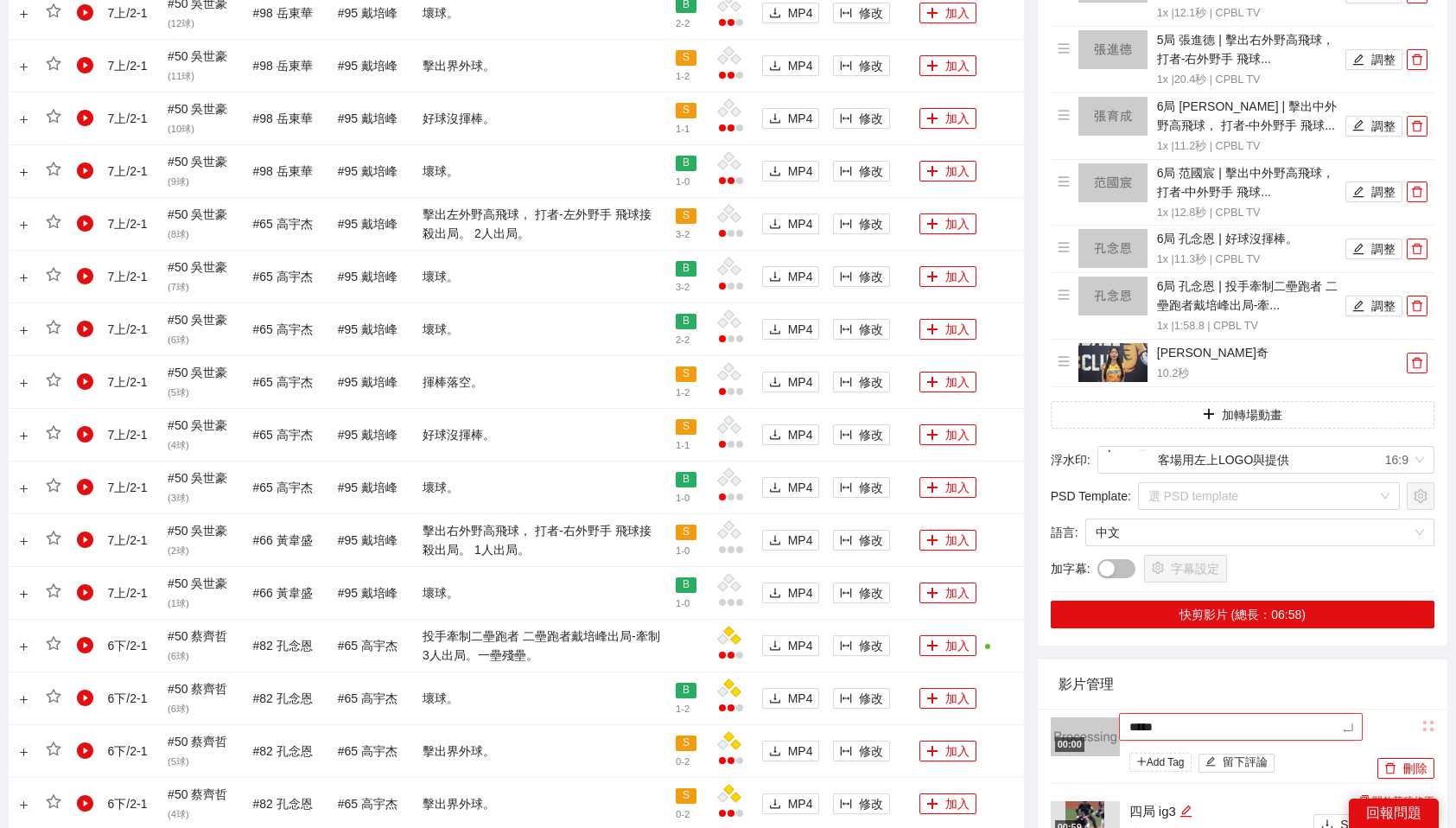
type textarea "******"
type textarea "*****"
click at [1233, 681] on div "影片管理" at bounding box center [1242, 683] width 368 height 49
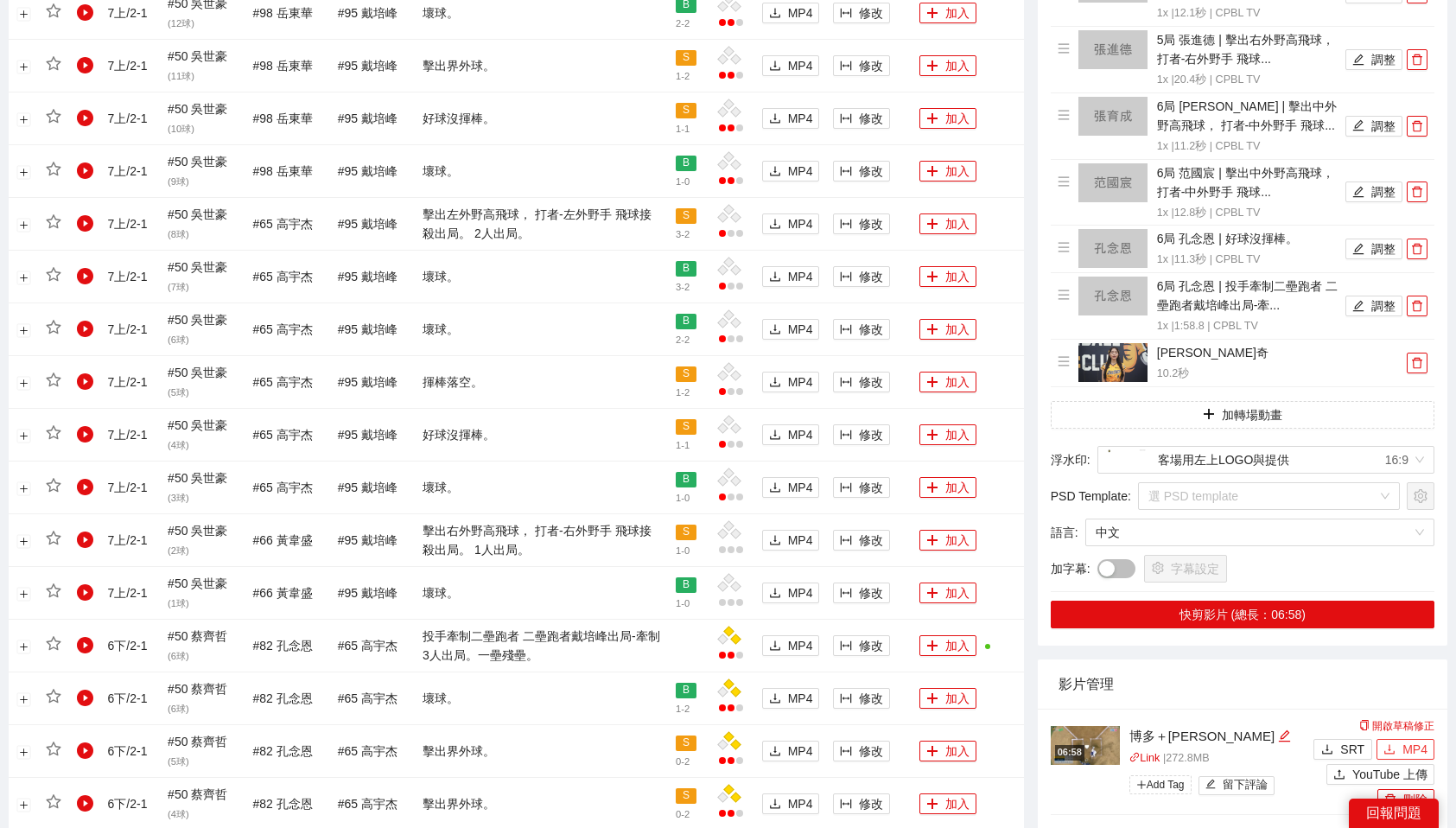
click at [1403, 740] on span "MP4" at bounding box center [1415, 749] width 25 height 19
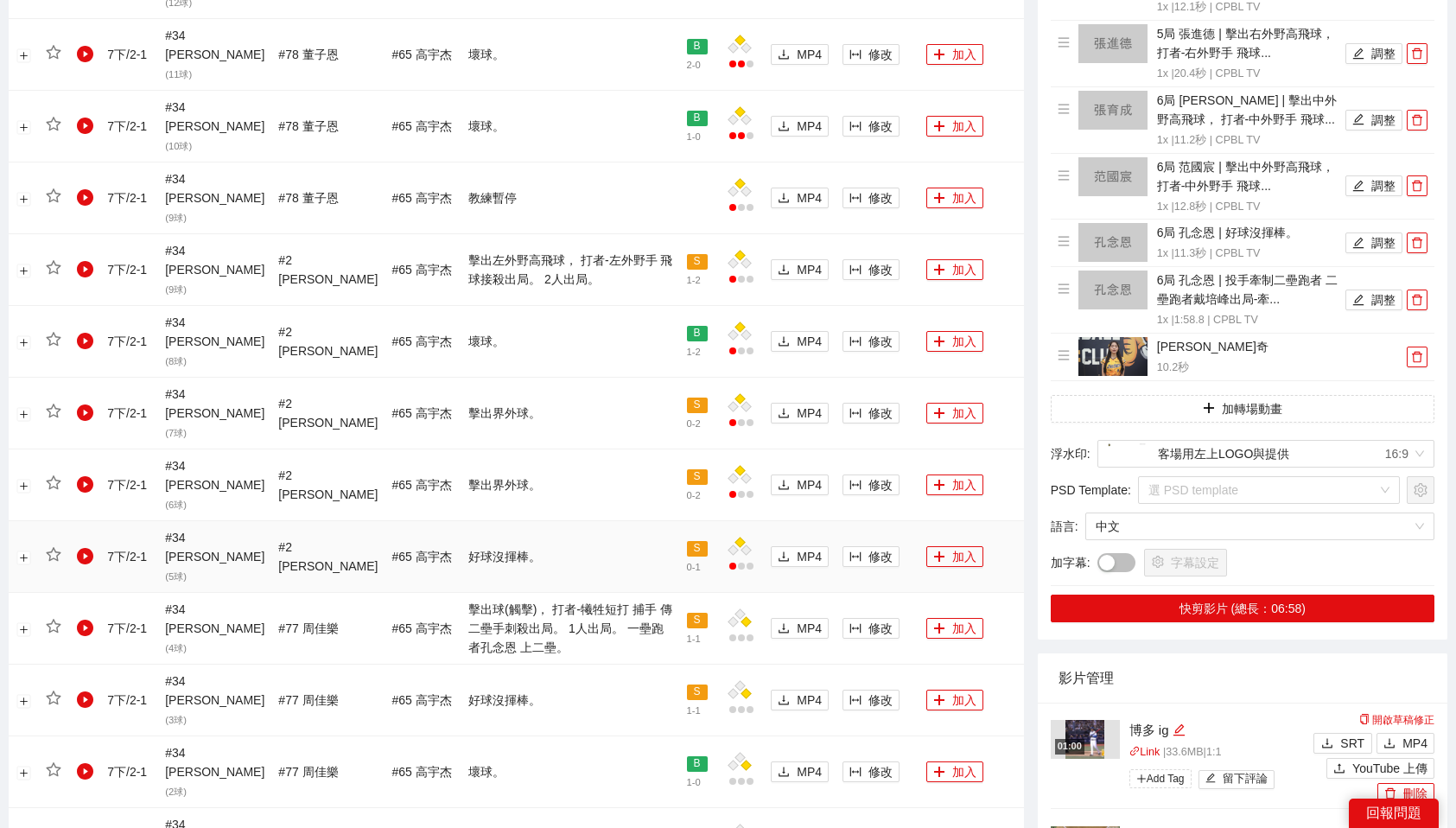
scroll to position [1152, 0]
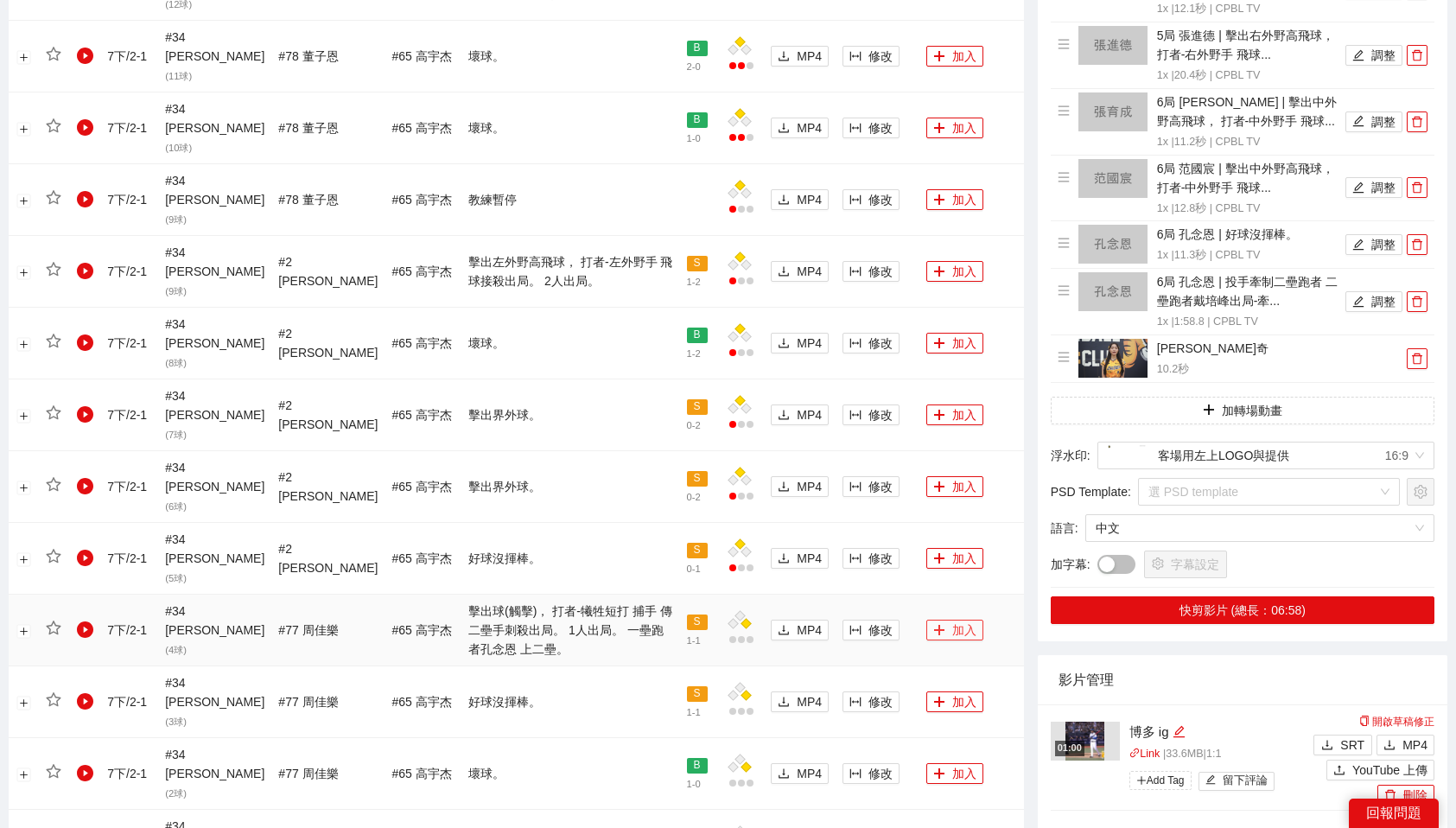
click at [933, 624] on icon "plus" at bounding box center [939, 630] width 12 height 12
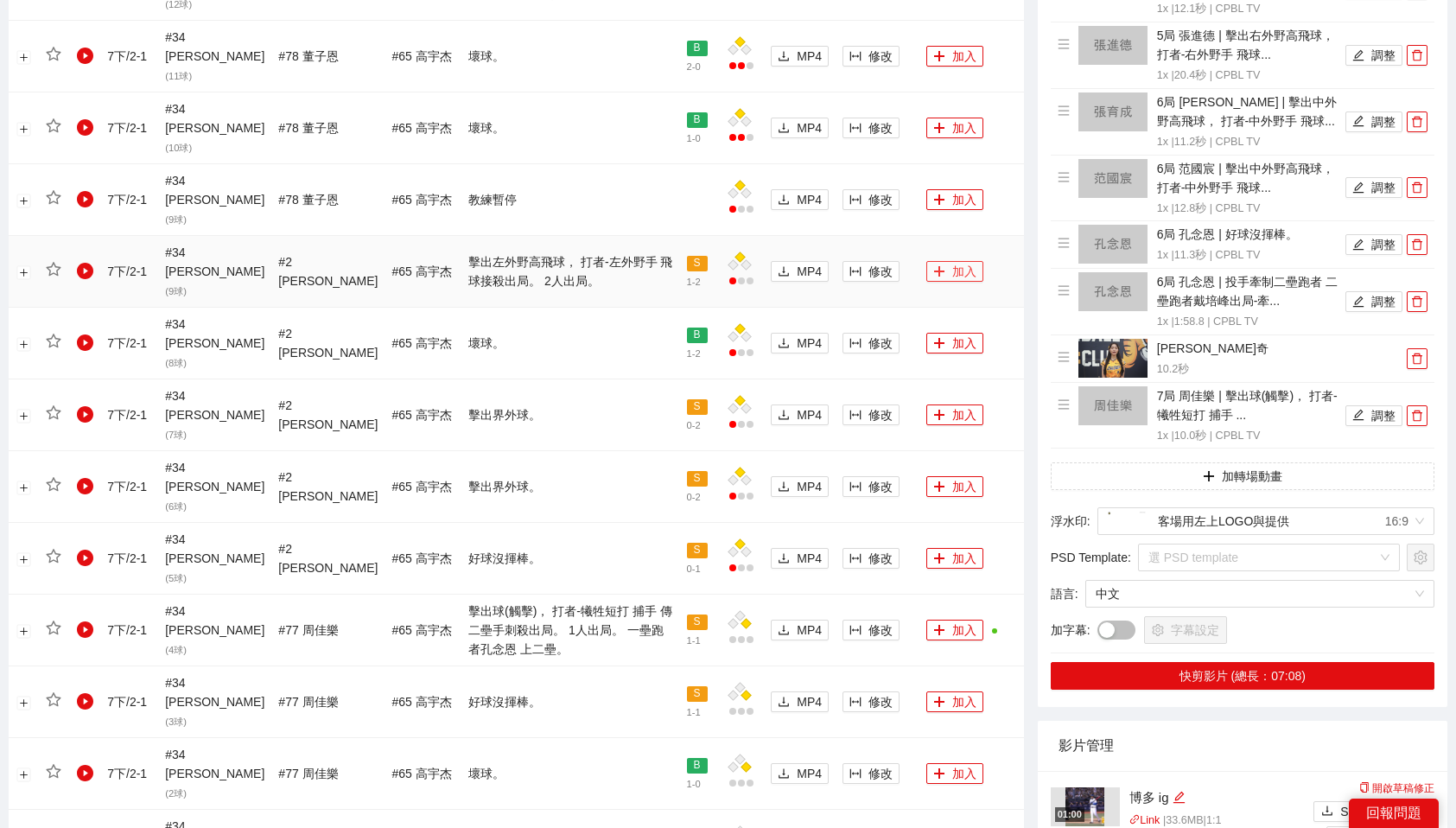
click at [944, 261] on button "加入" at bounding box center [955, 271] width 57 height 21
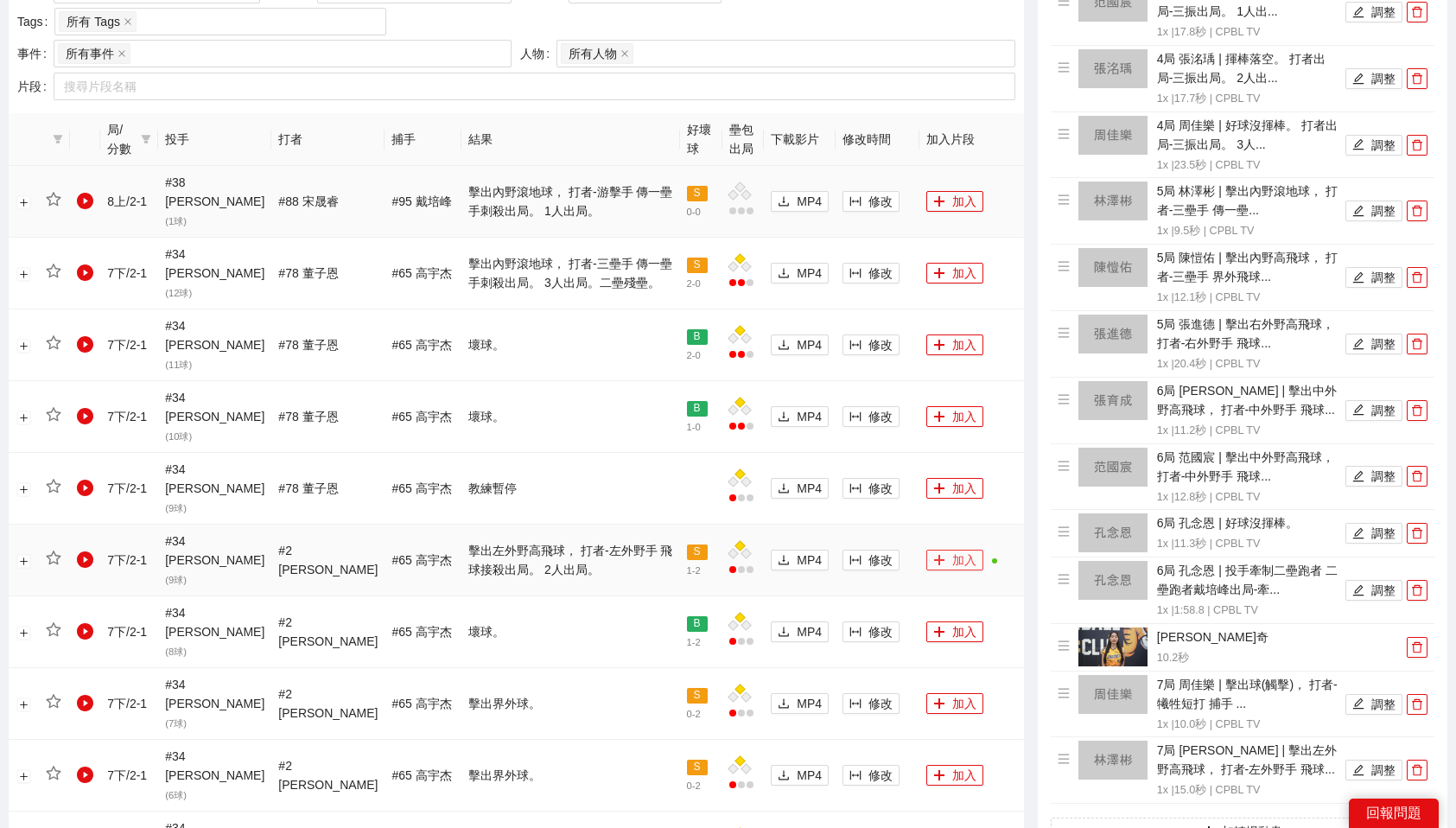
scroll to position [861, 0]
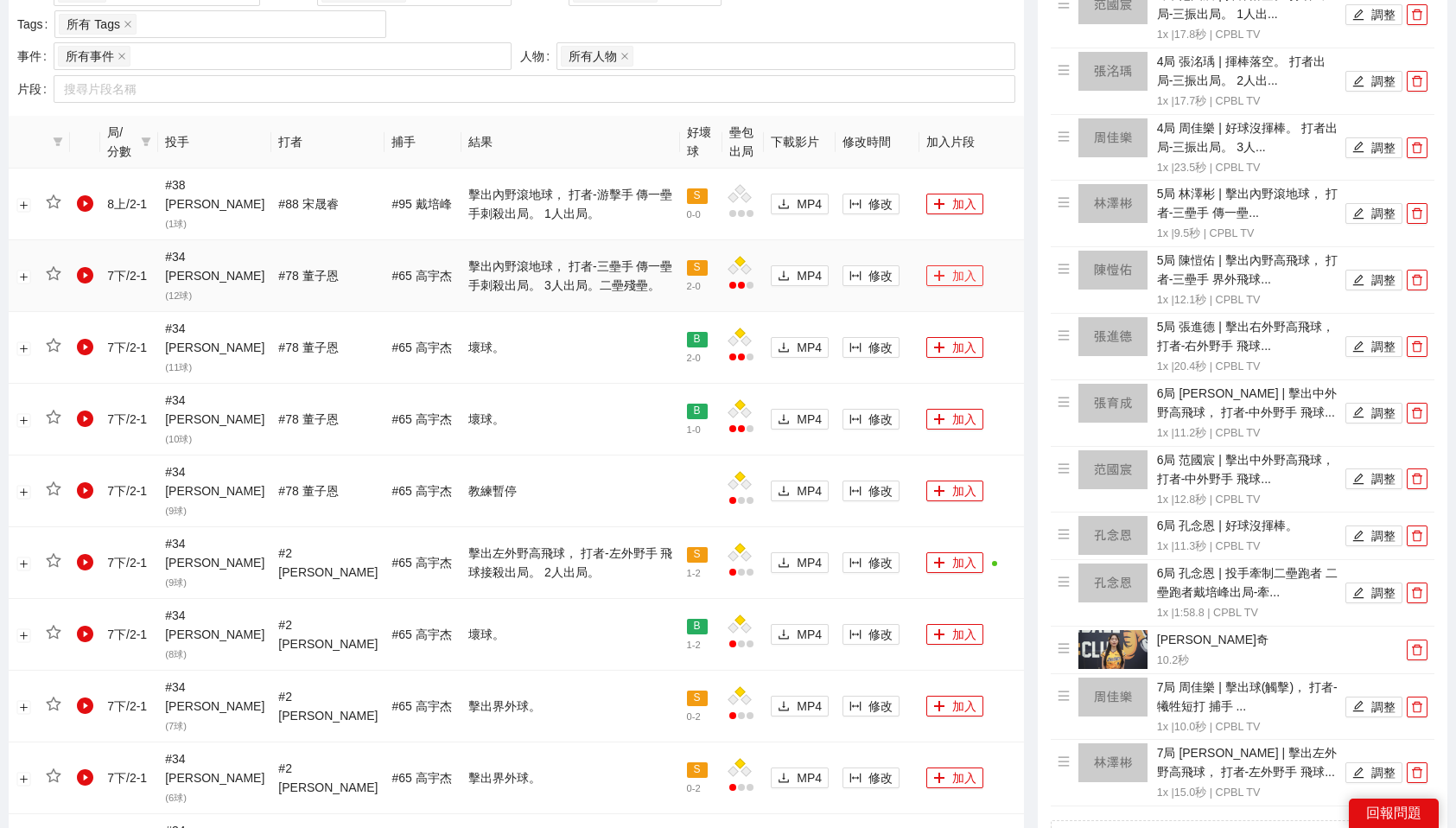
click at [951, 265] on button "加入" at bounding box center [955, 276] width 57 height 21
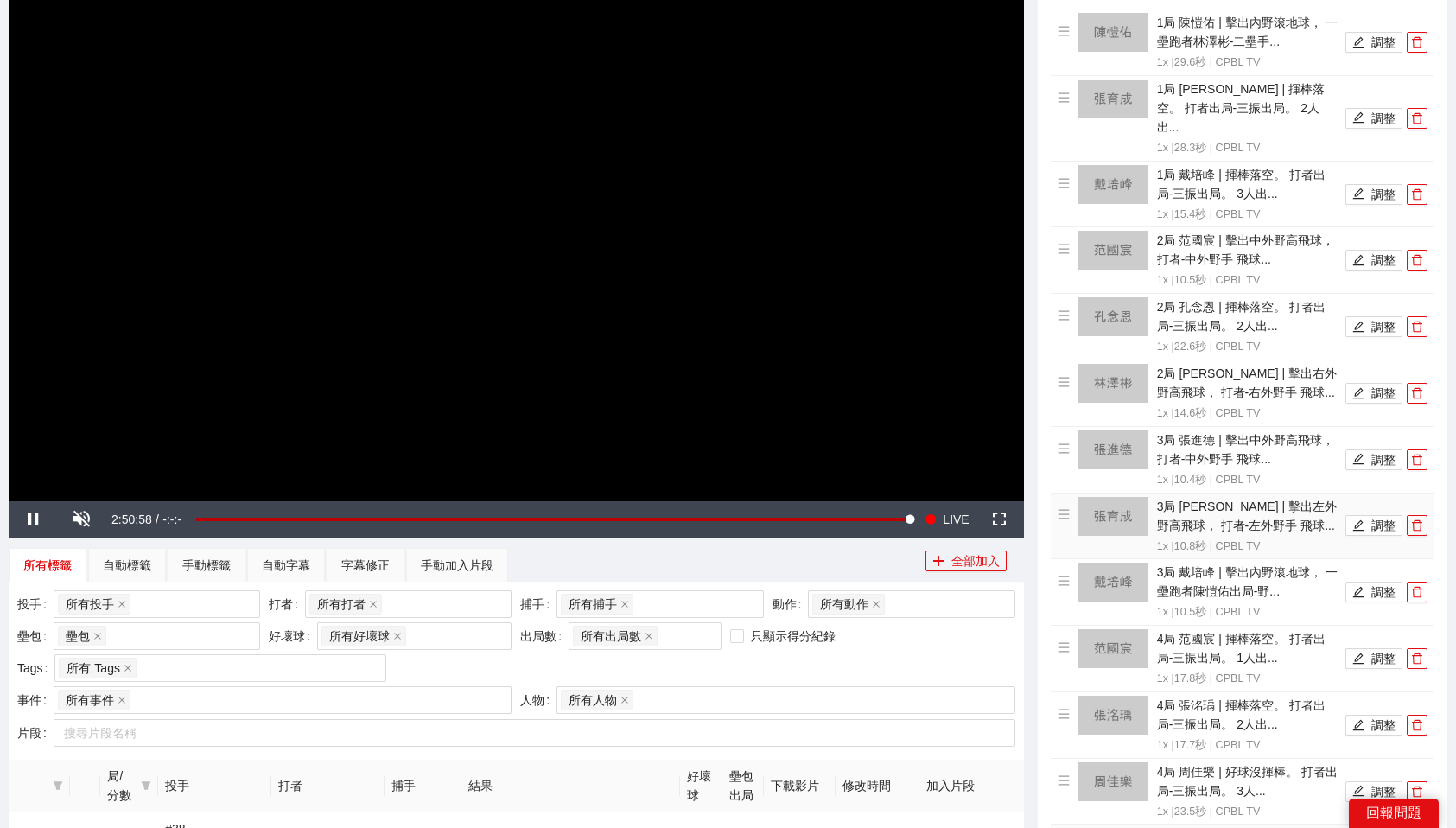
scroll to position [177, 0]
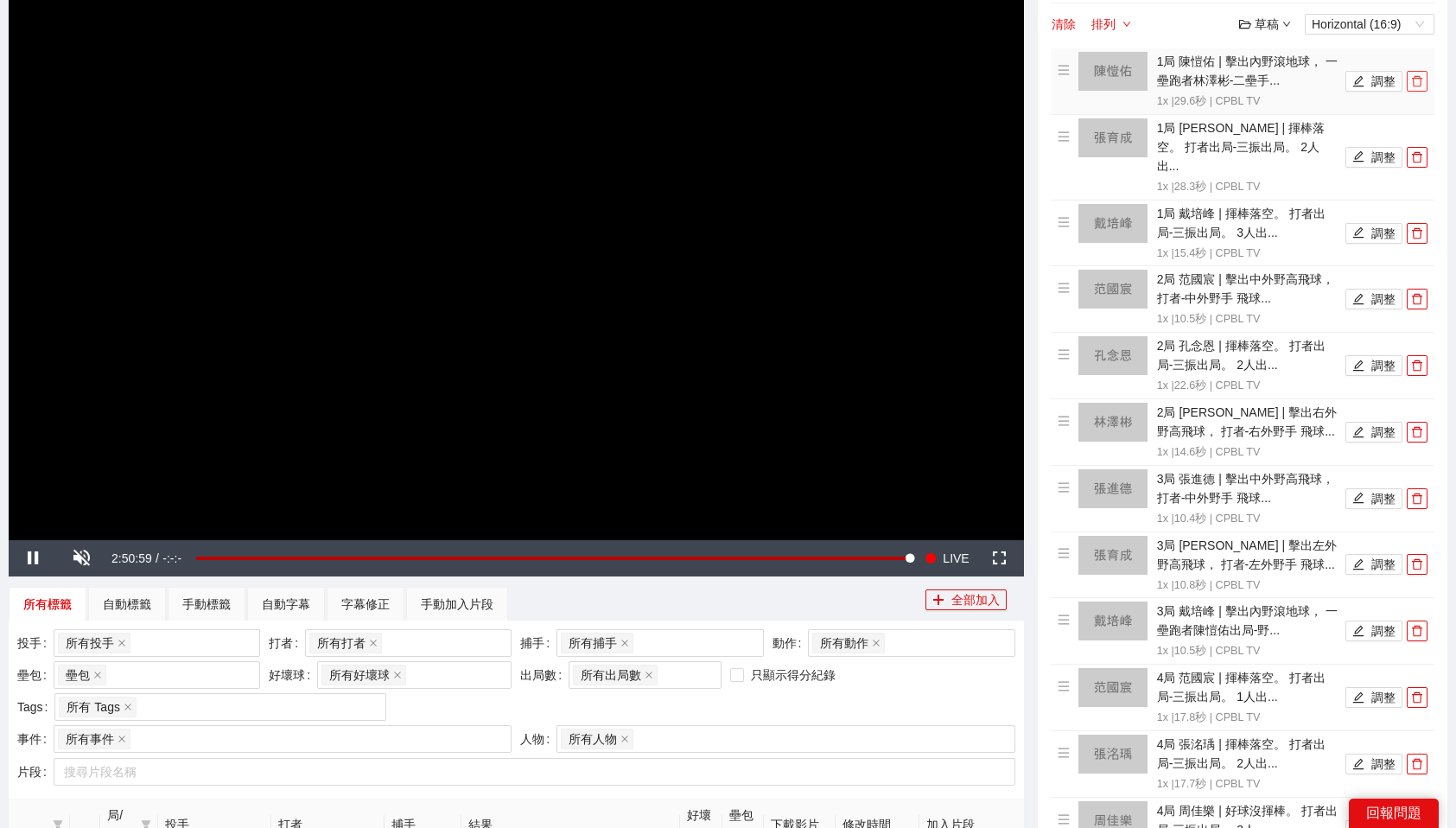
click at [1419, 80] on icon "delete" at bounding box center [1417, 80] width 12 height 12
click at [1419, 151] on icon "delete" at bounding box center [1417, 157] width 12 height 12
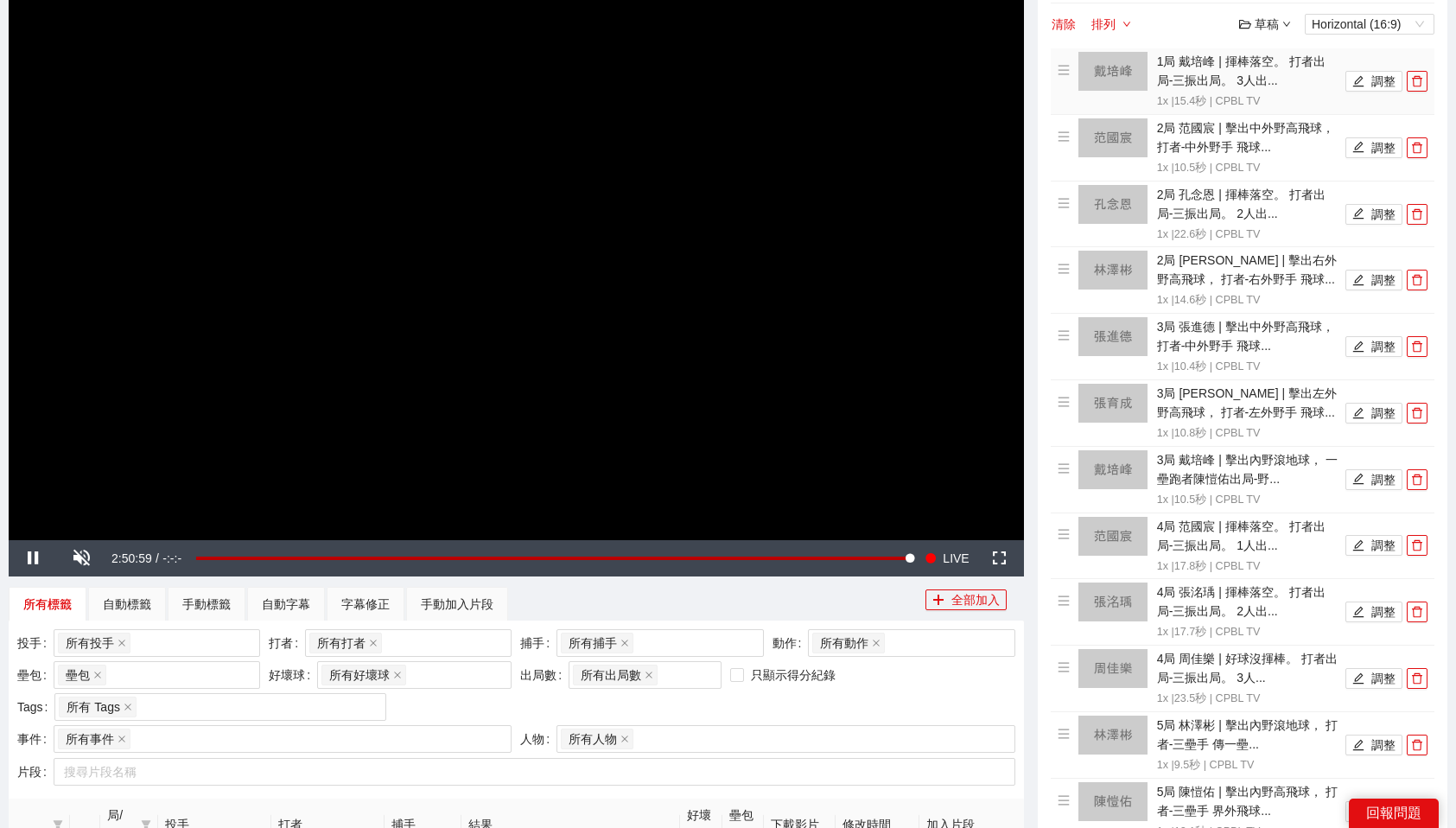
click at [1419, 80] on icon "delete" at bounding box center [1417, 80] width 12 height 12
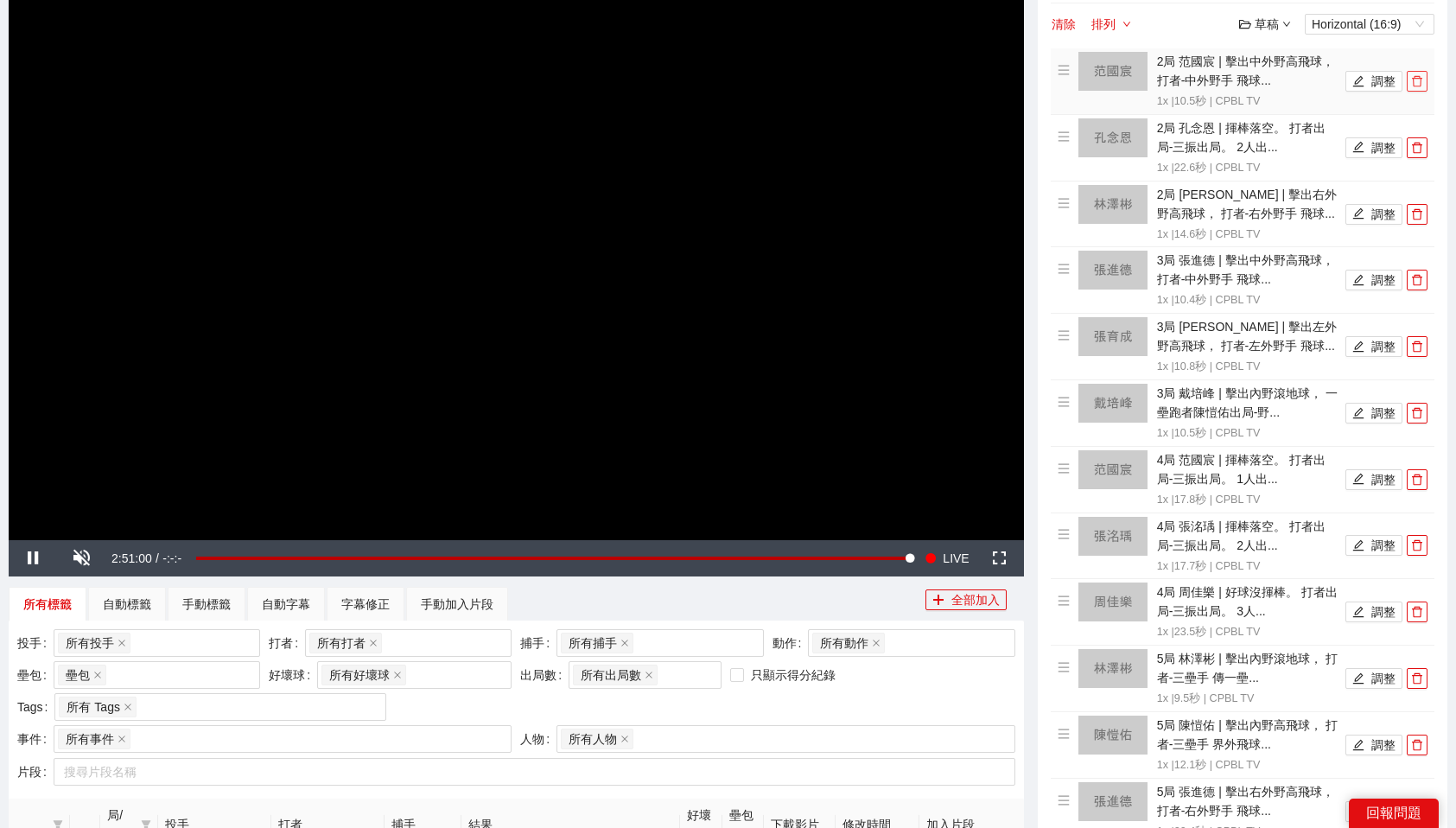
click at [1419, 80] on icon "delete" at bounding box center [1417, 80] width 12 height 12
click at [1419, 142] on icon "delete" at bounding box center [1417, 148] width 12 height 12
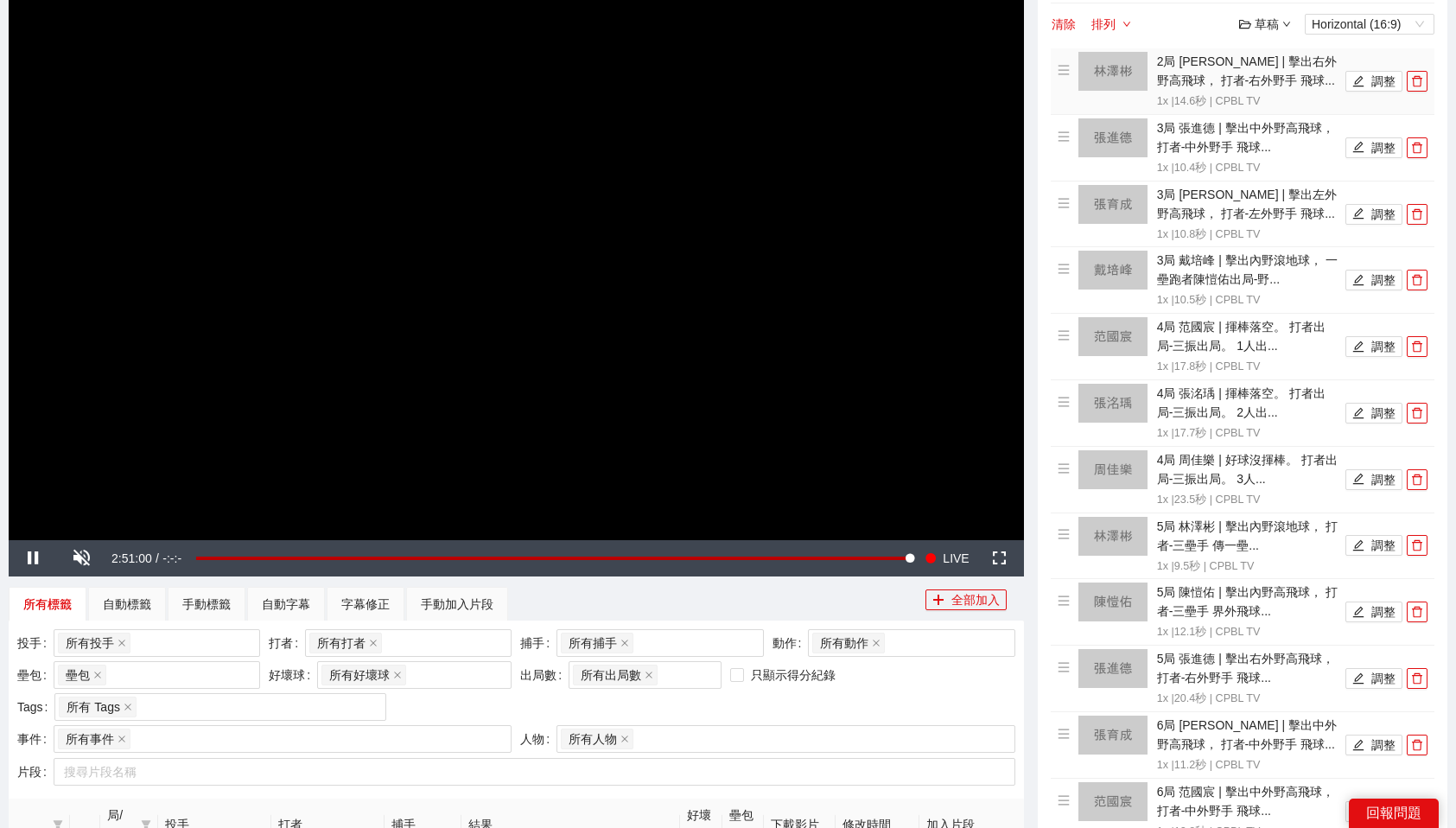
click at [1419, 80] on icon "delete" at bounding box center [1417, 80] width 12 height 12
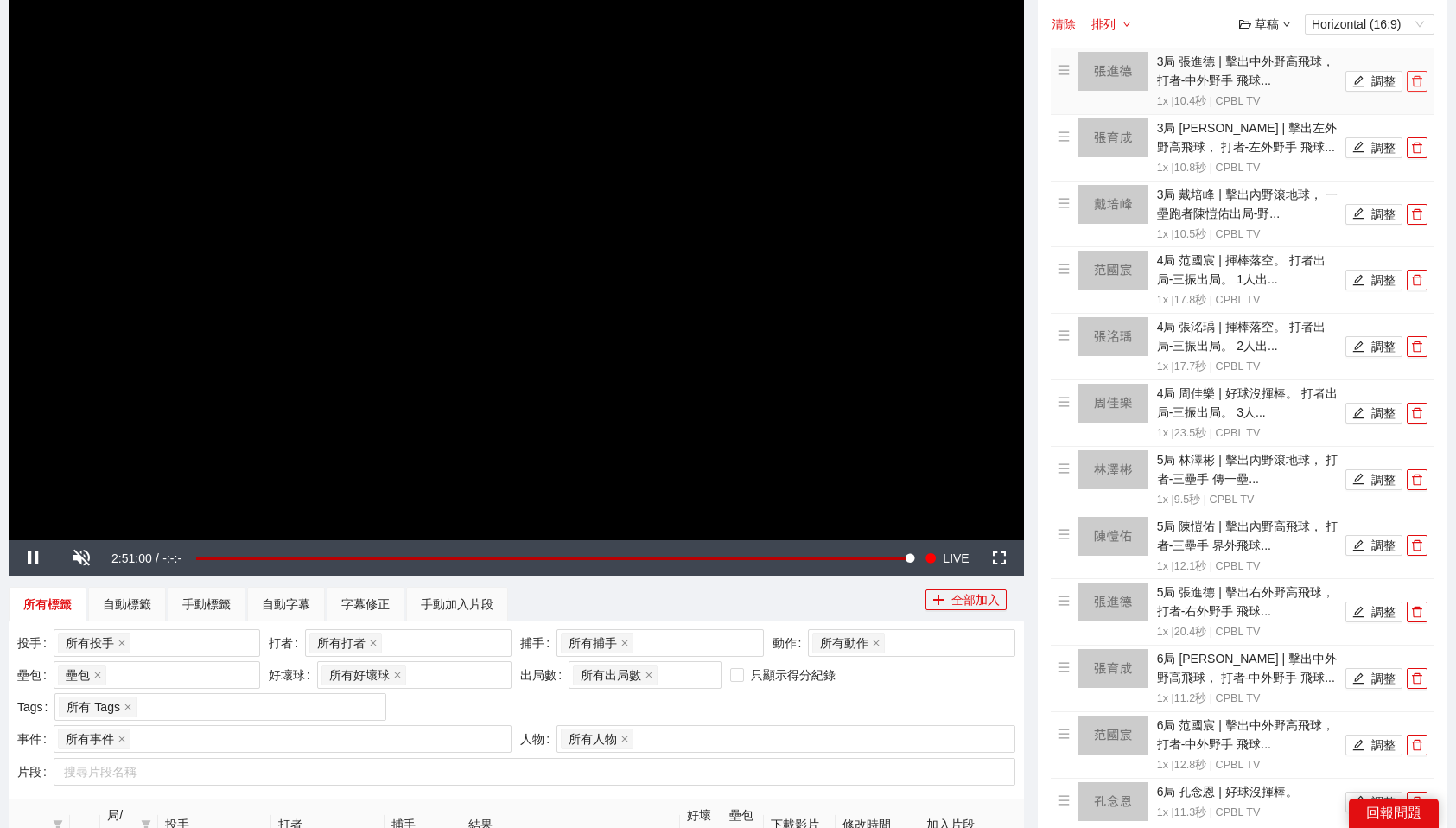
click at [1419, 80] on icon "delete" at bounding box center [1417, 80] width 12 height 12
click at [1419, 142] on icon "delete" at bounding box center [1417, 148] width 12 height 12
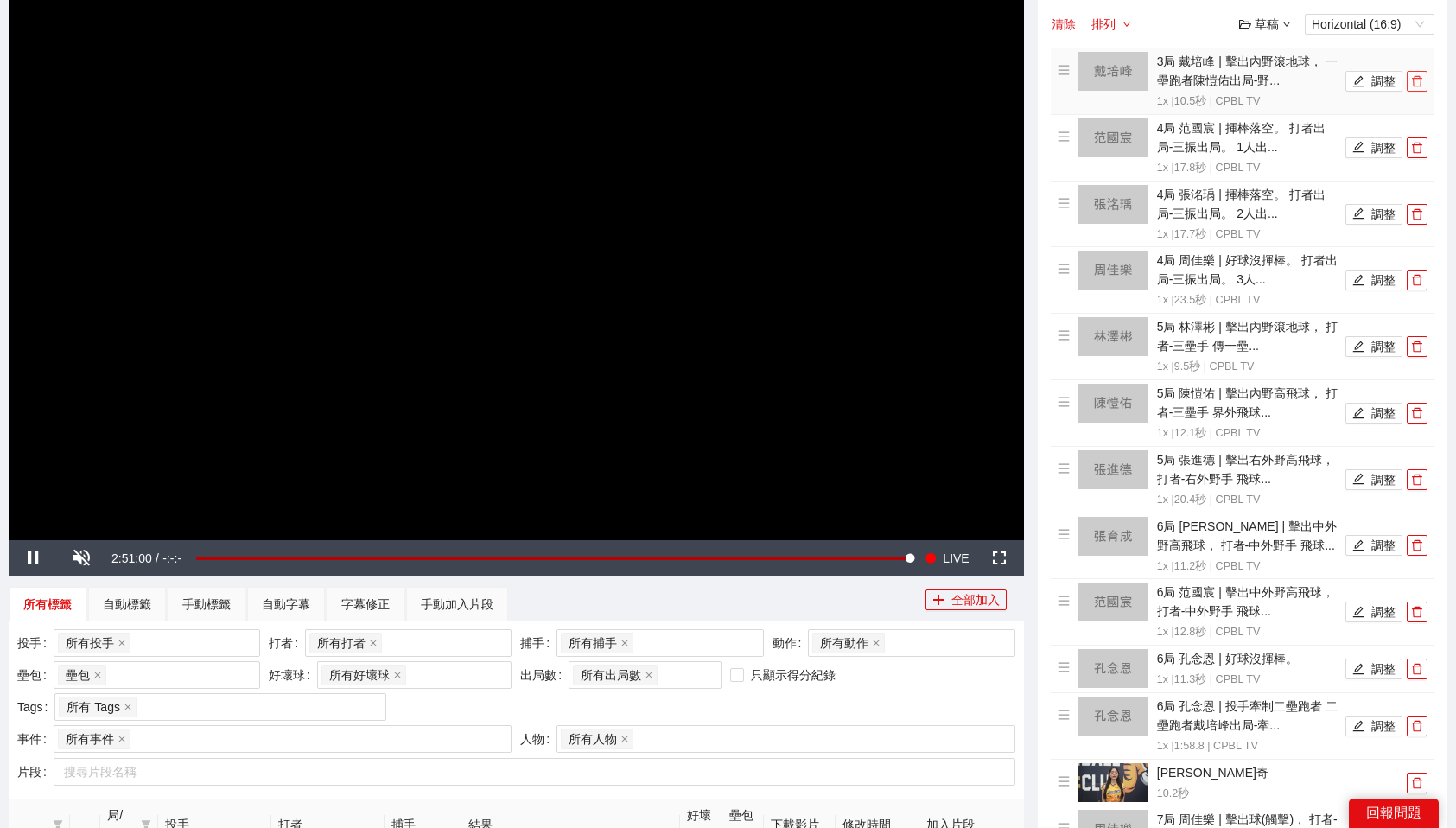
click at [1419, 80] on icon "delete" at bounding box center [1417, 80] width 12 height 12
click at [1419, 142] on icon "delete" at bounding box center [1417, 148] width 12 height 12
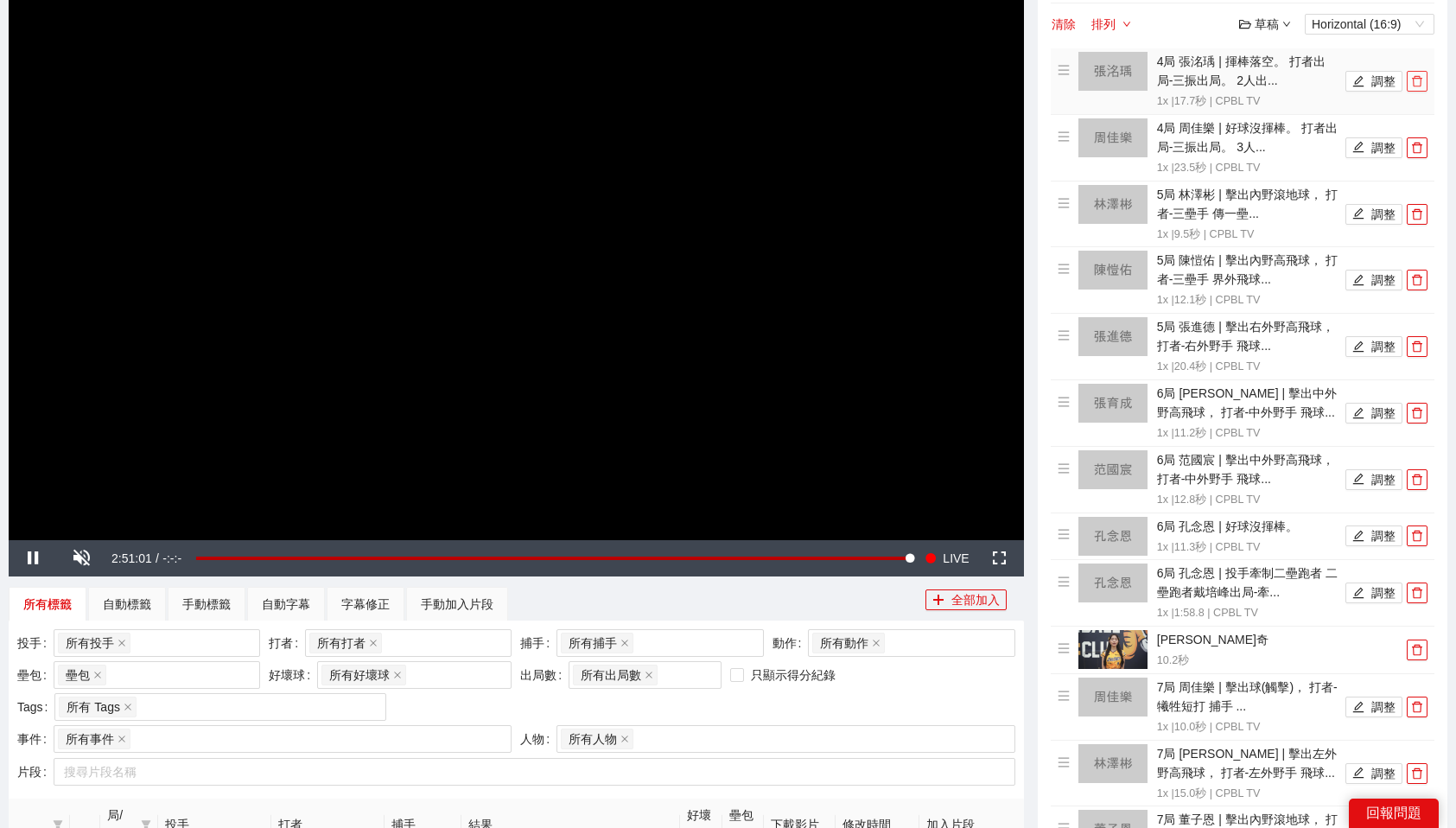
click at [1419, 80] on icon "delete" at bounding box center [1417, 80] width 12 height 12
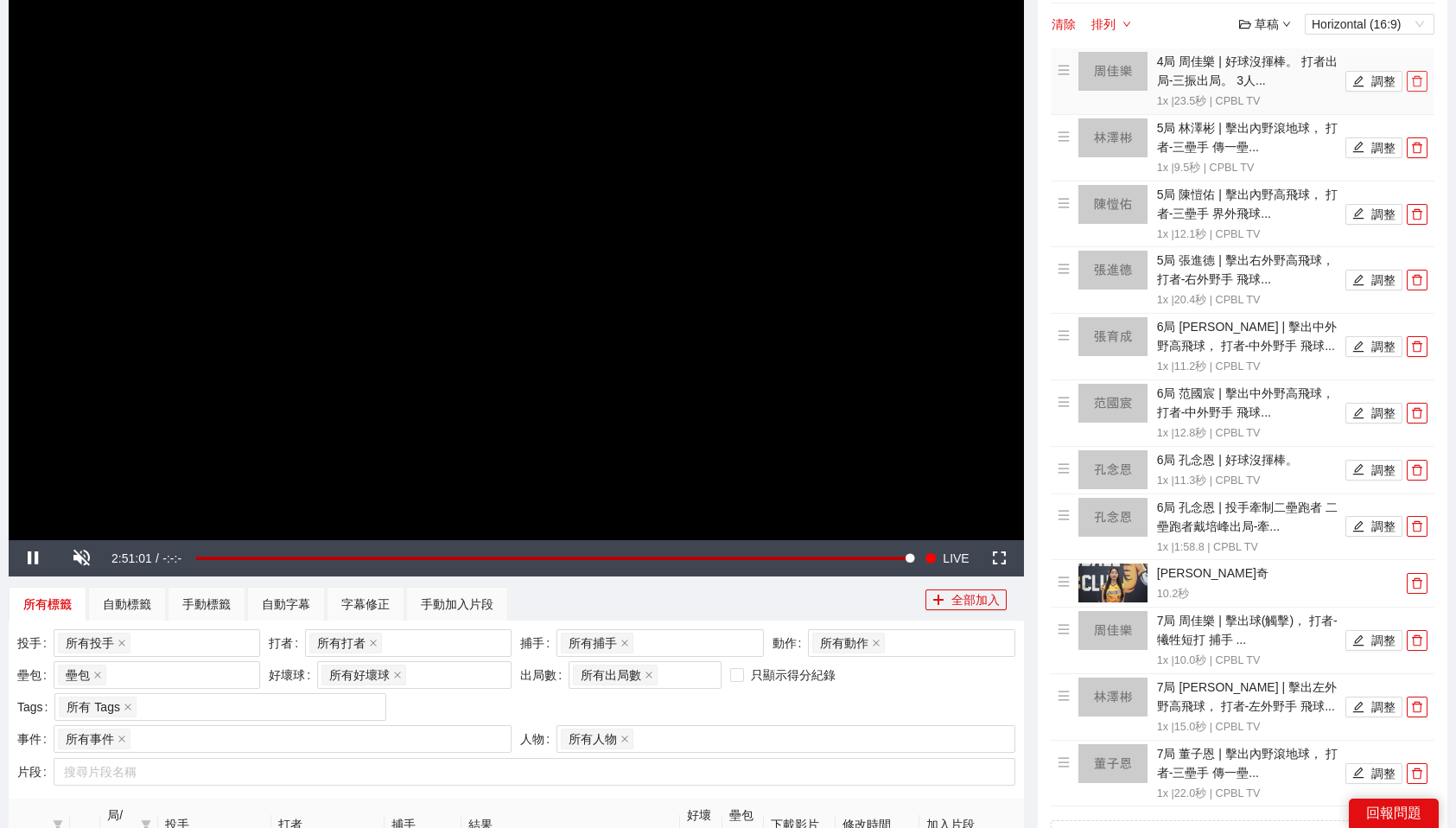
click at [1419, 80] on icon "delete" at bounding box center [1417, 80] width 12 height 12
click at [1419, 142] on icon "delete" at bounding box center [1417, 148] width 12 height 12
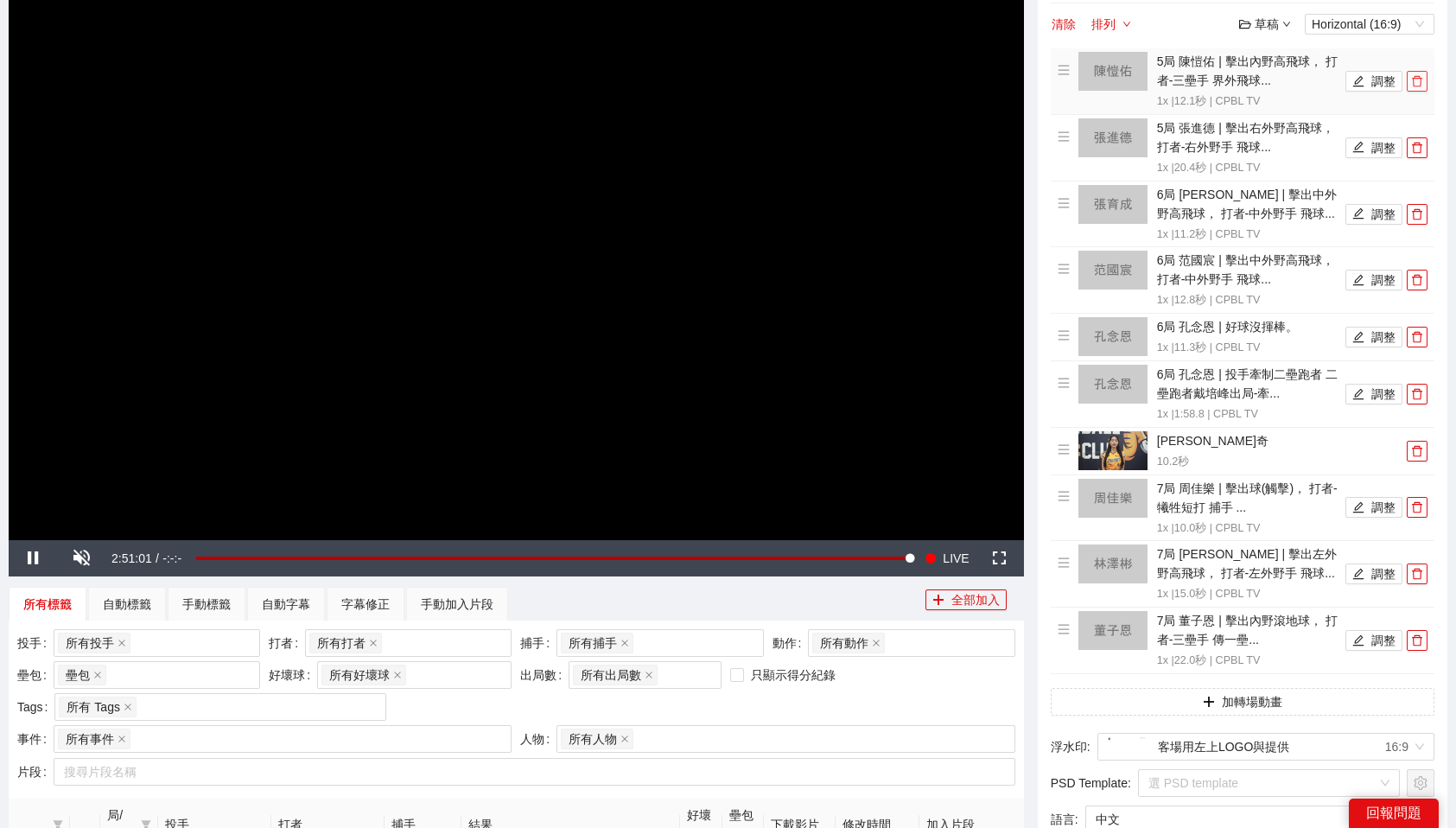
click at [1419, 80] on icon "delete" at bounding box center [1417, 80] width 12 height 12
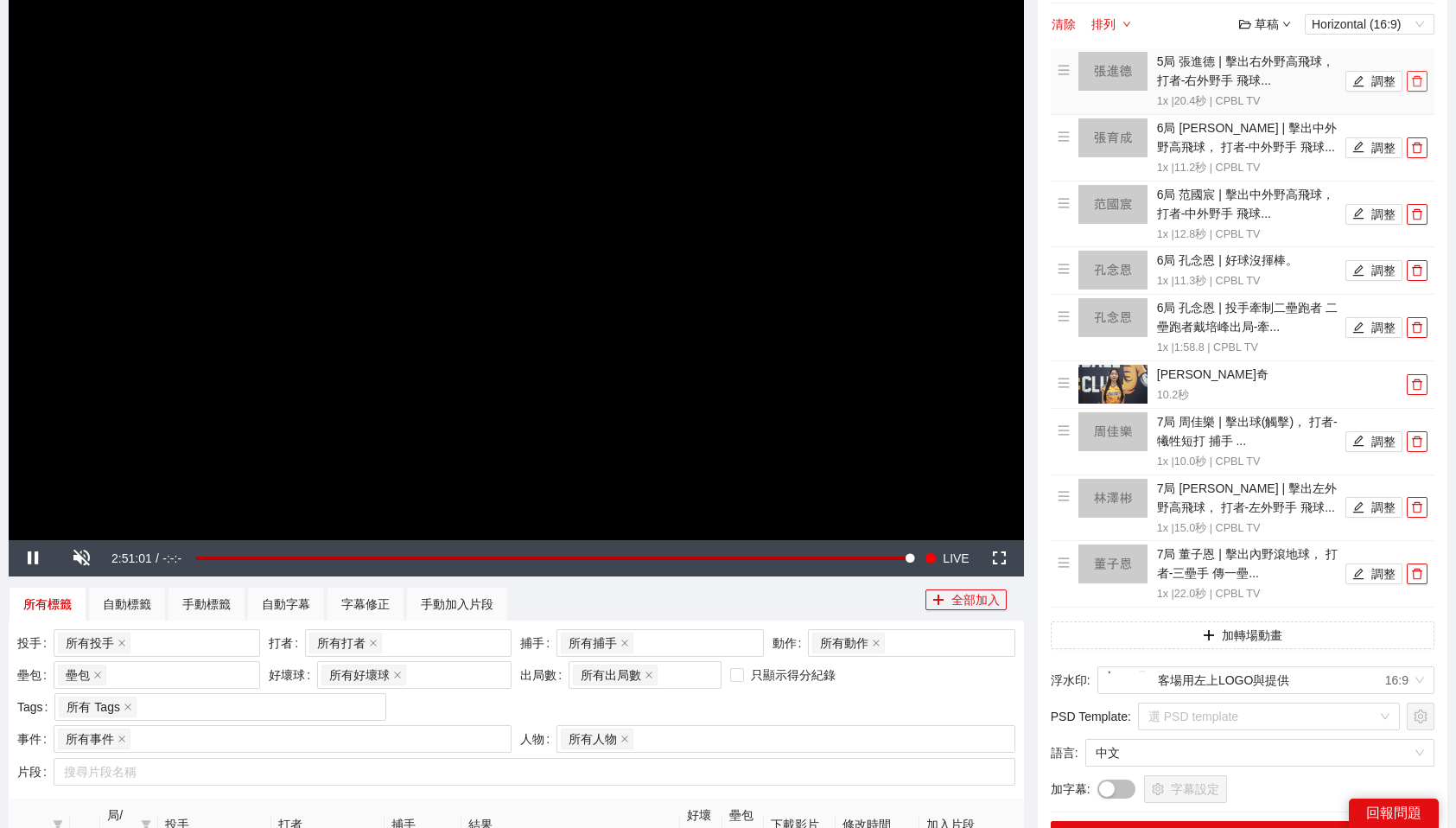
click at [1419, 80] on icon "delete" at bounding box center [1417, 80] width 12 height 12
click at [1419, 142] on icon "delete" at bounding box center [1417, 148] width 12 height 12
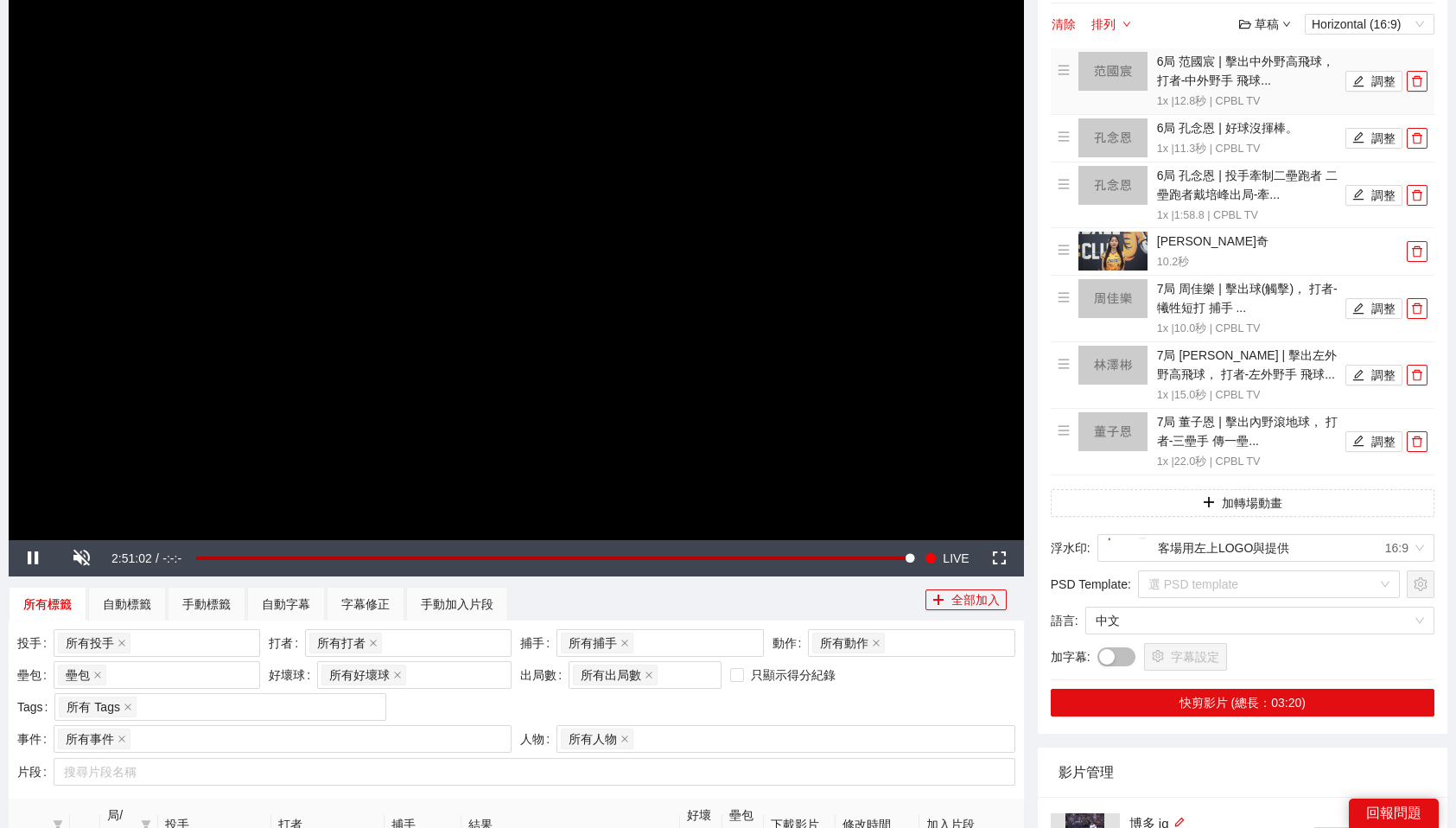
click at [1419, 80] on icon "delete" at bounding box center [1417, 80] width 12 height 12
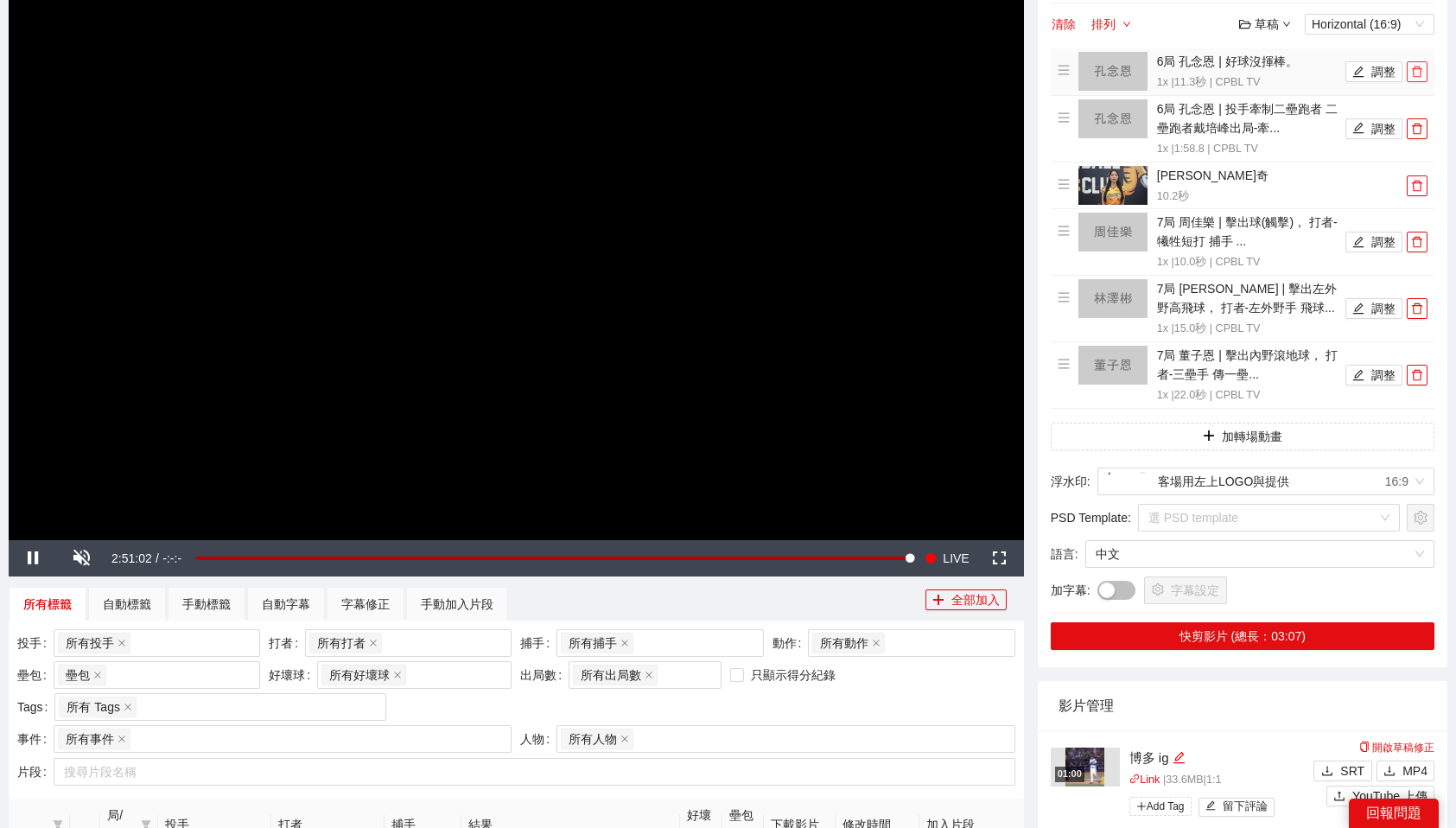
click at [1419, 80] on button "button" at bounding box center [1418, 72] width 21 height 21
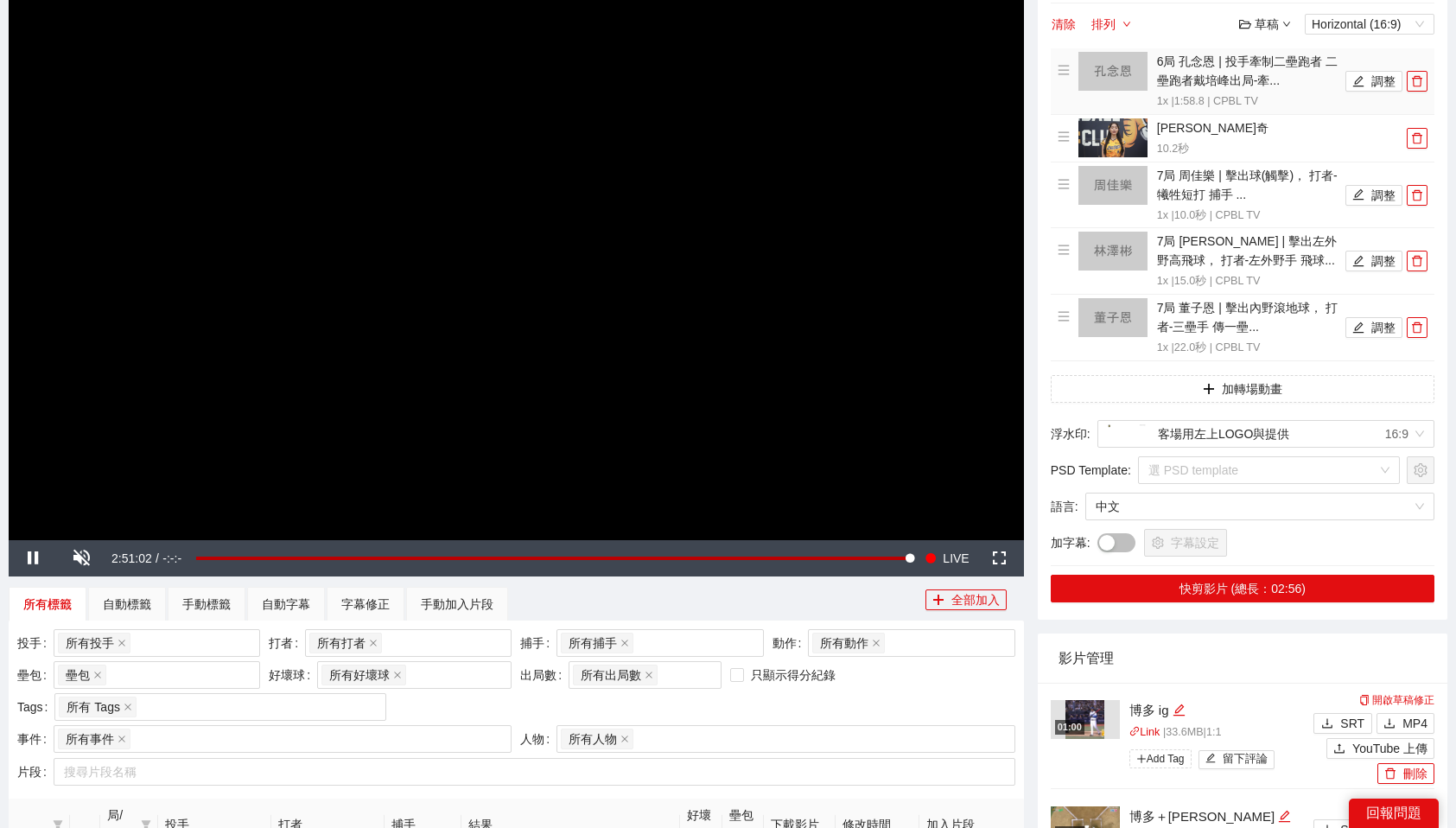
click at [1419, 80] on icon "delete" at bounding box center [1417, 80] width 12 height 12
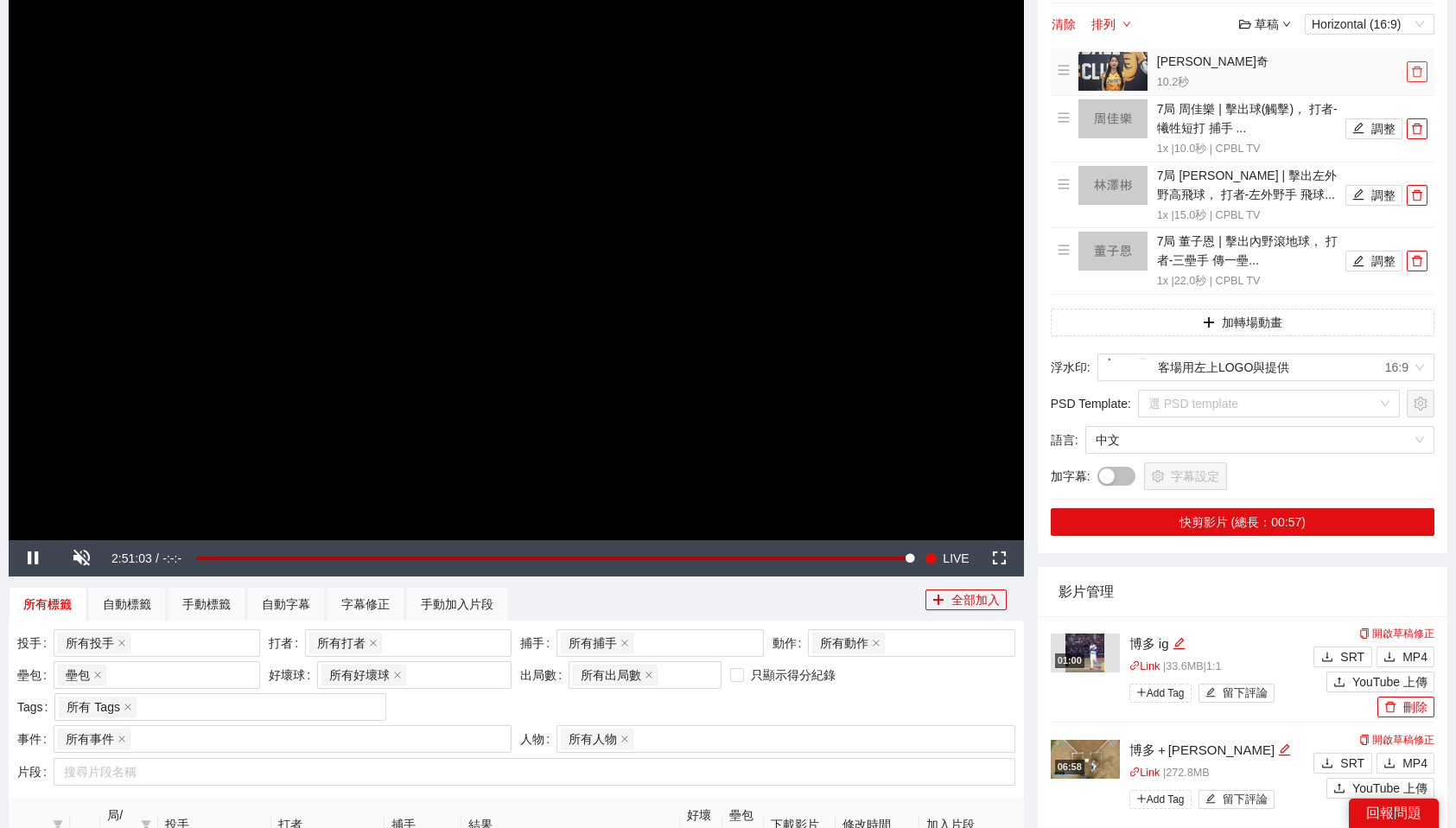
click at [1419, 80] on button "button" at bounding box center [1418, 72] width 21 height 21
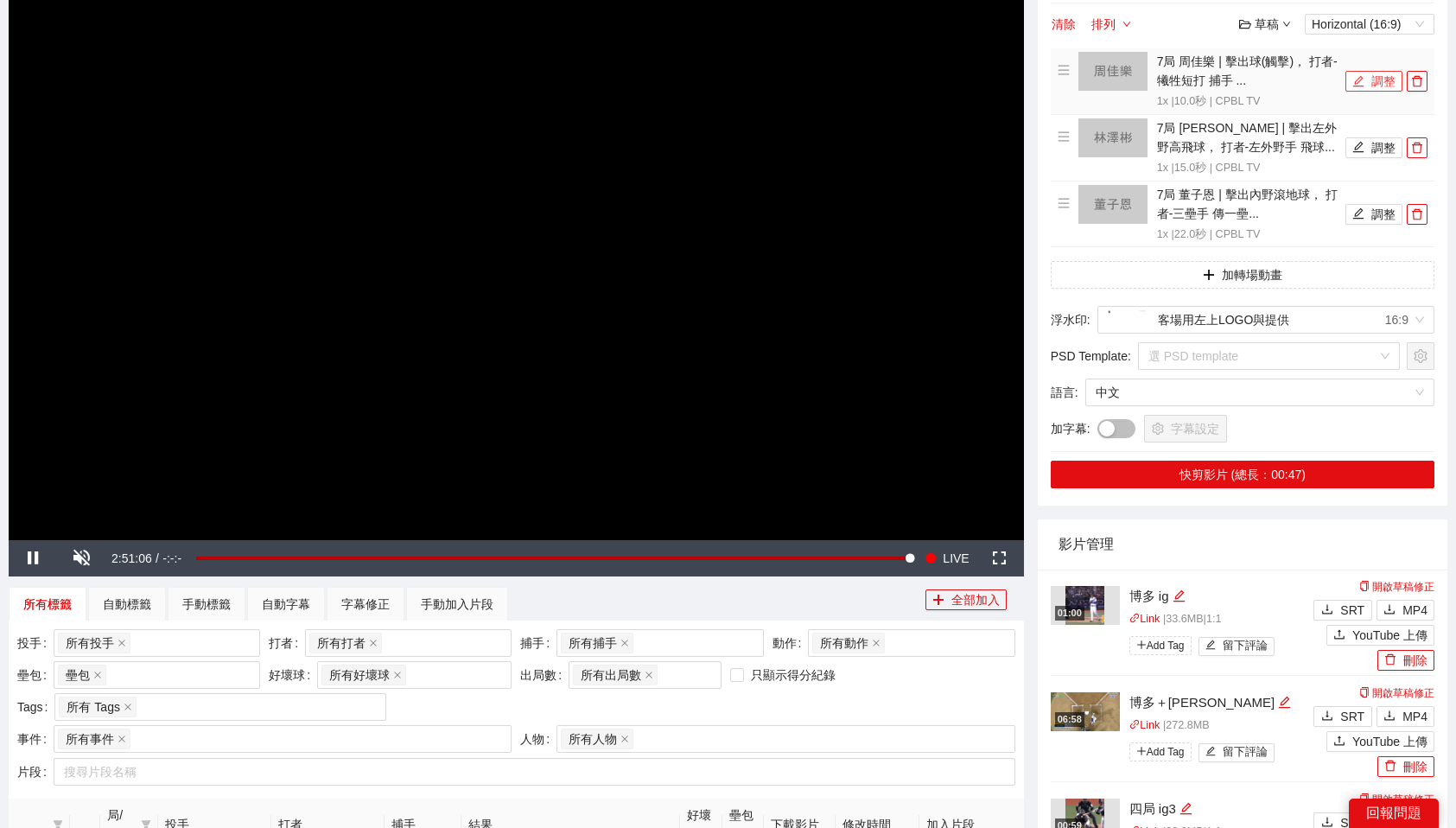
click at [1386, 80] on button "調整" at bounding box center [1375, 81] width 57 height 21
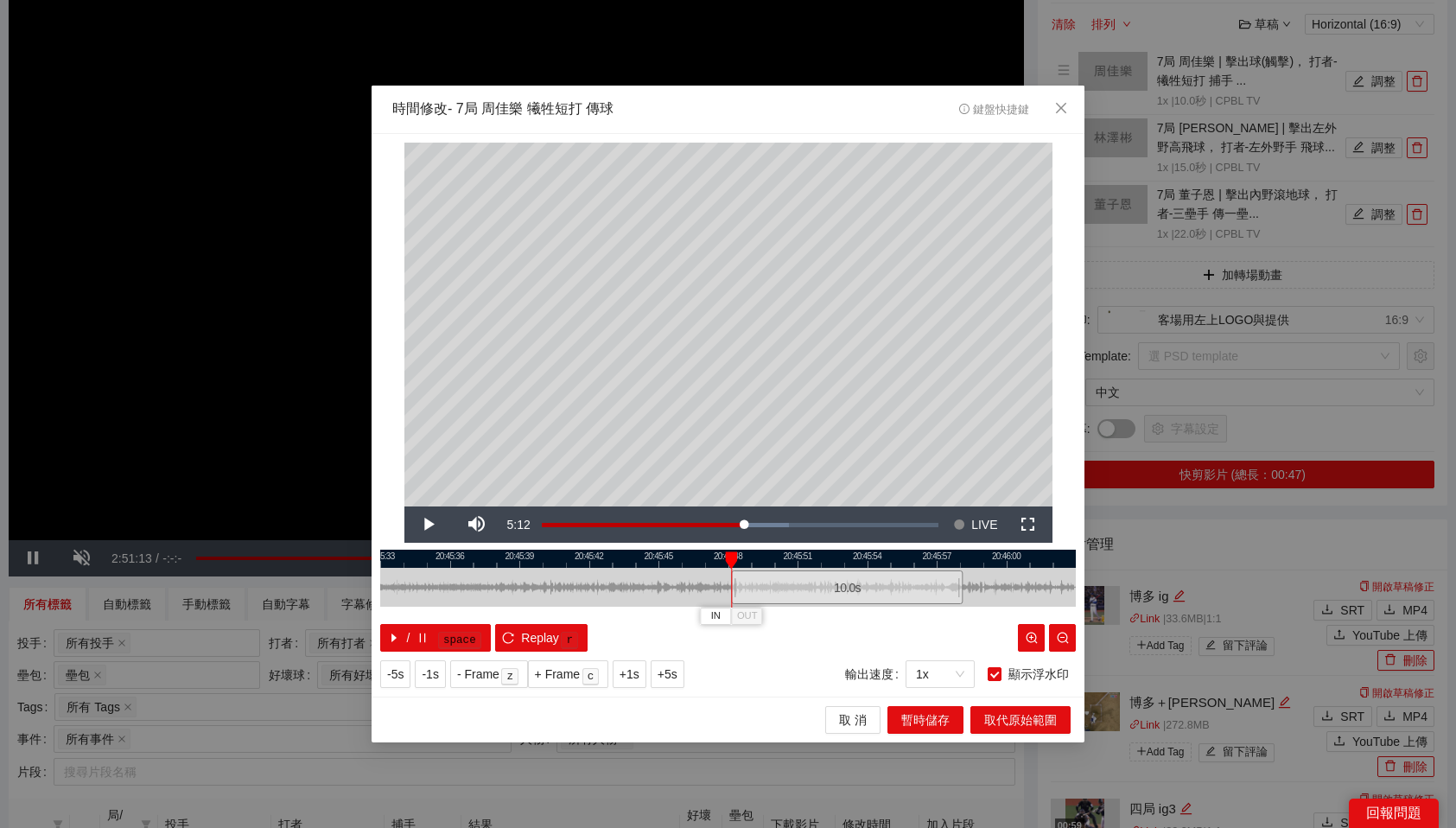
drag, startPoint x: 699, startPoint y: 586, endPoint x: 818, endPoint y: 582, distance: 119.1
click at [818, 582] on div "10.0 s" at bounding box center [847, 586] width 232 height 34
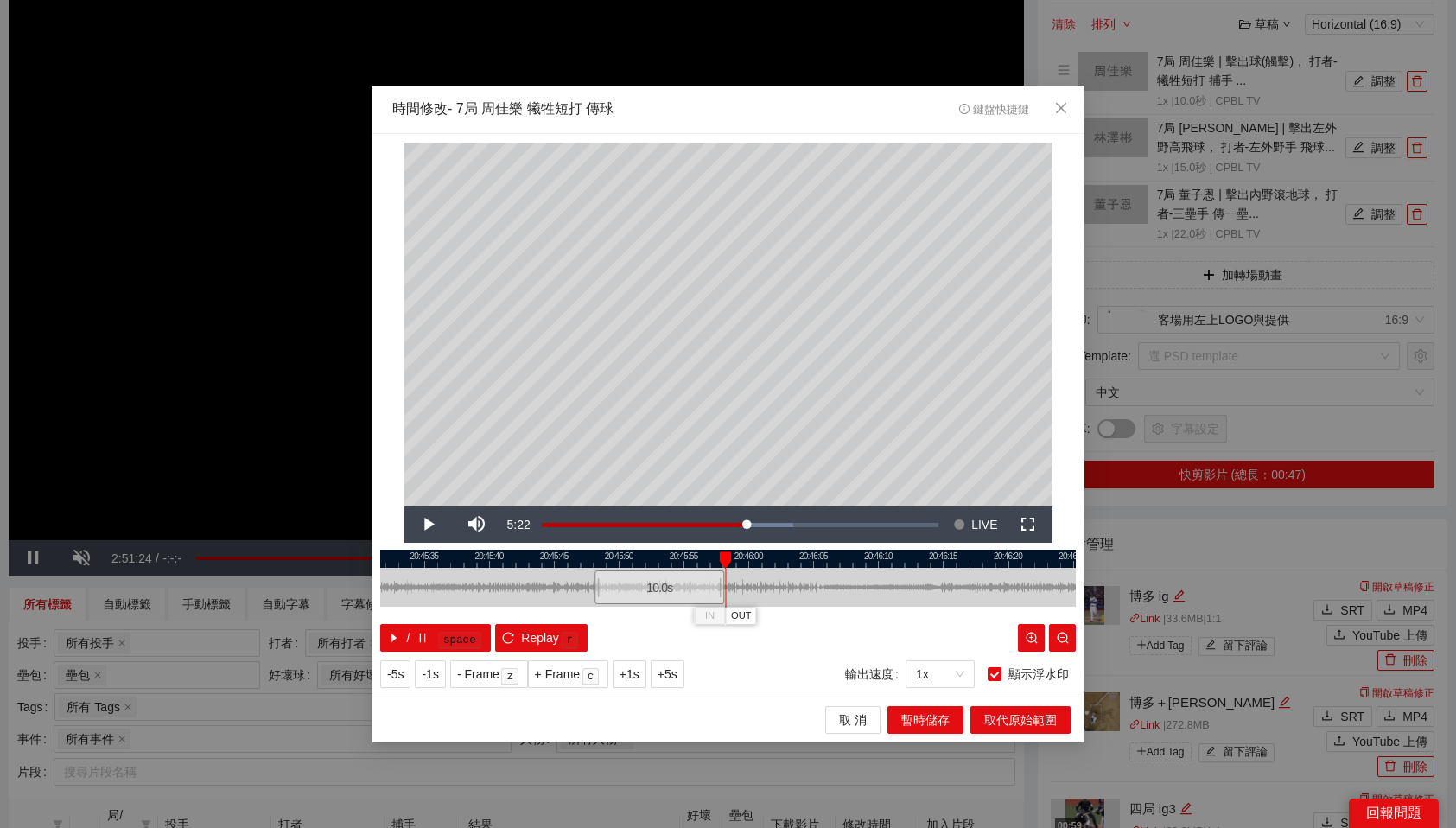
click at [707, 558] on div at bounding box center [728, 559] width 695 height 18
click at [691, 549] on div "**********" at bounding box center [728, 416] width 713 height 564
click at [692, 557] on div at bounding box center [728, 559] width 695 height 18
click at [722, 615] on span "OUT" at bounding box center [720, 616] width 21 height 15
click at [916, 717] on span "暫時儲存" at bounding box center [925, 721] width 49 height 19
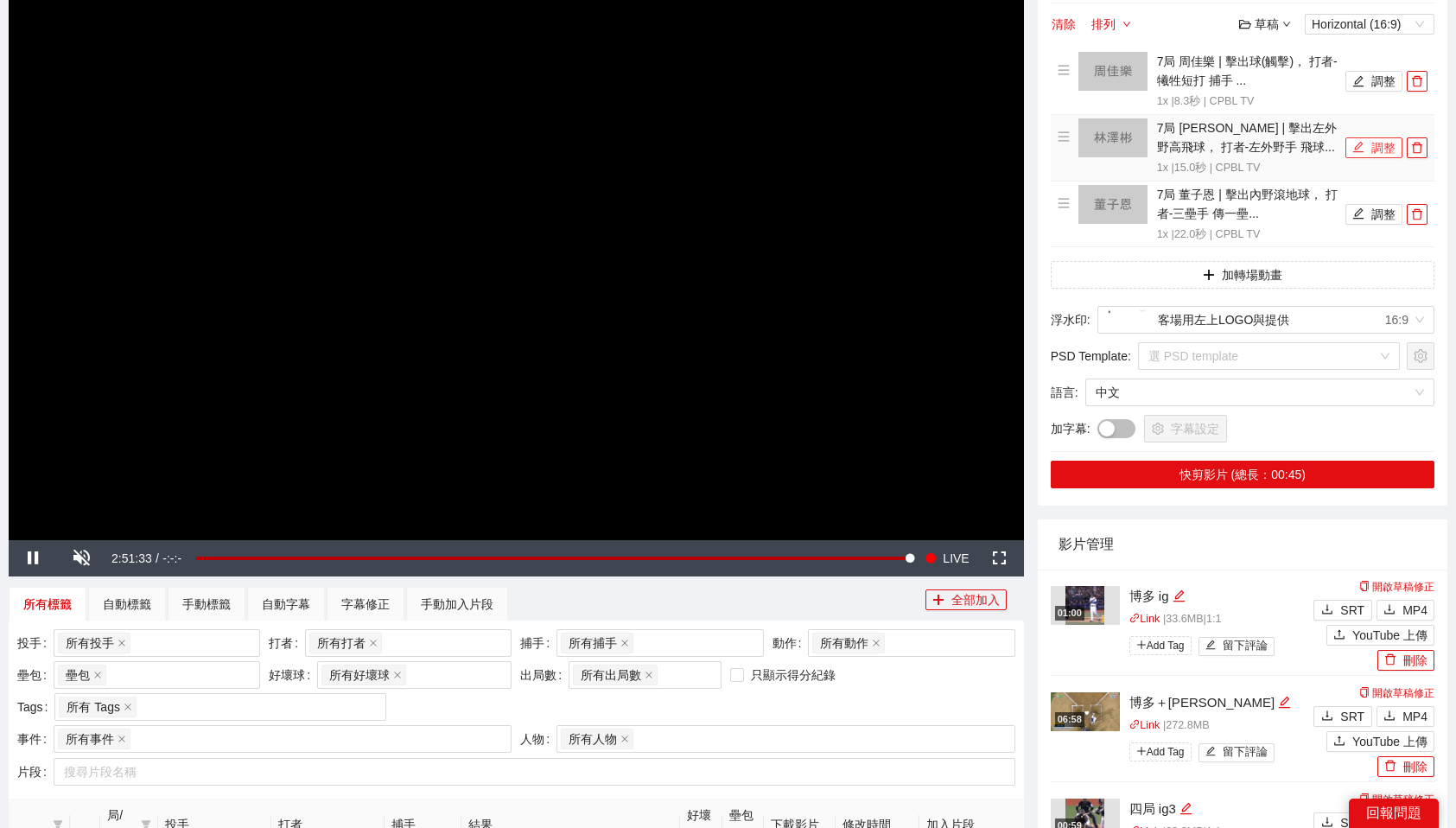
click at [1372, 146] on button "調整" at bounding box center [1375, 148] width 57 height 21
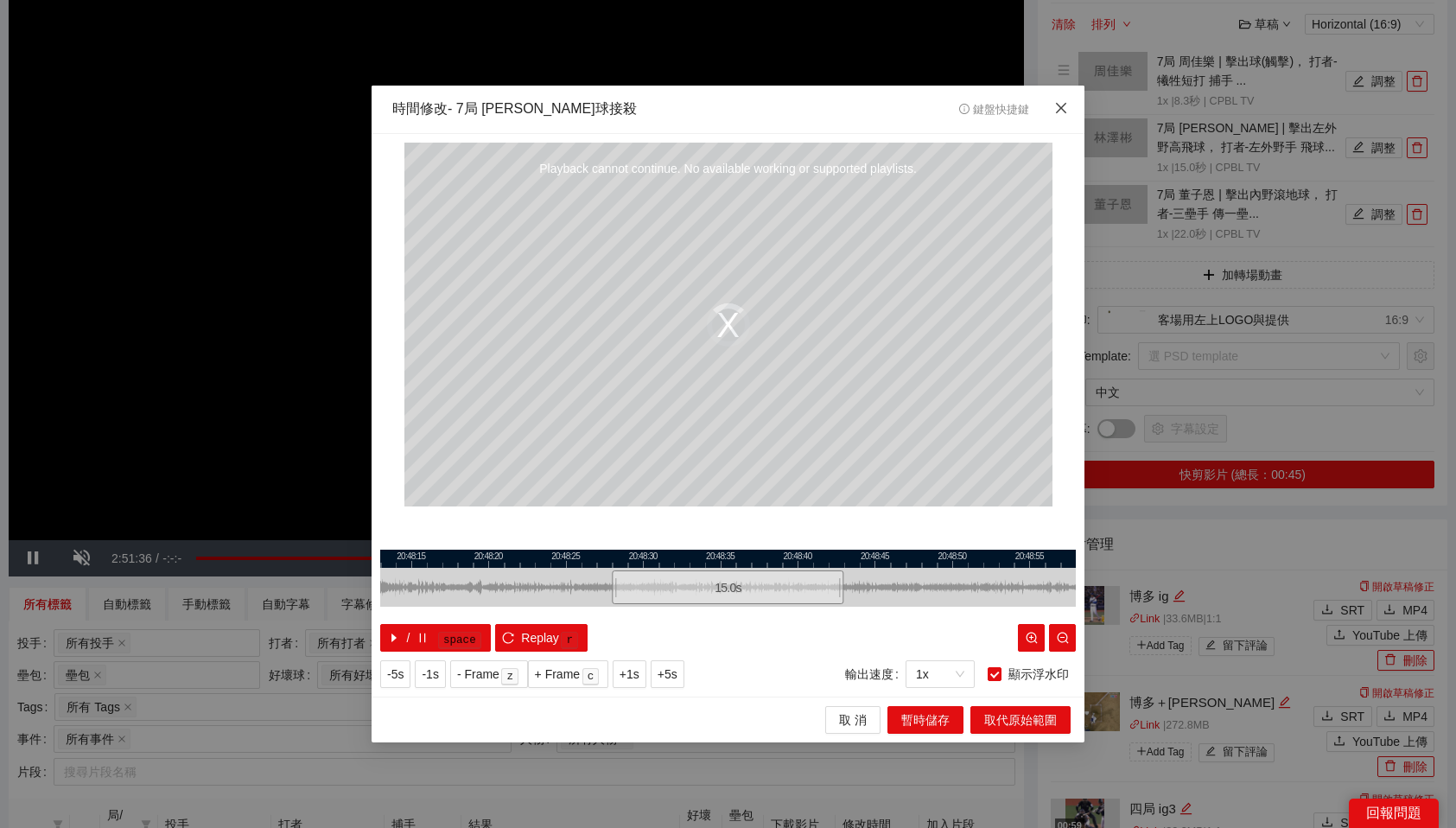
click at [1050, 111] on span "Close" at bounding box center [1060, 108] width 47 height 47
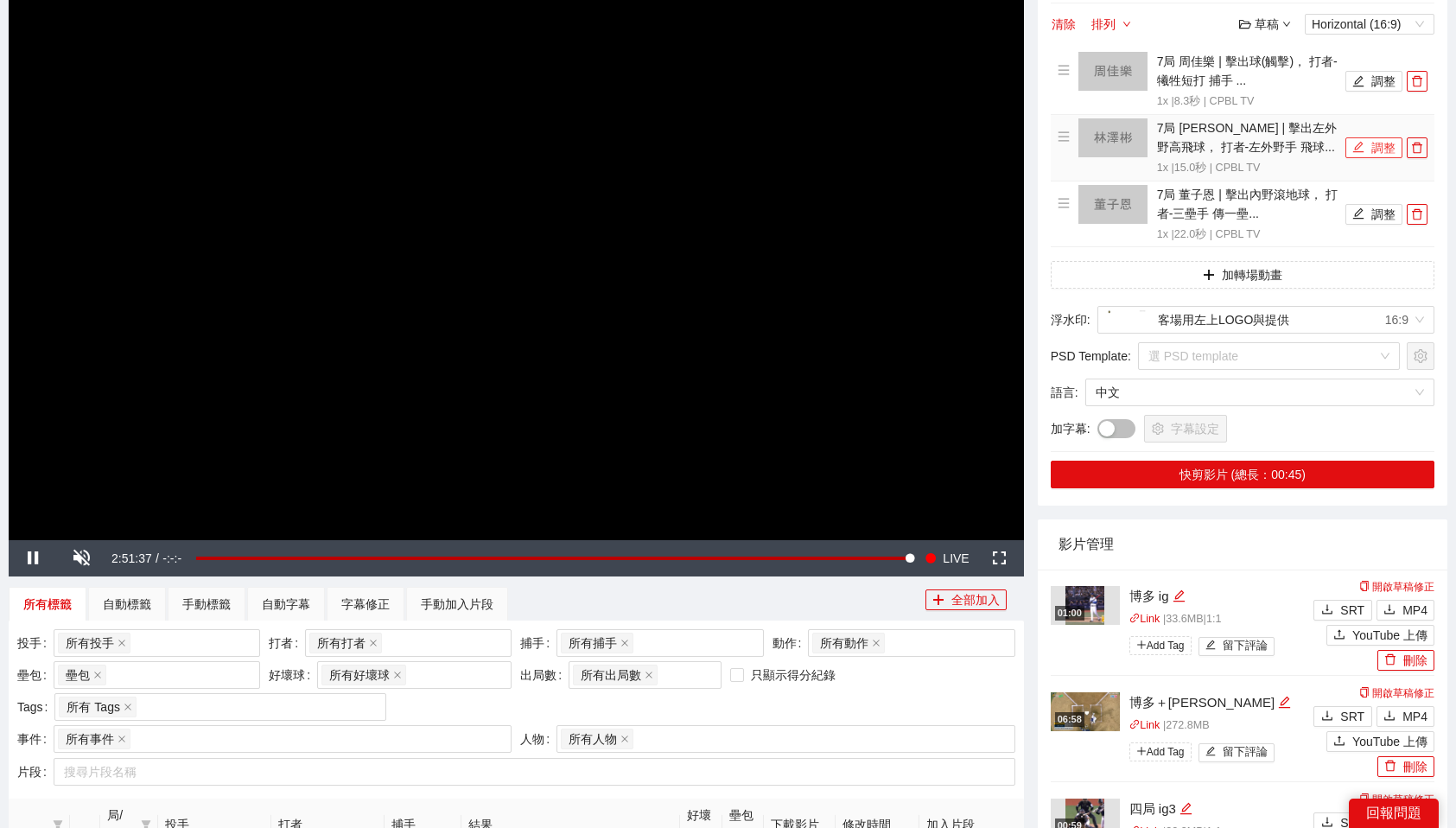
click at [1391, 150] on button "調整" at bounding box center [1375, 148] width 57 height 21
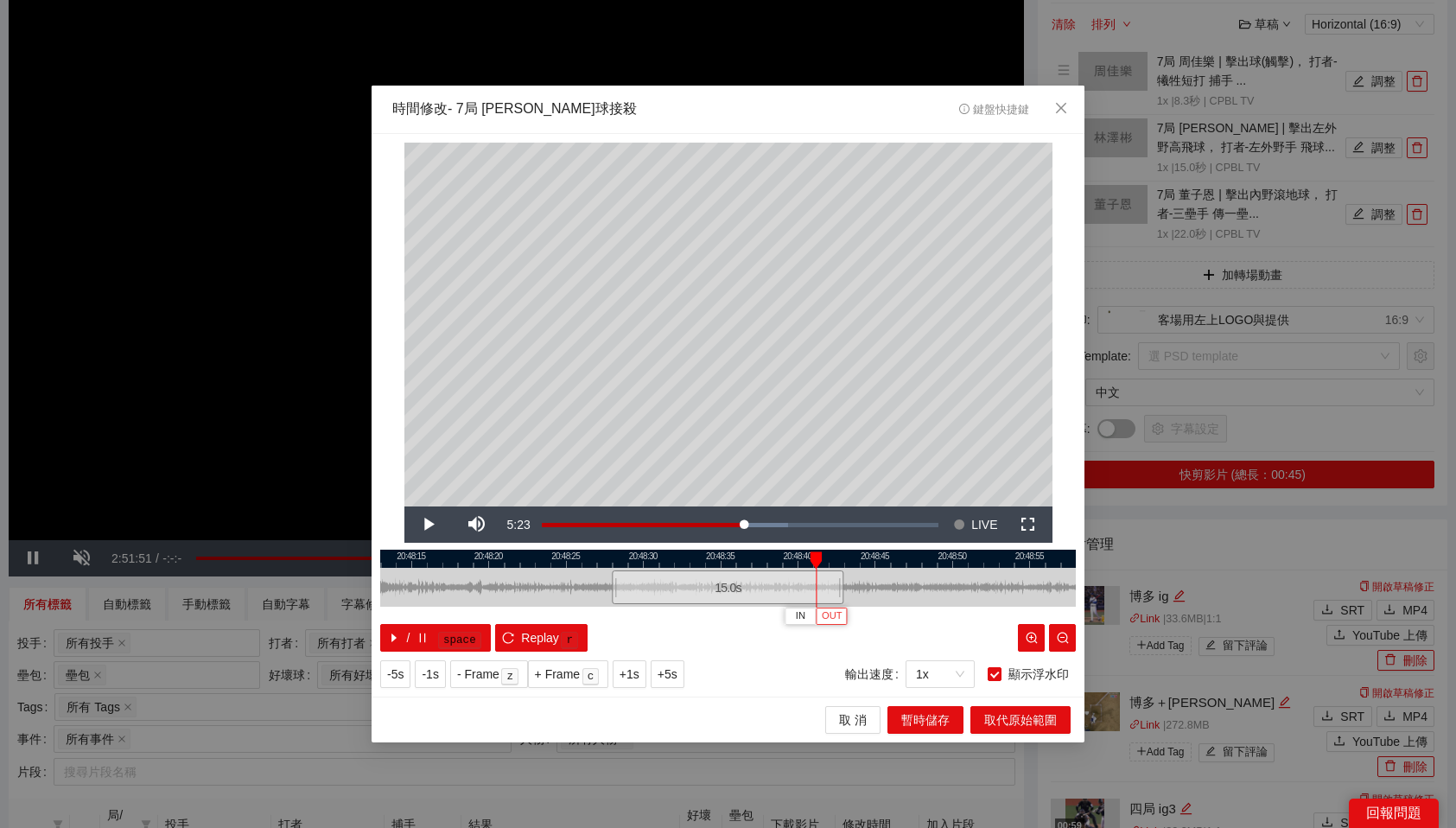
click at [837, 616] on span "OUT" at bounding box center [832, 616] width 21 height 15
click at [928, 719] on span "暫時儲存" at bounding box center [925, 721] width 49 height 19
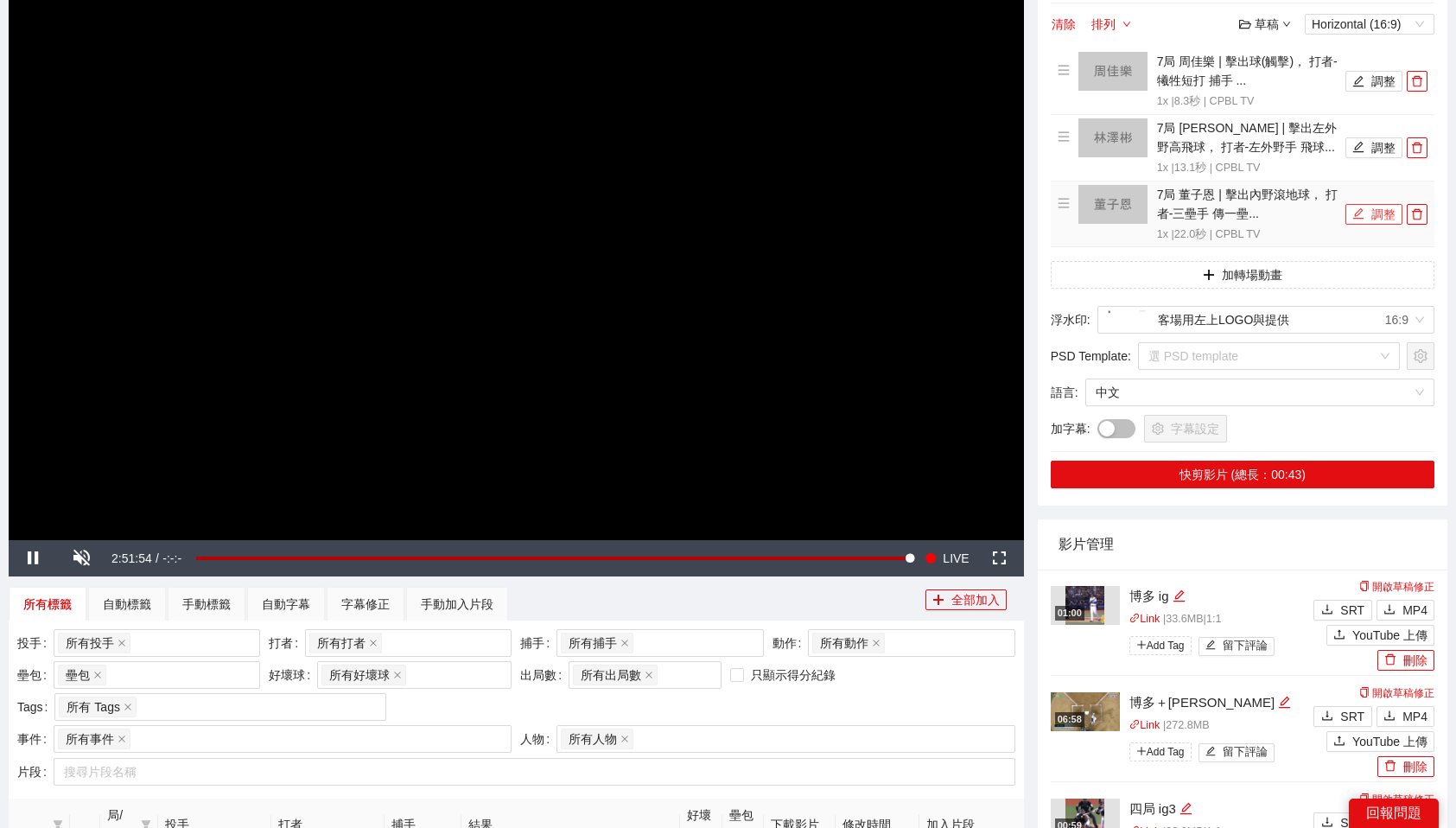
click at [1368, 212] on button "調整" at bounding box center [1375, 215] width 57 height 21
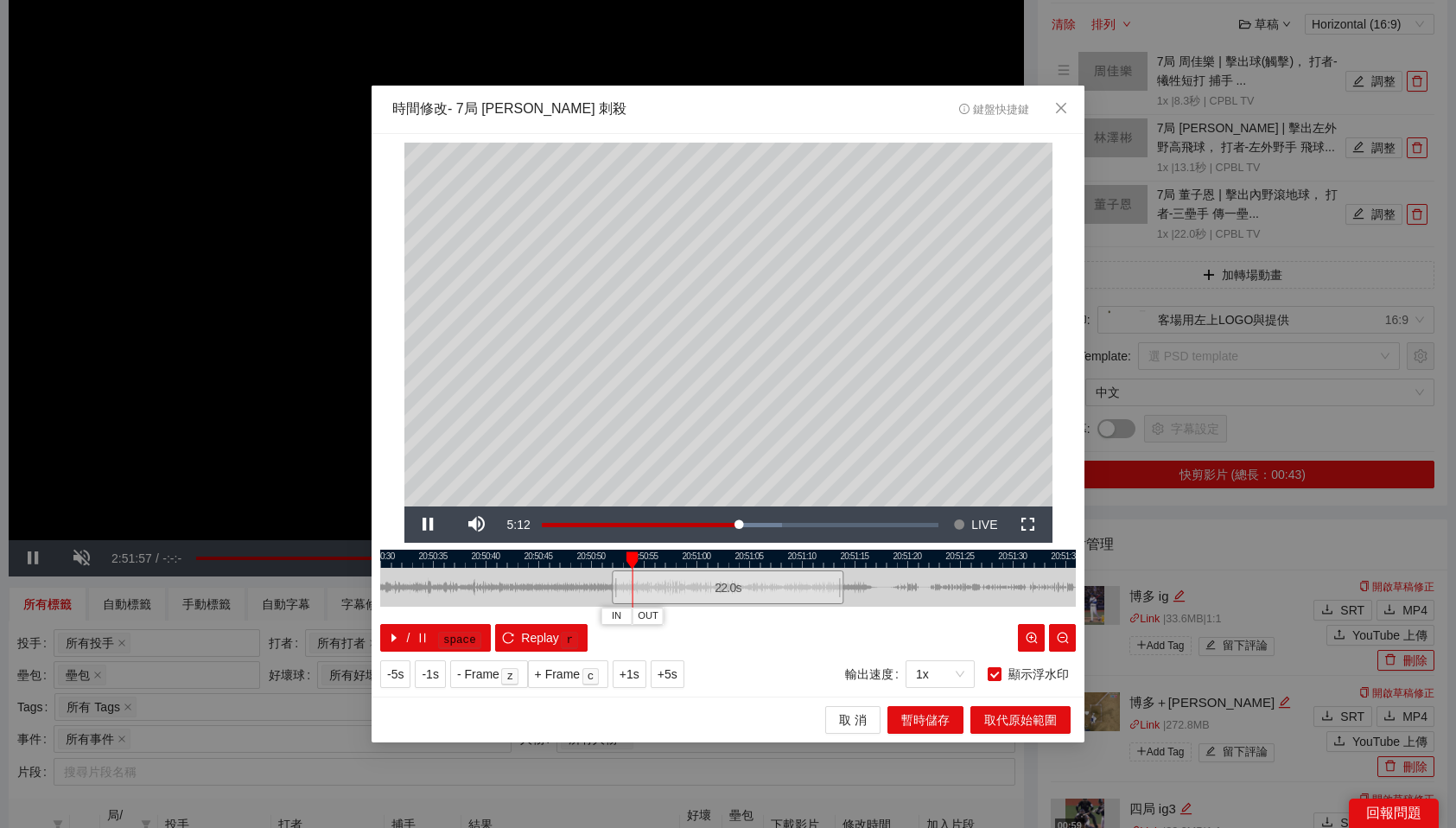
click at [608, 554] on div at bounding box center [728, 559] width 695 height 18
click at [767, 616] on span "OUT" at bounding box center [761, 616] width 21 height 15
click at [926, 723] on span "暫時儲存" at bounding box center [925, 721] width 49 height 19
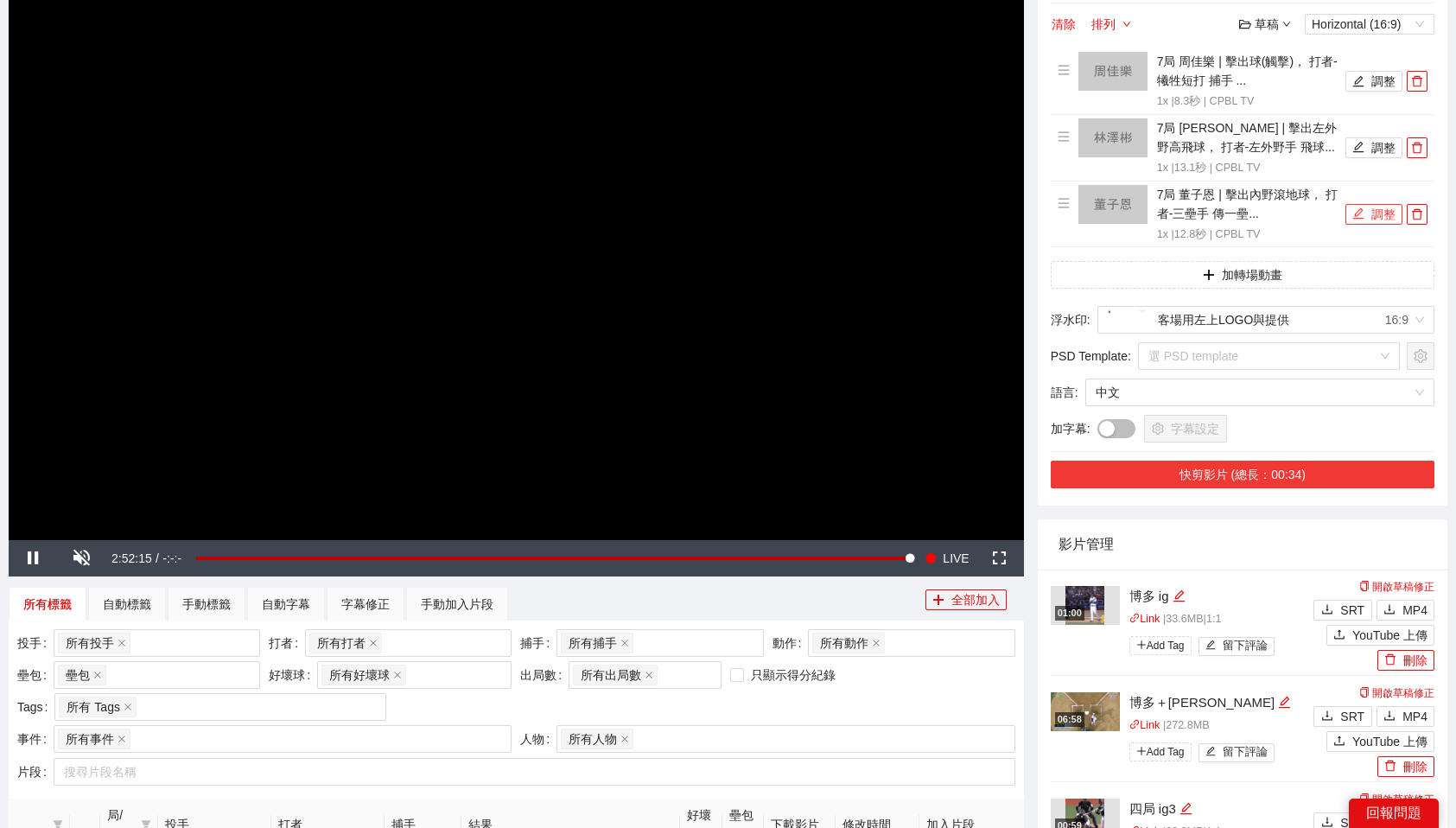
click at [1320, 465] on button "快剪影片 (總長：00:34)" at bounding box center [1242, 474] width 384 height 28
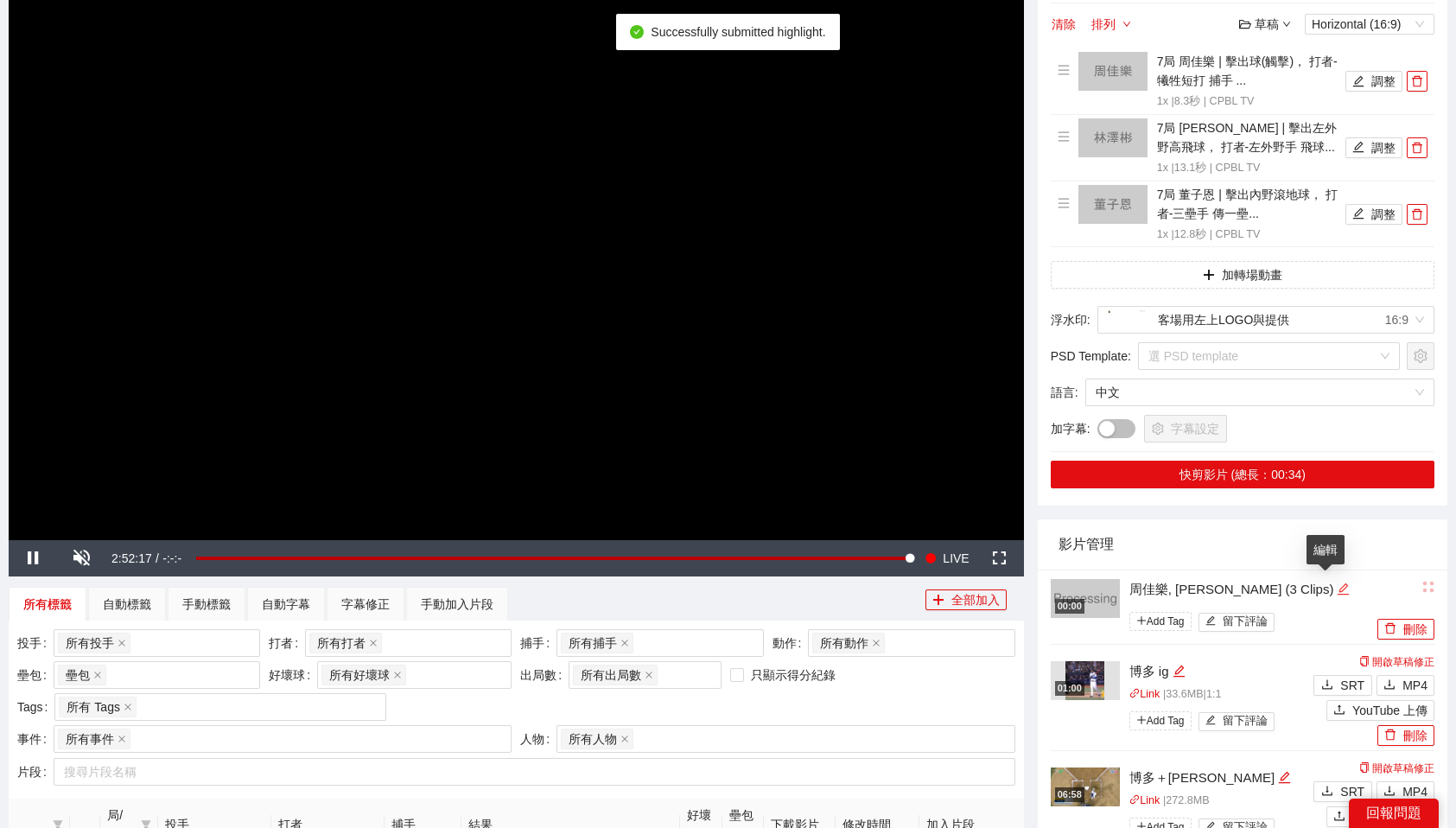
click at [1337, 595] on icon "edit" at bounding box center [1344, 589] width 13 height 13
click at [1309, 593] on textarea "**********" at bounding box center [1240, 587] width 243 height 28
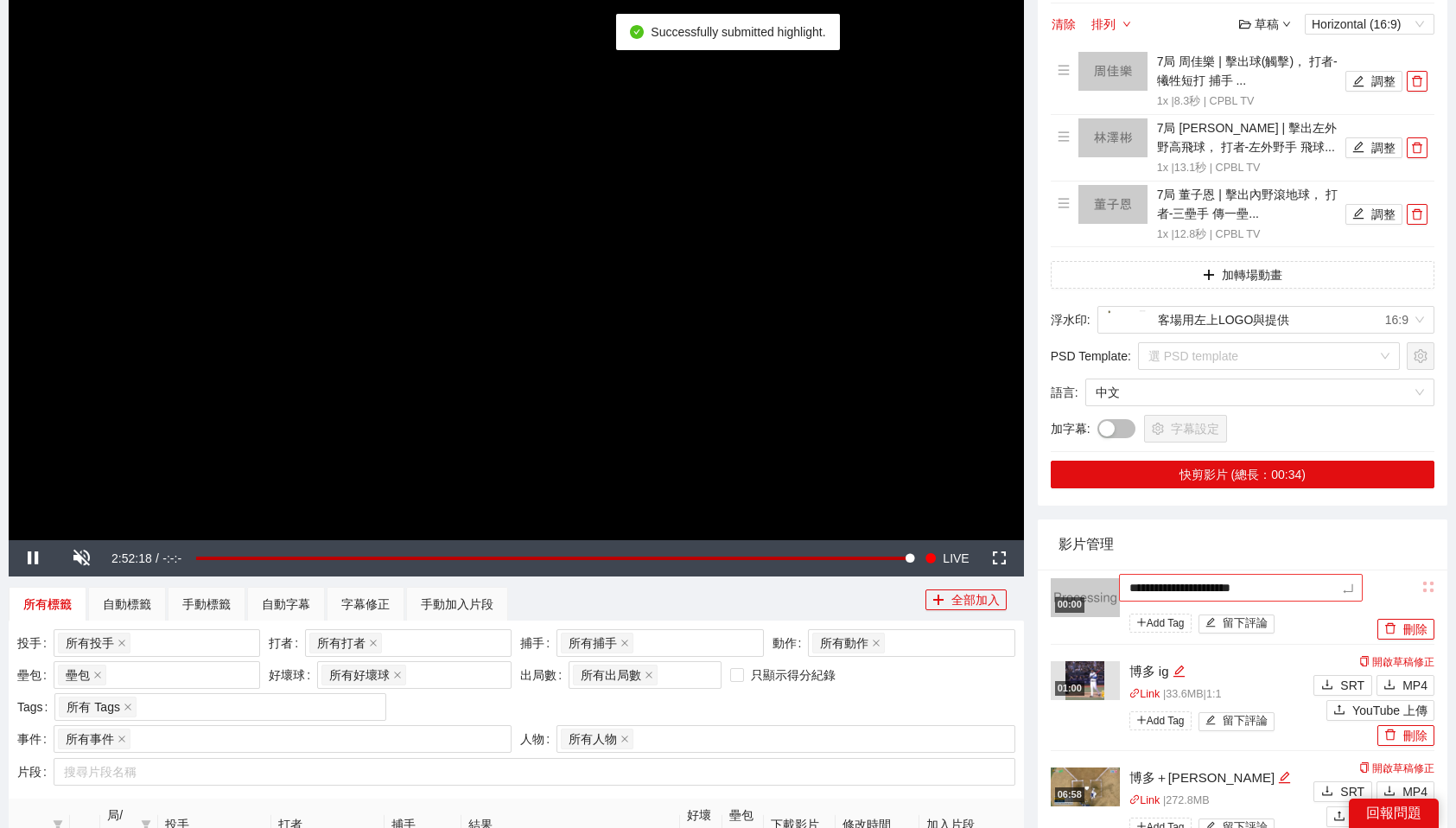
type textarea "*"
type textarea "**"
type textarea "***"
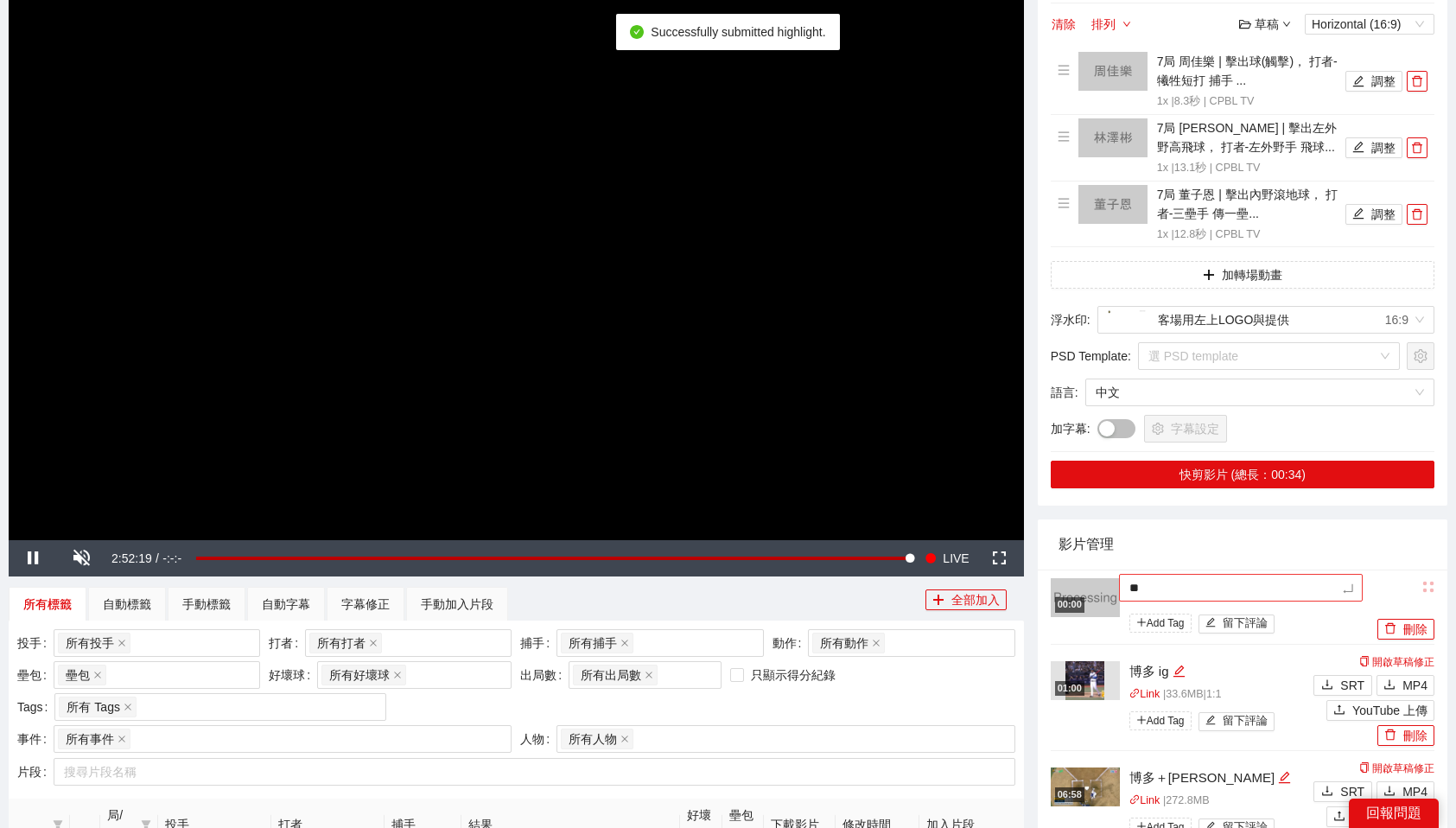
type textarea "***"
type textarea "****"
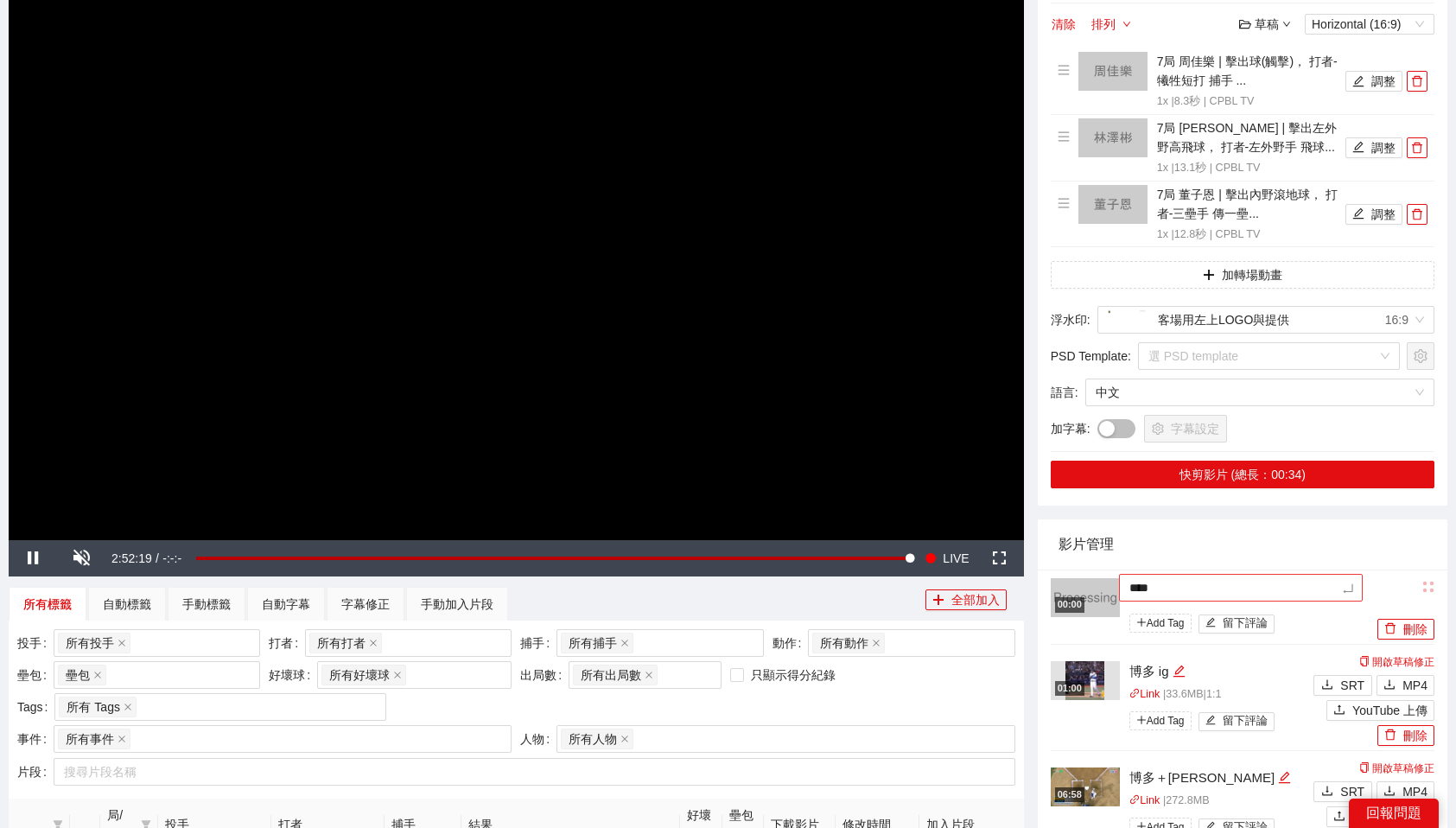
type textarea "***"
type textarea "**"
type textarea "*"
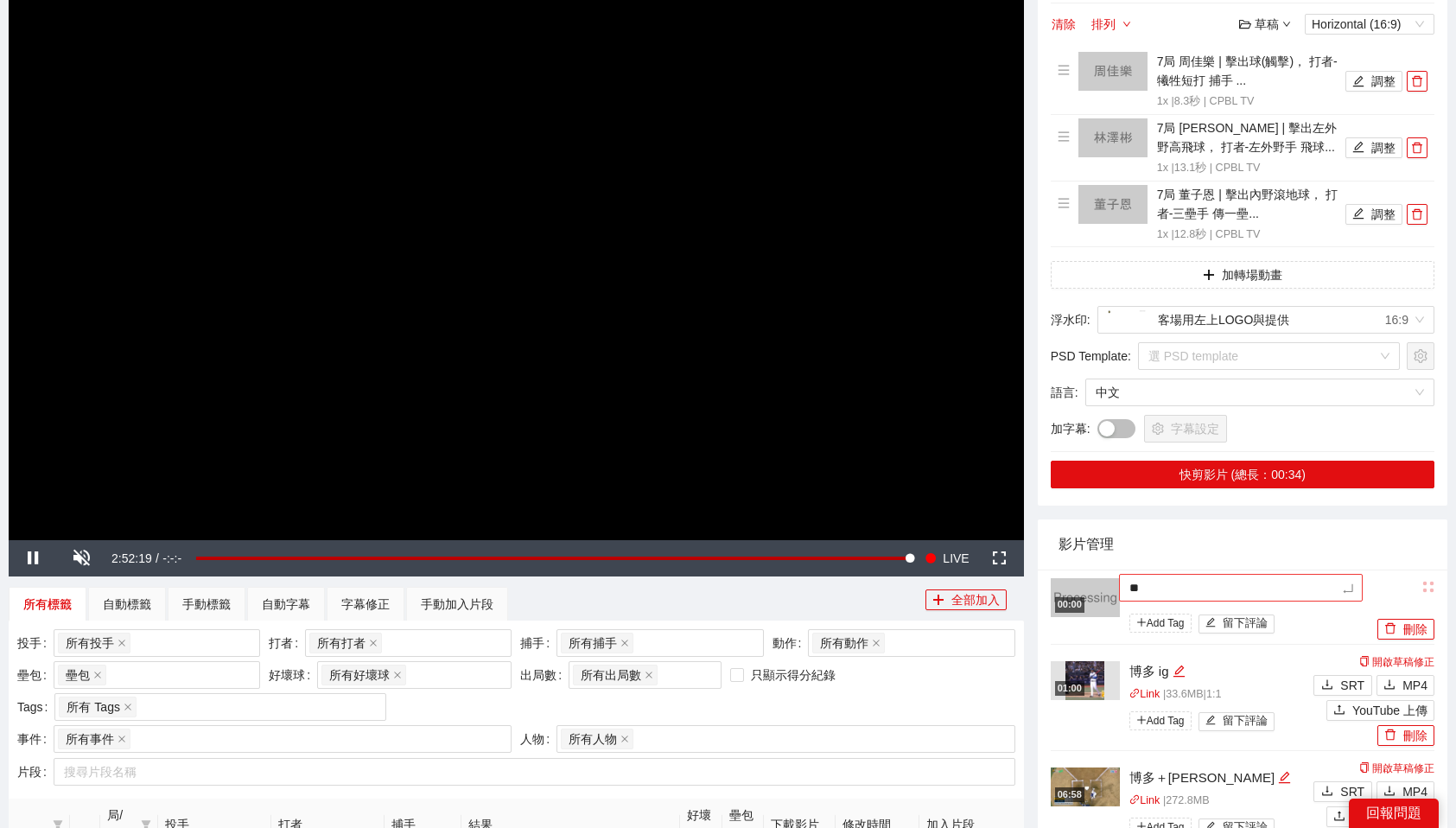
type textarea "*"
type textarea "**"
type textarea "*"
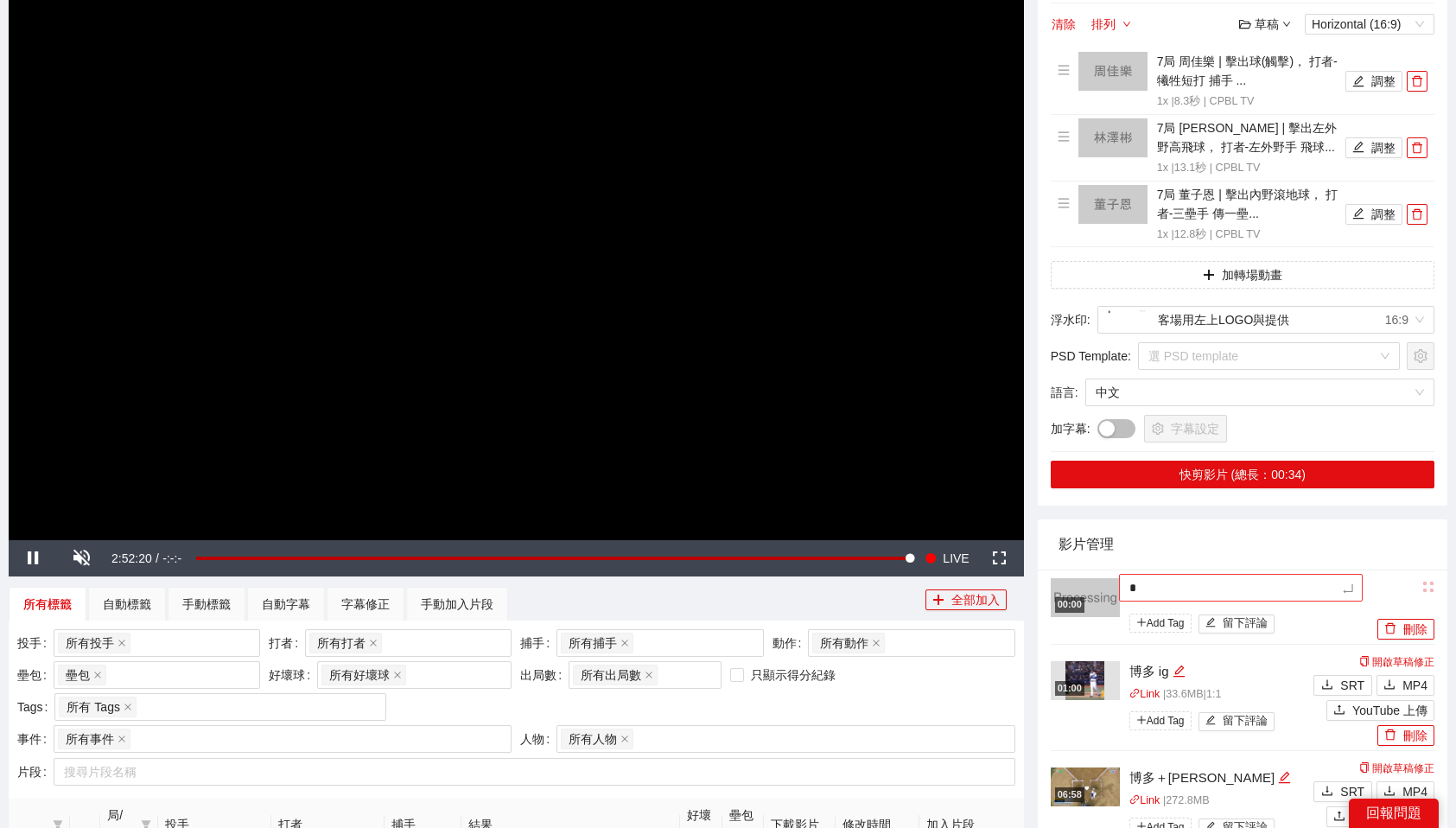
type textarea "*"
type textarea "**"
type textarea "***"
type textarea "**"
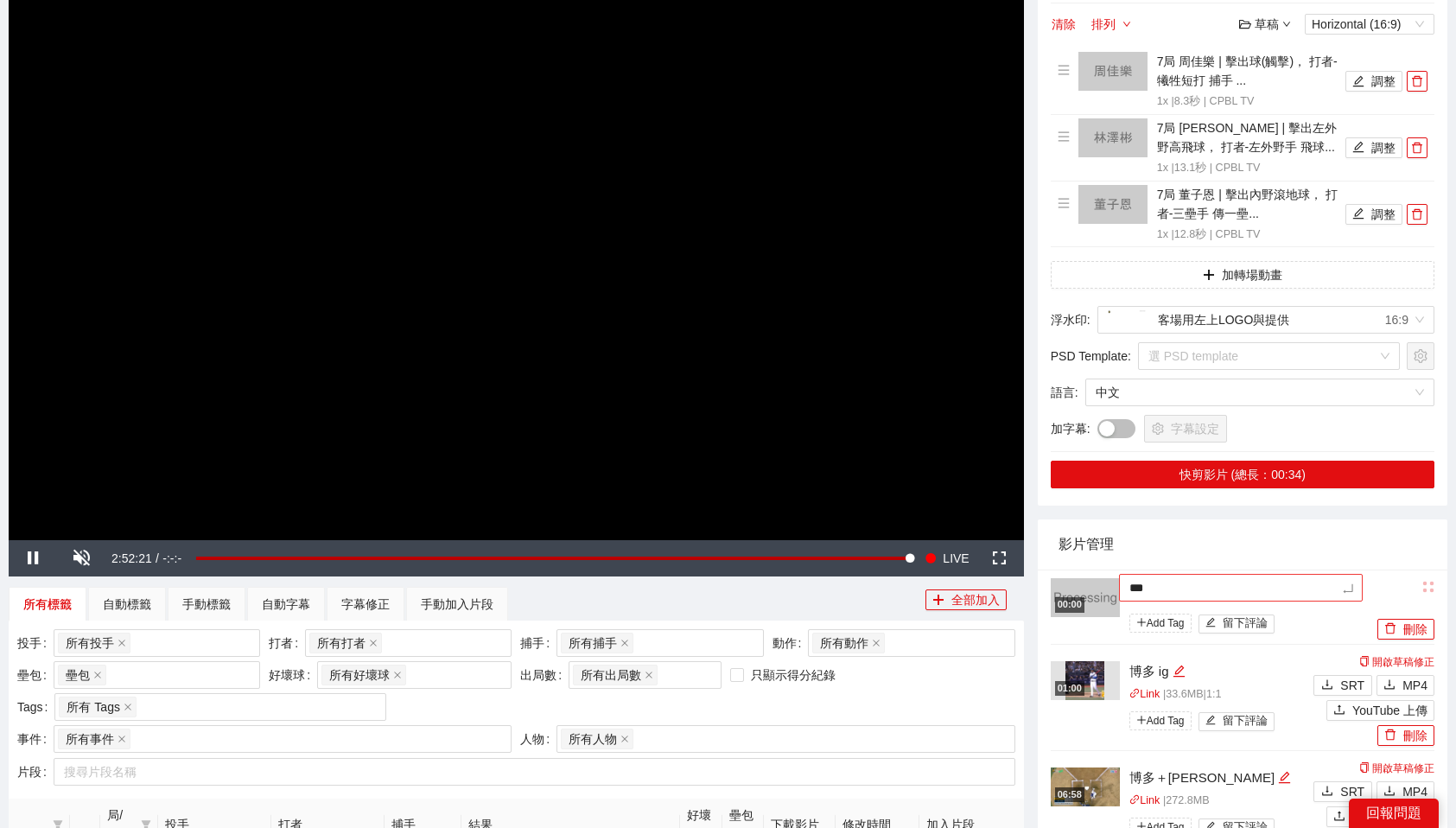
type textarea "**"
click at [1183, 557] on div "影片管理" at bounding box center [1242, 543] width 368 height 49
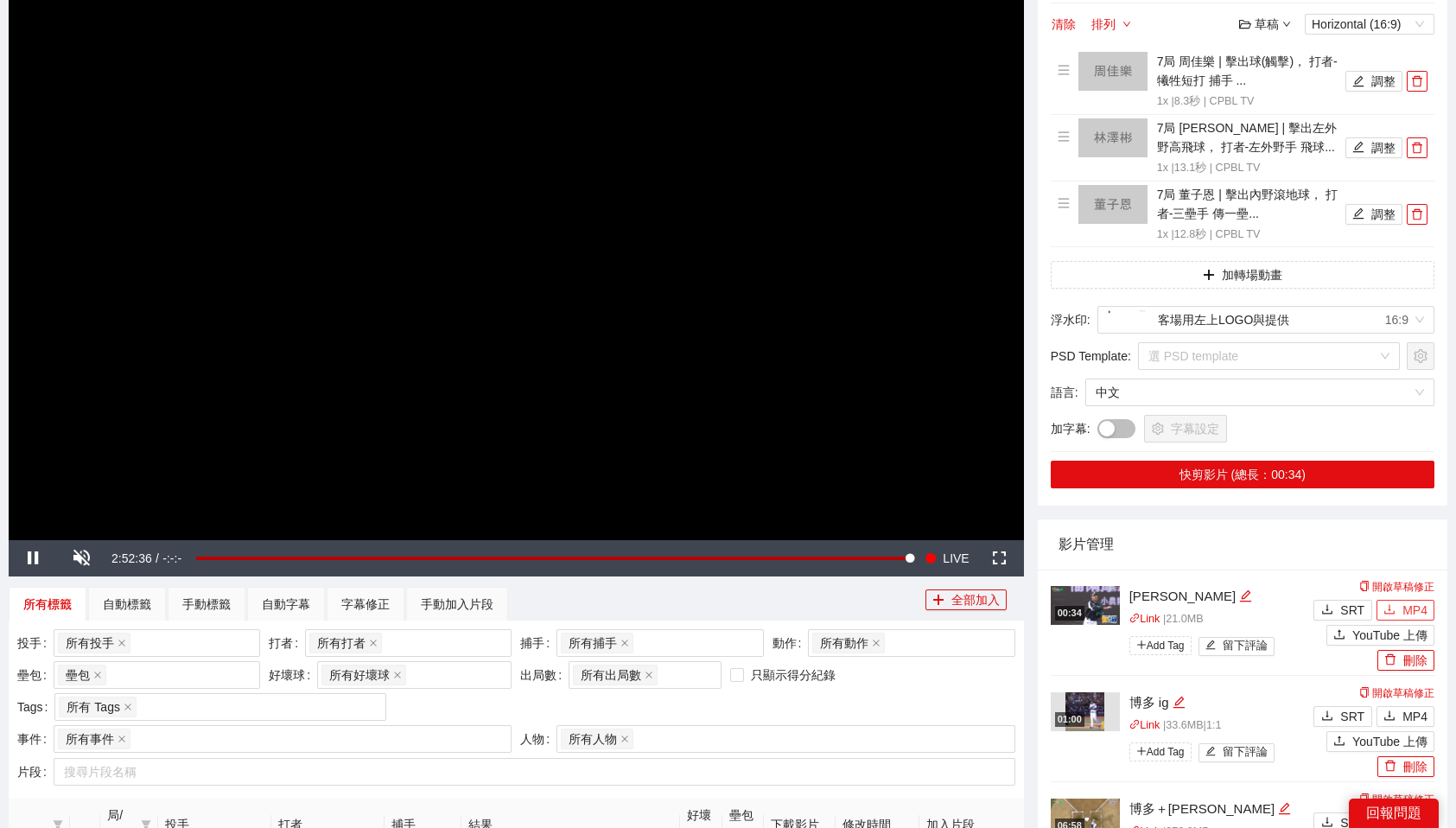
click at [1399, 609] on button "MP4" at bounding box center [1405, 610] width 57 height 21
click at [1077, 603] on img at bounding box center [1085, 606] width 69 height 39
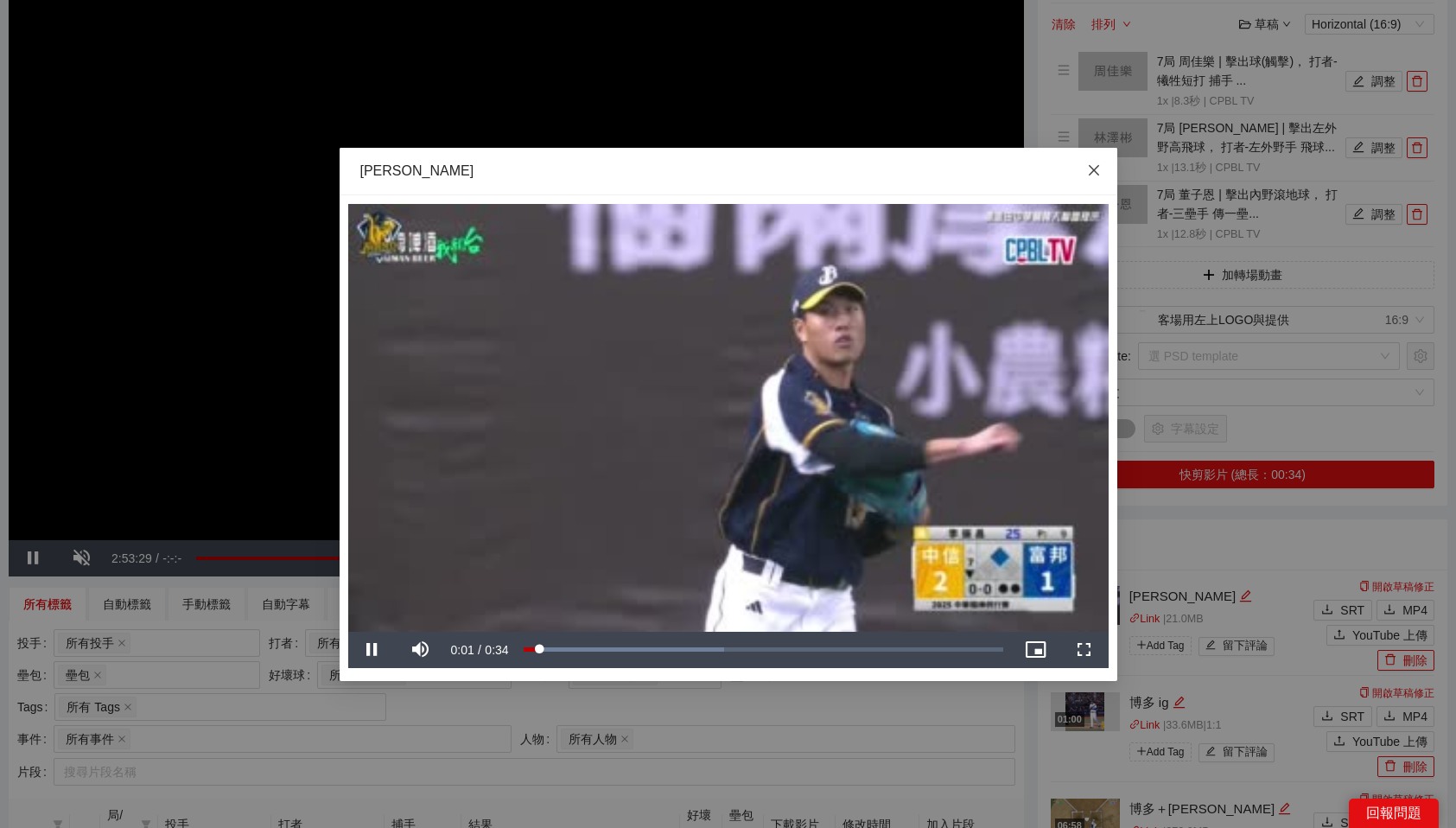
click at [1096, 165] on icon "close" at bounding box center [1094, 171] width 13 height 13
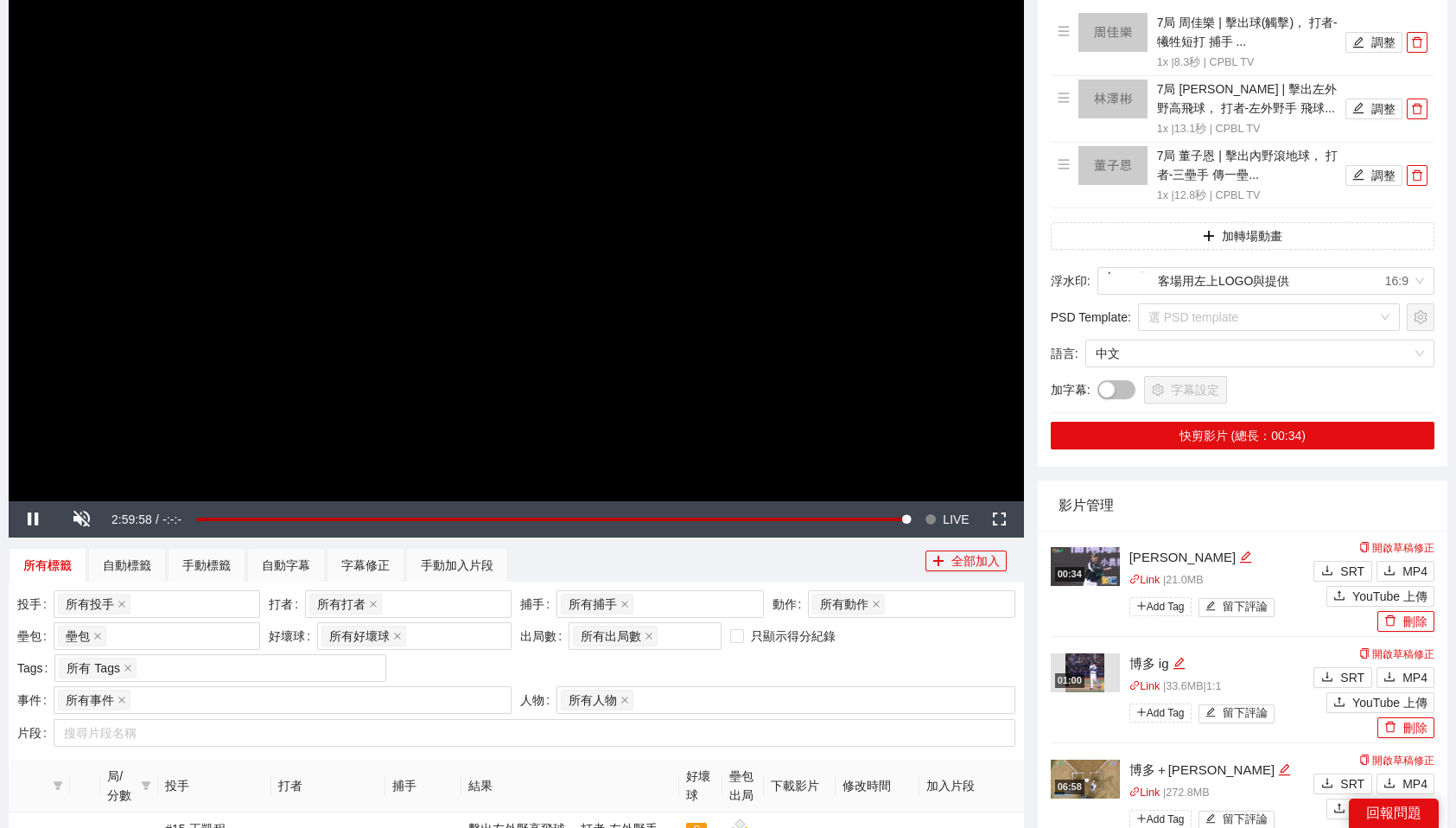
scroll to position [119, 0]
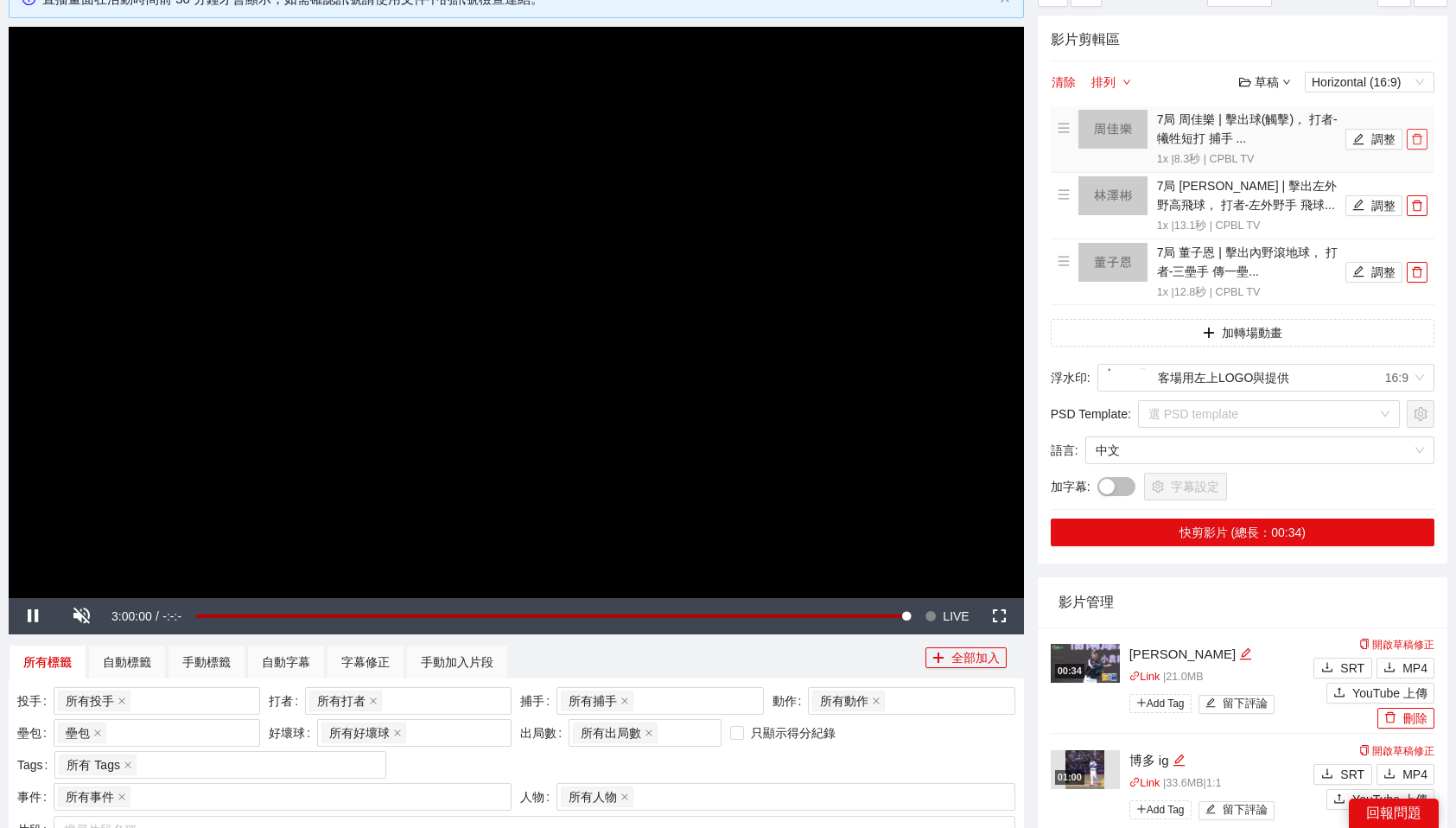
click at [1417, 139] on icon "delete" at bounding box center [1417, 139] width 12 height 12
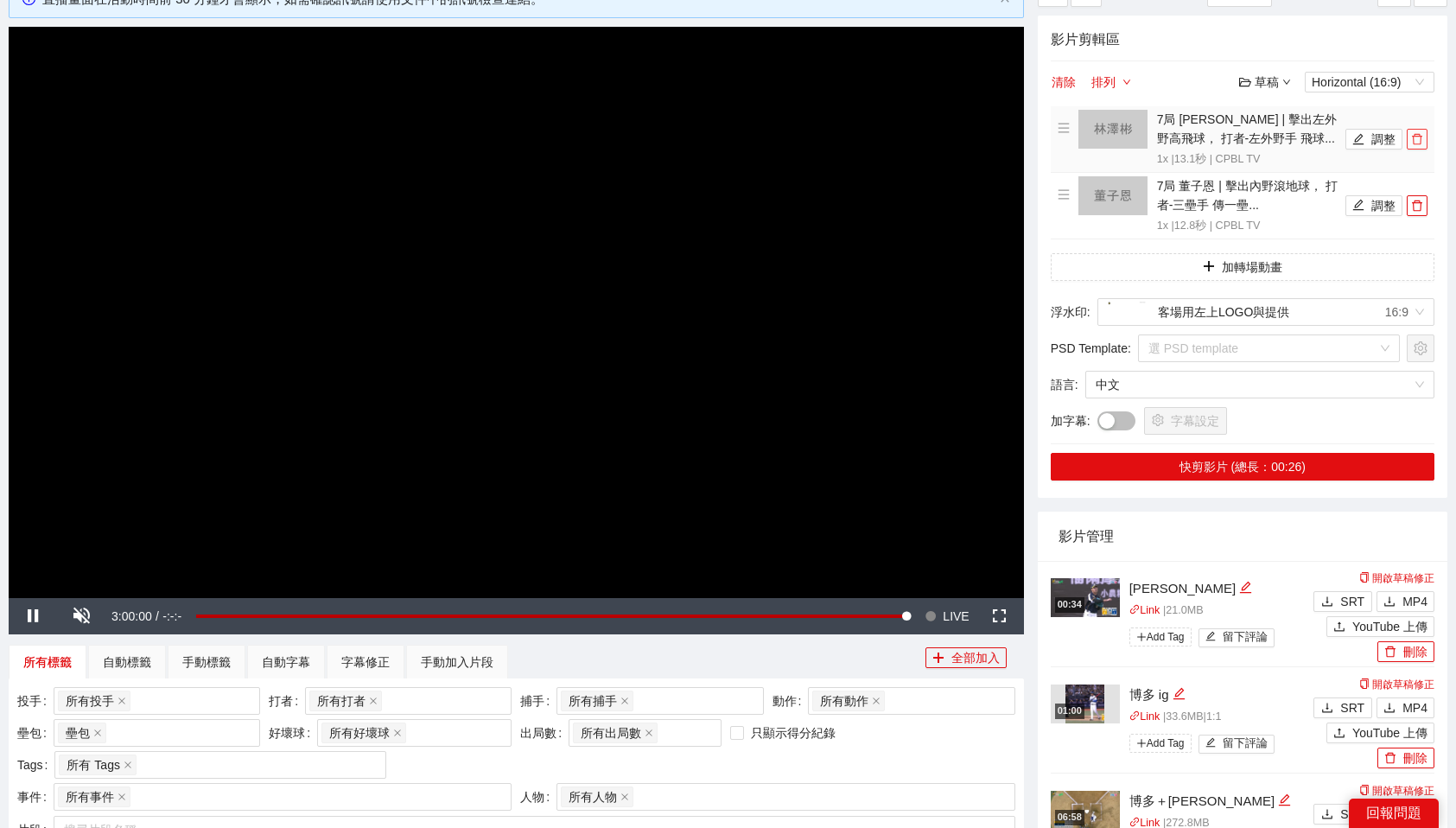
click at [1417, 139] on icon "delete" at bounding box center [1417, 139] width 12 height 12
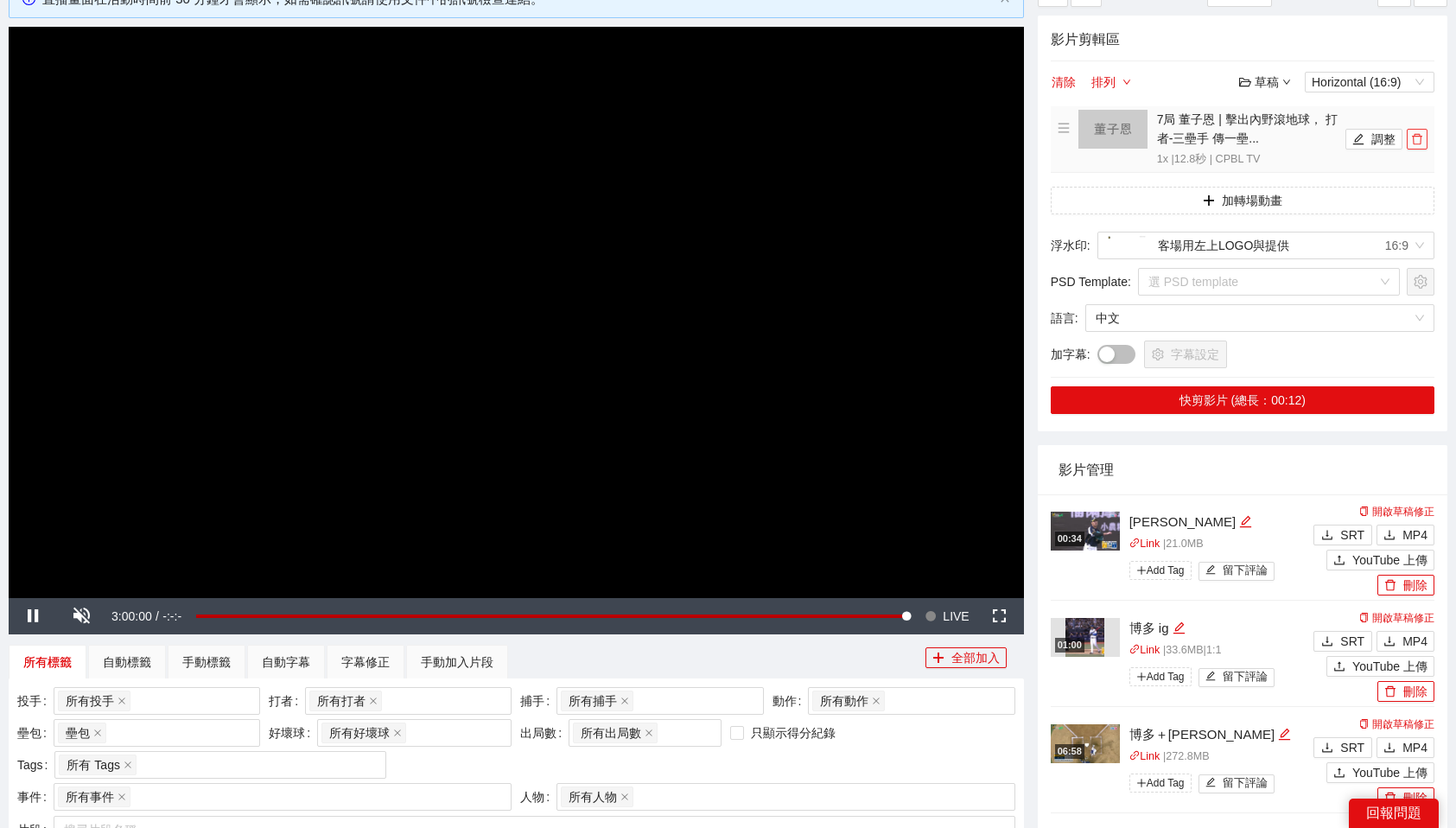
click at [1417, 139] on icon "delete" at bounding box center [1417, 139] width 12 height 12
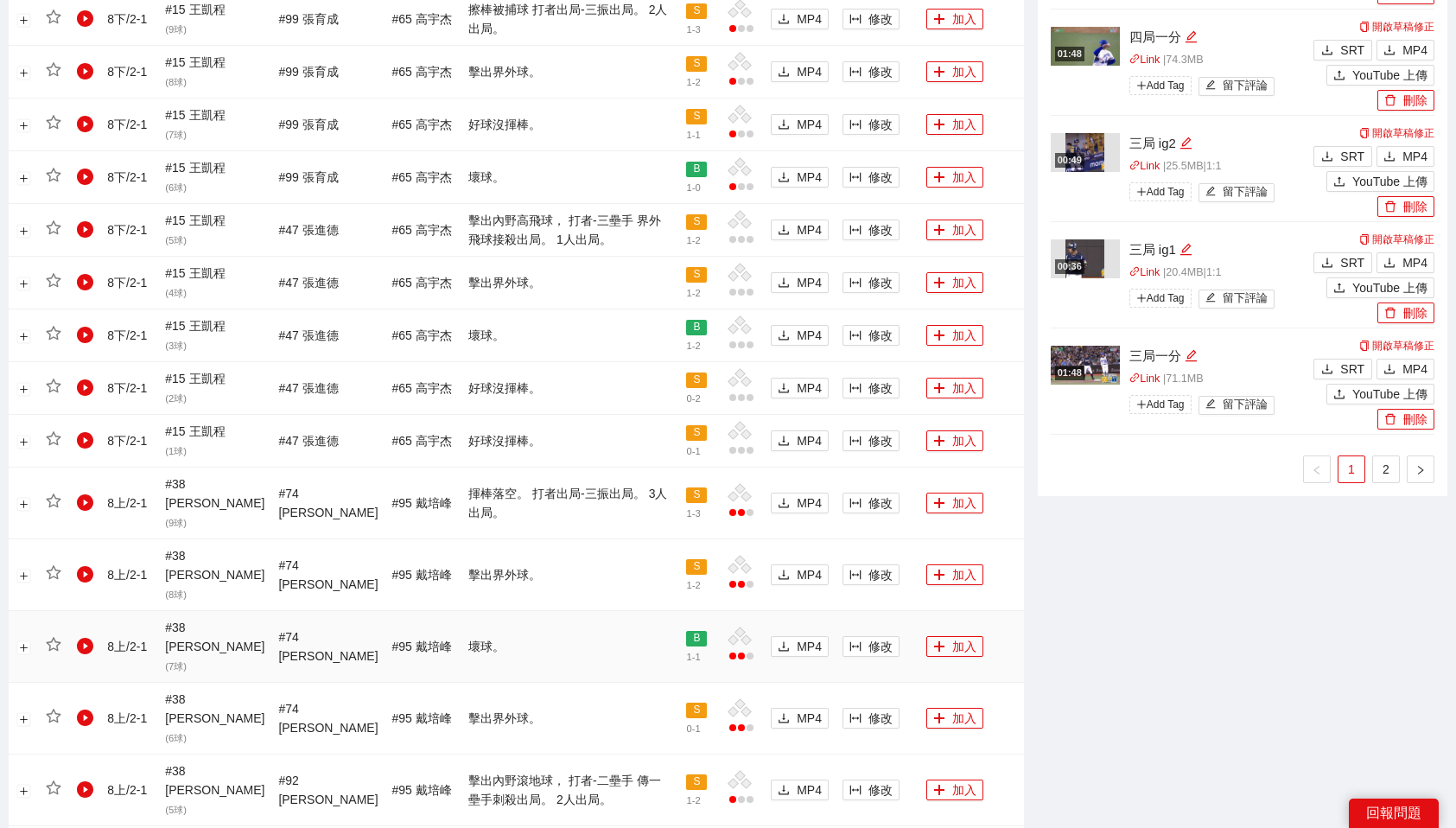
scroll to position [1303, 0]
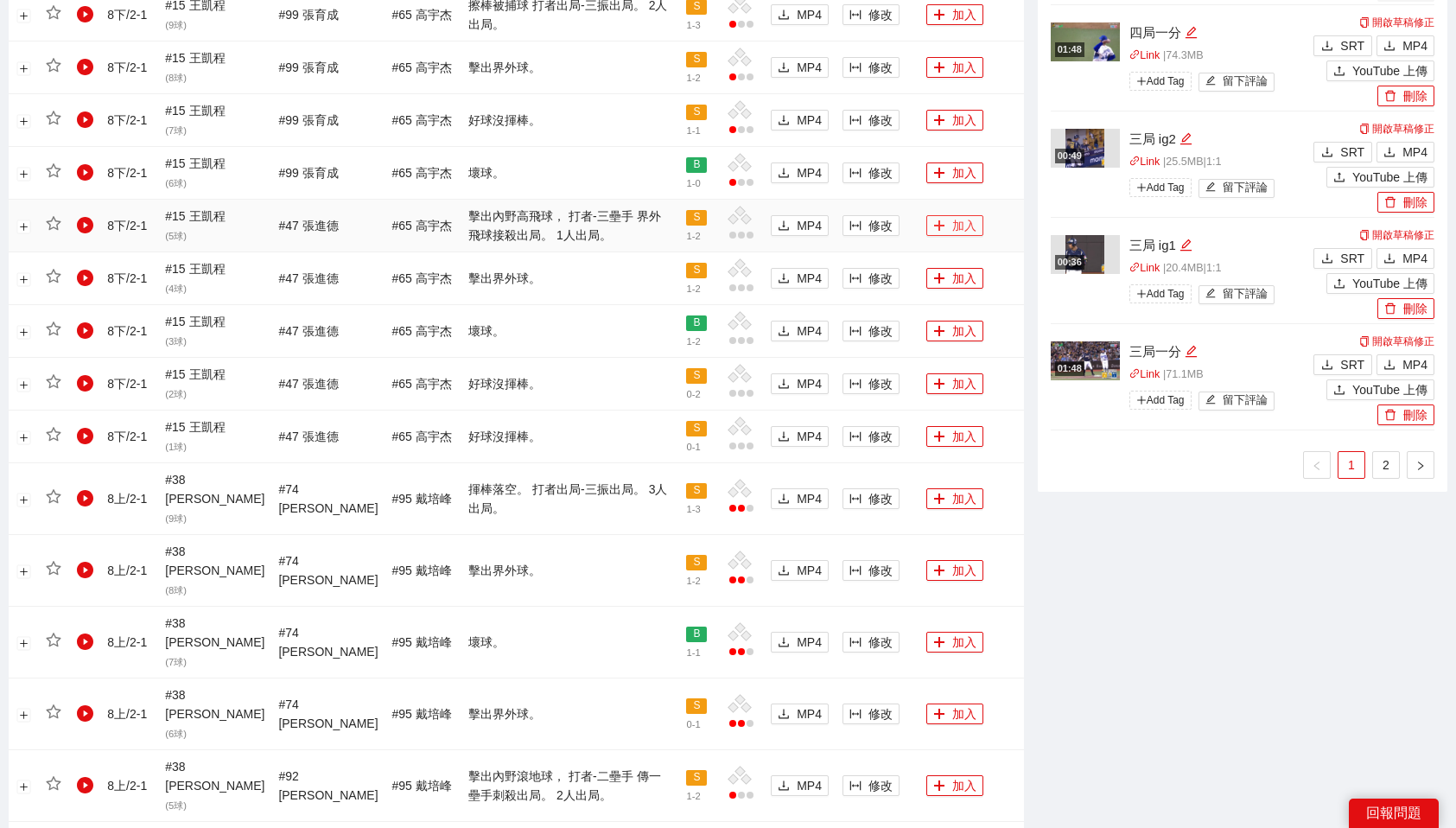
click at [947, 225] on button "加入" at bounding box center [955, 226] width 57 height 21
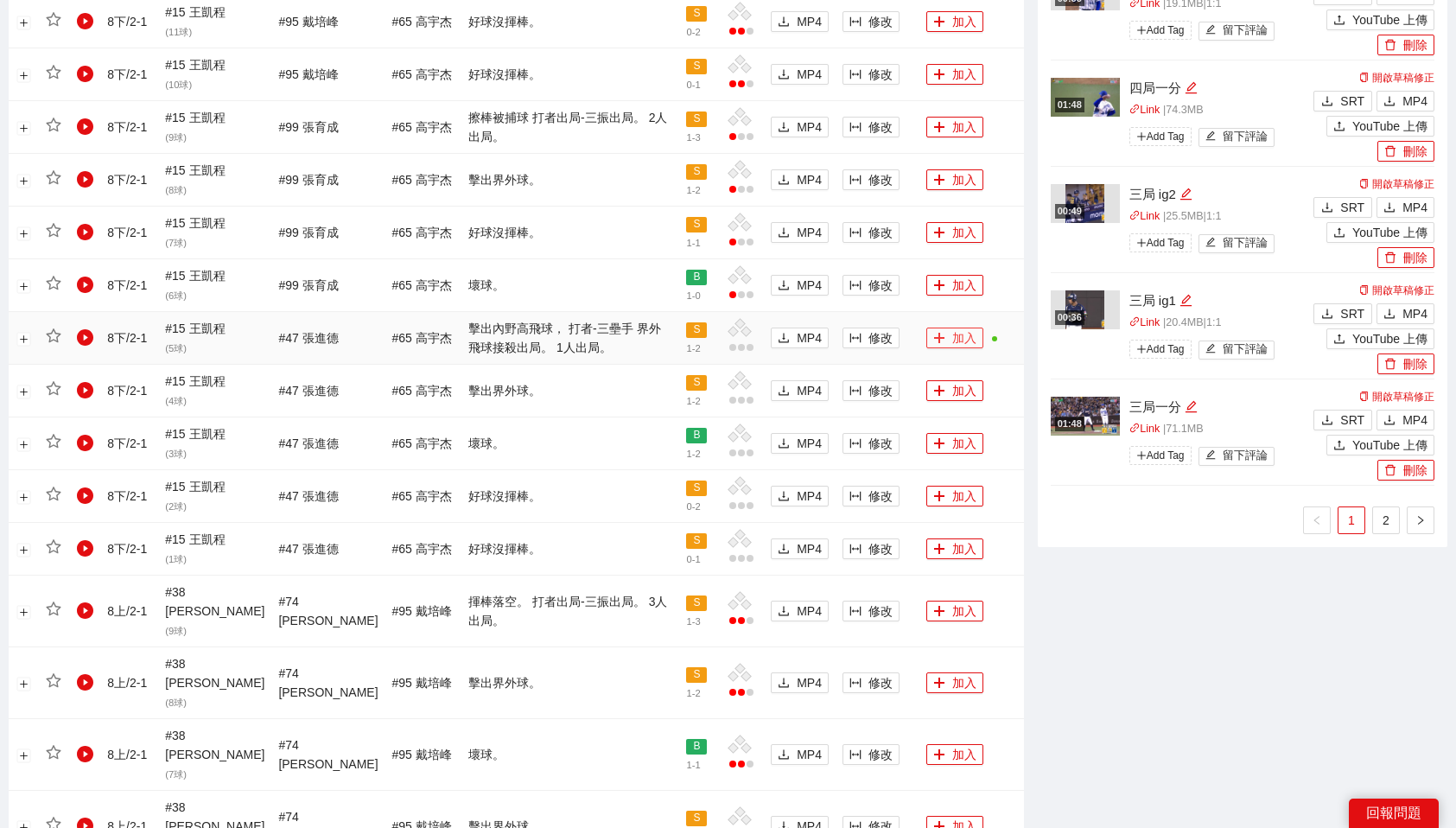
scroll to position [1179, 0]
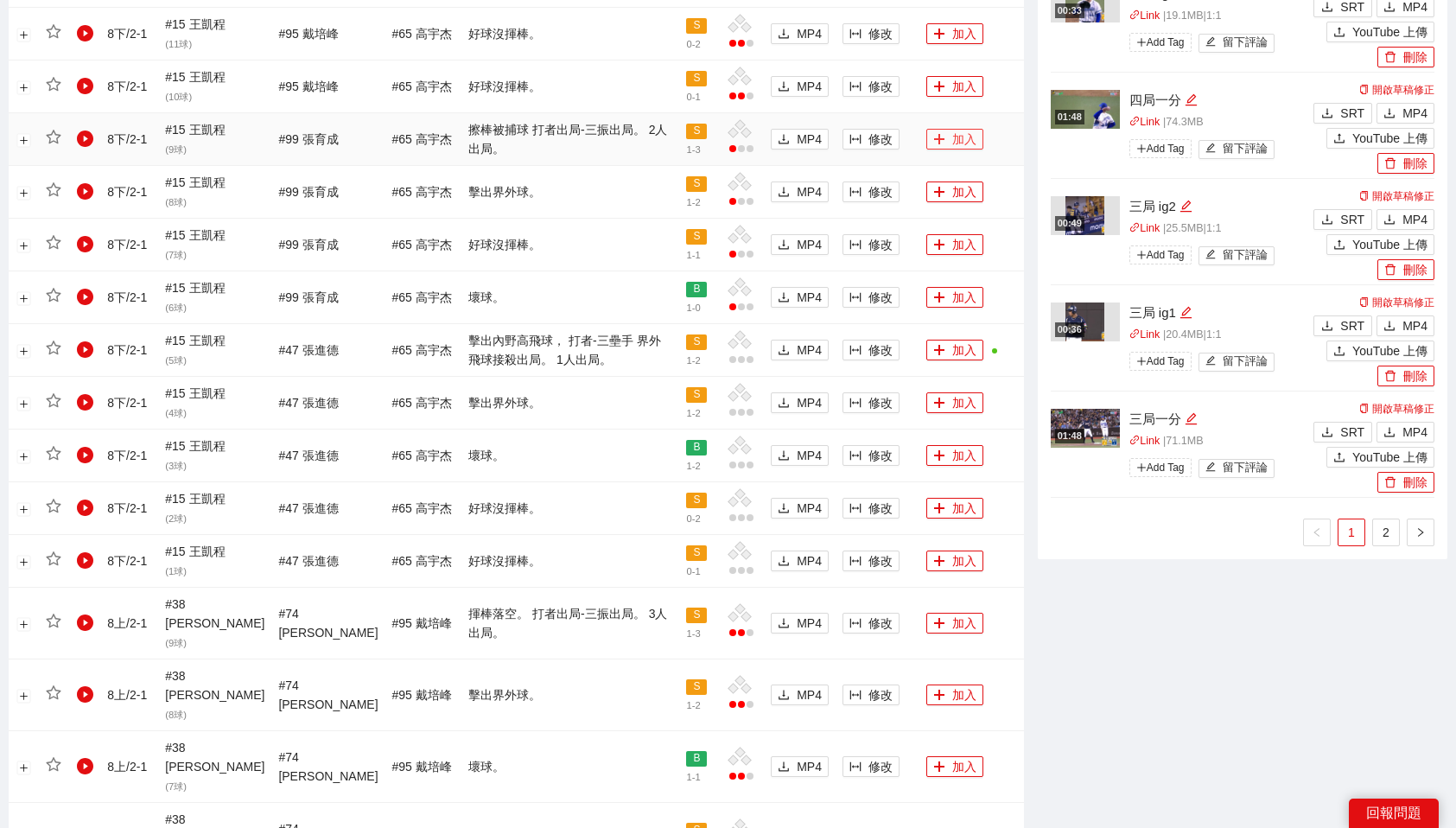
click at [944, 137] on button "加入" at bounding box center [955, 139] width 57 height 21
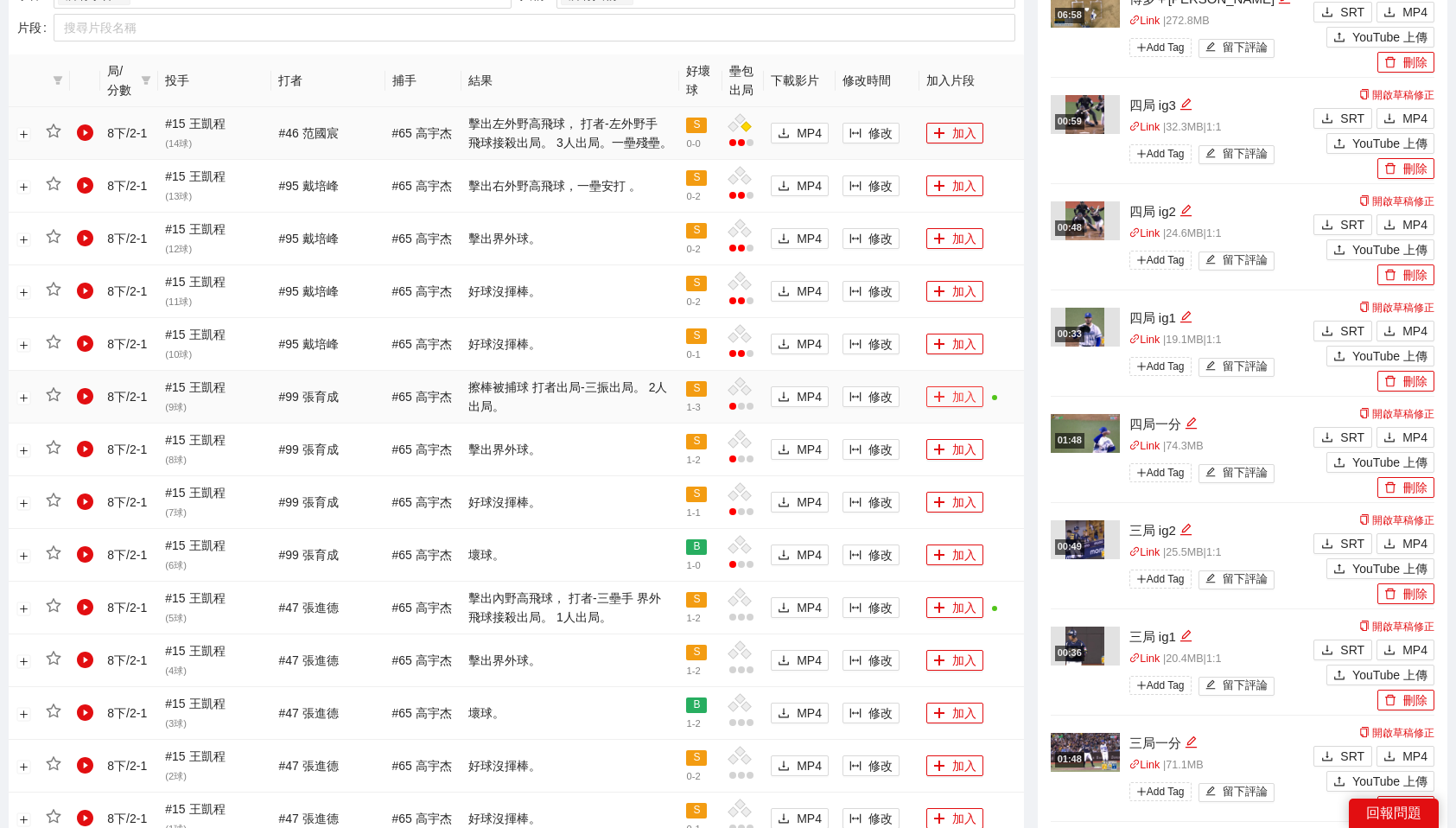
scroll to position [913, 0]
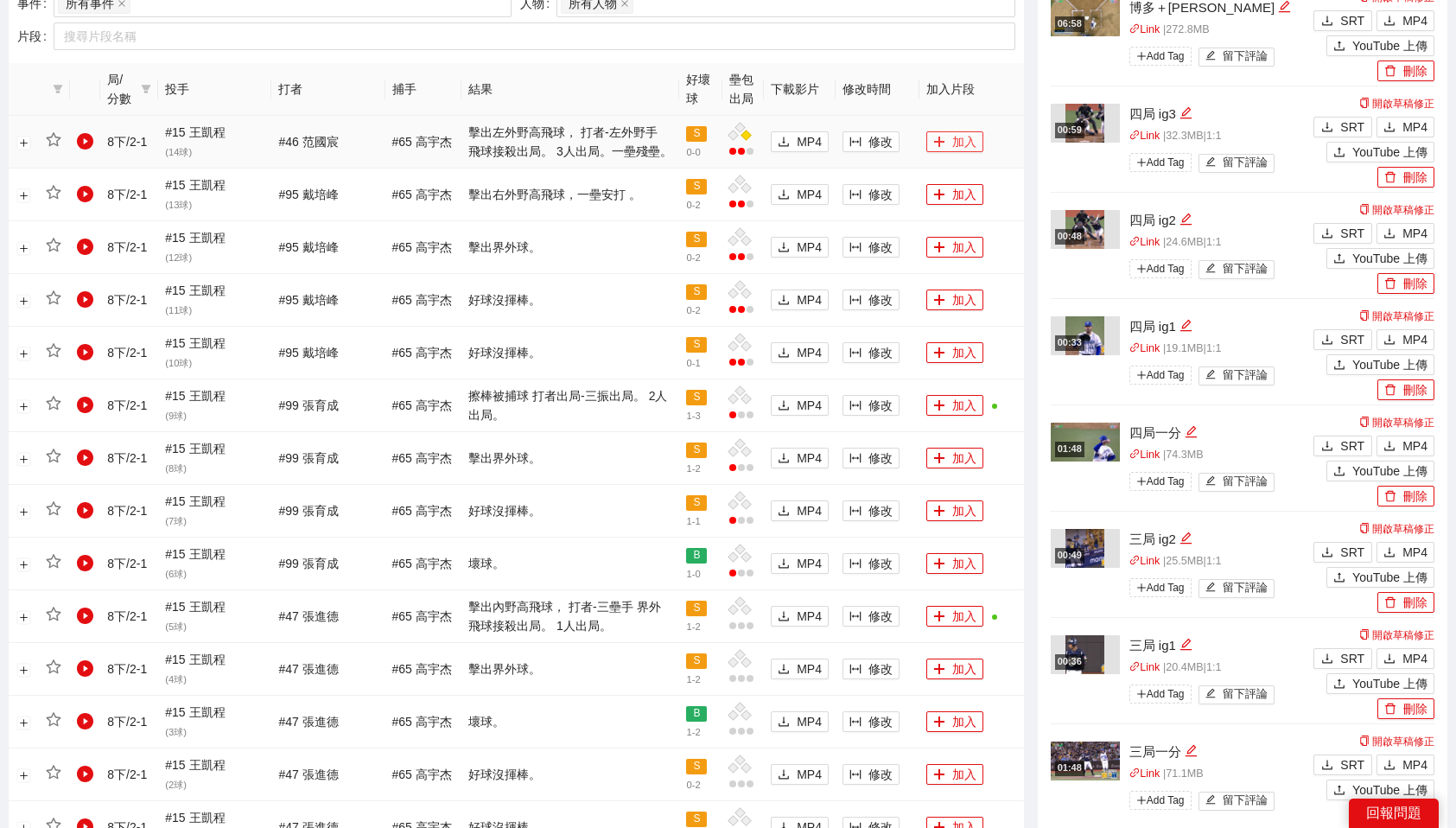
click at [951, 146] on button "加入" at bounding box center [955, 142] width 57 height 21
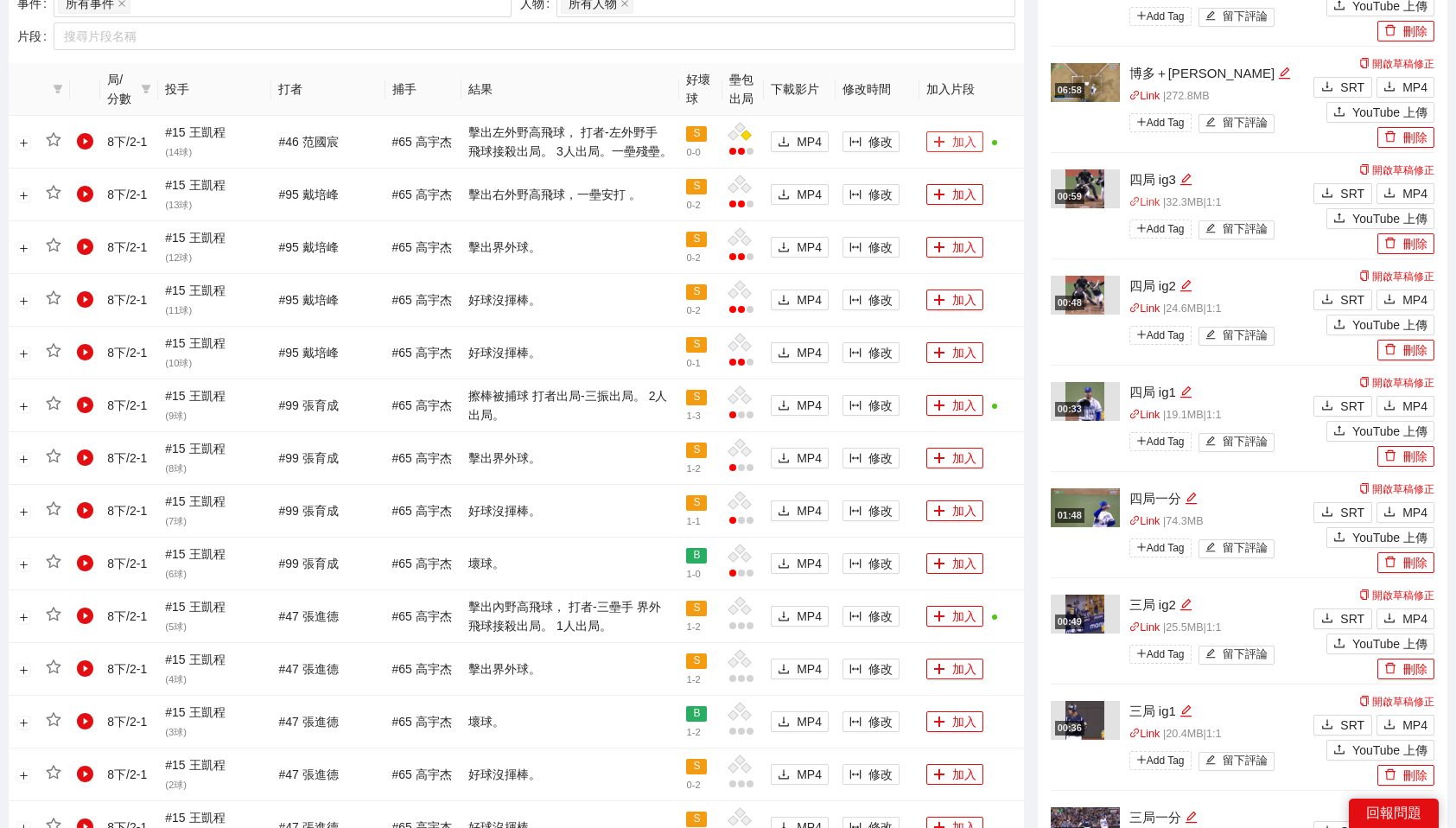
scroll to position [0, 0]
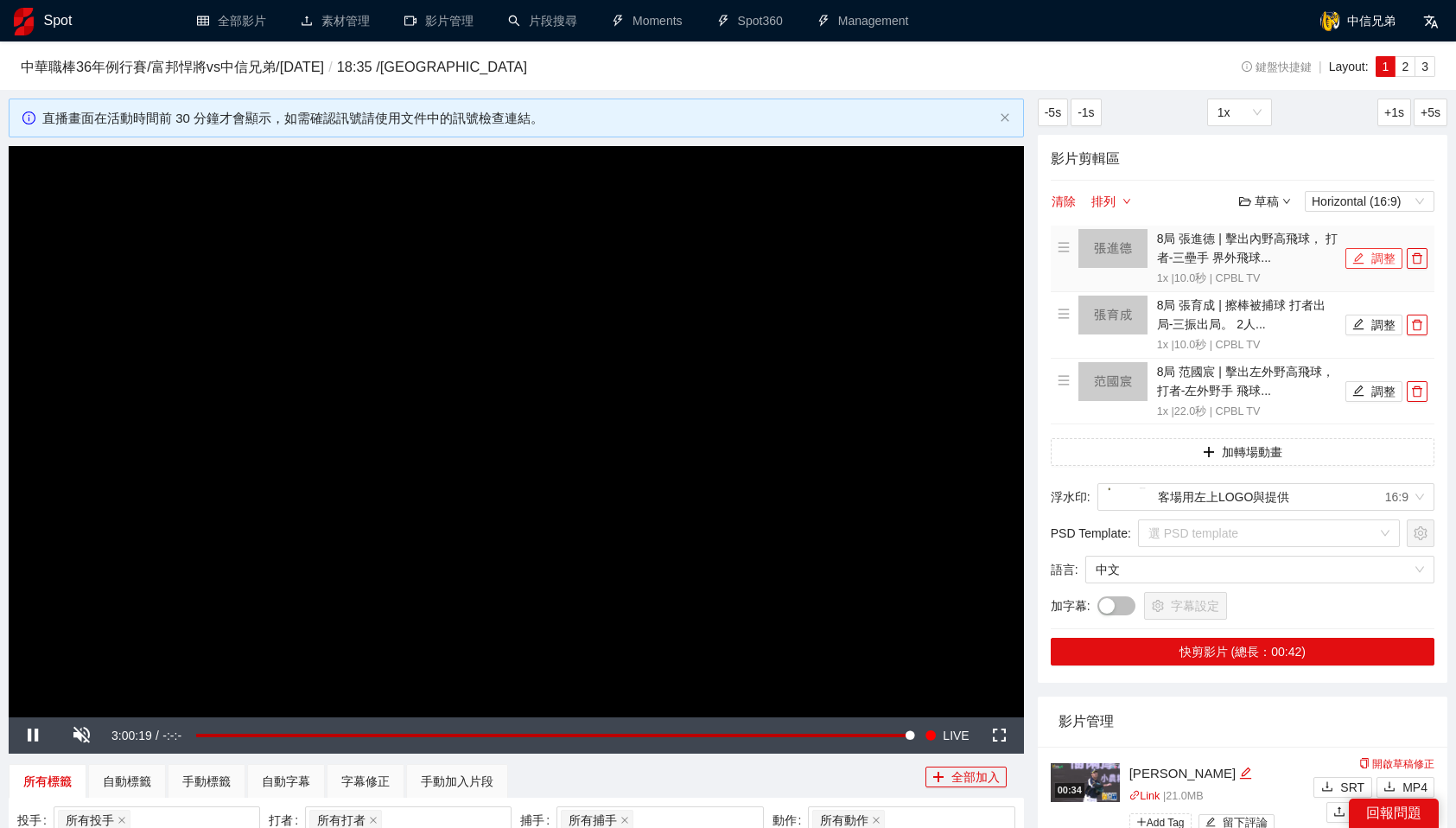
click at [1390, 257] on button "調整" at bounding box center [1375, 259] width 57 height 21
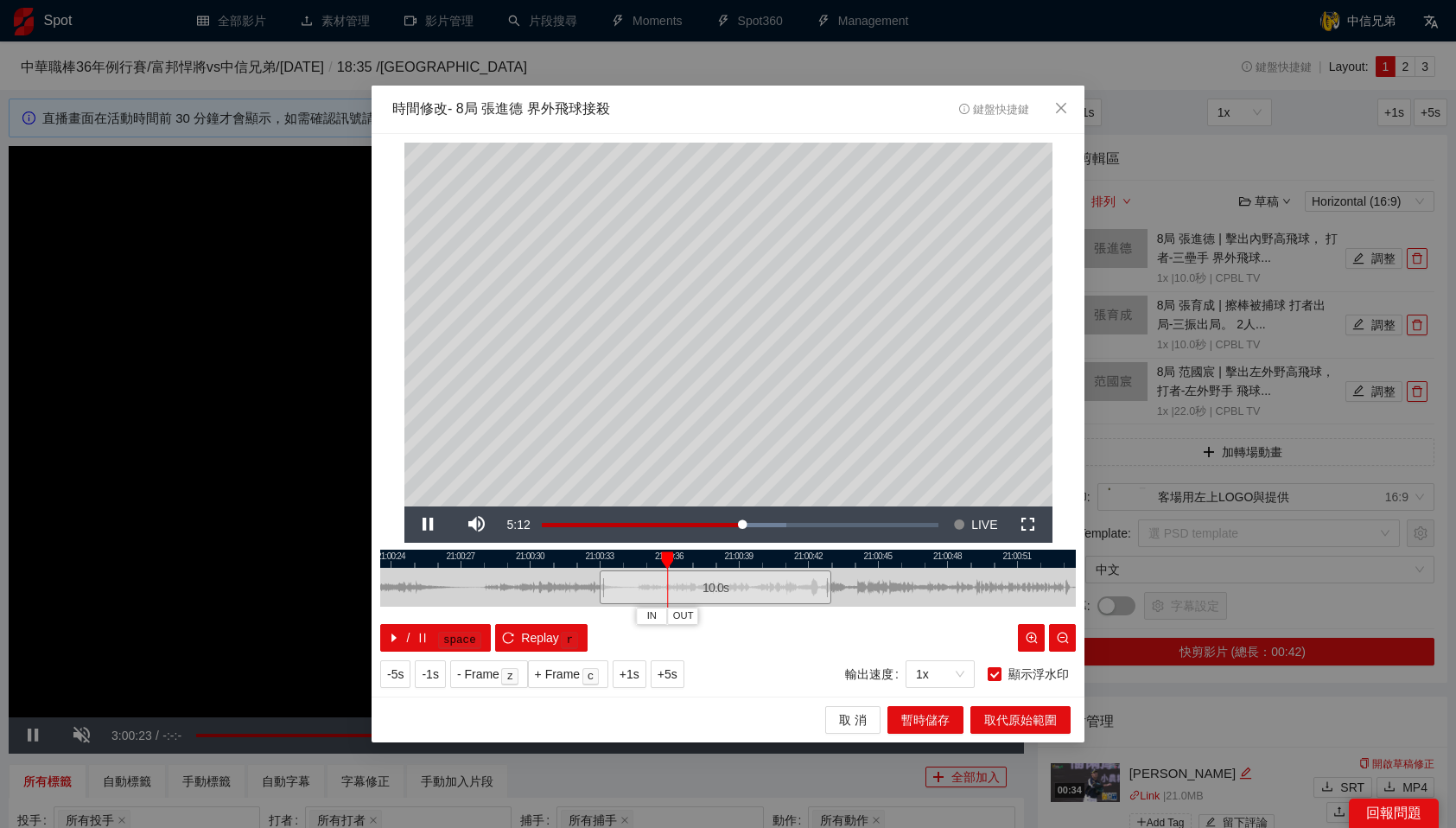
drag, startPoint x: 649, startPoint y: 561, endPoint x: 638, endPoint y: 563, distance: 11.2
click at [638, 563] on div at bounding box center [716, 559] width 695 height 18
drag, startPoint x: 678, startPoint y: 557, endPoint x: 652, endPoint y: 555, distance: 26.1
click at [652, 555] on div at bounding box center [702, 559] width 695 height 18
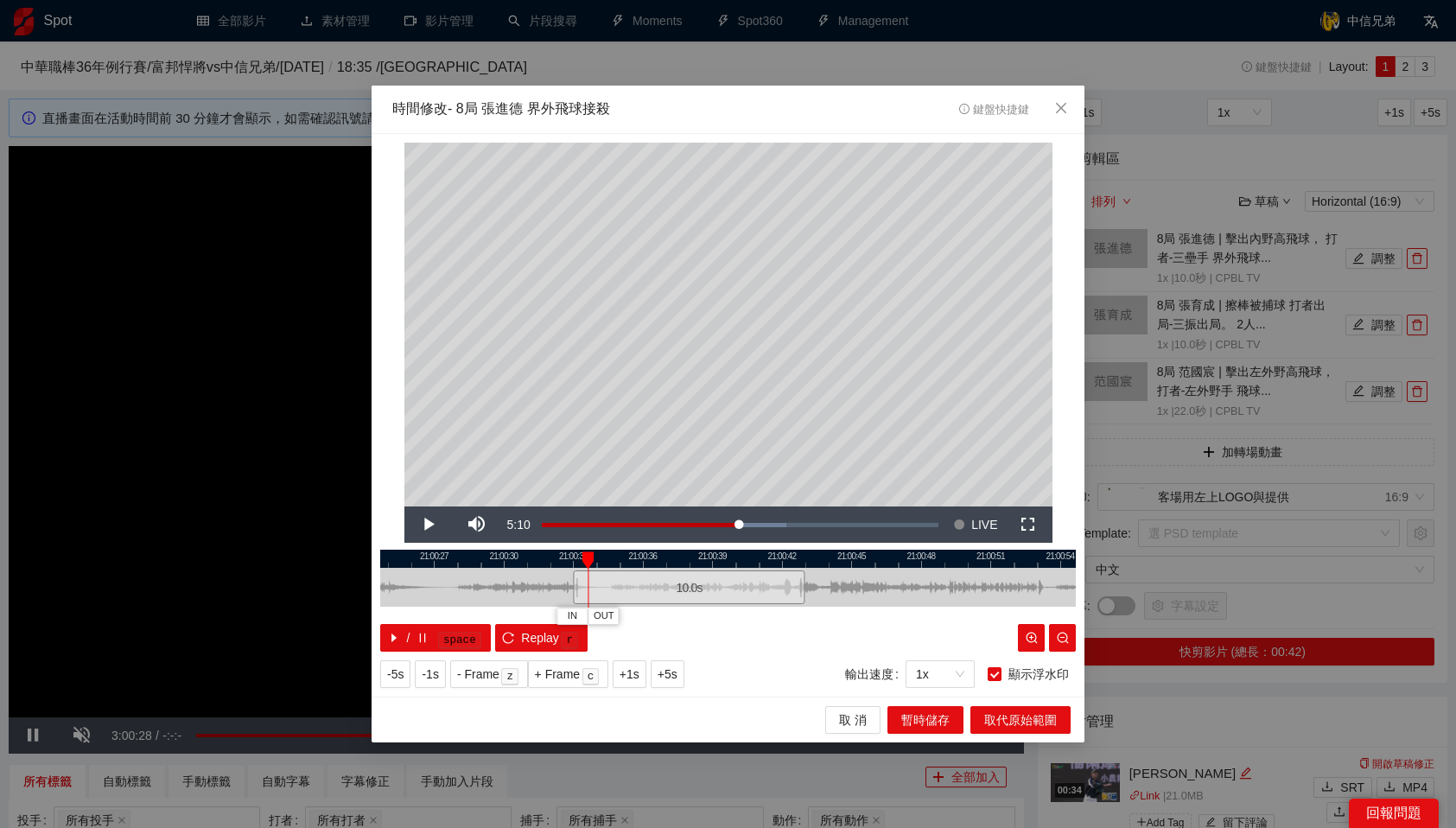
drag, startPoint x: 699, startPoint y: 561, endPoint x: 587, endPoint y: 568, distance: 112.2
click at [587, 568] on div "IN OUT" at bounding box center [587, 561] width 12 height 17
click at [579, 611] on button "IN" at bounding box center [571, 615] width 31 height 16
drag, startPoint x: 661, startPoint y: 559, endPoint x: 872, endPoint y: 576, distance: 211.7
click at [872, 576] on div "21:00:24 21:00:27 21:00:30 21:00:33 21:00:36 21:00:39 21:00:42 21:00:45 21:00:4…" at bounding box center [728, 601] width 695 height 102
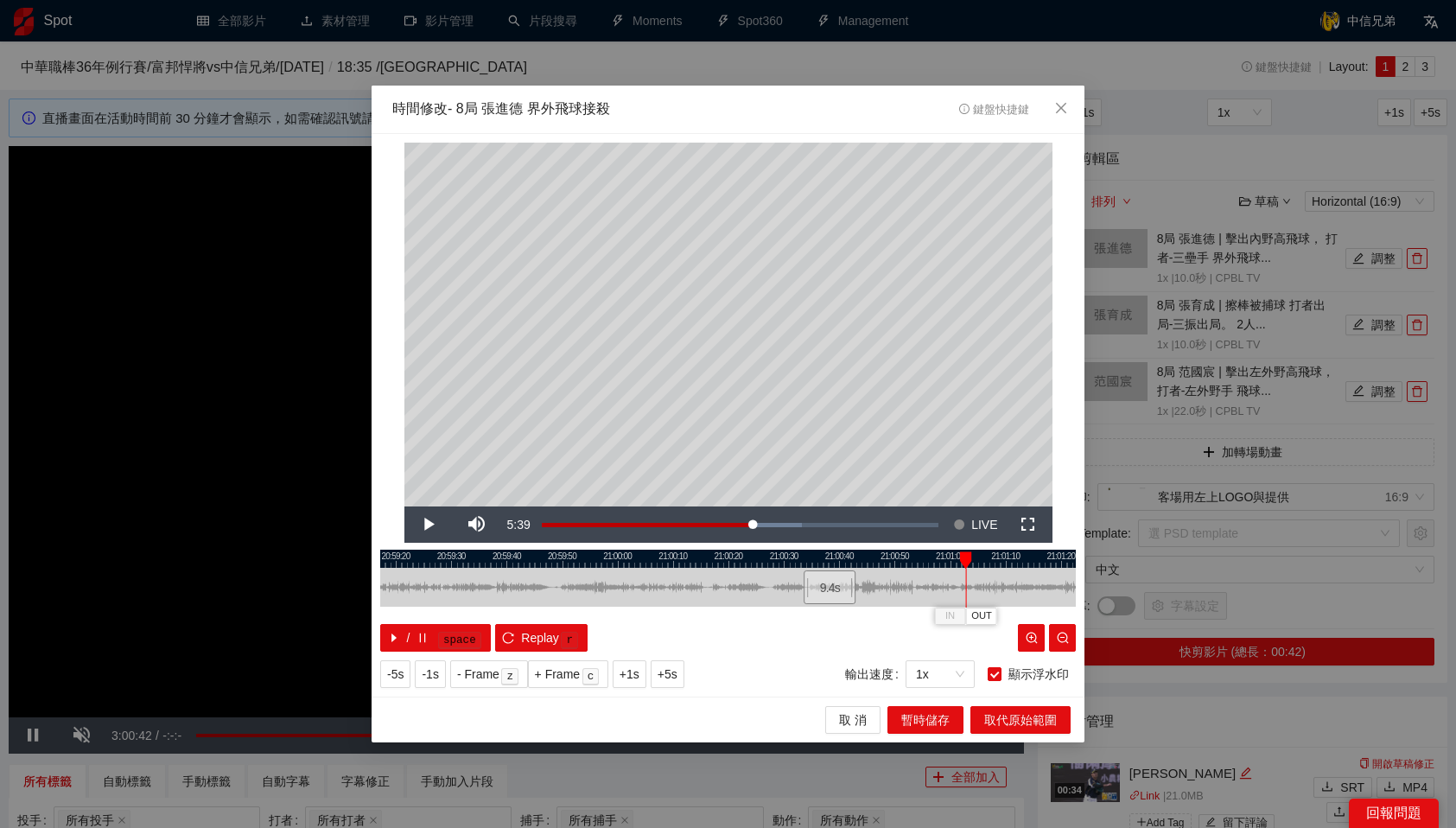
drag, startPoint x: 874, startPoint y: 552, endPoint x: 967, endPoint y: 553, distance: 93.0
click at [967, 553] on div at bounding box center [966, 561] width 12 height 17
click at [984, 558] on div at bounding box center [728, 559] width 695 height 18
click at [968, 559] on div at bounding box center [728, 559] width 695 height 18
click at [988, 614] on span "OUT" at bounding box center [990, 616] width 21 height 15
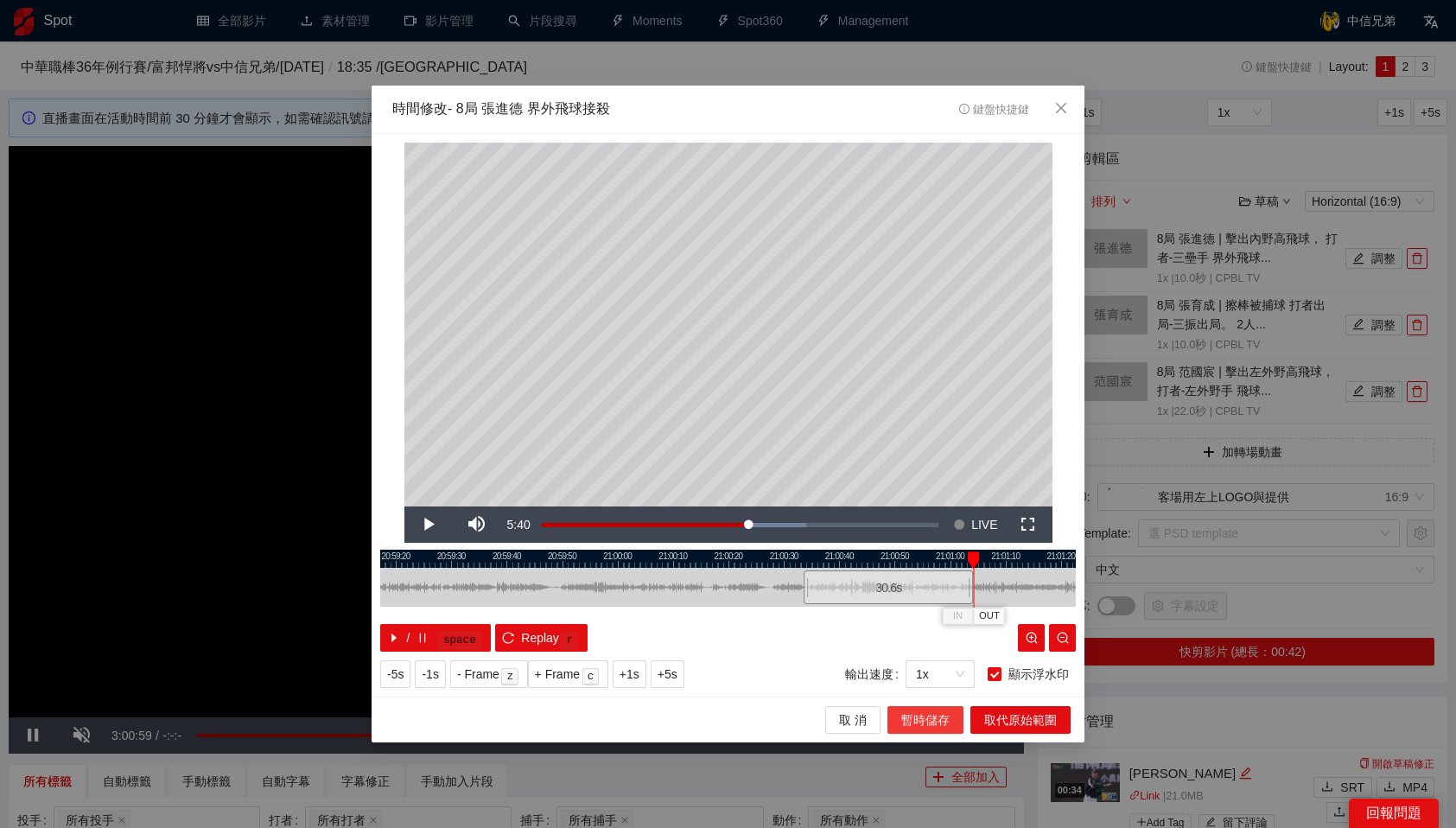
click at [933, 724] on span "暫時儲存" at bounding box center [925, 721] width 49 height 19
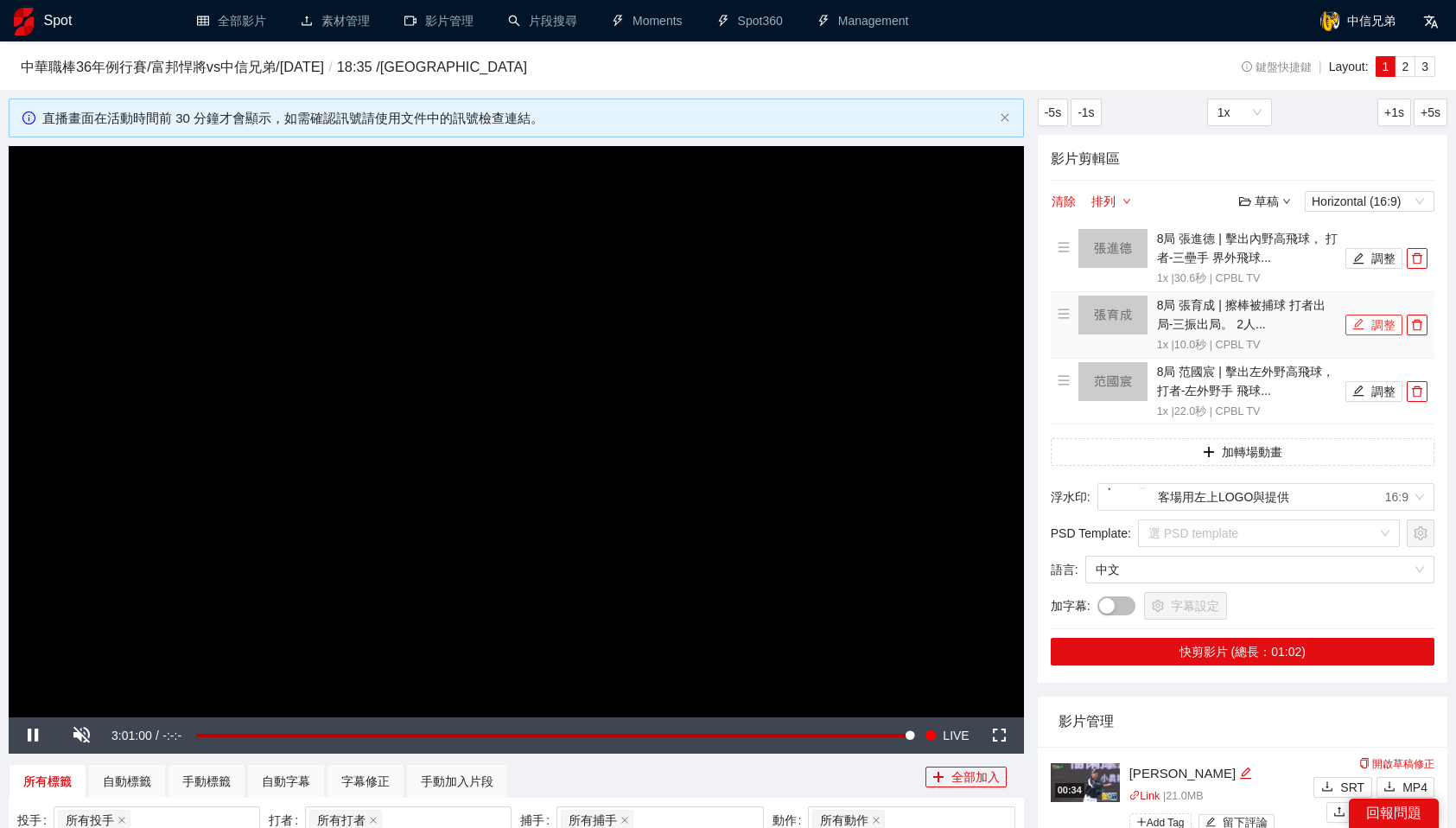
click at [1365, 328] on button "調整" at bounding box center [1375, 325] width 57 height 21
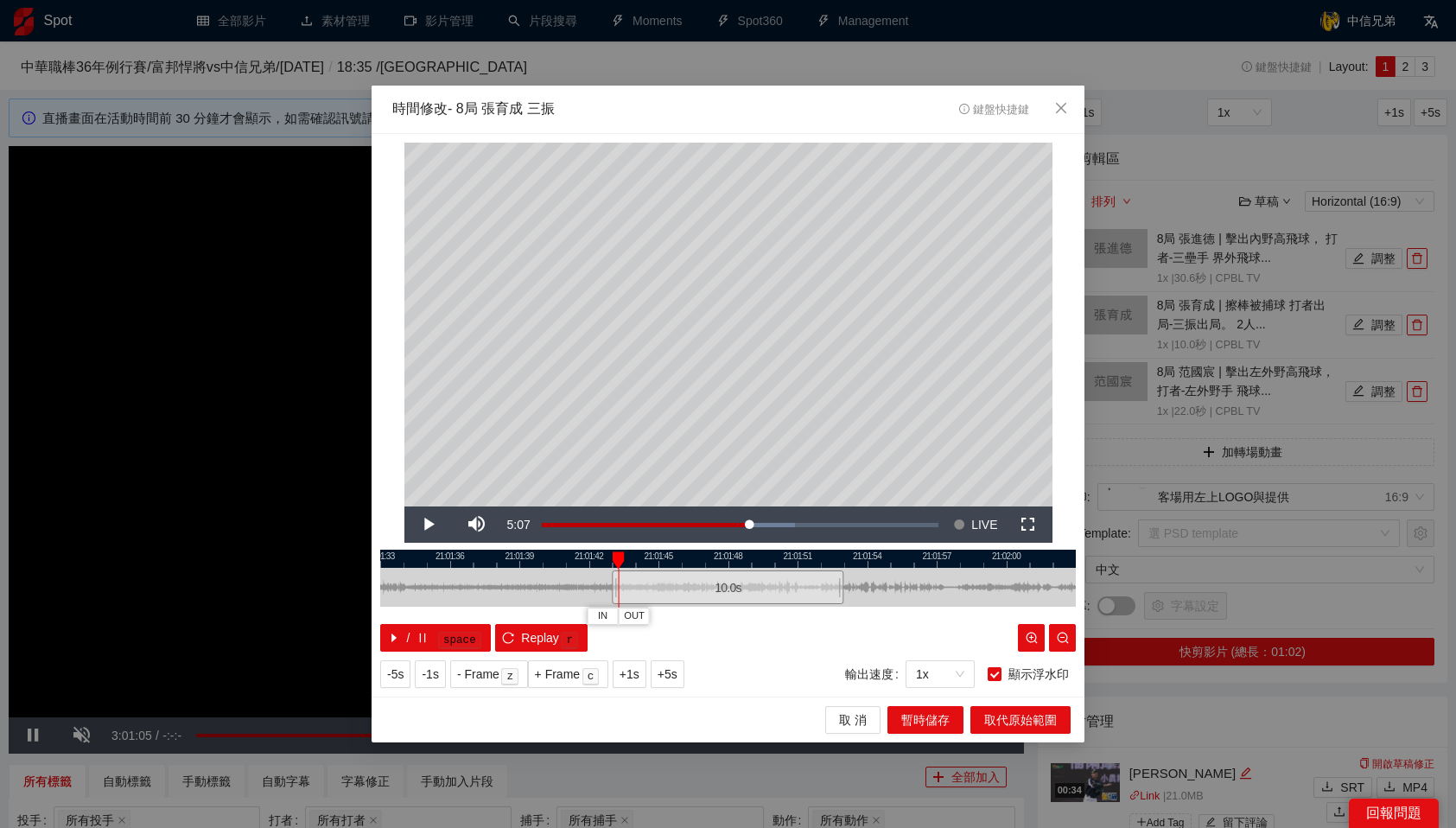
drag, startPoint x: 630, startPoint y: 556, endPoint x: 618, endPoint y: 557, distance: 12.0
click at [618, 557] on div at bounding box center [619, 561] width 12 height 17
click at [606, 616] on span "IN" at bounding box center [603, 616] width 10 height 15
drag, startPoint x: 647, startPoint y: 559, endPoint x: 1021, endPoint y: 557, distance: 374.0
click at [1021, 557] on div "21:01:33 21:01:36 21:01:39 21:01:42 21:01:45 21:01:48 21:01:51 21:01:54 21:01:5…" at bounding box center [728, 601] width 695 height 102
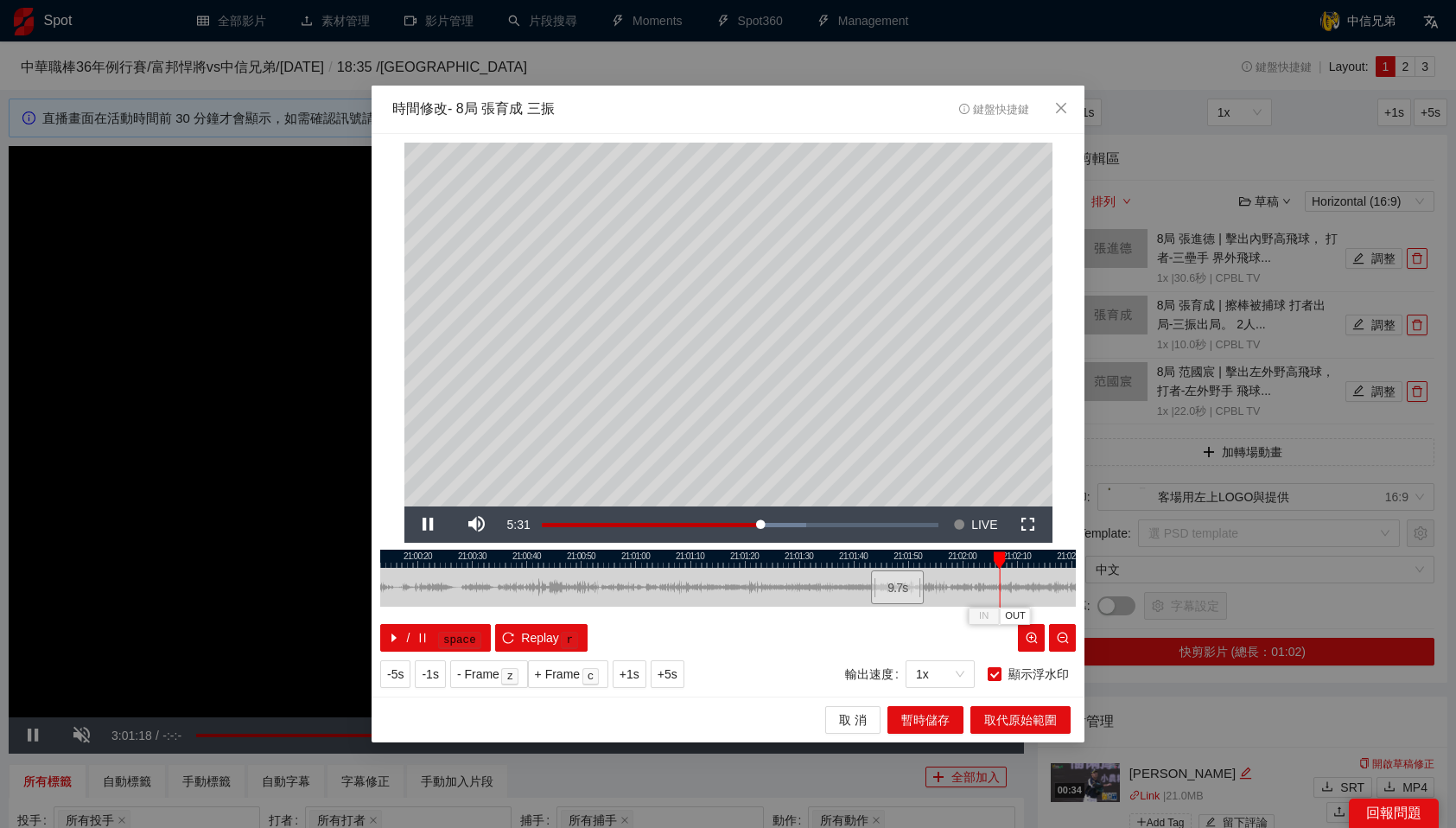
drag, startPoint x: 967, startPoint y: 557, endPoint x: 994, endPoint y: 557, distance: 27.0
click at [994, 557] on div at bounding box center [999, 561] width 12 height 17
click at [1018, 611] on span "OUT" at bounding box center [1019, 616] width 21 height 15
click at [944, 724] on span "暫時儲存" at bounding box center [925, 721] width 49 height 19
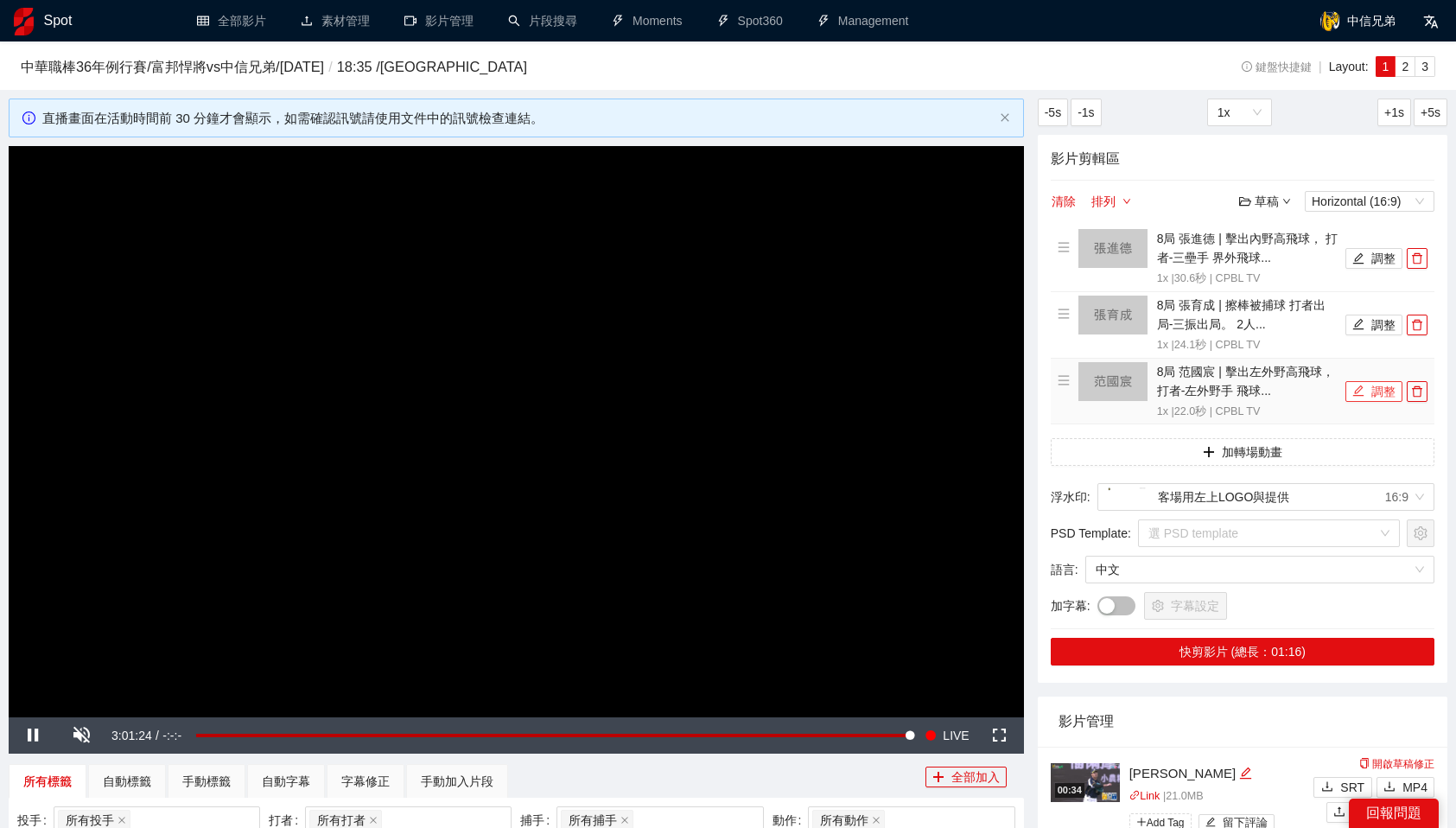
click at [1364, 387] on icon "edit" at bounding box center [1358, 390] width 12 height 12
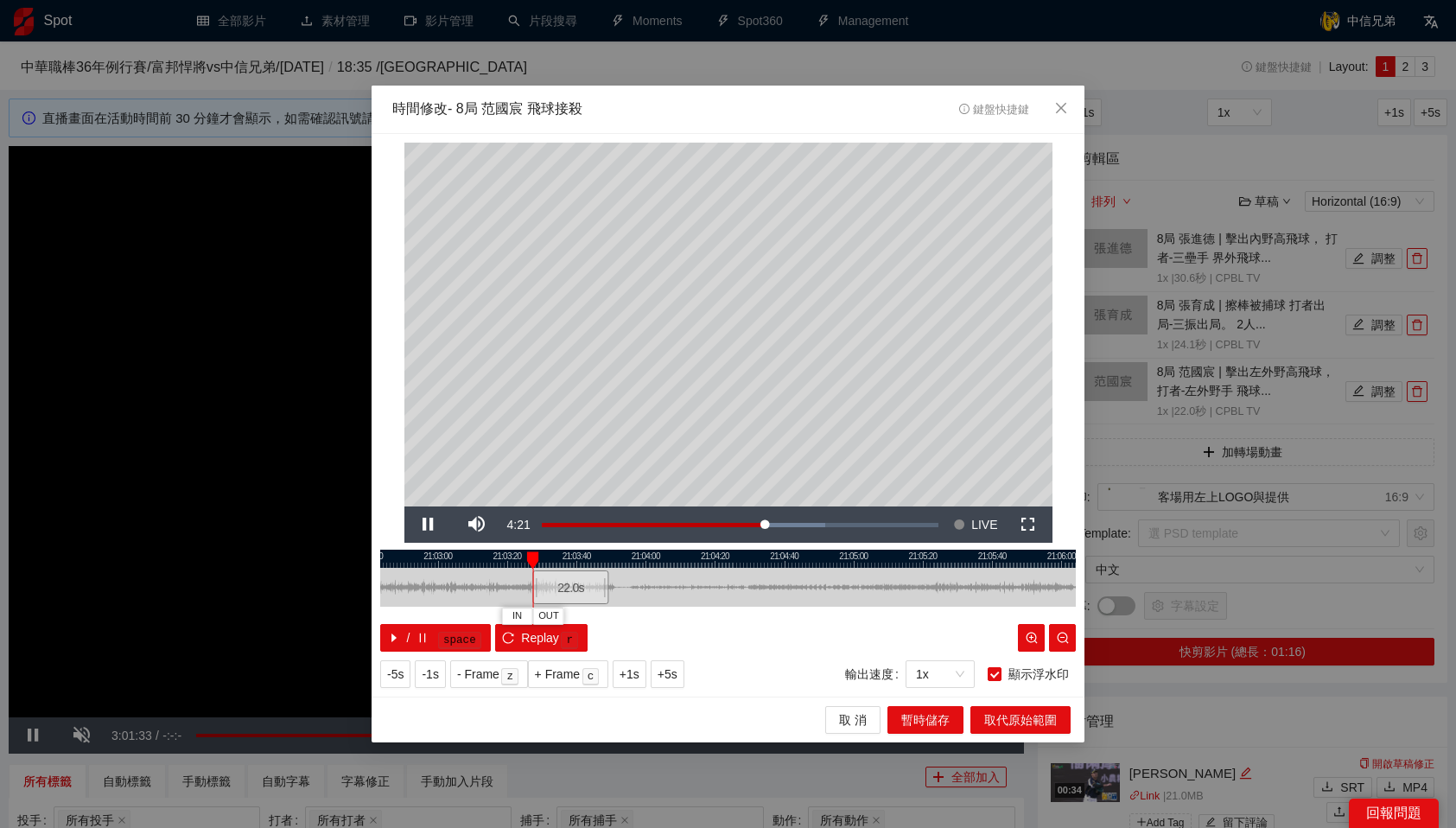
drag, startPoint x: 724, startPoint y: 591, endPoint x: 569, endPoint y: 605, distance: 155.6
click at [569, 605] on div "22.0 s" at bounding box center [570, 586] width 76 height 34
drag, startPoint x: 553, startPoint y: 557, endPoint x: 575, endPoint y: 555, distance: 22.1
click at [575, 555] on div at bounding box center [572, 561] width 12 height 17
click at [571, 561] on div at bounding box center [728, 559] width 695 height 18
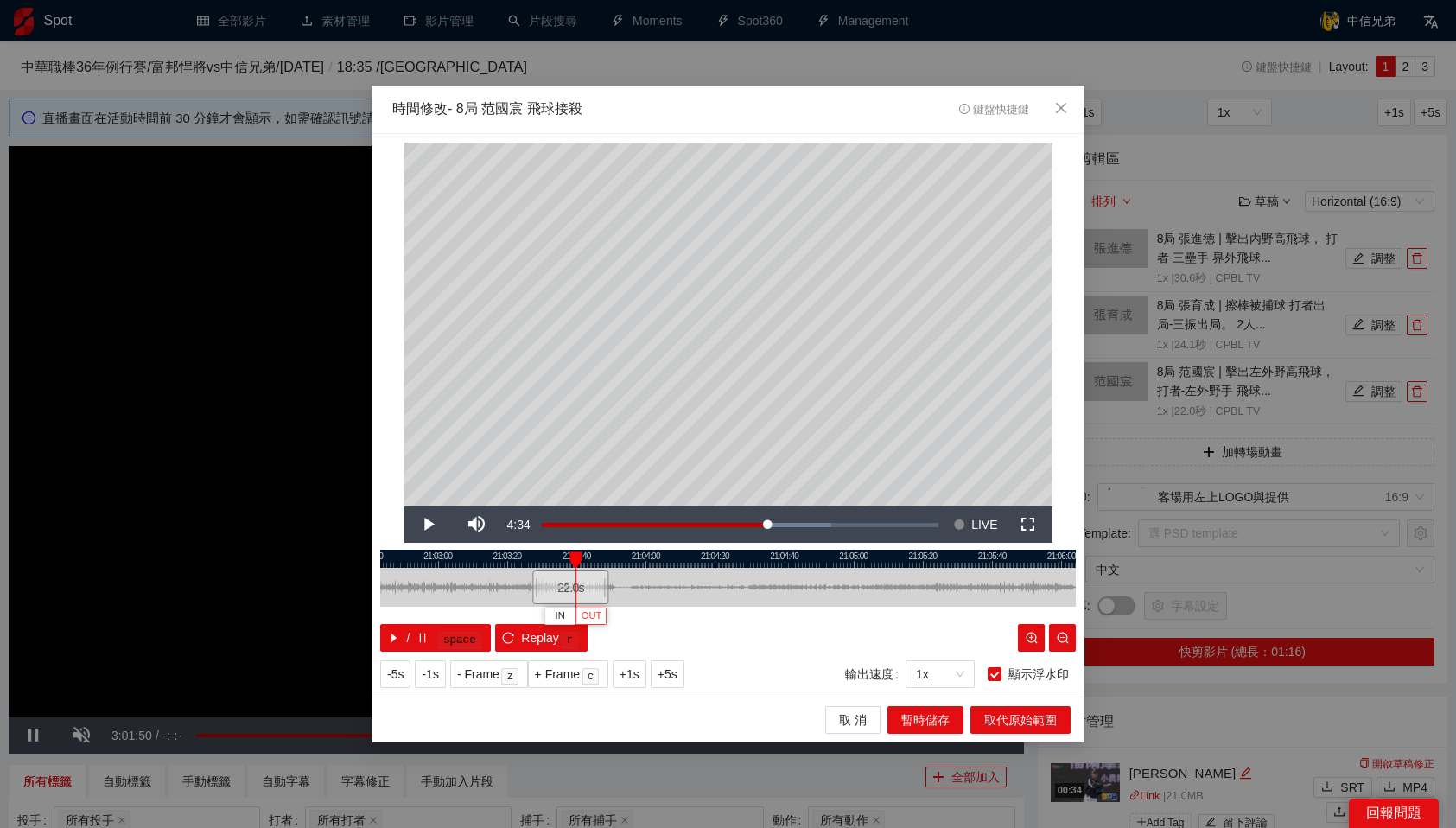
click at [601, 618] on span "OUT" at bounding box center [592, 616] width 21 height 15
click at [922, 722] on span "暫時儲存" at bounding box center [925, 721] width 49 height 19
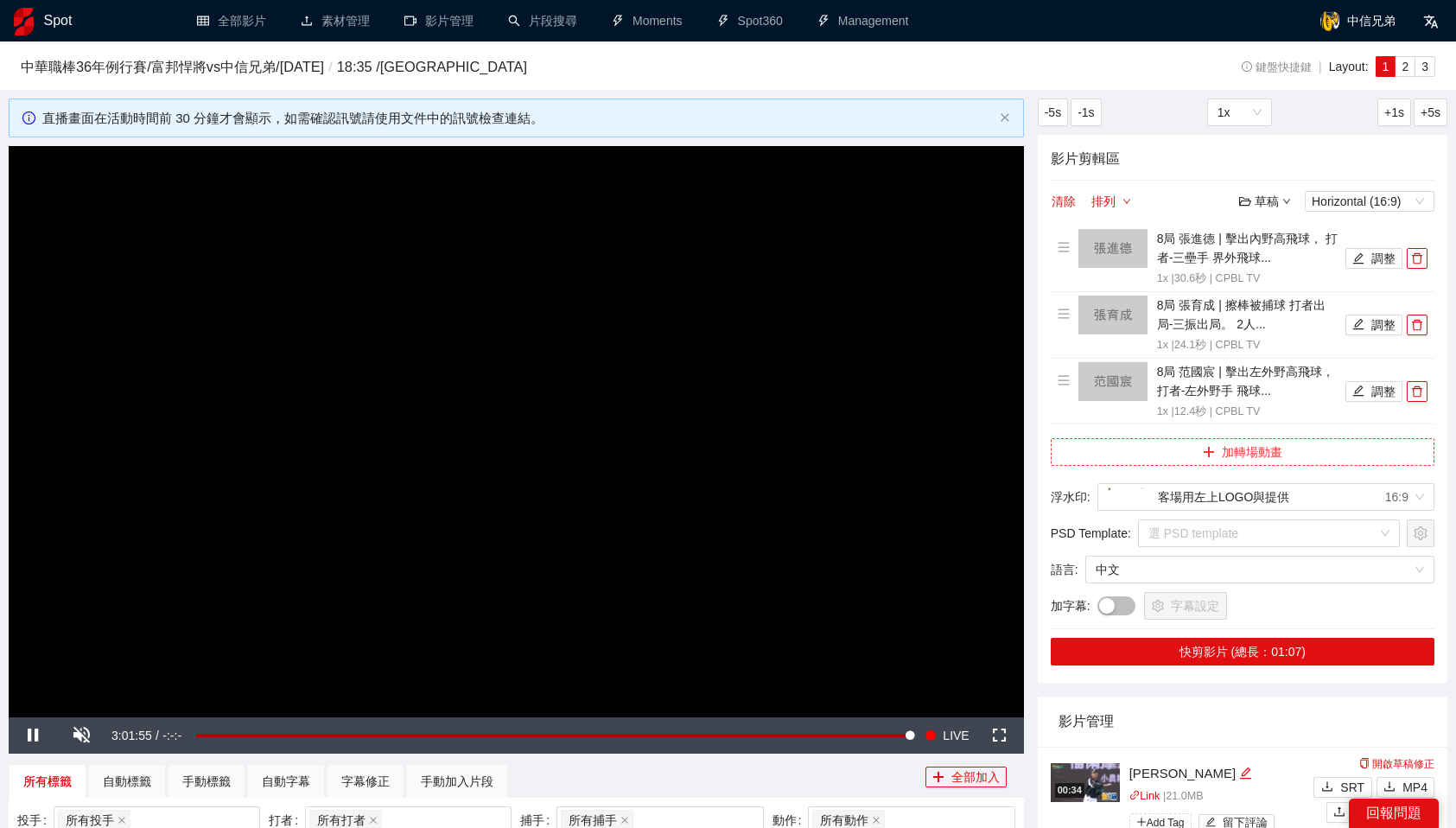
click at [1188, 448] on button "加轉場動畫" at bounding box center [1242, 451] width 384 height 28
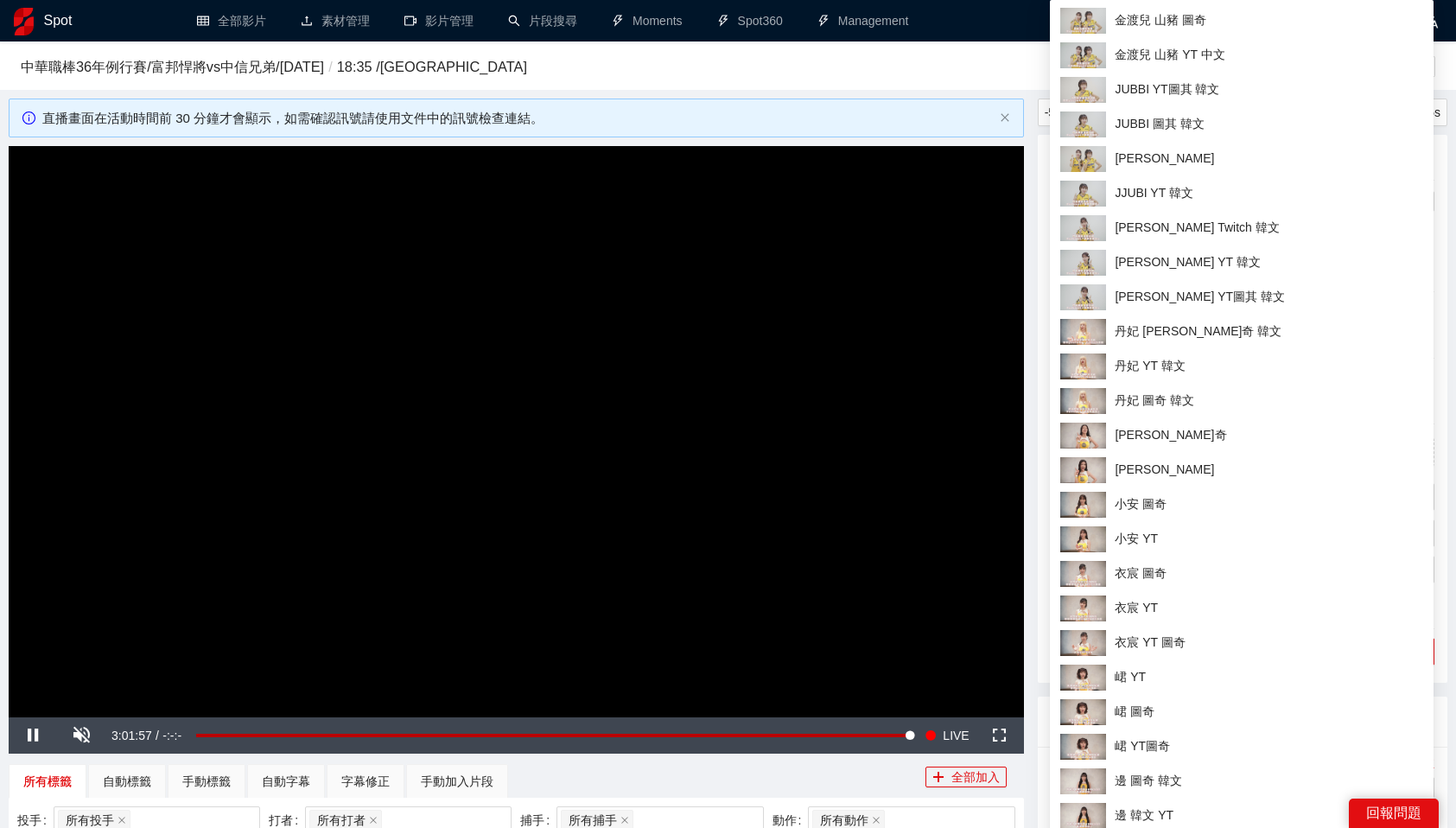
click at [977, 77] on h3 "中華職棒36年例行賽 / 富邦悍將 vs 中信兄弟 / 2025-08-15 / 18:35 / 大巨蛋" at bounding box center [585, 67] width 1129 height 22
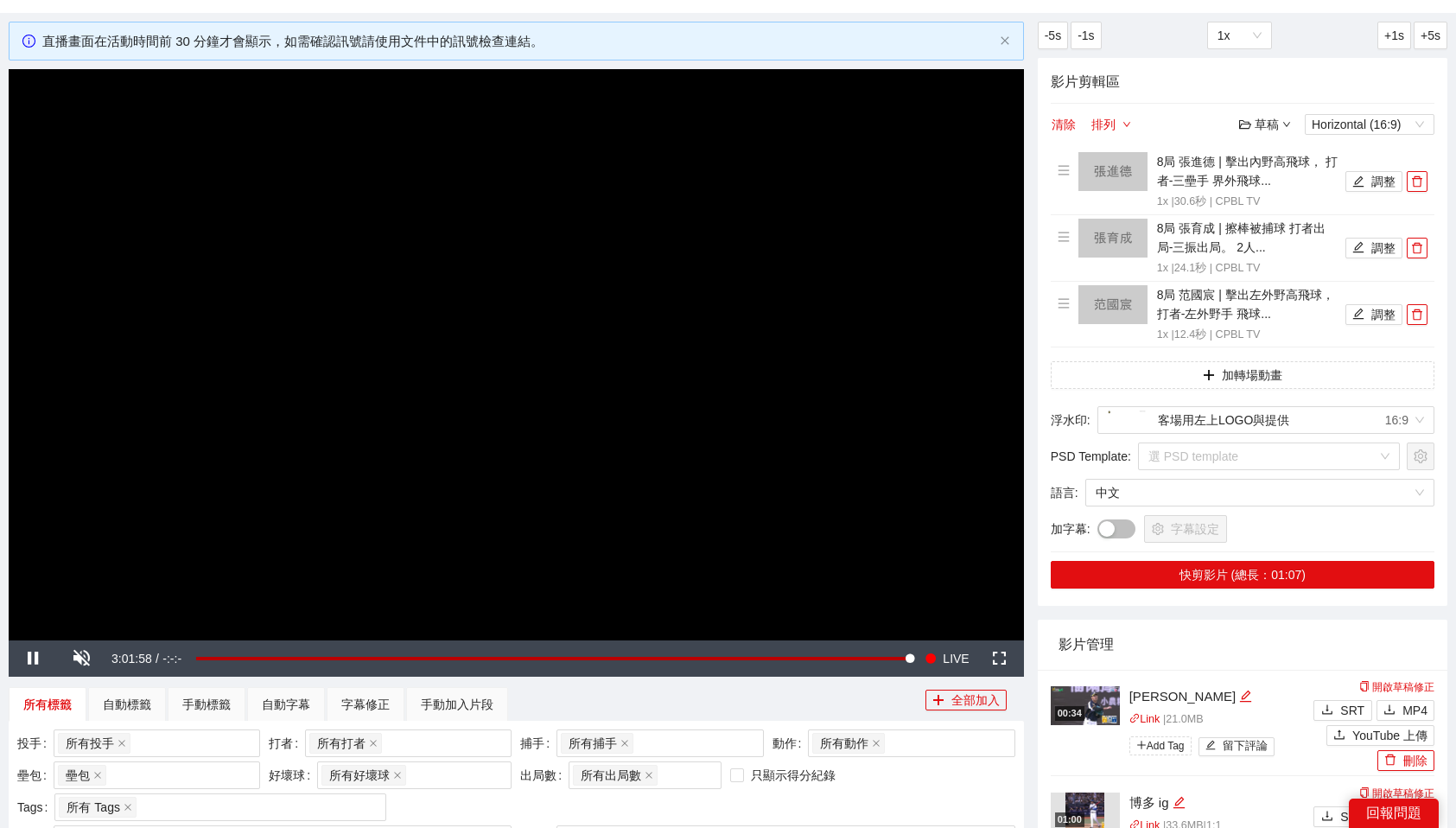
scroll to position [80, 0]
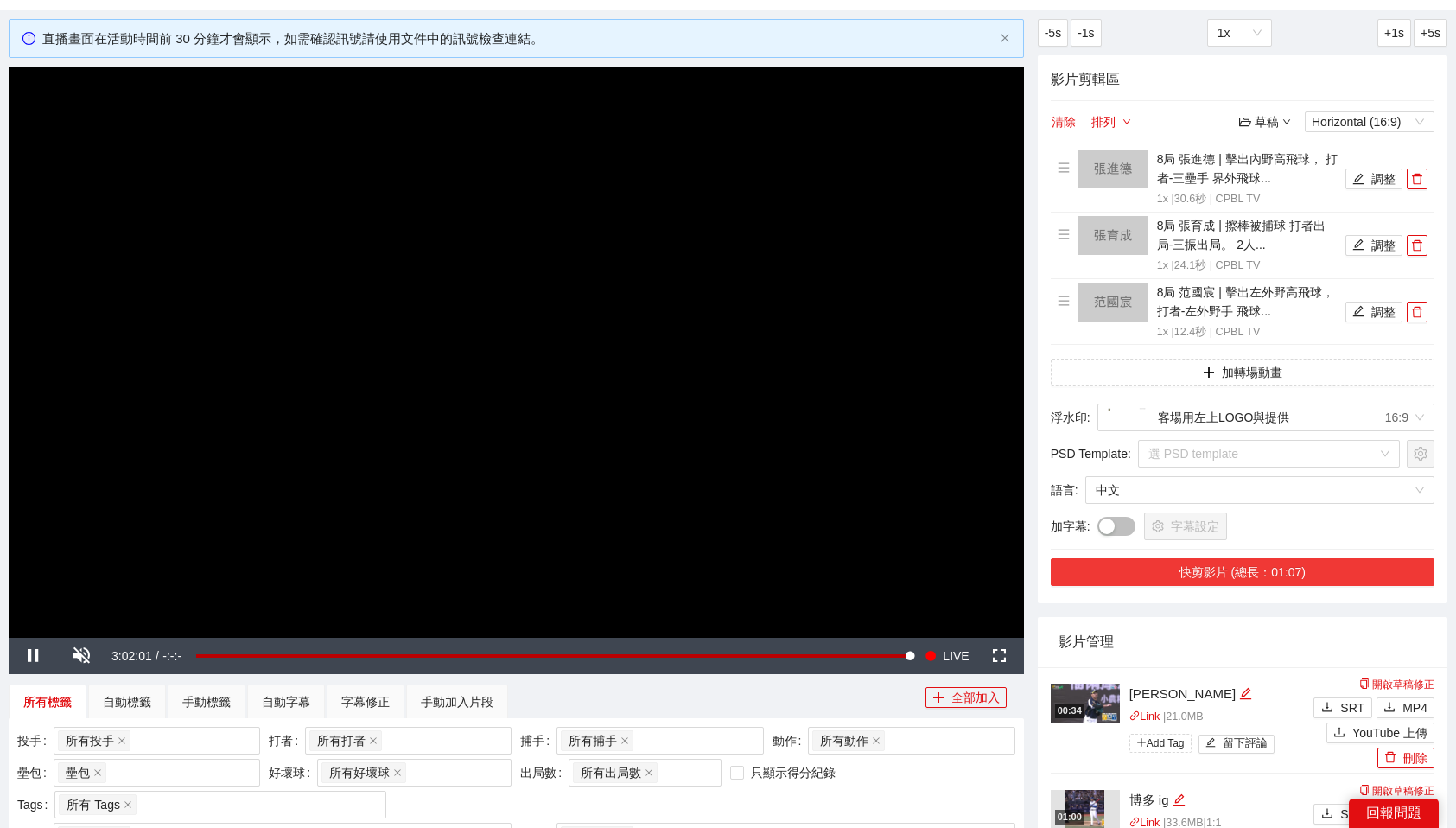
click at [1284, 575] on button "快剪影片 (總長：01:07)" at bounding box center [1242, 572] width 384 height 28
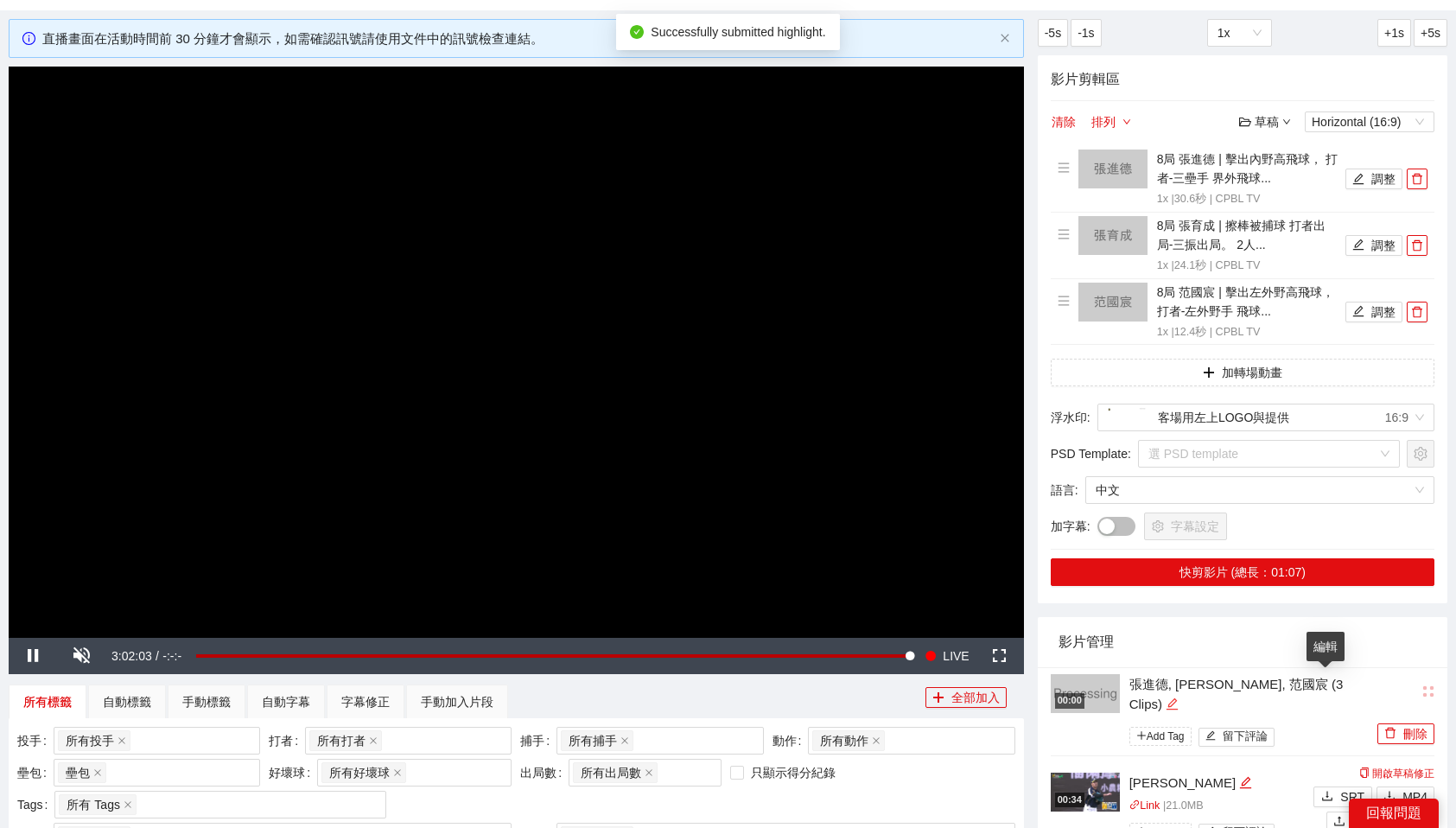
click at [1178, 699] on icon "edit" at bounding box center [1172, 704] width 11 height 12
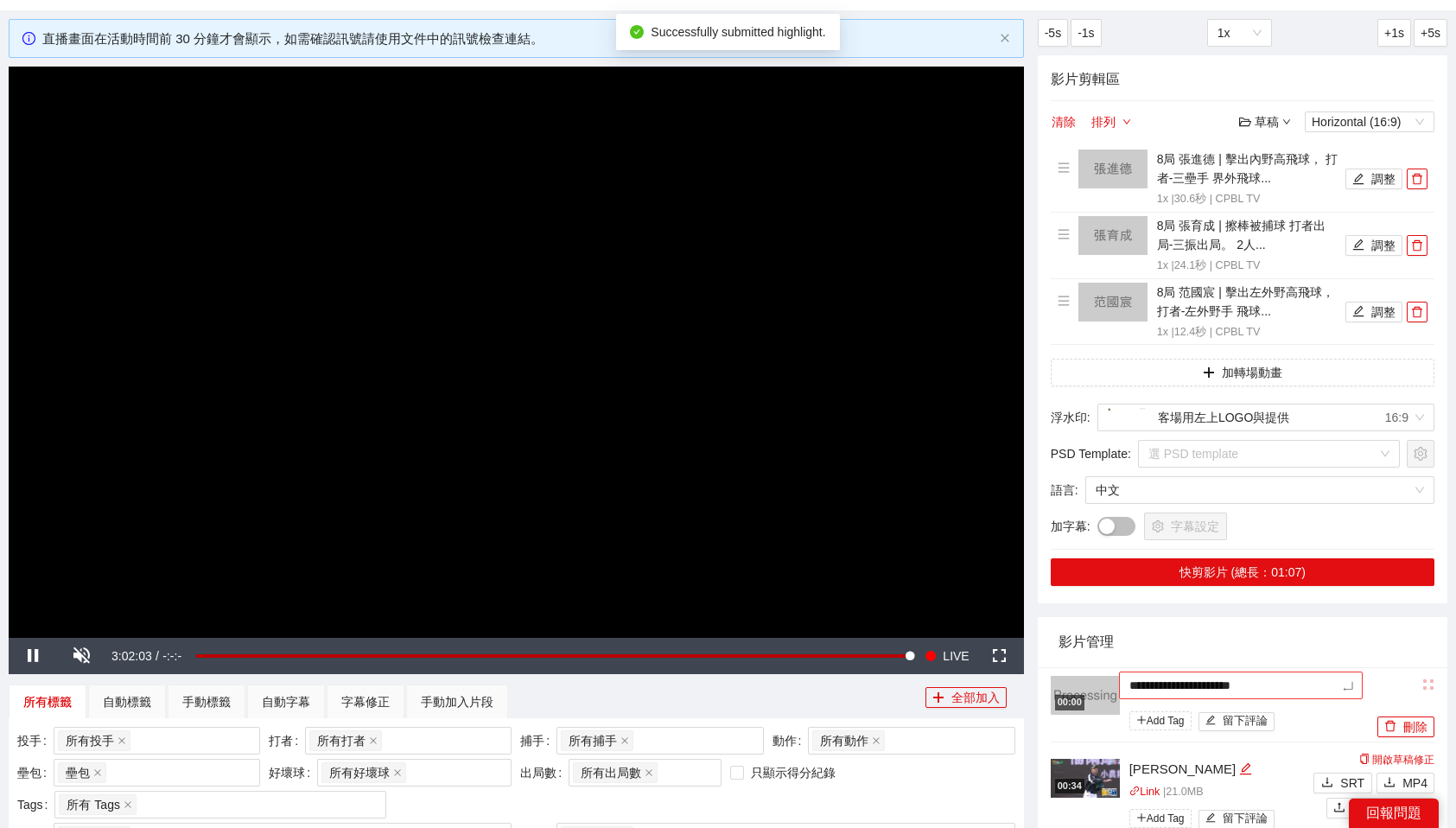
click at [1273, 689] on textarea "**********" at bounding box center [1240, 685] width 243 height 28
type textarea "*"
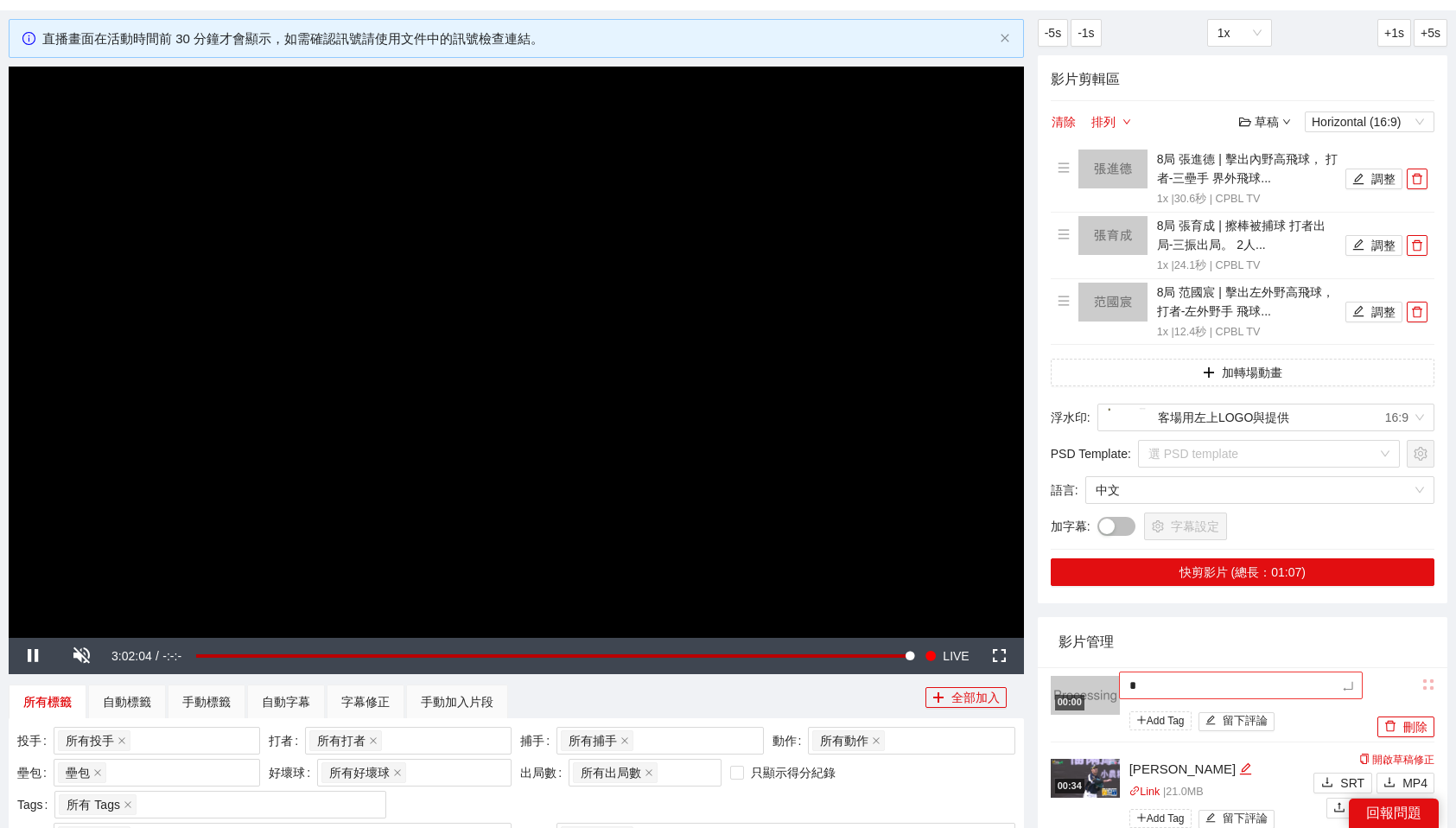
type textarea "**"
type textarea "*"
type textarea "**"
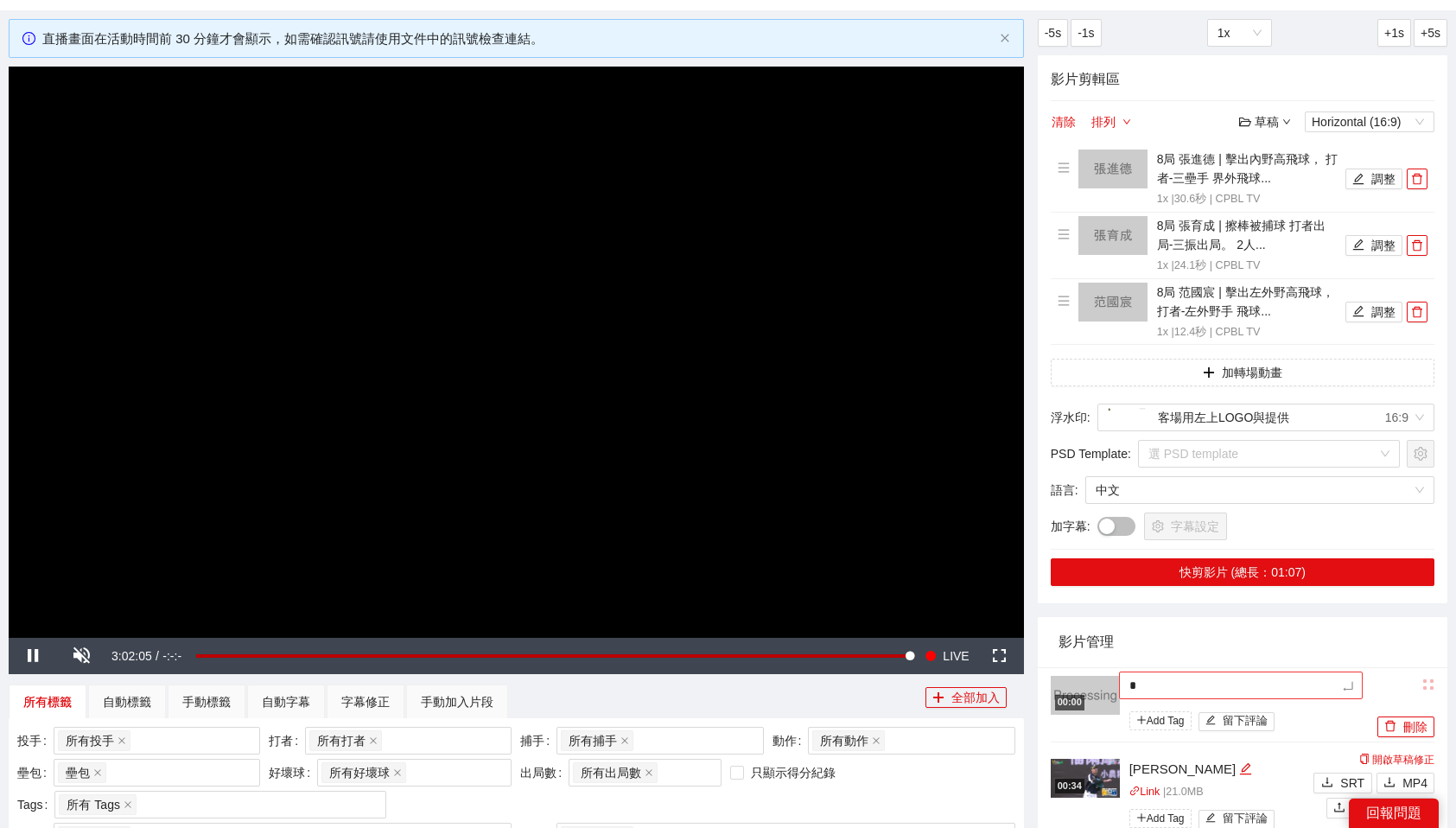
type textarea "**"
type textarea "***"
type textarea "**"
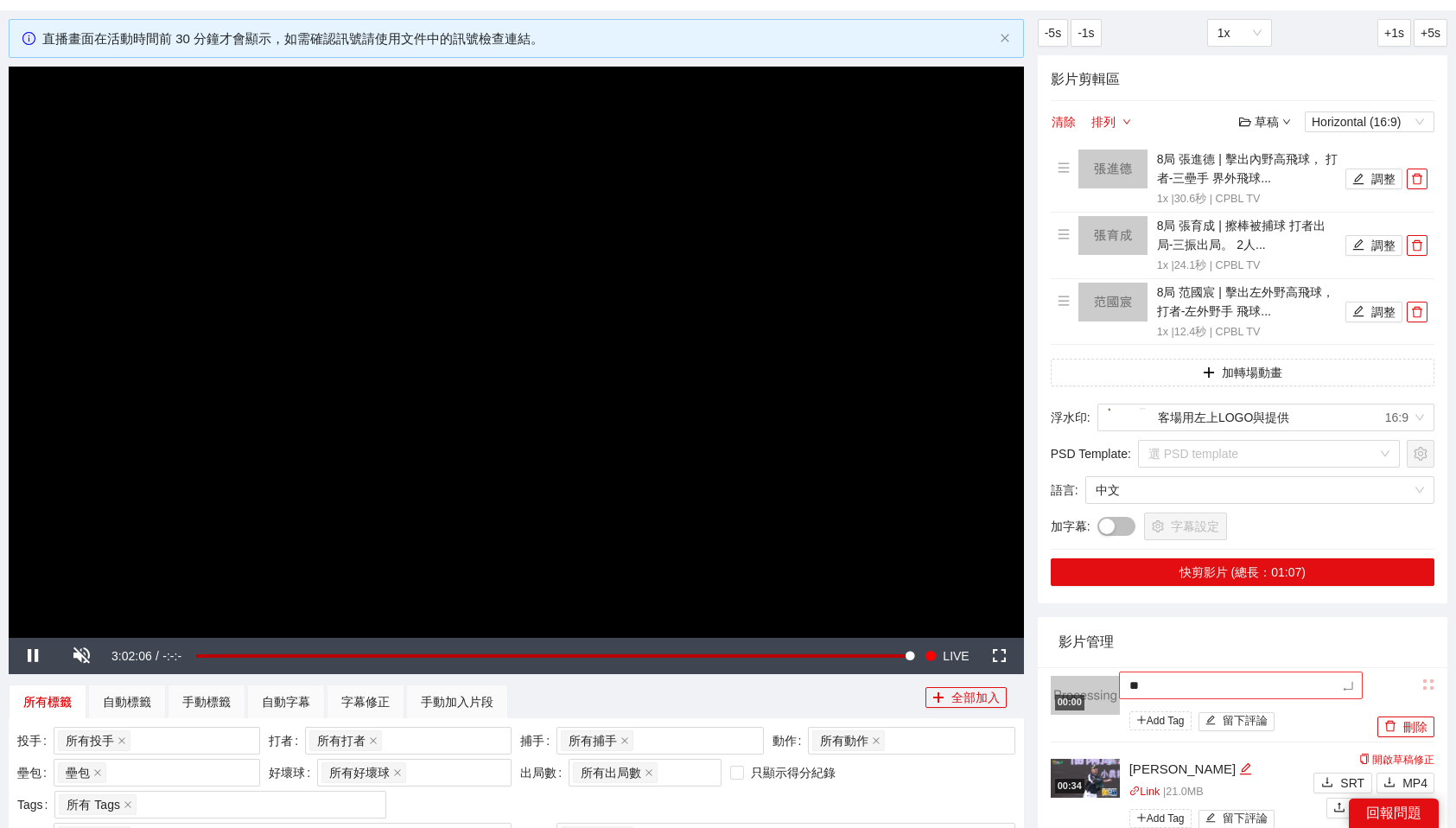
type textarea "*"
type textarea "**"
type textarea "***"
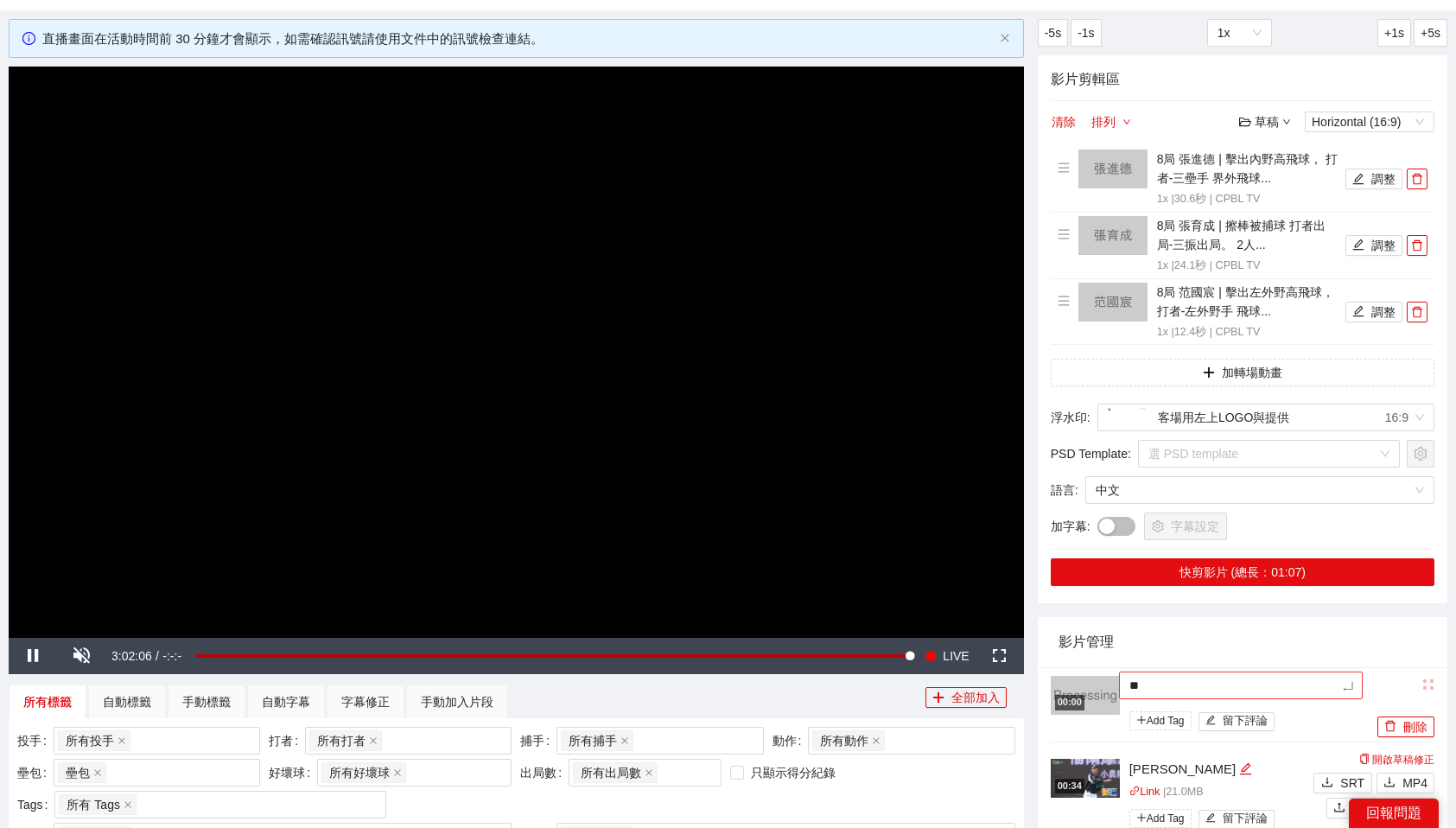
type textarea "***"
type textarea "**"
type textarea "*"
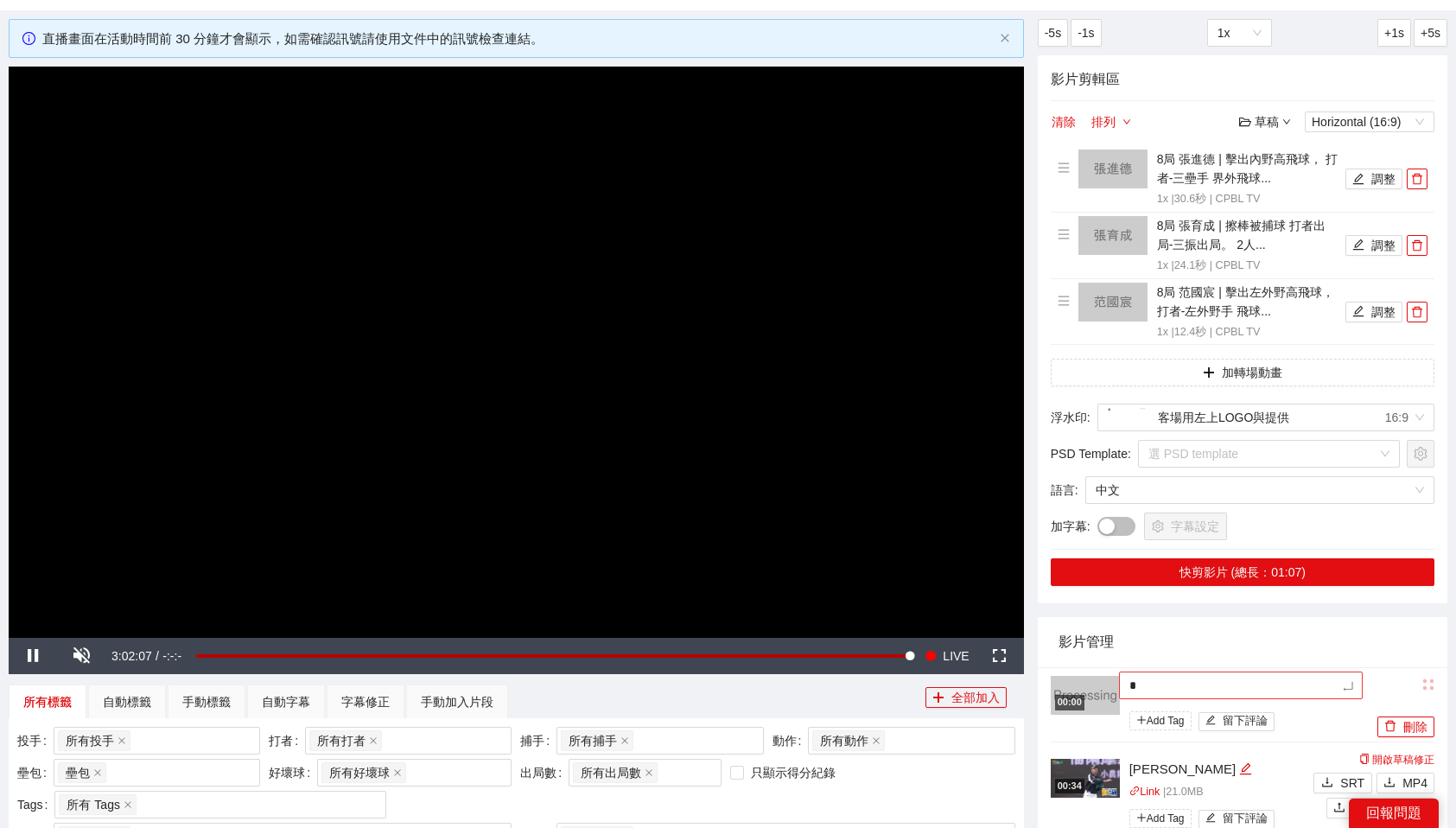
type textarea "**"
type textarea "***"
type textarea "**"
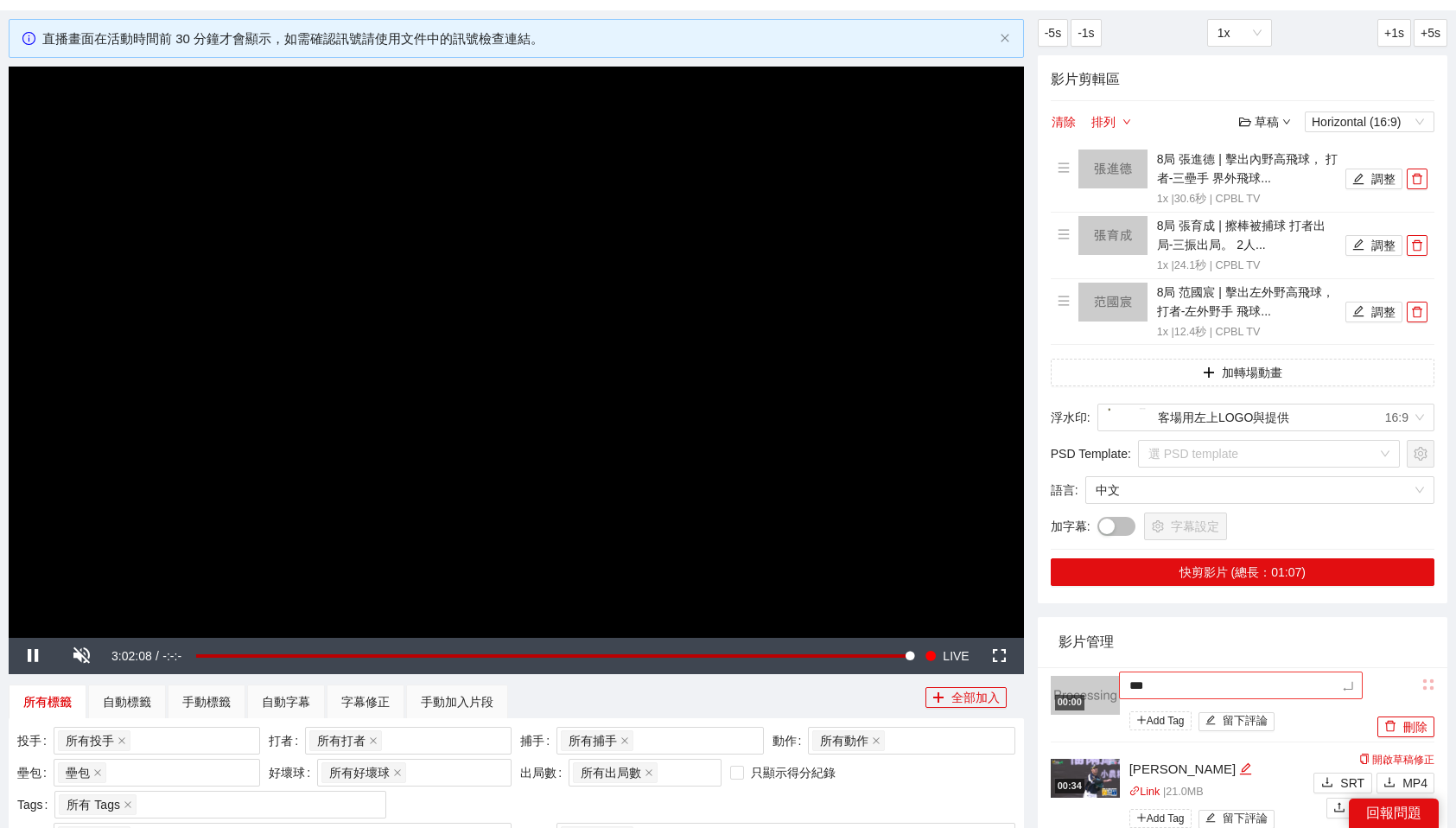
type textarea "**"
type textarea "***"
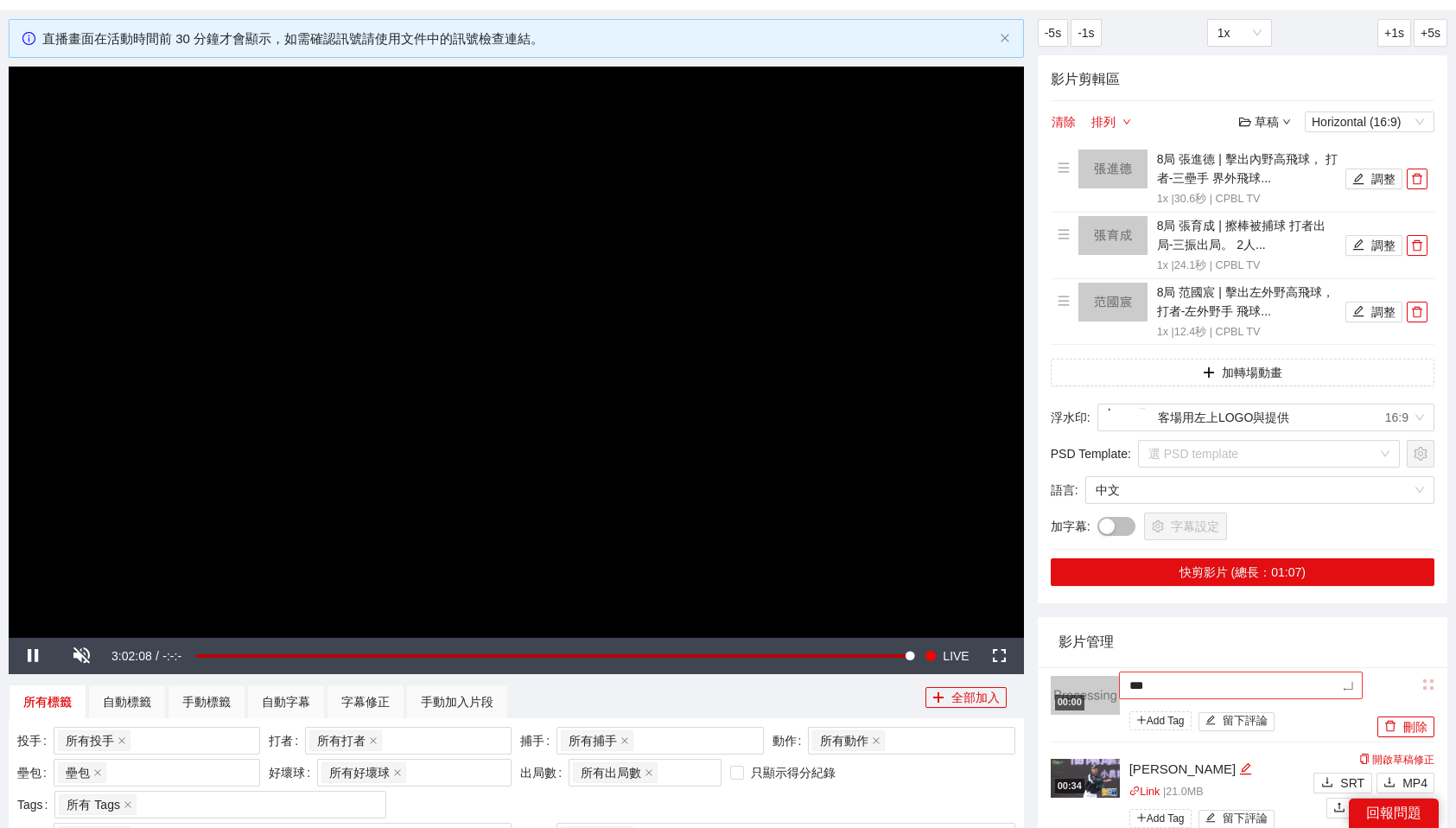
type textarea "**"
type textarea "*"
type textarea "**"
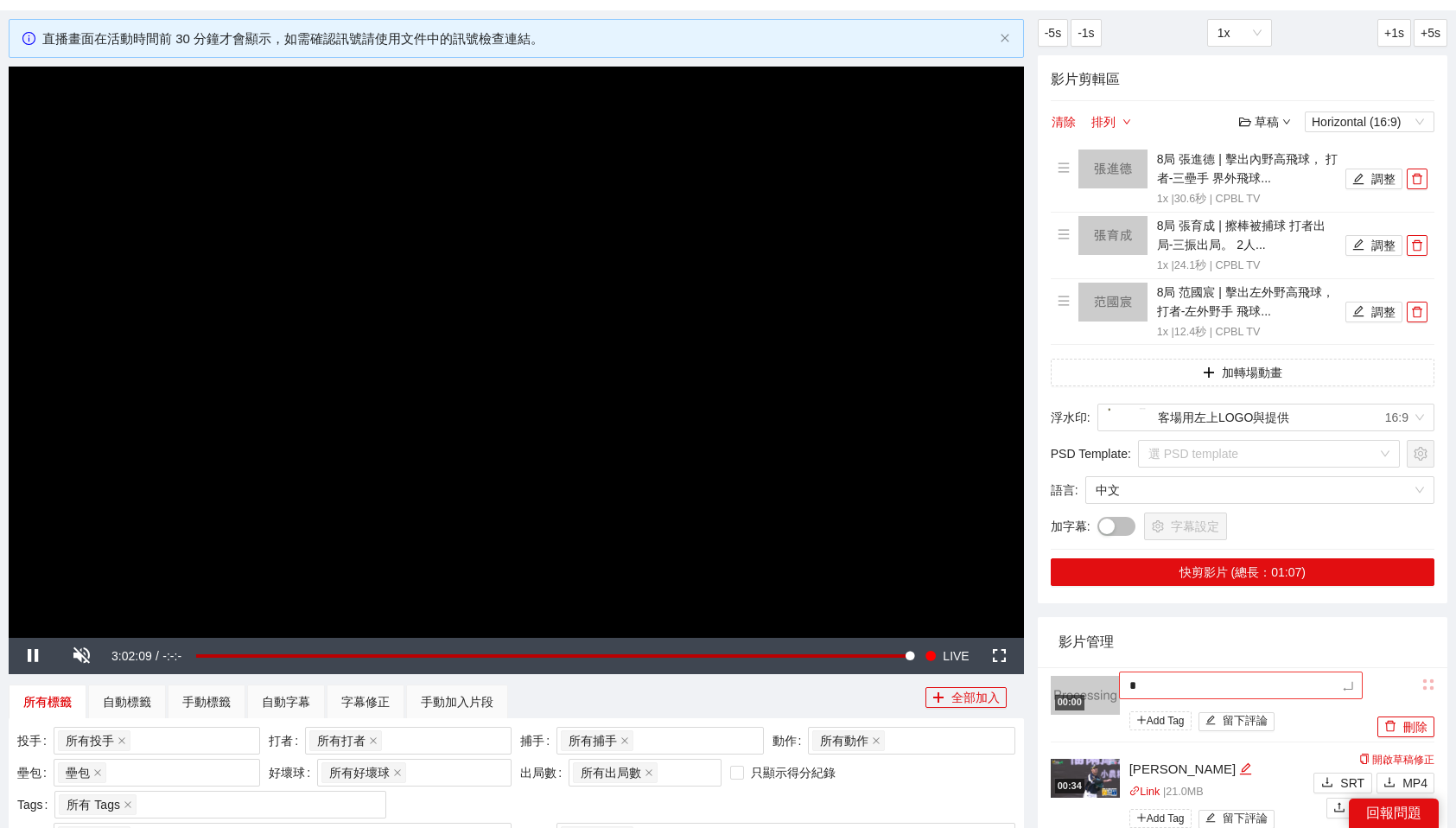
type textarea "**"
type textarea "***"
type textarea "**"
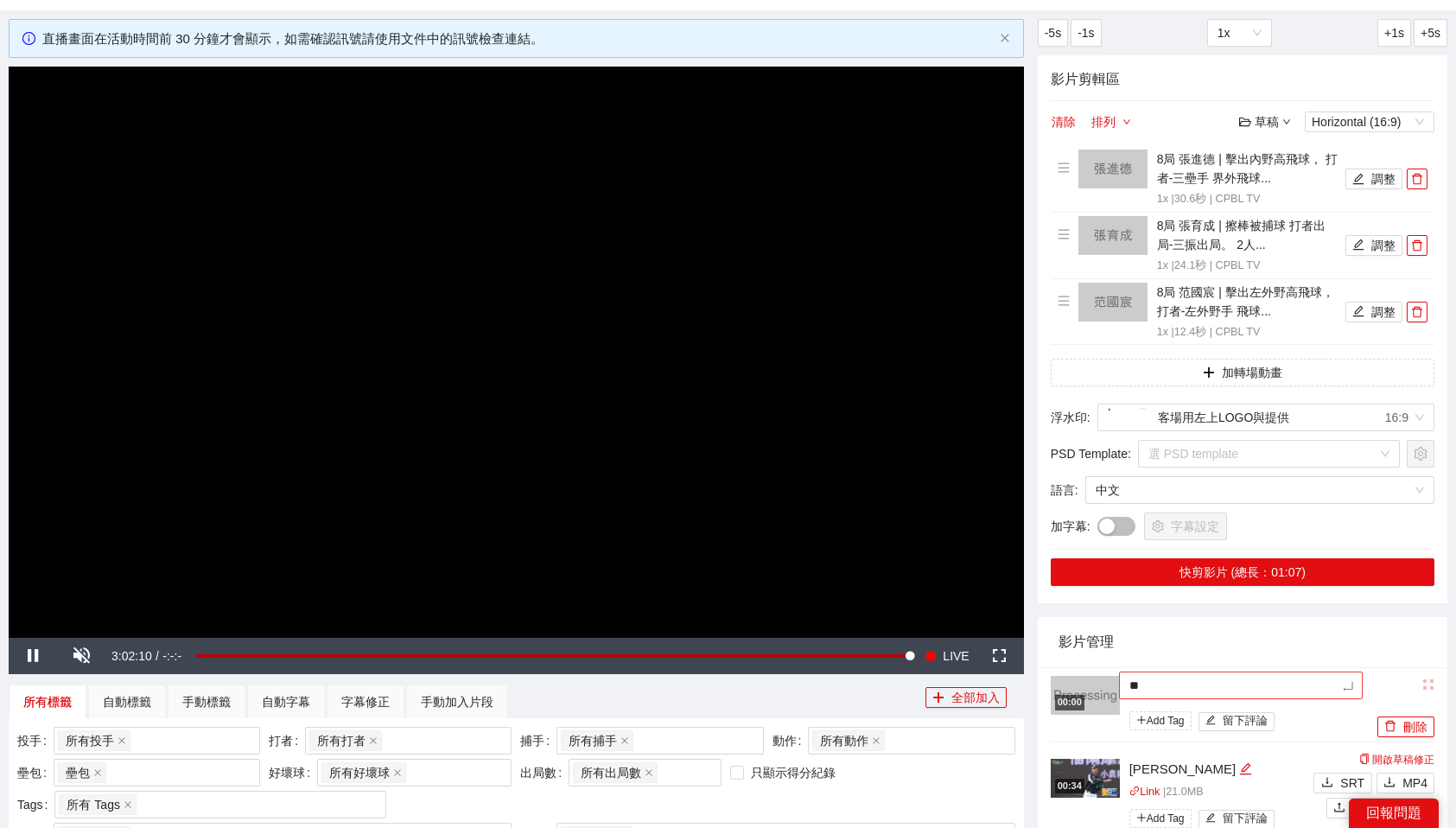
type textarea "**"
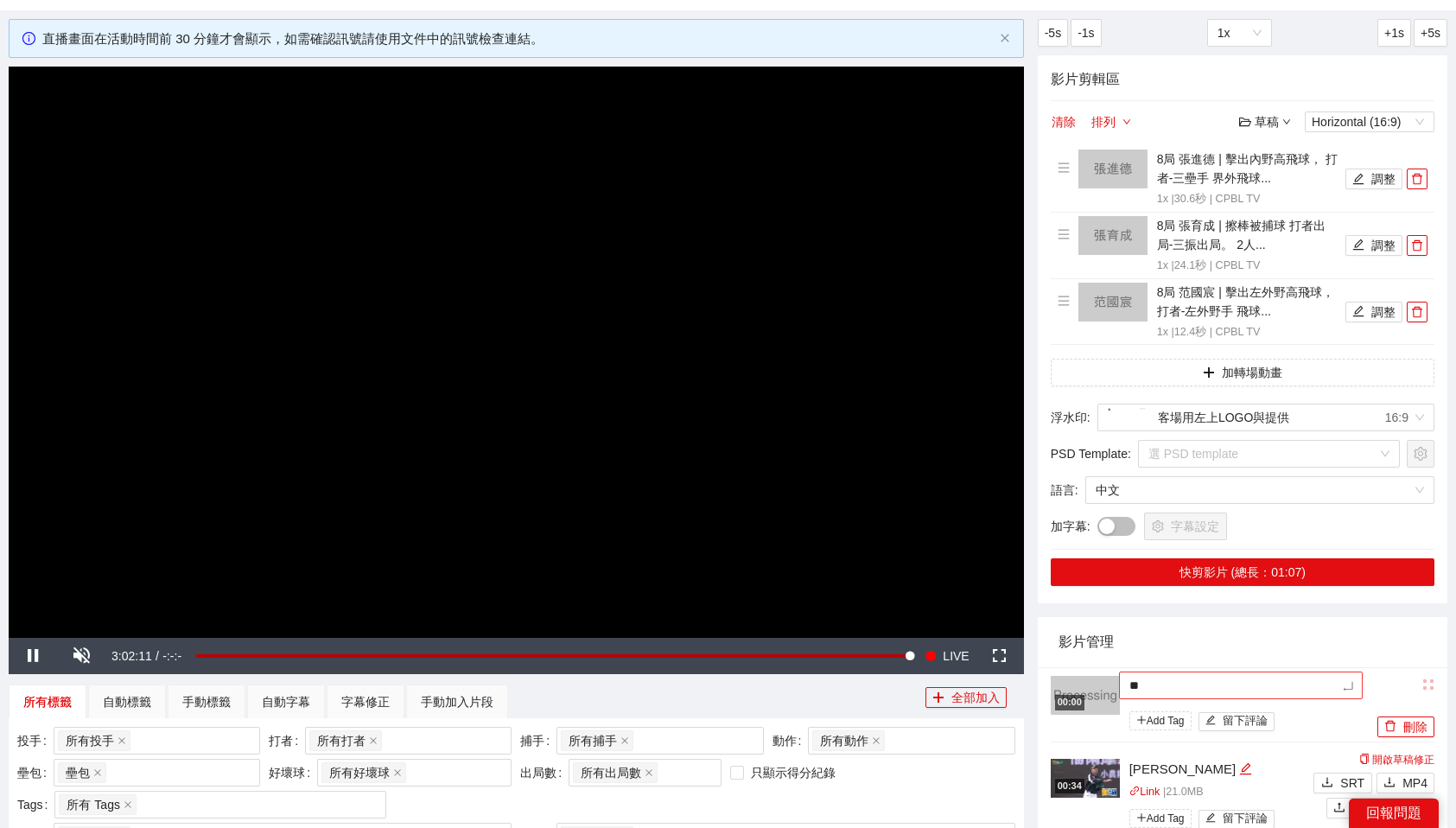
type textarea "**"
click at [1289, 639] on div "影片管理" at bounding box center [1242, 641] width 368 height 49
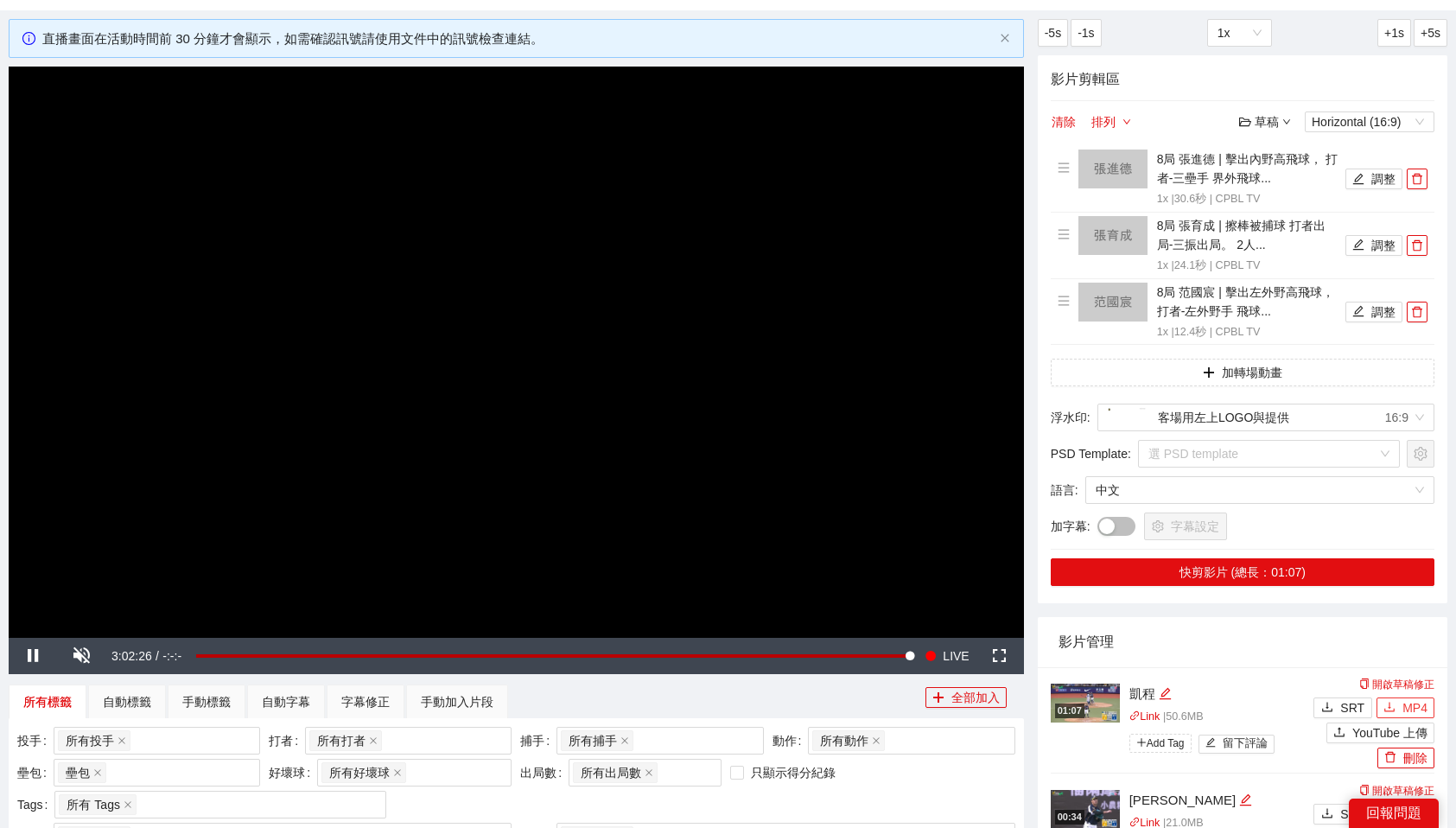
click at [1418, 707] on span "MP4" at bounding box center [1415, 708] width 25 height 19
click at [1422, 181] on icon "delete" at bounding box center [1417, 178] width 12 height 12
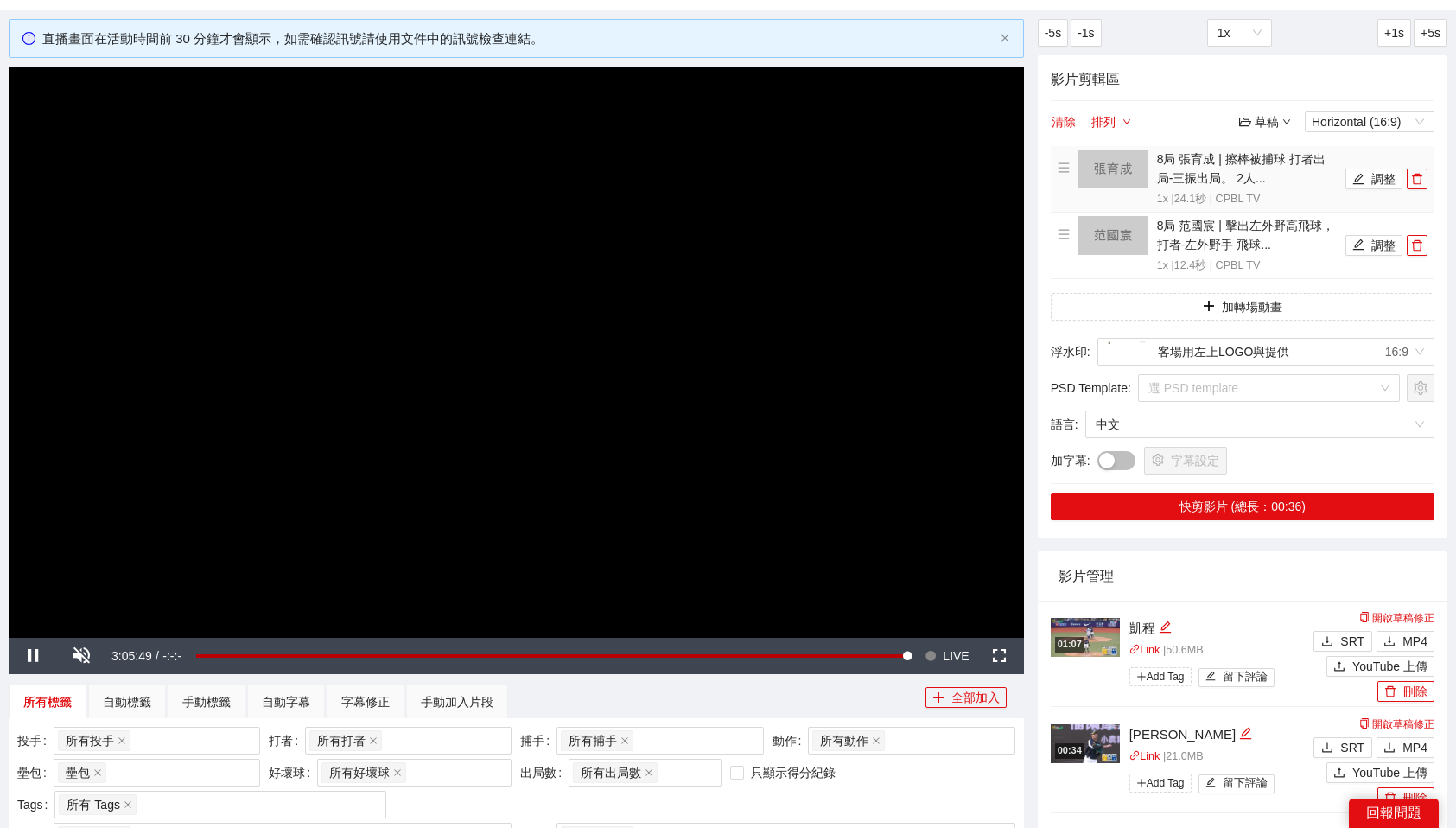
click at [1422, 181] on icon "delete" at bounding box center [1417, 178] width 12 height 12
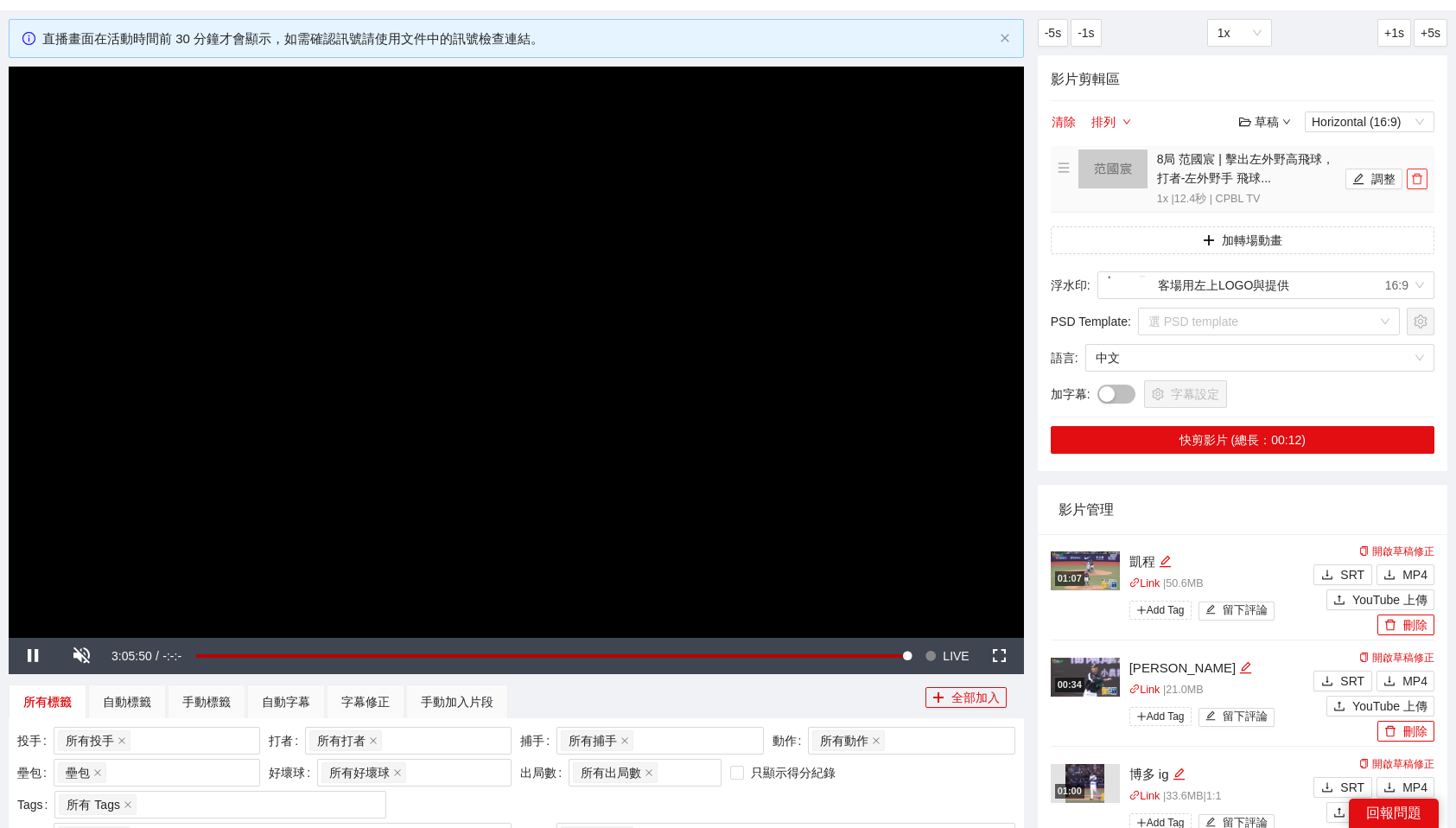
click at [1422, 181] on icon "delete" at bounding box center [1417, 178] width 12 height 12
